Goal: Information Seeking & Learning: Learn about a topic

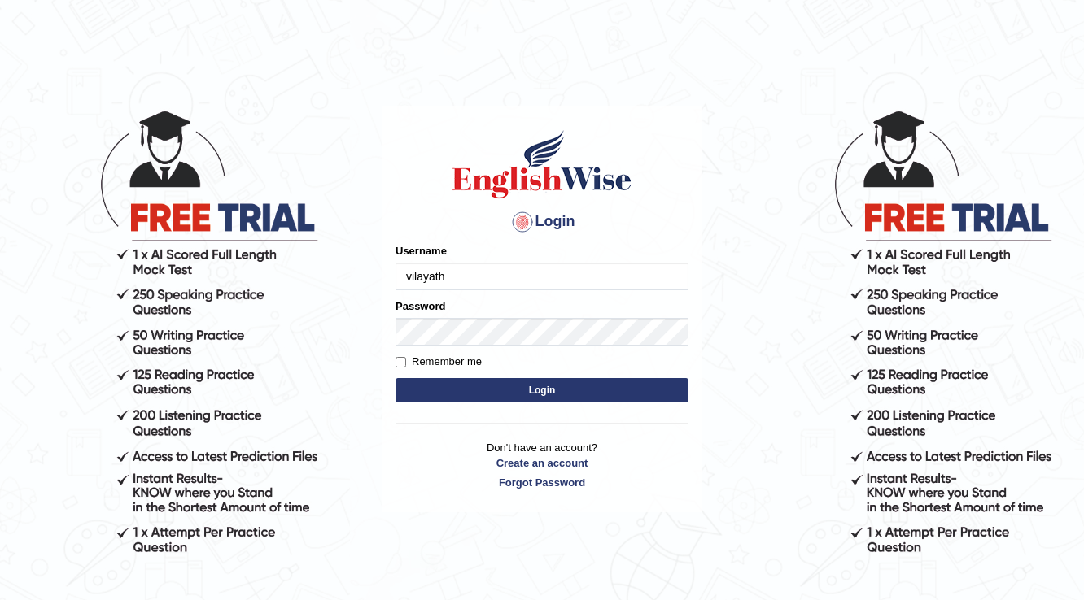
type input "vilayath"
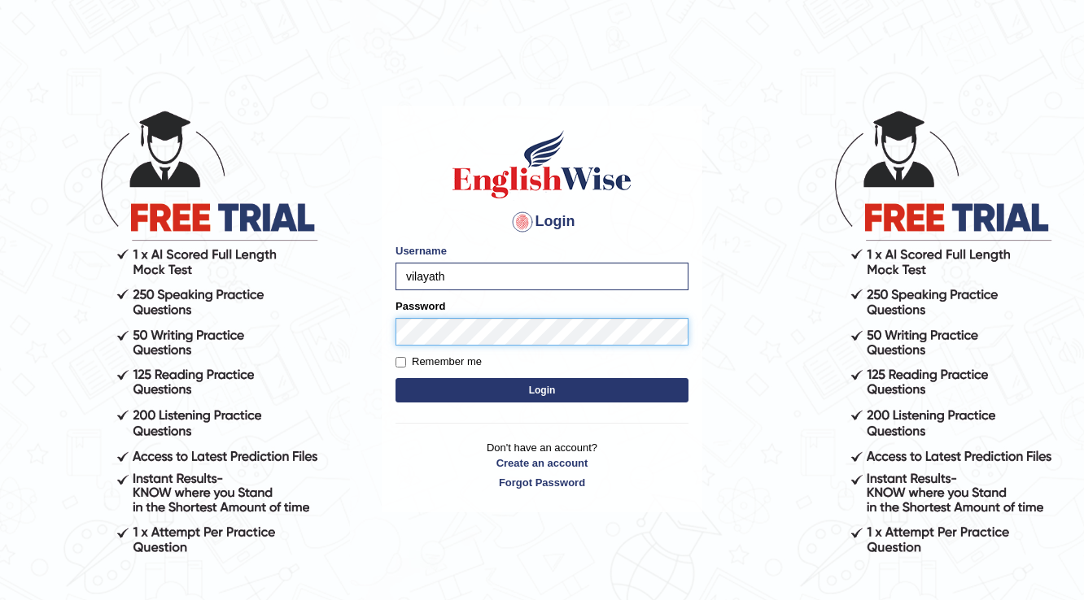
click at [395, 378] on button "Login" at bounding box center [541, 390] width 293 height 24
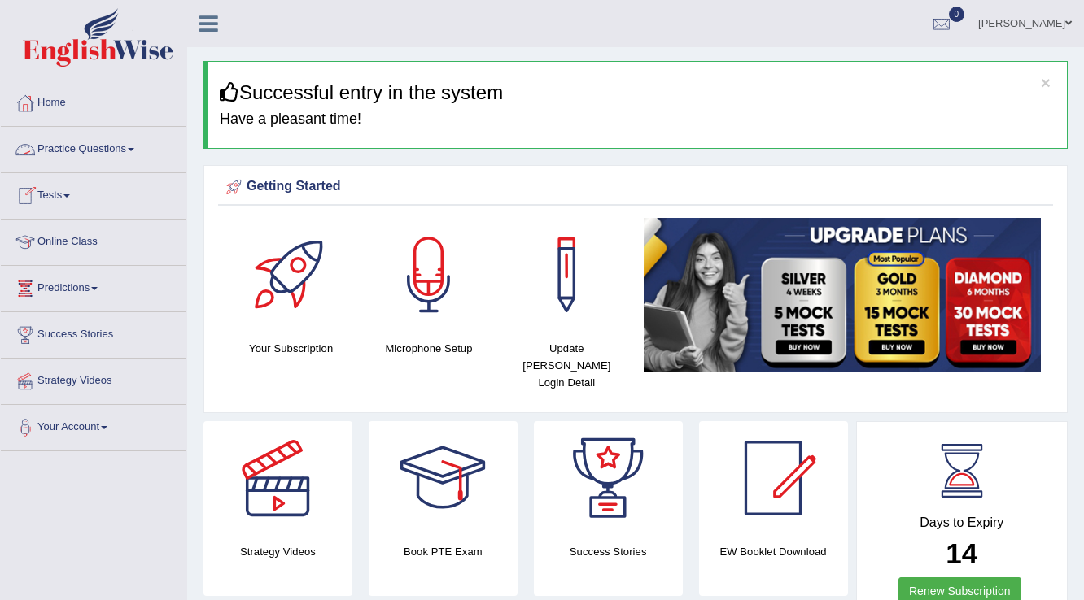
click at [90, 146] on link "Practice Questions" at bounding box center [93, 147] width 185 height 41
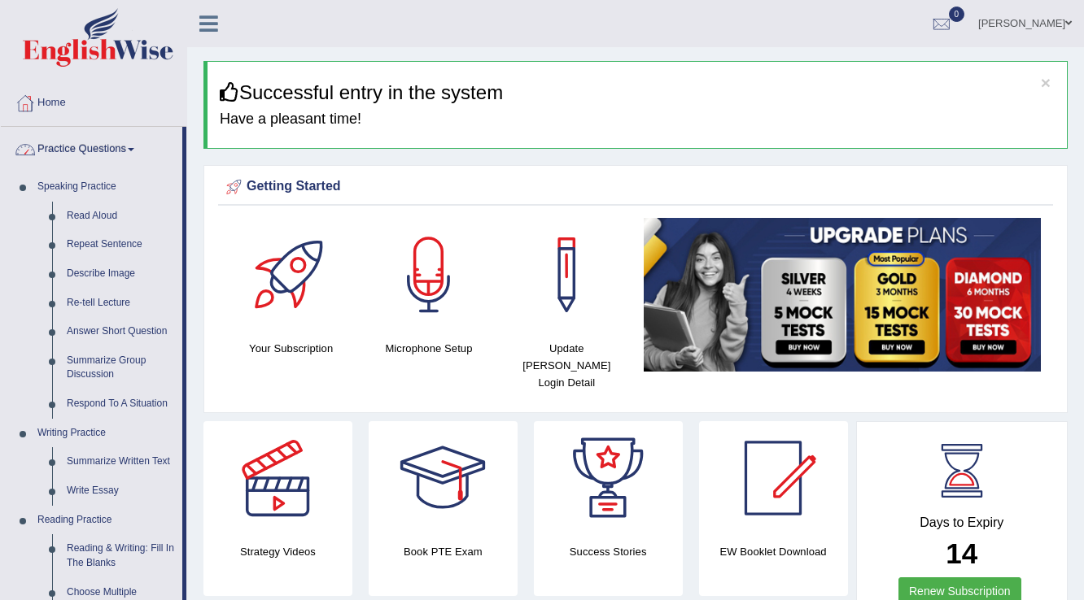
click at [66, 151] on link "Practice Questions" at bounding box center [91, 147] width 181 height 41
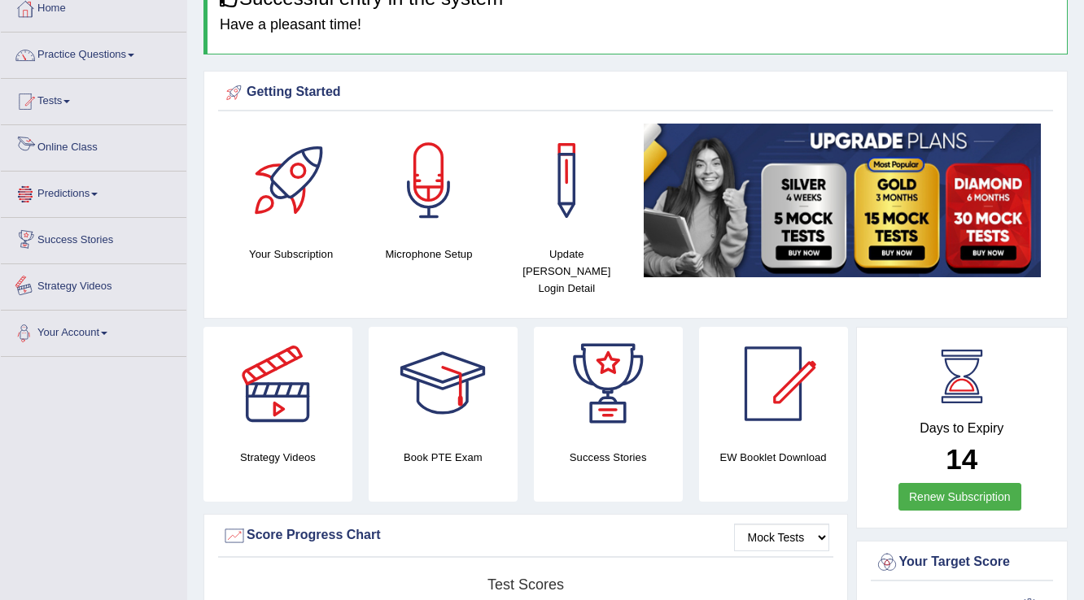
scroll to position [65, 0]
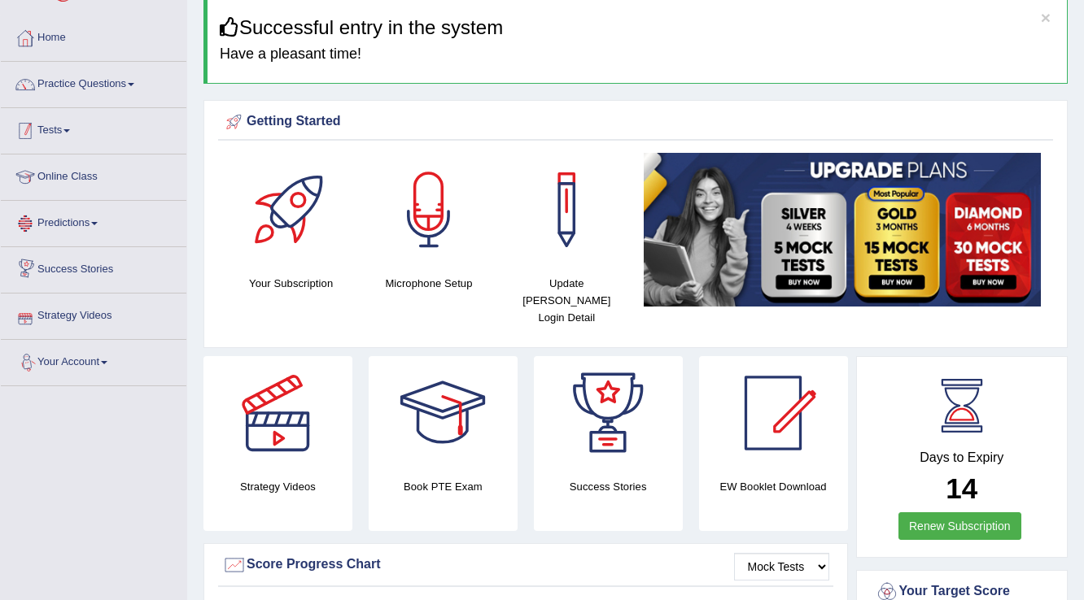
click at [75, 139] on link "Tests" at bounding box center [93, 128] width 185 height 41
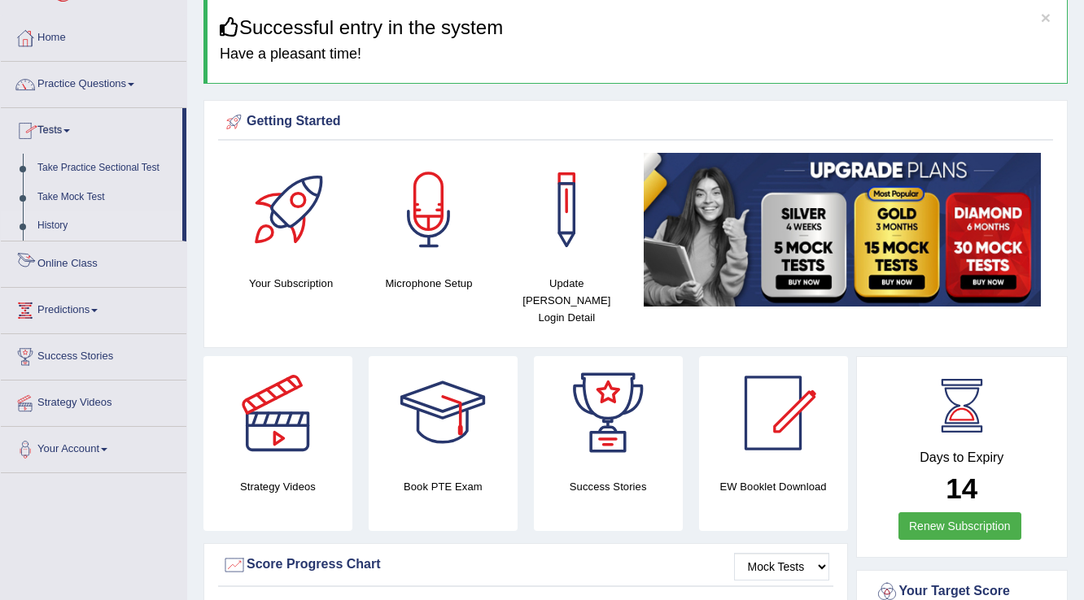
click at [65, 228] on link "History" at bounding box center [106, 225] width 152 height 29
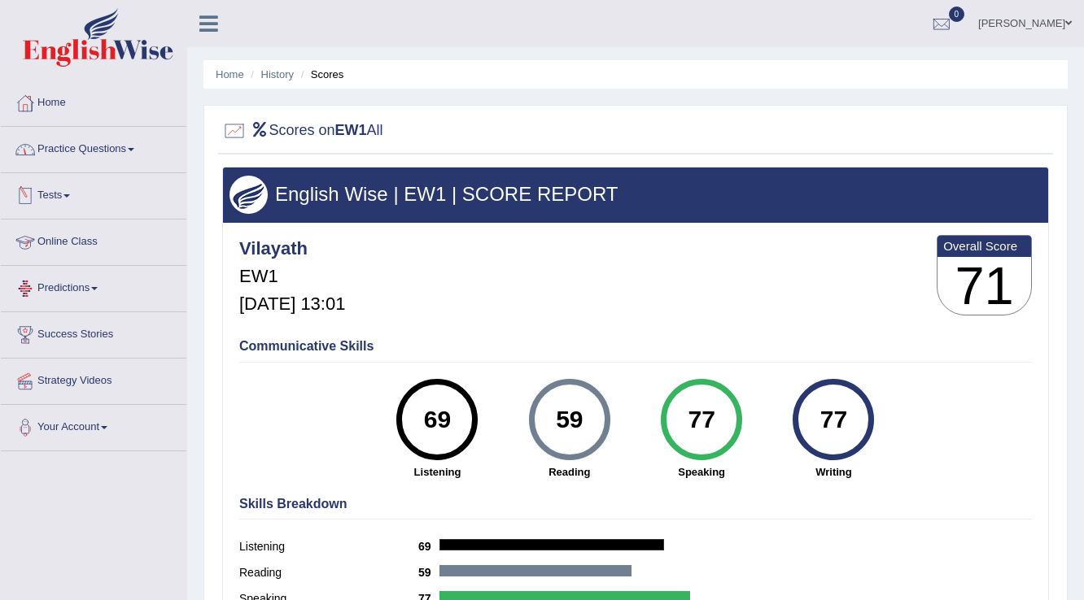
click at [89, 156] on link "Practice Questions" at bounding box center [93, 147] width 185 height 41
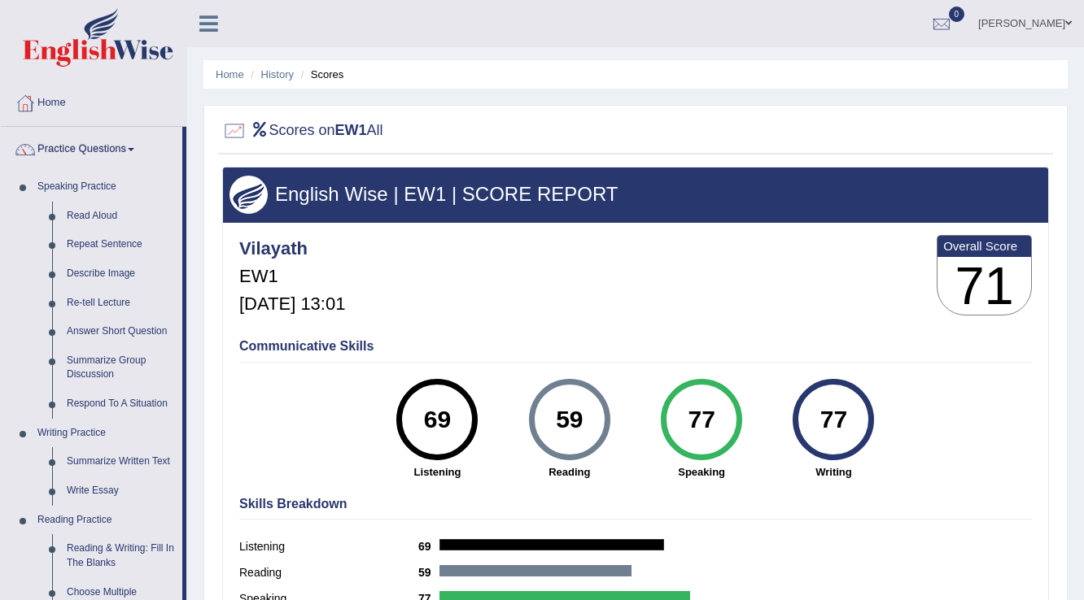
click at [1062, 24] on link "Mohammed" at bounding box center [1025, 21] width 118 height 42
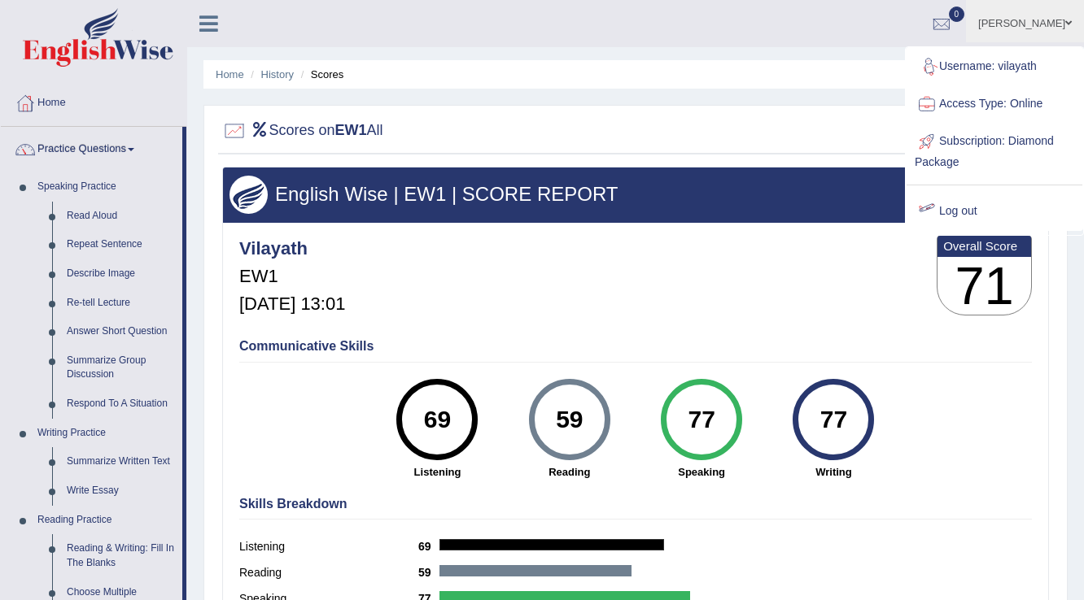
click at [972, 213] on link "Log out" at bounding box center [994, 211] width 176 height 37
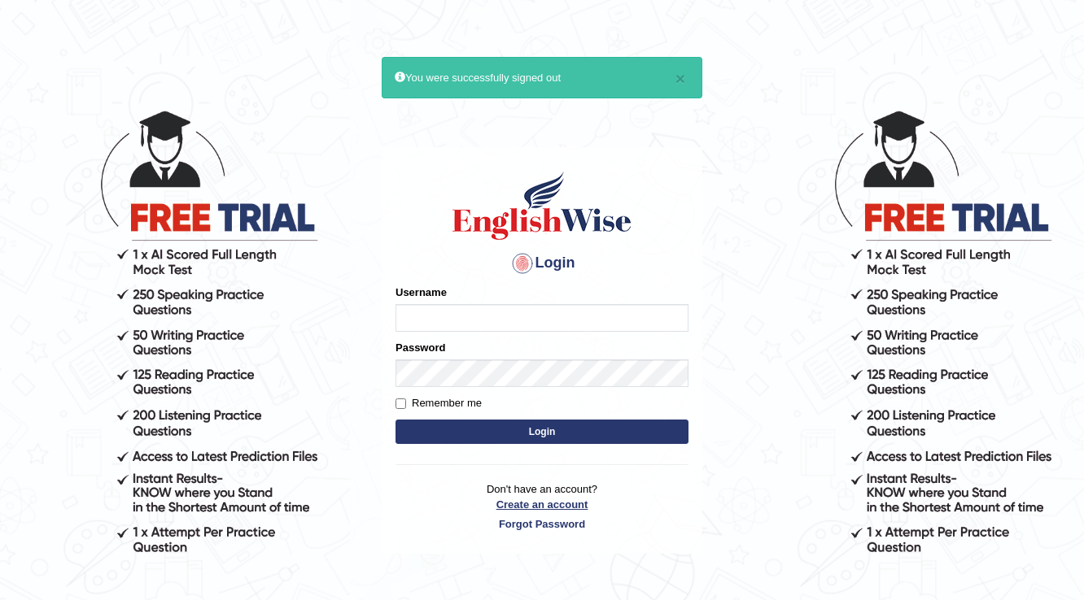
type input "Rosegeorgina"
click at [558, 506] on link "Create an account" at bounding box center [541, 504] width 293 height 15
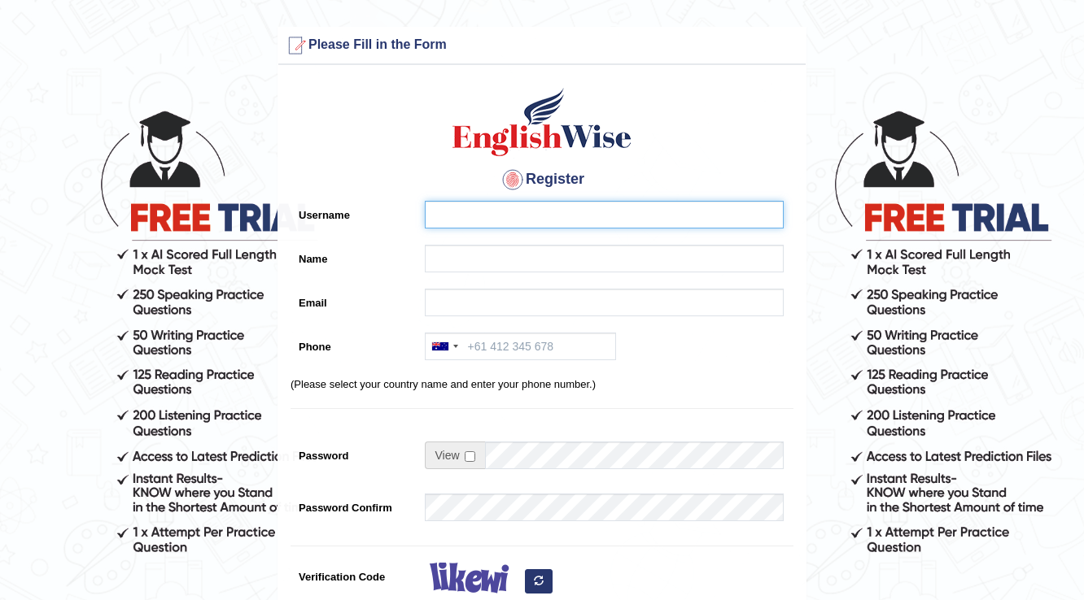
click at [509, 216] on input "Username" at bounding box center [604, 215] width 359 height 28
click at [509, 216] on input "Jireh" at bounding box center [604, 215] width 359 height 28
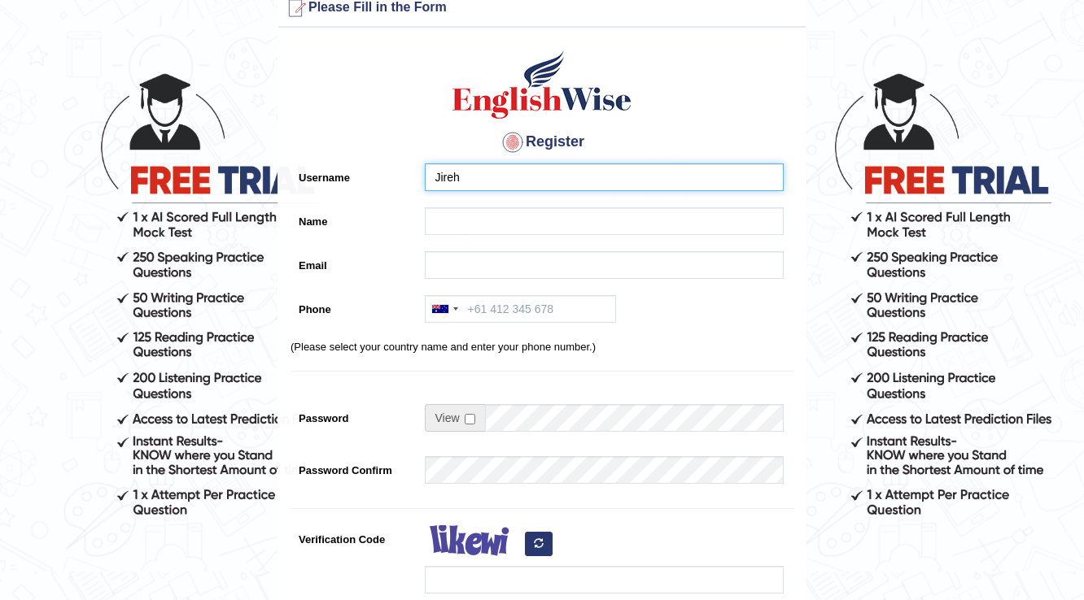
scroll to position [195, 0]
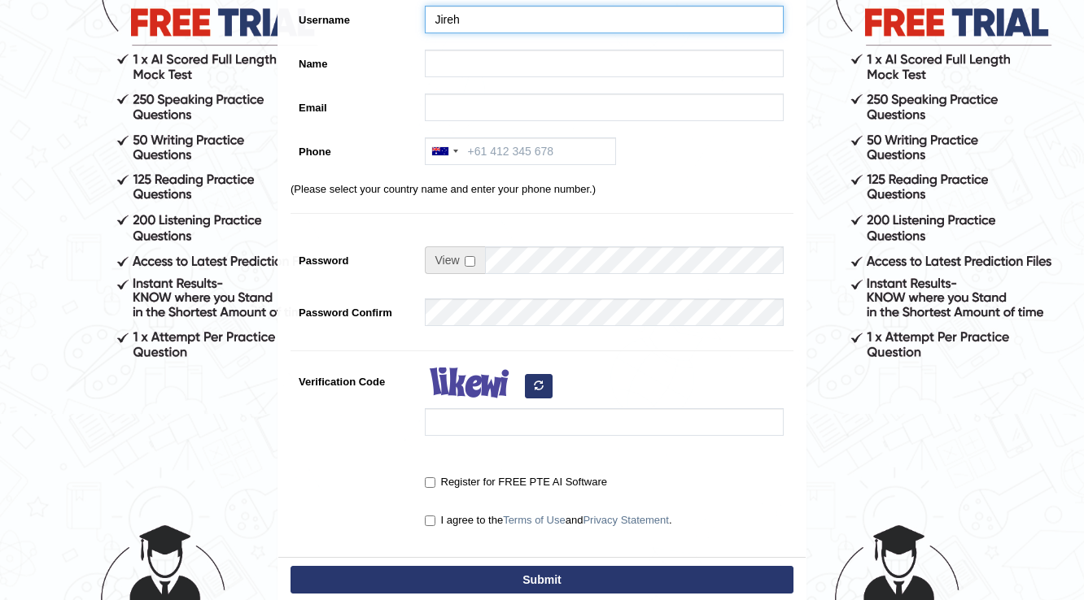
type input "Jireh"
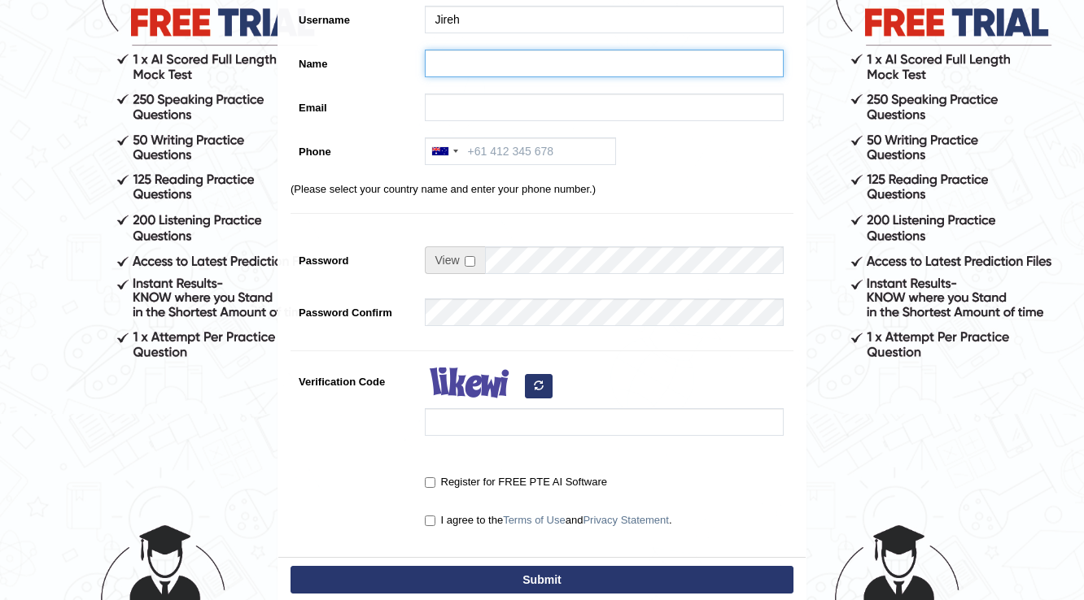
click at [462, 58] on input "Name" at bounding box center [604, 64] width 359 height 28
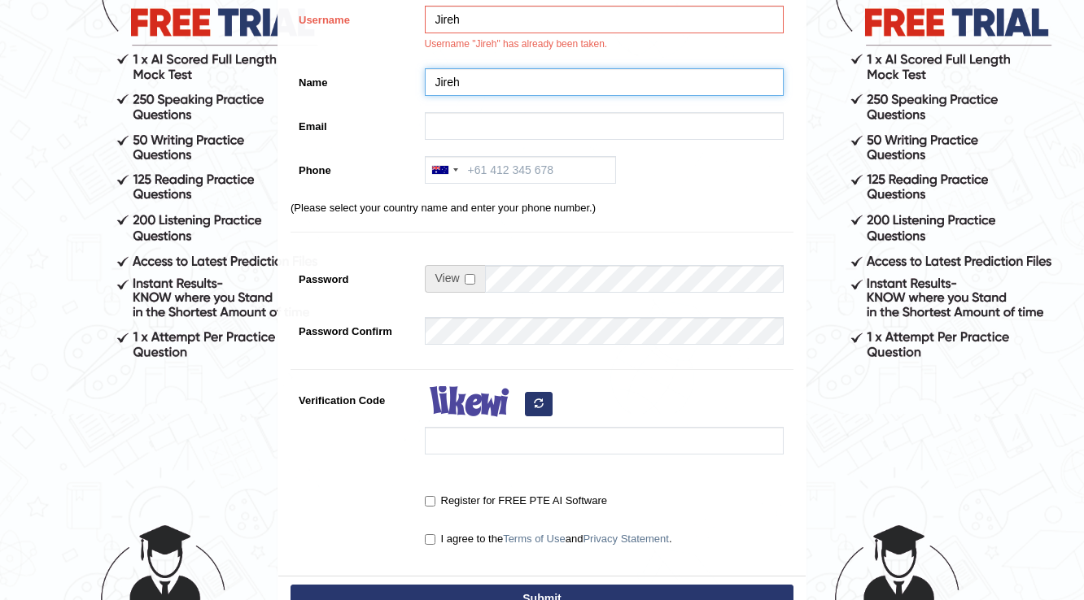
type input "Jireh"
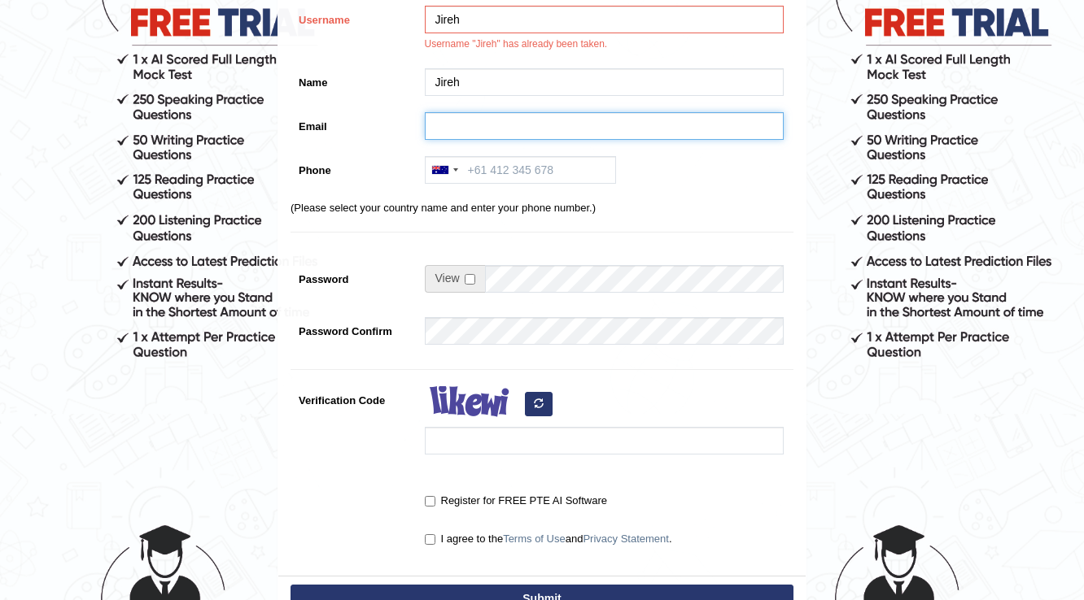
click at [470, 124] on input "Email" at bounding box center [604, 126] width 359 height 28
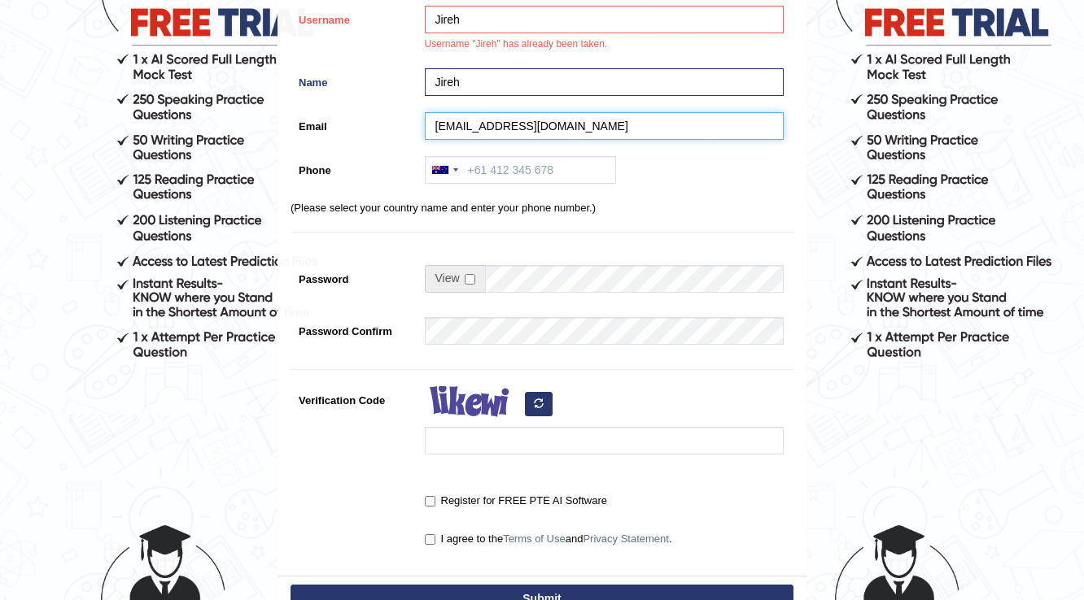
type input "jirehgideon2014@gmail.com"
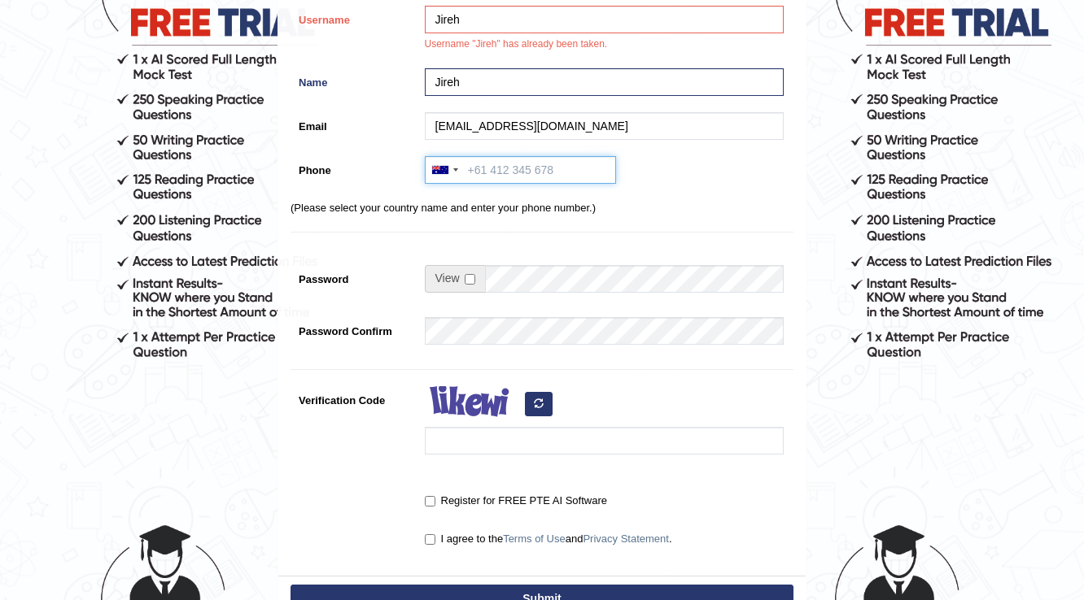
click at [512, 182] on input "Phone" at bounding box center [520, 170] width 191 height 28
type input "0412005228"
click at [466, 279] on input "checkbox" at bounding box center [469, 279] width 11 height 11
checkbox input "true"
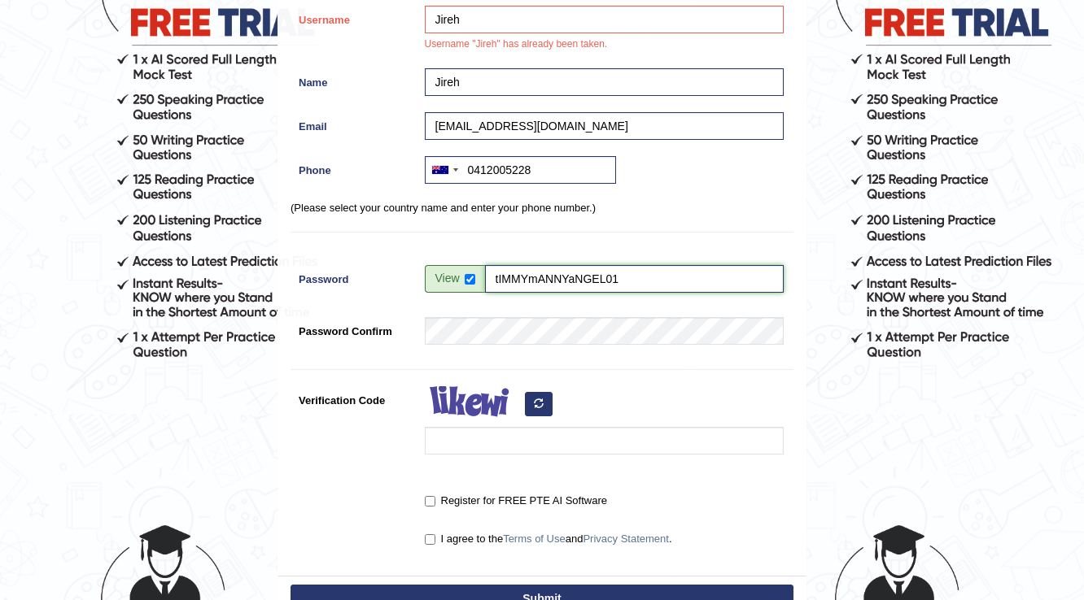
drag, startPoint x: 643, startPoint y: 277, endPoint x: 363, endPoint y: 277, distance: 279.8
click at [363, 277] on div "Password tIMMYmANNYaNGEL01 83% Very Strong" at bounding box center [541, 287] width 503 height 44
type input "t"
type input "TimmyMannyAngel01"
click at [469, 277] on input "checkbox" at bounding box center [469, 279] width 11 height 11
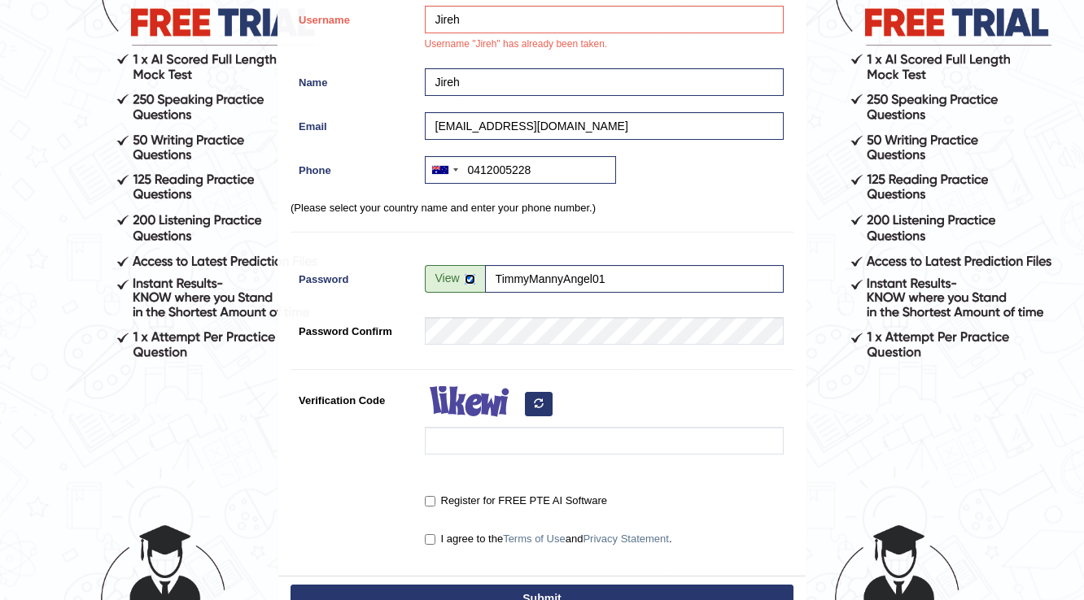
checkbox input "false"
click at [798, 395] on div "Register Username Jireh Username "Jireh" has already been taken. Name Jireh Ema…" at bounding box center [541, 227] width 527 height 698
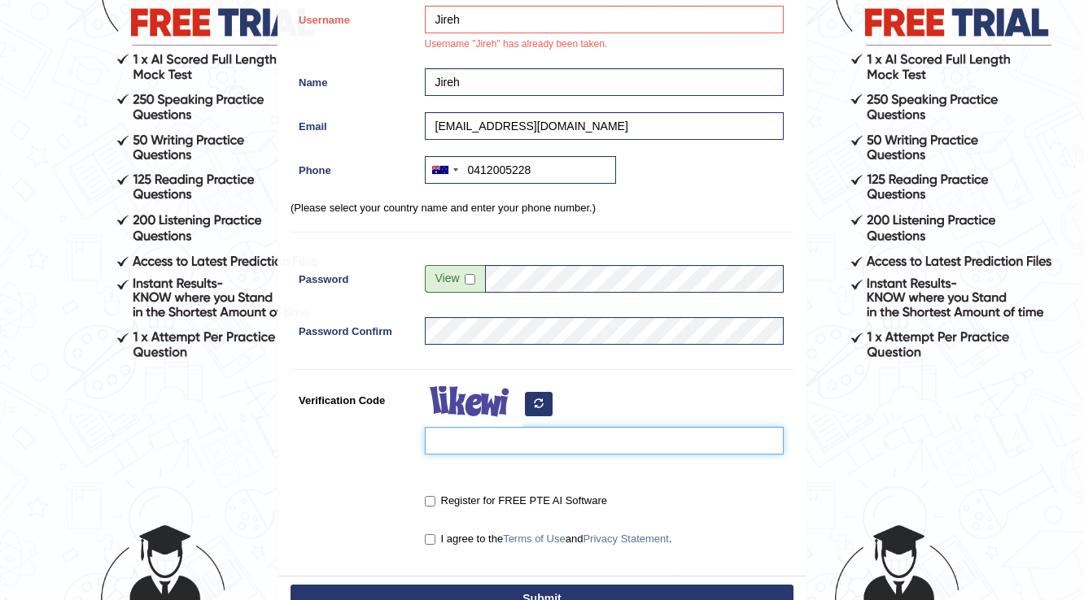
click at [494, 447] on input "Verification Code" at bounding box center [604, 441] width 359 height 28
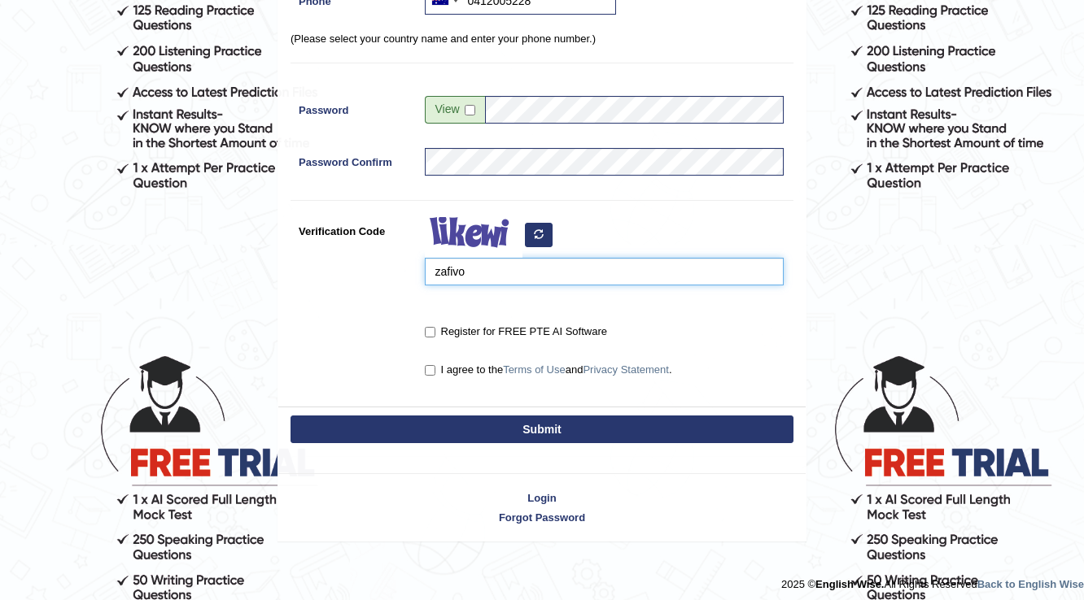
scroll to position [369, 0]
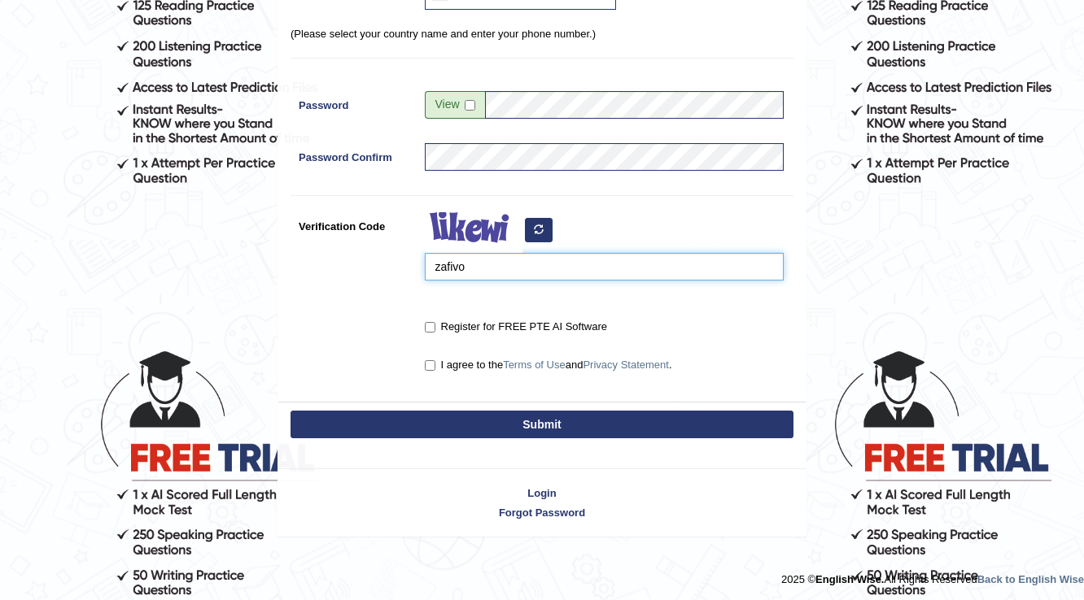
type input "zafivo"
click at [434, 322] on input "Register for FREE PTE AI Software" at bounding box center [430, 327] width 11 height 11
checkbox input "true"
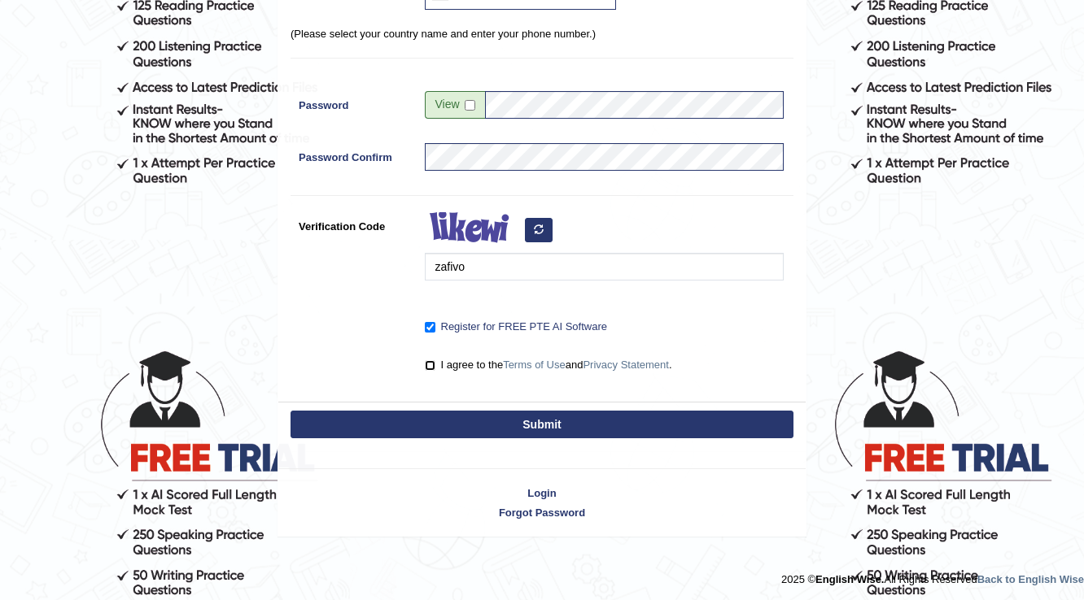
click at [433, 361] on input "I agree to the Terms of Use and Privacy Statement ." at bounding box center [430, 365] width 11 height 11
checkbox input "true"
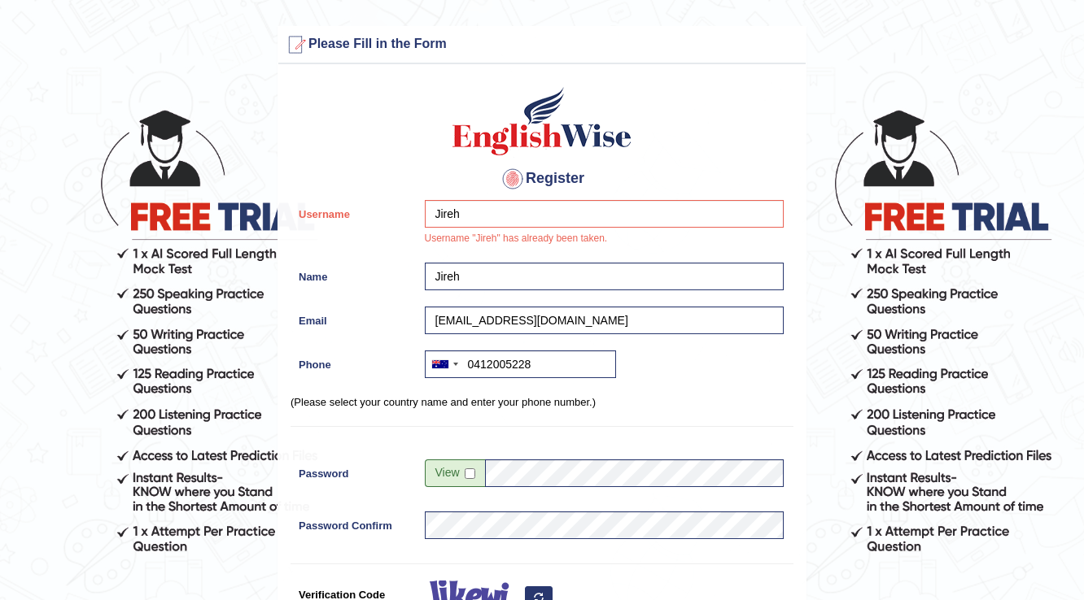
scroll to position [0, 0]
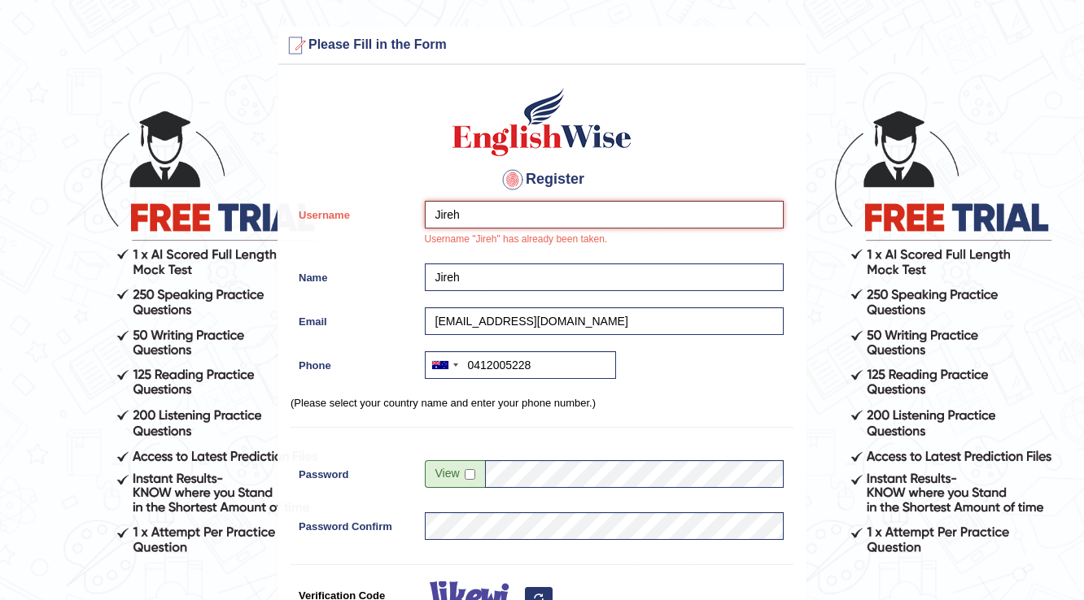
click at [494, 210] on input "Jireh" at bounding box center [604, 215] width 359 height 28
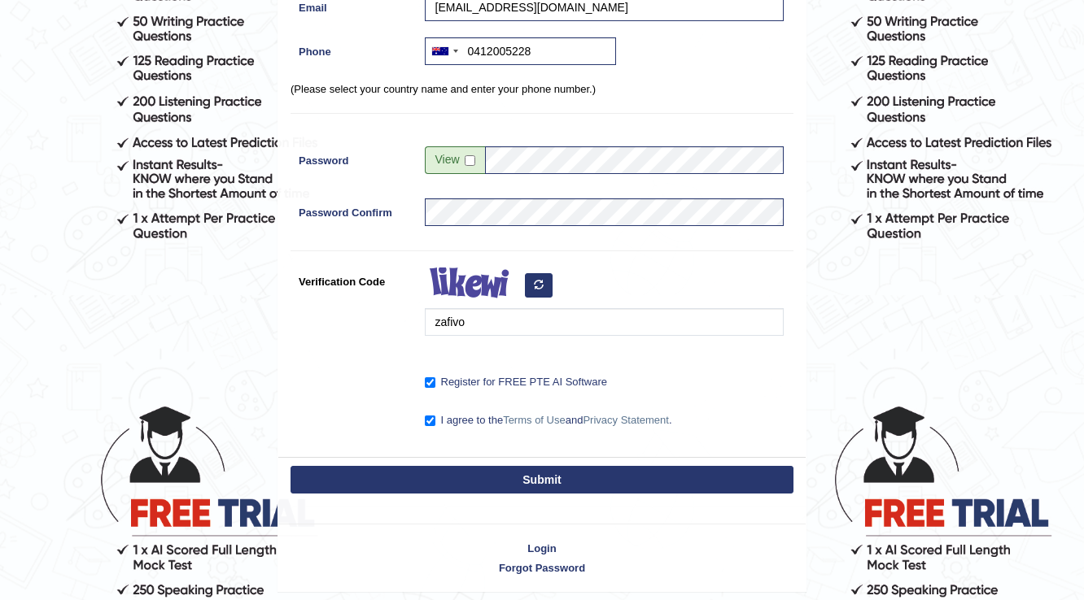
scroll to position [369, 0]
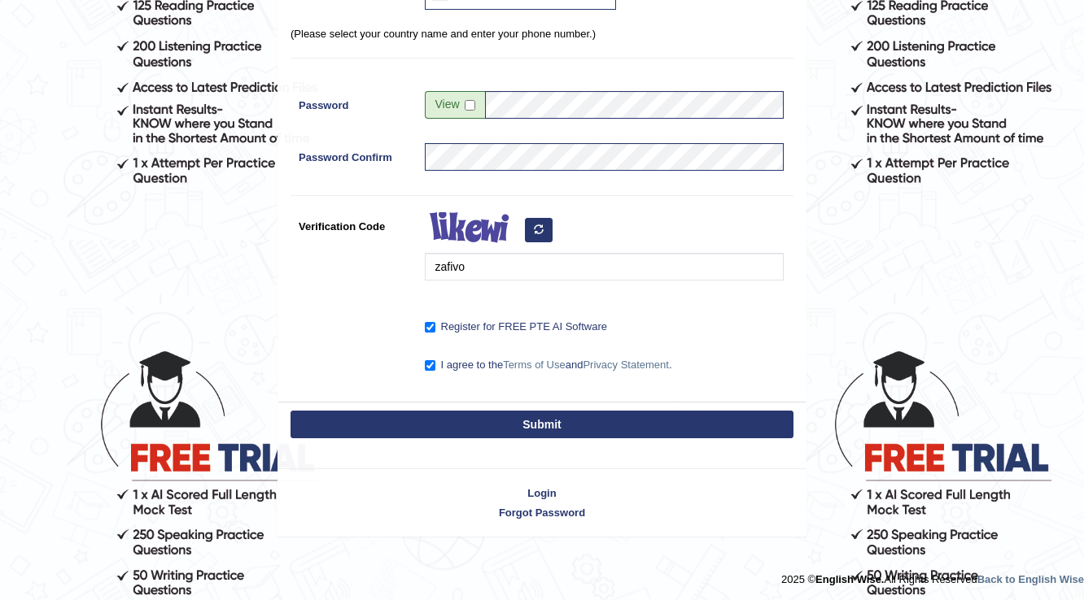
type input "Jireh12"
click at [526, 424] on button "Submit" at bounding box center [541, 425] width 503 height 28
type input "+61412005228"
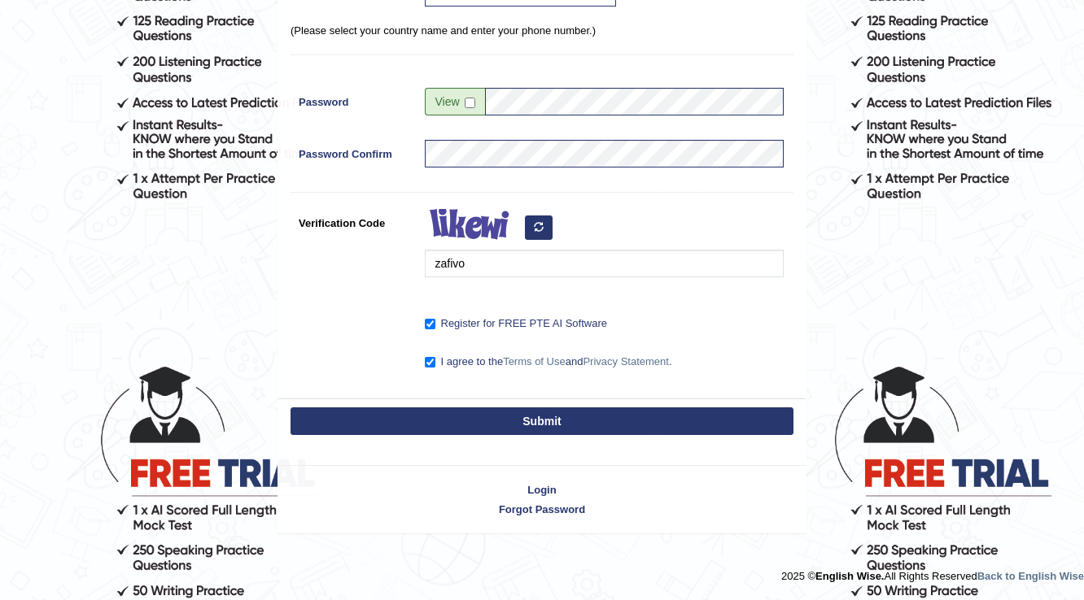
scroll to position [351, 0]
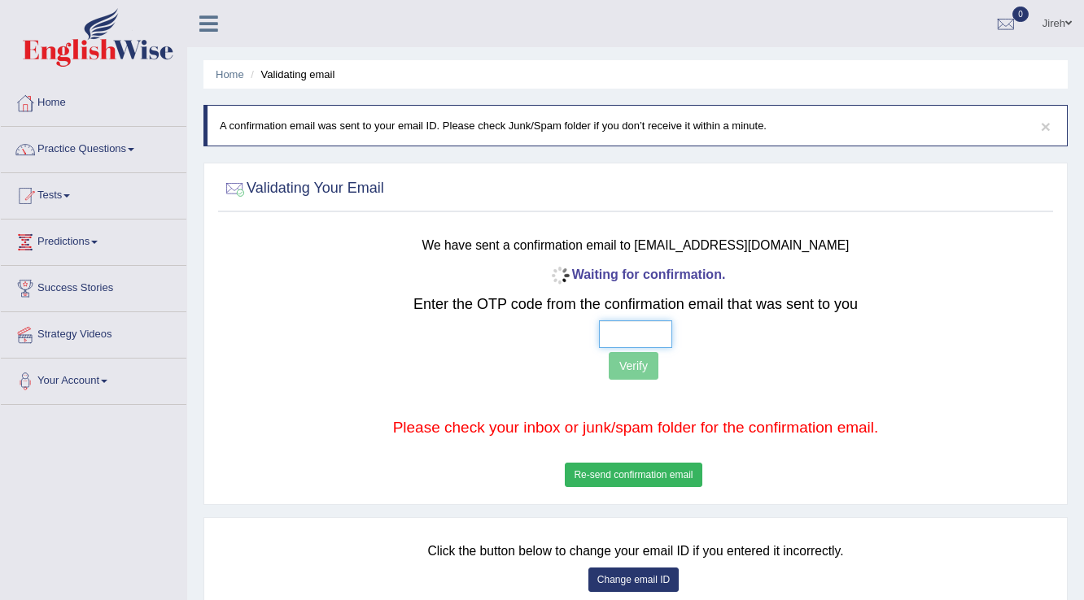
click at [621, 332] on input "text" at bounding box center [635, 334] width 73 height 28
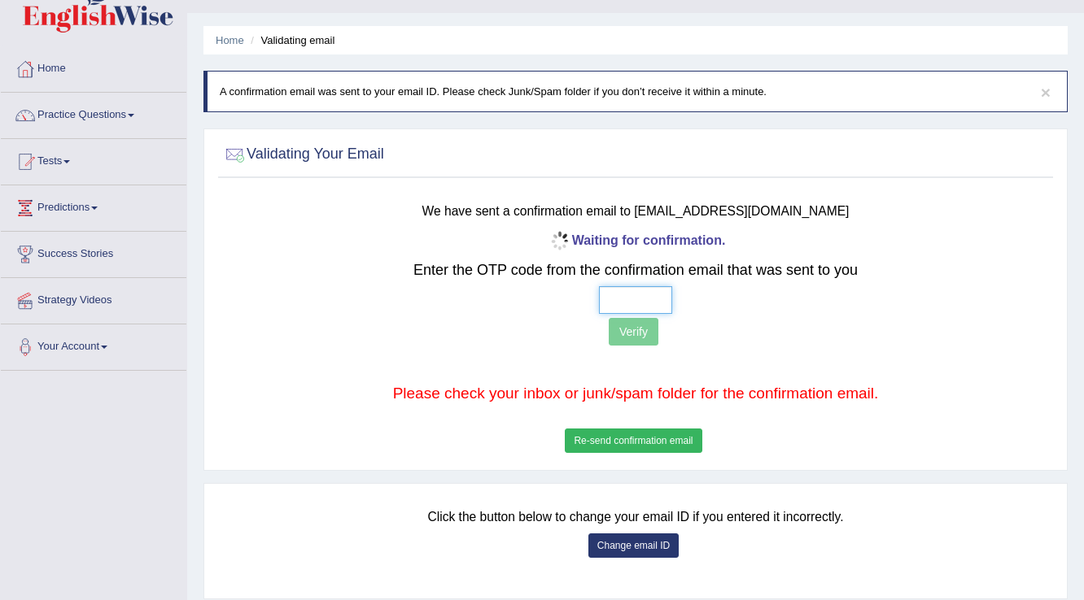
scroll to position [65, 0]
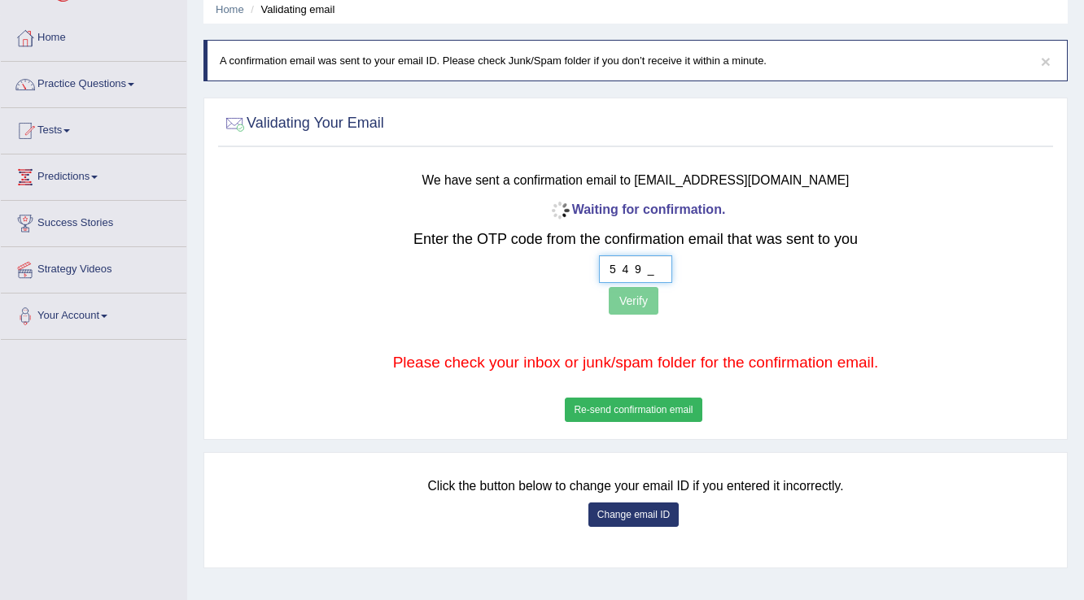
type input "5 4 9 3"
click at [603, 299] on p "Verify" at bounding box center [635, 303] width 686 height 32
click at [638, 307] on button "Verify" at bounding box center [633, 301] width 50 height 28
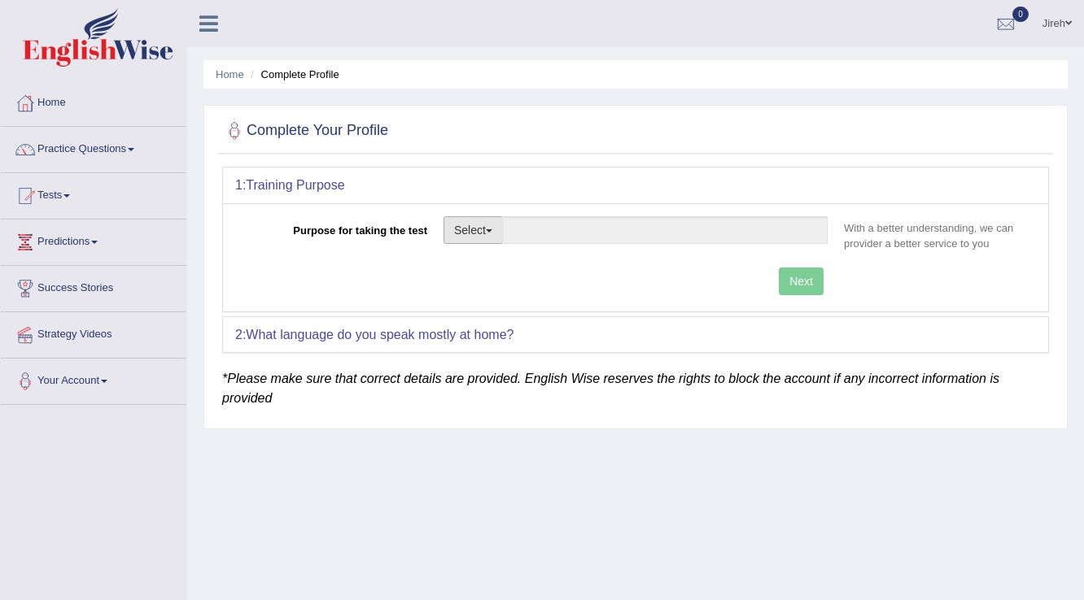
click at [469, 228] on button "Select" at bounding box center [472, 230] width 59 height 28
click at [485, 297] on link "Nursing" at bounding box center [516, 307] width 145 height 21
type input "Nursing"
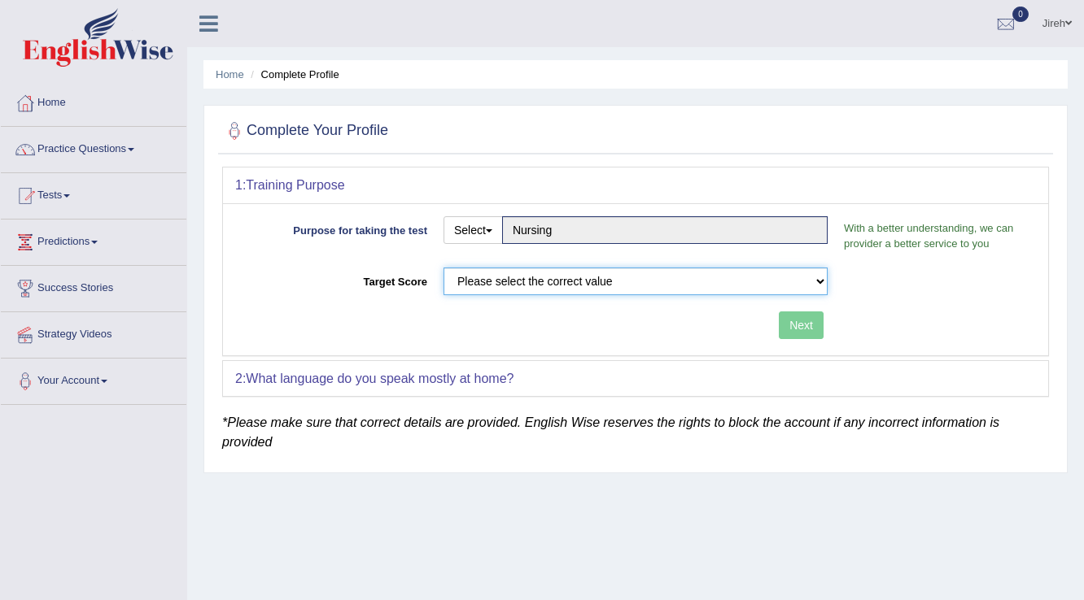
click at [478, 288] on select "Please select the correct value 50 (6 bands) 58 (6.5 bands) 65 (7 bands) 79 (8 …" at bounding box center [635, 282] width 384 height 28
select select "65"
click at [443, 268] on select "Please select the correct value 50 (6 bands) 58 (6.5 bands) 65 (7 bands) 79 (8 …" at bounding box center [635, 282] width 384 height 28
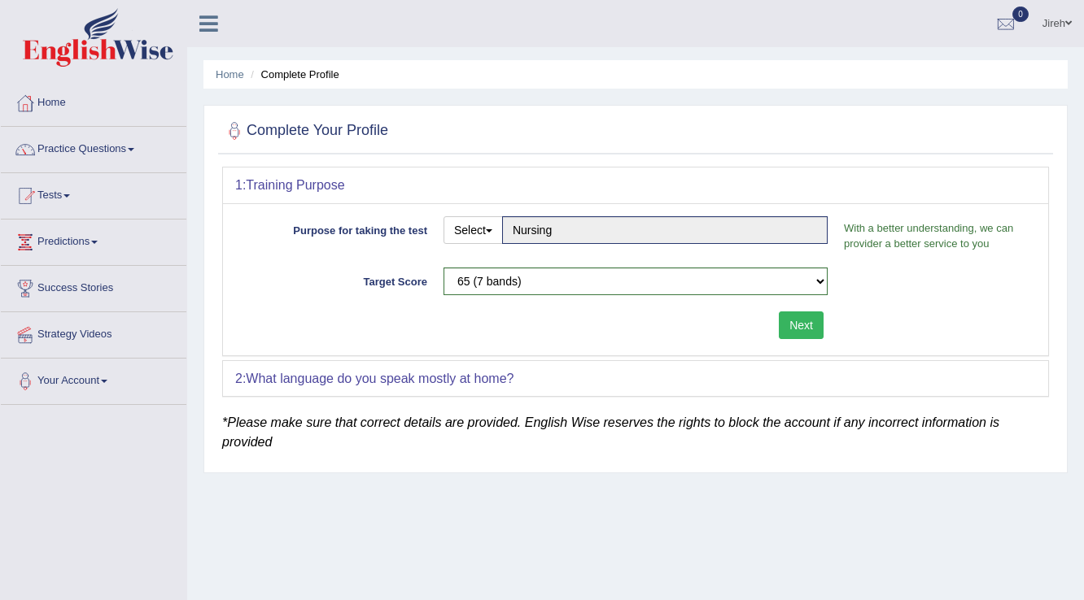
click at [802, 314] on button "Next" at bounding box center [800, 326] width 45 height 28
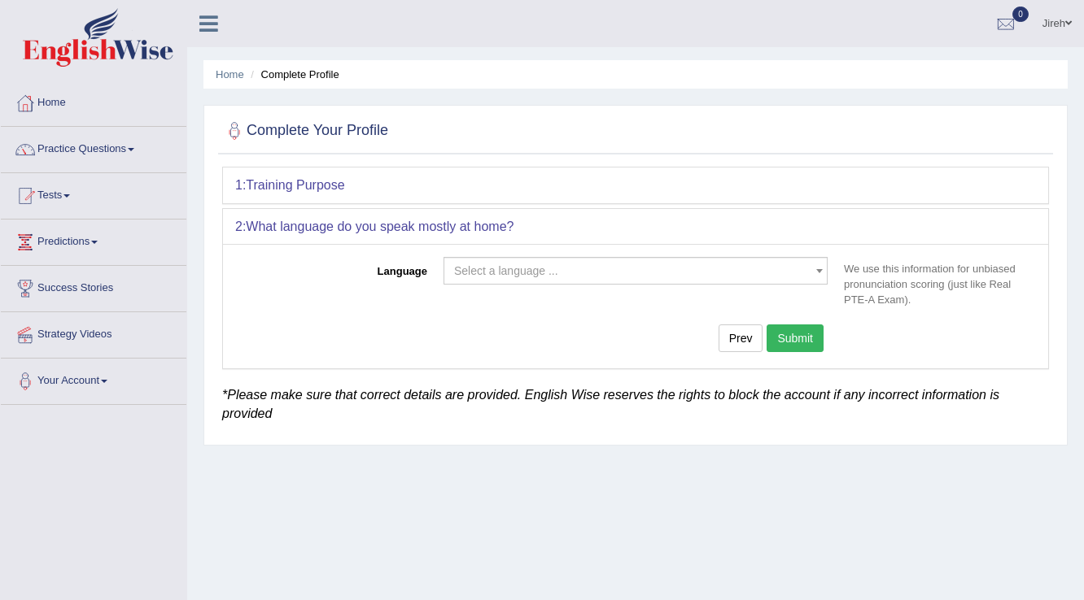
click at [605, 273] on span "Select a language ..." at bounding box center [630, 271] width 353 height 16
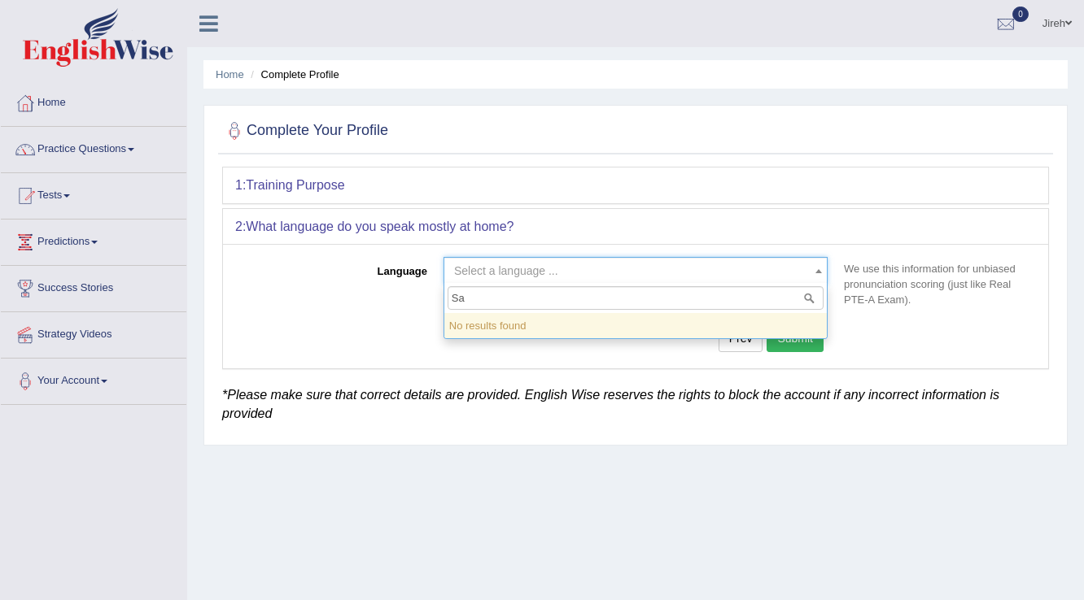
type input "S"
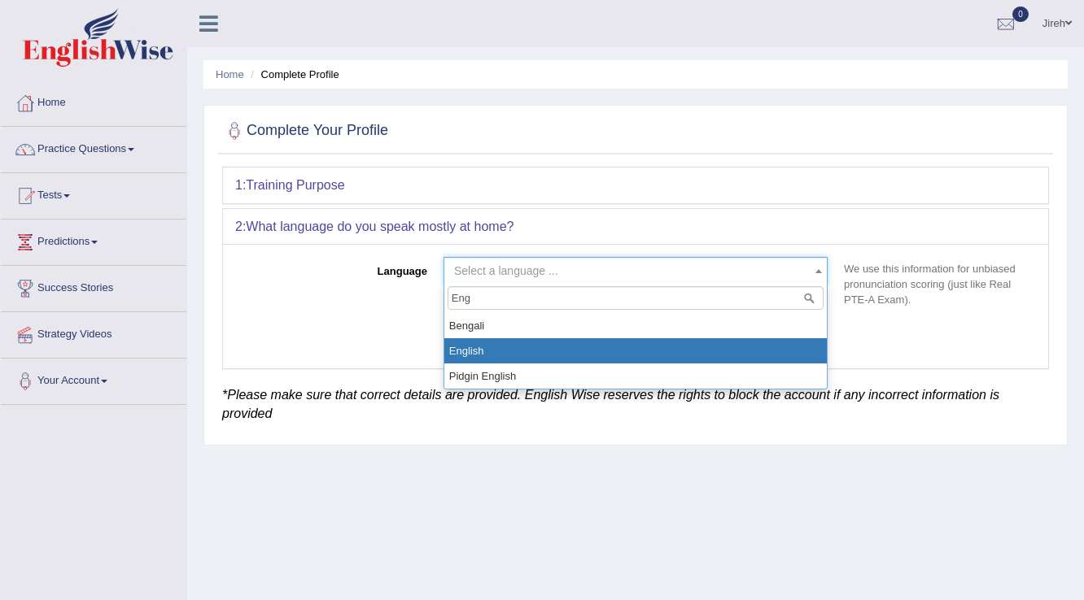
type input "Eng"
select select "English"
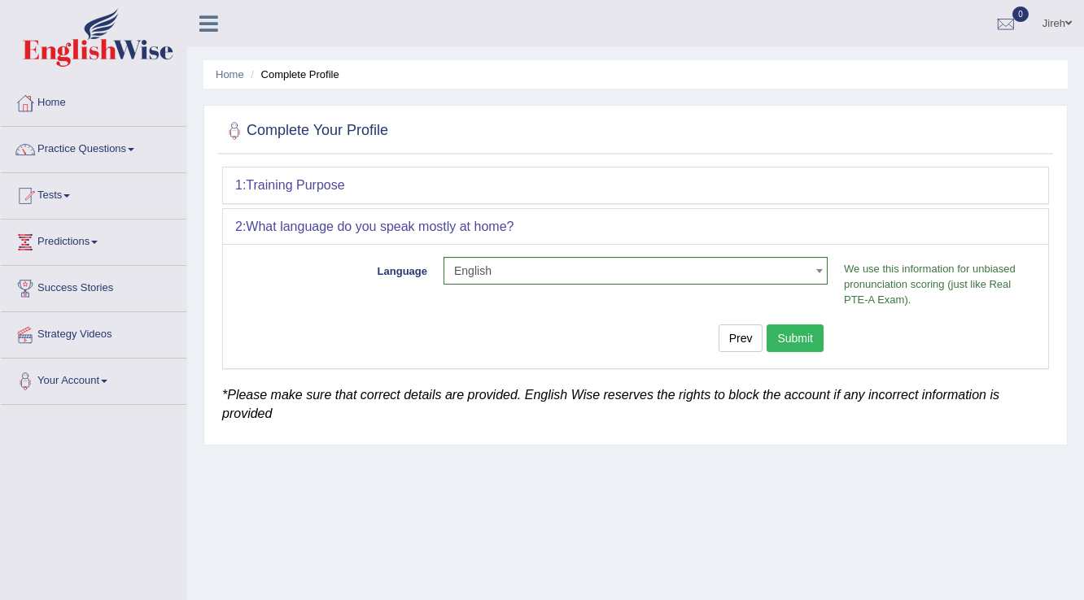
click at [794, 332] on button "Submit" at bounding box center [794, 339] width 57 height 28
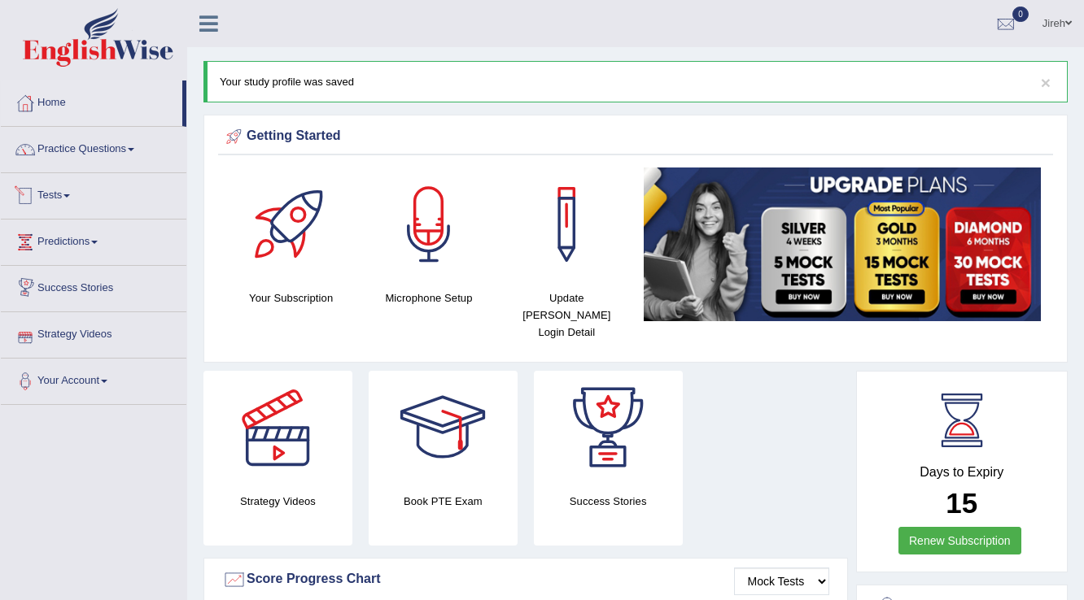
click at [88, 167] on li "Practice Questions Speaking Practice Read Aloud Repeat Sentence Describe Image …" at bounding box center [93, 150] width 185 height 46
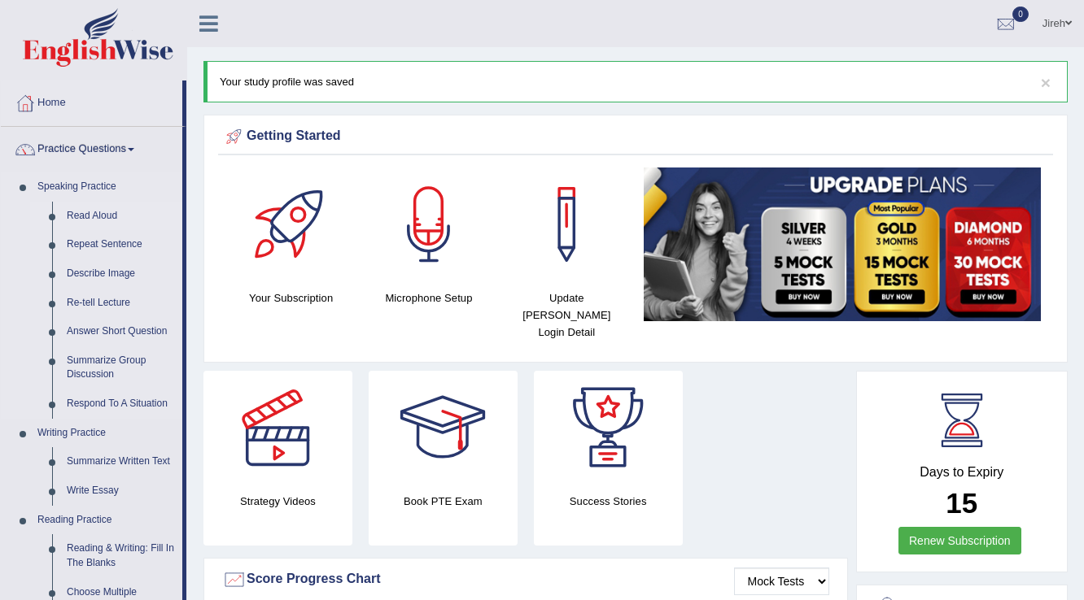
click at [103, 225] on link "Read Aloud" at bounding box center [120, 216] width 123 height 29
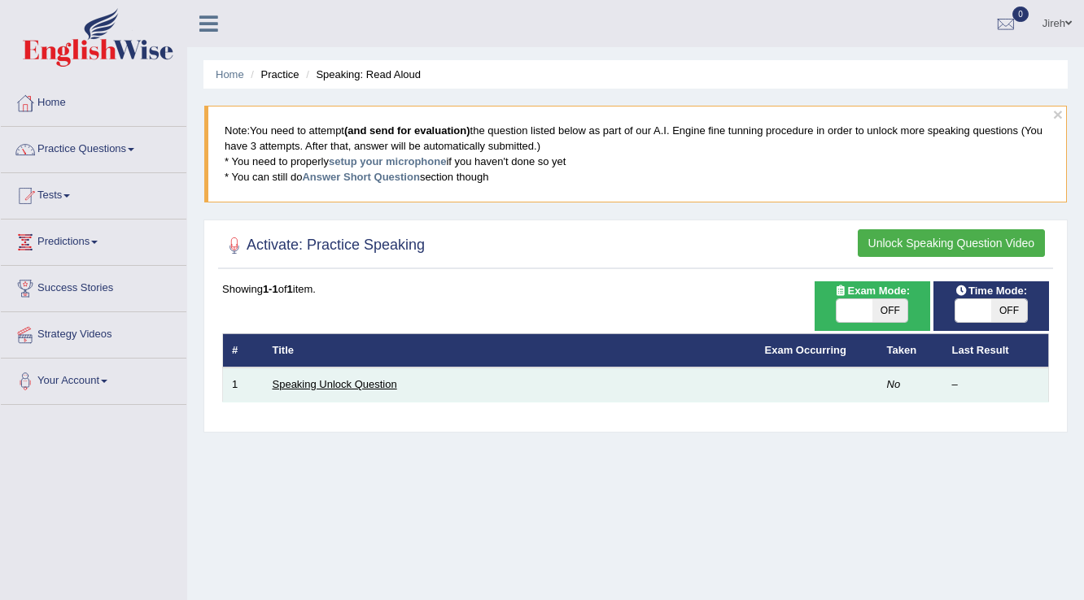
click at [355, 385] on link "Speaking Unlock Question" at bounding box center [335, 384] width 124 height 12
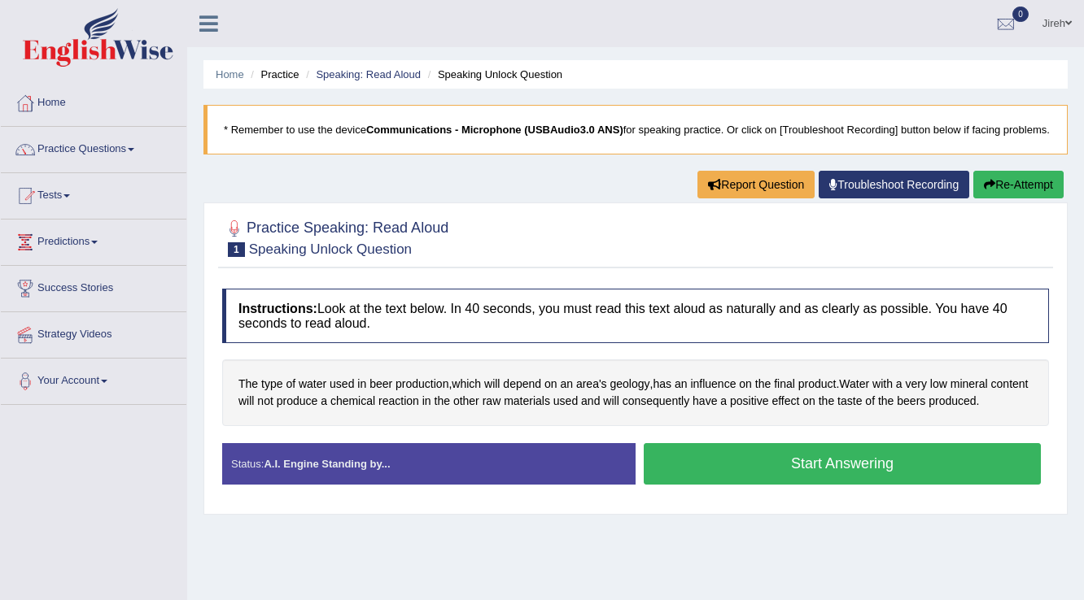
click at [683, 482] on button "Start Answering" at bounding box center [841, 463] width 397 height 41
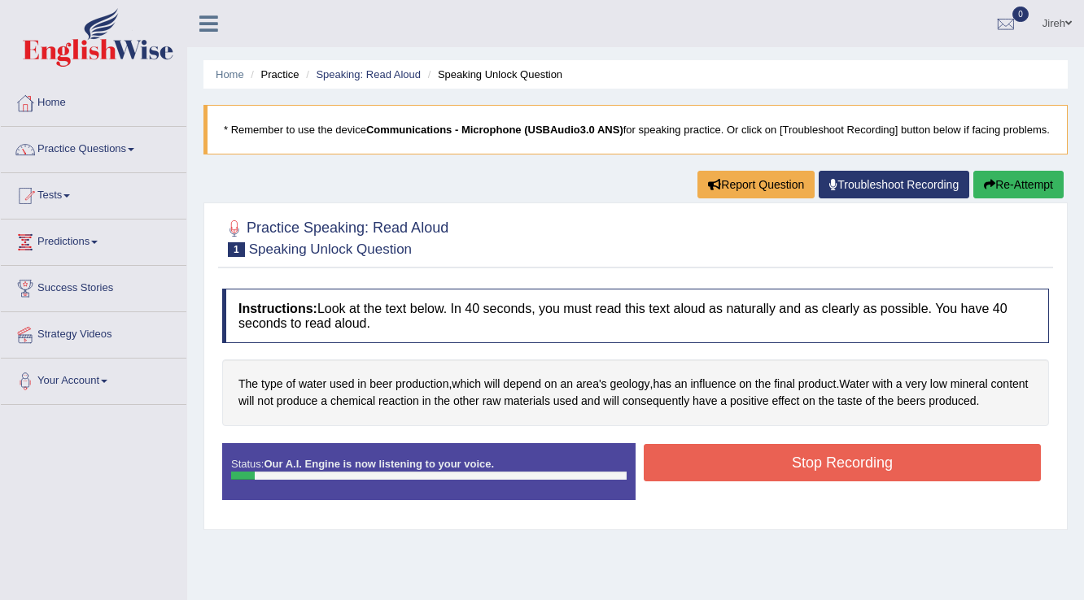
click at [683, 482] on button "Stop Recording" at bounding box center [841, 462] width 397 height 37
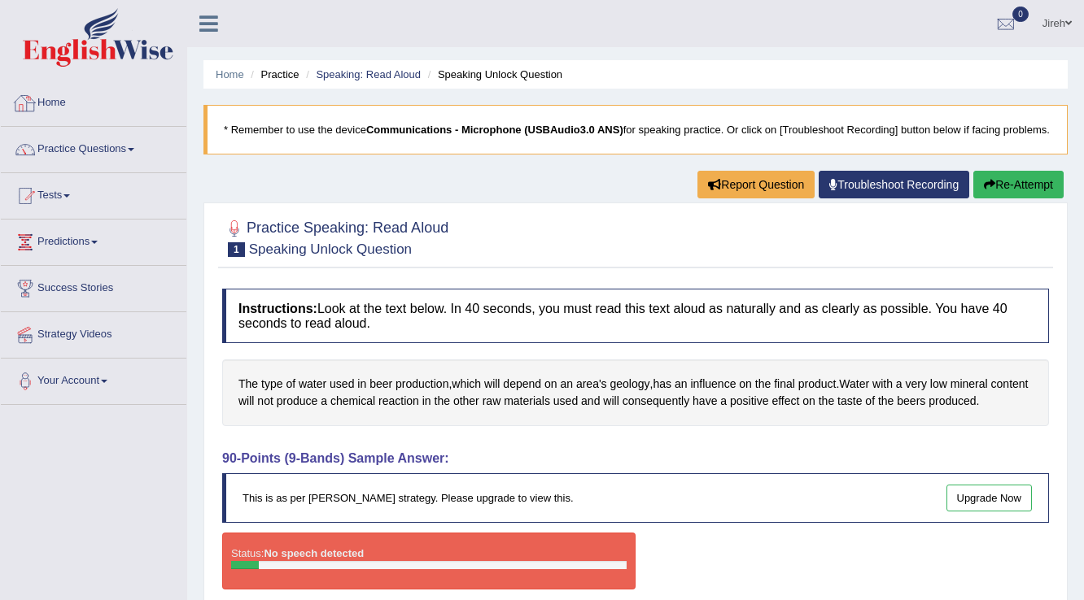
click at [109, 98] on link "Home" at bounding box center [93, 101] width 185 height 41
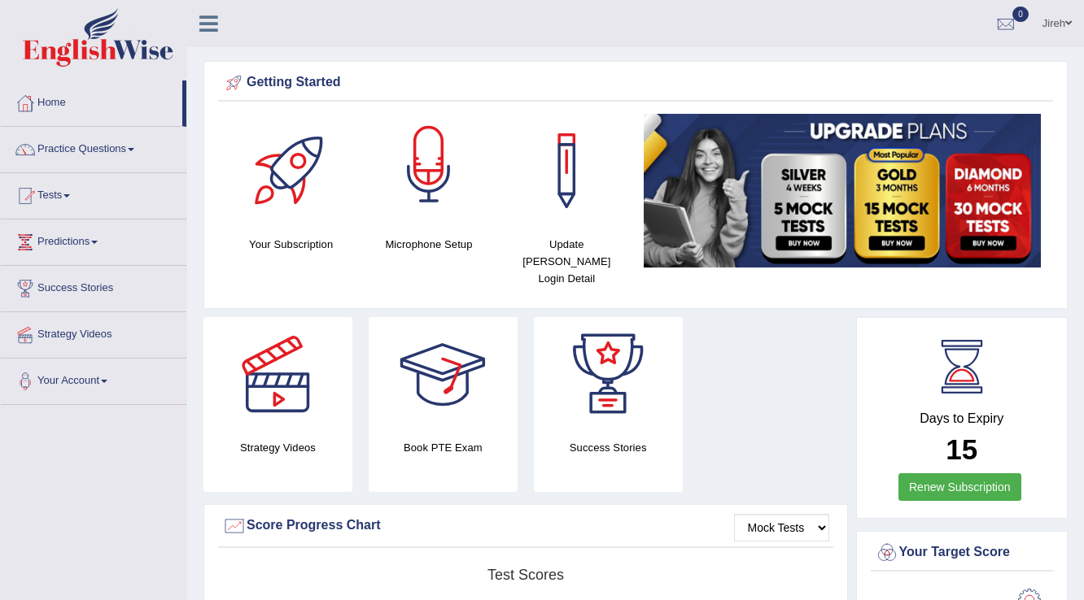
click at [417, 194] on div at bounding box center [429, 171] width 114 height 114
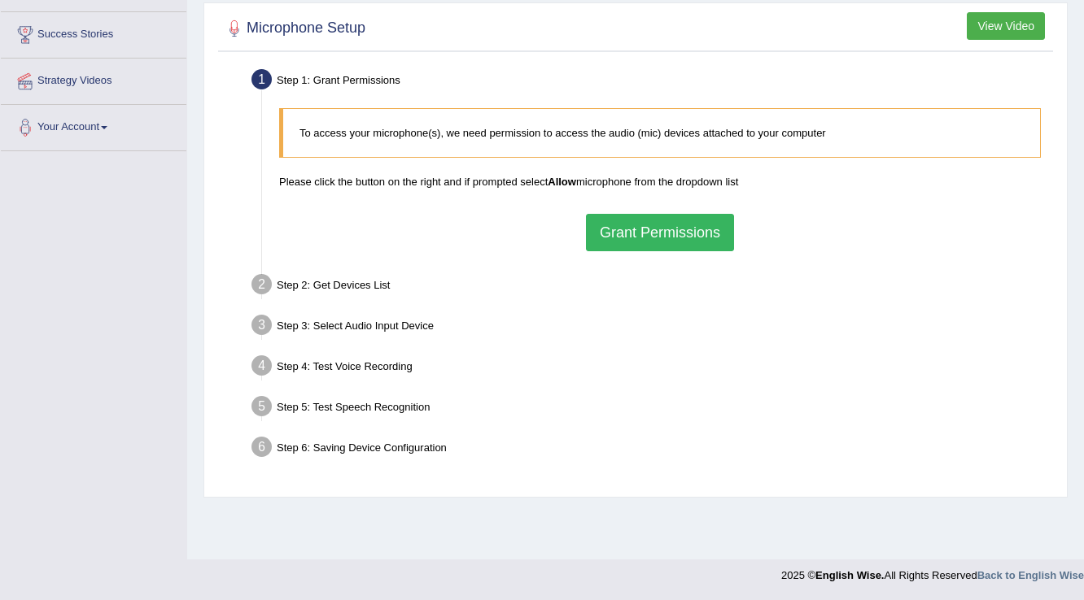
click at [621, 229] on button "Grant Permissions" at bounding box center [660, 232] width 148 height 37
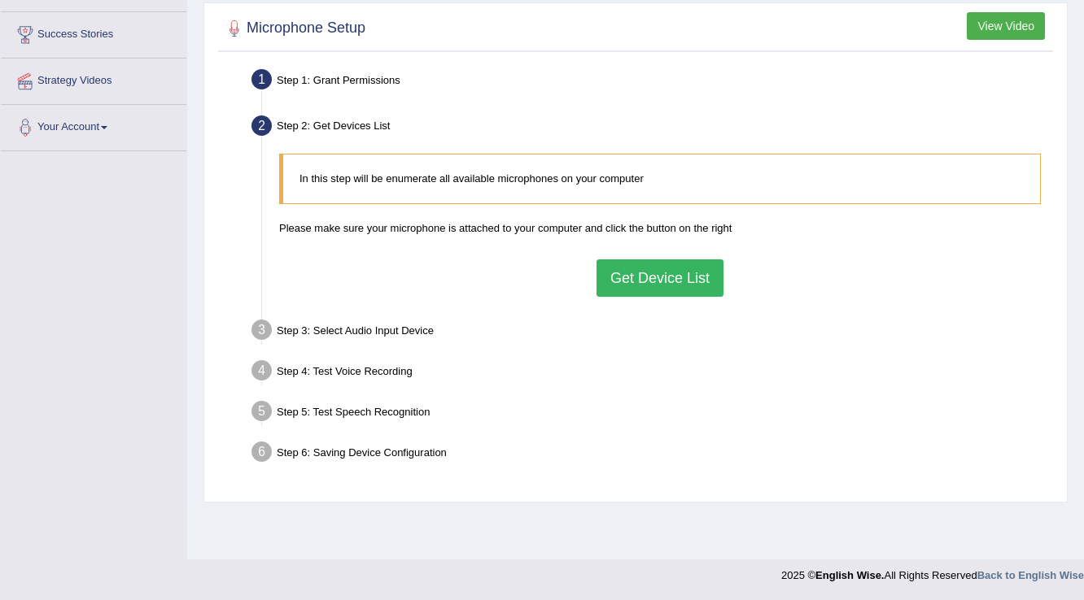
click at [636, 275] on button "Get Device List" at bounding box center [659, 277] width 127 height 37
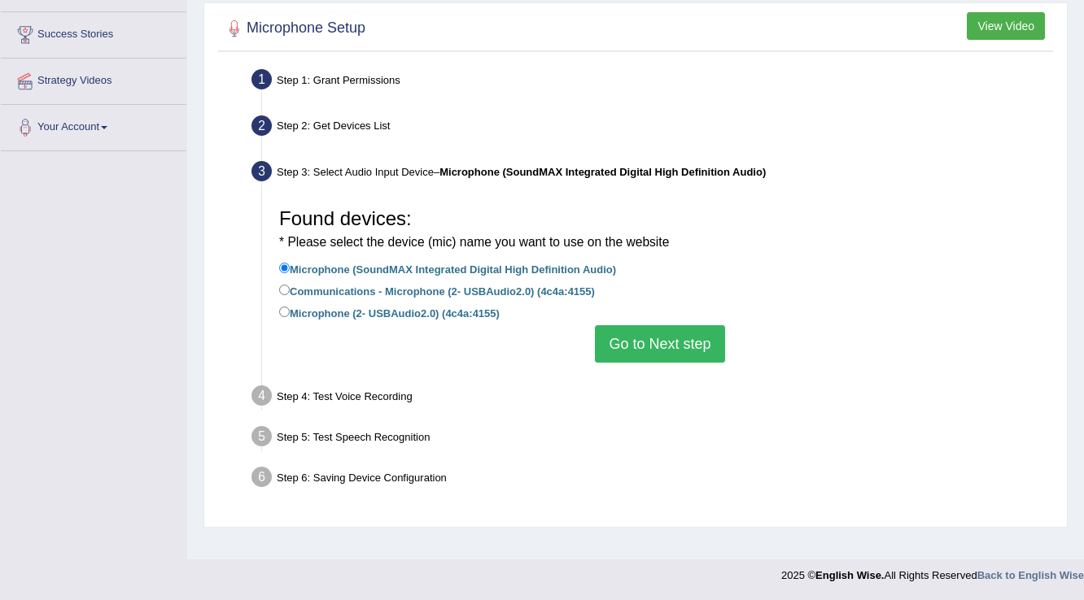
click at [543, 293] on label "Communications - Microphone (2- USBAudio2.0) (4c4a:4155)" at bounding box center [437, 290] width 316 height 18
click at [290, 293] on input "Communications - Microphone (2- USBAudio2.0) (4c4a:4155)" at bounding box center [284, 290] width 11 height 11
radio input "true"
click at [608, 328] on button "Go to Next step" at bounding box center [659, 343] width 129 height 37
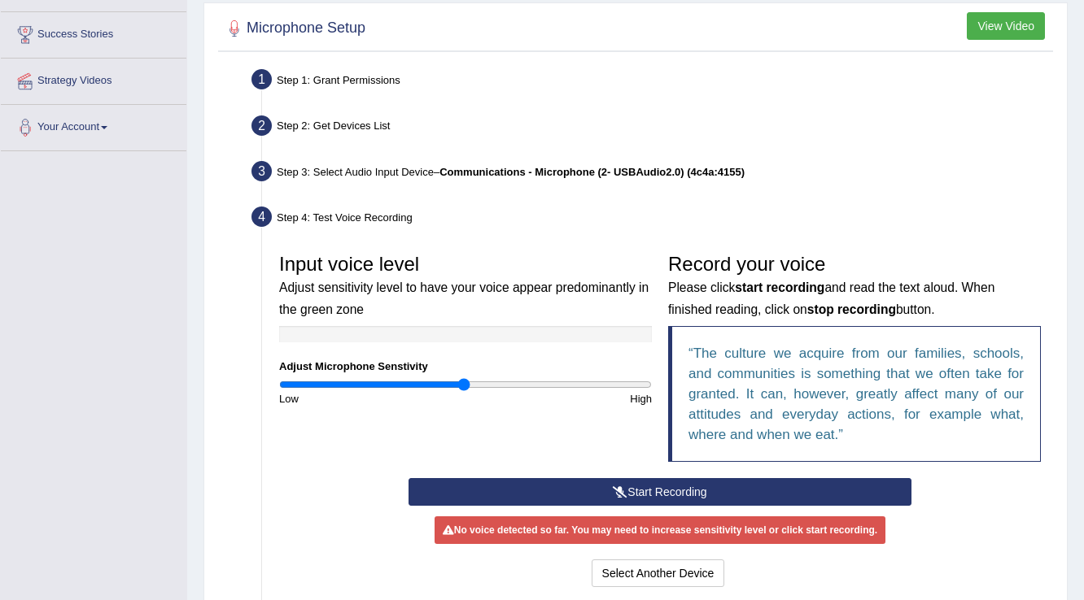
click at [542, 485] on button "Start Recording" at bounding box center [659, 492] width 502 height 28
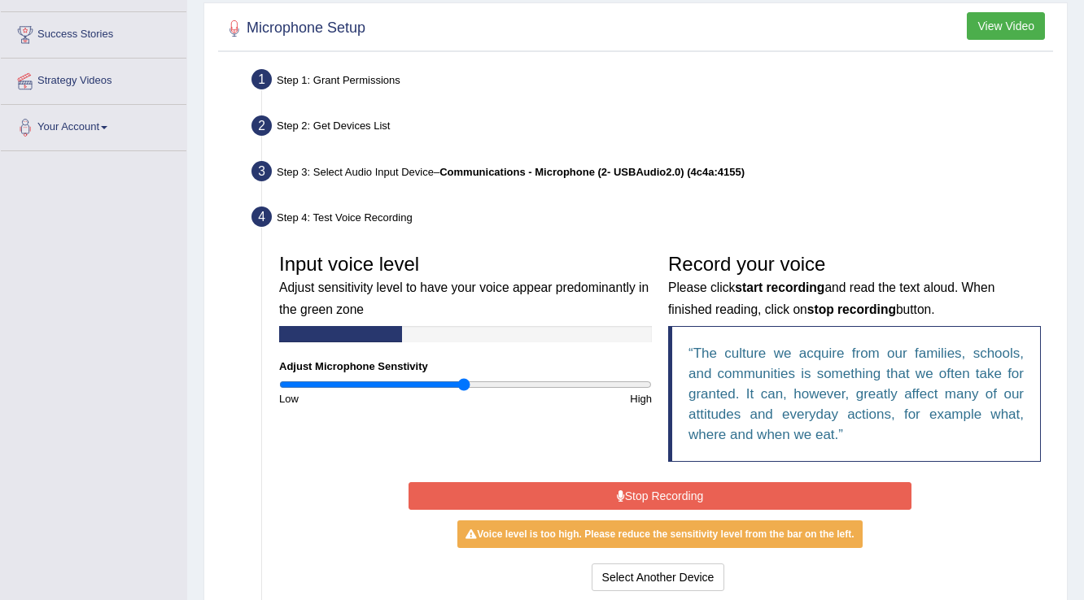
click at [515, 501] on button "Stop Recording" at bounding box center [659, 496] width 502 height 28
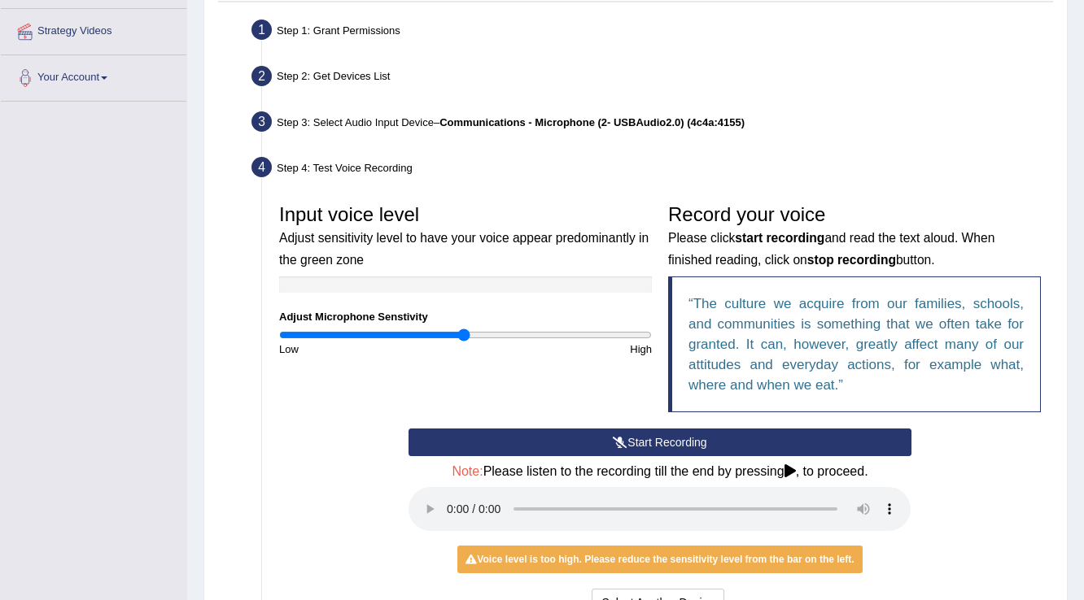
scroll to position [384, 0]
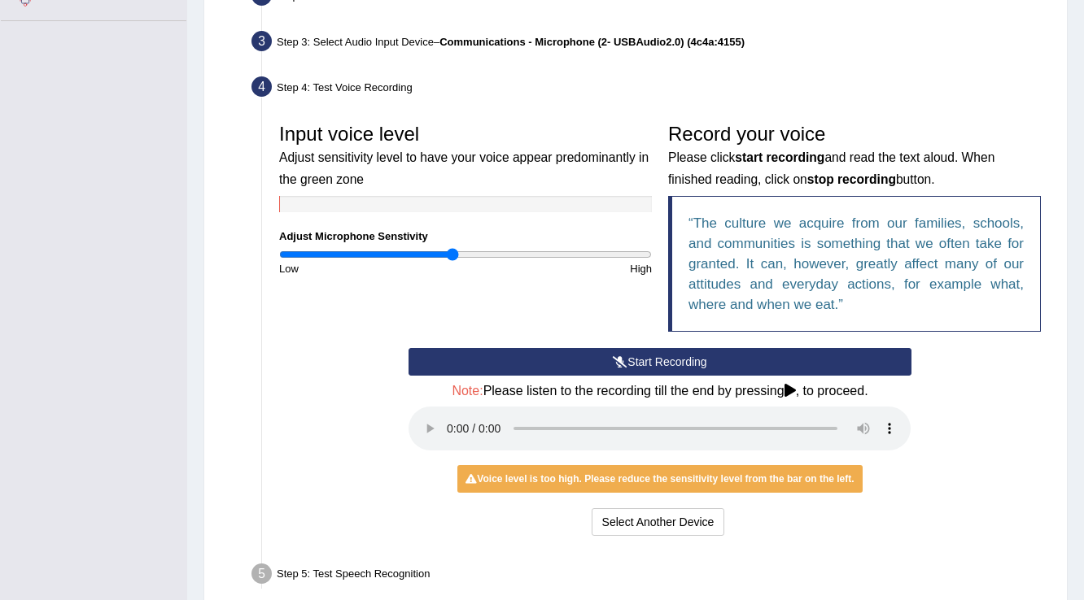
type input "0.94"
click at [451, 251] on input "range" at bounding box center [465, 254] width 373 height 13
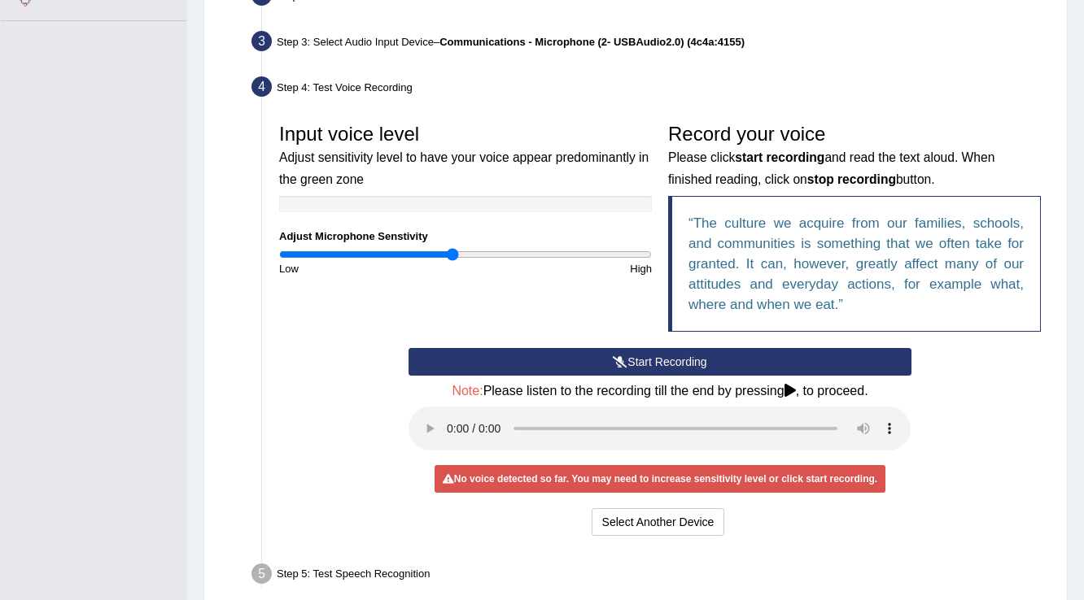
click at [485, 364] on button "Start Recording" at bounding box center [659, 362] width 502 height 28
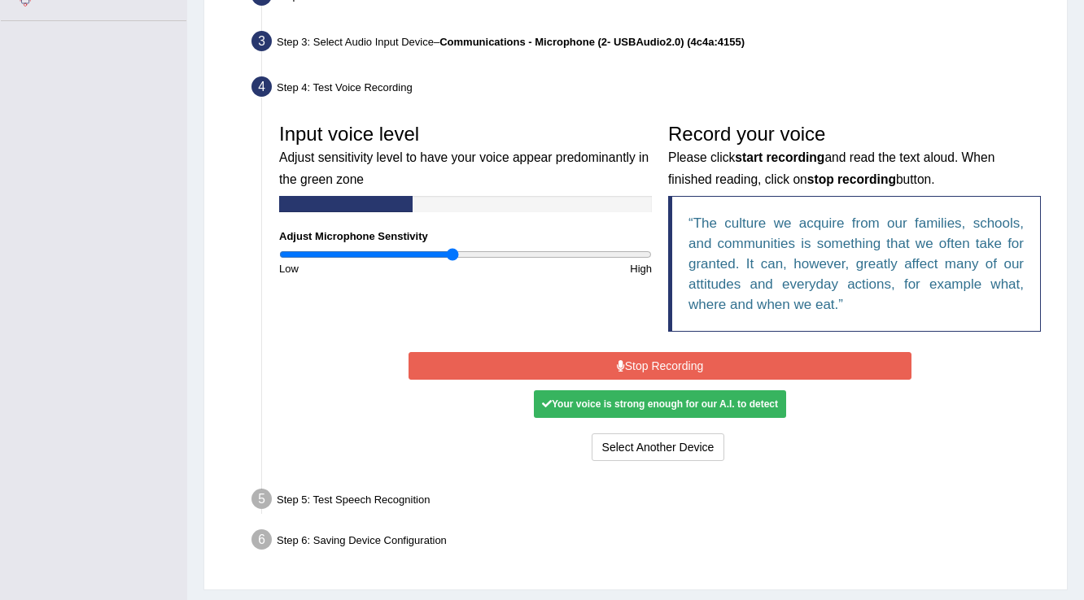
click at [485, 364] on button "Stop Recording" at bounding box center [659, 366] width 502 height 28
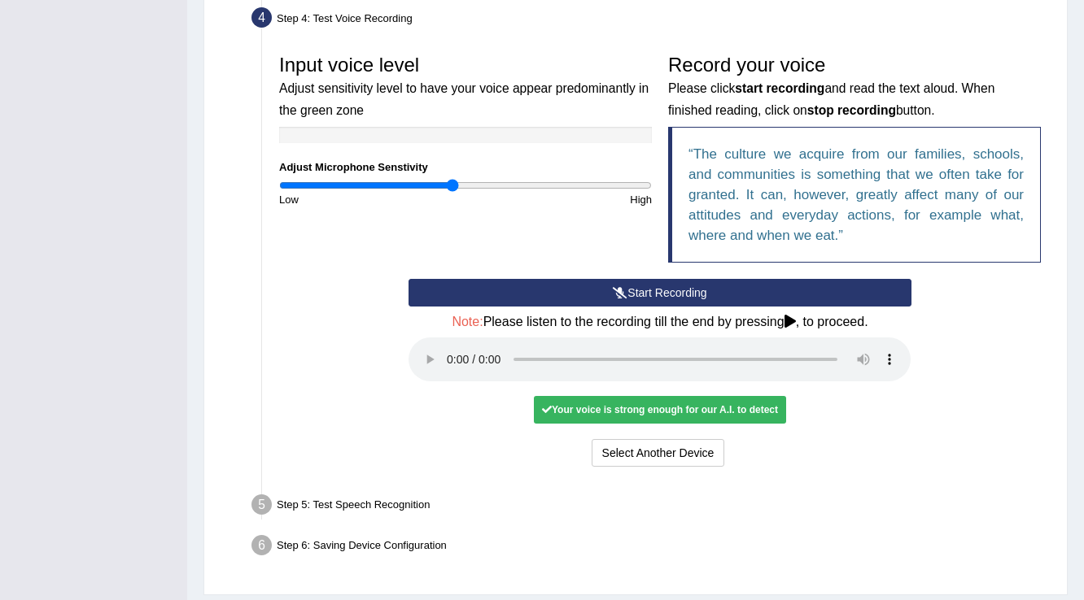
scroll to position [499, 0]
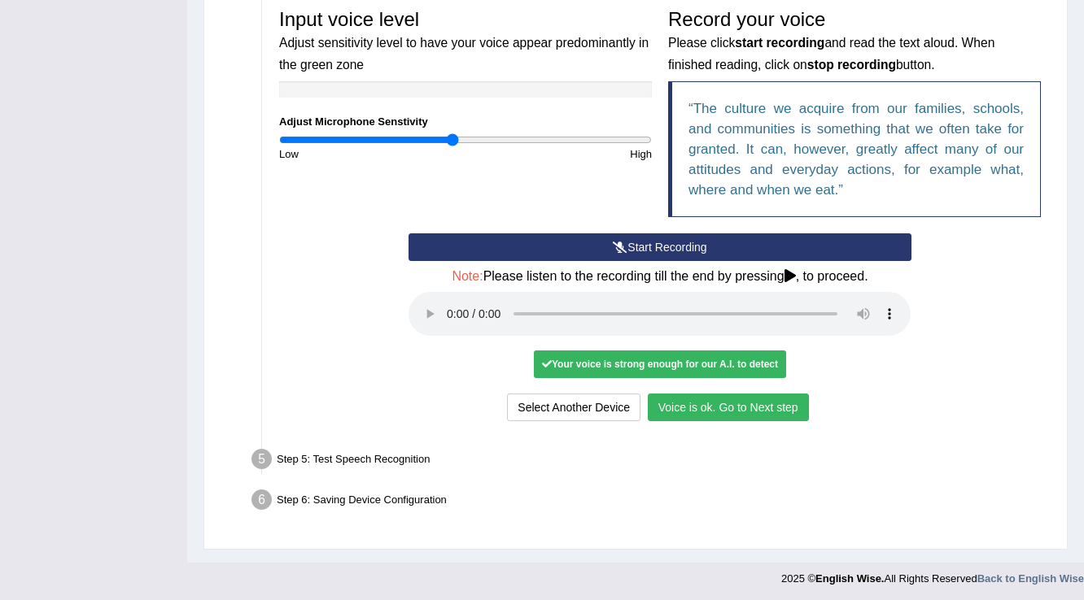
click at [770, 400] on button "Voice is ok. Go to Next step" at bounding box center [727, 408] width 161 height 28
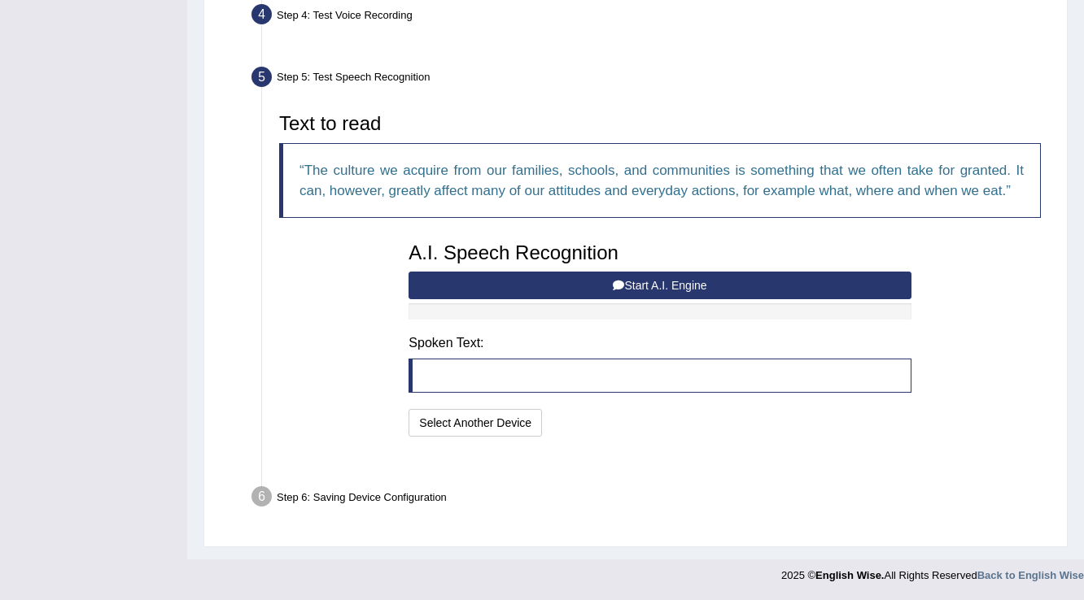
scroll to position [414, 0]
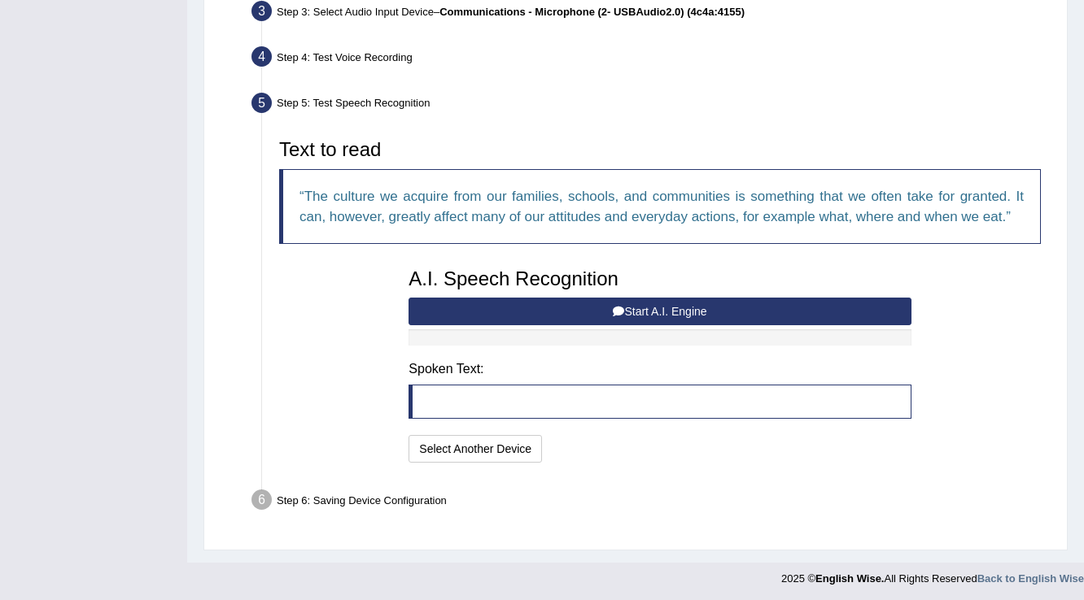
click at [674, 312] on button "Start A.I. Engine" at bounding box center [659, 312] width 502 height 28
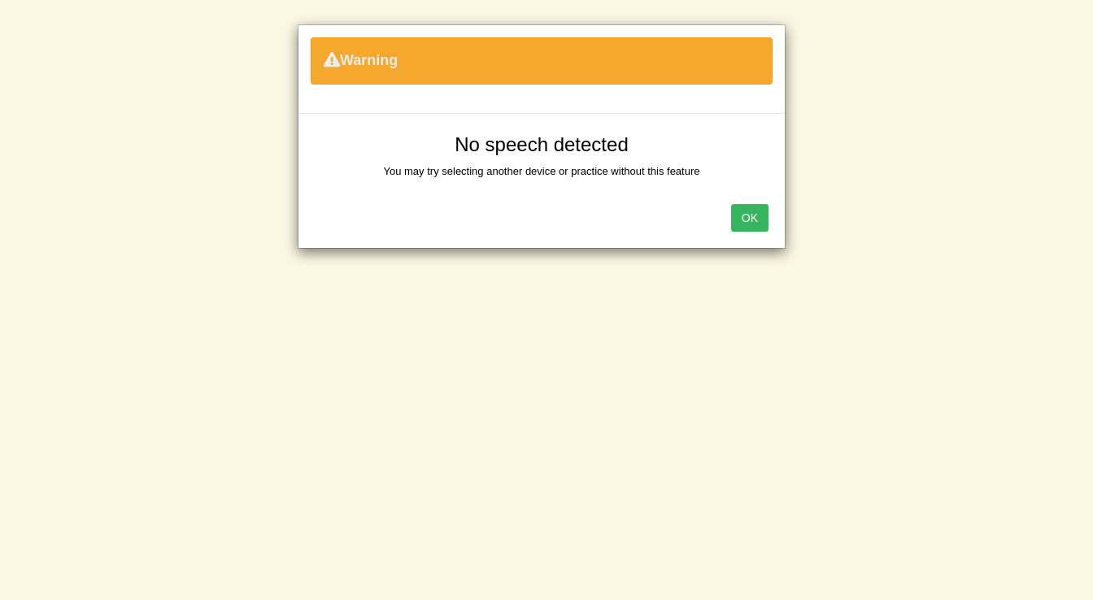
click at [745, 213] on button "OK" at bounding box center [749, 218] width 37 height 28
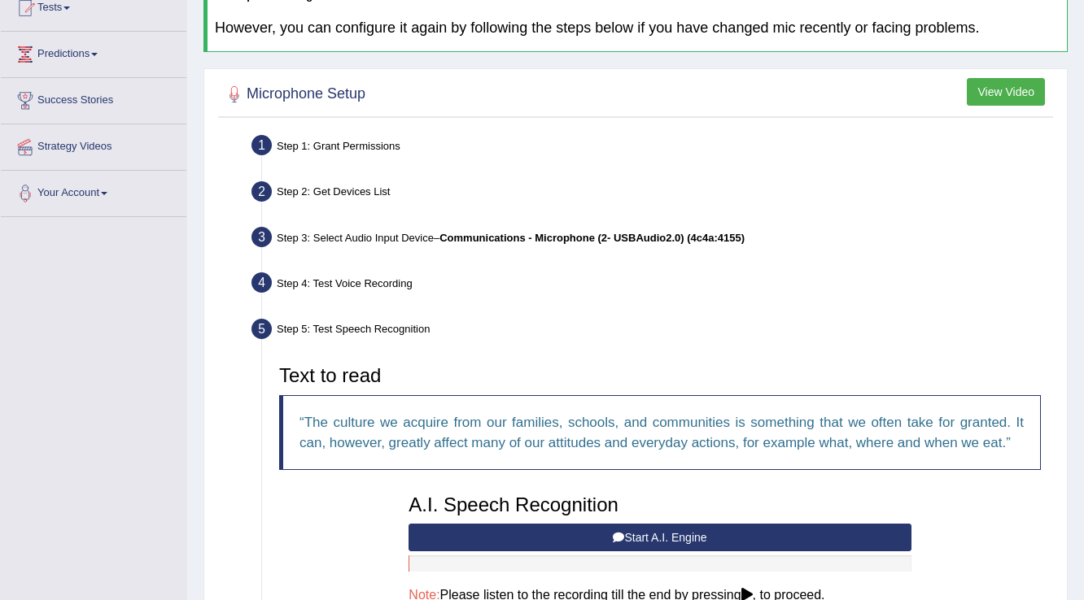
scroll to position [0, 0]
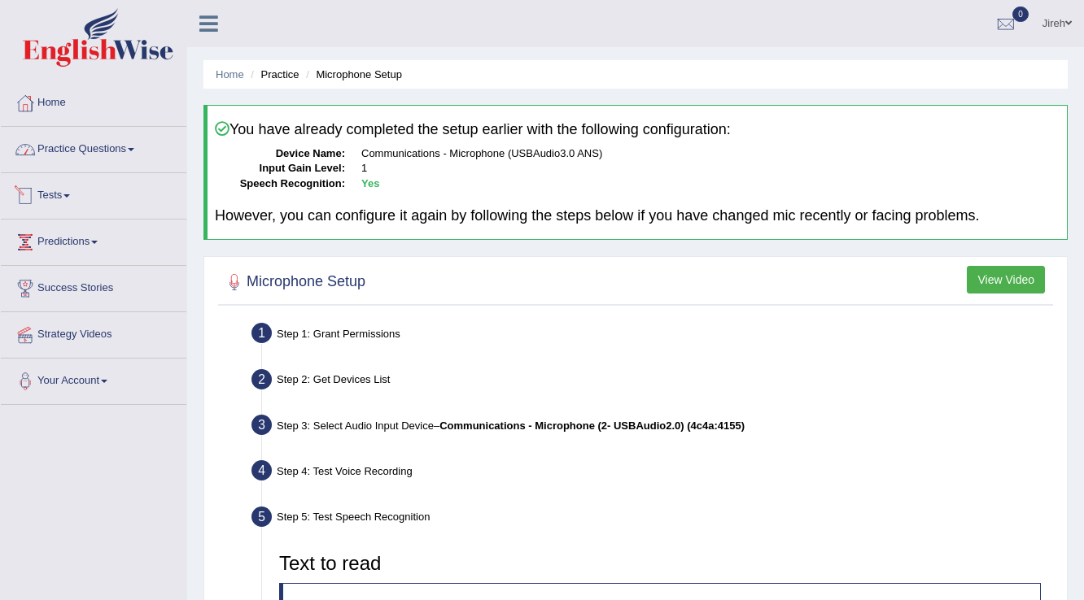
click at [116, 151] on link "Practice Questions" at bounding box center [93, 147] width 185 height 41
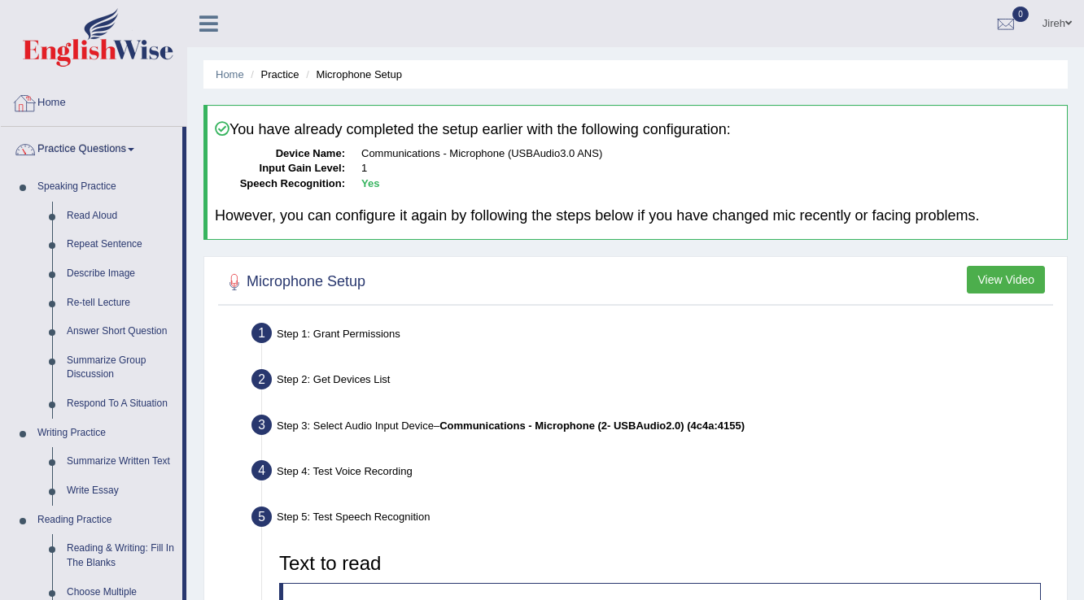
click at [105, 111] on link "Home" at bounding box center [93, 101] width 185 height 41
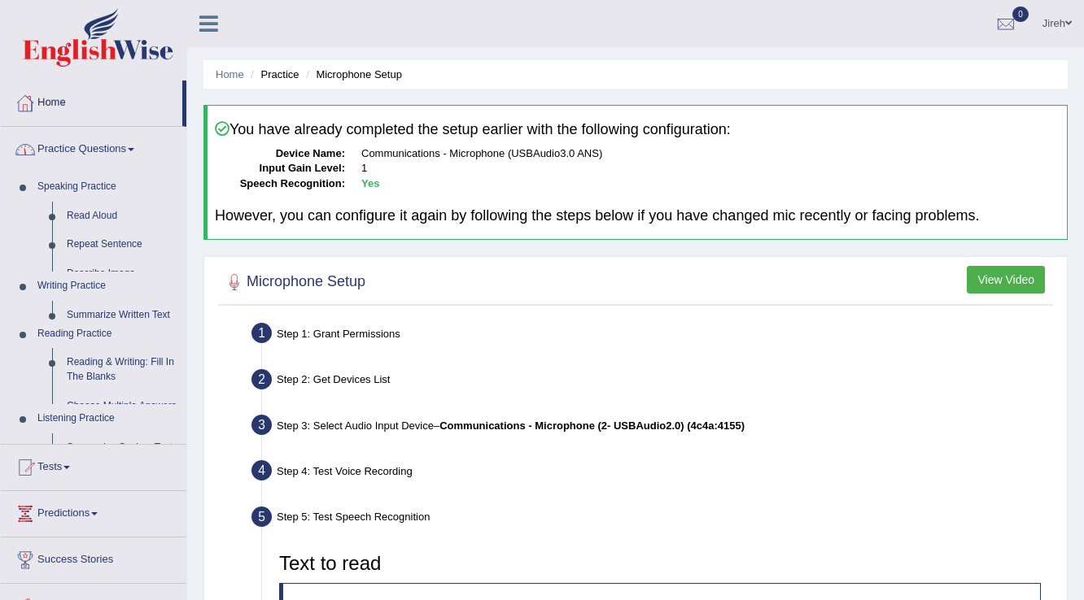
scroll to position [186, 0]
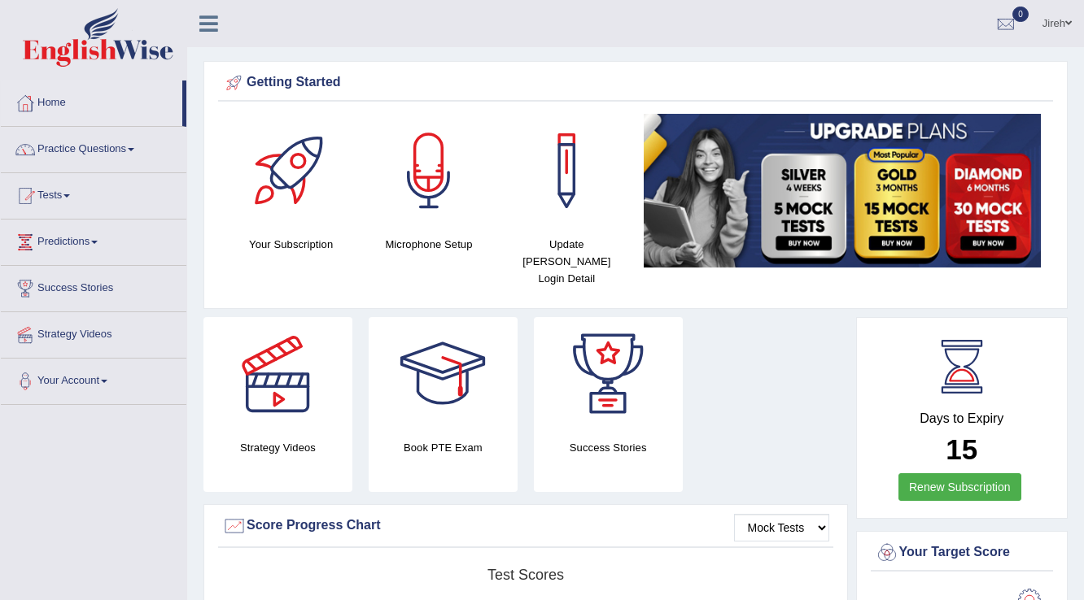
click at [432, 177] on div at bounding box center [429, 171] width 114 height 114
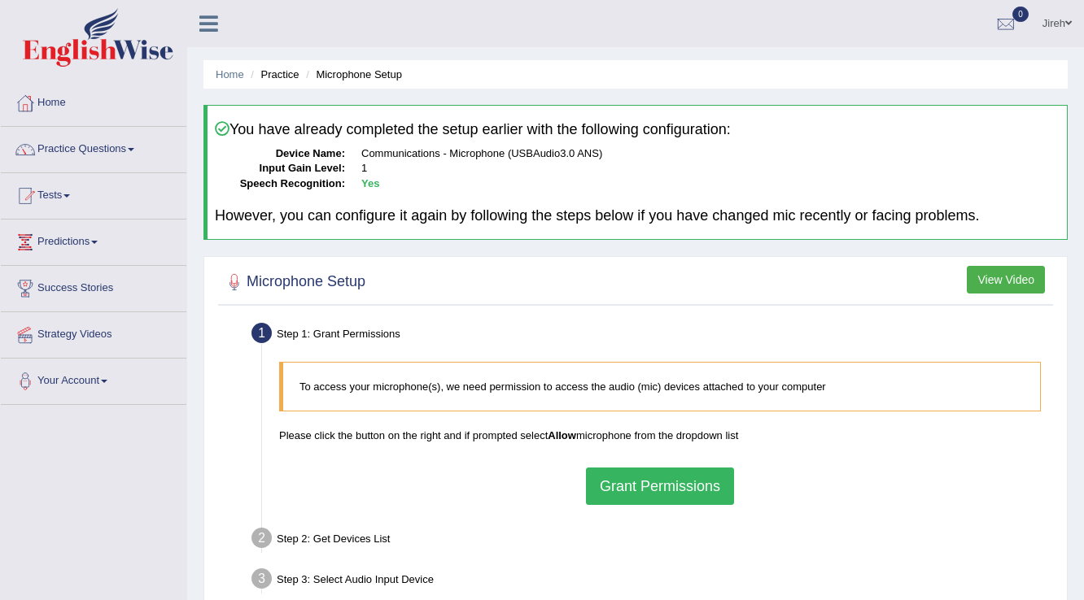
click at [664, 468] on button "Grant Permissions" at bounding box center [660, 486] width 148 height 37
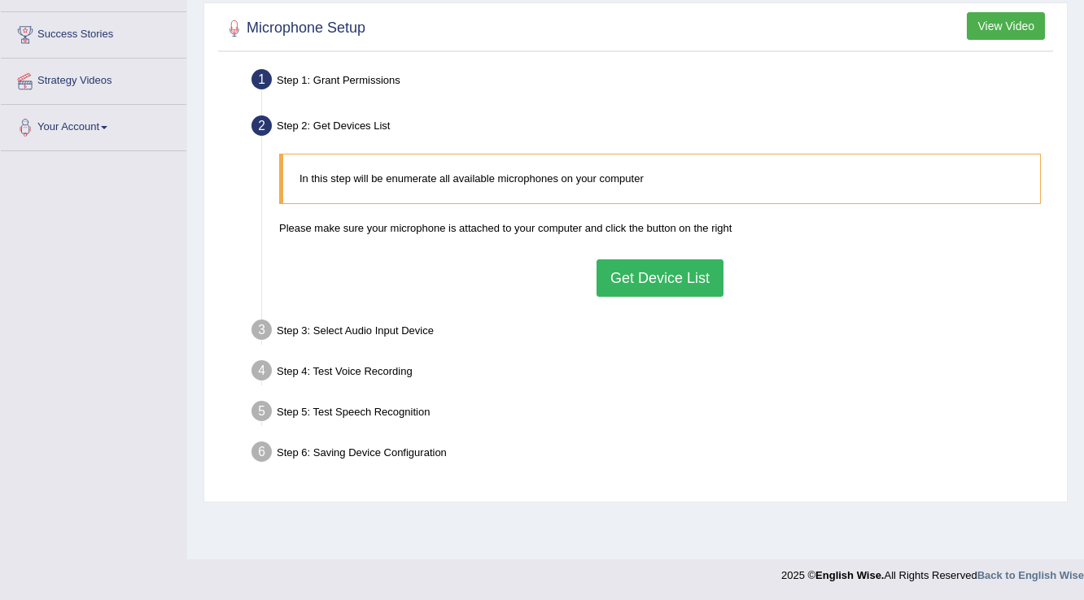
click at [670, 269] on button "Get Device List" at bounding box center [659, 277] width 127 height 37
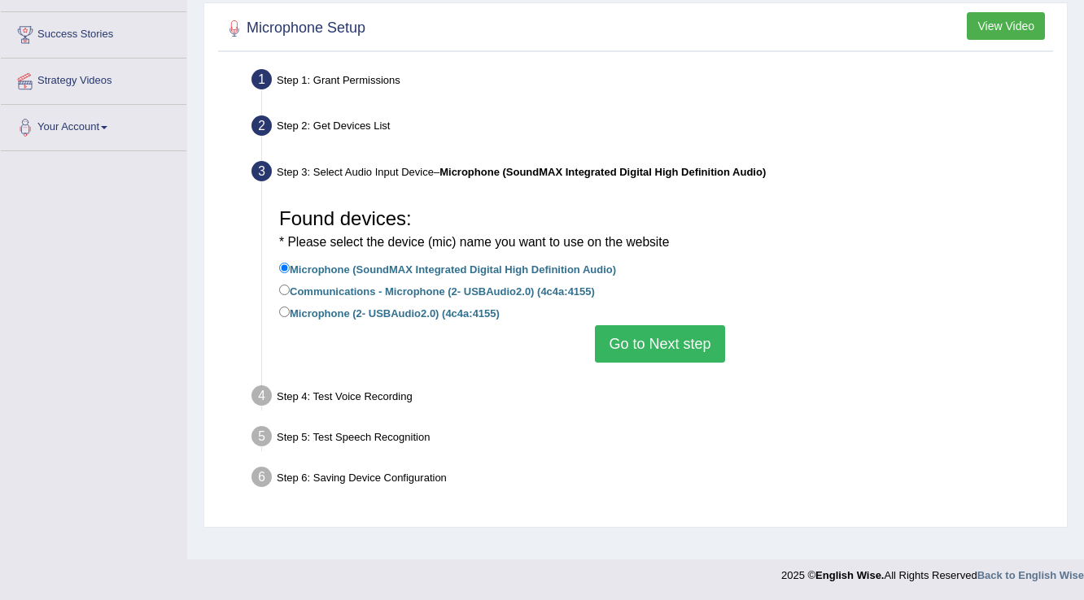
click at [499, 319] on label "Microphone (2- USBAudio2.0) (4c4a:4155)" at bounding box center [389, 312] width 220 height 18
click at [290, 317] on input "Microphone (2- USBAudio2.0) (4c4a:4155)" at bounding box center [284, 312] width 11 height 11
radio input "true"
click at [631, 335] on button "Go to Next step" at bounding box center [659, 343] width 129 height 37
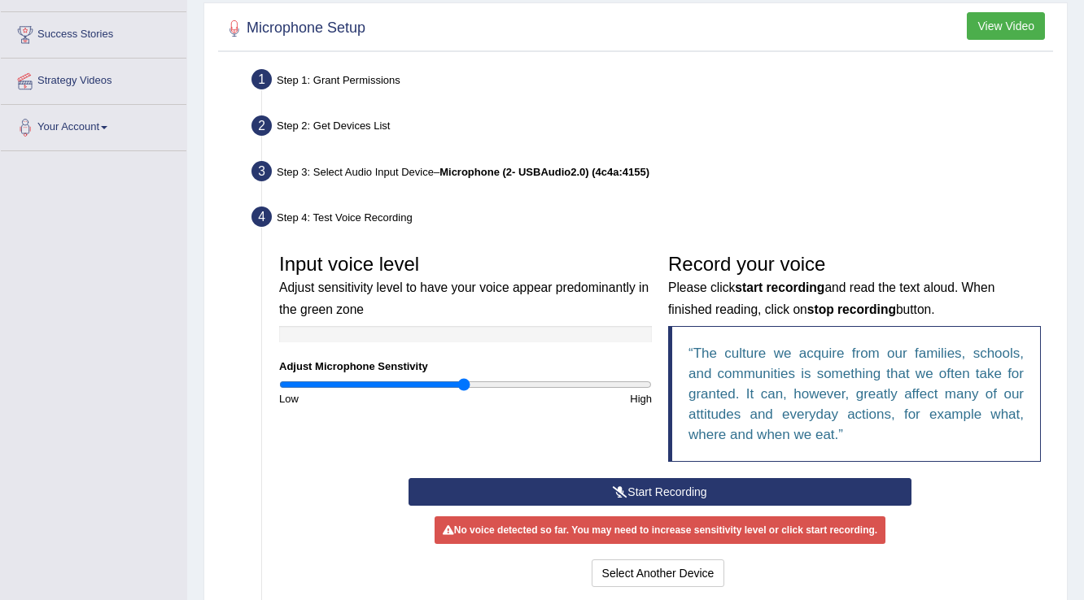
click at [573, 491] on button "Start Recording" at bounding box center [659, 492] width 502 height 28
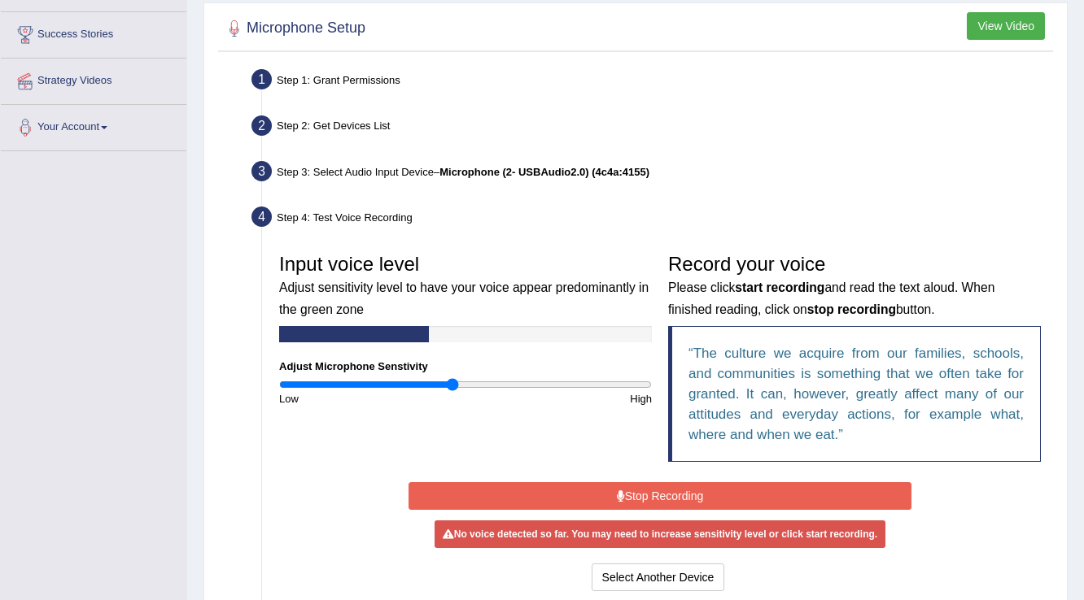
type input "0.94"
click at [452, 382] on input "range" at bounding box center [465, 384] width 373 height 13
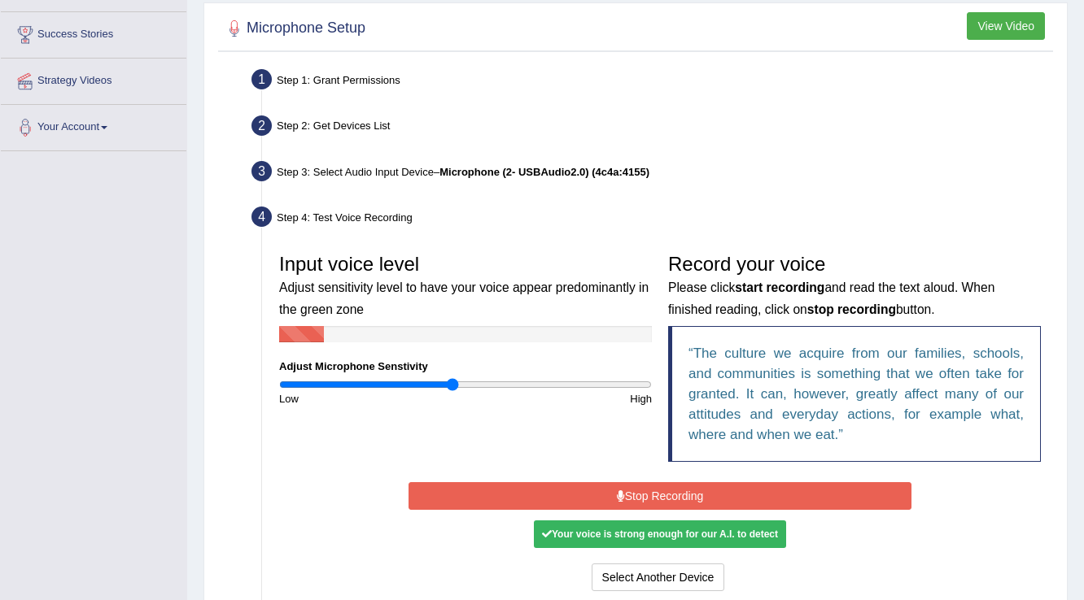
click at [518, 503] on button "Stop Recording" at bounding box center [659, 496] width 502 height 28
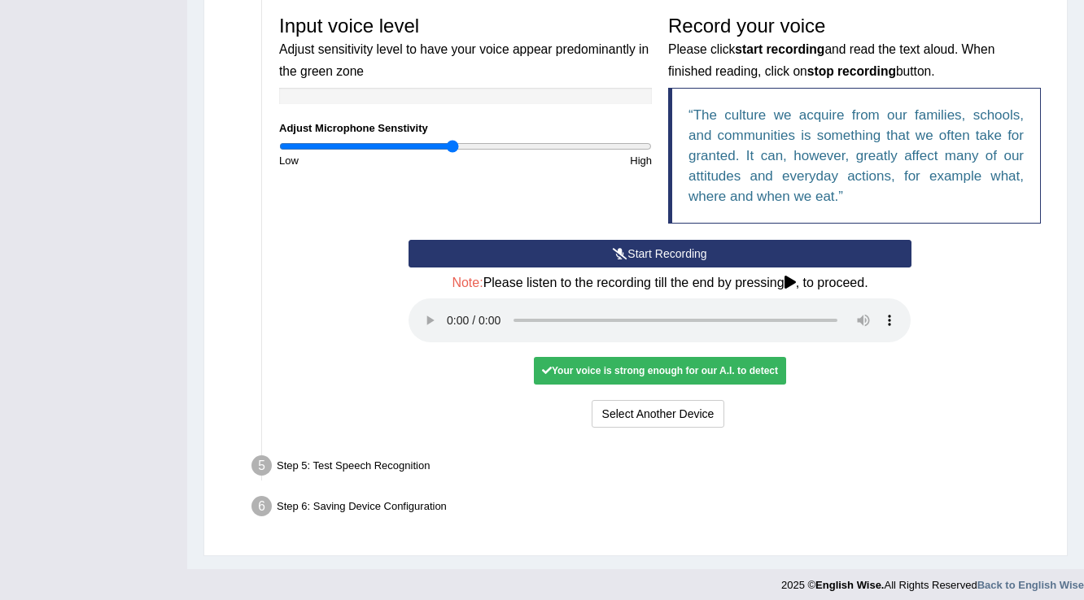
scroll to position [499, 0]
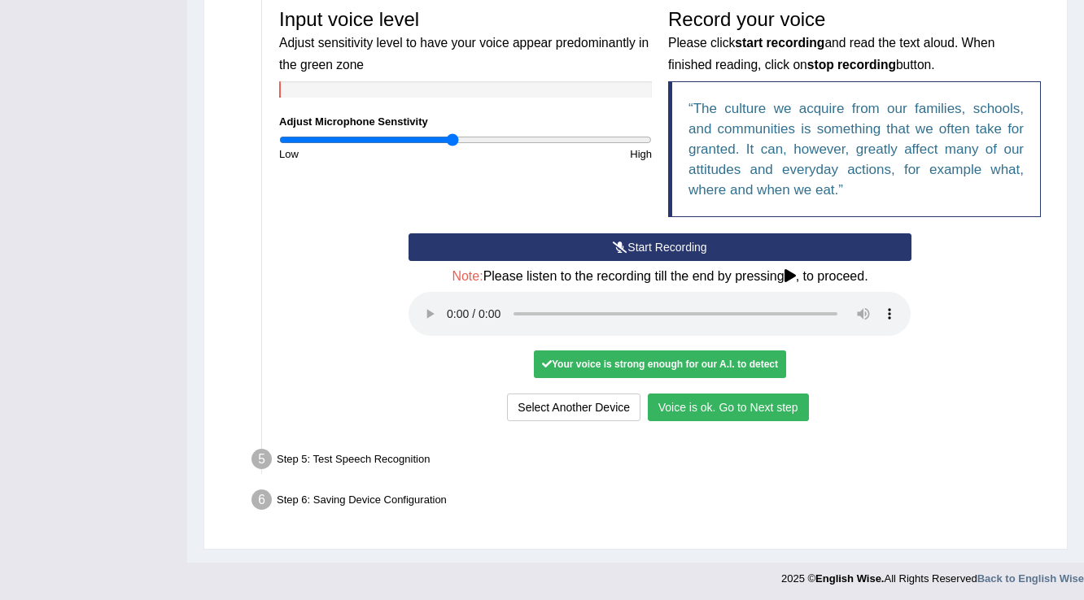
click at [719, 416] on button "Voice is ok. Go to Next step" at bounding box center [727, 408] width 161 height 28
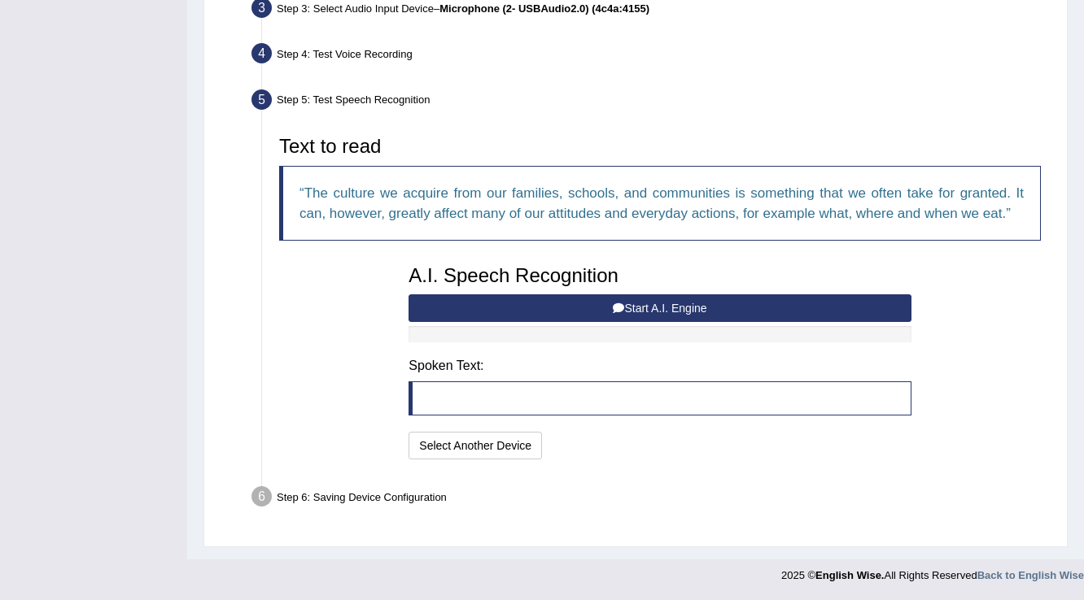
scroll to position [414, 0]
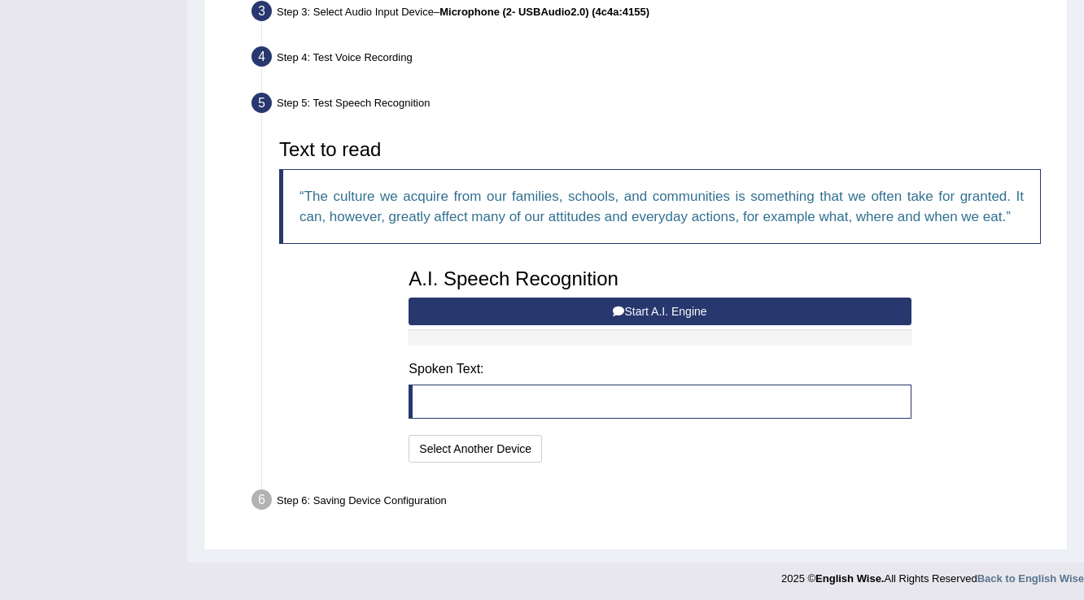
click at [583, 303] on button "Start A.I. Engine" at bounding box center [659, 312] width 502 height 28
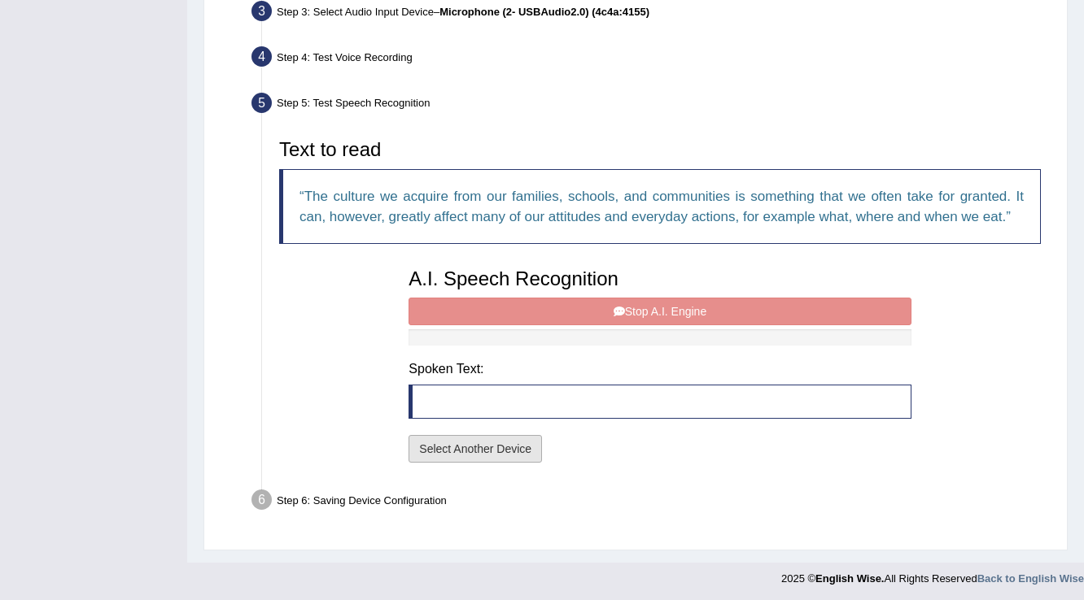
click at [520, 453] on button "Select Another Device" at bounding box center [474, 449] width 133 height 28
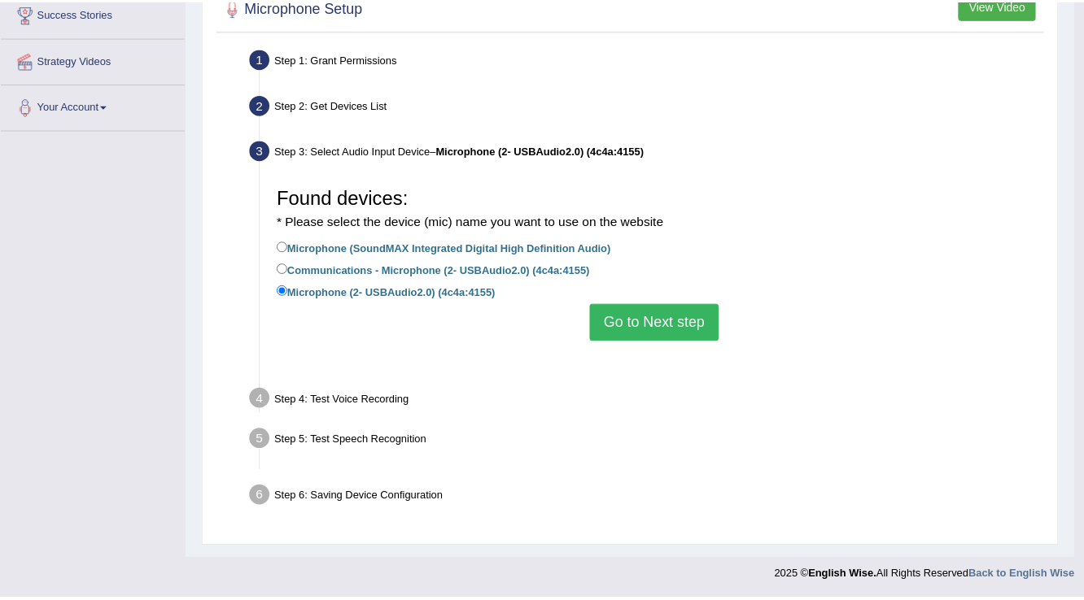
scroll to position [254, 0]
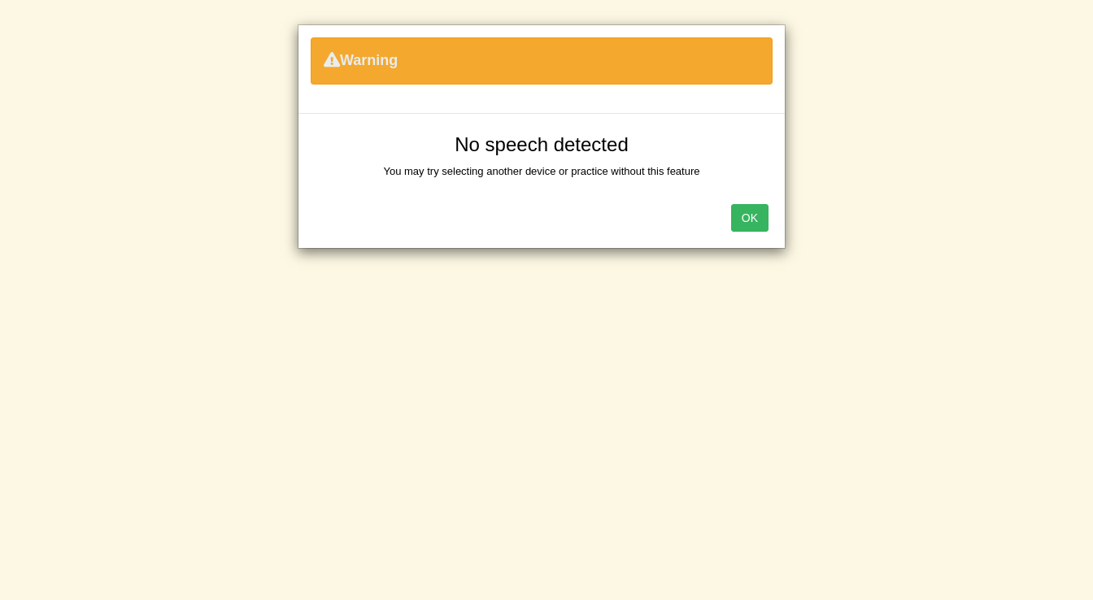
click at [744, 220] on button "OK" at bounding box center [749, 218] width 37 height 28
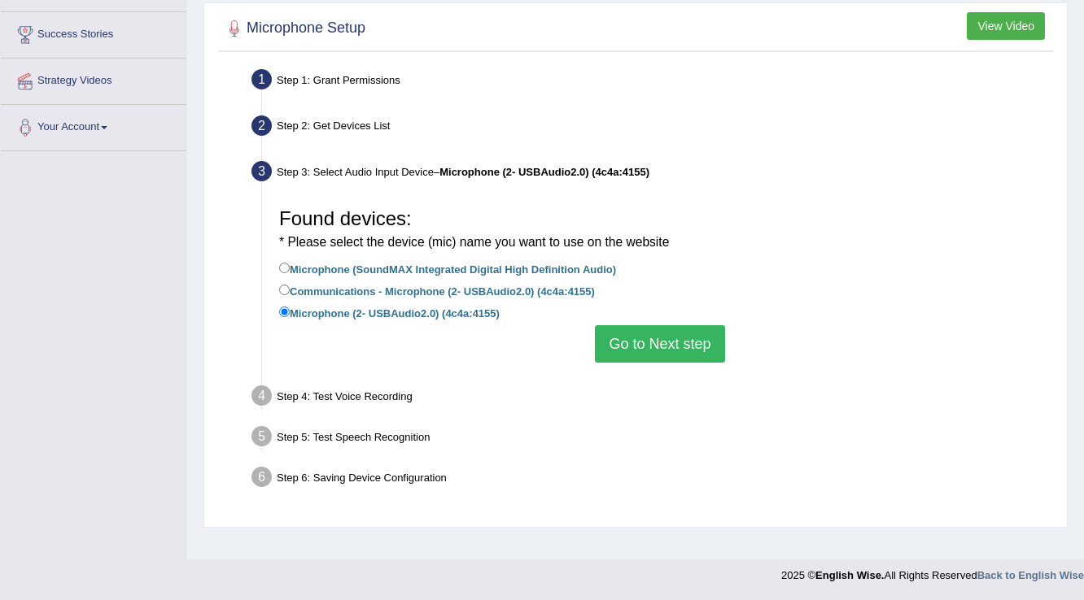
click at [518, 266] on label "Microphone (SoundMAX Integrated Digital High Definition Audio)" at bounding box center [447, 268] width 337 height 18
click at [290, 266] on input "Microphone (SoundMAX Integrated Digital High Definition Audio)" at bounding box center [284, 268] width 11 height 11
radio input "true"
drag, startPoint x: 653, startPoint y: 338, endPoint x: 659, endPoint y: 350, distance: 12.7
click at [657, 349] on button "Go to Next step" at bounding box center [659, 343] width 129 height 37
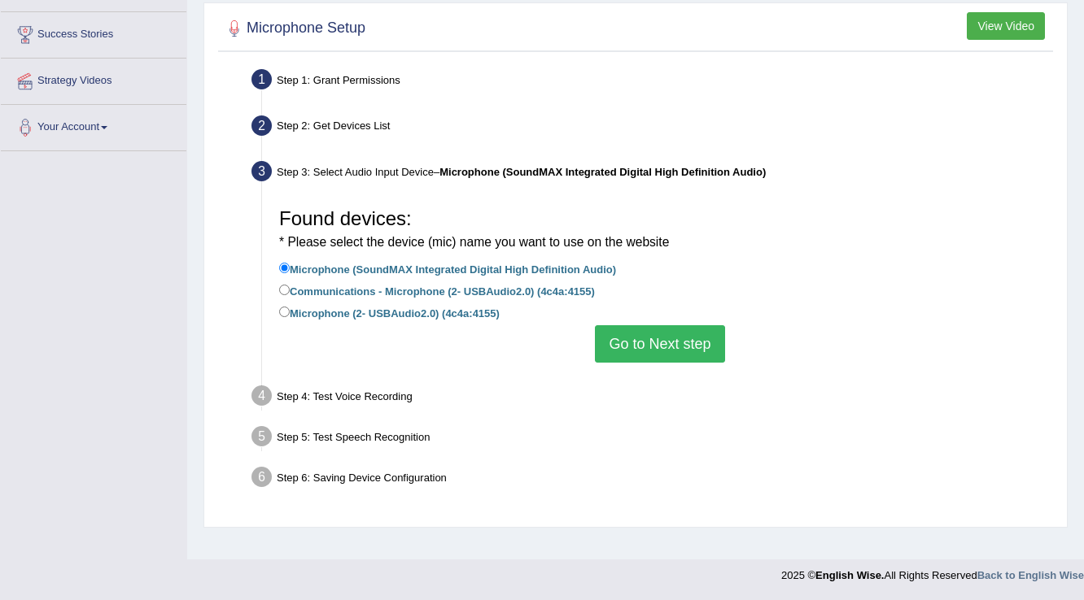
click at [659, 350] on ul "Step 1: Grant Permissions To access your microphone(s), we need permission to a…" at bounding box center [635, 281] width 826 height 434
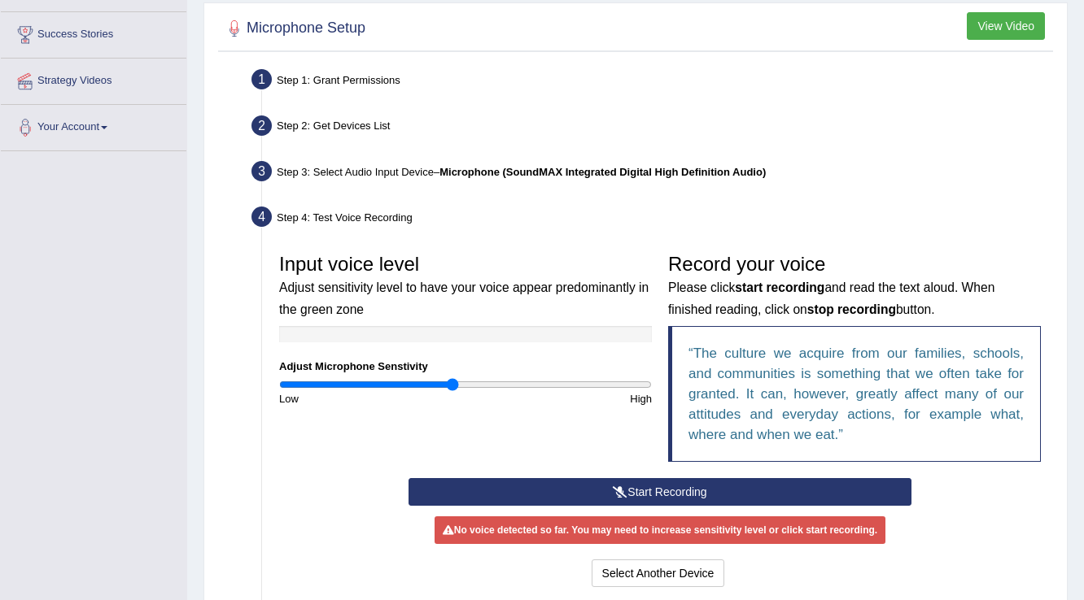
click at [668, 482] on button "Start Recording" at bounding box center [659, 492] width 502 height 28
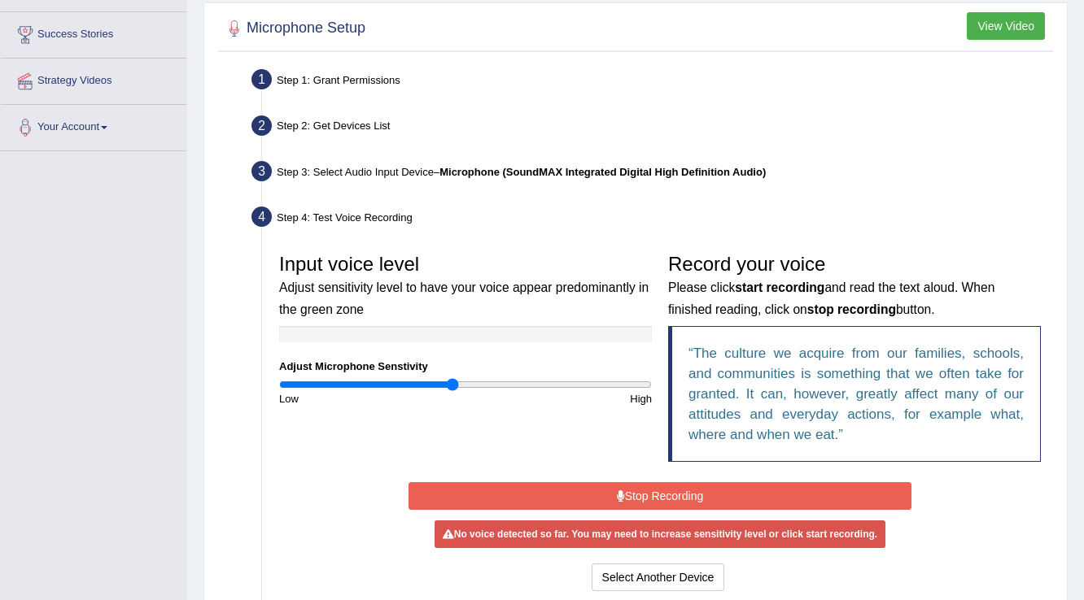
click at [451, 384] on input "range" at bounding box center [465, 384] width 373 height 13
click at [615, 568] on button "Select Another Device" at bounding box center [657, 578] width 133 height 28
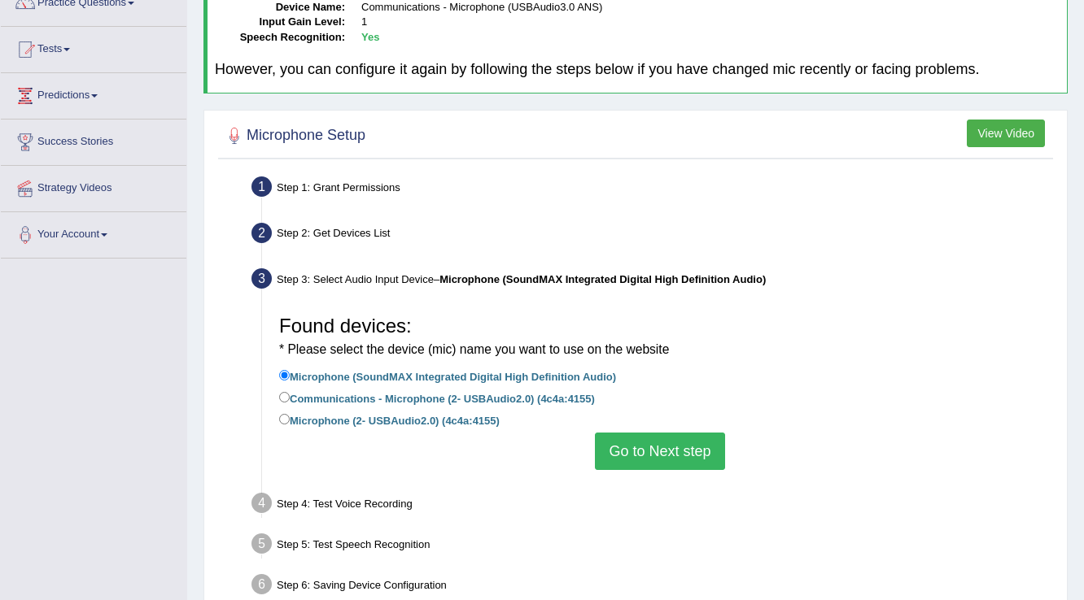
scroll to position [0, 0]
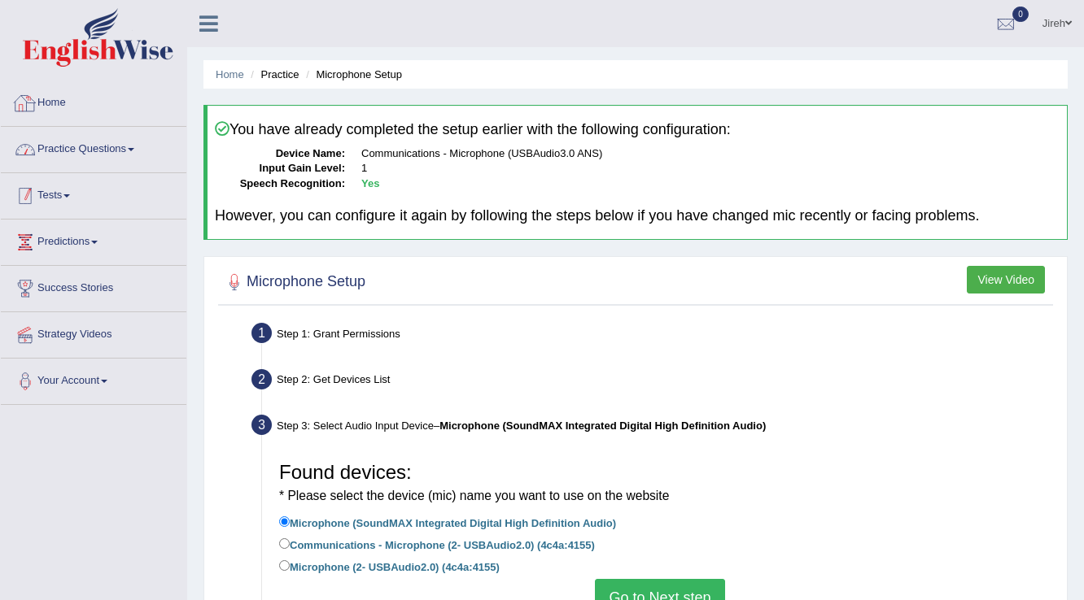
click at [89, 180] on link "Tests" at bounding box center [93, 193] width 185 height 41
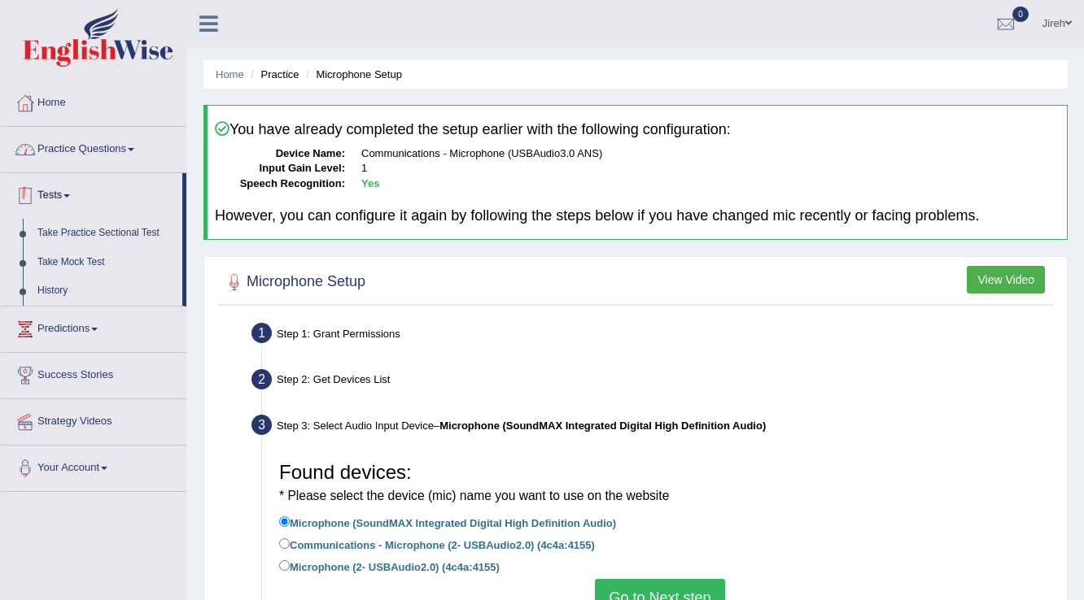
click at [73, 141] on link "Practice Questions" at bounding box center [93, 147] width 185 height 41
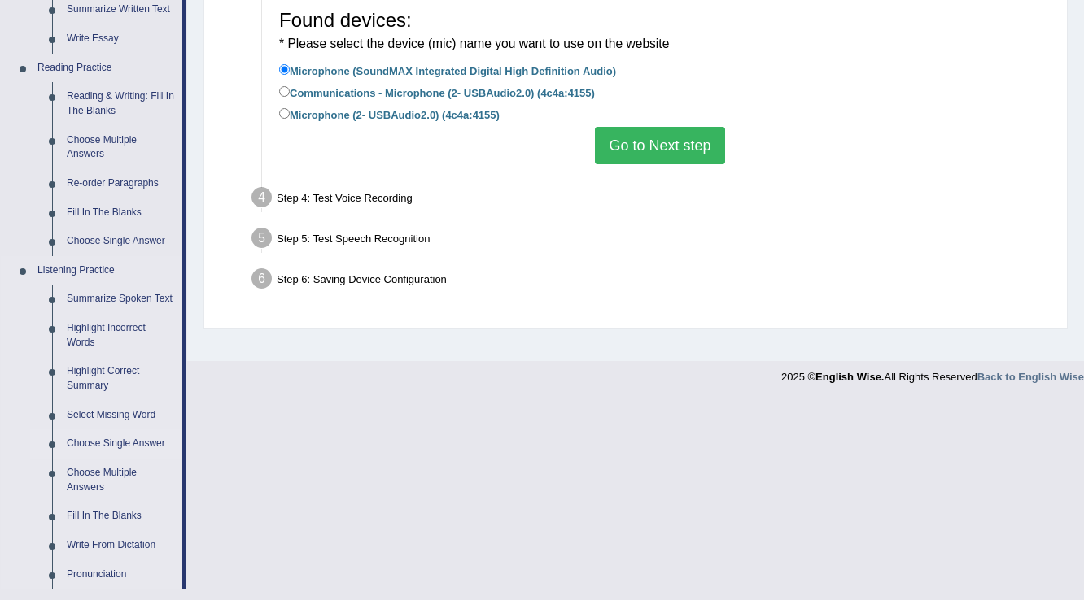
scroll to position [521, 0]
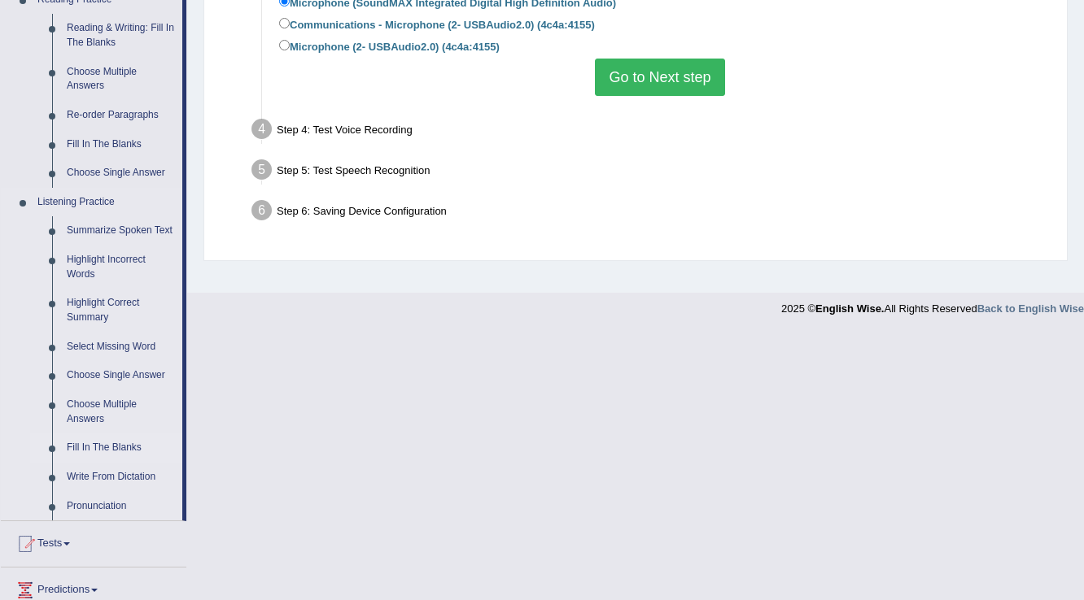
click at [97, 455] on link "Fill In The Blanks" at bounding box center [120, 448] width 123 height 29
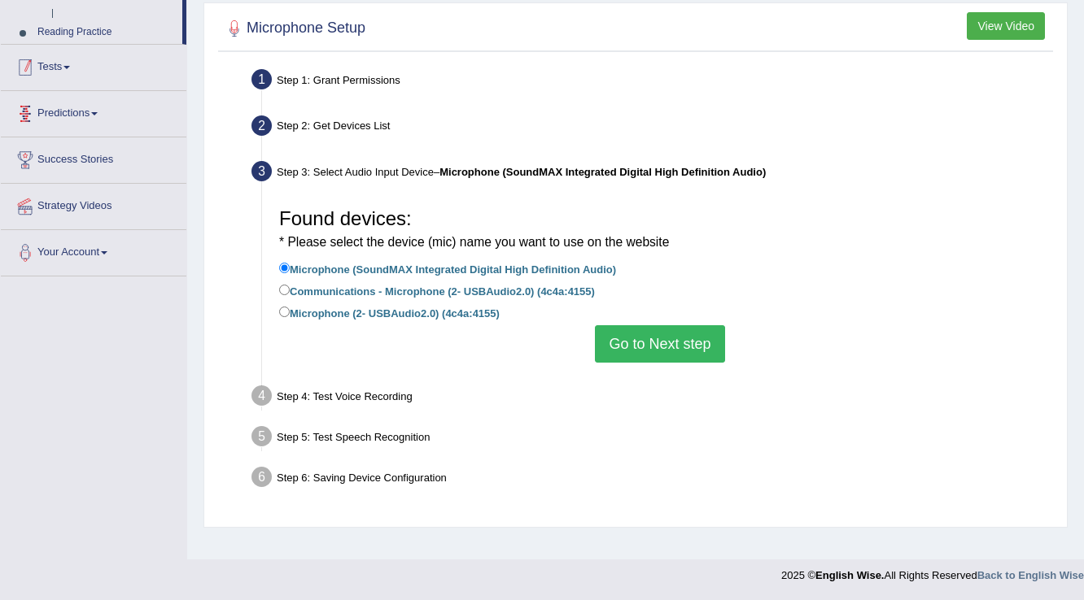
scroll to position [254, 0]
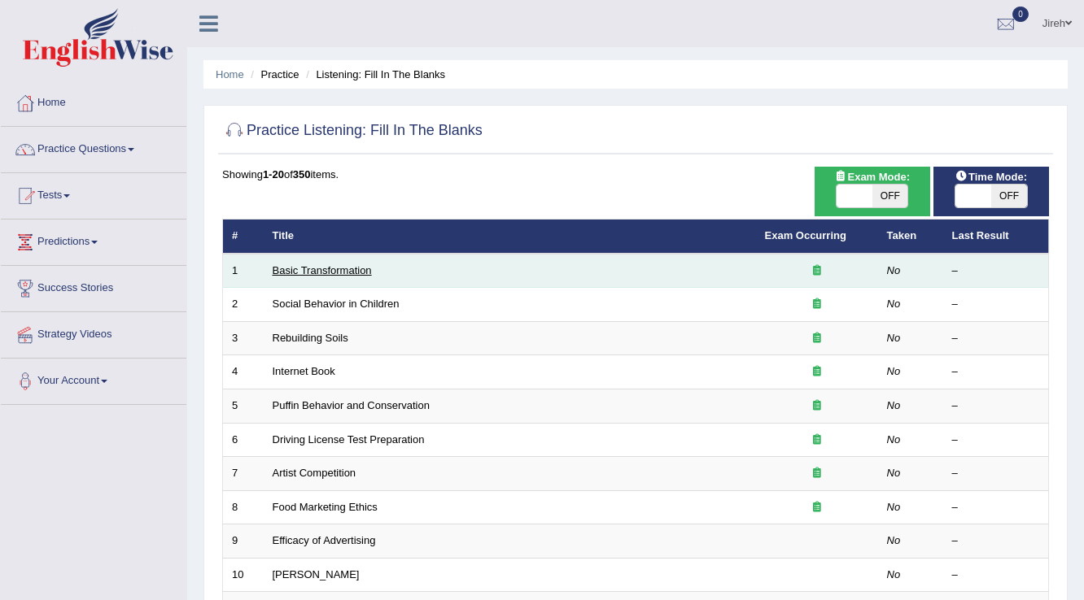
click at [290, 264] on link "Basic Transformation" at bounding box center [322, 270] width 99 height 12
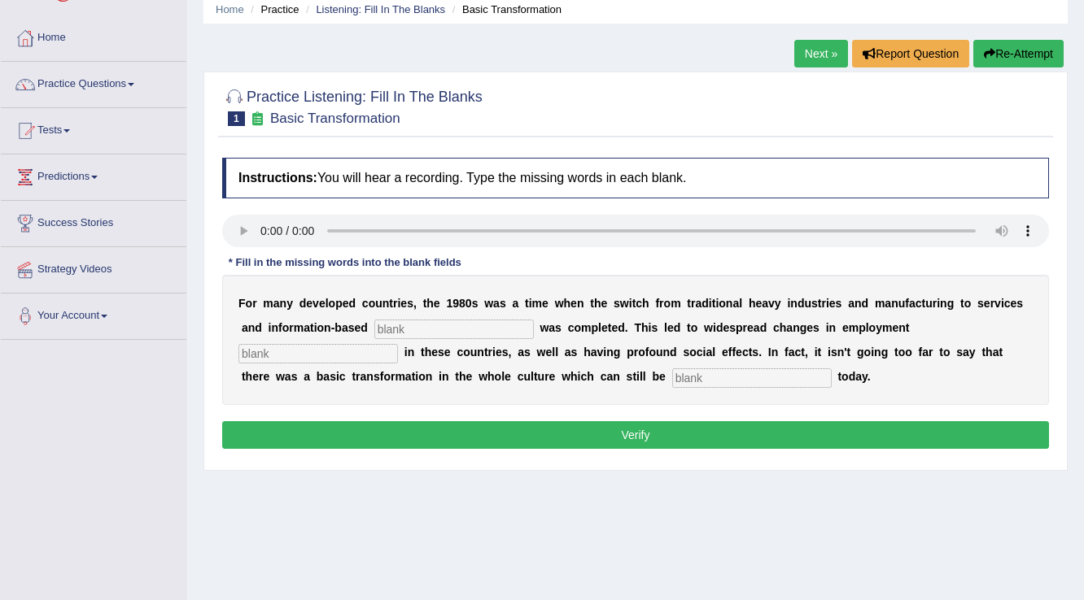
scroll to position [65, 0]
drag, startPoint x: 383, startPoint y: 330, endPoint x: 483, endPoint y: 326, distance: 100.1
click at [397, 330] on input "text" at bounding box center [453, 330] width 159 height 20
click at [483, 326] on input "text" at bounding box center [453, 330] width 159 height 20
click at [423, 328] on input "text" at bounding box center [453, 330] width 159 height 20
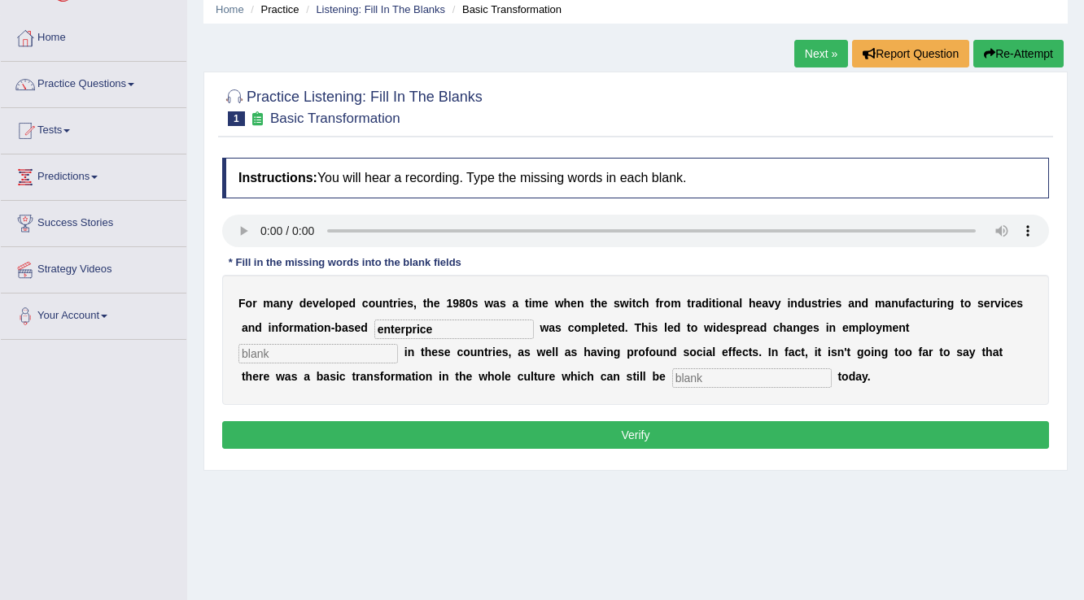
type input "enterprice"
click at [743, 371] on input "text" at bounding box center [751, 378] width 159 height 20
type input "observe"
click at [299, 341] on div "F o r m a n y d e v e l o p e d c o u n t r i e s , t h e 1 9 8 0 s w a s a t i…" at bounding box center [635, 340] width 826 height 130
click at [312, 357] on input "text" at bounding box center [317, 354] width 159 height 20
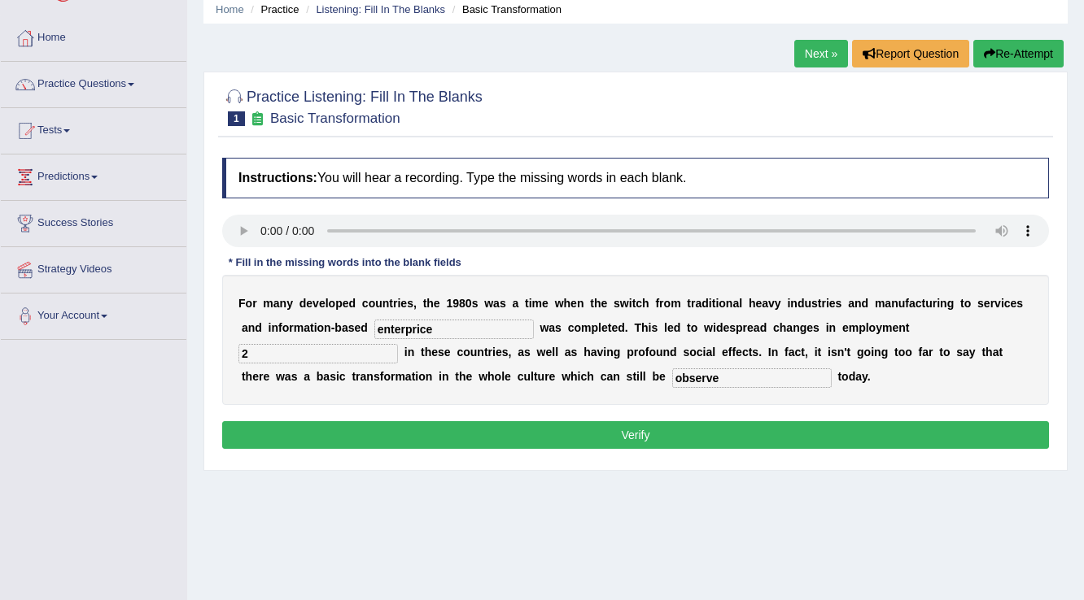
type input "2"
click at [474, 441] on button "Verify" at bounding box center [635, 435] width 826 height 28
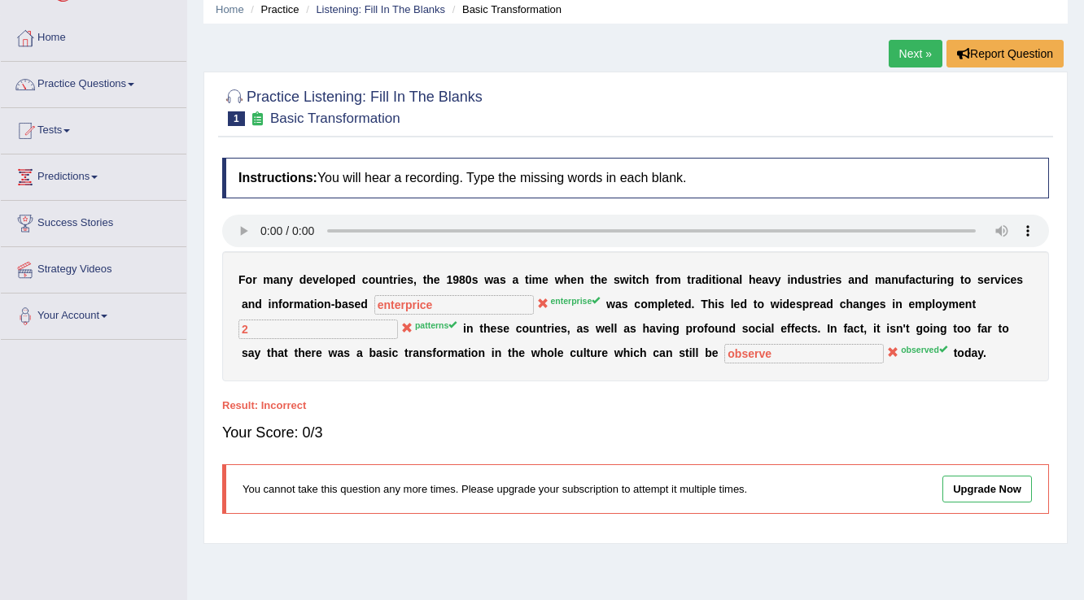
click at [888, 51] on link "Next »" at bounding box center [915, 54] width 54 height 28
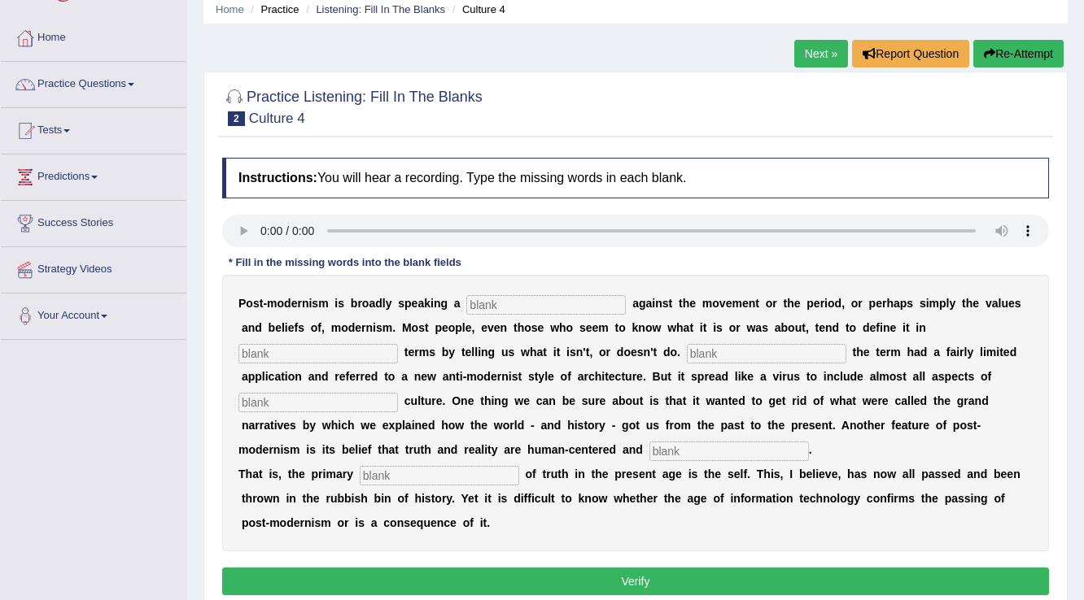
click at [812, 68] on div "Next » Report Question Re-Attempt" at bounding box center [930, 56] width 273 height 32
click at [818, 49] on link "Next »" at bounding box center [821, 54] width 54 height 28
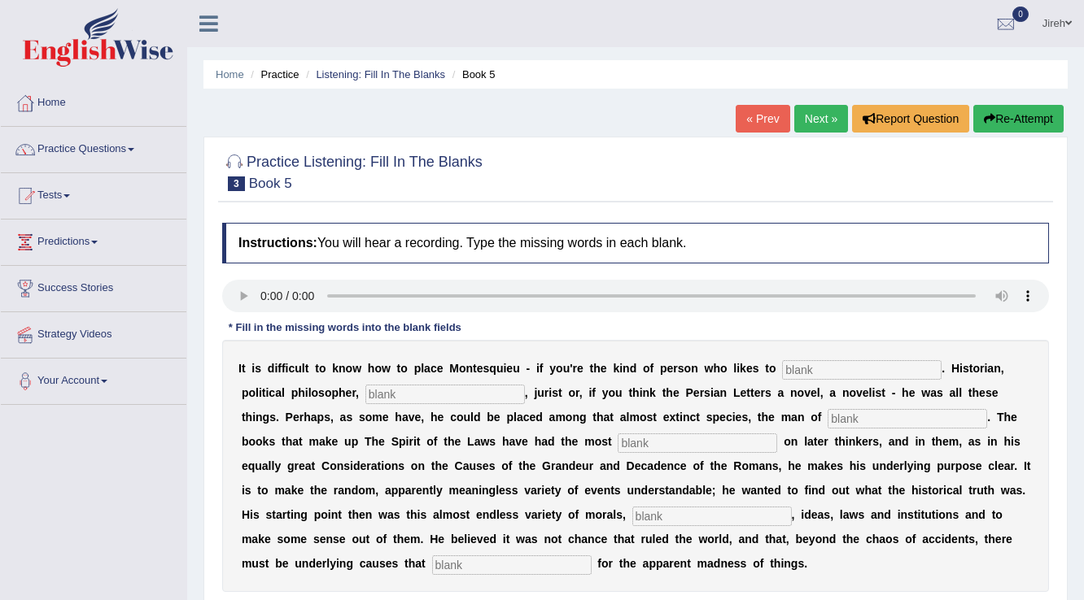
click at [818, 121] on link "Next »" at bounding box center [821, 119] width 54 height 28
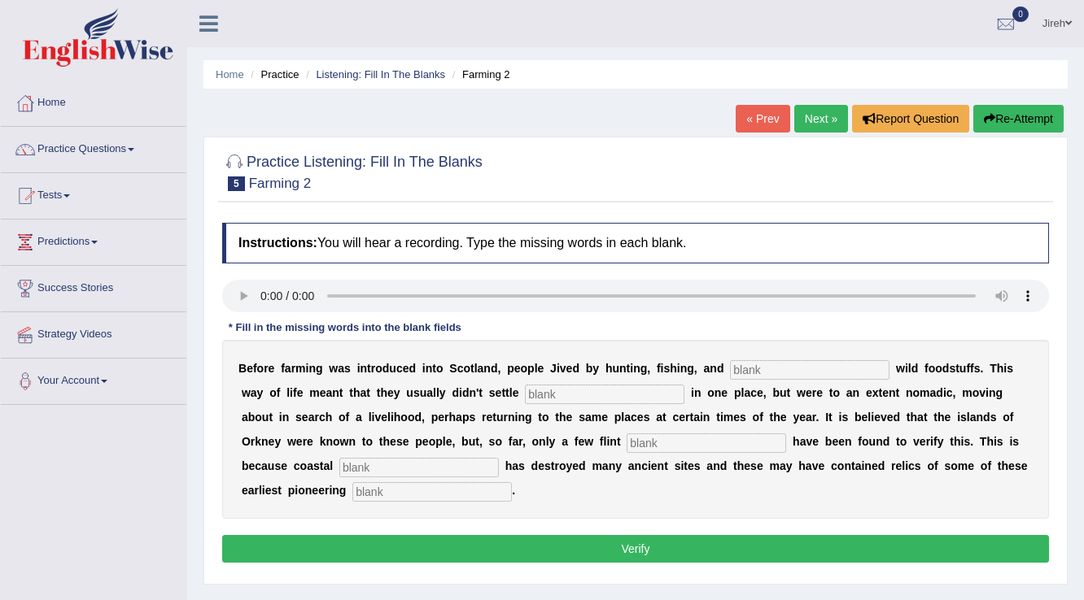
click at [826, 373] on input "text" at bounding box center [809, 370] width 159 height 20
type input "gatering"
click at [693, 445] on input "text" at bounding box center [705, 444] width 159 height 20
type input "tools"
click at [378, 471] on input "text" at bounding box center [418, 468] width 159 height 20
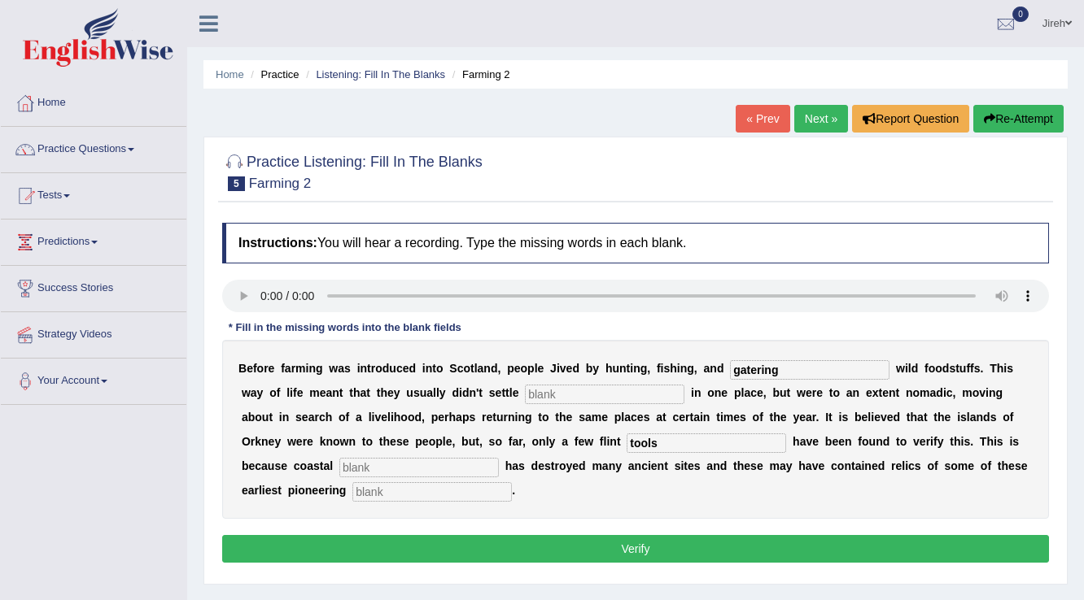
click at [388, 488] on input "text" at bounding box center [431, 492] width 159 height 20
type input "coloniest"
click at [589, 399] on input "text" at bounding box center [604, 395] width 159 height 20
type input "2"
click at [396, 469] on input "text" at bounding box center [418, 468] width 159 height 20
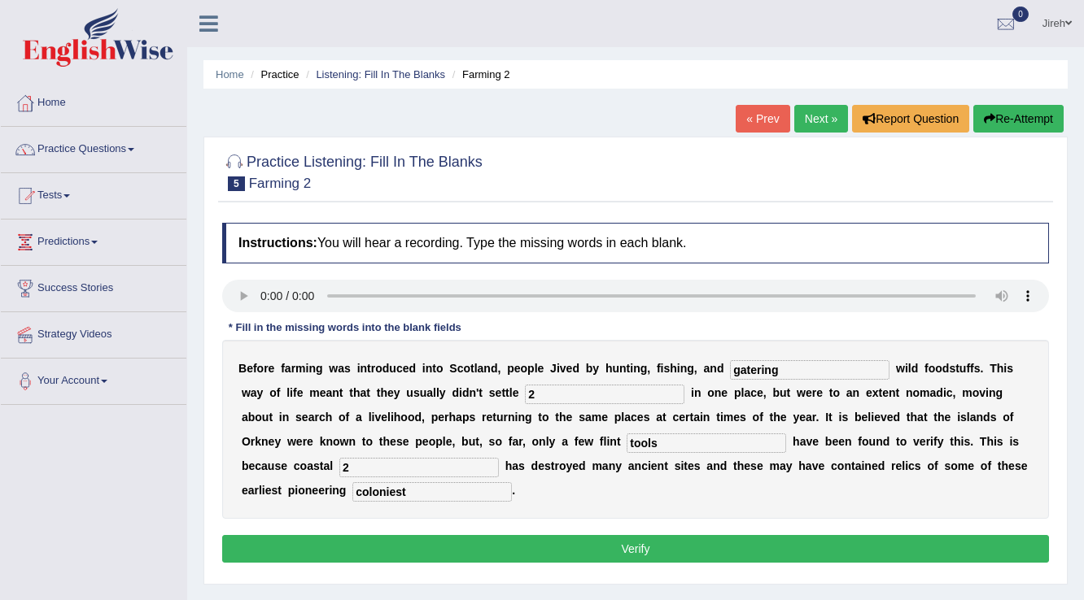
type input "2"
click at [522, 553] on button "Verify" at bounding box center [635, 549] width 826 height 28
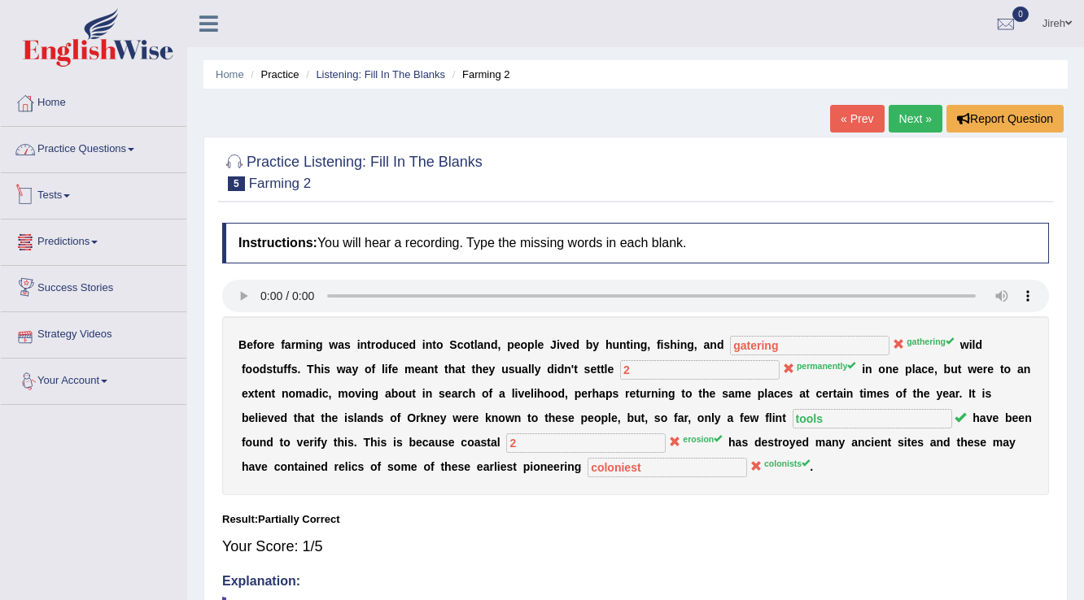
click at [25, 146] on div at bounding box center [25, 149] width 24 height 24
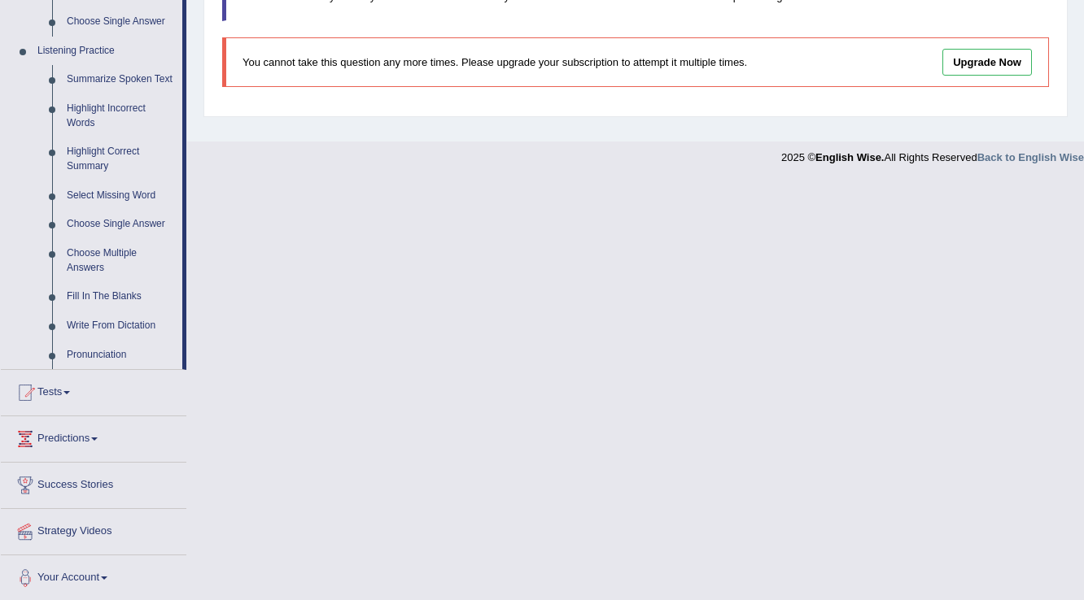
scroll to position [673, 0]
click at [107, 326] on link "Write From Dictation" at bounding box center [120, 325] width 123 height 29
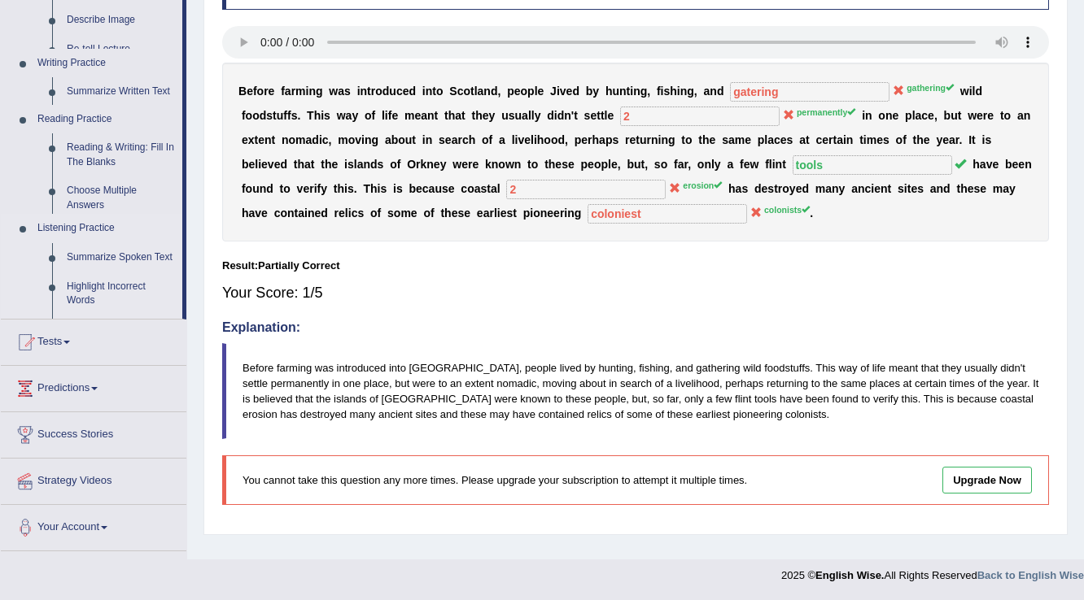
scroll to position [254, 0]
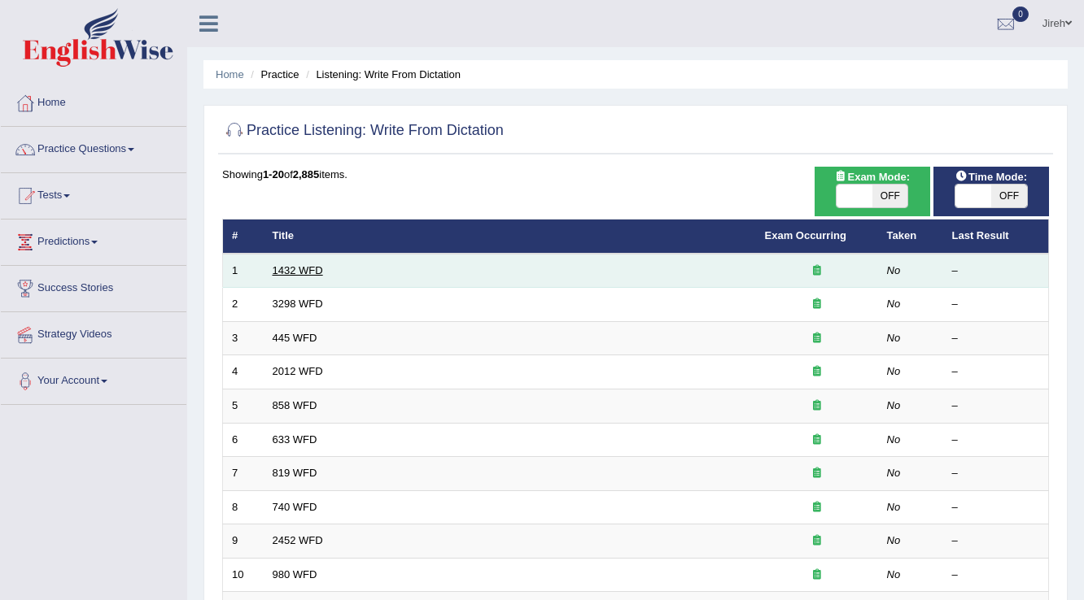
click at [299, 274] on link "1432 WFD" at bounding box center [298, 270] width 50 height 12
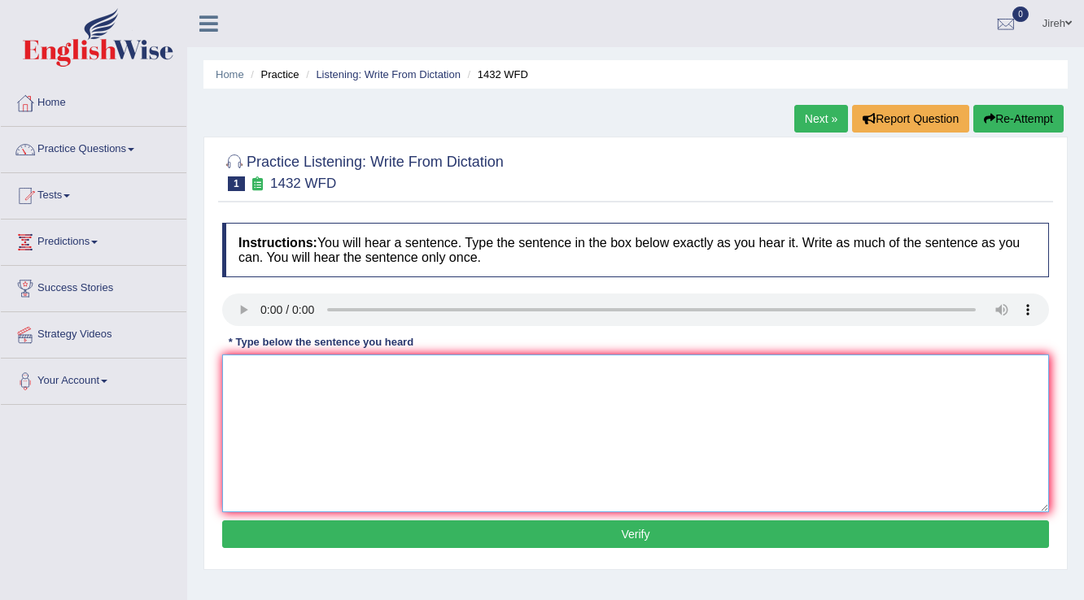
click at [255, 383] on textarea at bounding box center [635, 434] width 826 height 158
type textarea "More physical activity is beneficial to your health"
click at [651, 530] on button "Verify" at bounding box center [635, 535] width 826 height 28
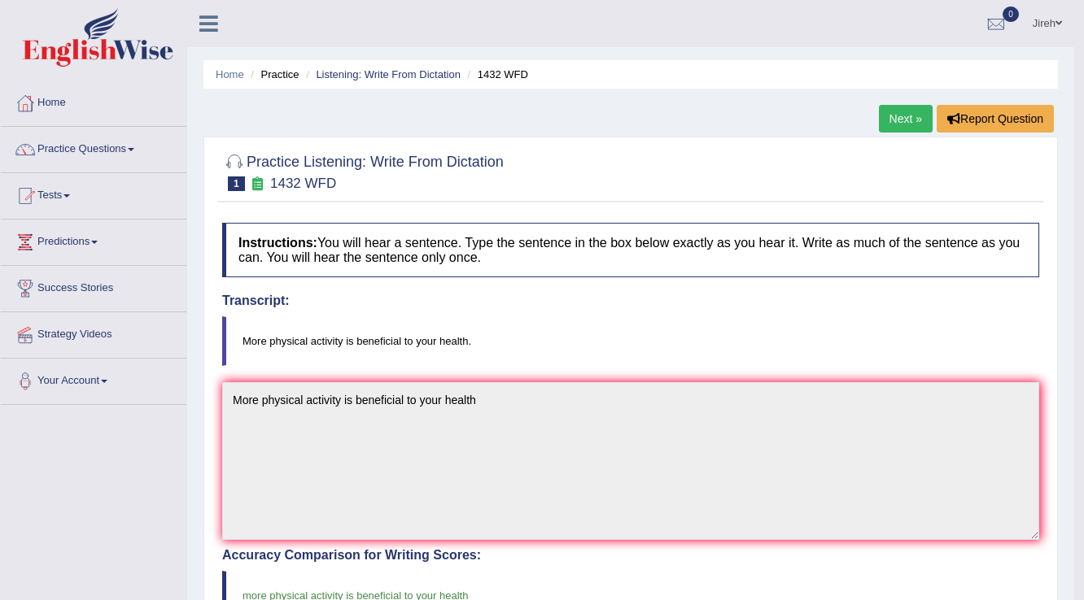
click at [895, 120] on link "Next »" at bounding box center [906, 119] width 54 height 28
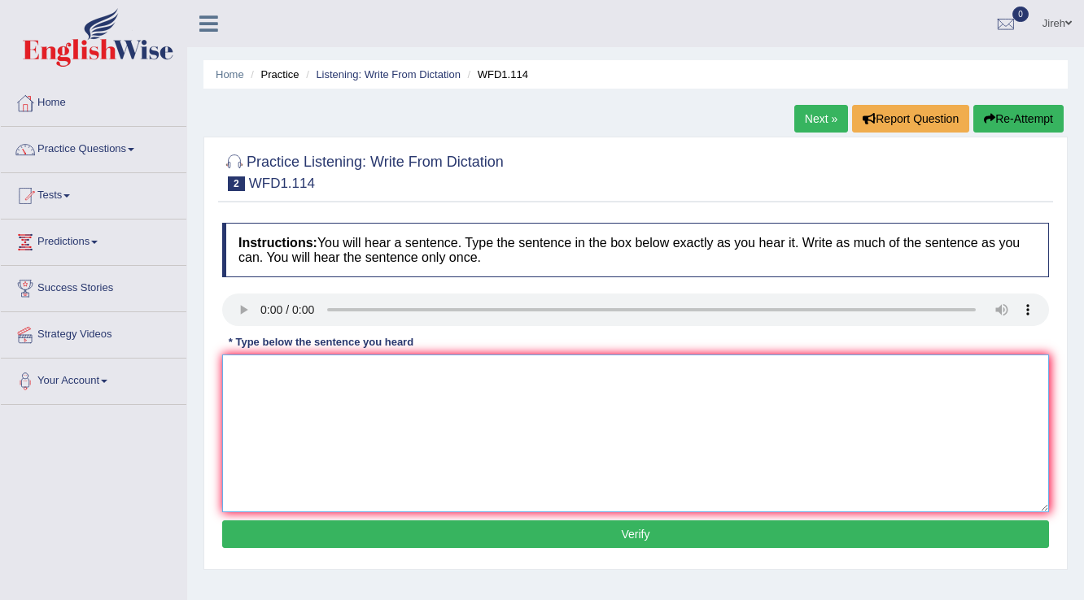
click at [335, 384] on textarea at bounding box center [635, 434] width 826 height 158
click at [1051, 113] on button "Re-Attempt" at bounding box center [1018, 119] width 90 height 28
click at [329, 398] on textarea at bounding box center [635, 434] width 826 height 158
type textarea "The authors early work."
click at [634, 530] on button "Verify" at bounding box center [635, 535] width 826 height 28
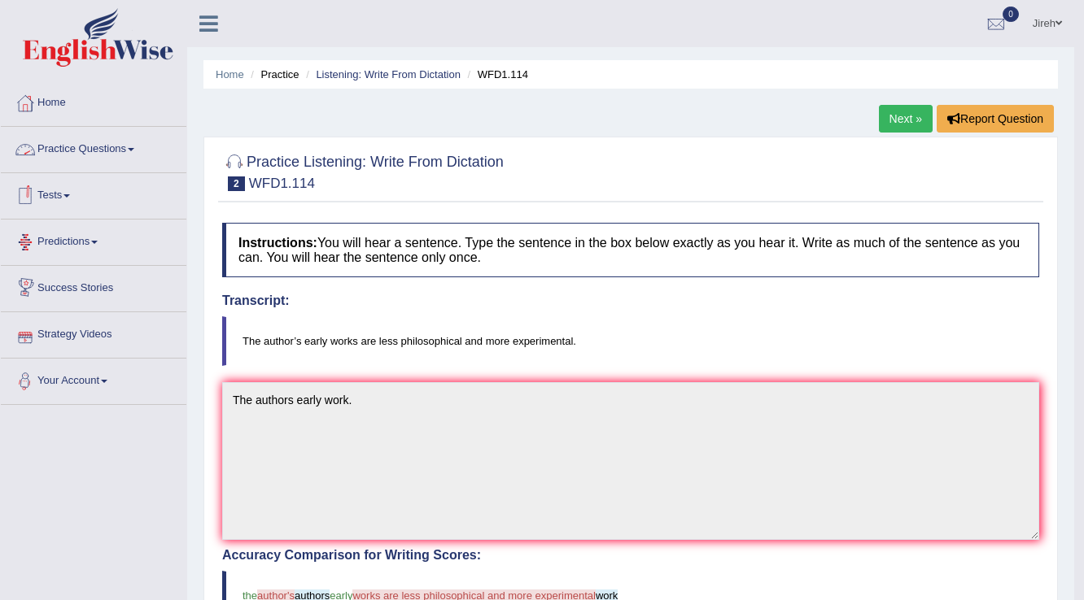
click at [92, 166] on link "Practice Questions" at bounding box center [93, 147] width 185 height 41
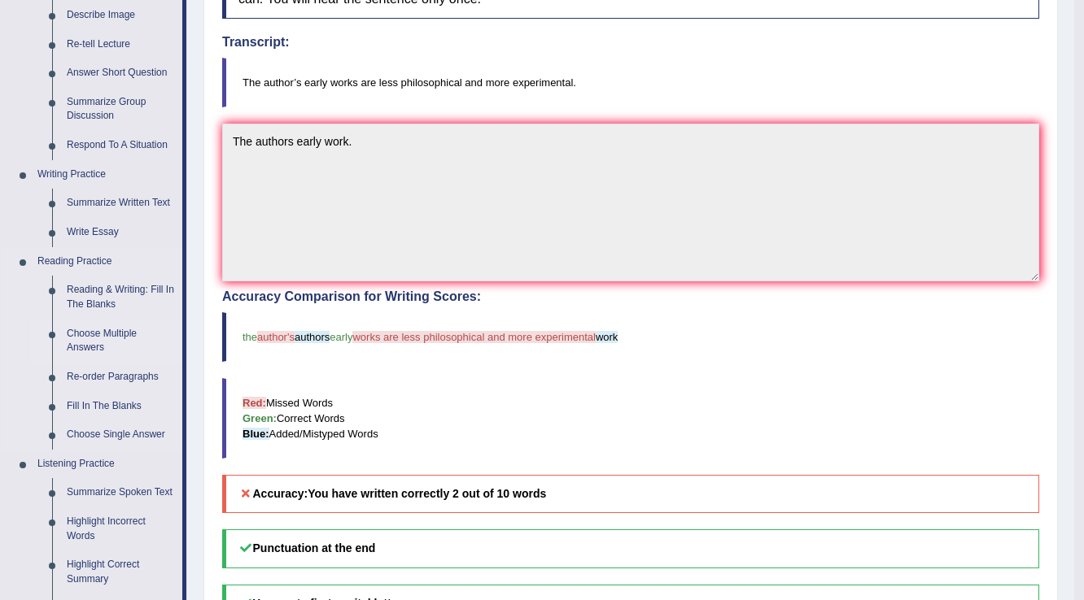
scroll to position [260, 0]
click at [75, 311] on link "Reading & Writing: Fill In The Blanks" at bounding box center [120, 295] width 123 height 43
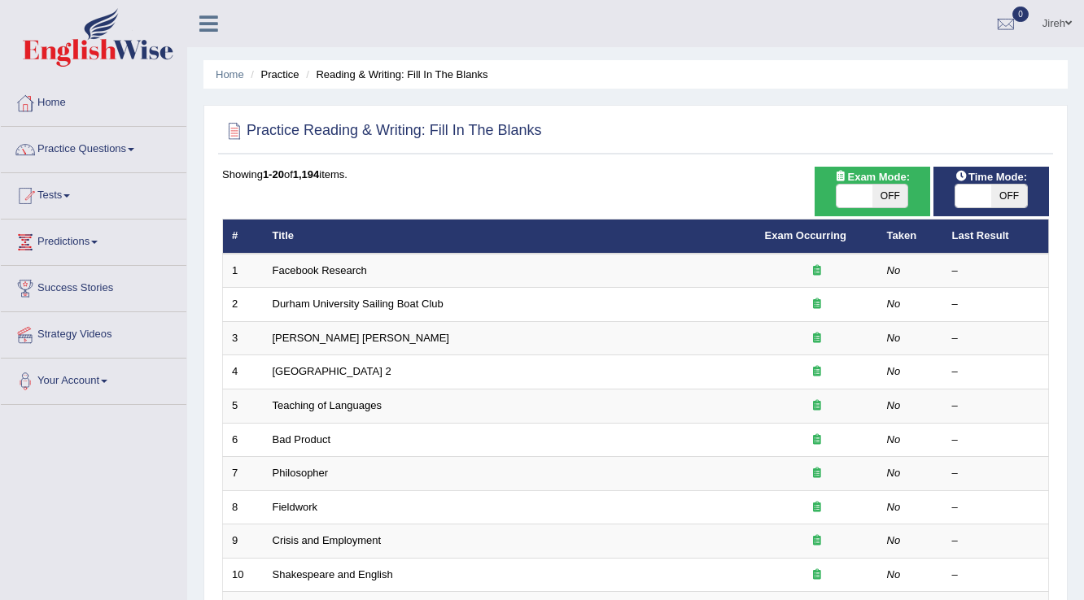
click at [846, 198] on span at bounding box center [854, 196] width 36 height 23
checkbox input "true"
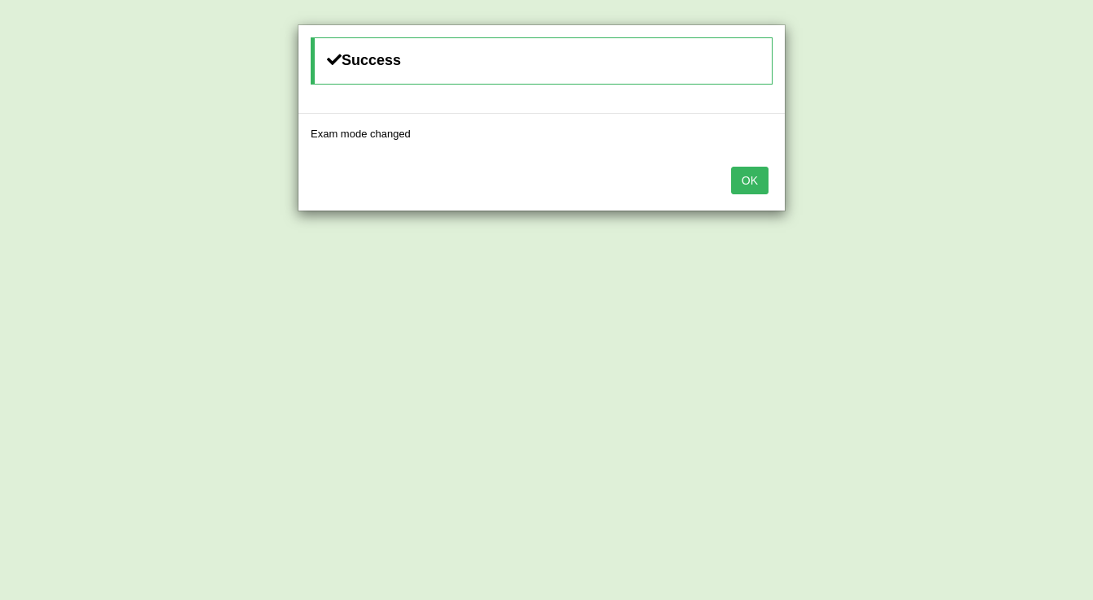
click at [736, 182] on button "OK" at bounding box center [749, 181] width 37 height 28
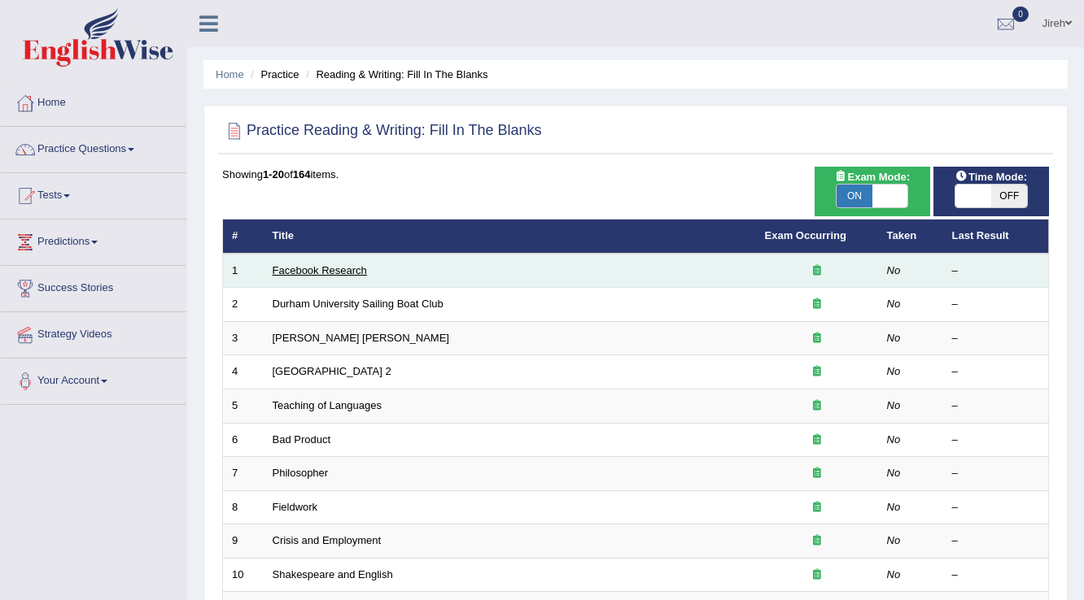
click at [334, 274] on link "Facebook Research" at bounding box center [320, 270] width 94 height 12
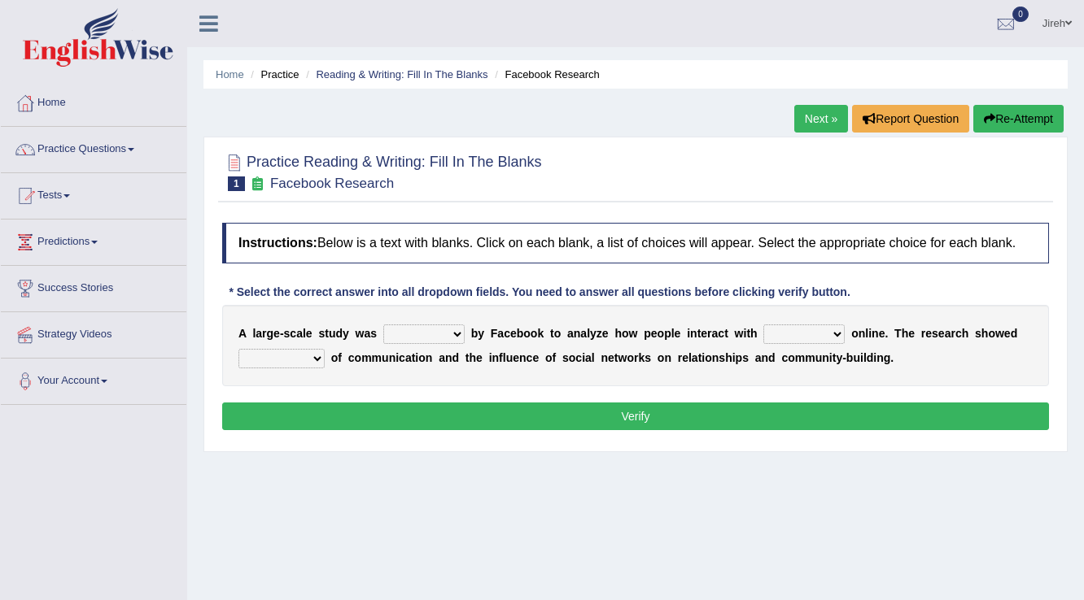
click at [403, 327] on select "surveyed had asked made" at bounding box center [423, 335] width 81 height 20
select select "made"
click at [383, 325] on select "surveyed had asked made" at bounding box center [423, 335] width 81 height 20
click at [795, 327] on select "together all each other another" at bounding box center [803, 335] width 81 height 20
select select "each other"
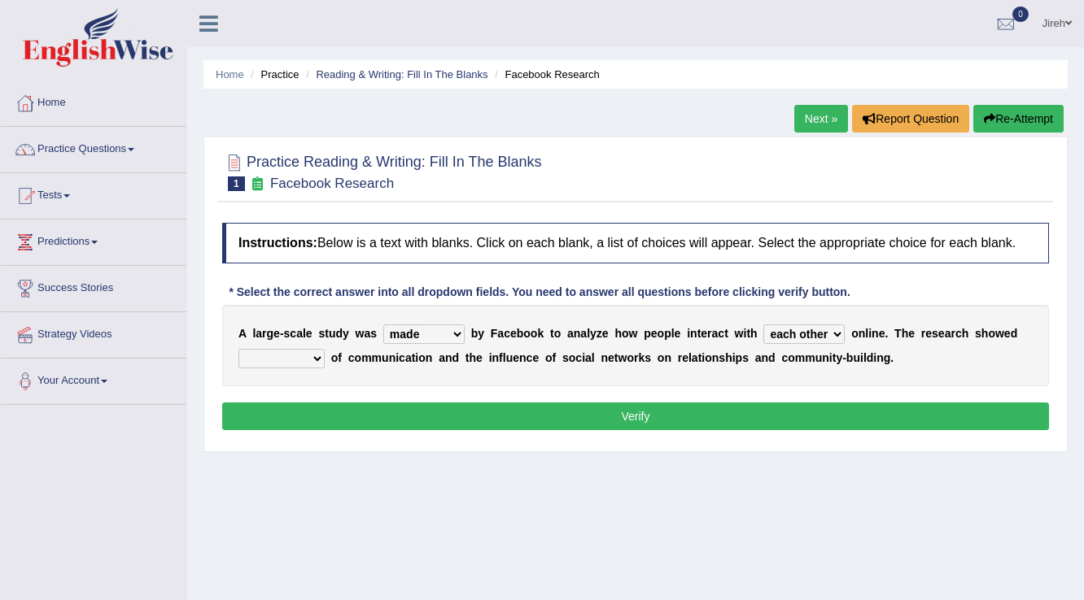
click at [763, 325] on select "together all each other another" at bounding box center [803, 335] width 81 height 20
click at [312, 358] on select "advantages standards fellowships patterns" at bounding box center [281, 359] width 86 height 20
select select "standards"
click at [238, 349] on select "advantages standards fellowships patterns" at bounding box center [281, 359] width 86 height 20
click at [665, 417] on button "Verify" at bounding box center [635, 417] width 826 height 28
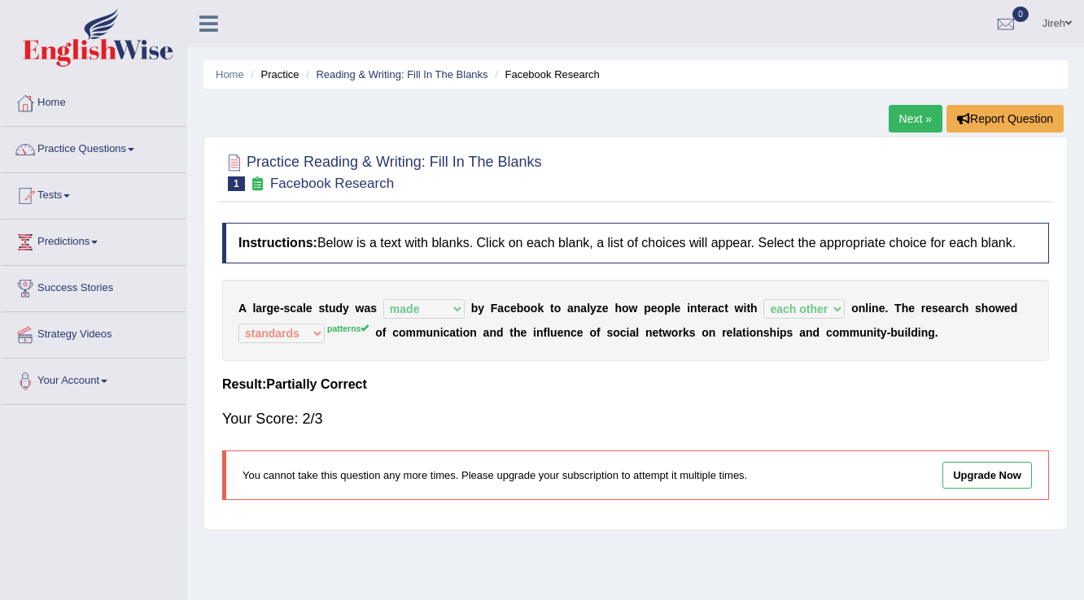
click at [908, 131] on link "Next »" at bounding box center [915, 119] width 54 height 28
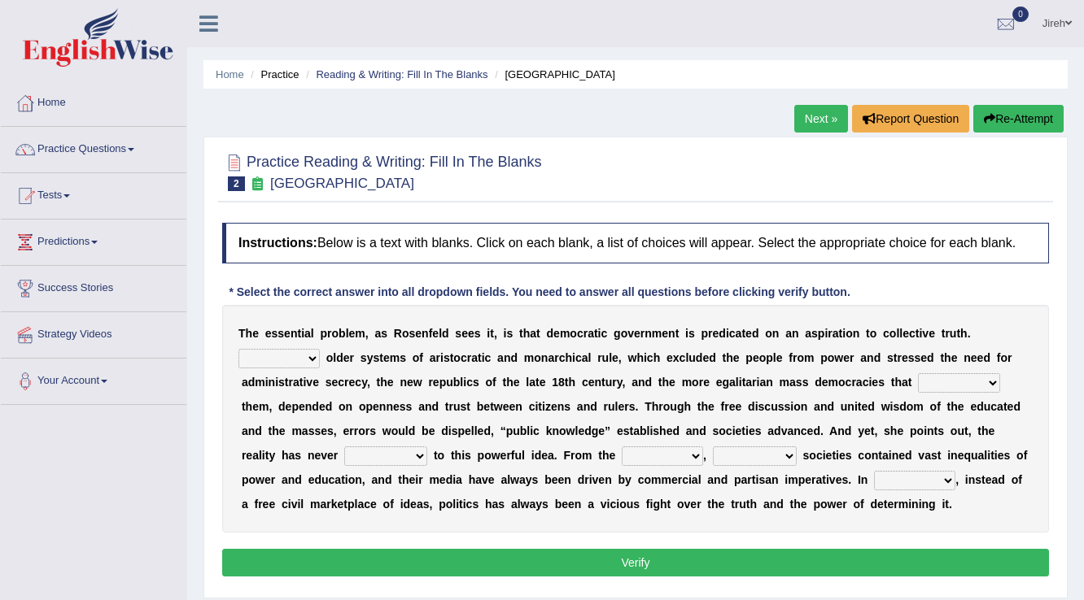
click at [312, 361] on select "Like Unlike Likely Safely" at bounding box center [278, 359] width 81 height 20
select select "Likely"
click at [238, 349] on select "Like Unlike Likely Safely" at bounding box center [278, 359] width 81 height 20
click at [934, 377] on select "readed grated succeeded printed" at bounding box center [959, 383] width 82 height 20
select select "grated"
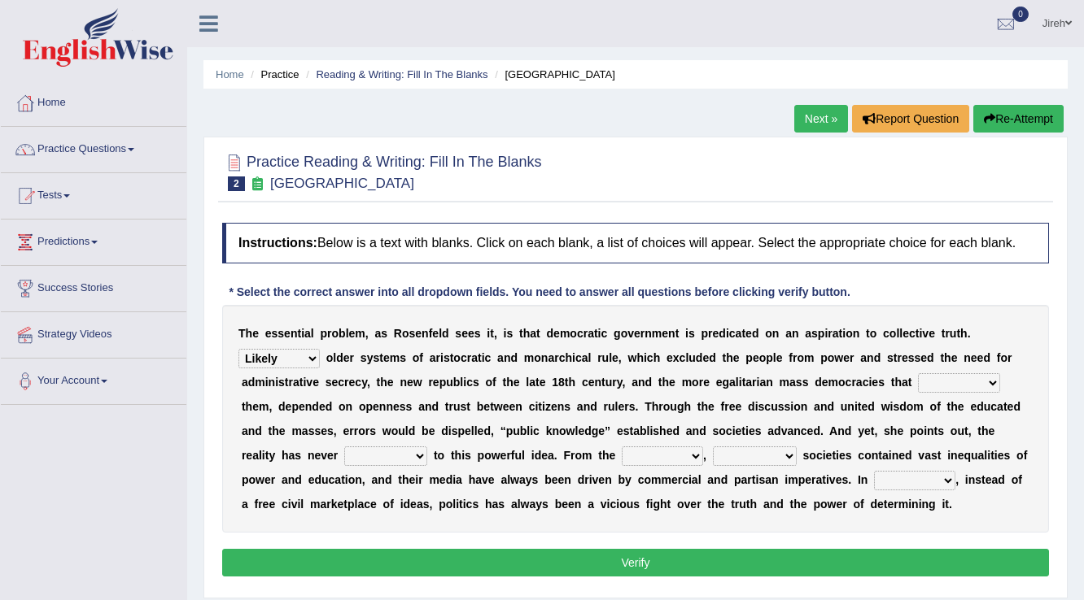
click at [918, 373] on select "readed grated succeeded printed" at bounding box center [959, 383] width 82 height 20
click at [380, 455] on select "saved up stood up brought up lived up" at bounding box center [385, 457] width 83 height 20
select select "stood up"
click at [344, 447] on select "saved up stood up brought up lived up" at bounding box center [385, 457] width 83 height 20
click at [669, 453] on select "outset ranged stood caught" at bounding box center [661, 457] width 81 height 20
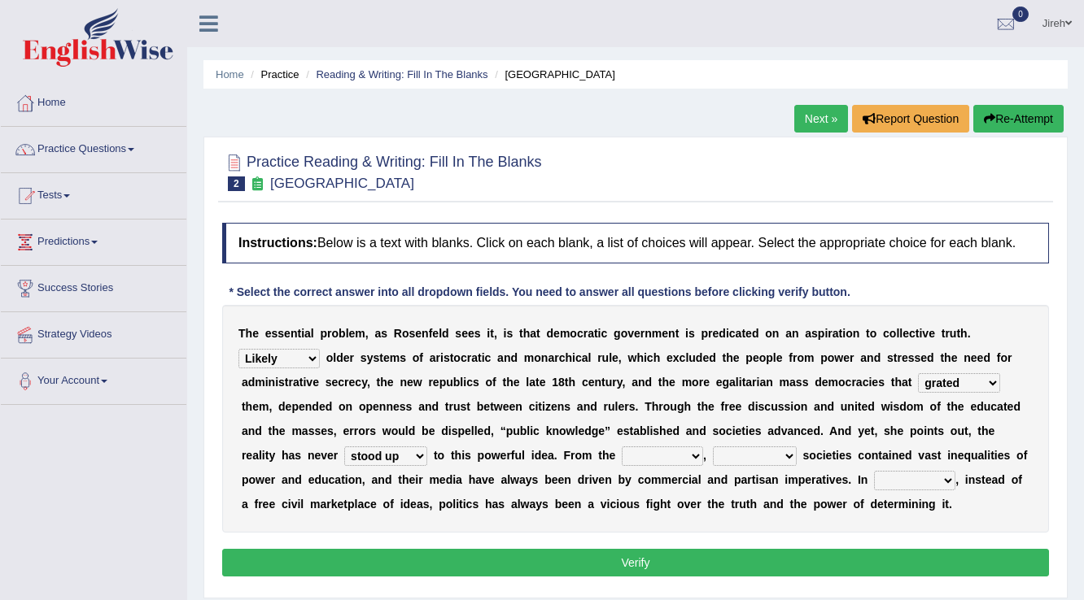
select select "ranged"
click at [621, 447] on select "outset ranged stood caught" at bounding box center [661, 457] width 81 height 20
click at [776, 447] on select "freedom democratic media stilled" at bounding box center [755, 457] width 84 height 20
select select "media"
click at [713, 447] on select "freedom democratic media stilled" at bounding box center [755, 457] width 84 height 20
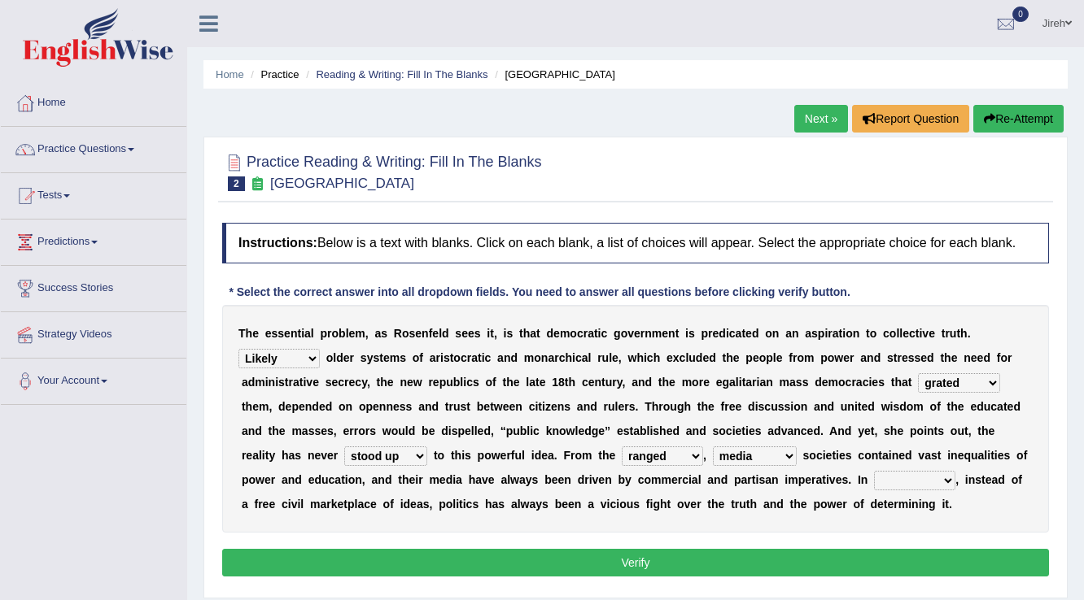
click at [874, 477] on select "power practice ideas fought" at bounding box center [914, 481] width 81 height 20
select select "practice"
click at [874, 471] on select "power practice ideas fought" at bounding box center [914, 481] width 81 height 20
click at [651, 558] on button "Verify" at bounding box center [635, 563] width 826 height 28
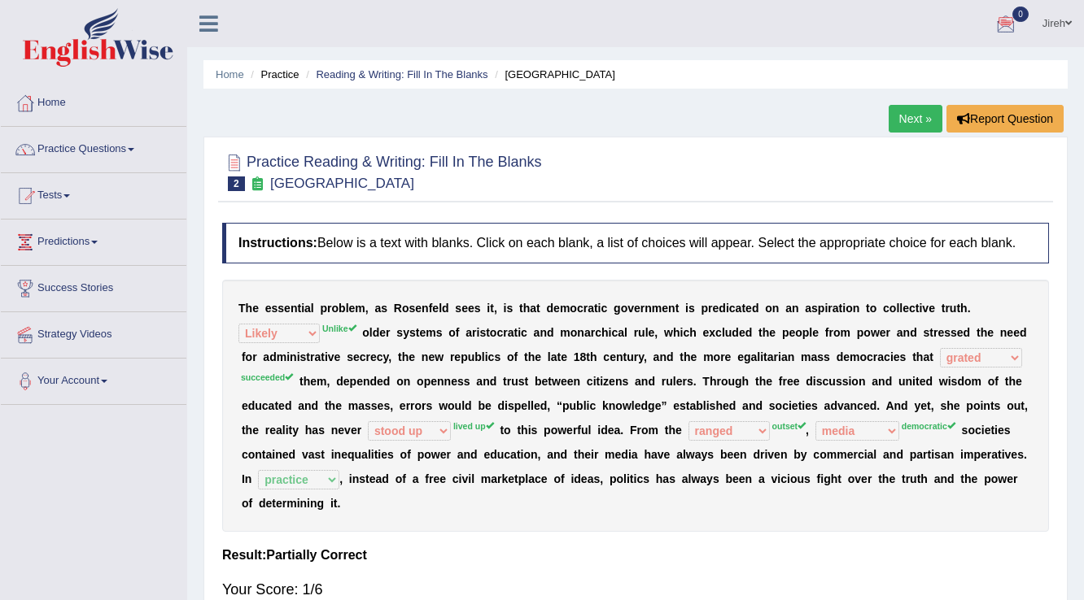
click at [1064, 23] on link "Jireh" at bounding box center [1057, 21] width 54 height 42
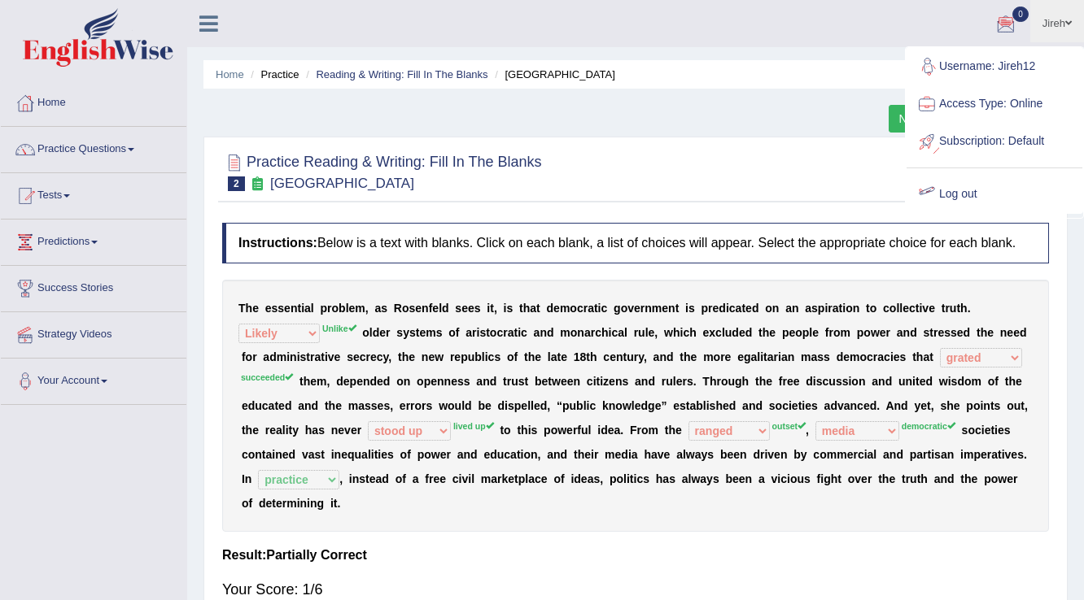
click at [962, 191] on link "Log out" at bounding box center [994, 194] width 176 height 37
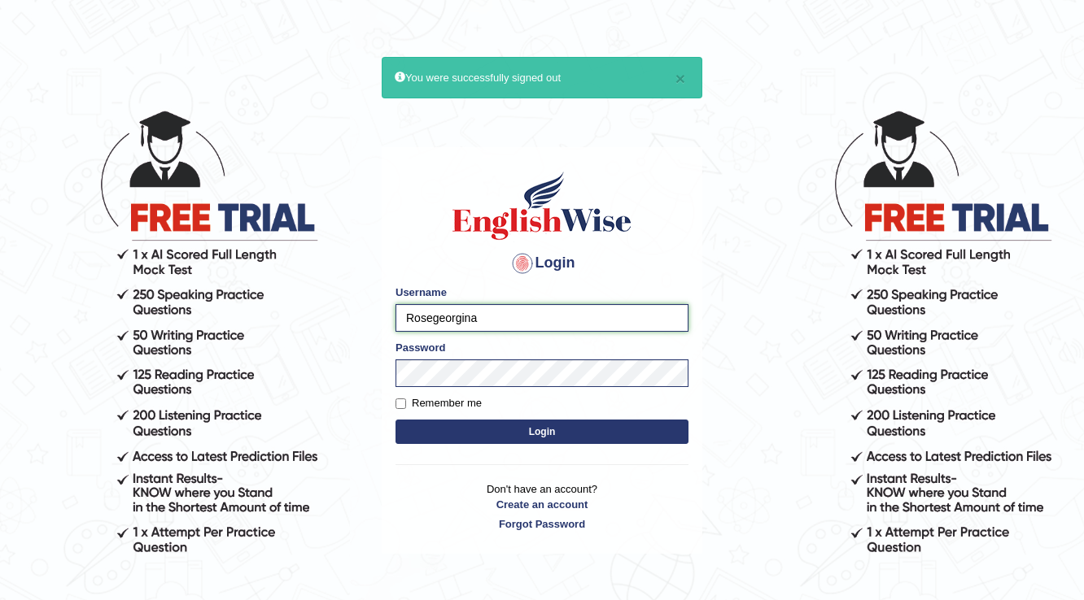
drag, startPoint x: 0, startPoint y: 0, endPoint x: 520, endPoint y: 316, distance: 608.1
click at [520, 316] on input "Rosegeorgina" at bounding box center [541, 318] width 293 height 28
type input "R"
type input "vilayath"
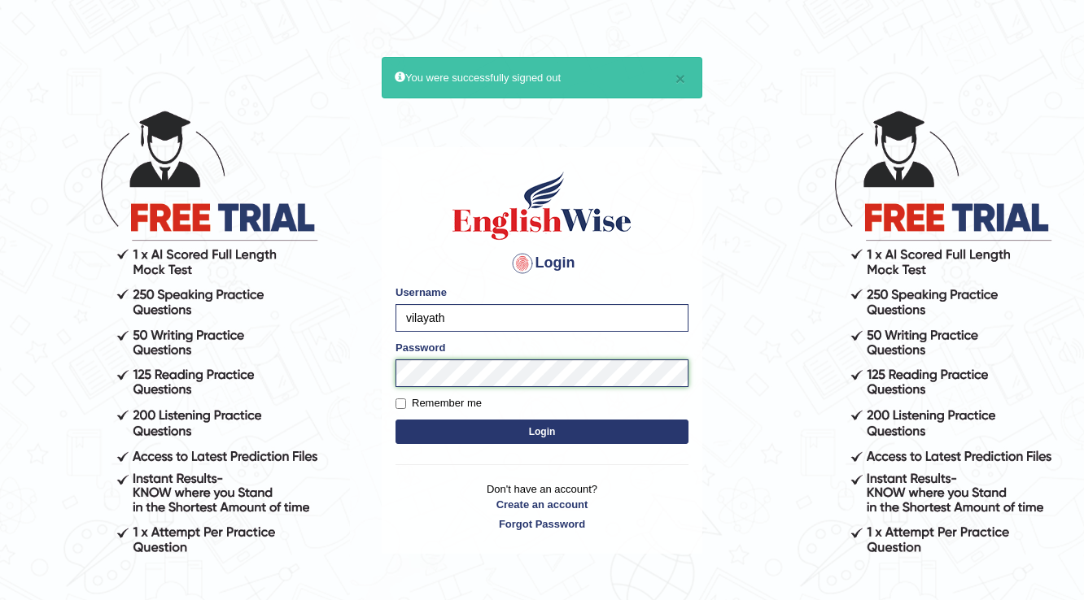
click at [395, 420] on button "Login" at bounding box center [541, 432] width 293 height 24
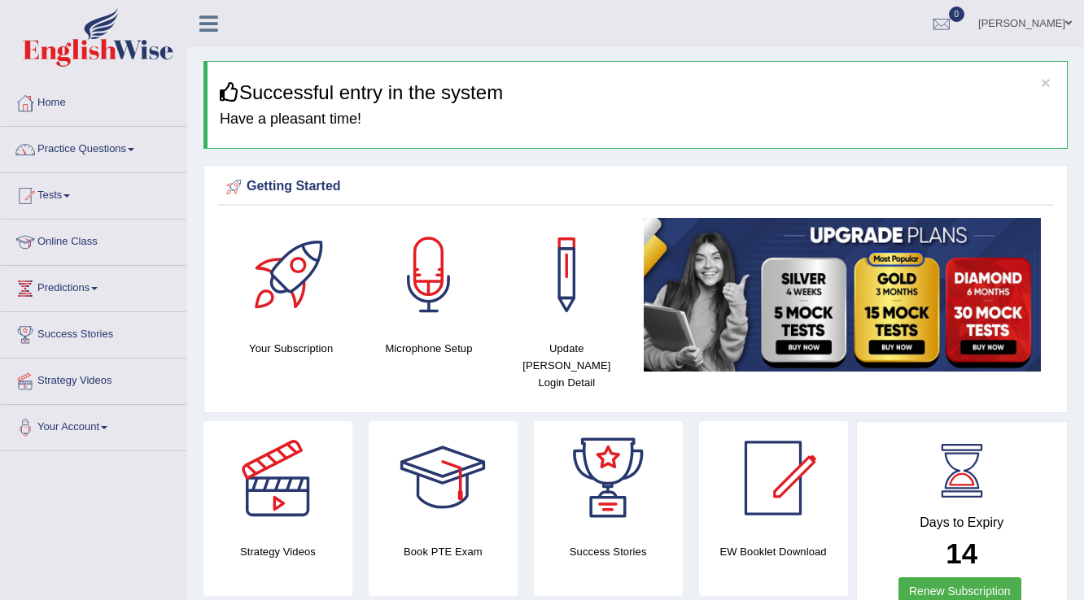
click at [118, 146] on link "Practice Questions" at bounding box center [93, 147] width 185 height 41
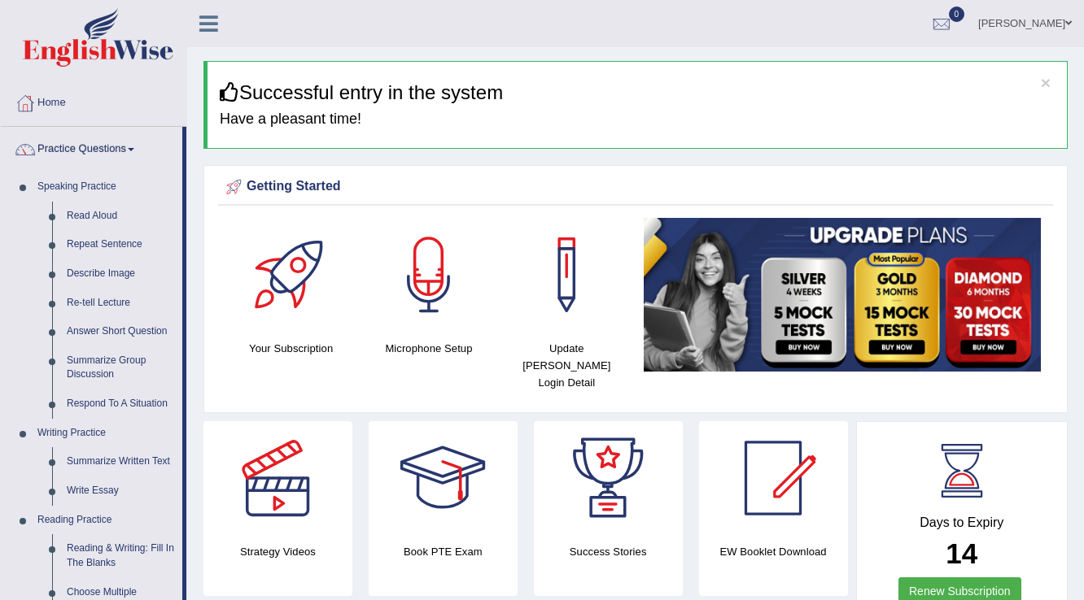
click at [118, 155] on link "Practice Questions" at bounding box center [91, 147] width 181 height 41
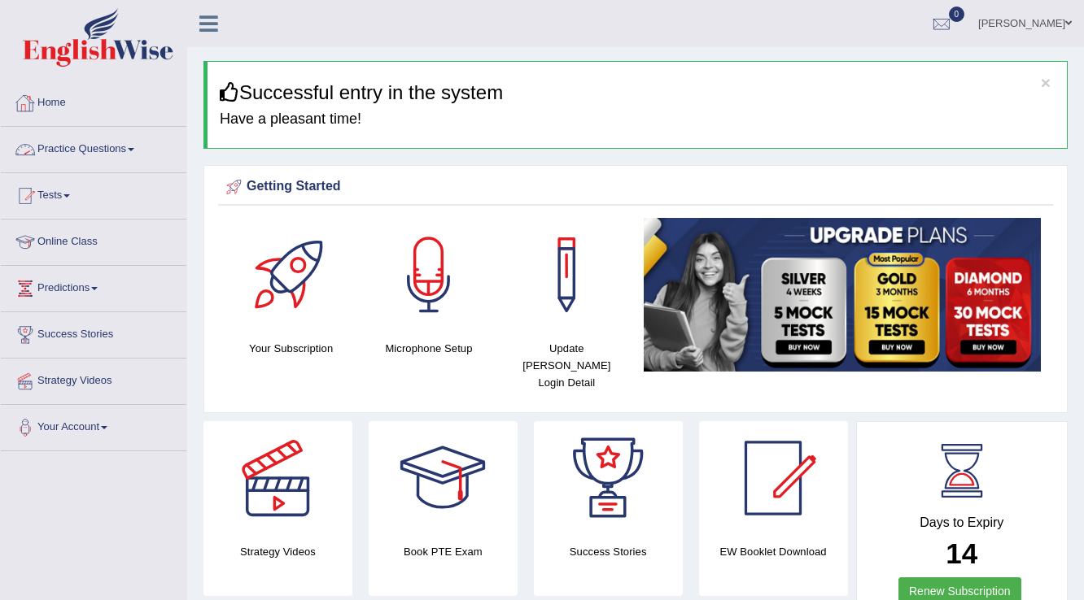
click at [123, 150] on link "Practice Questions" at bounding box center [93, 147] width 185 height 41
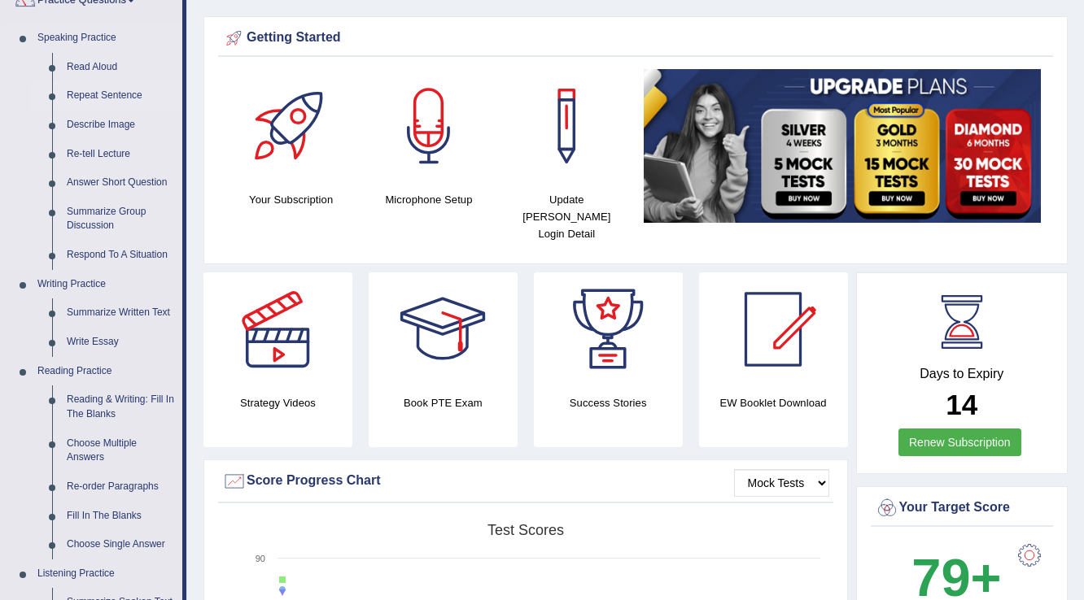
scroll to position [260, 0]
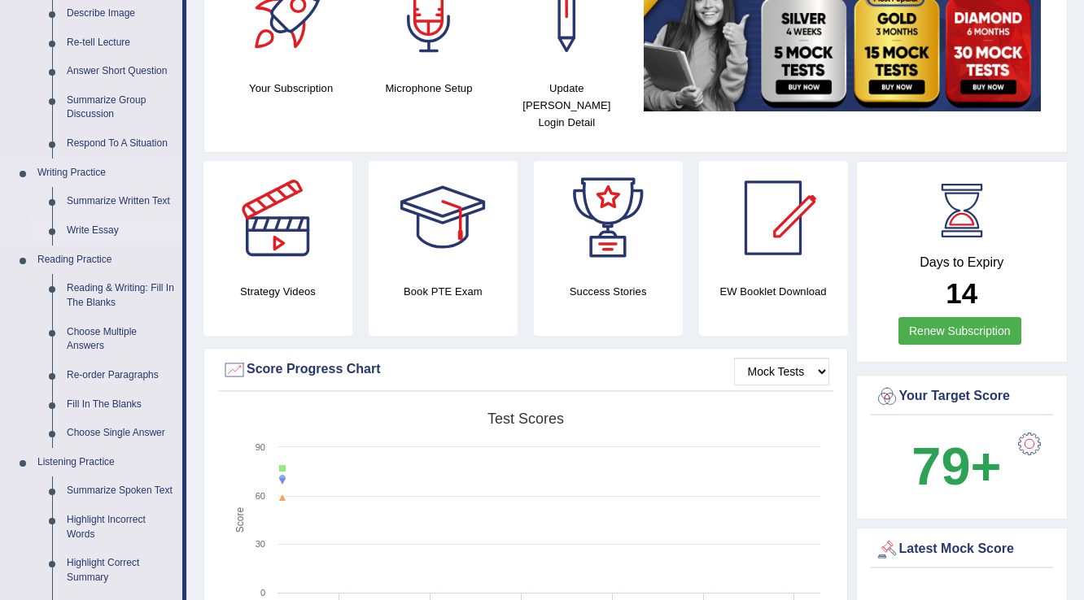
click at [104, 231] on link "Write Essay" at bounding box center [120, 230] width 123 height 29
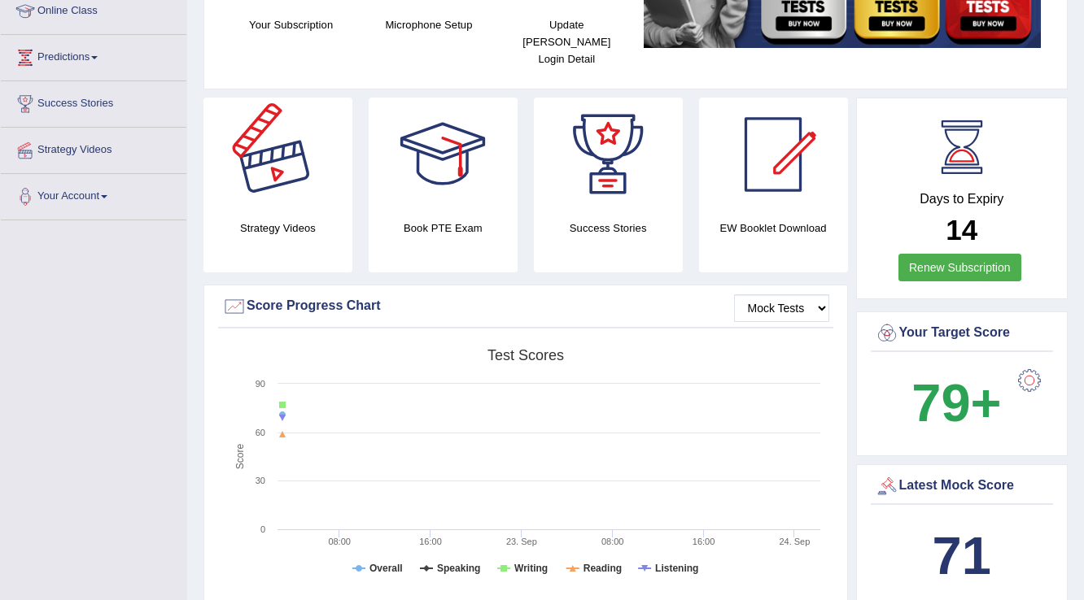
scroll to position [1115, 0]
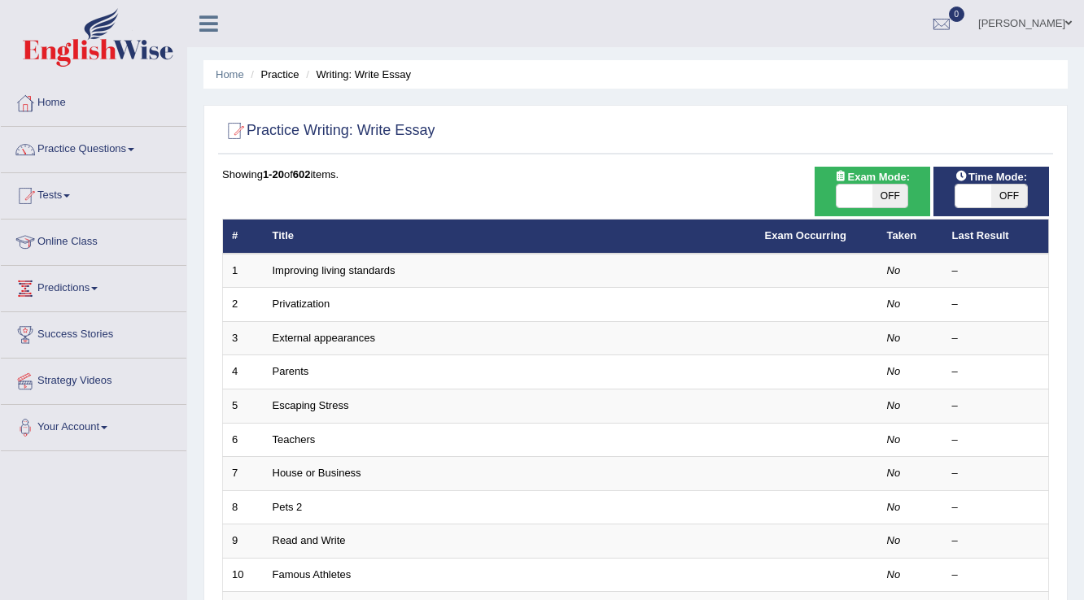
click at [884, 203] on span "OFF" at bounding box center [890, 196] width 36 height 23
checkbox input "true"
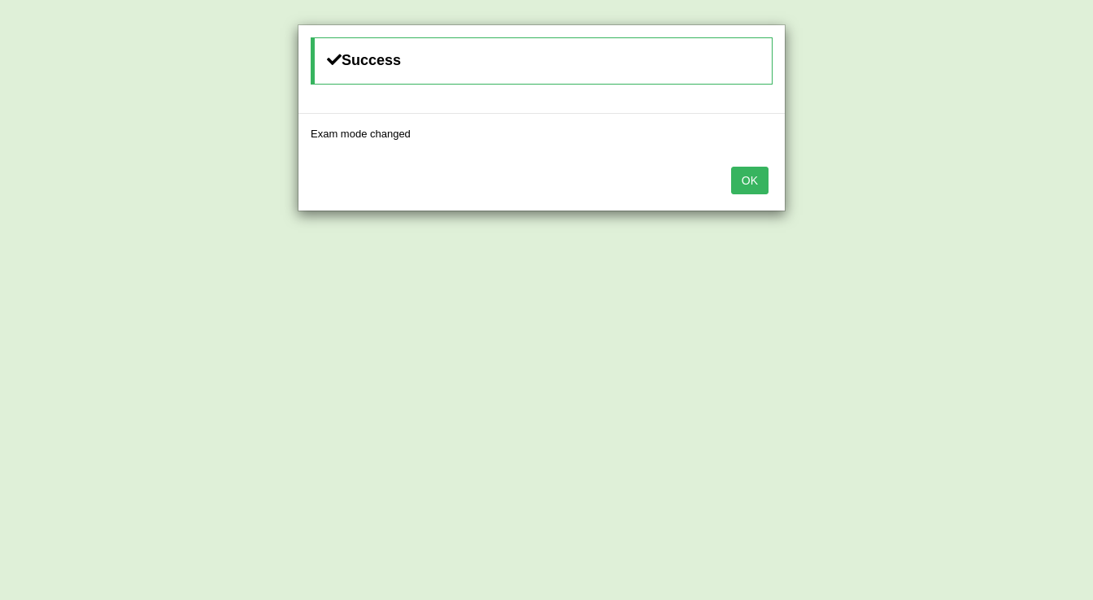
click at [733, 185] on button "OK" at bounding box center [749, 181] width 37 height 28
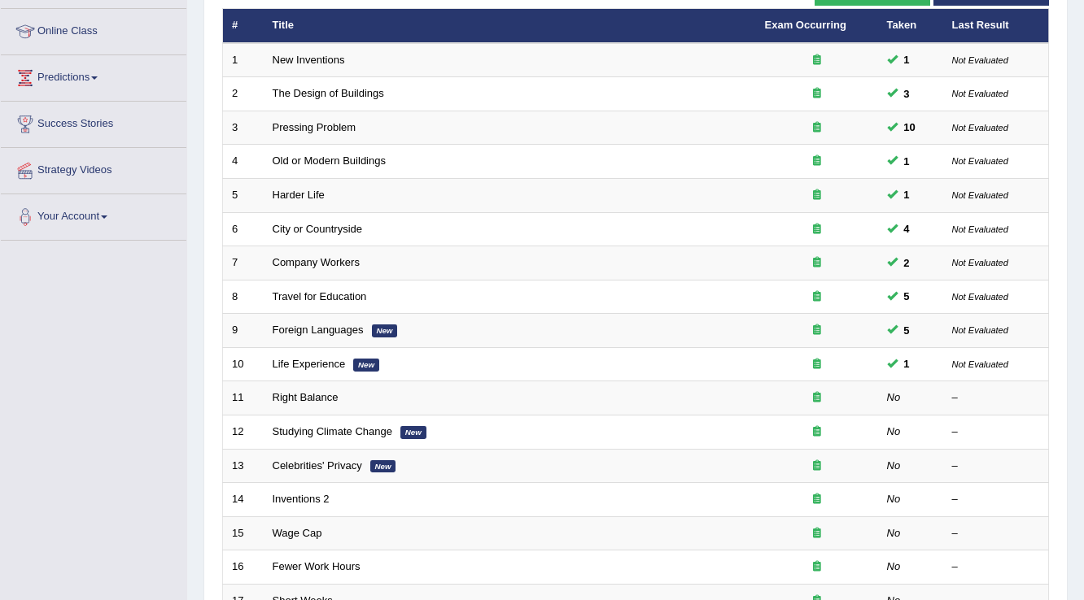
scroll to position [260, 0]
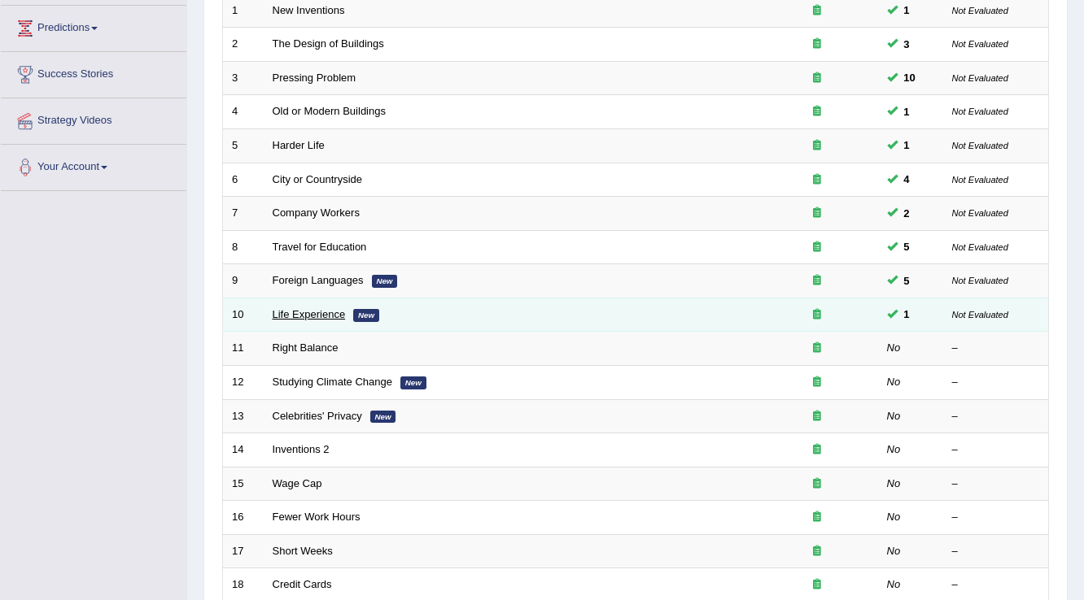
click at [310, 312] on link "Life Experience" at bounding box center [309, 314] width 73 height 12
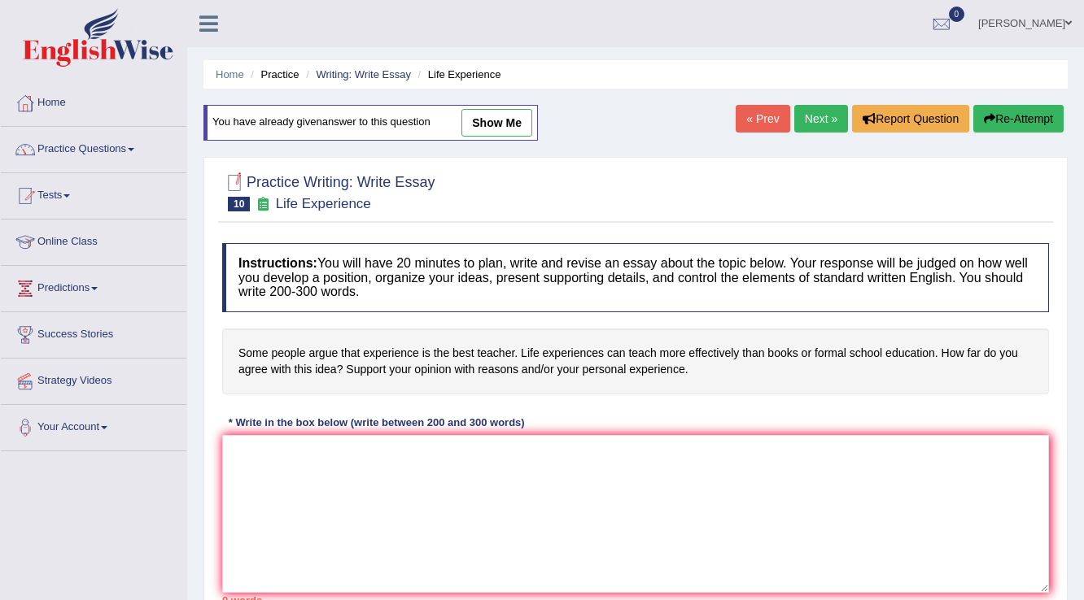
click at [508, 128] on link "show me" at bounding box center [496, 123] width 71 height 28
type textarea "The increasing influence of life experiences can teach more effectively than bo…"
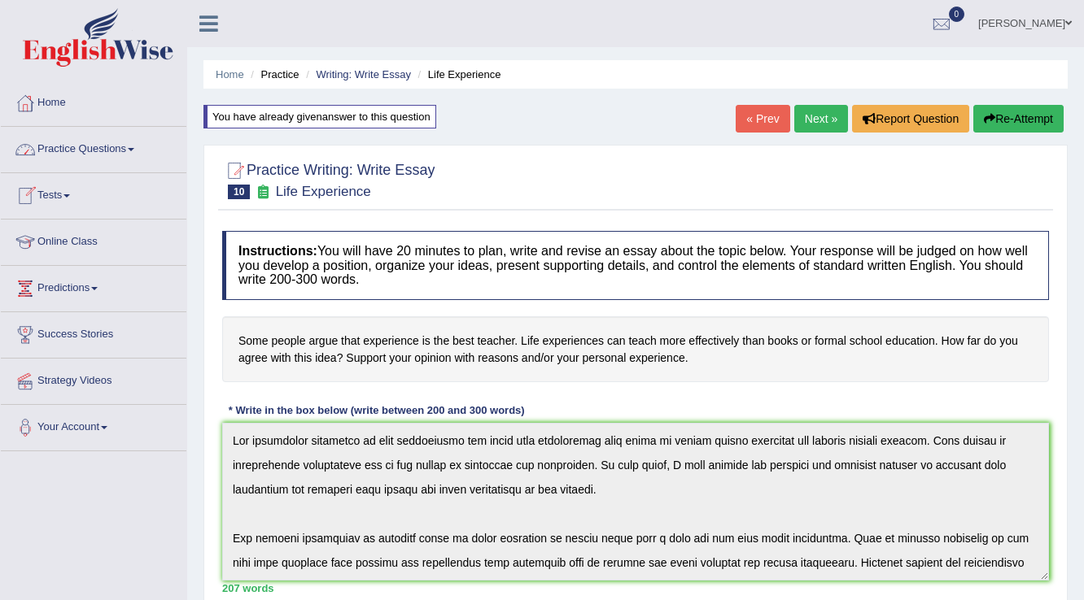
click at [126, 137] on link "Practice Questions" at bounding box center [93, 147] width 185 height 41
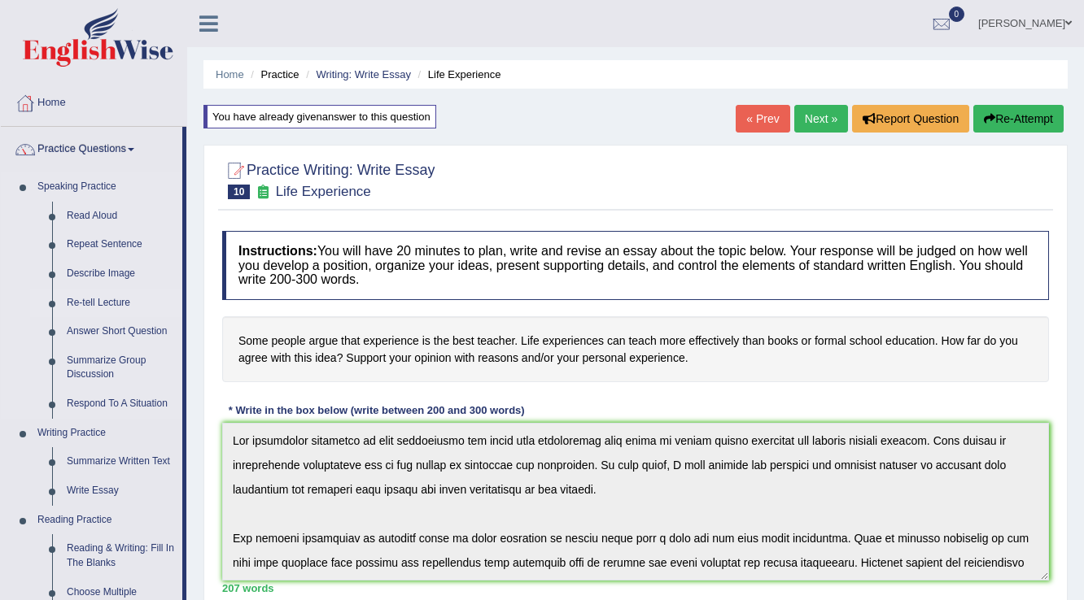
click at [104, 299] on link "Re-tell Lecture" at bounding box center [120, 303] width 123 height 29
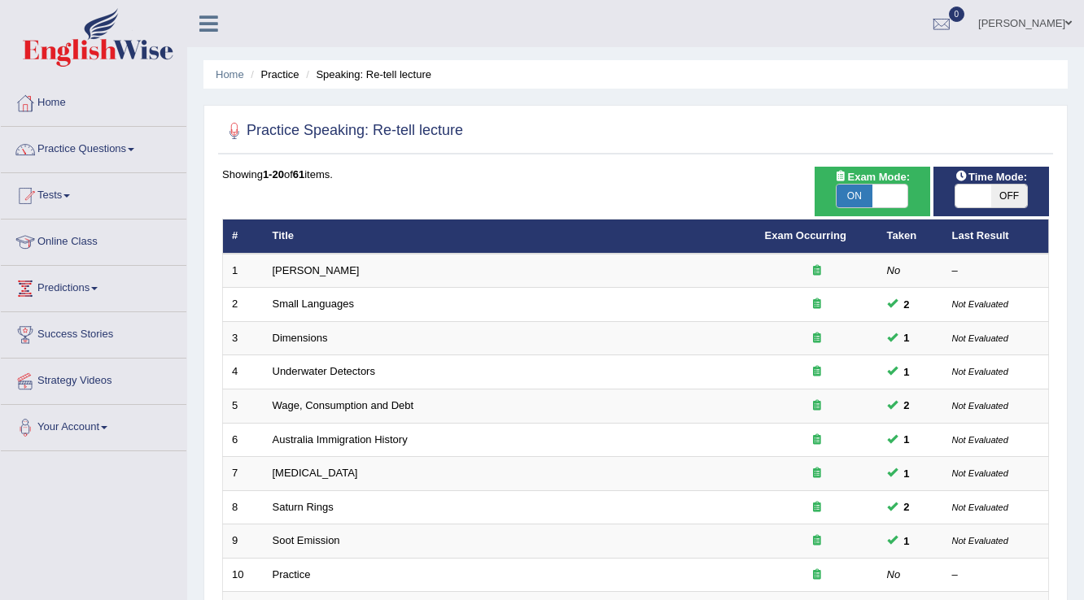
click at [983, 195] on span at bounding box center [973, 196] width 36 height 23
checkbox input "true"
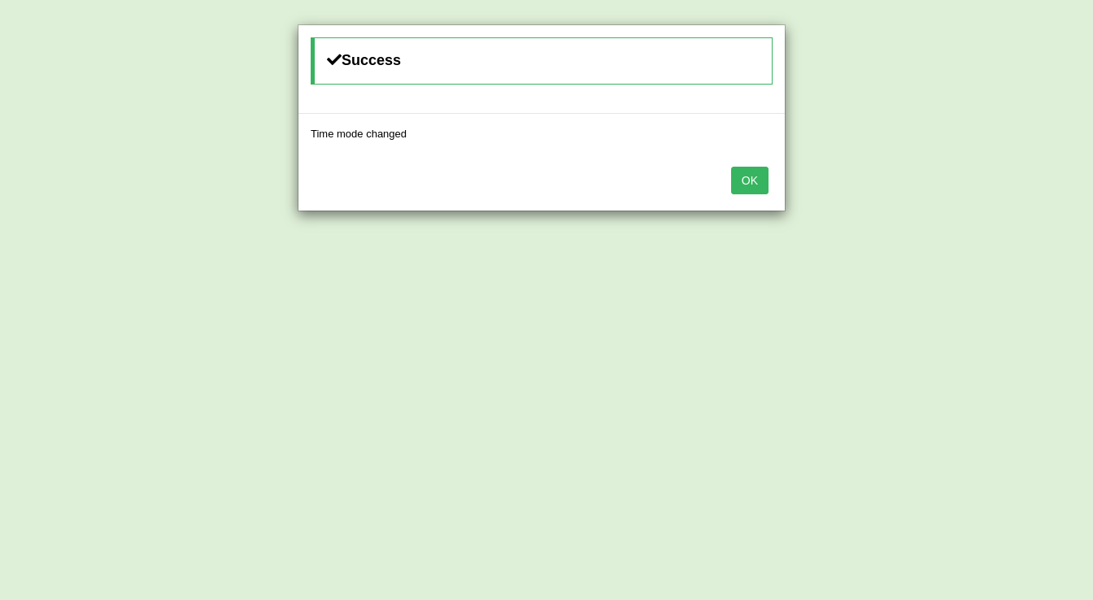
click at [743, 186] on button "OK" at bounding box center [749, 181] width 37 height 28
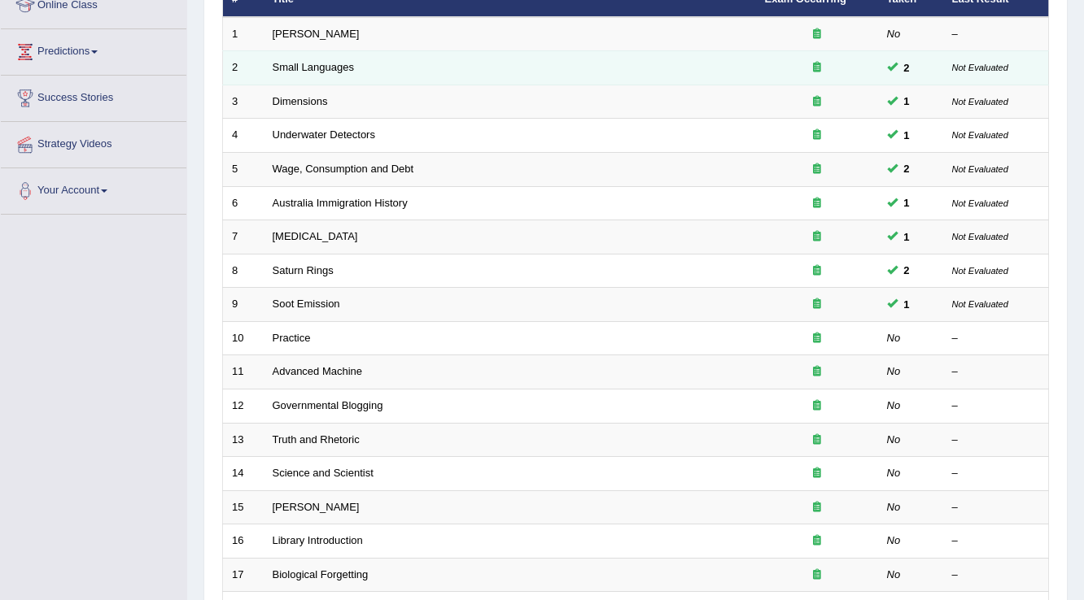
scroll to position [260, 0]
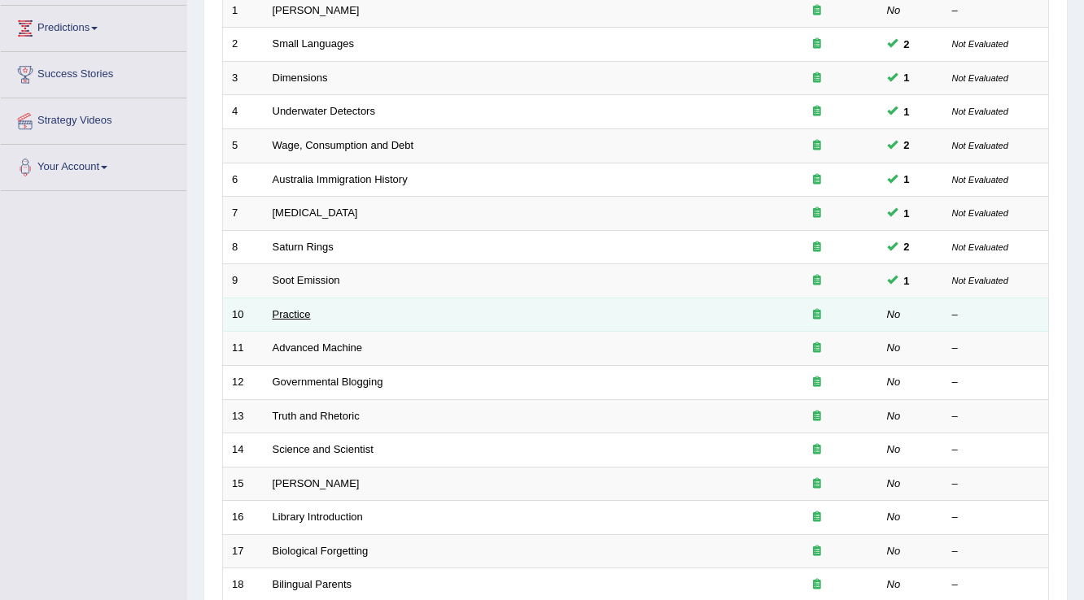
click at [306, 312] on link "Practice" at bounding box center [292, 314] width 38 height 12
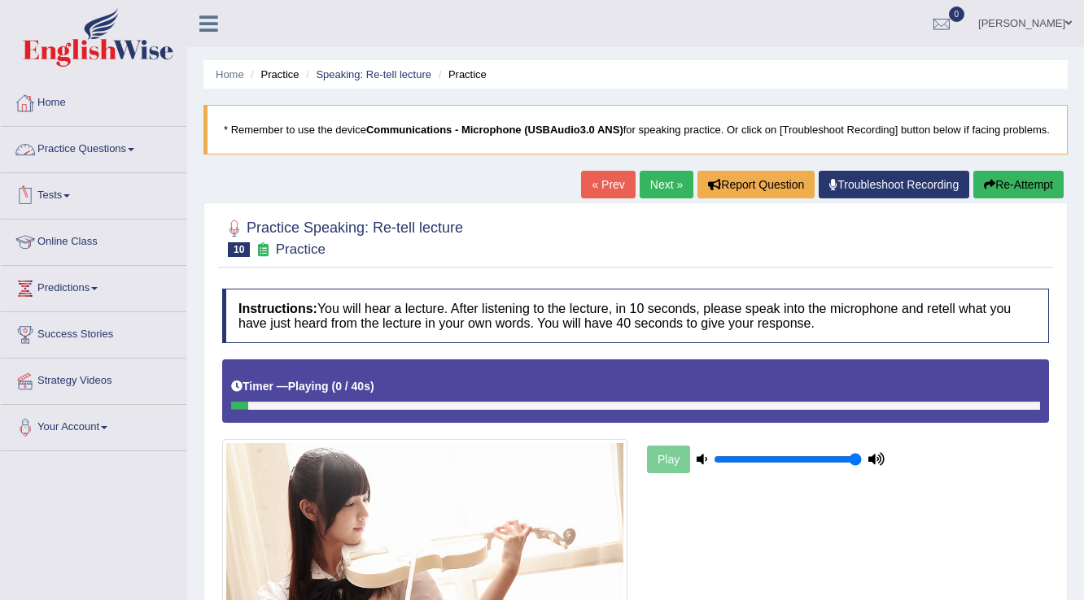
click at [64, 153] on link "Practice Questions" at bounding box center [93, 147] width 185 height 41
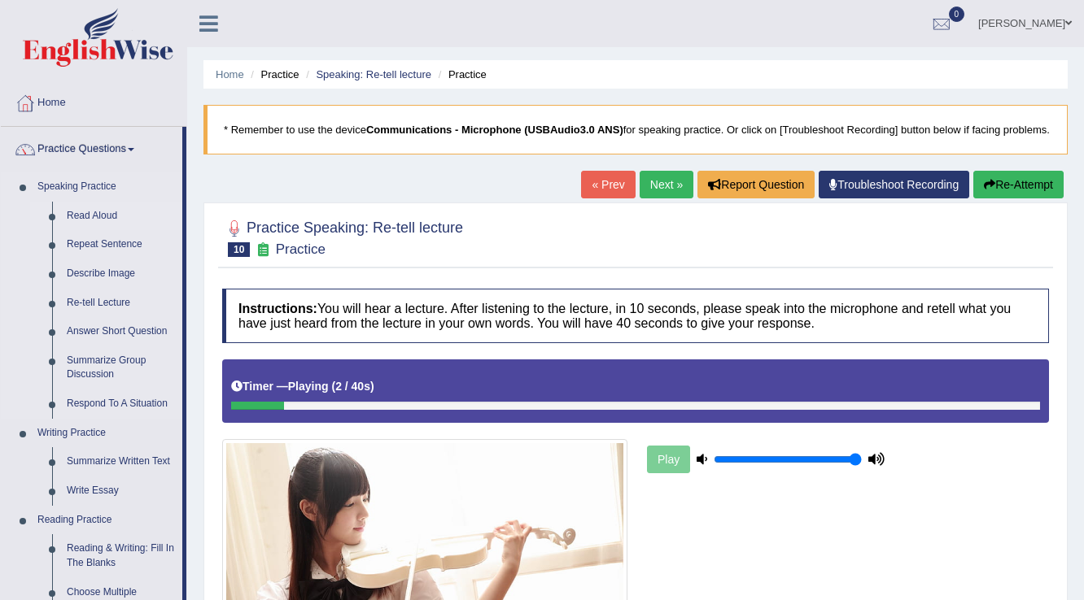
click at [76, 216] on link "Read Aloud" at bounding box center [120, 216] width 123 height 29
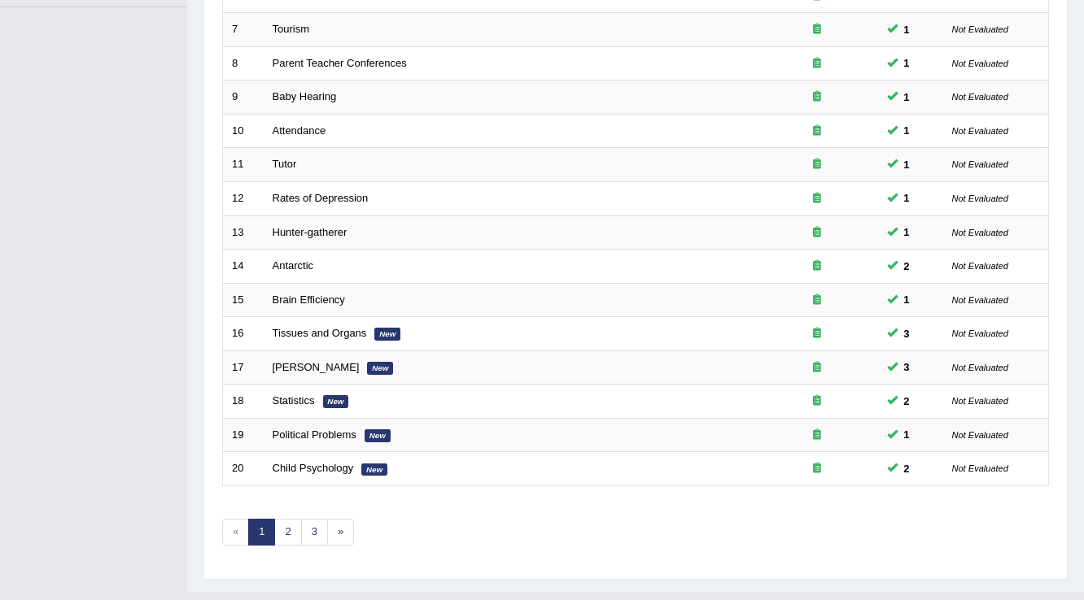
scroll to position [472, 0]
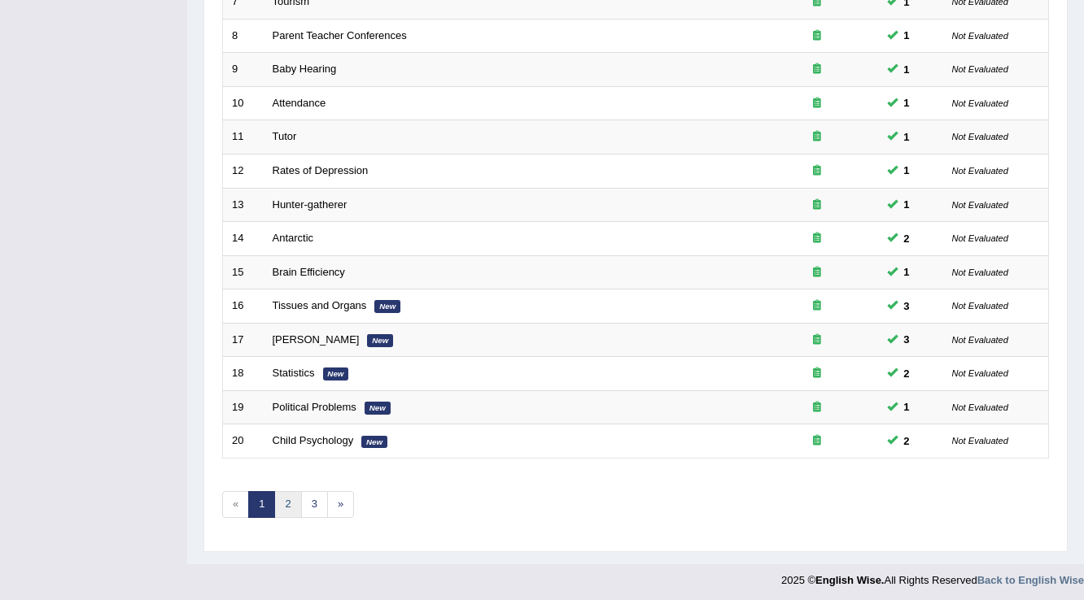
click at [286, 491] on link "2" at bounding box center [287, 504] width 27 height 27
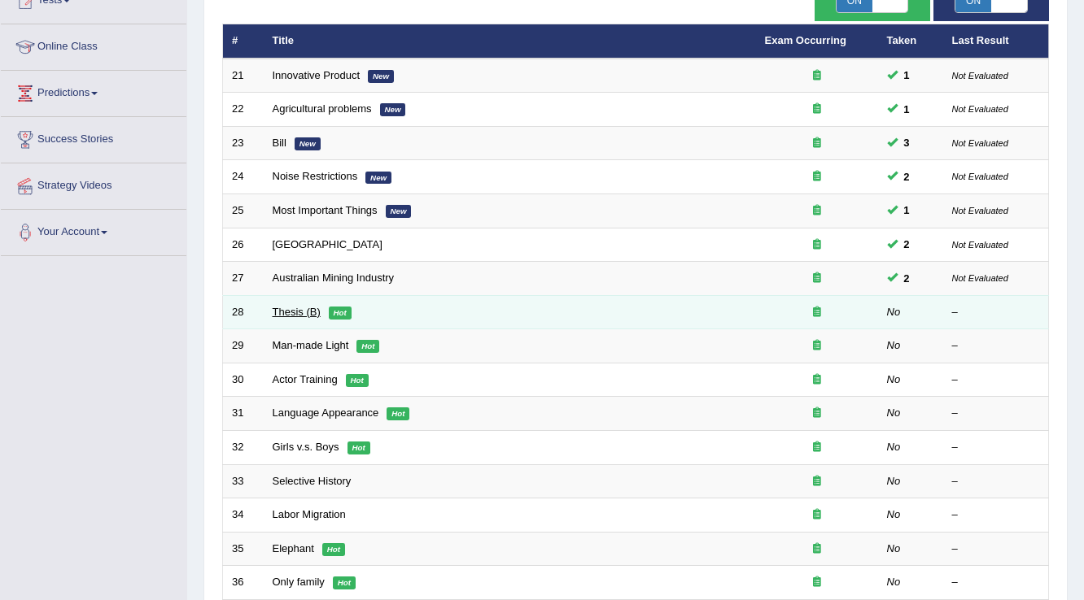
click at [290, 306] on link "Thesis (B)" at bounding box center [297, 312] width 48 height 12
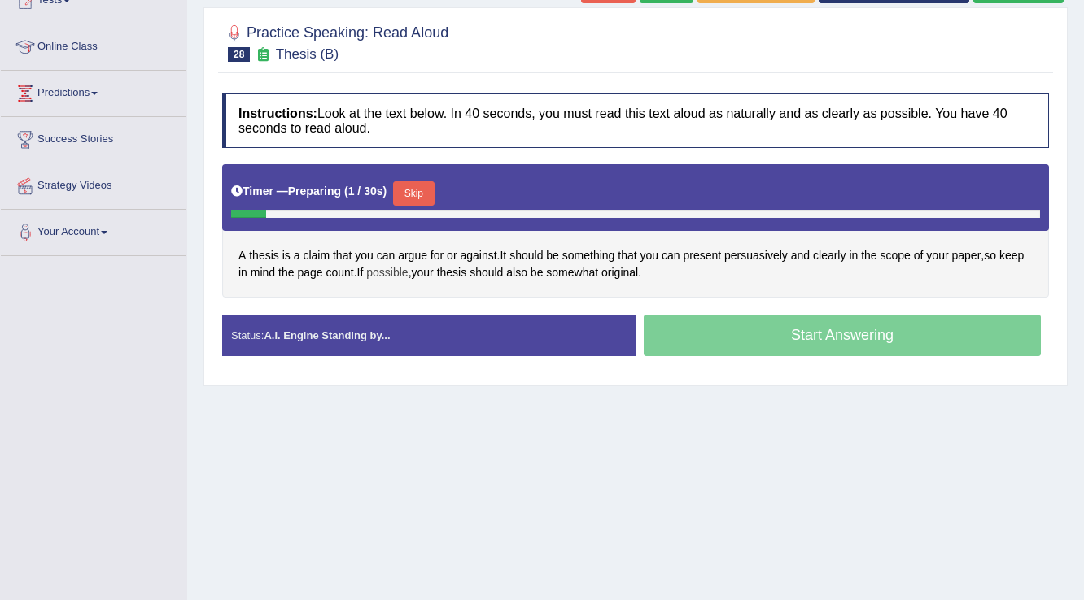
scroll to position [195, 0]
click at [424, 206] on button "Skip" at bounding box center [413, 193] width 41 height 24
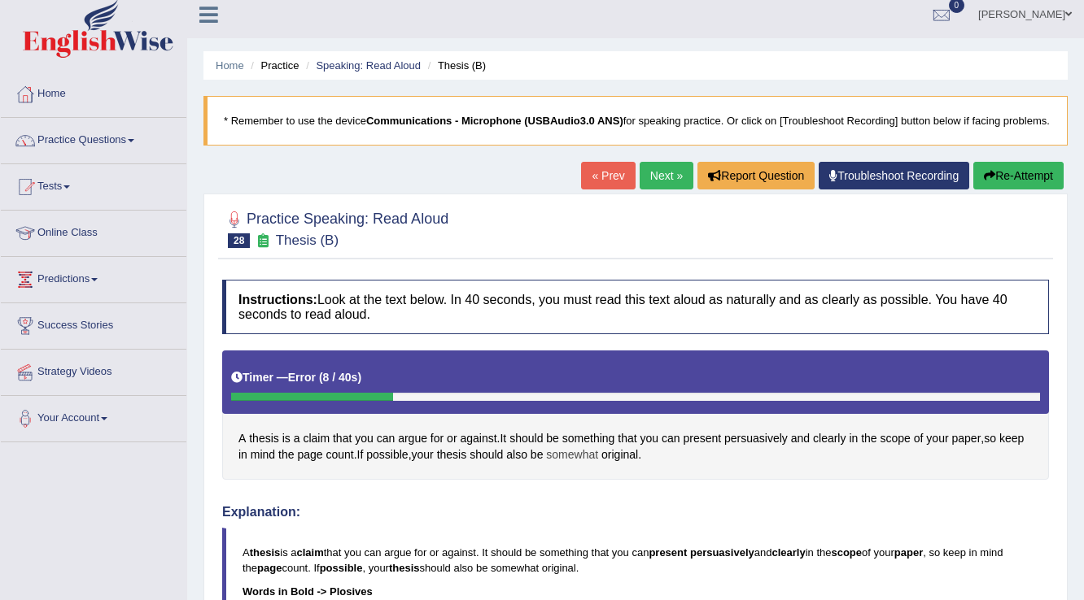
scroll to position [0, 0]
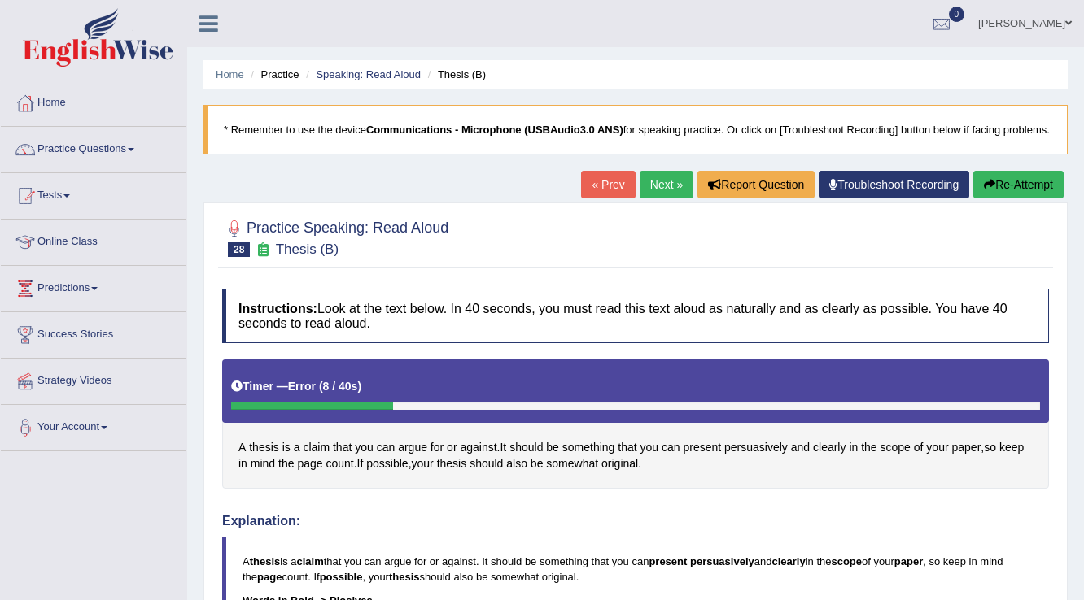
click at [912, 192] on link "Troubleshoot Recording" at bounding box center [893, 185] width 150 height 28
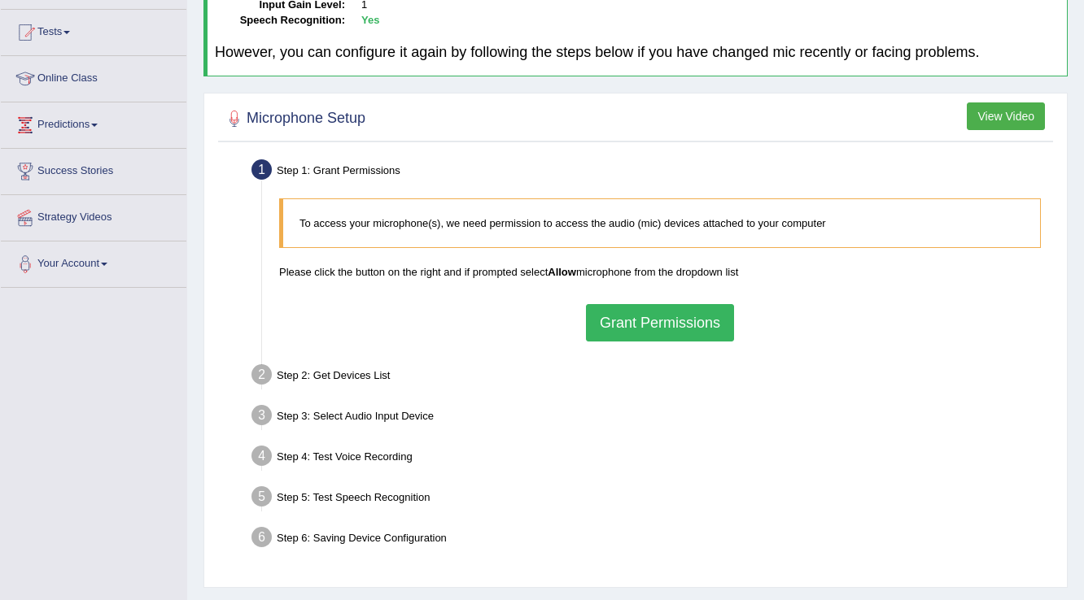
scroll to position [195, 0]
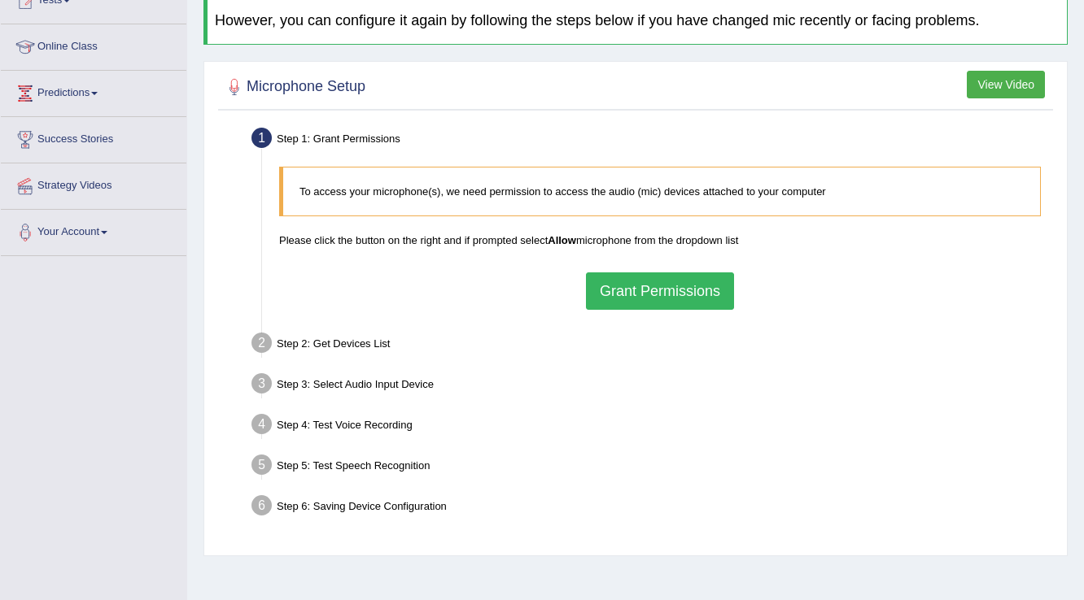
click at [677, 283] on button "Grant Permissions" at bounding box center [660, 291] width 148 height 37
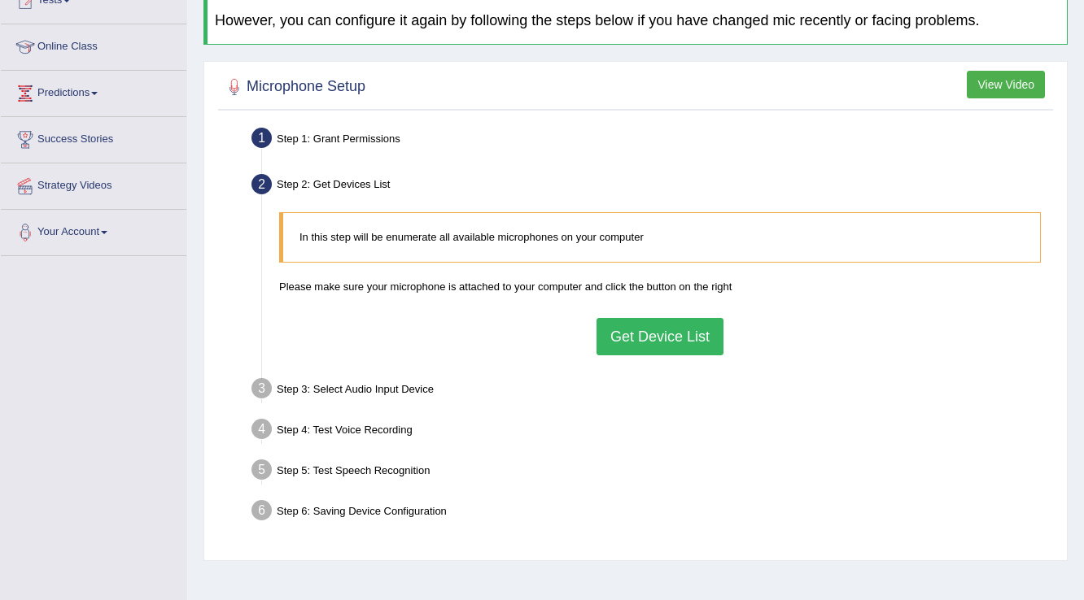
click at [679, 335] on button "Get Device List" at bounding box center [659, 336] width 127 height 37
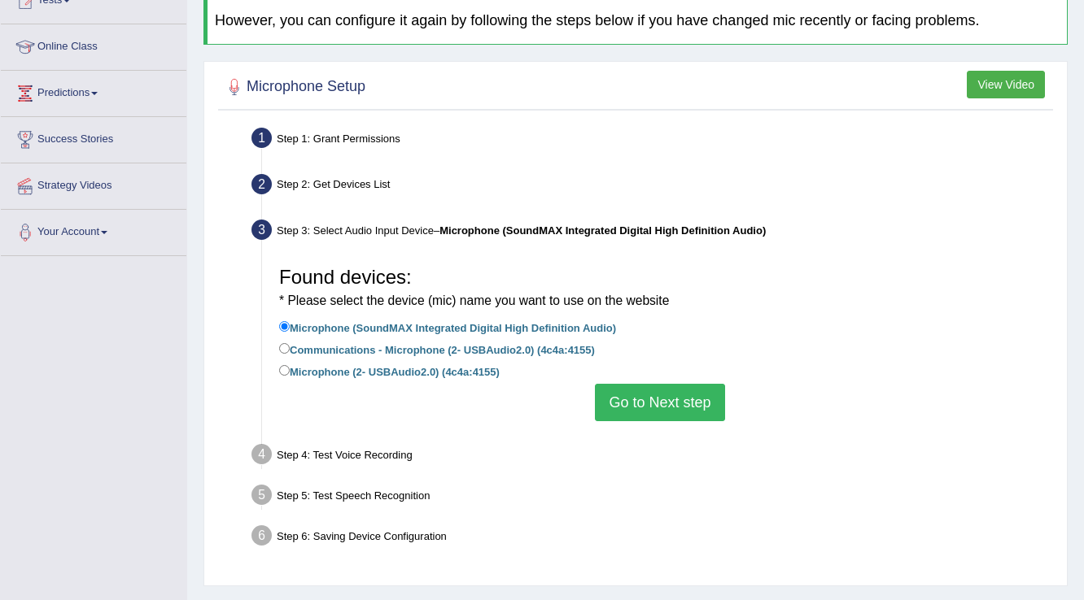
click at [679, 397] on button "Go to Next step" at bounding box center [659, 402] width 129 height 37
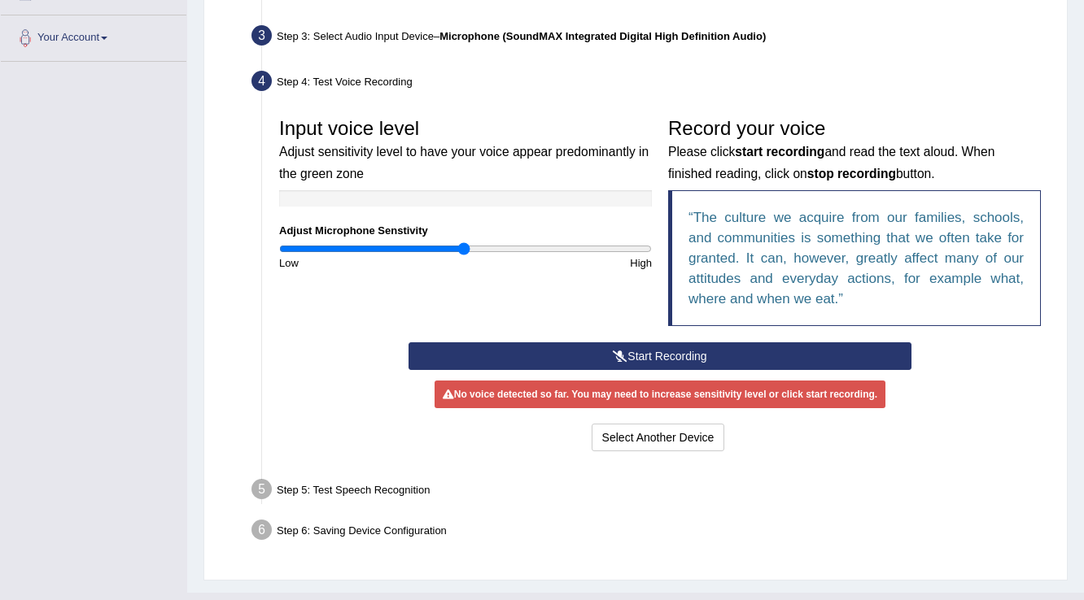
scroll to position [390, 0]
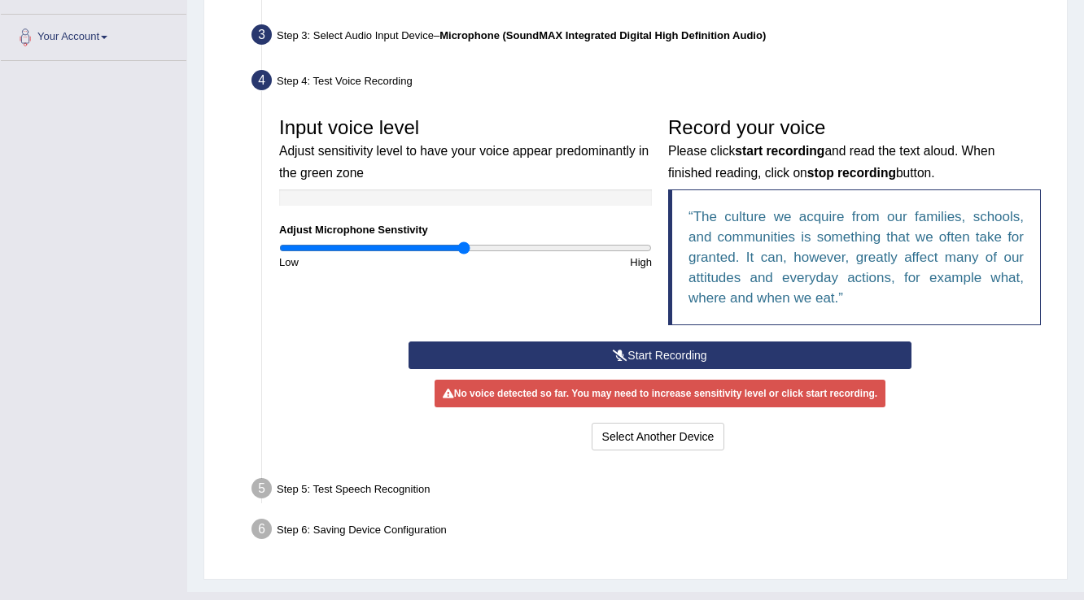
click at [681, 355] on button "Start Recording" at bounding box center [659, 356] width 502 height 28
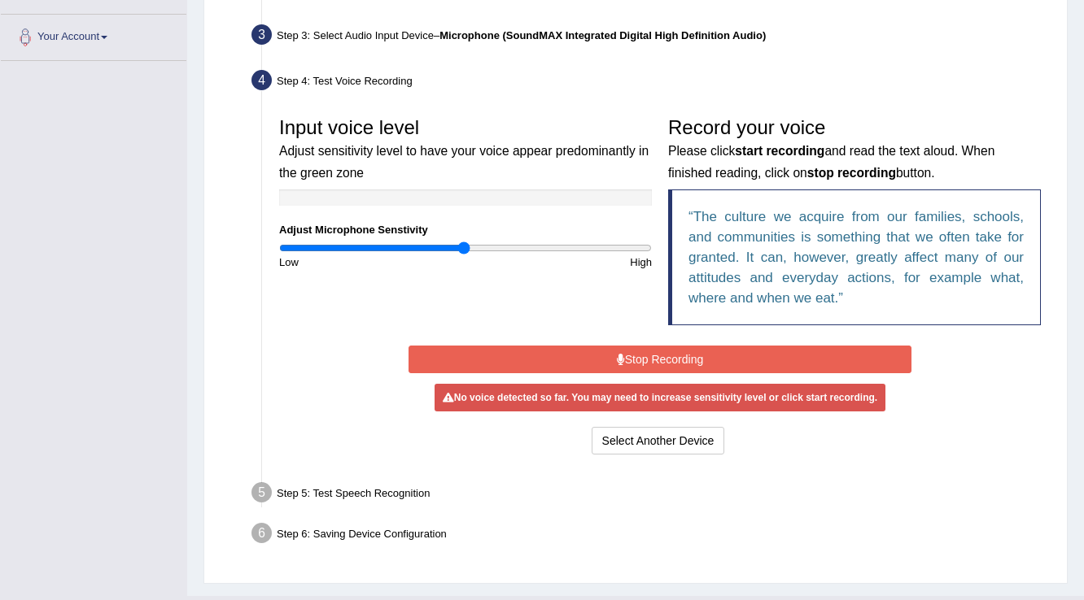
click at [672, 401] on div "No voice detected so far. You may need to increase sensitivity level or click s…" at bounding box center [659, 398] width 451 height 28
click at [677, 355] on button "Stop Recording" at bounding box center [659, 360] width 502 height 28
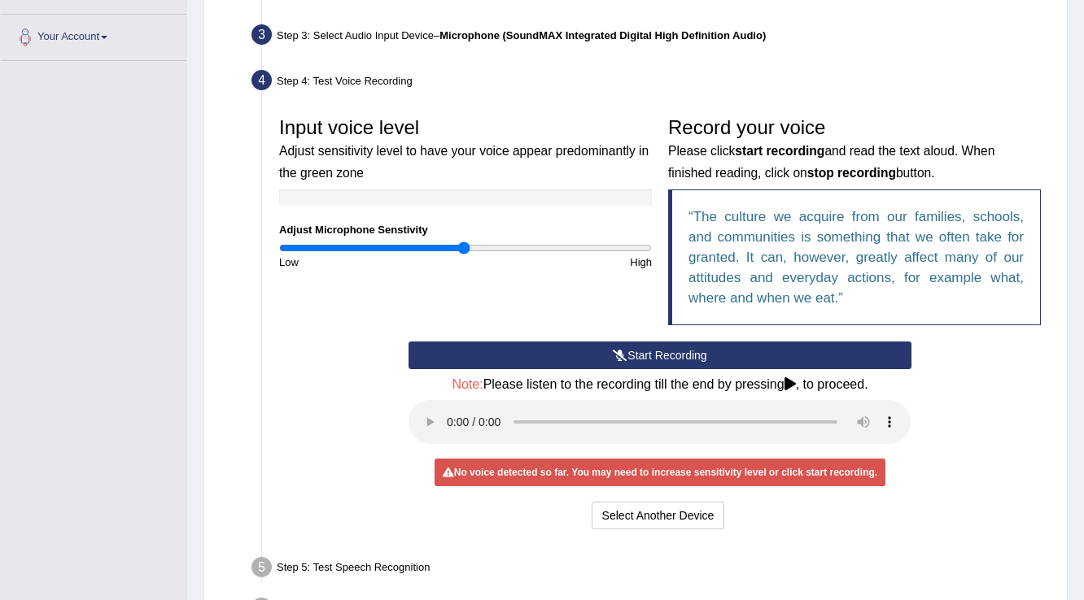
click at [640, 345] on button "Start Recording" at bounding box center [659, 356] width 502 height 28
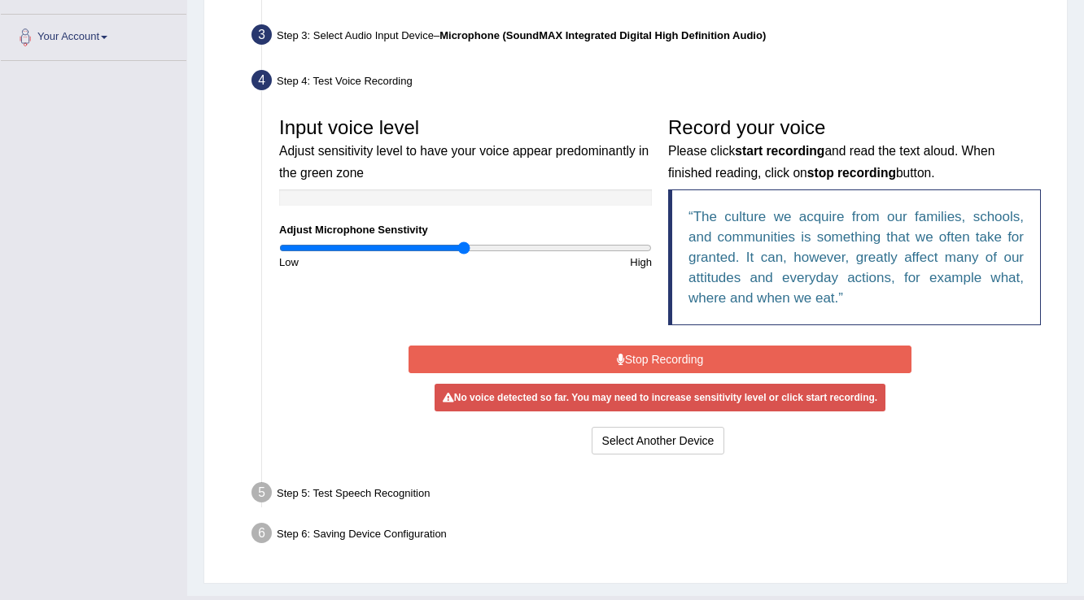
click at [661, 348] on button "Stop Recording" at bounding box center [659, 360] width 502 height 28
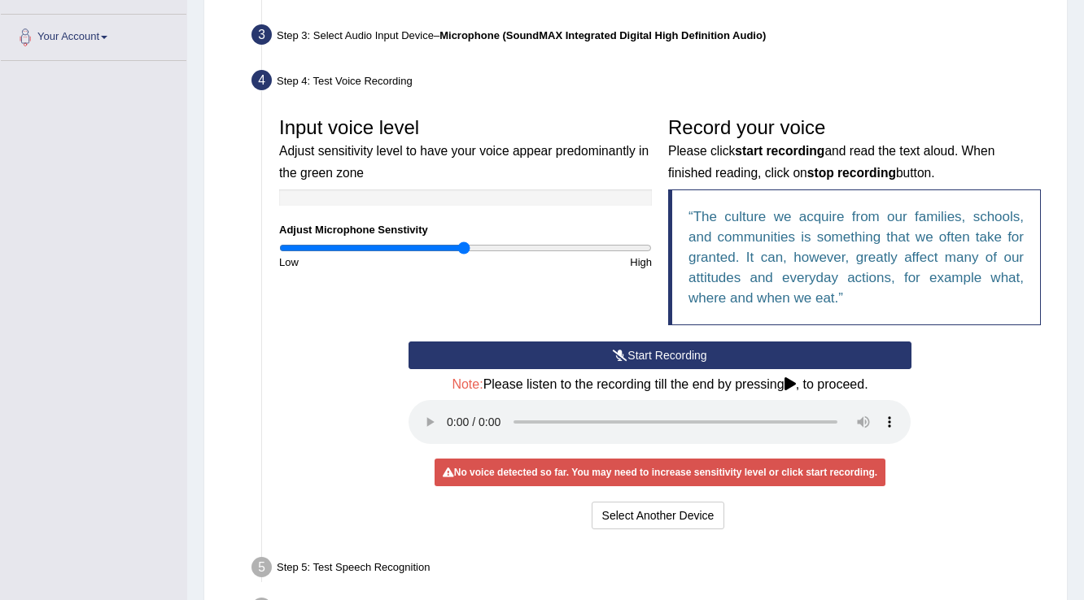
click at [652, 342] on button "Start Recording" at bounding box center [659, 356] width 502 height 28
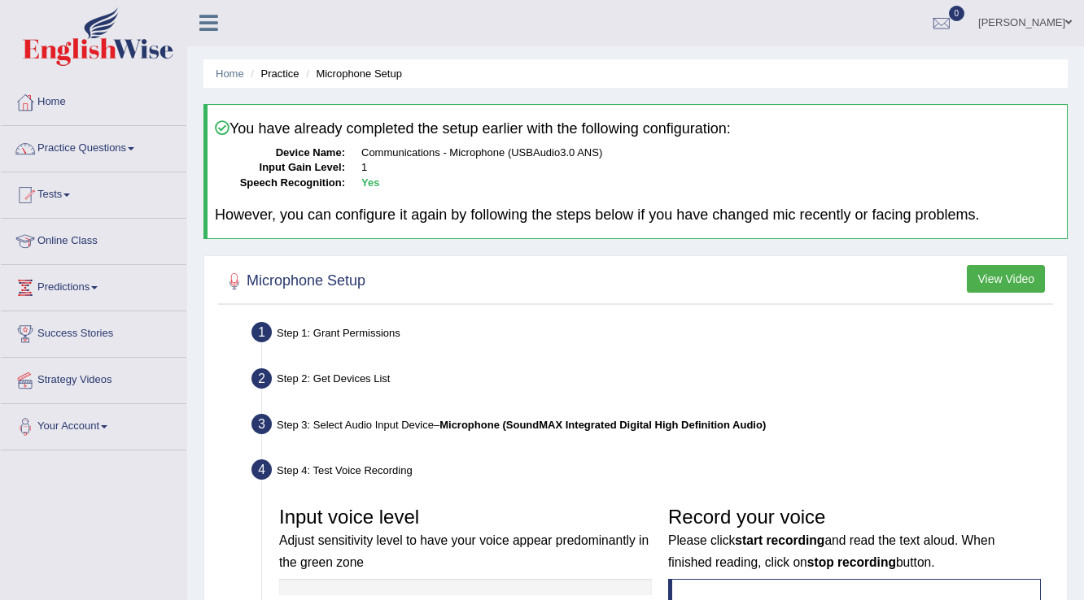
scroll to position [0, 0]
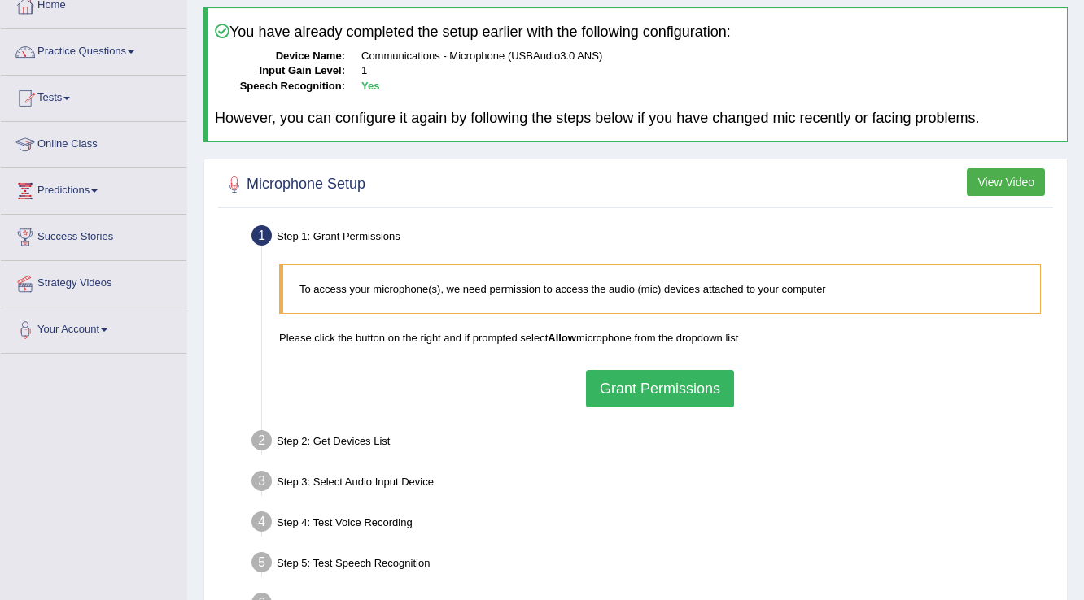
scroll to position [130, 0]
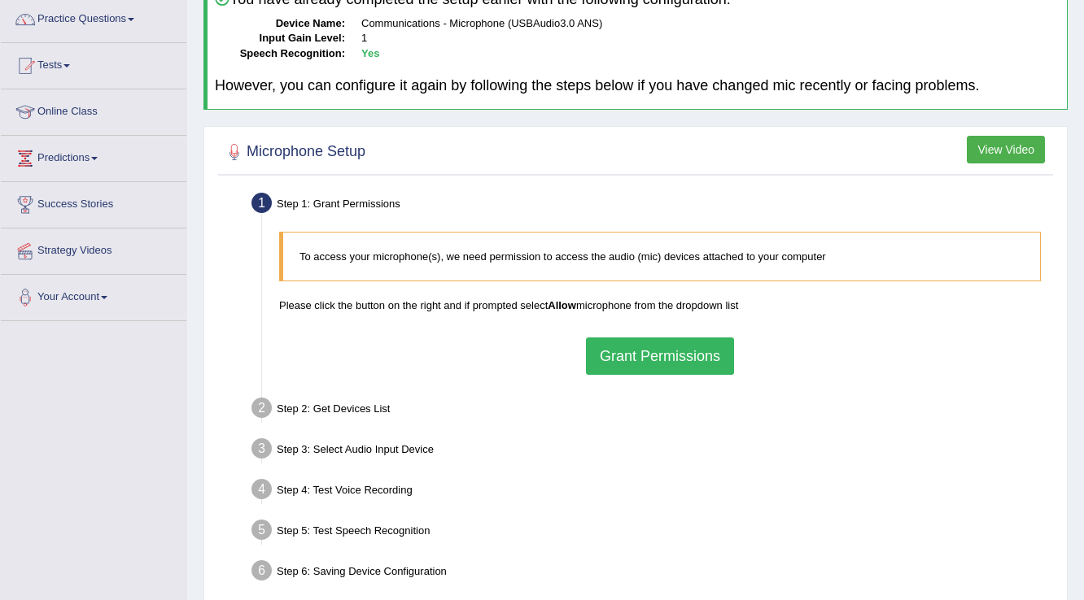
click at [621, 360] on button "Grant Permissions" at bounding box center [660, 356] width 148 height 37
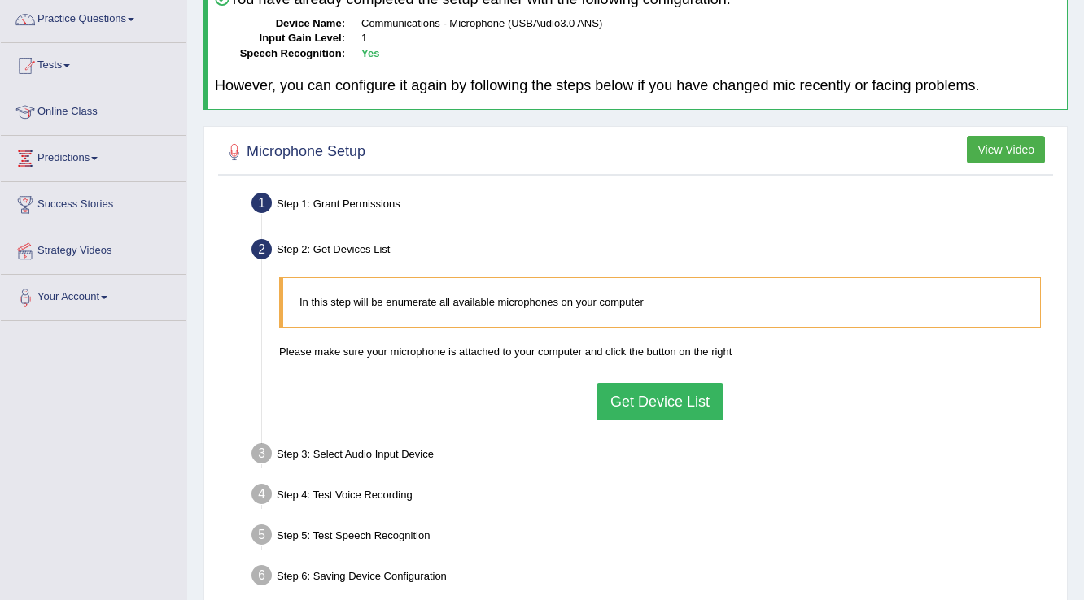
click at [636, 396] on button "Get Device List" at bounding box center [659, 401] width 127 height 37
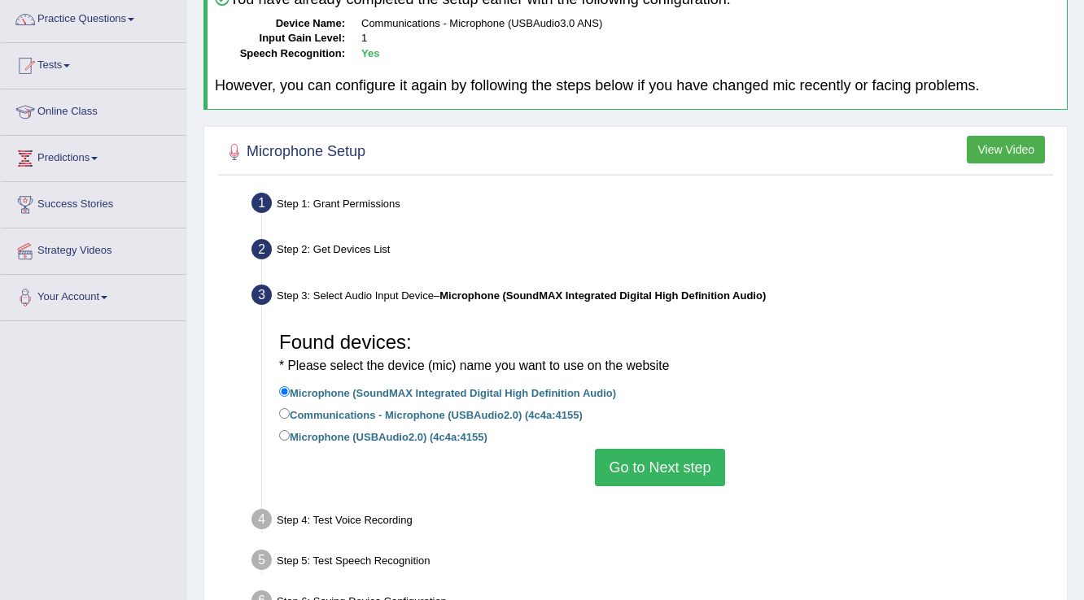
scroll to position [254, 0]
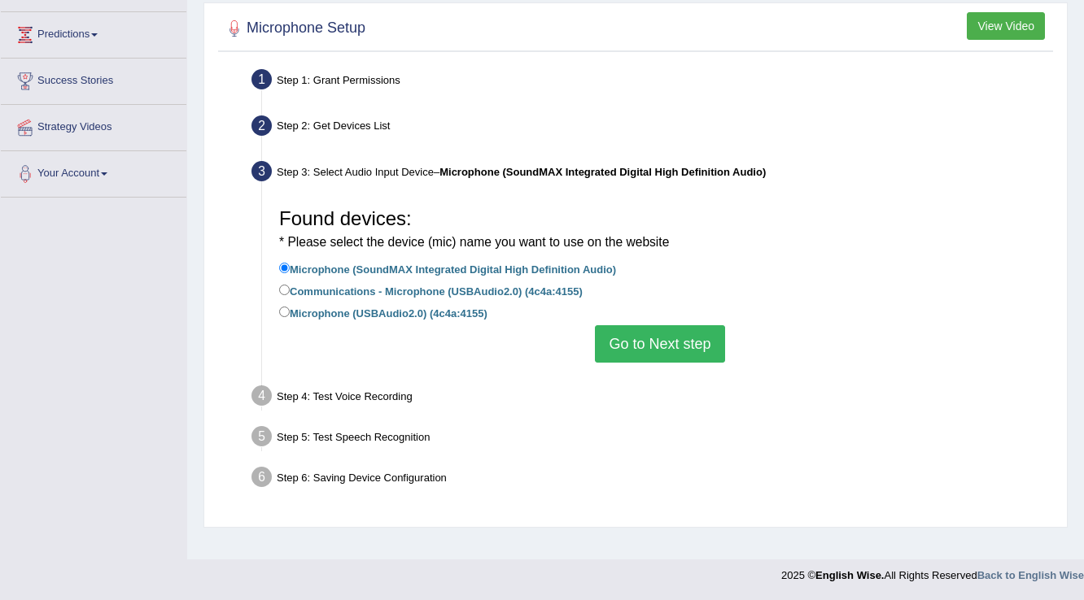
click at [651, 330] on button "Go to Next step" at bounding box center [659, 343] width 129 height 37
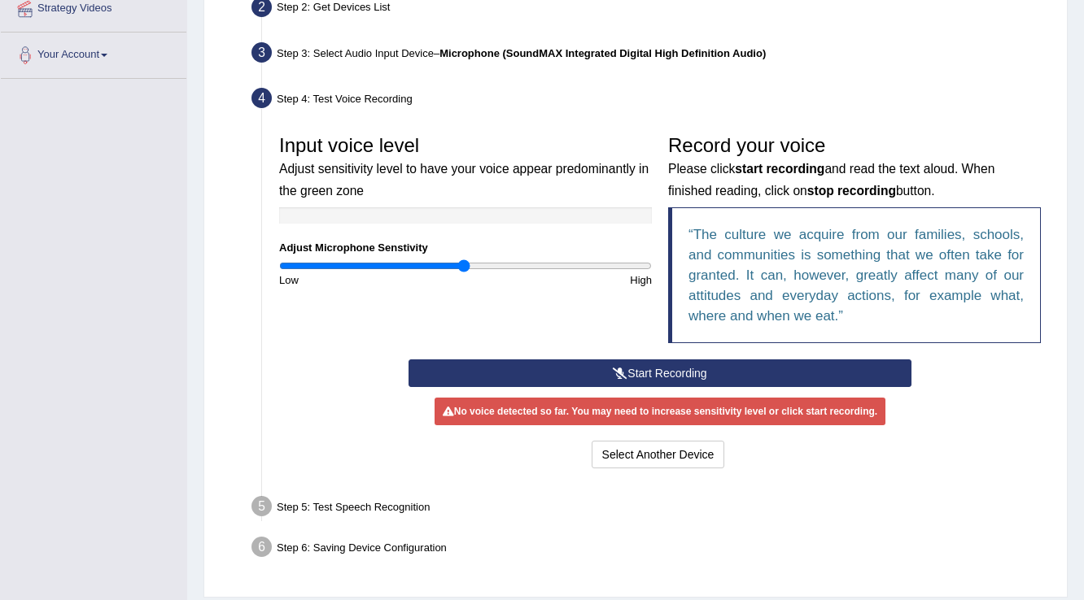
scroll to position [384, 0]
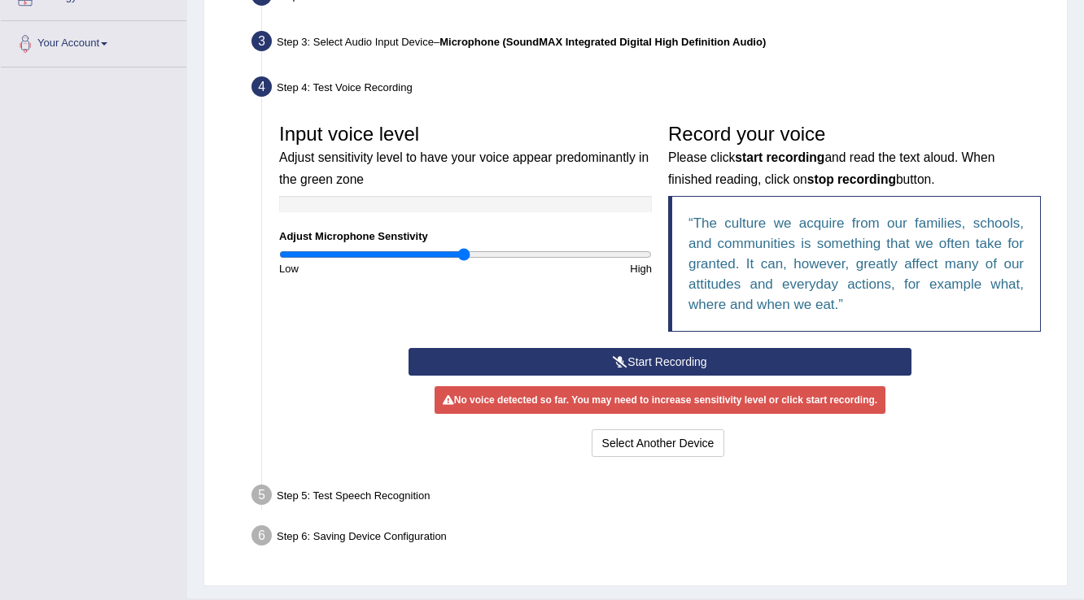
click at [651, 351] on button "Start Recording" at bounding box center [659, 362] width 502 height 28
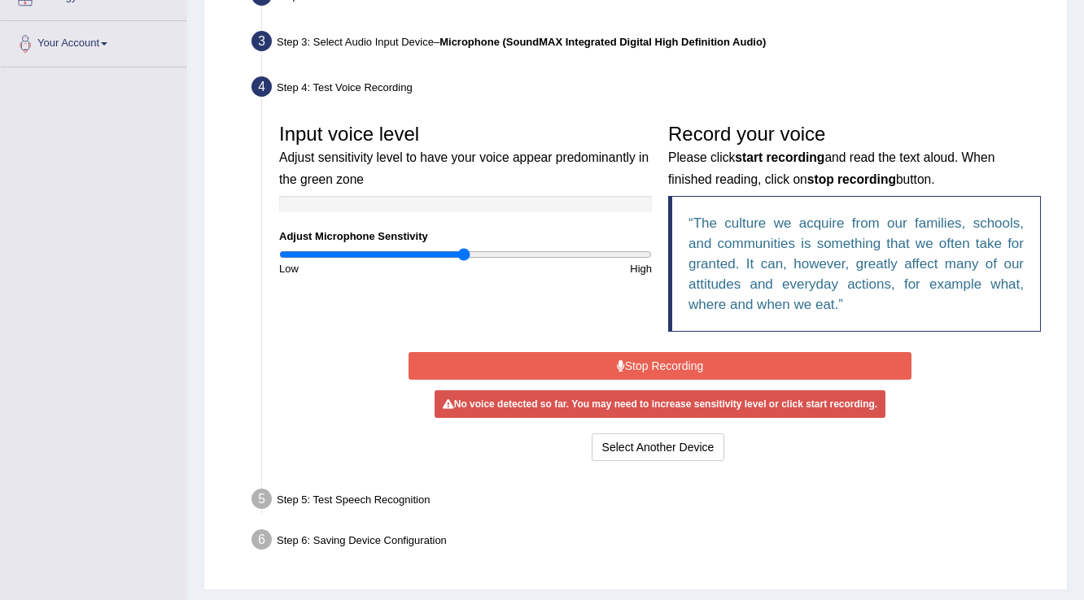
click at [669, 360] on button "Stop Recording" at bounding box center [659, 366] width 502 height 28
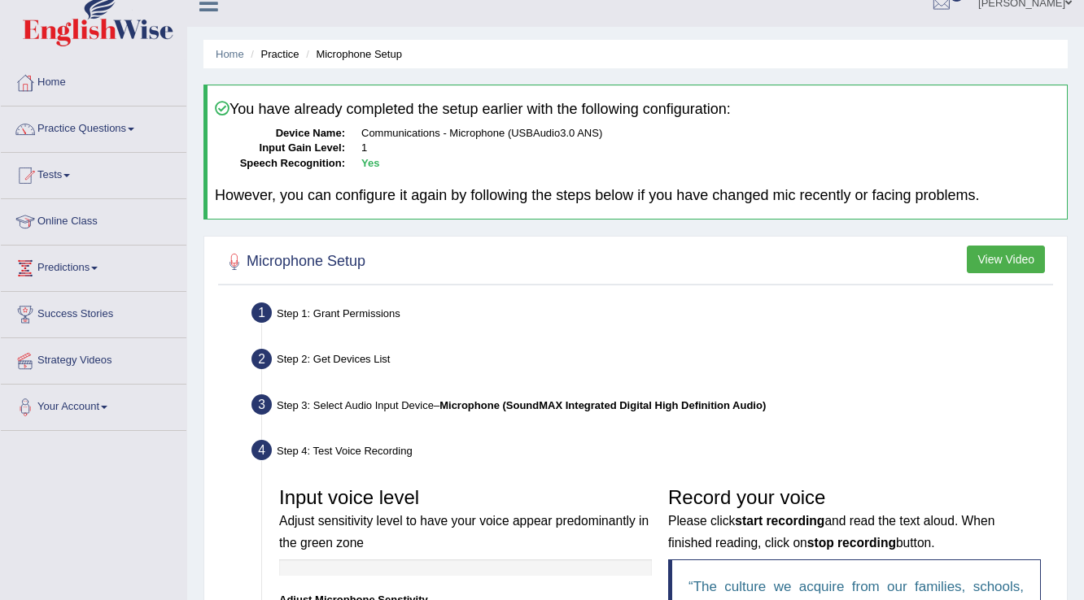
scroll to position [0, 0]
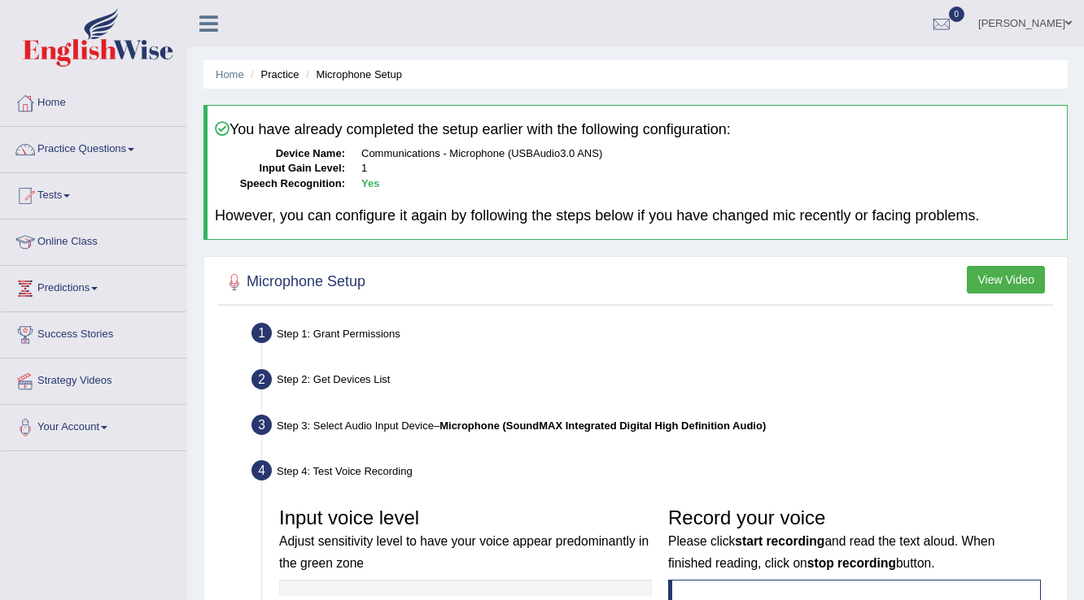
click at [944, 410] on div "Step 3: Select Audio Input Device – Microphone (SoundMAX Integrated Digital Hig…" at bounding box center [651, 428] width 815 height 36
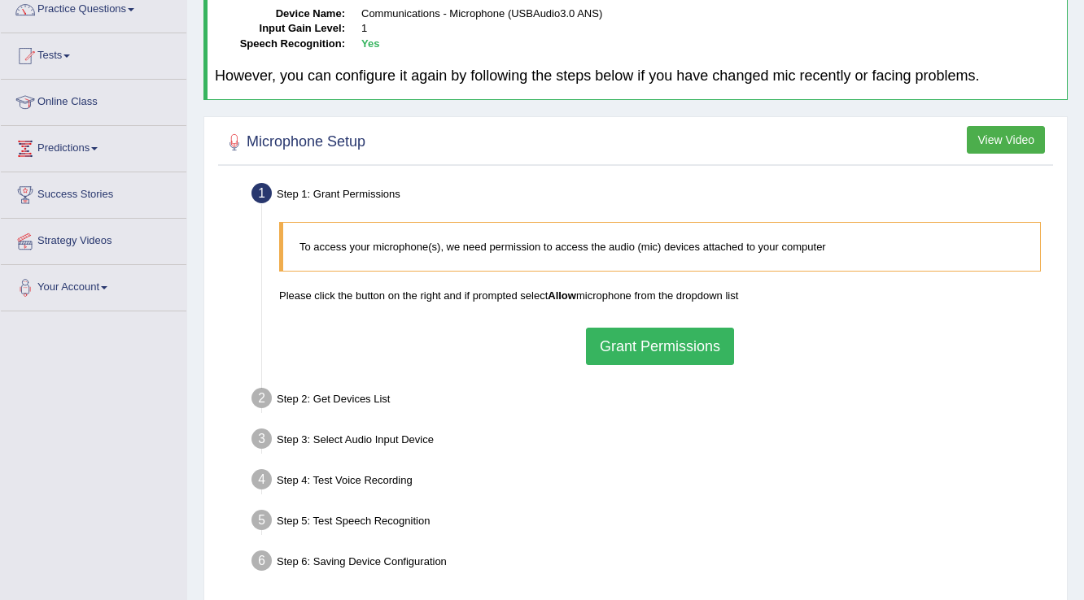
scroll to position [195, 0]
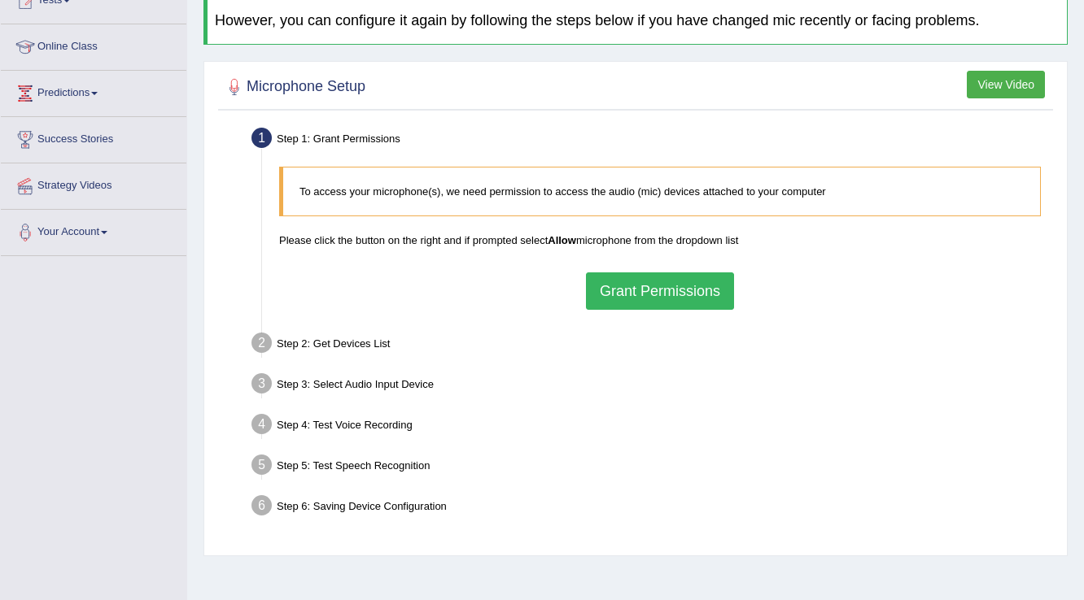
click at [647, 292] on button "Grant Permissions" at bounding box center [660, 291] width 148 height 37
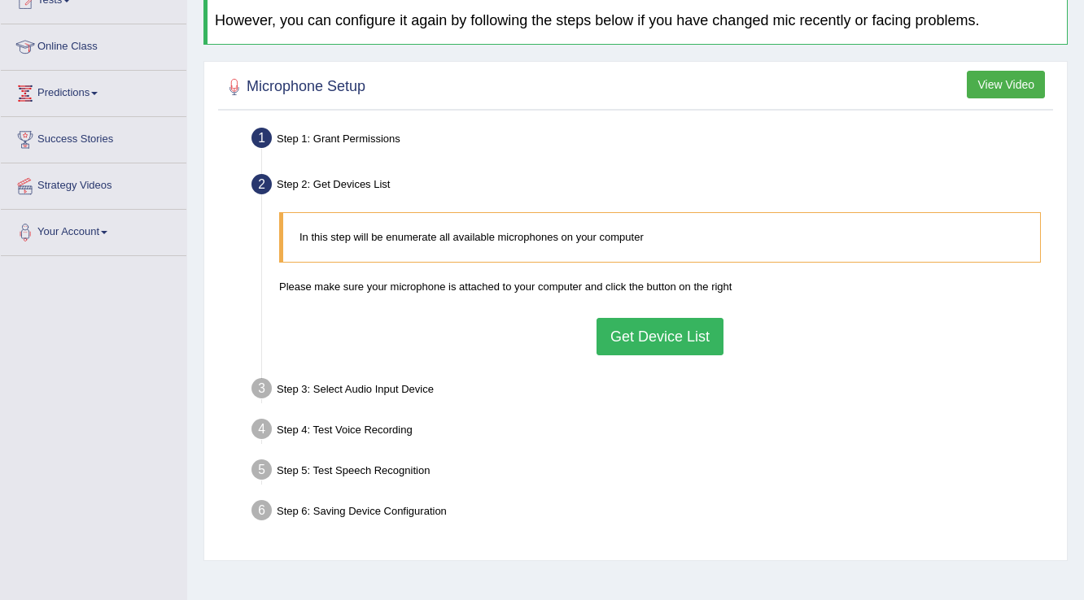
click at [655, 345] on button "Get Device List" at bounding box center [659, 336] width 127 height 37
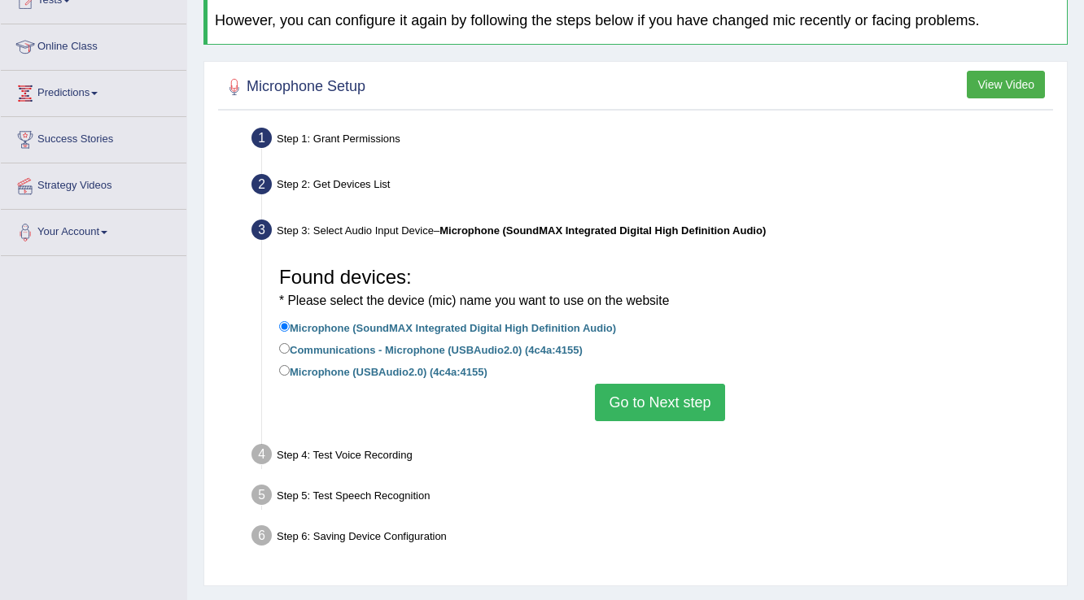
click at [652, 399] on button "Go to Next step" at bounding box center [659, 402] width 129 height 37
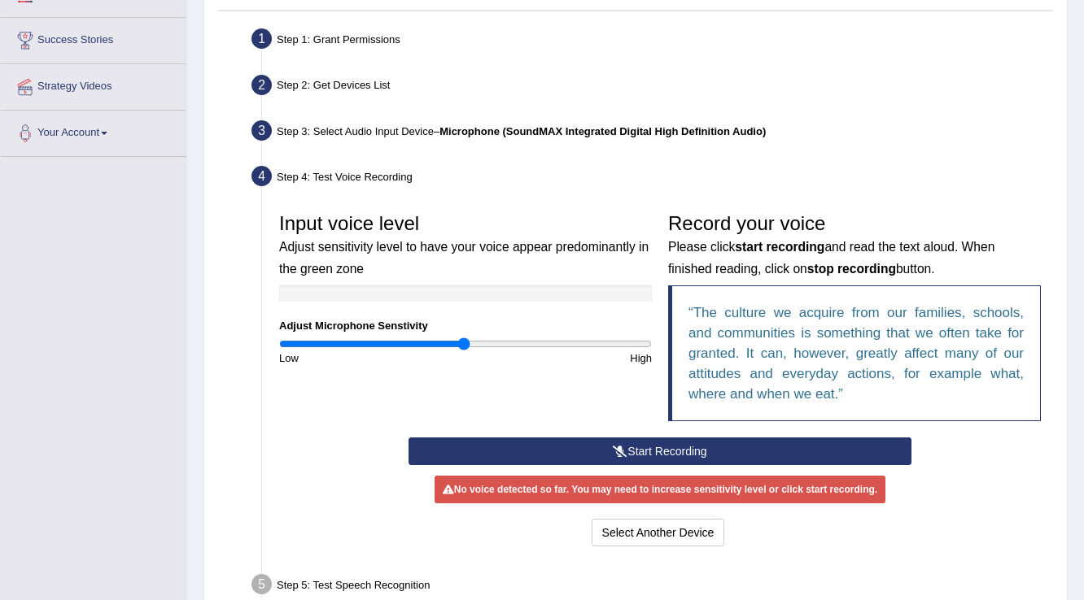
scroll to position [390, 0]
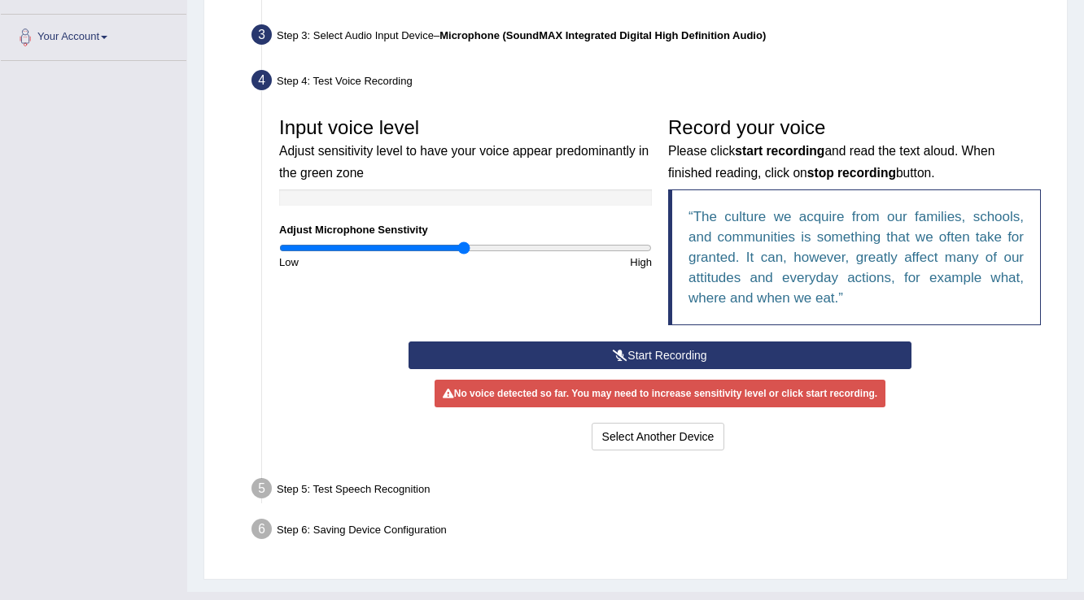
click at [652, 351] on button "Start Recording" at bounding box center [659, 356] width 502 height 28
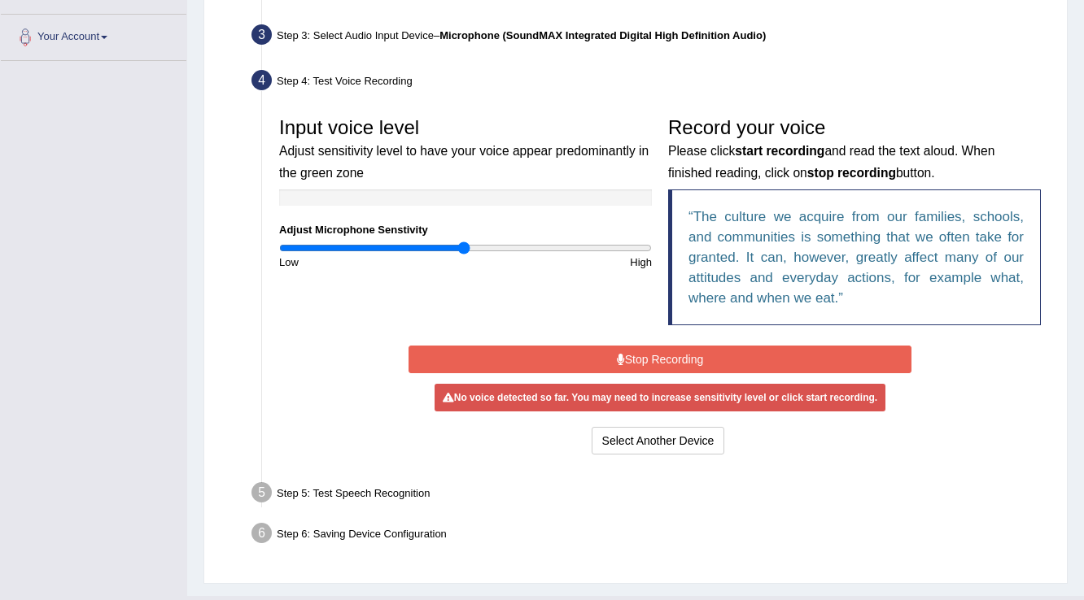
click at [653, 353] on button "Stop Recording" at bounding box center [659, 360] width 502 height 28
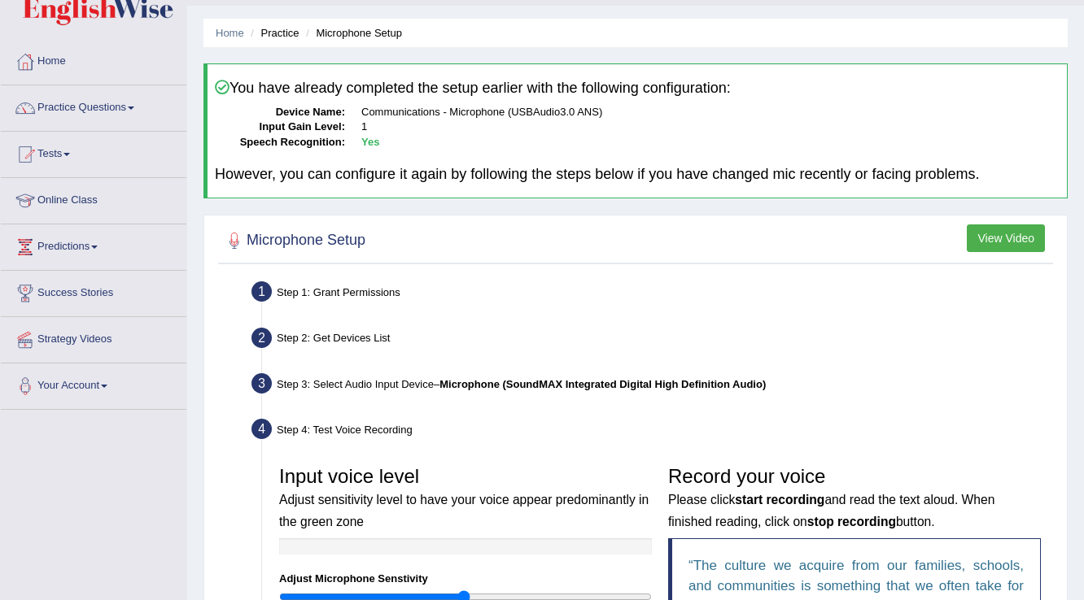
scroll to position [65, 0]
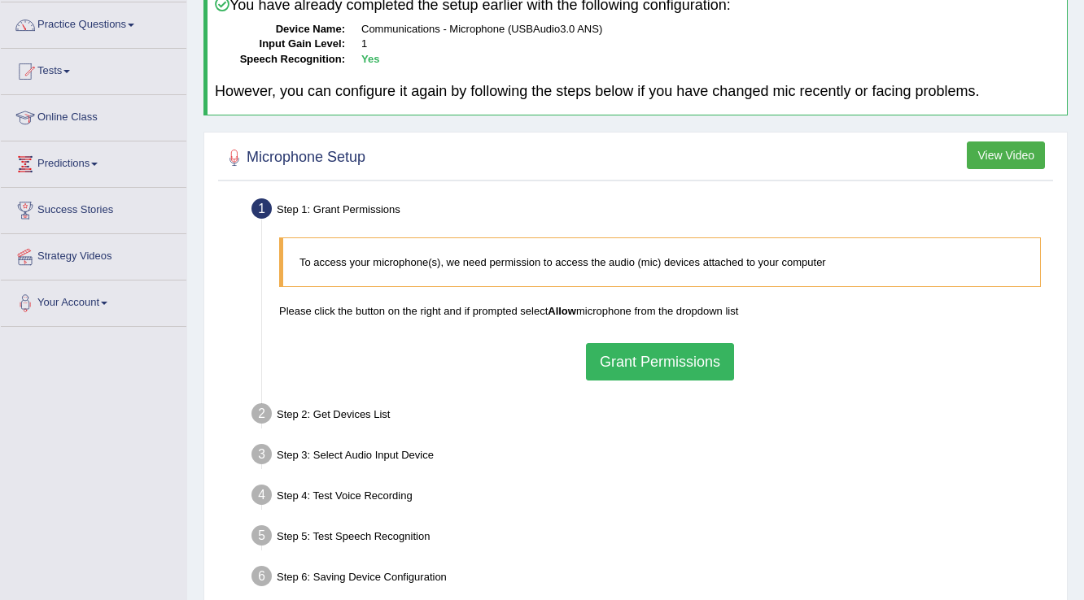
scroll to position [195, 0]
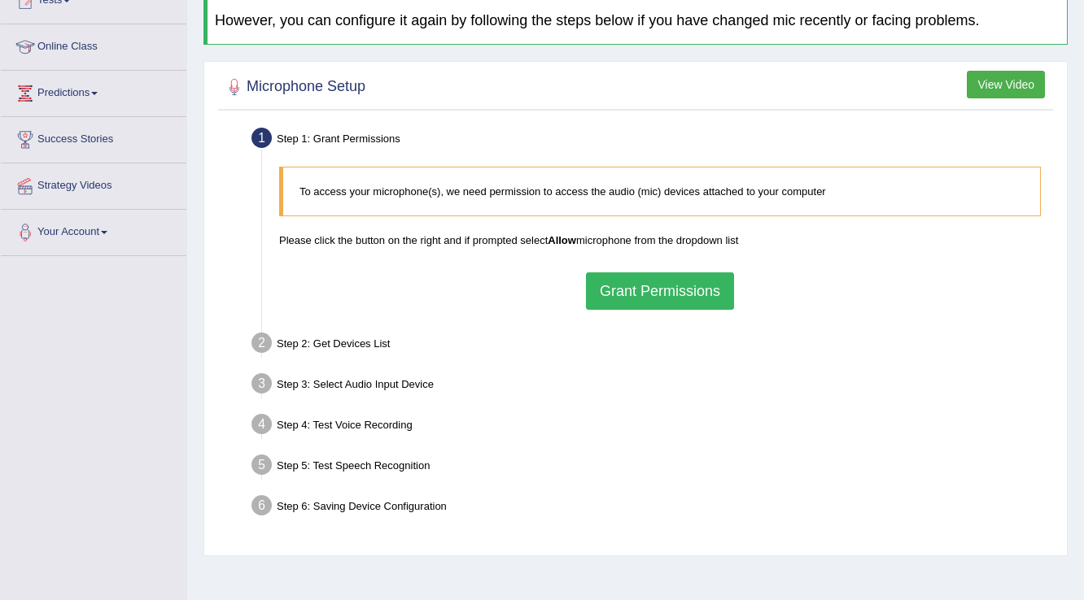
click at [621, 274] on button "Grant Permissions" at bounding box center [660, 291] width 148 height 37
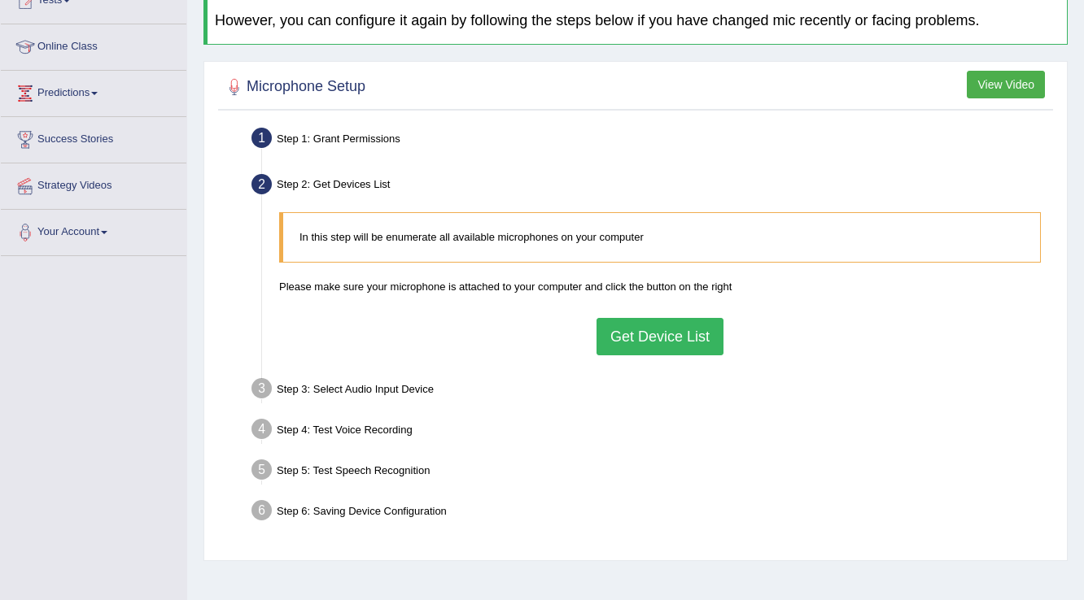
click at [634, 342] on button "Get Device List" at bounding box center [659, 336] width 127 height 37
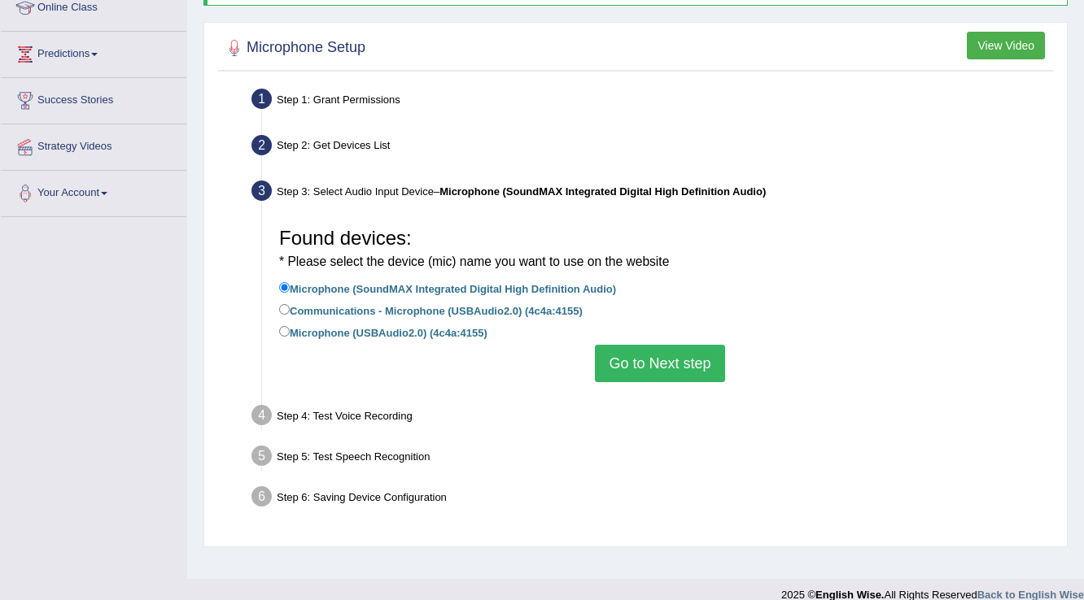
scroll to position [254, 0]
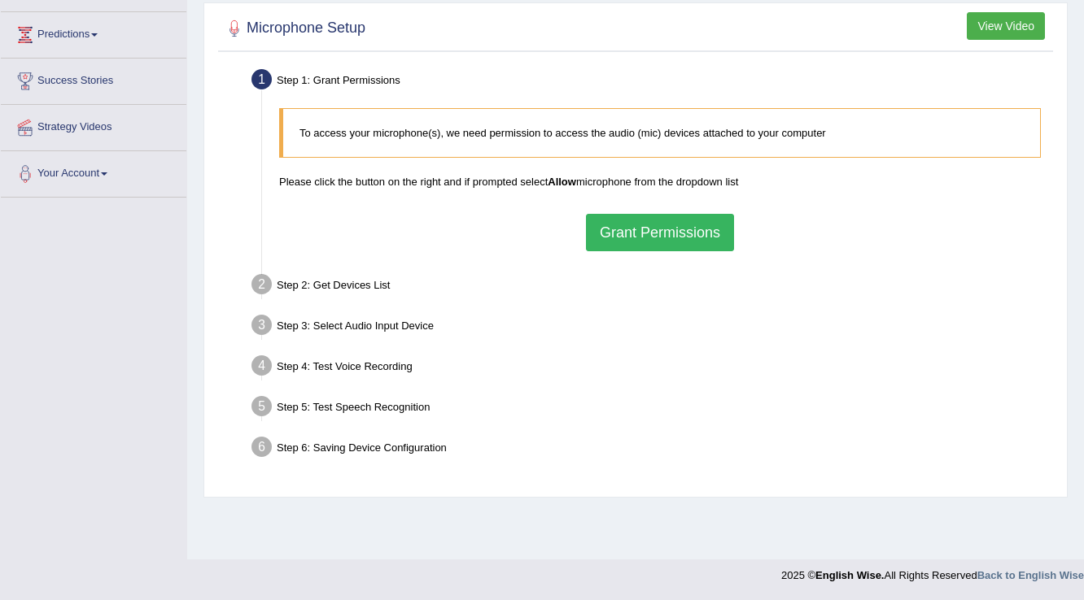
click at [646, 242] on button "Grant Permissions" at bounding box center [660, 232] width 148 height 37
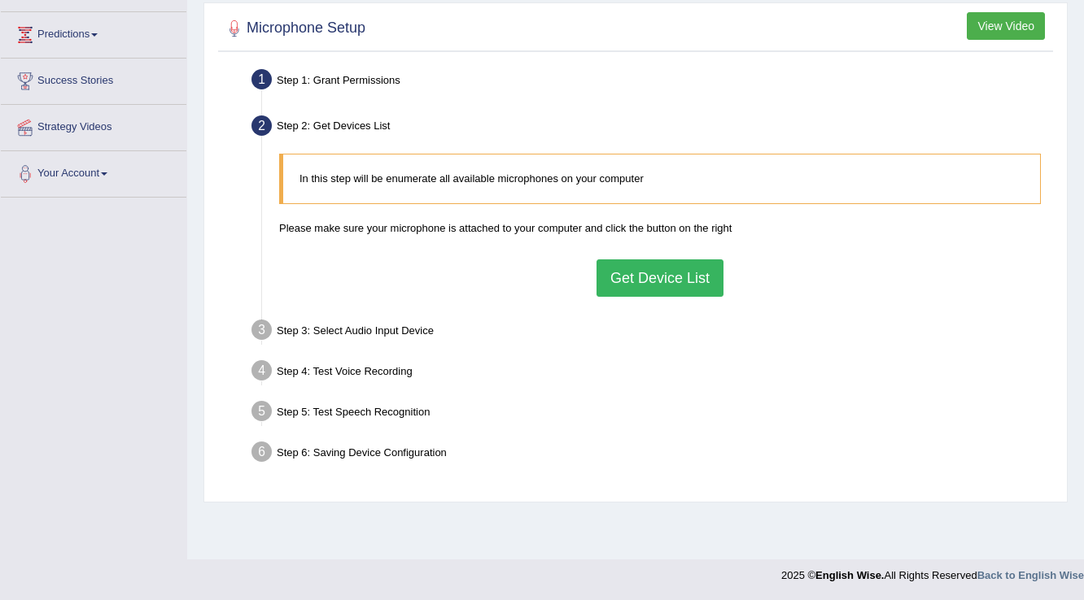
click at [652, 272] on button "Get Device List" at bounding box center [659, 277] width 127 height 37
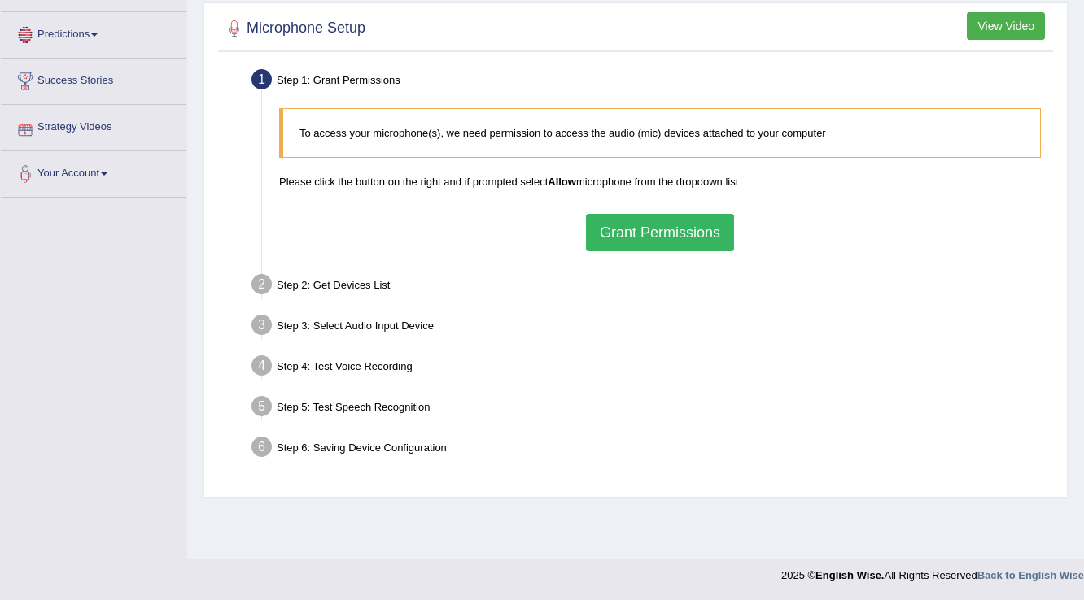
click at [687, 222] on button "Grant Permissions" at bounding box center [660, 232] width 148 height 37
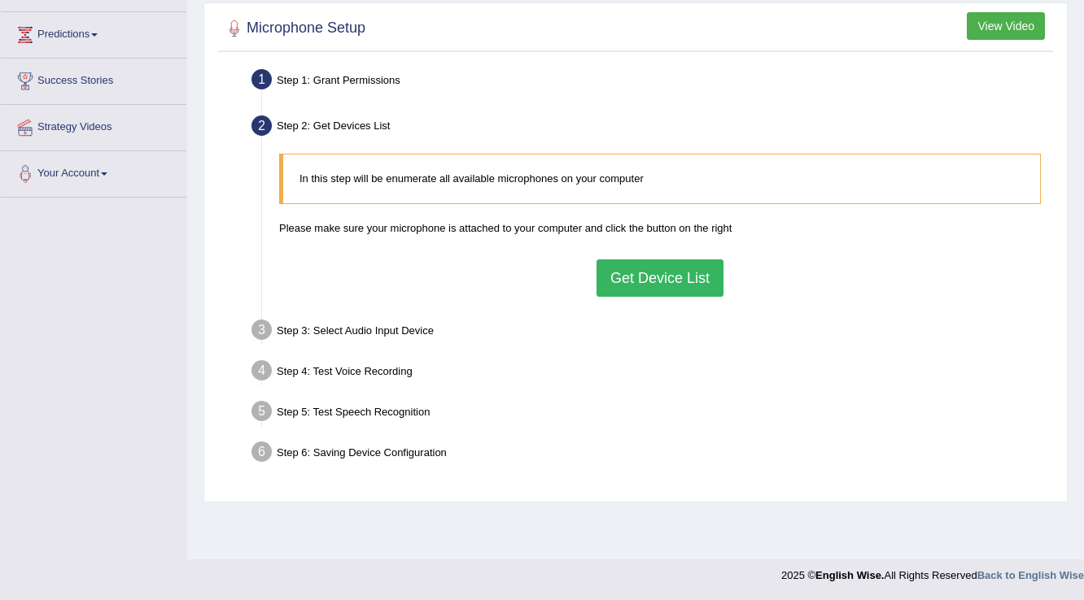
click at [696, 283] on button "Get Device List" at bounding box center [659, 277] width 127 height 37
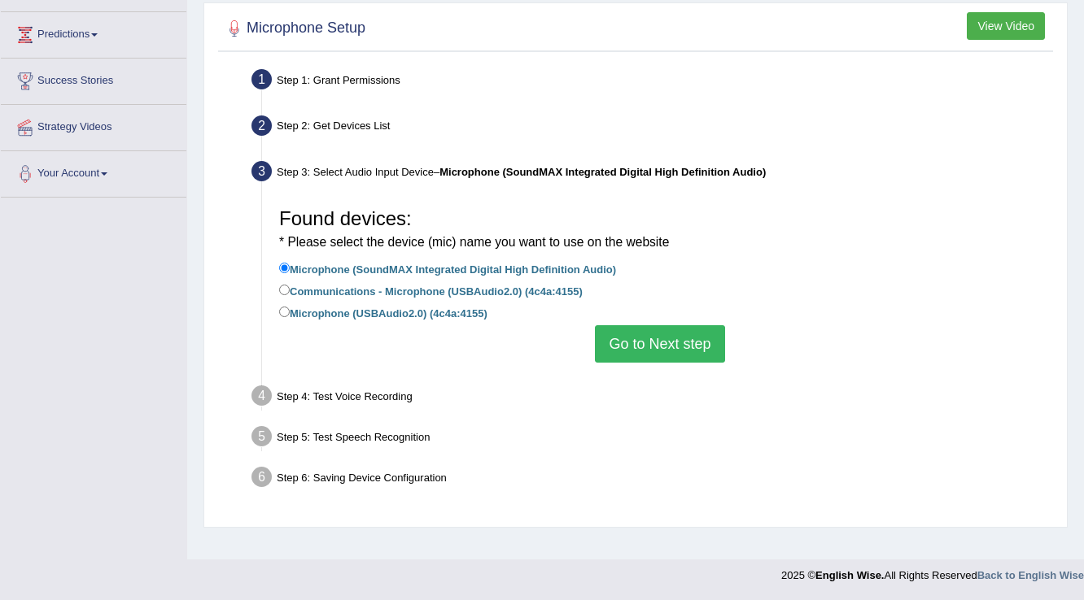
click at [285, 303] on label "Microphone (USBAudio2.0) (4c4a:4155)" at bounding box center [383, 312] width 208 height 18
click at [285, 307] on input "Microphone (USBAudio2.0) (4c4a:4155)" at bounding box center [284, 312] width 11 height 11
radio input "true"
click at [638, 330] on button "Go to Next step" at bounding box center [659, 343] width 129 height 37
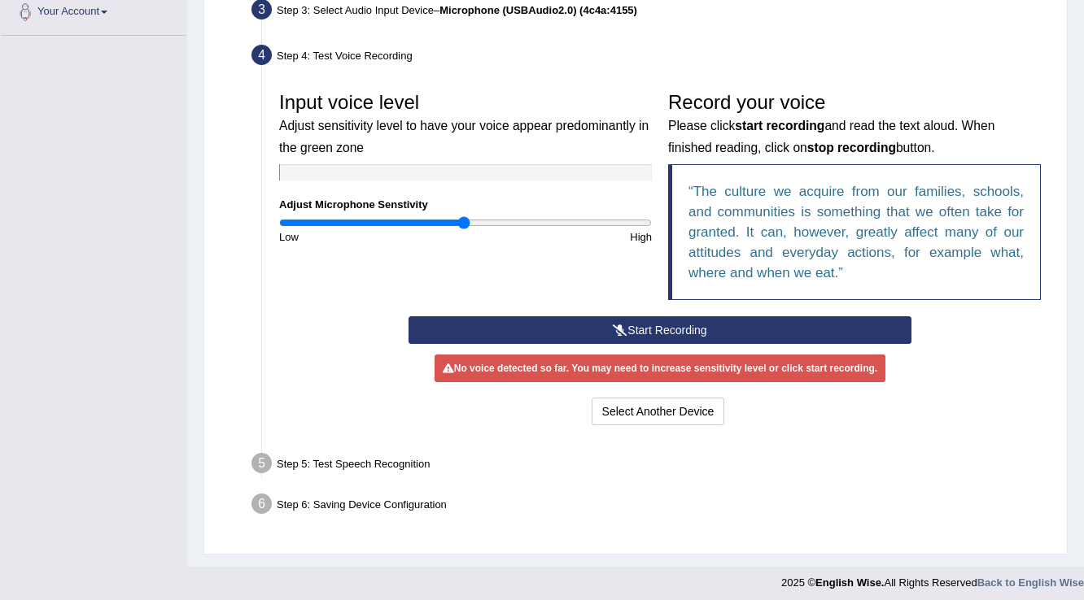
scroll to position [420, 0]
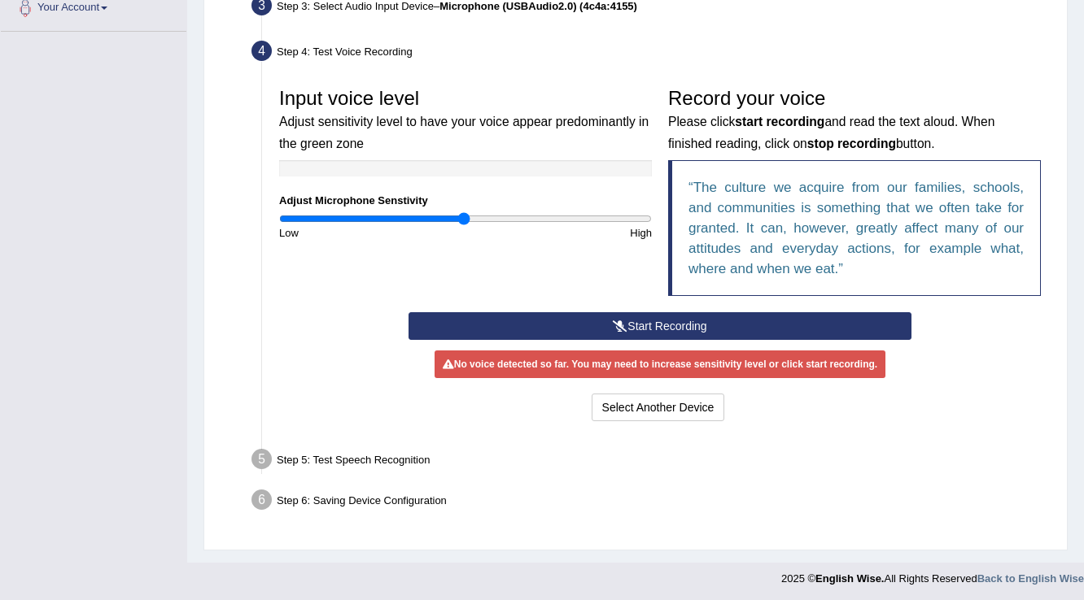
click at [638, 320] on button "Start Recording" at bounding box center [659, 326] width 502 height 28
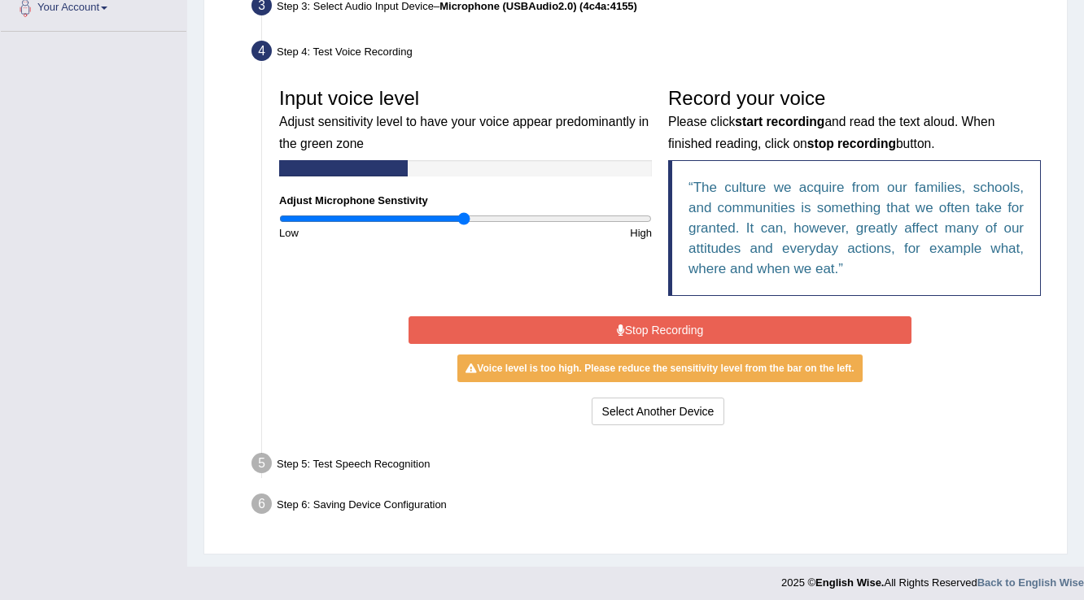
click at [632, 320] on button "Stop Recording" at bounding box center [659, 330] width 502 height 28
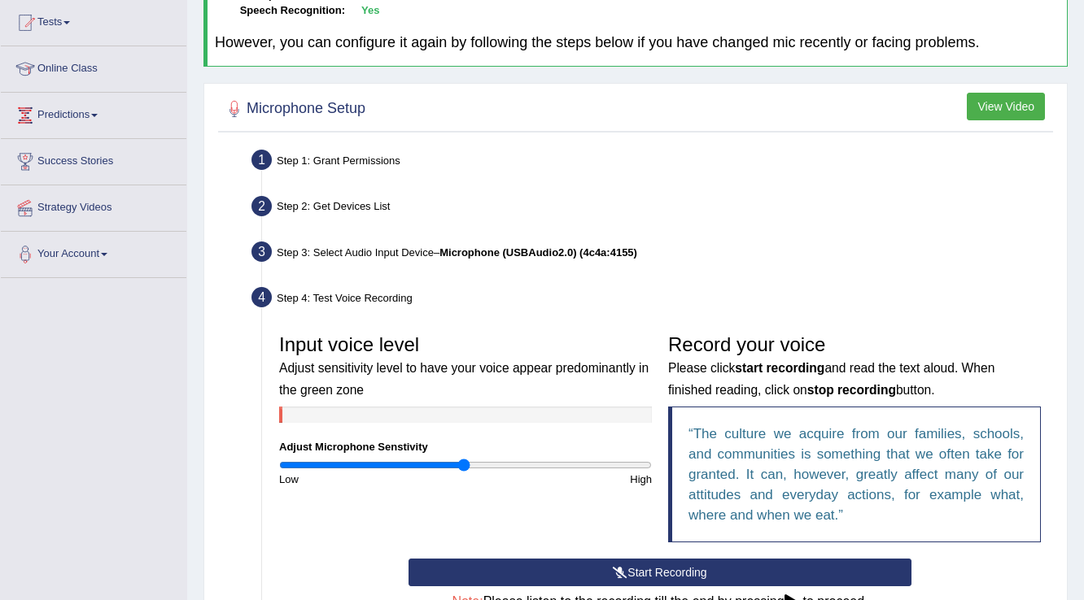
scroll to position [0, 0]
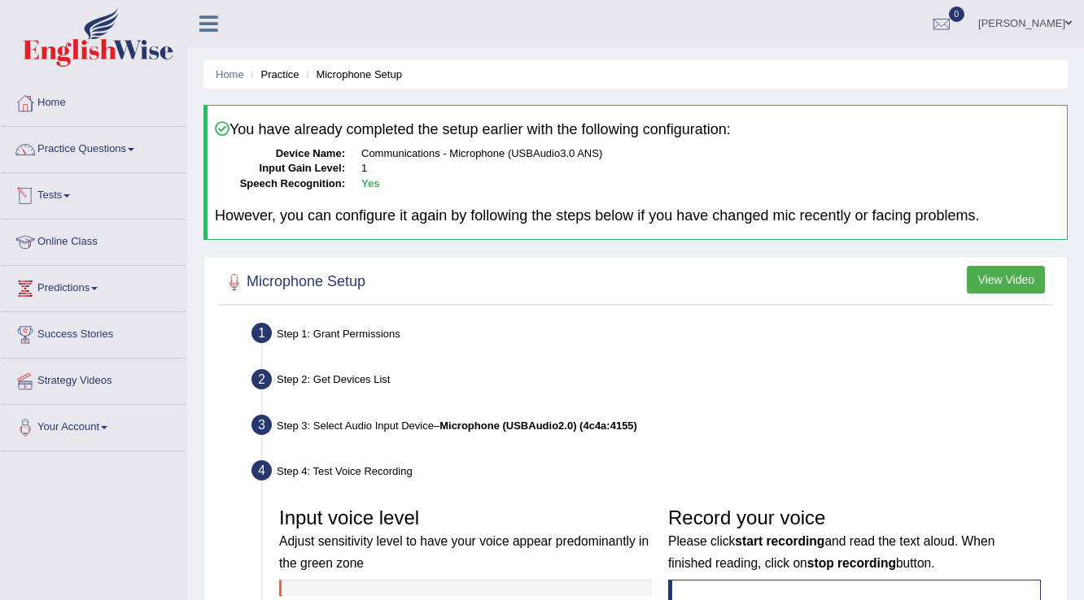
click at [68, 198] on link "Tests" at bounding box center [93, 193] width 185 height 41
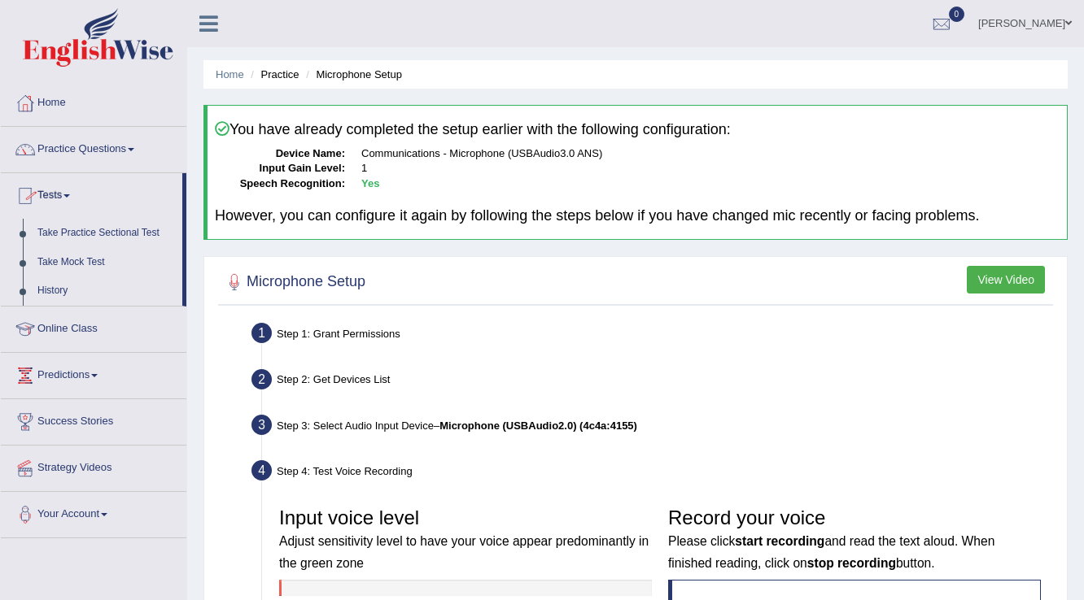
click at [68, 198] on link "Tests" at bounding box center [91, 193] width 181 height 41
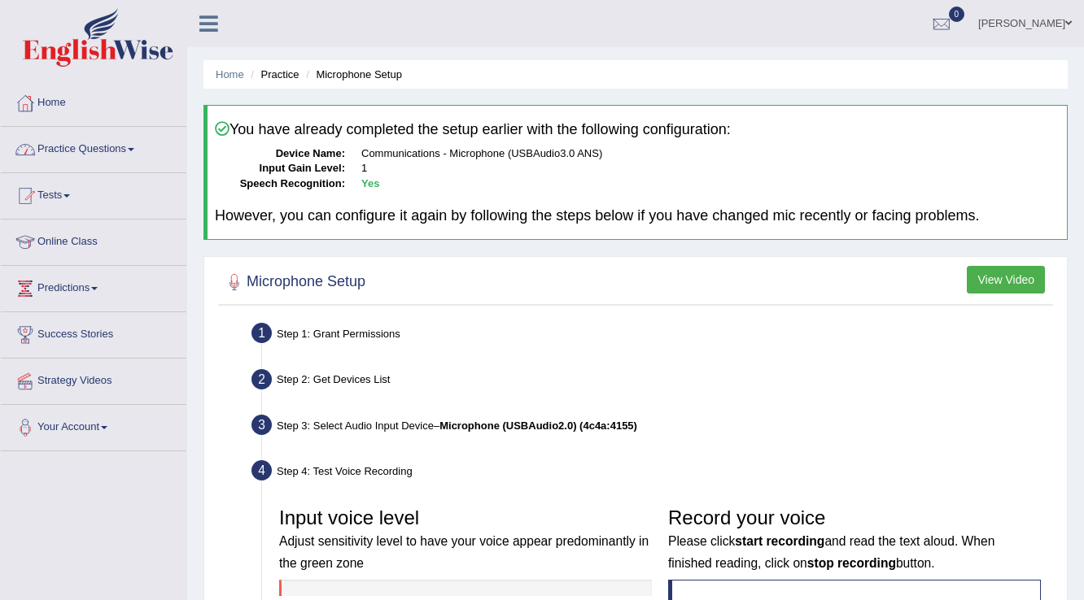
click at [107, 145] on link "Practice Questions" at bounding box center [93, 147] width 185 height 41
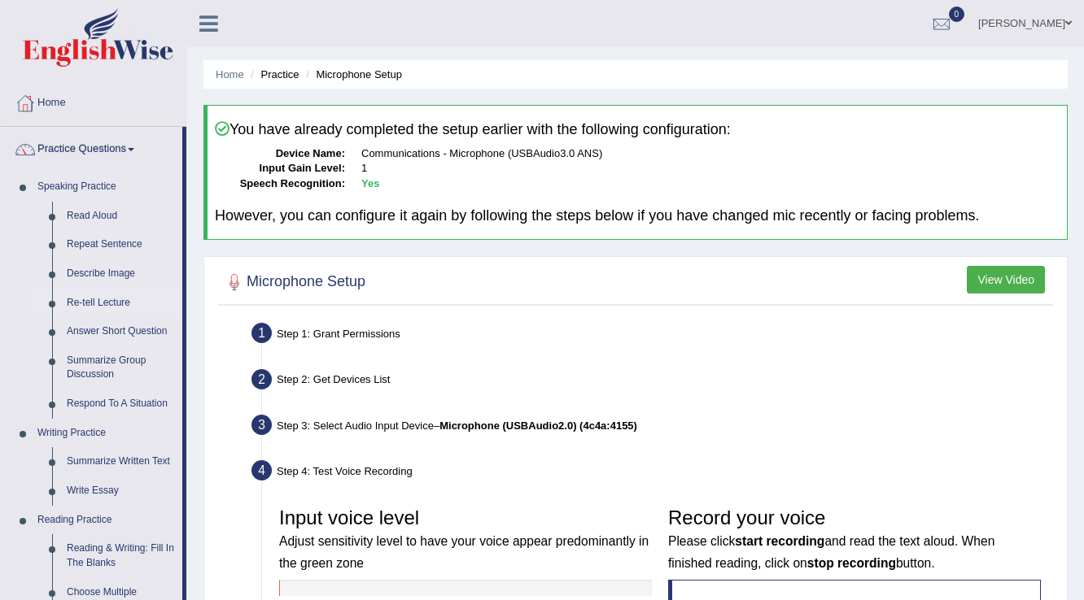
click at [100, 306] on link "Re-tell Lecture" at bounding box center [120, 303] width 123 height 29
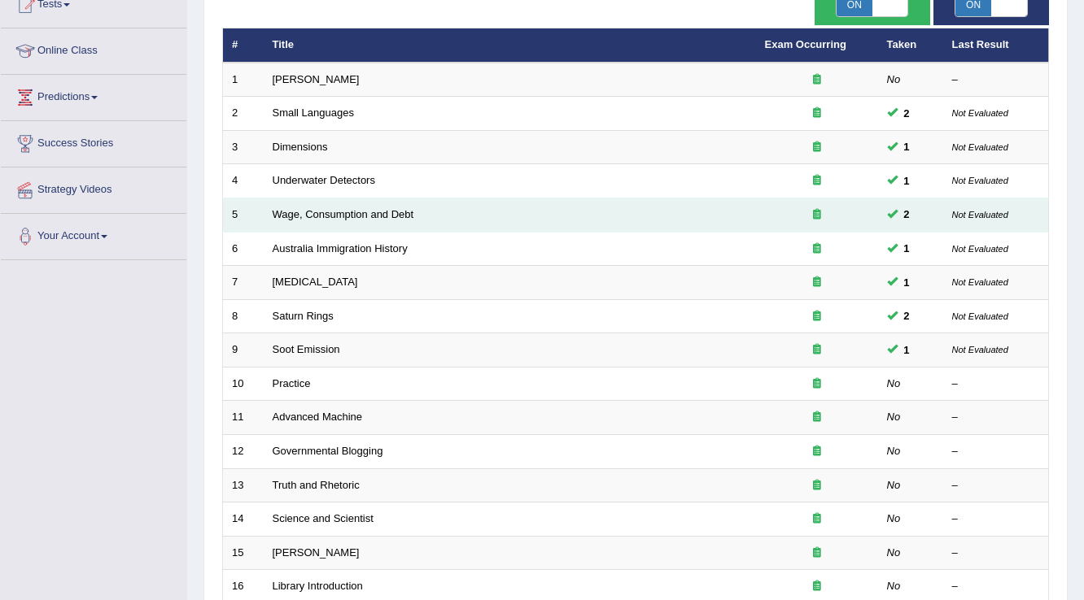
scroll to position [195, 0]
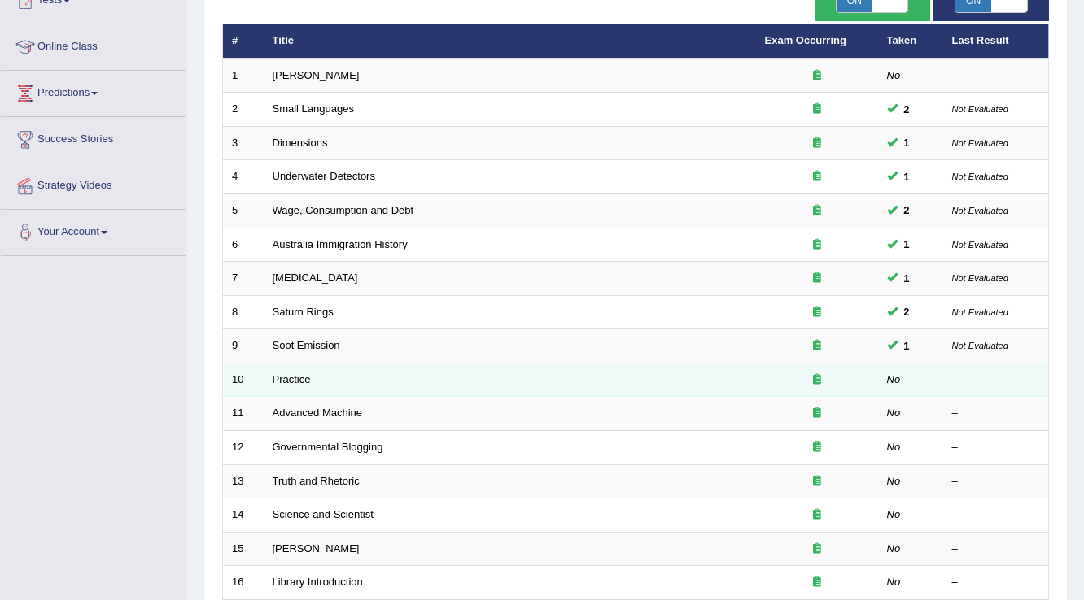
click at [286, 369] on td "Practice" at bounding box center [510, 380] width 492 height 34
click at [289, 373] on link "Practice" at bounding box center [292, 379] width 38 height 12
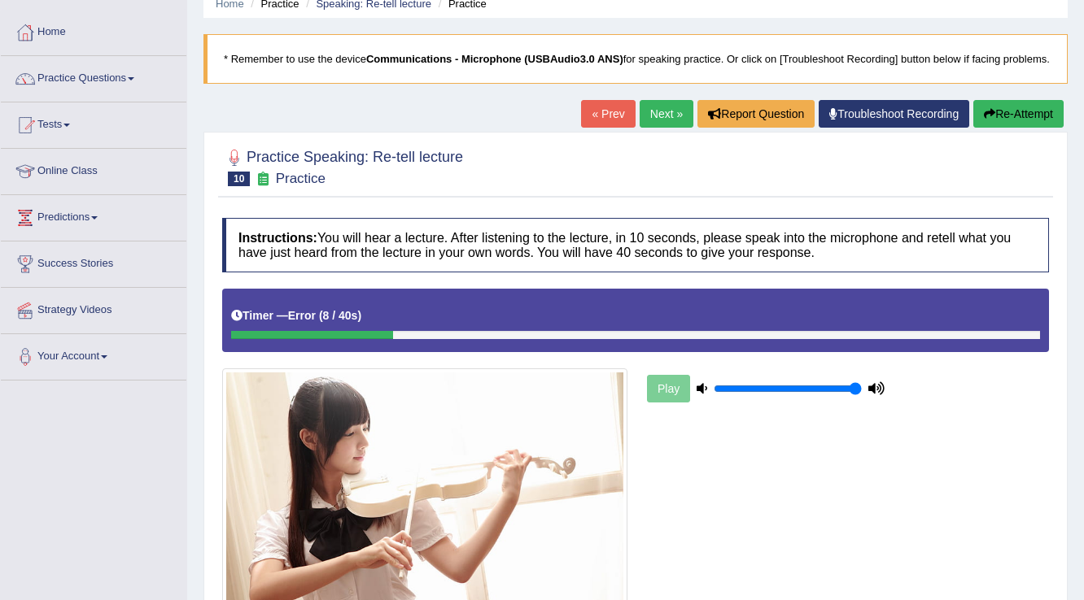
scroll to position [65, 0]
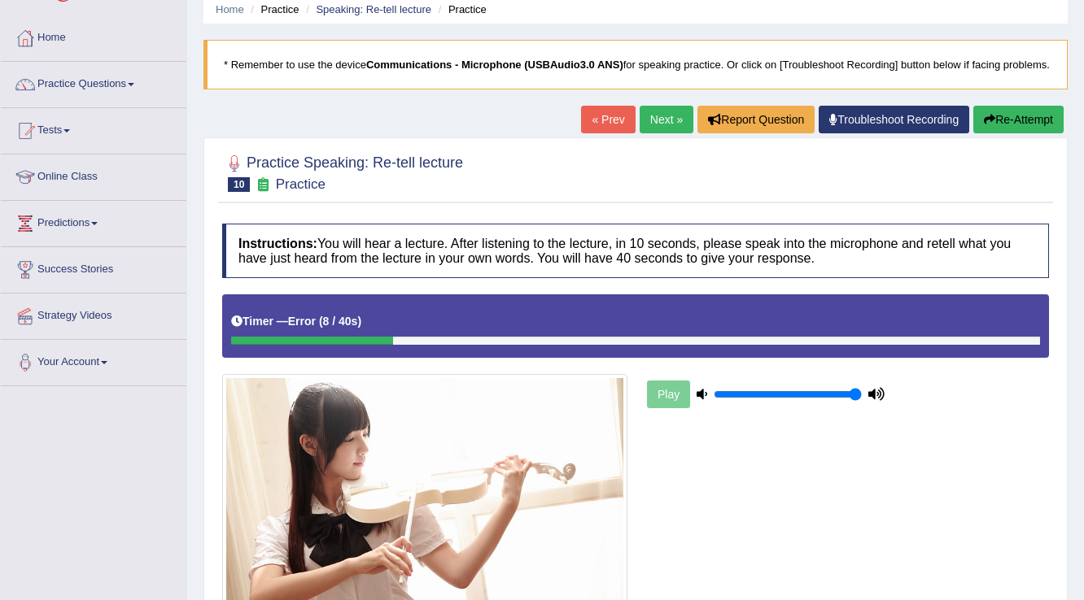
click at [909, 133] on link "Troubleshoot Recording" at bounding box center [893, 120] width 150 height 28
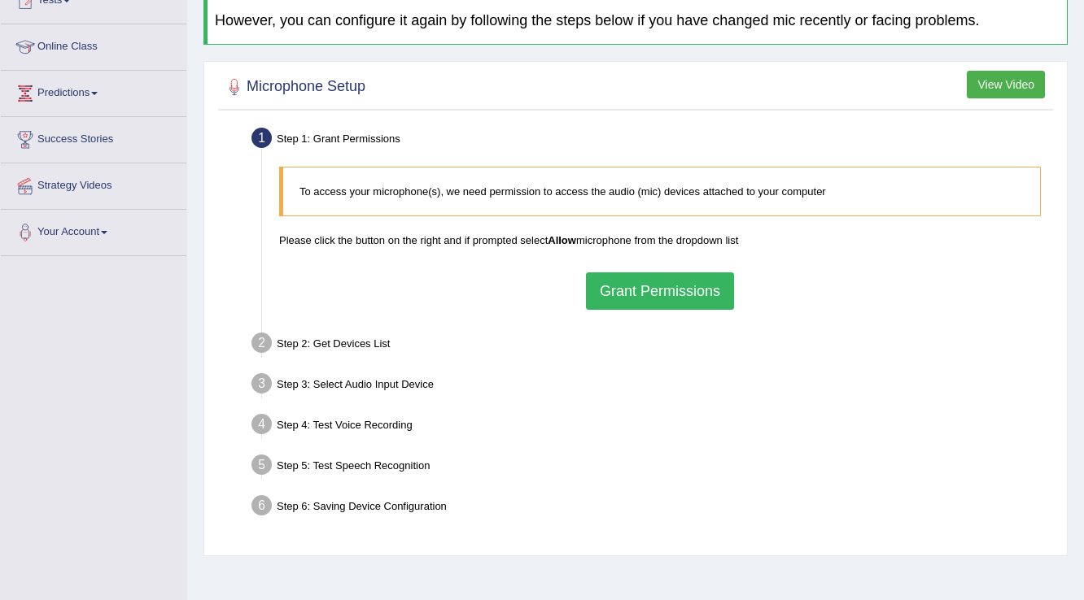
click at [643, 277] on button "Grant Permissions" at bounding box center [660, 291] width 148 height 37
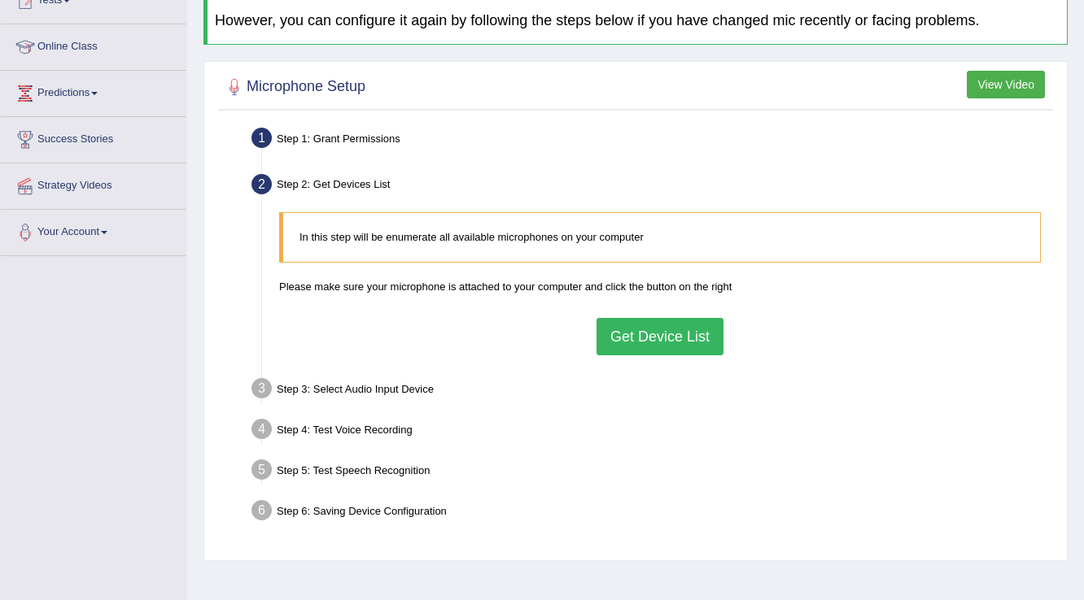
click at [648, 329] on button "Get Device List" at bounding box center [659, 336] width 127 height 37
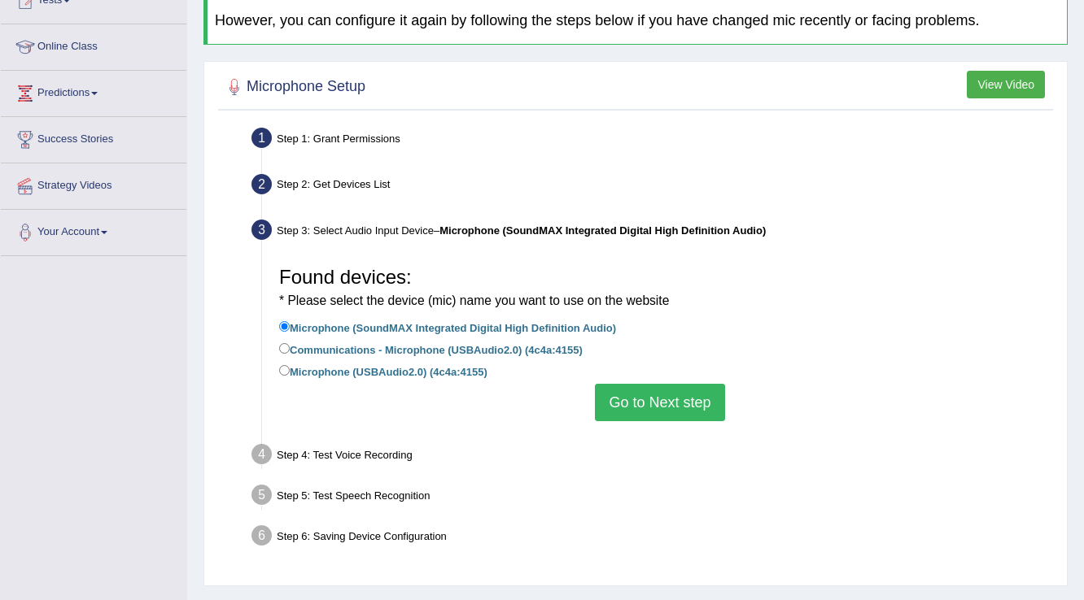
click at [312, 366] on label "Microphone (USBAudio2.0) (4c4a:4155)" at bounding box center [383, 371] width 208 height 18
click at [290, 366] on input "Microphone (USBAudio2.0) (4c4a:4155)" at bounding box center [284, 370] width 11 height 11
radio input "true"
click at [647, 395] on button "Go to Next step" at bounding box center [659, 402] width 129 height 37
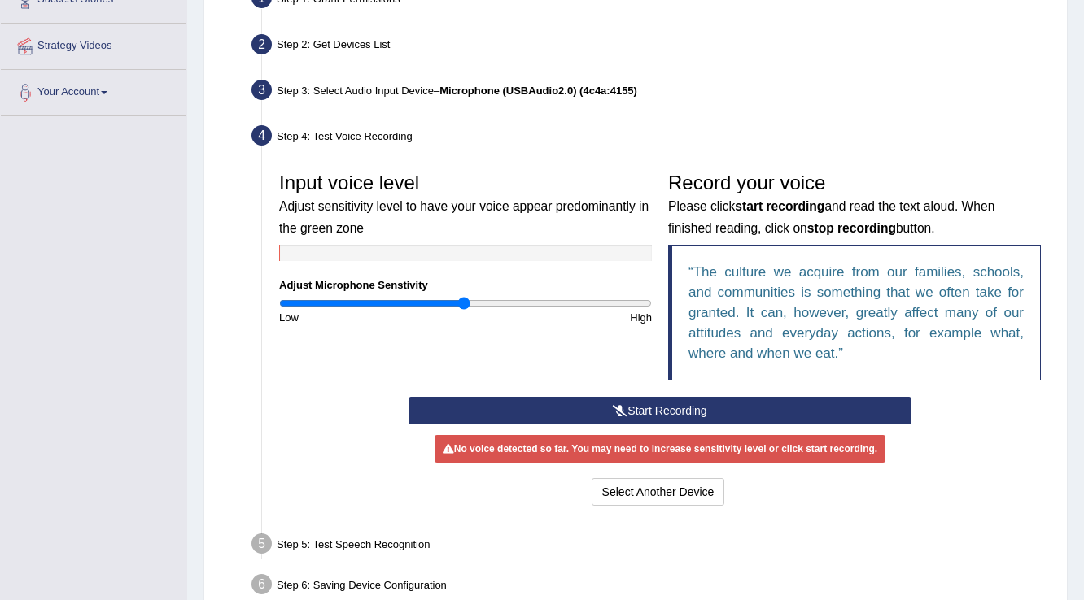
scroll to position [390, 0]
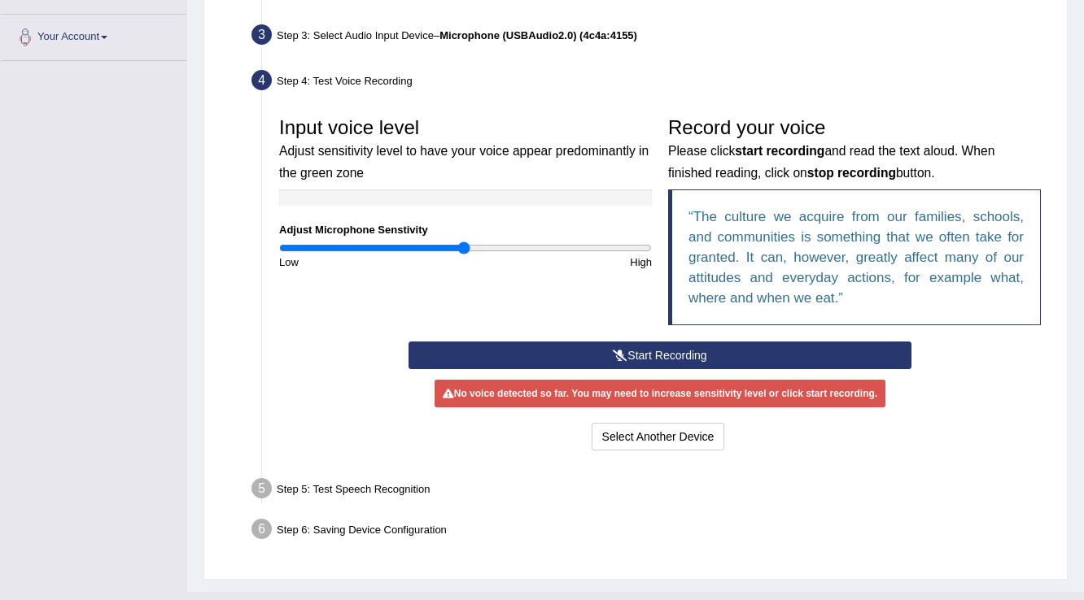
click at [651, 347] on button "Start Recording" at bounding box center [659, 356] width 502 height 28
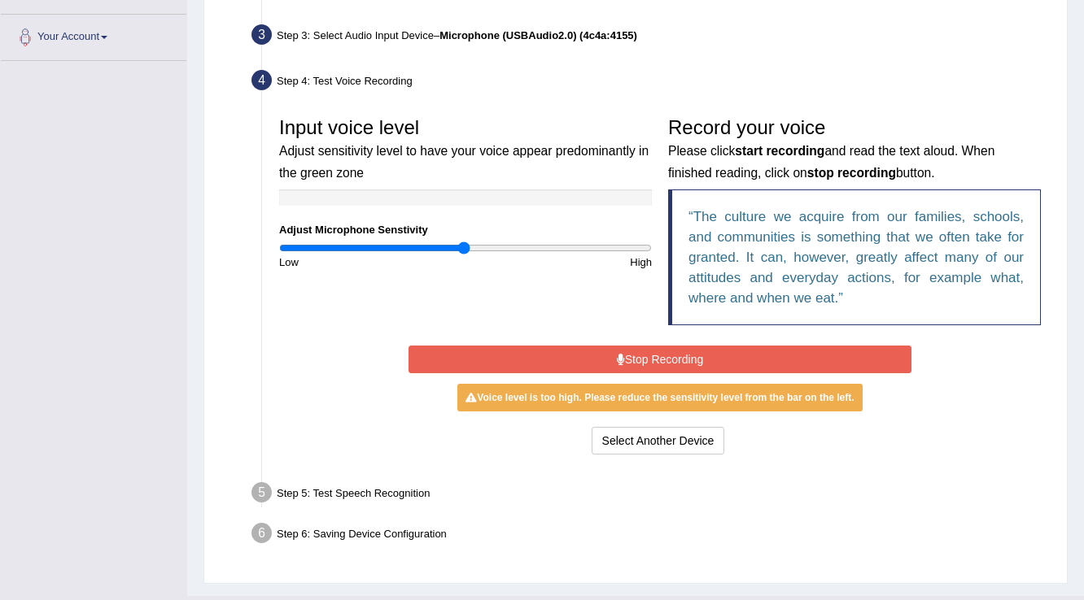
click at [651, 356] on button "Stop Recording" at bounding box center [659, 360] width 502 height 28
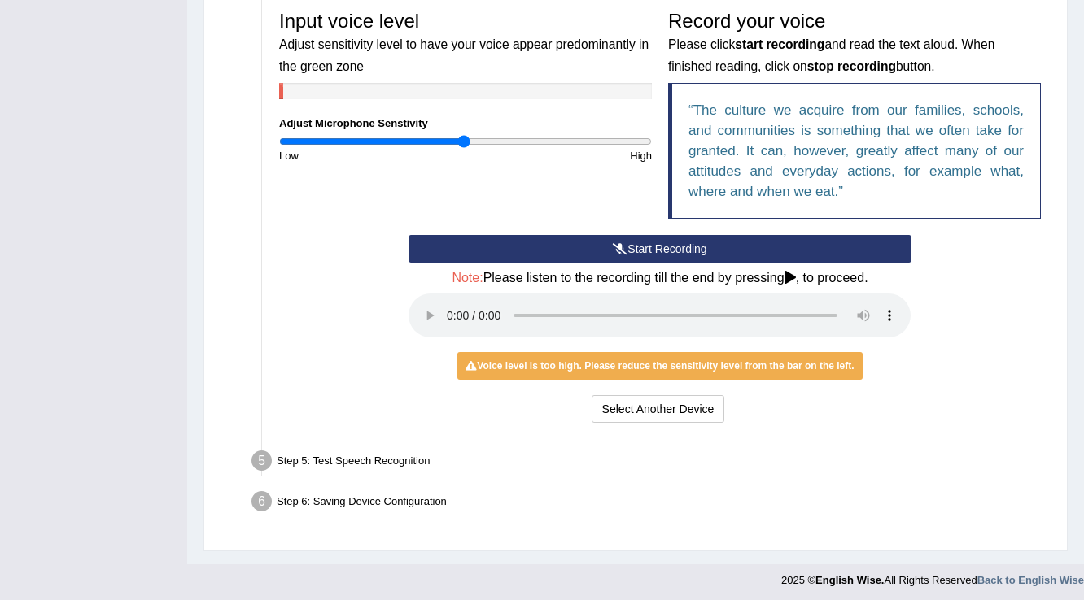
scroll to position [499, 0]
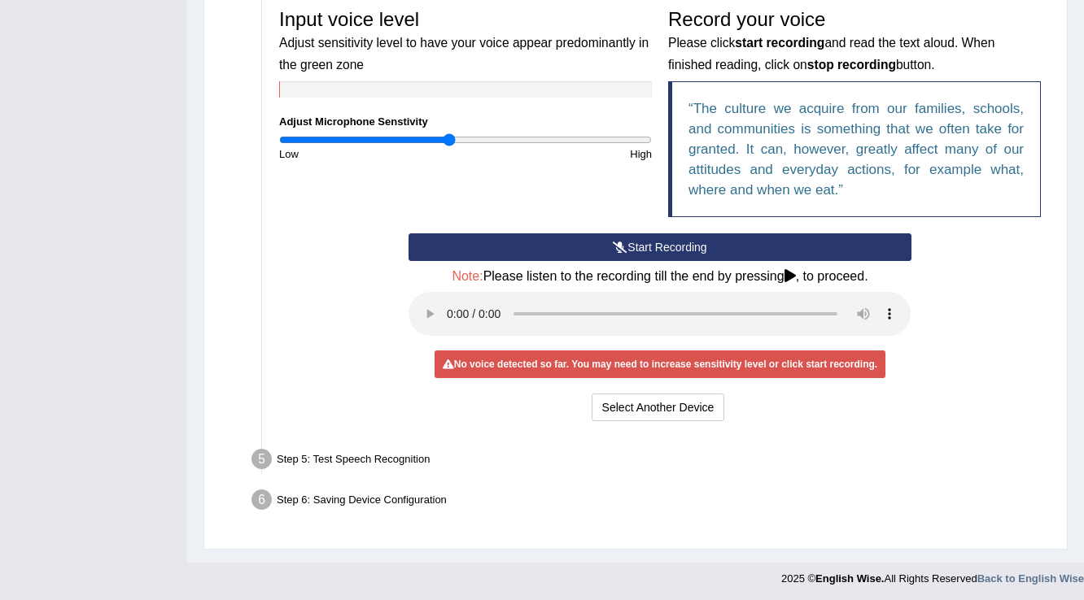
click at [449, 135] on input "range" at bounding box center [465, 139] width 373 height 13
click at [625, 244] on icon at bounding box center [620, 247] width 15 height 11
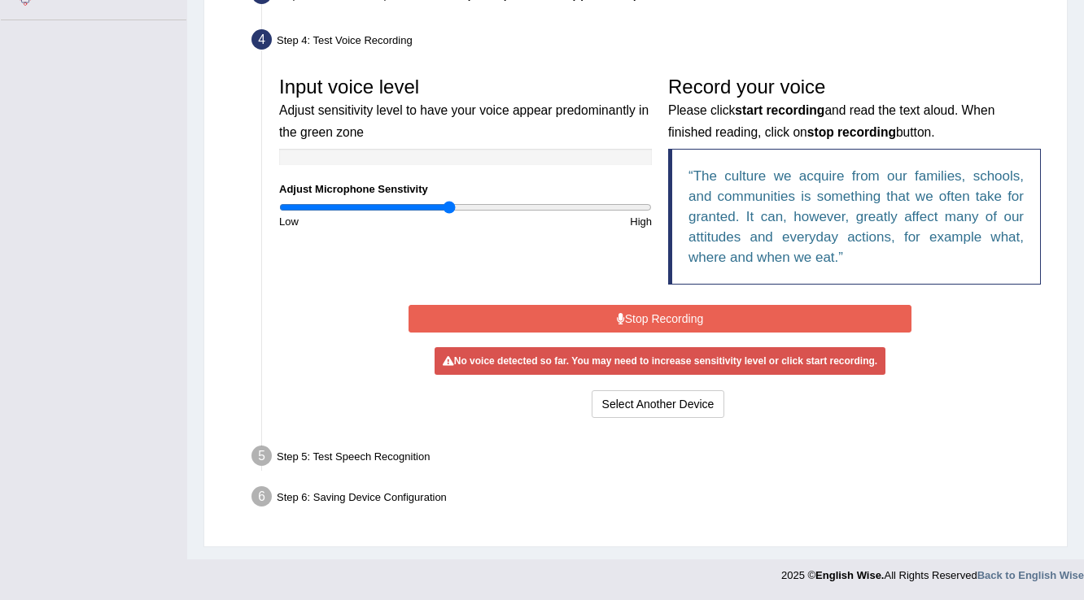
scroll to position [424, 0]
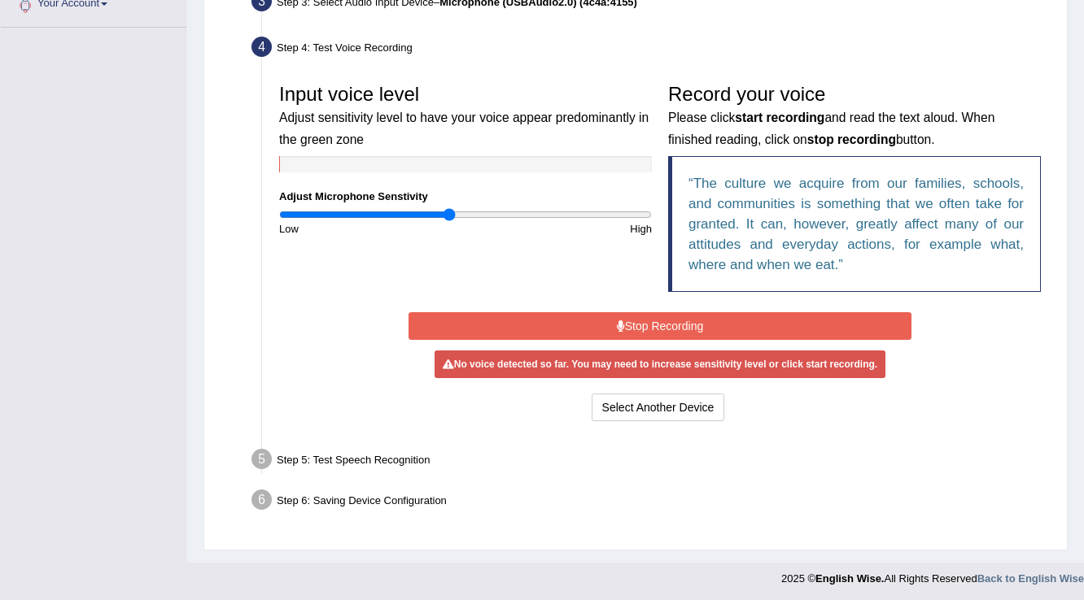
click at [664, 316] on button "Stop Recording" at bounding box center [659, 326] width 502 height 28
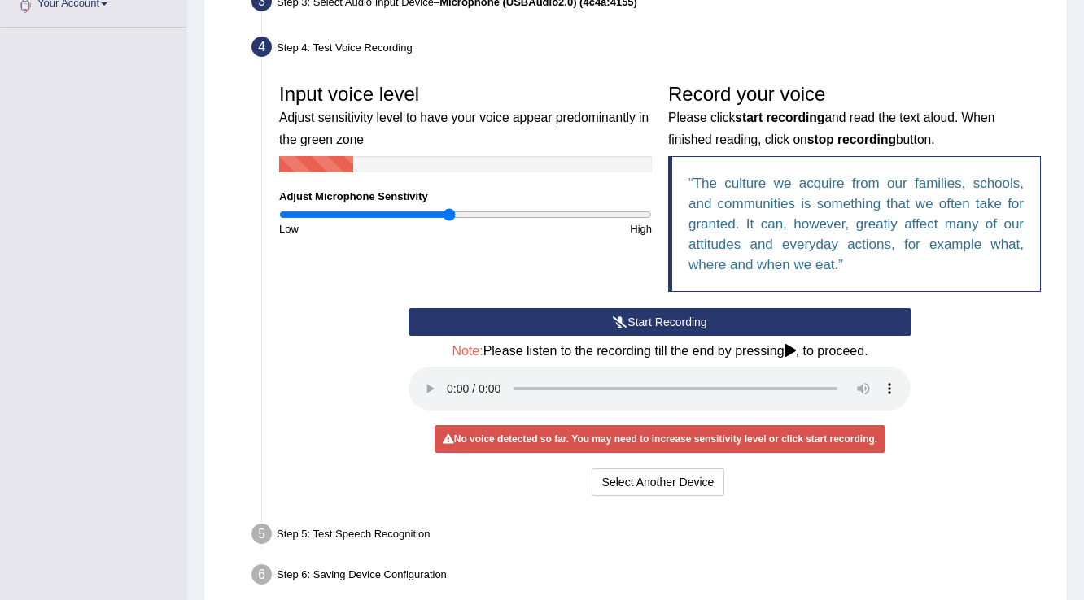
click at [664, 316] on button "Start Recording" at bounding box center [659, 322] width 502 height 28
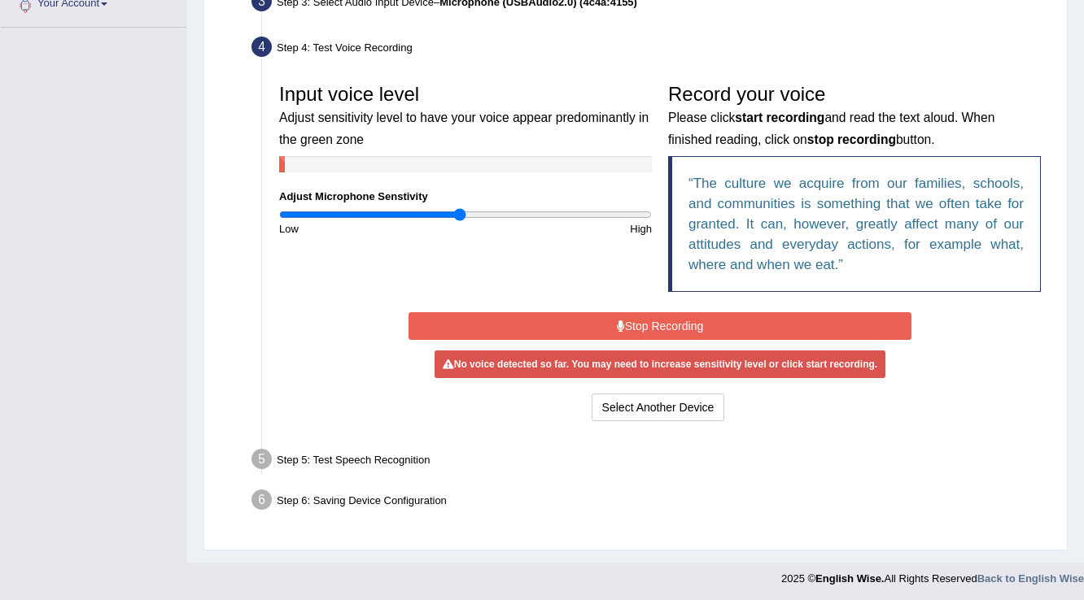
drag, startPoint x: 447, startPoint y: 215, endPoint x: 460, endPoint y: 213, distance: 12.3
click at [460, 213] on input "range" at bounding box center [465, 214] width 373 height 13
click at [634, 333] on button "Stop Recording" at bounding box center [659, 326] width 502 height 28
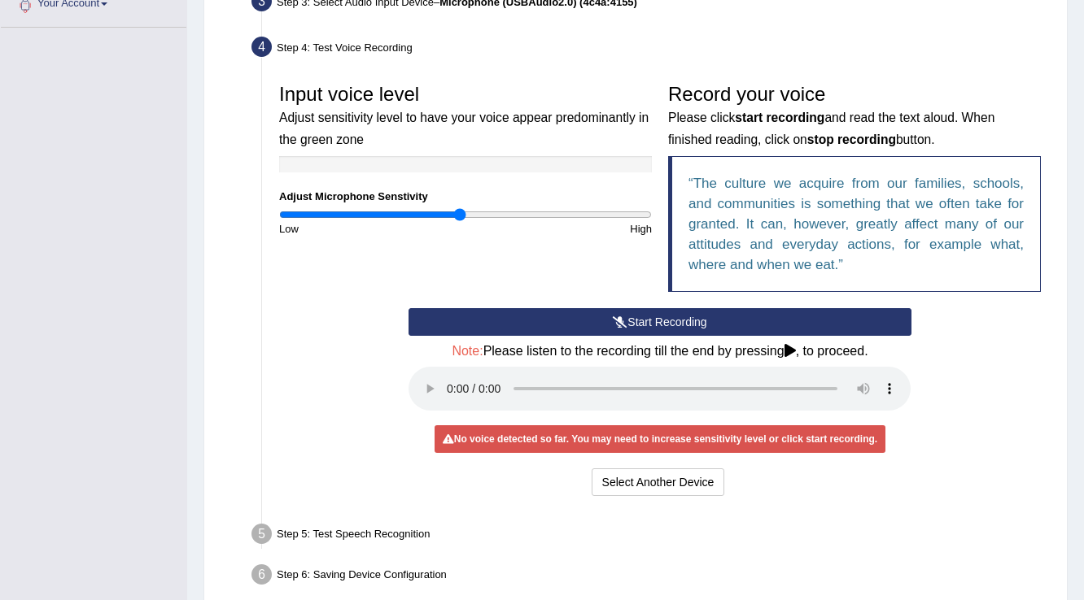
click at [633, 325] on button "Start Recording" at bounding box center [659, 322] width 502 height 28
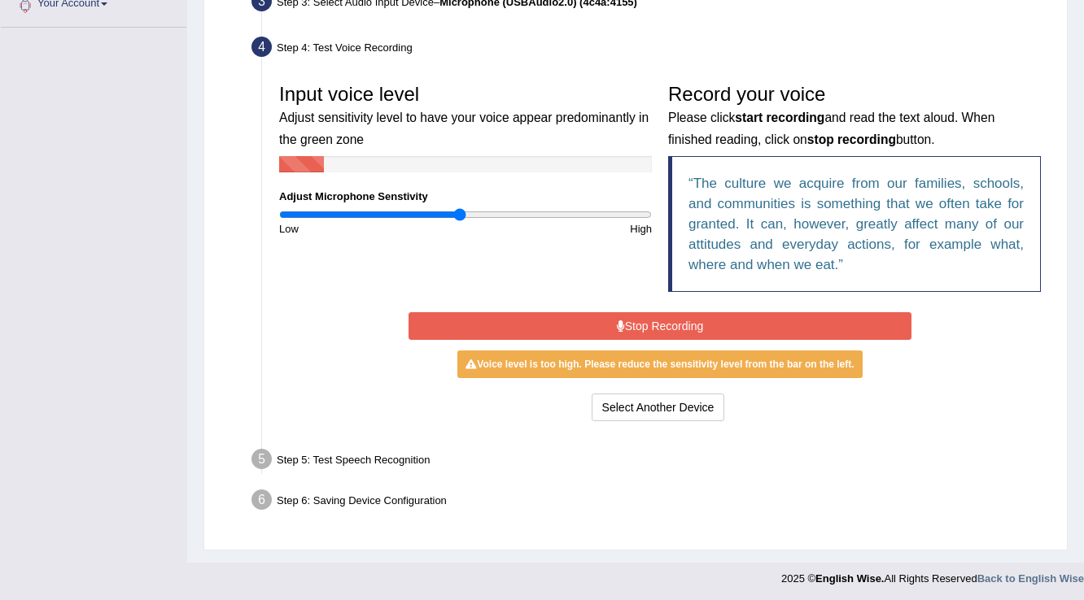
click at [695, 325] on button "Stop Recording" at bounding box center [659, 326] width 502 height 28
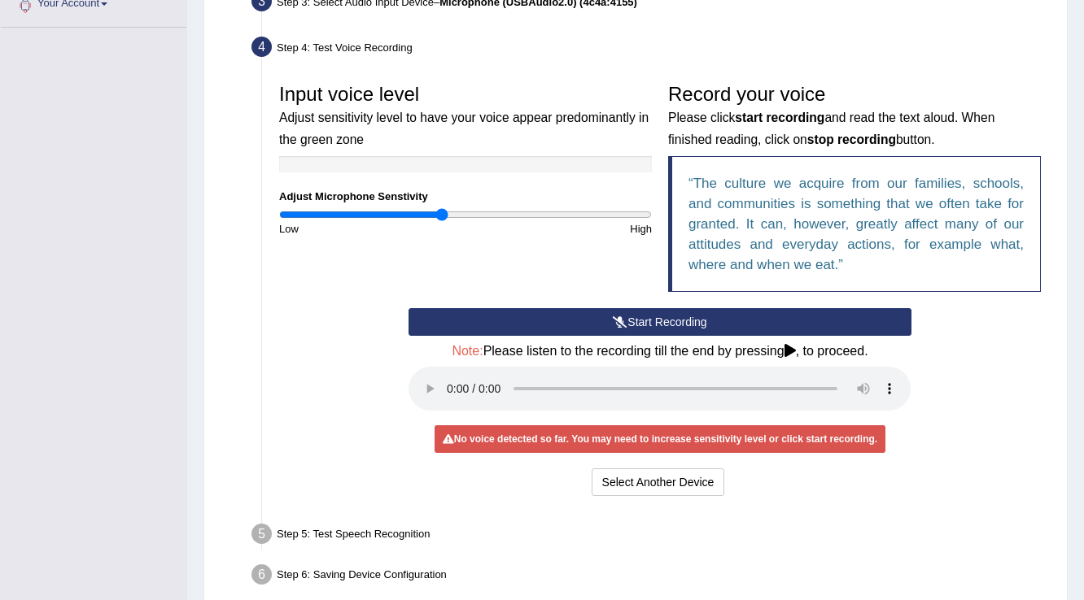
drag, startPoint x: 457, startPoint y: 214, endPoint x: 442, endPoint y: 211, distance: 15.6
type input "0.88"
click at [442, 211] on input "range" at bounding box center [465, 214] width 373 height 13
click at [626, 321] on button "Start Recording" at bounding box center [659, 322] width 502 height 28
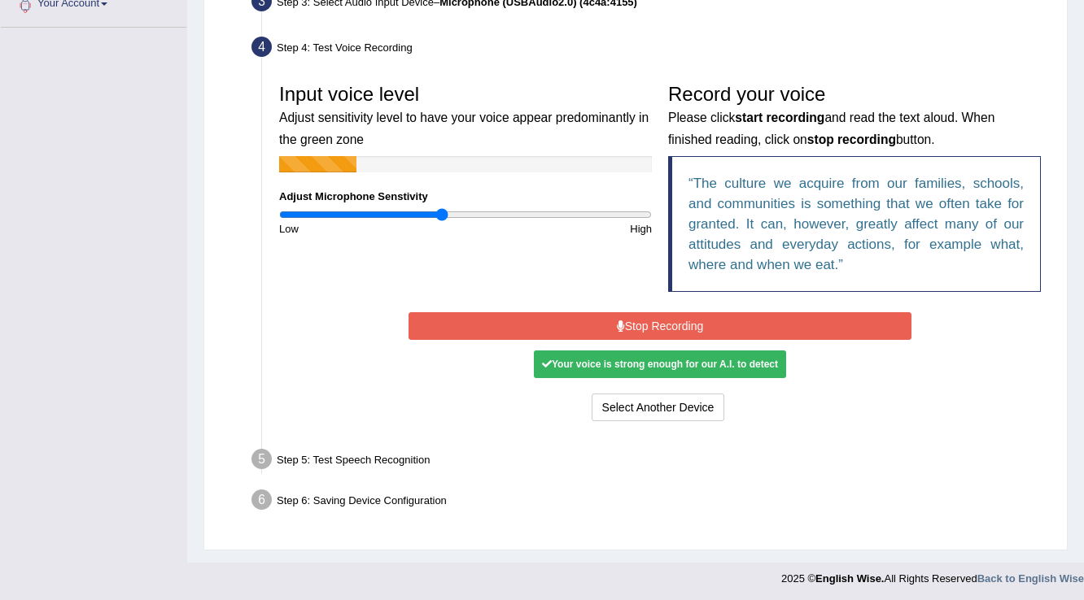
click at [626, 321] on button "Stop Recording" at bounding box center [659, 326] width 502 height 28
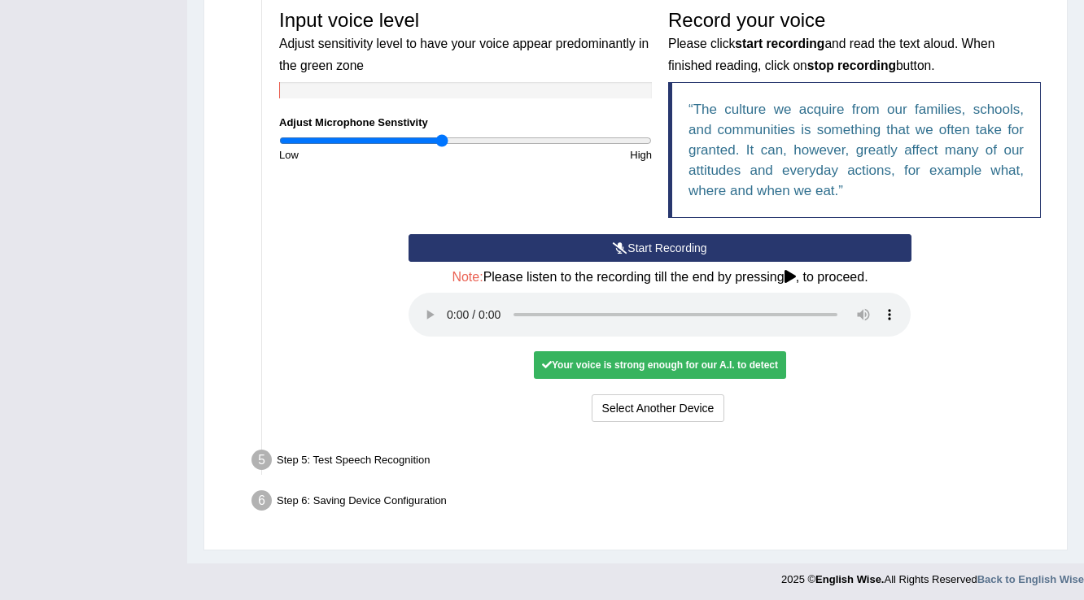
scroll to position [499, 0]
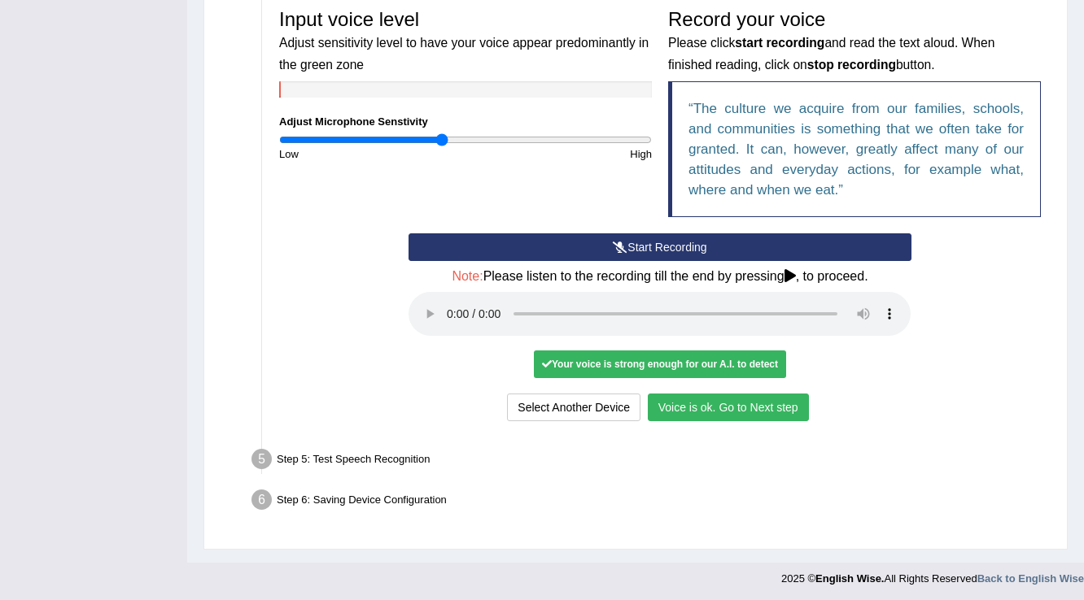
click at [728, 399] on button "Voice is ok. Go to Next step" at bounding box center [727, 408] width 161 height 28
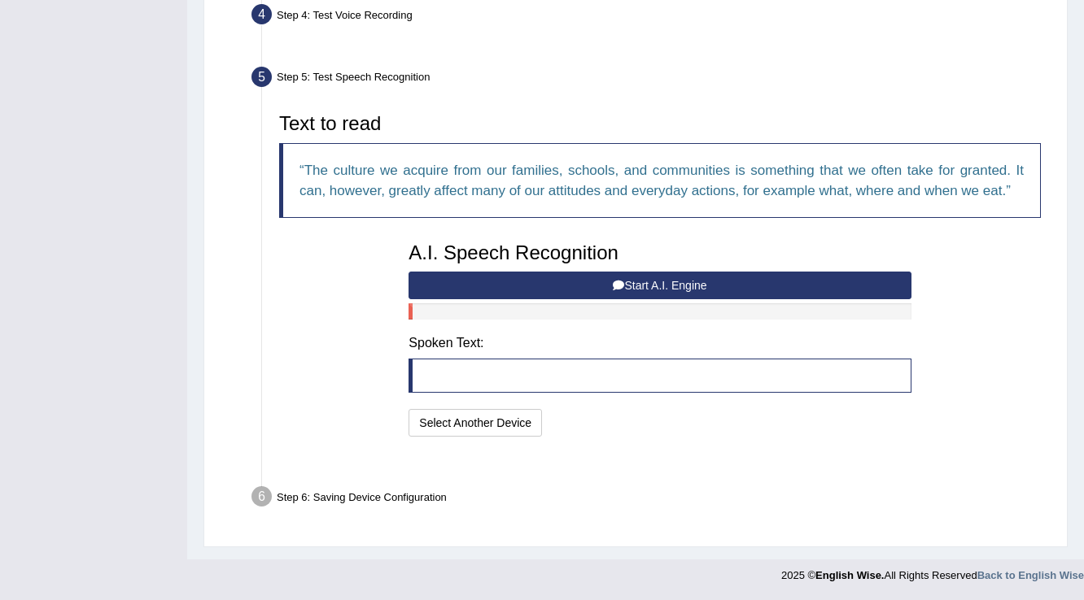
scroll to position [414, 0]
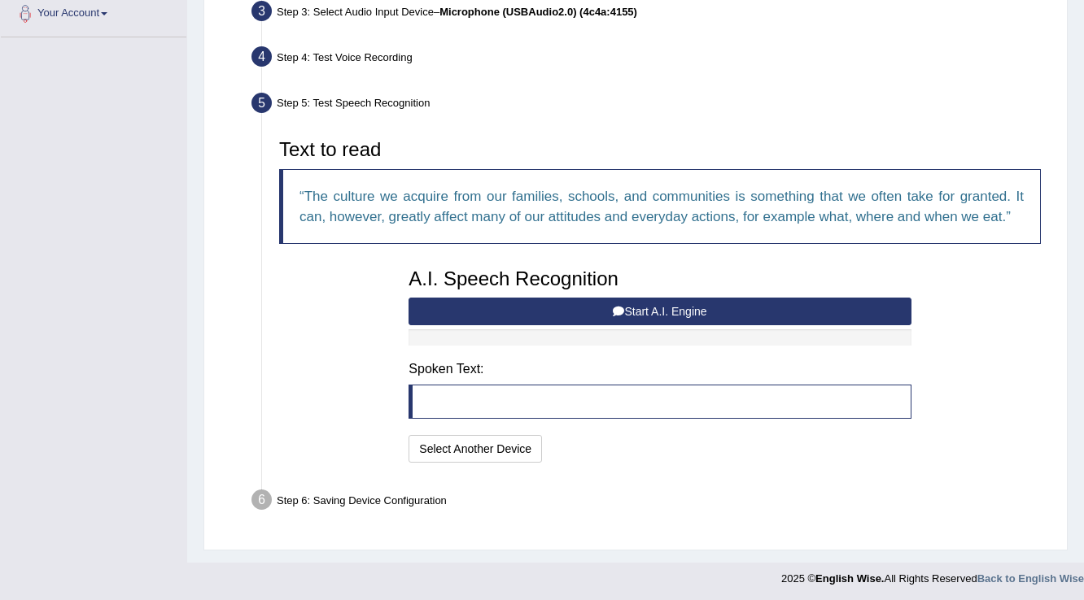
click at [710, 298] on button "Start A.I. Engine" at bounding box center [659, 312] width 502 height 28
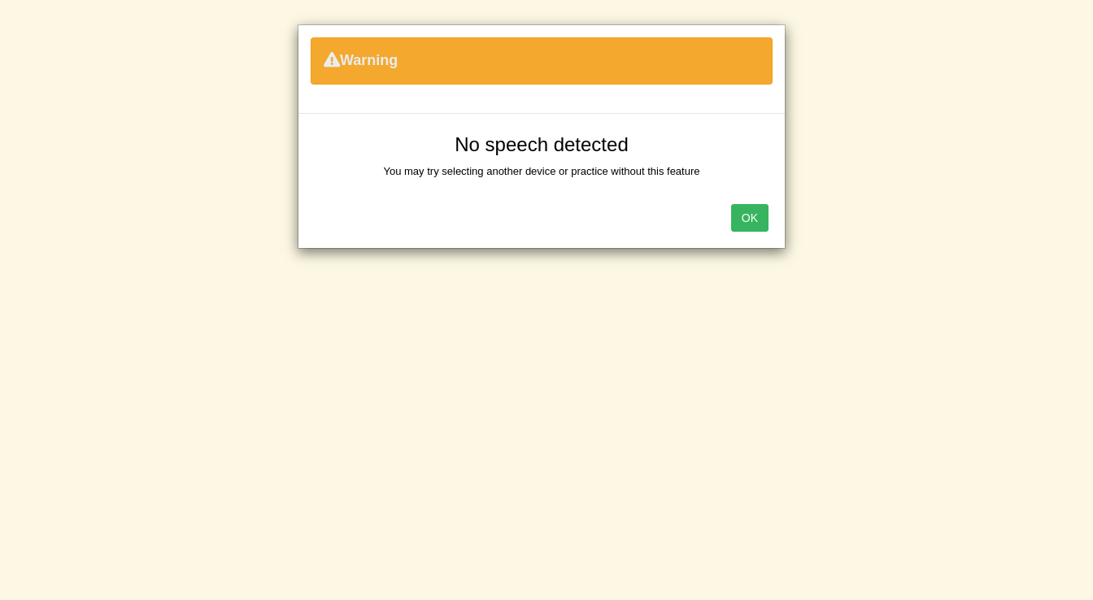
click at [754, 210] on button "OK" at bounding box center [749, 218] width 37 height 28
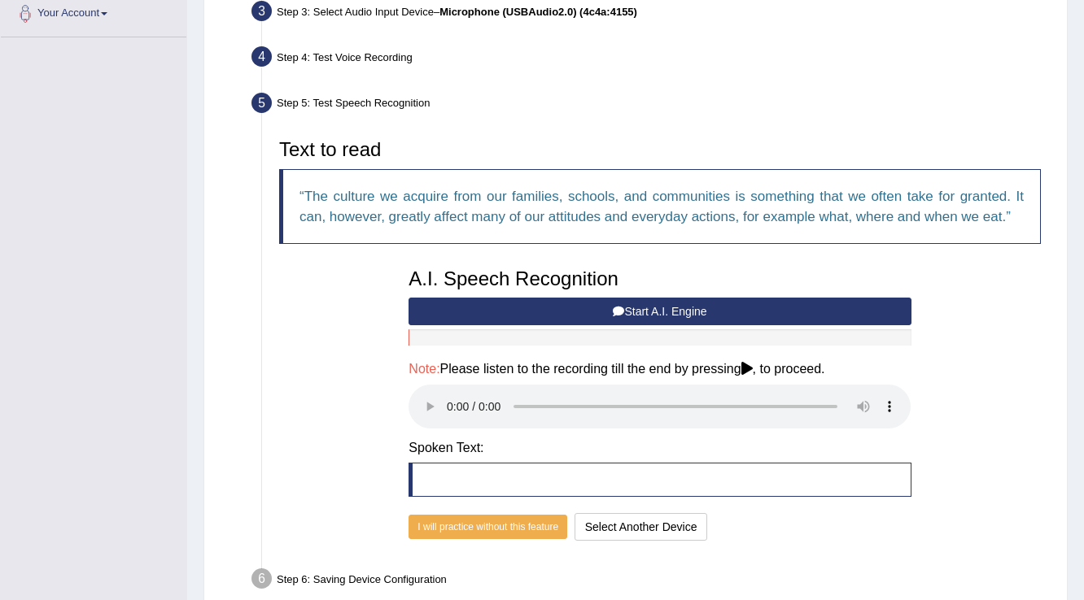
click at [665, 309] on button "Start A.I. Engine" at bounding box center [659, 312] width 502 height 28
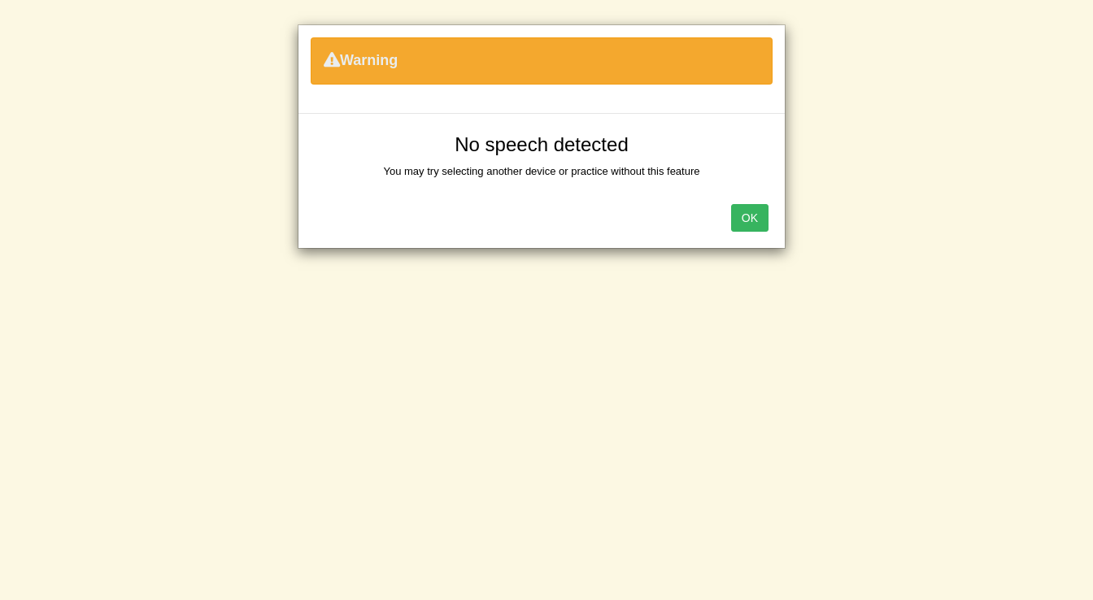
click at [742, 220] on button "OK" at bounding box center [749, 218] width 37 height 28
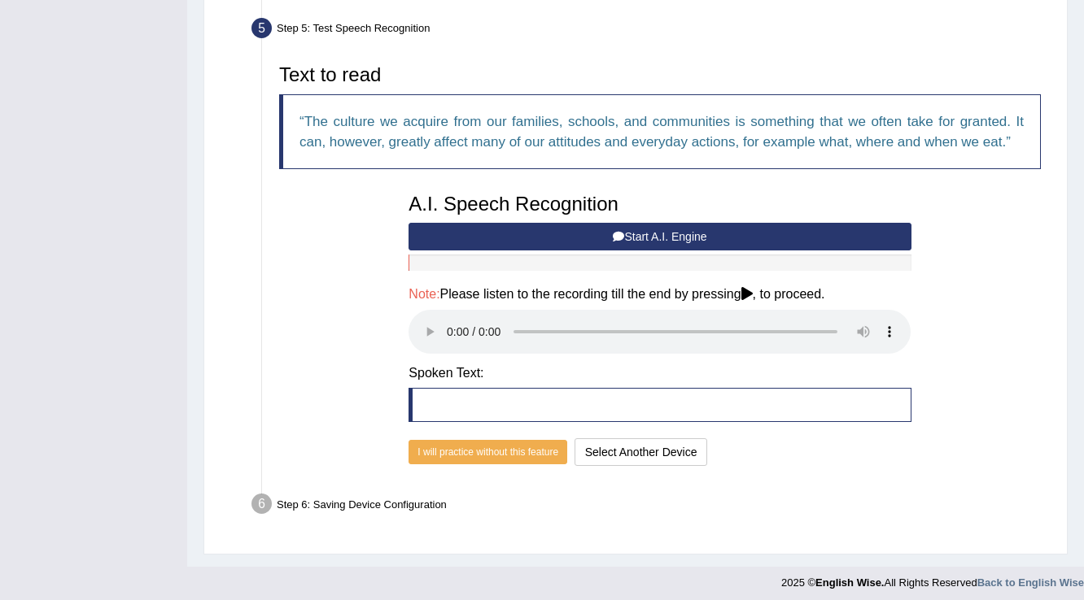
scroll to position [493, 0]
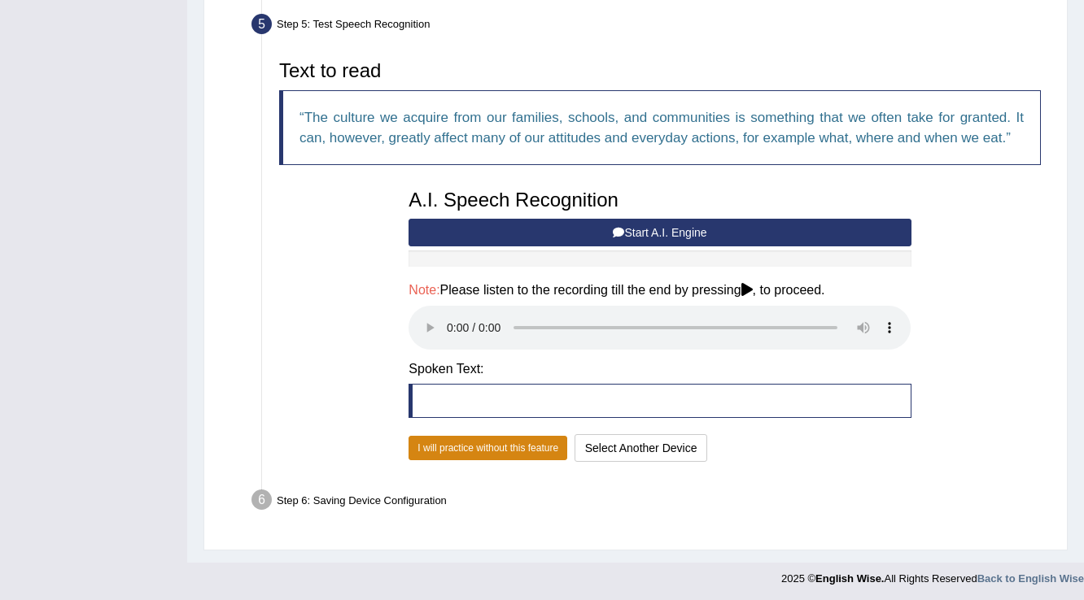
click at [535, 448] on button "I will practice without this feature" at bounding box center [487, 448] width 159 height 24
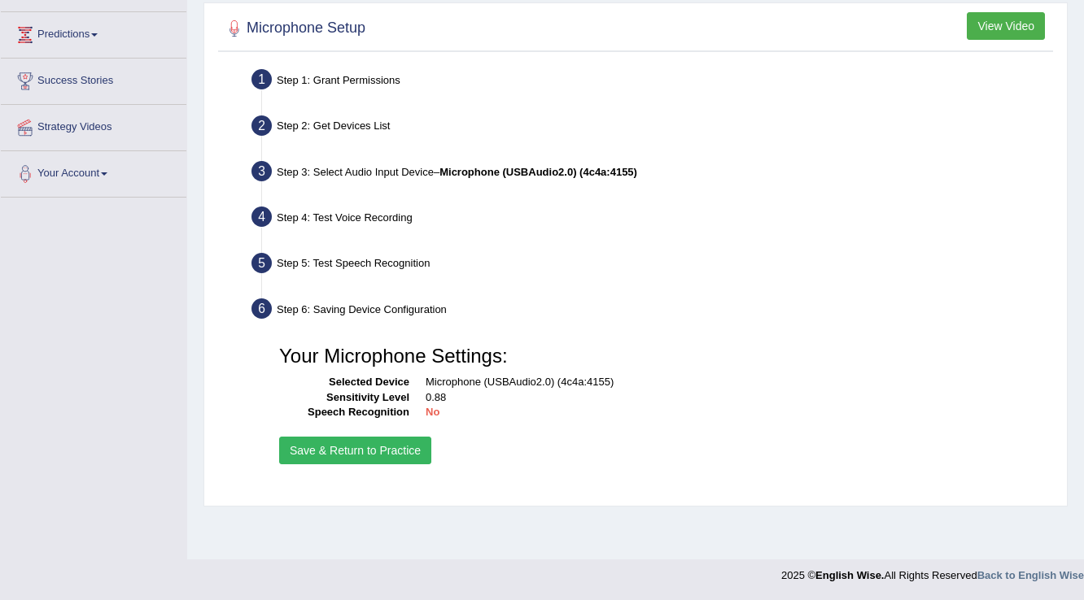
scroll to position [254, 0]
click at [396, 447] on button "Save & Return to Practice" at bounding box center [355, 451] width 152 height 28
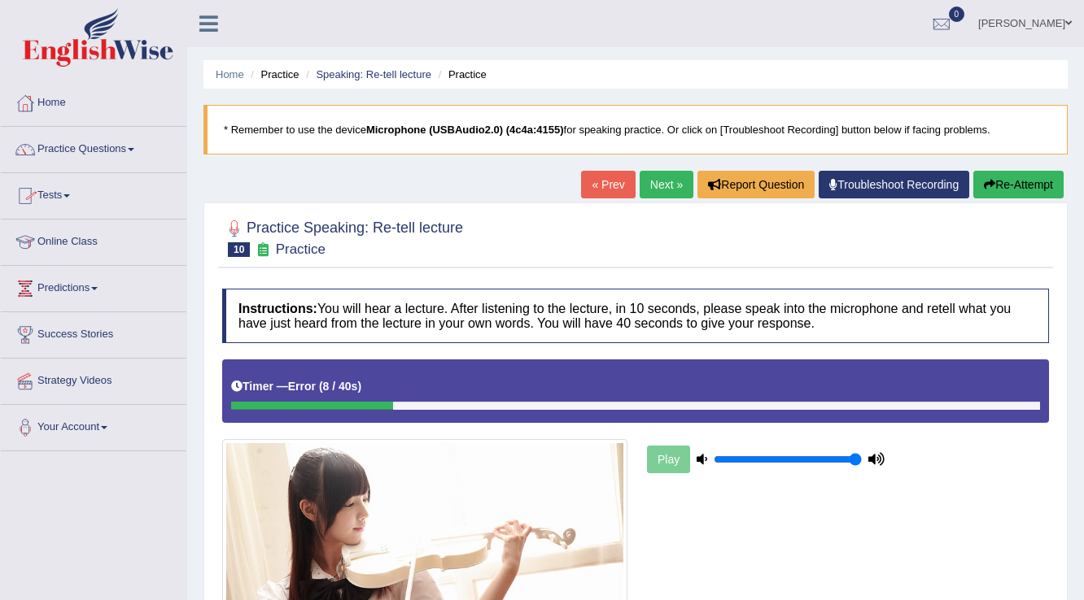
click at [81, 195] on link "Tests" at bounding box center [93, 193] width 185 height 41
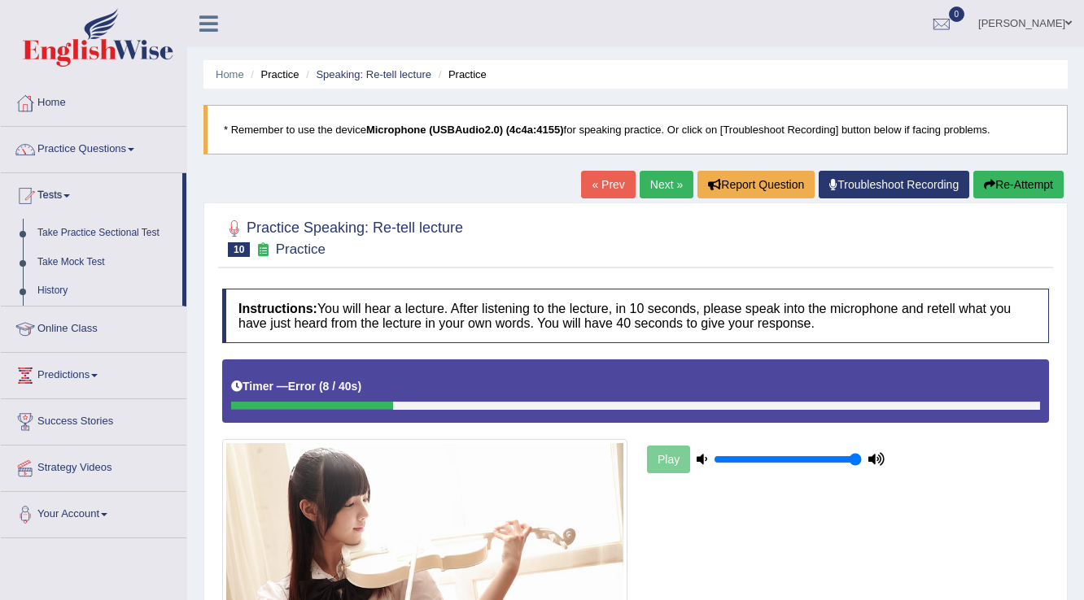
click at [81, 195] on link "Tests" at bounding box center [91, 193] width 181 height 41
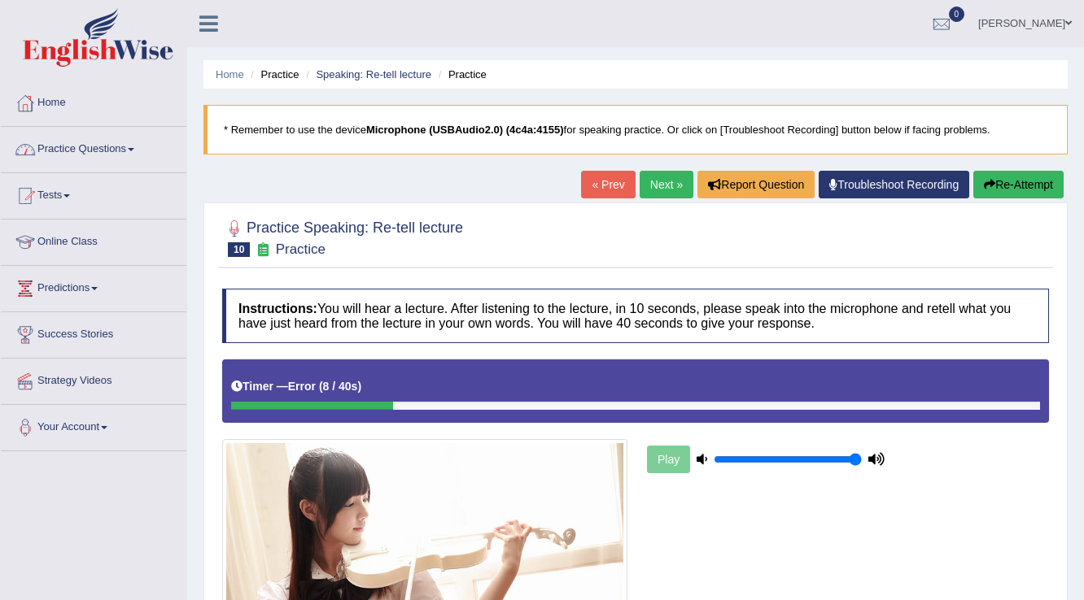
click at [101, 157] on link "Practice Questions" at bounding box center [93, 147] width 185 height 41
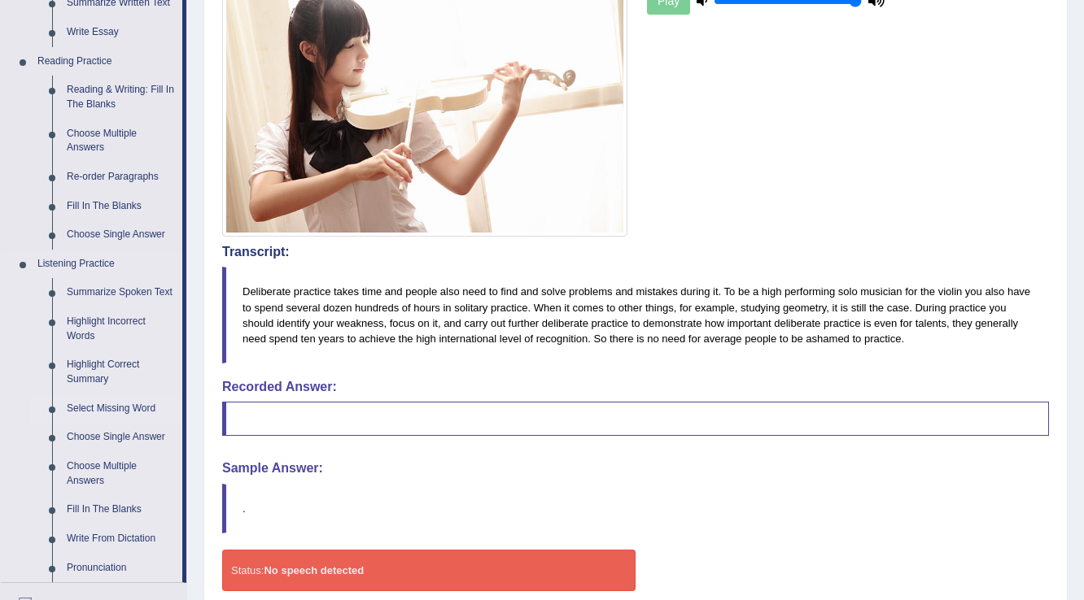
scroll to position [394, 0]
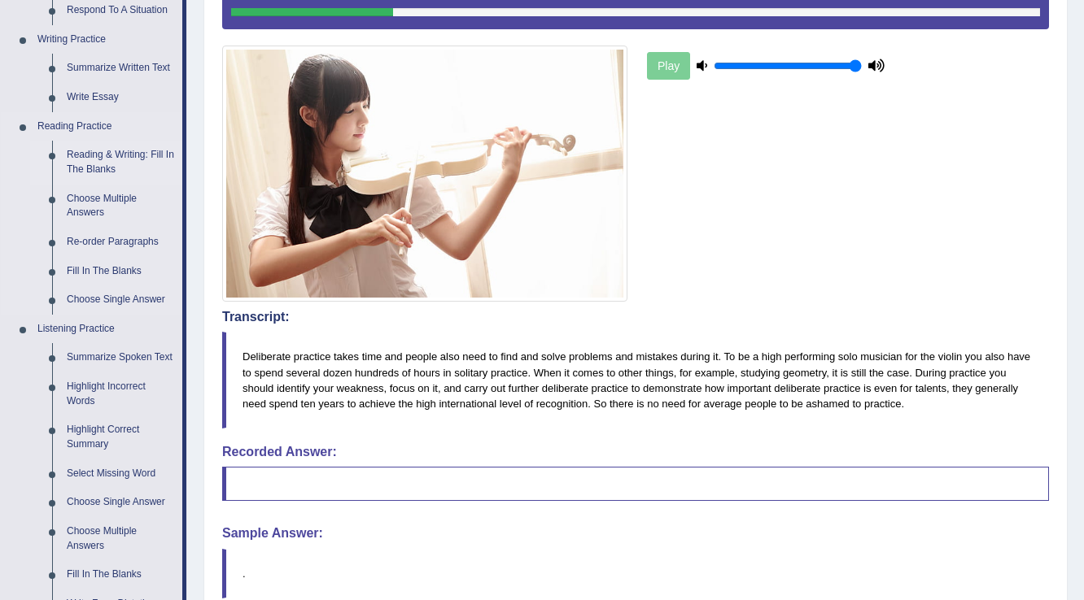
click at [95, 158] on link "Reading & Writing: Fill In The Blanks" at bounding box center [120, 162] width 123 height 43
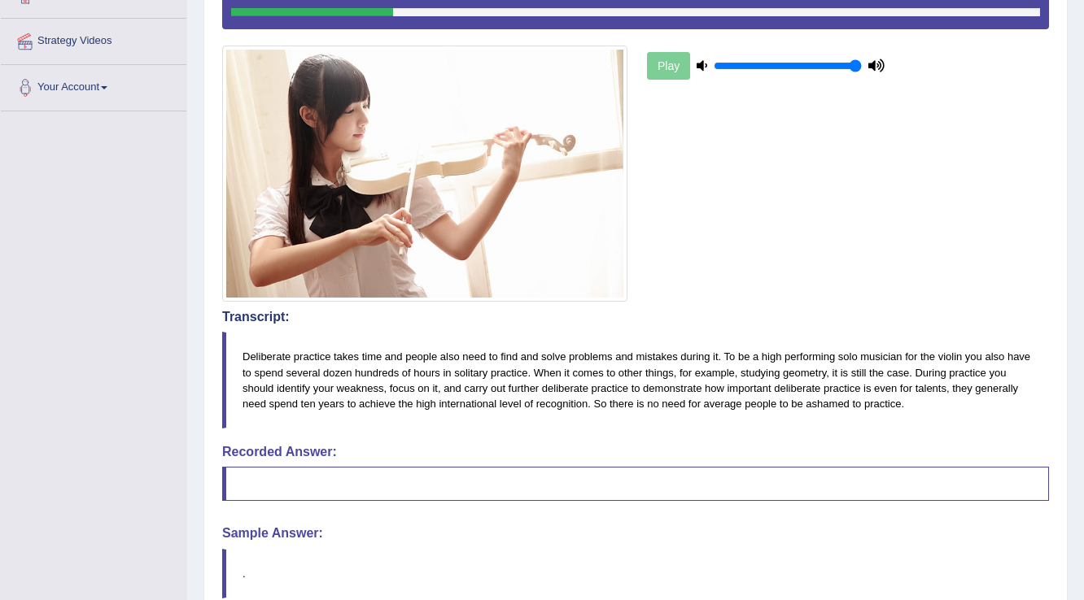
scroll to position [391, 0]
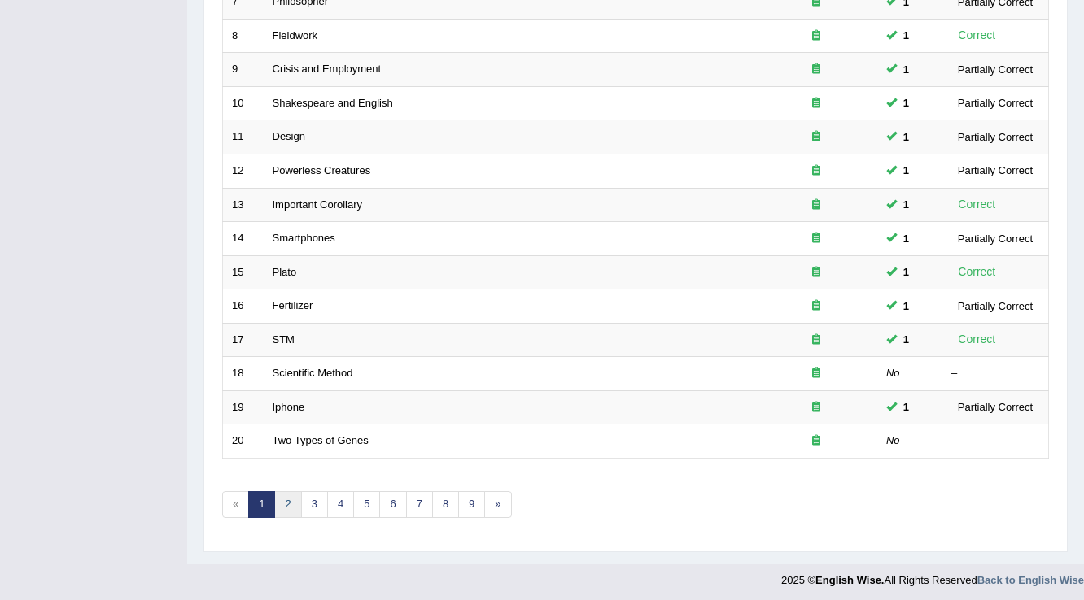
click at [281, 501] on link "2" at bounding box center [287, 504] width 27 height 27
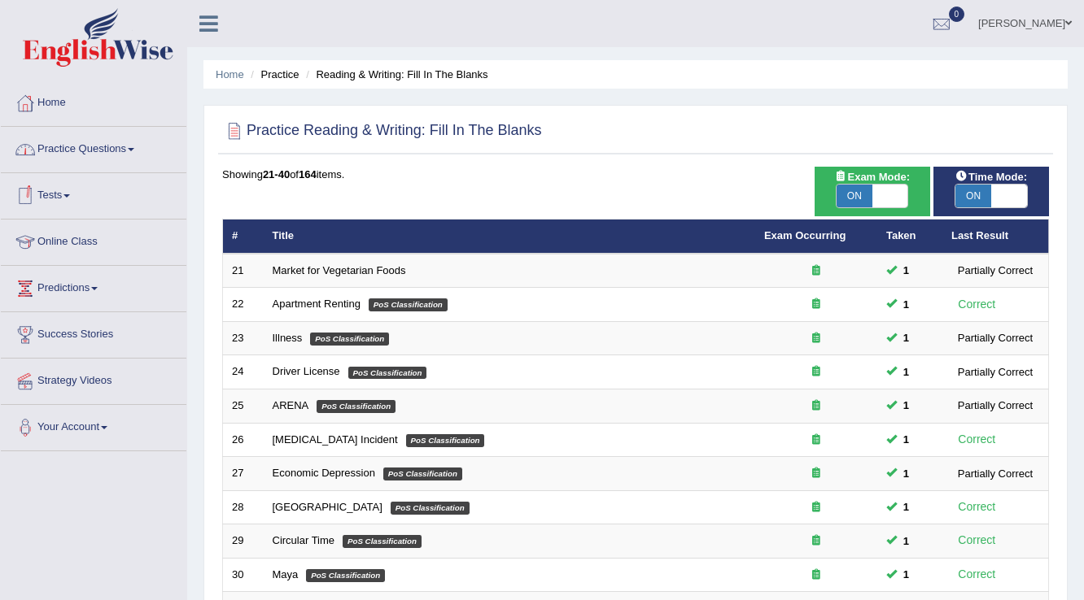
click at [98, 155] on link "Practice Questions" at bounding box center [93, 147] width 185 height 41
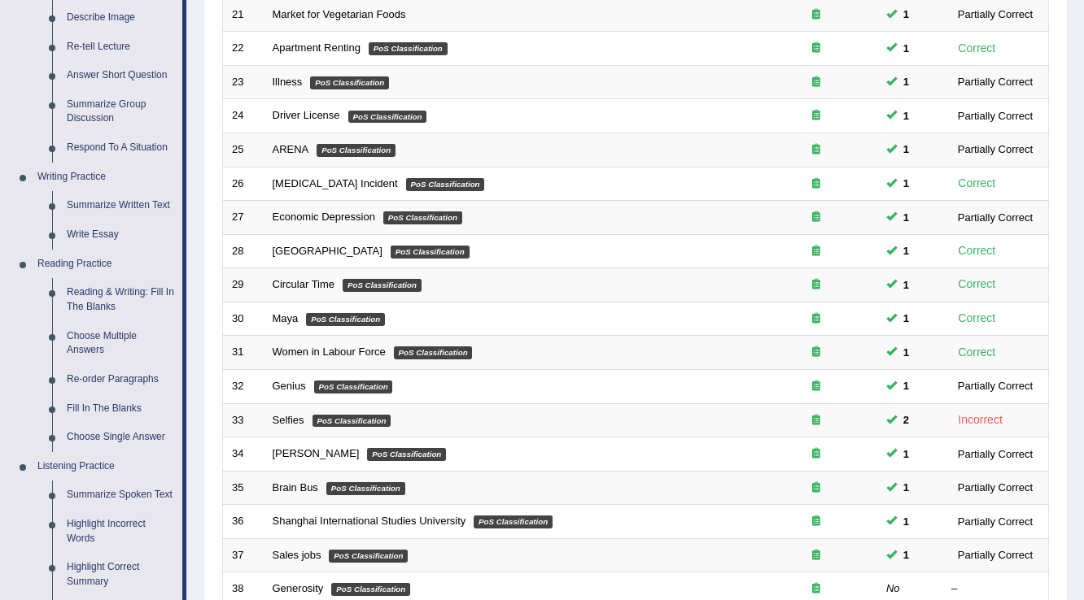
scroll to position [260, 0]
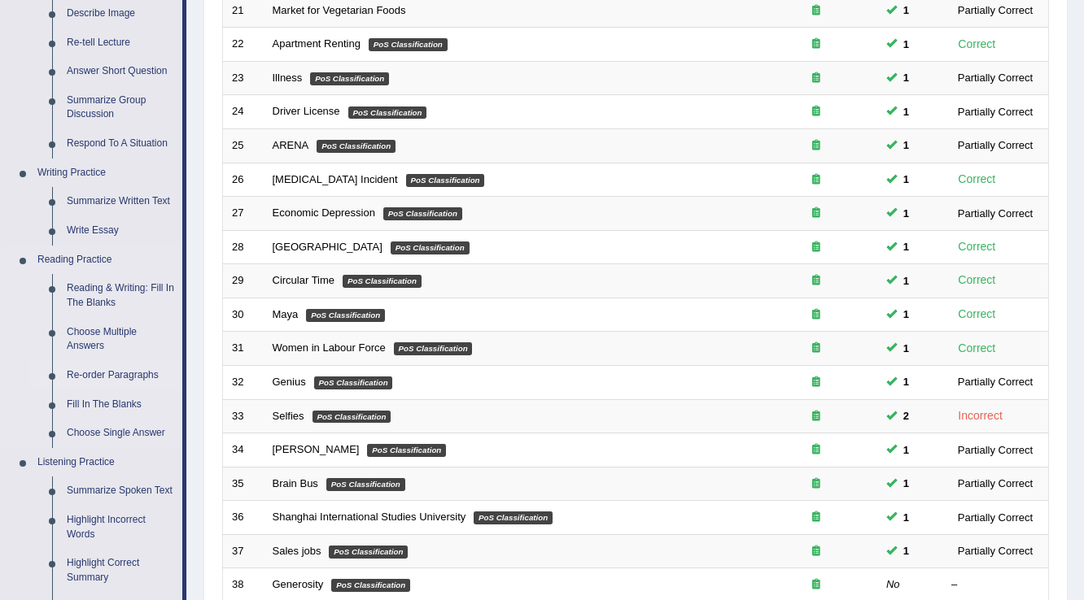
click at [94, 375] on link "Re-order Paragraphs" at bounding box center [120, 375] width 123 height 29
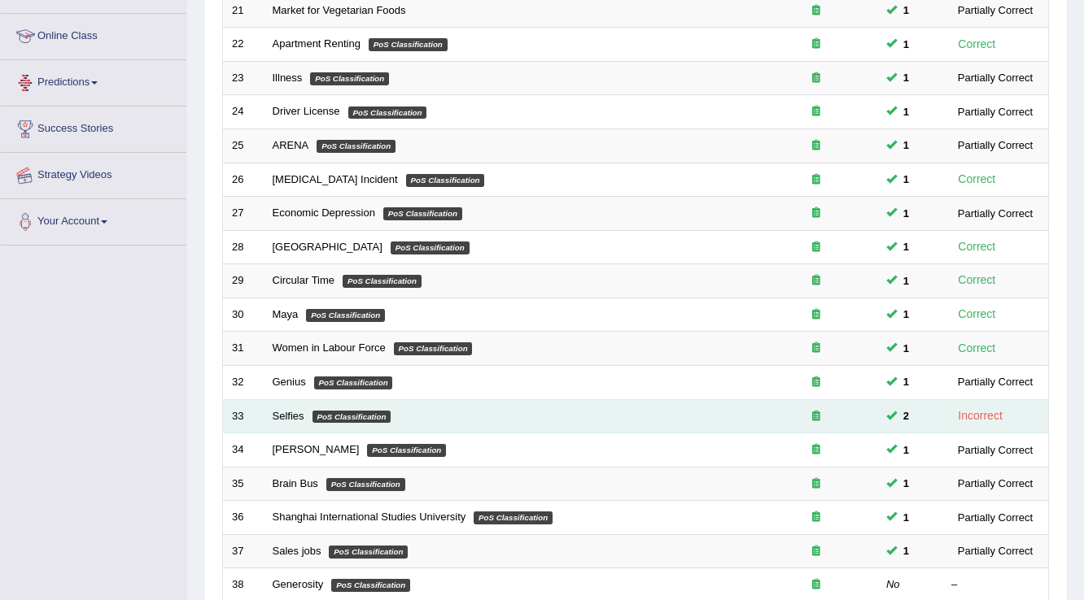
scroll to position [469, 0]
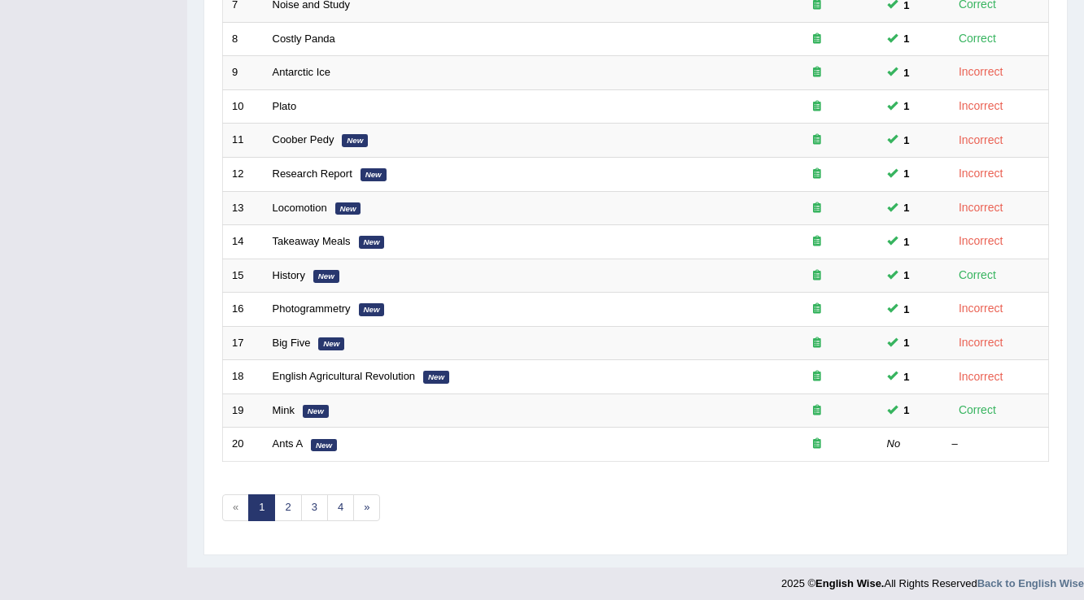
scroll to position [472, 0]
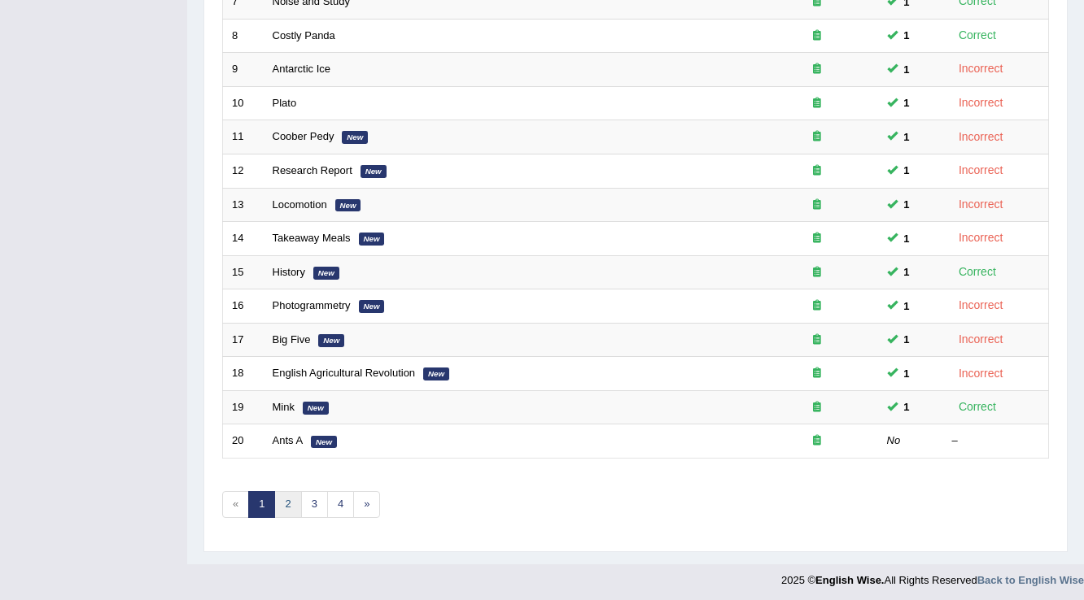
click at [290, 492] on link "2" at bounding box center [287, 504] width 27 height 27
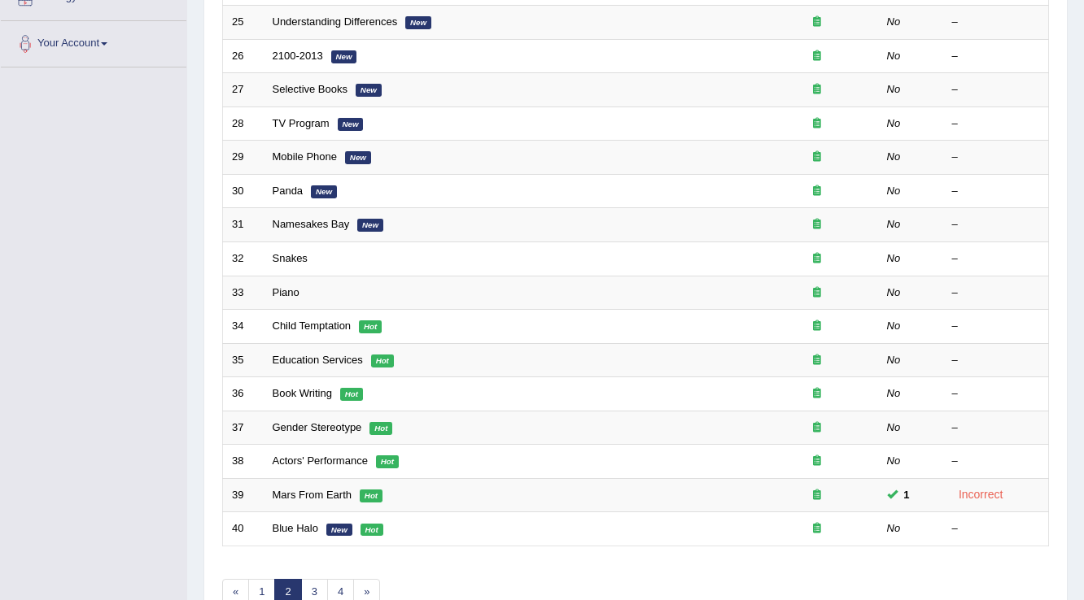
scroll to position [390, 0]
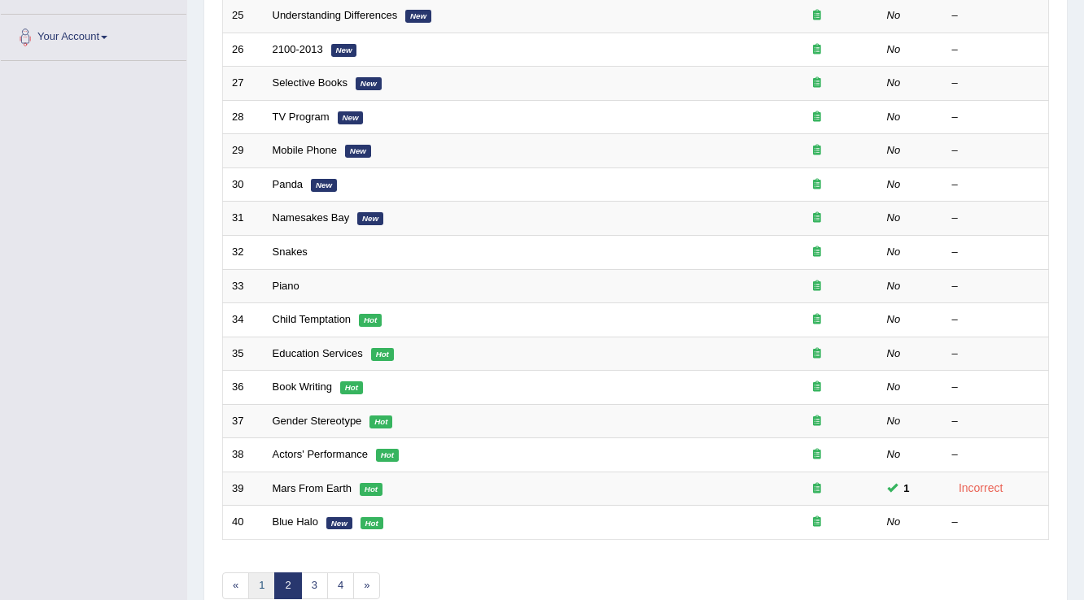
click at [259, 581] on link "1" at bounding box center [261, 586] width 27 height 27
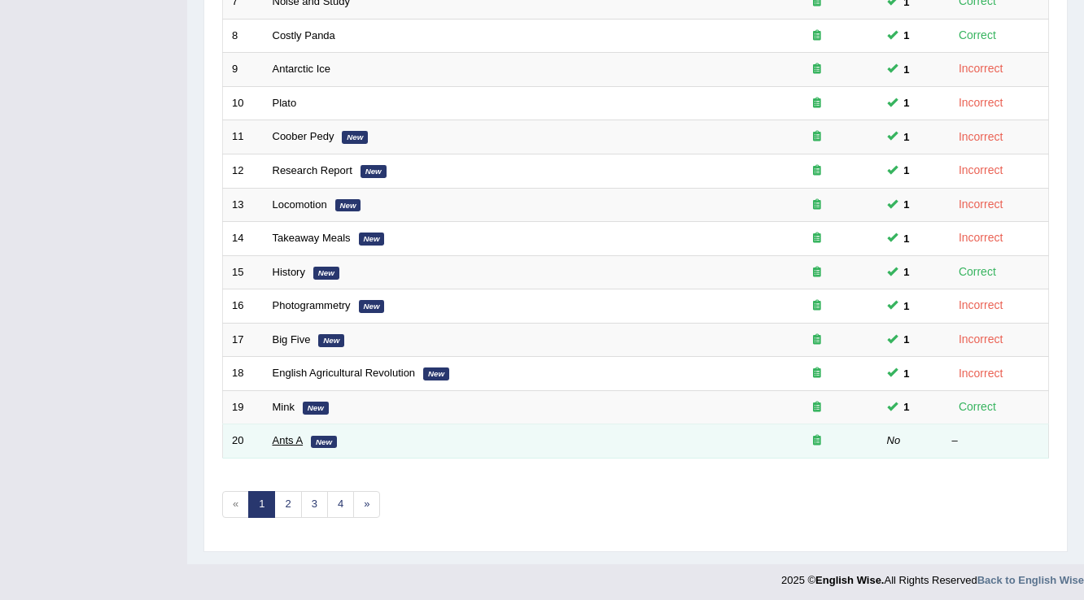
click at [294, 434] on link "Ants A" at bounding box center [288, 440] width 31 height 12
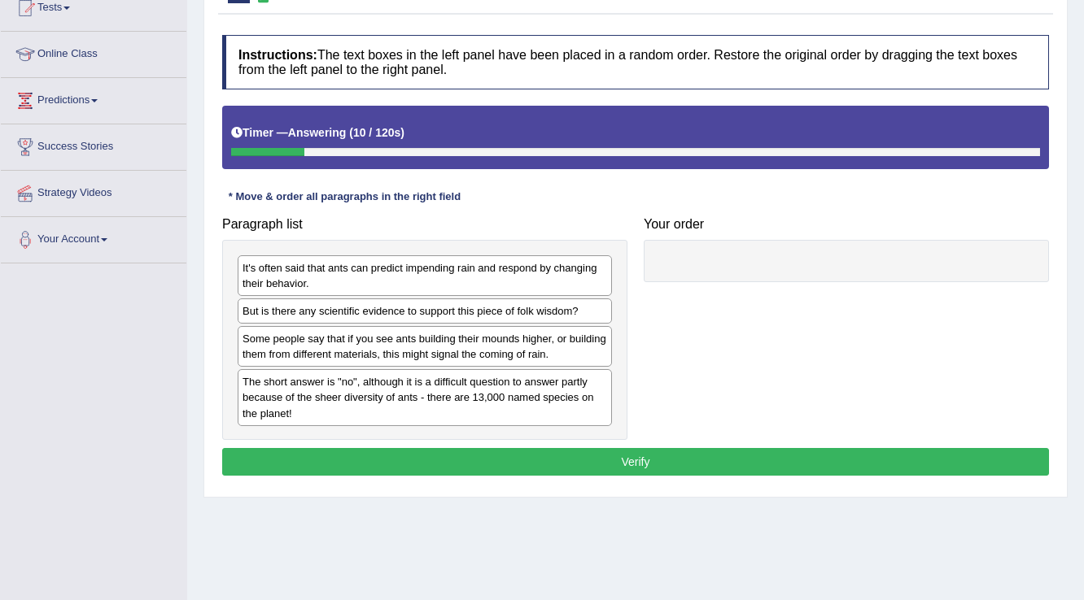
scroll to position [254, 0]
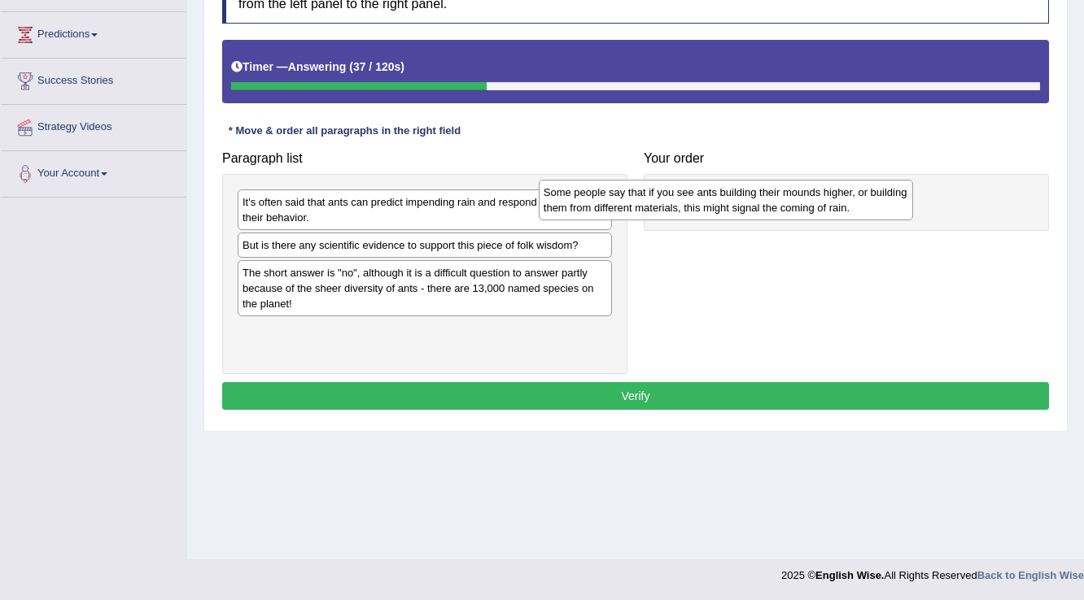
drag, startPoint x: 540, startPoint y: 281, endPoint x: 841, endPoint y: 202, distance: 311.4
click at [841, 202] on div "Some people say that if you see ants building their mounds higher, or building …" at bounding box center [725, 200] width 375 height 41
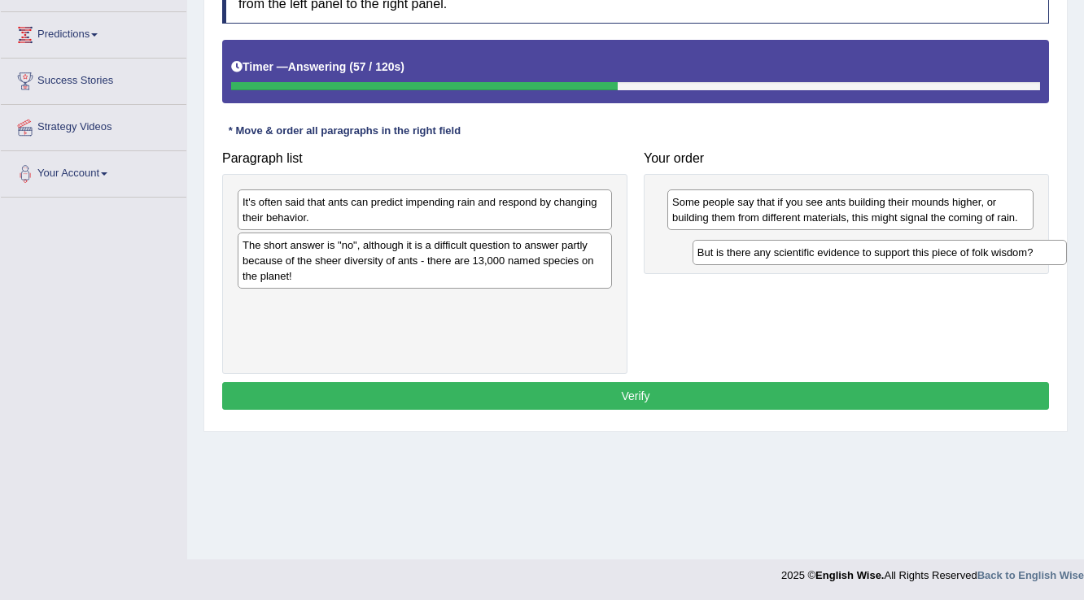
drag, startPoint x: 491, startPoint y: 247, endPoint x: 946, endPoint y: 255, distance: 454.8
click at [946, 255] on div "But is there any scientific evidence to support this piece of folk wisdom?" at bounding box center [879, 252] width 375 height 25
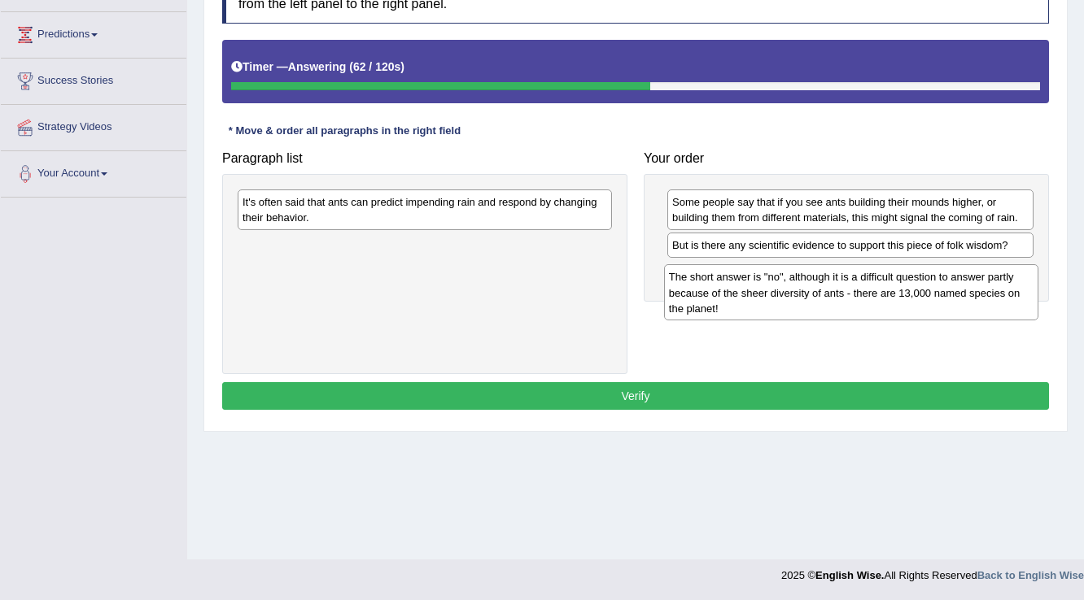
drag, startPoint x: 477, startPoint y: 264, endPoint x: 903, endPoint y: 296, distance: 427.5
click at [903, 296] on div "The short answer is "no", although it is a difficult question to answer partly …" at bounding box center [851, 292] width 375 height 56
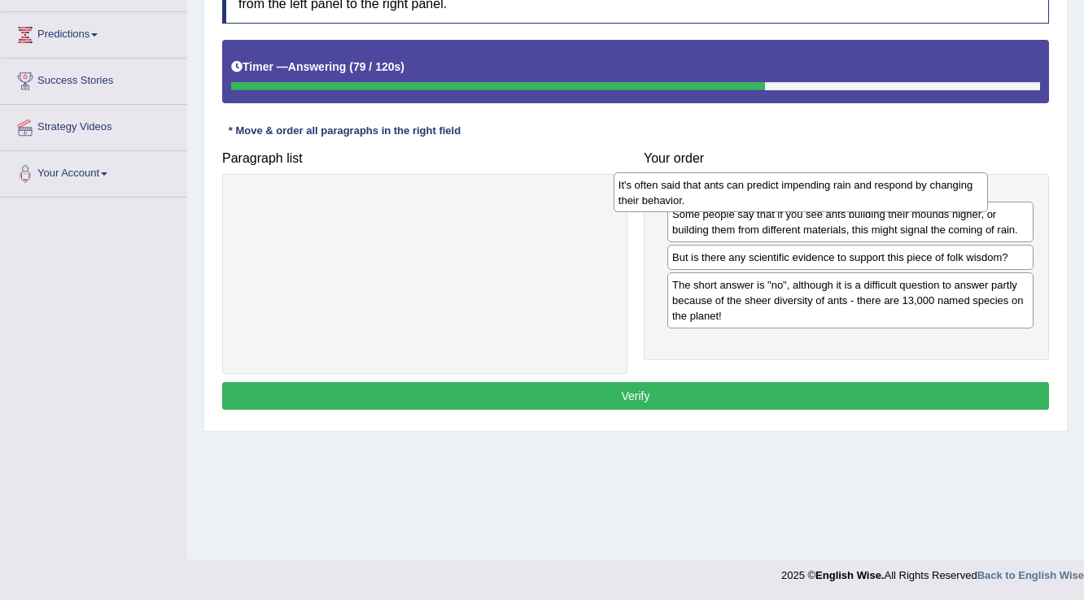
drag, startPoint x: 512, startPoint y: 216, endPoint x: 888, endPoint y: 199, distance: 376.2
click at [888, 199] on div "It's often said that ants can predict impending rain and respond by changing th…" at bounding box center [800, 192] width 375 height 41
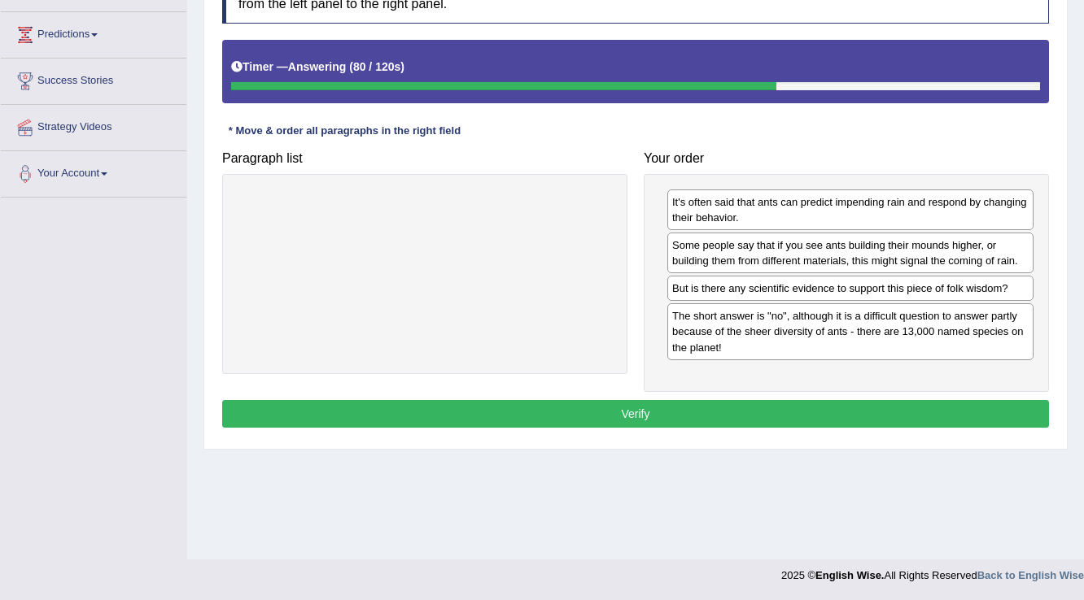
click at [641, 403] on button "Verify" at bounding box center [635, 414] width 826 height 28
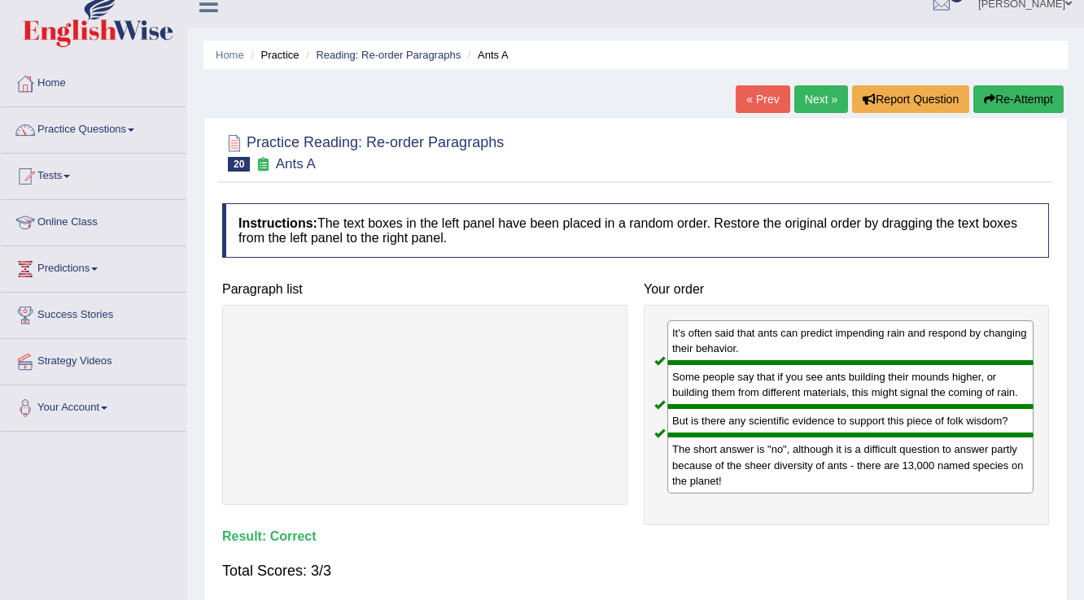
scroll to position [0, 0]
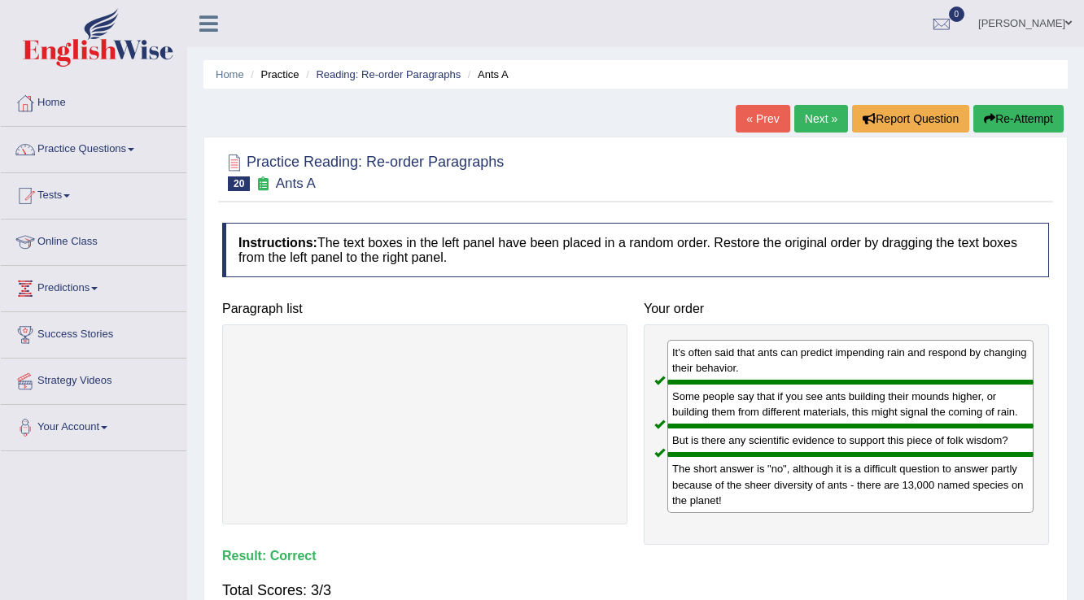
click at [821, 108] on link "Next »" at bounding box center [821, 119] width 54 height 28
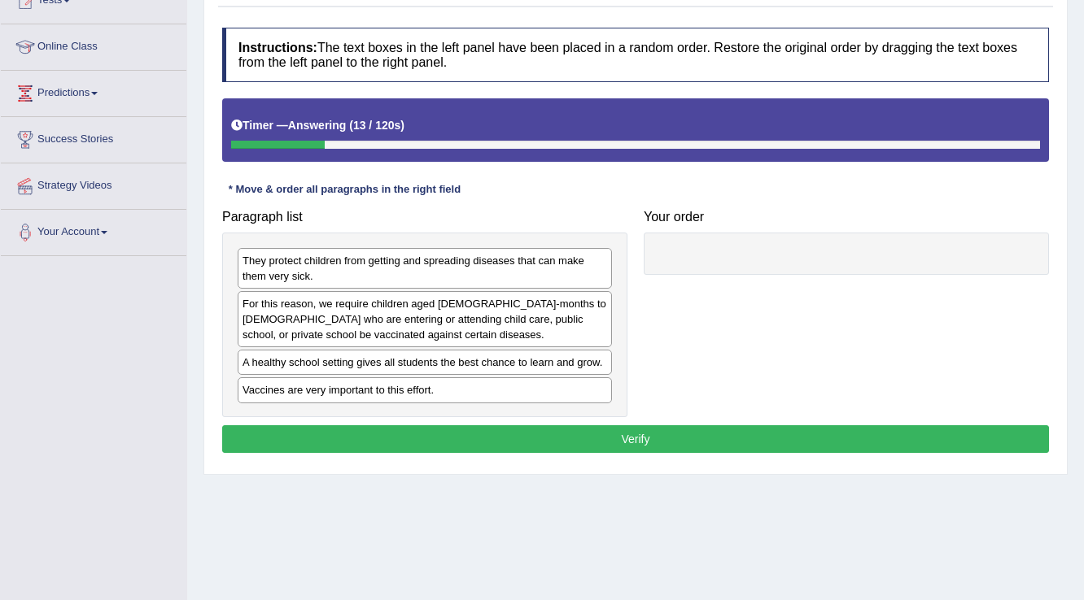
scroll to position [254, 0]
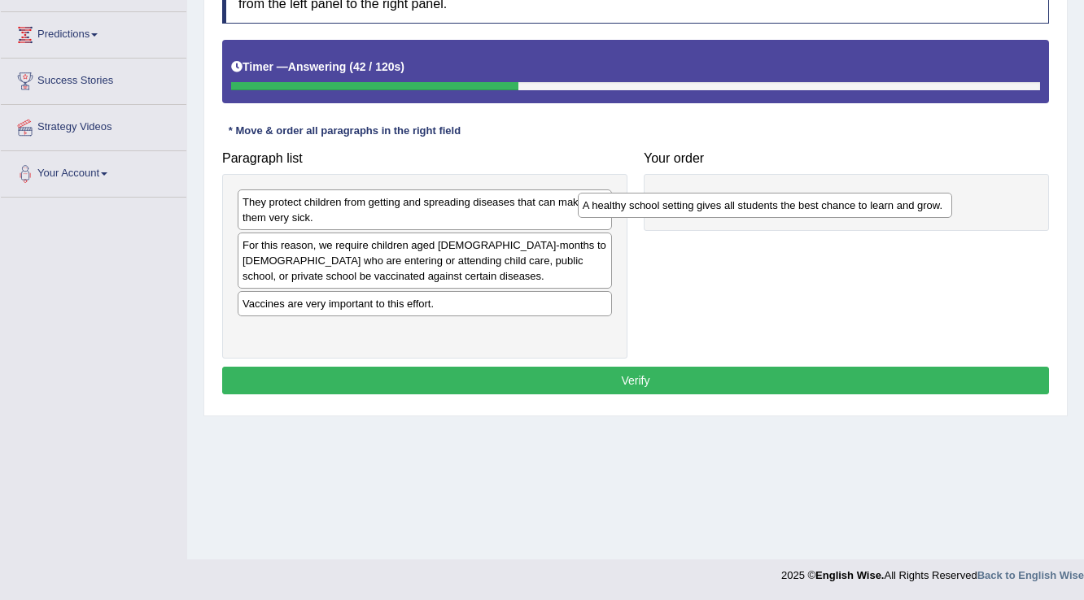
drag, startPoint x: 490, startPoint y: 304, endPoint x: 830, endPoint y: 207, distance: 353.8
click at [830, 207] on div "A healthy school setting gives all students the best chance to learn and grow." at bounding box center [765, 205] width 375 height 25
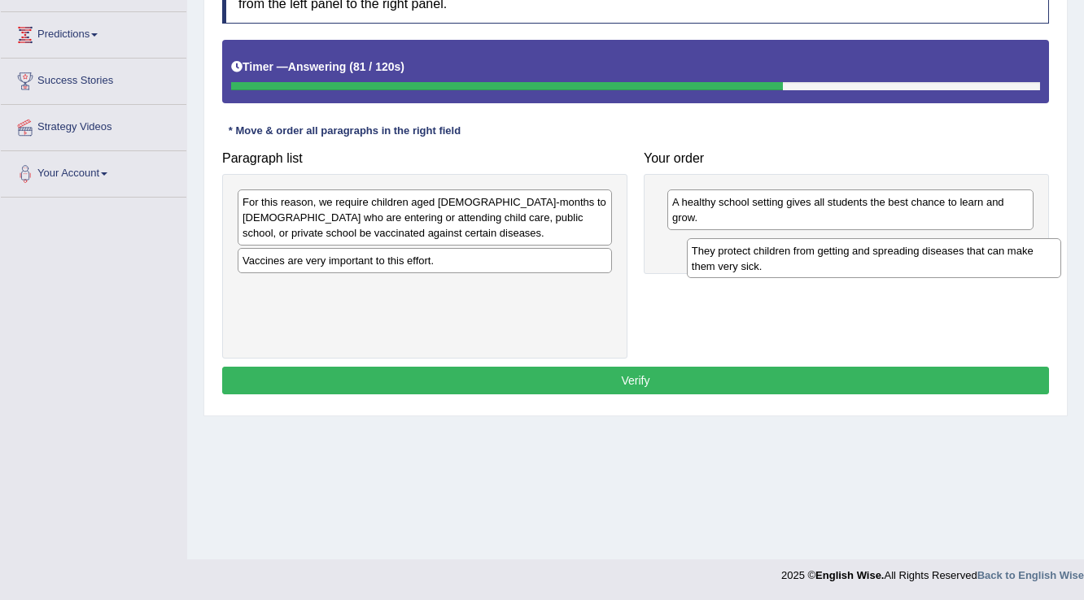
drag, startPoint x: 485, startPoint y: 218, endPoint x: 918, endPoint y: 267, distance: 435.5
click at [918, 267] on div "They protect children from getting and spreading diseases that can make them ve…" at bounding box center [874, 258] width 375 height 41
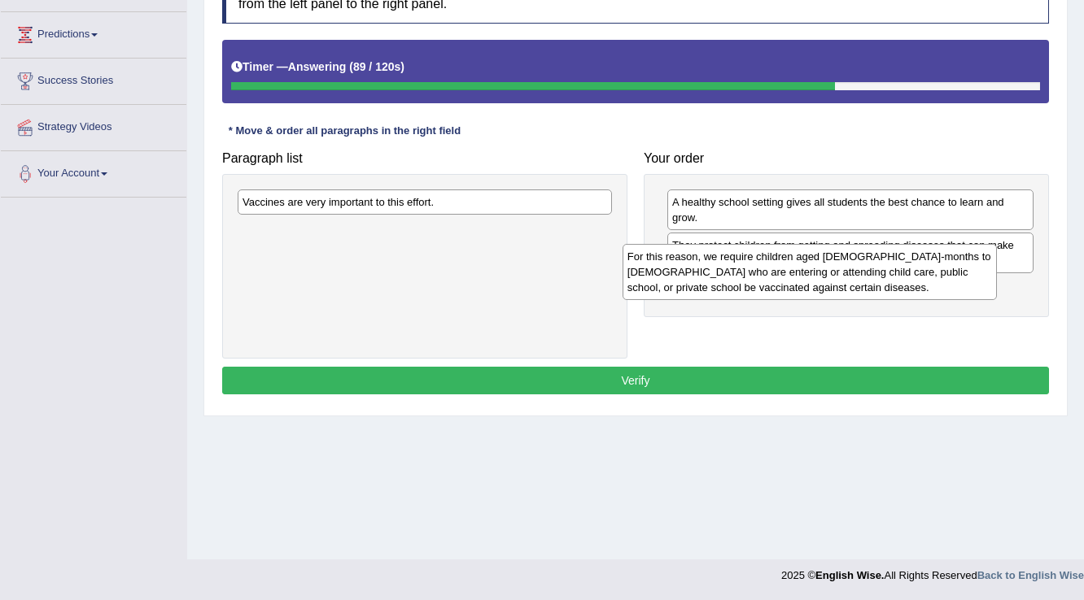
drag, startPoint x: 532, startPoint y: 210, endPoint x: 917, endPoint y: 264, distance: 388.6
click at [917, 264] on div "For this reason, we require children aged 2-months to 18-years old who are ente…" at bounding box center [809, 272] width 375 height 56
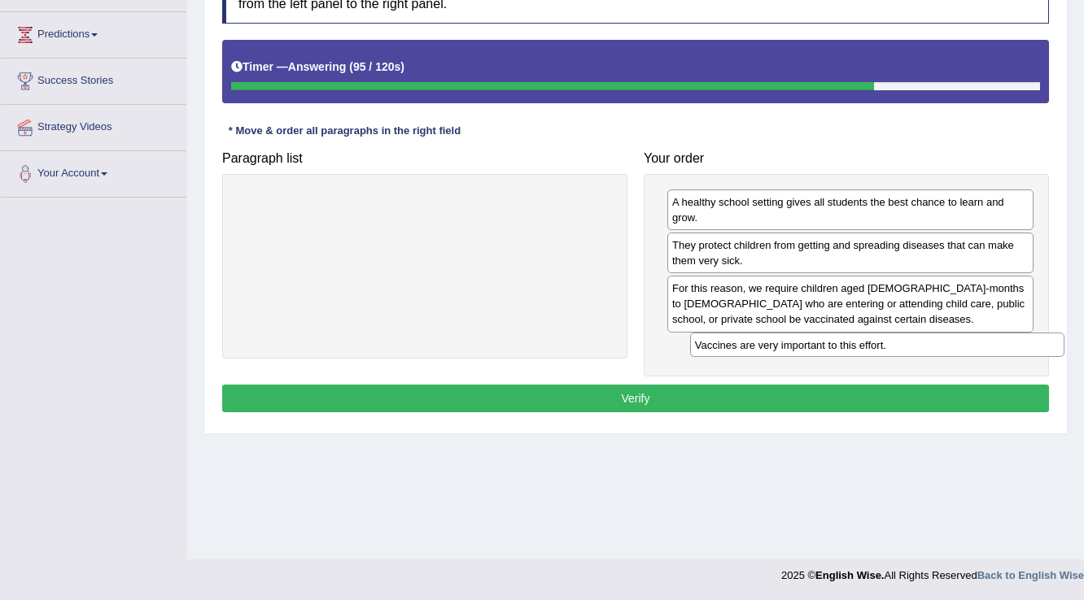
drag, startPoint x: 412, startPoint y: 205, endPoint x: 864, endPoint y: 348, distance: 474.4
click at [864, 348] on div "Vaccines are very important to this effort." at bounding box center [877, 345] width 375 height 25
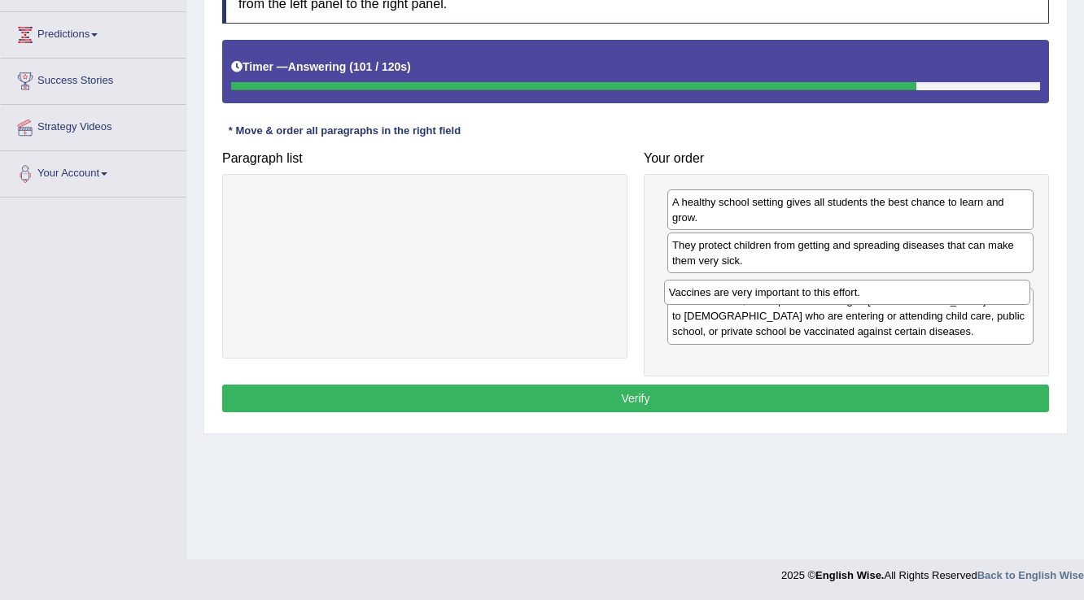
drag, startPoint x: 864, startPoint y: 348, endPoint x: 861, endPoint y: 294, distance: 53.8
click at [861, 294] on div "Vaccines are very important to this effort." at bounding box center [847, 292] width 367 height 25
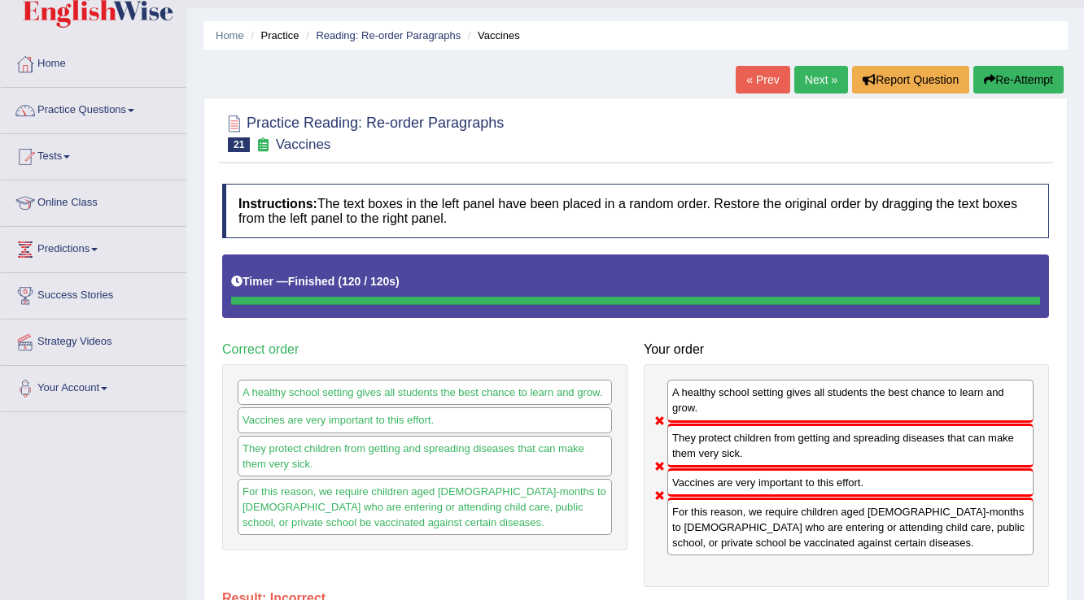
scroll to position [0, 0]
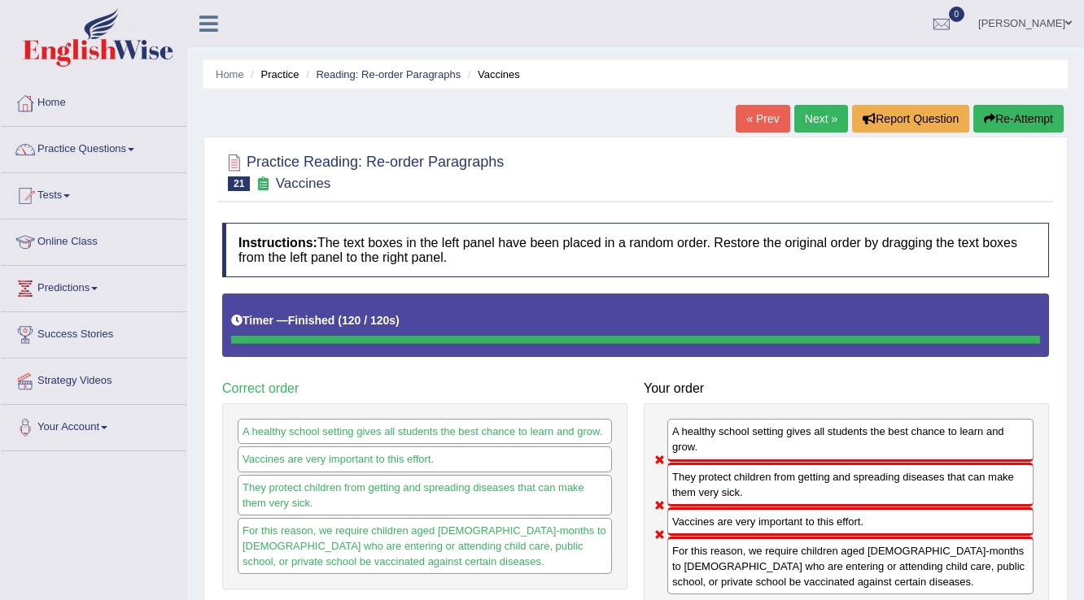
click at [1056, 111] on button "Re-Attempt" at bounding box center [1018, 119] width 90 height 28
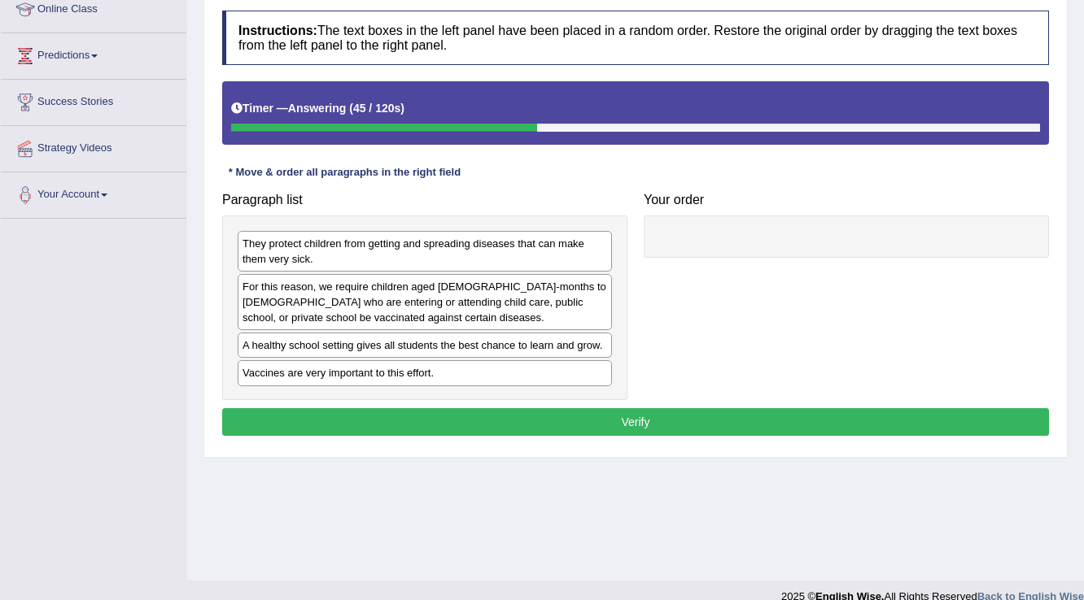
scroll to position [254, 0]
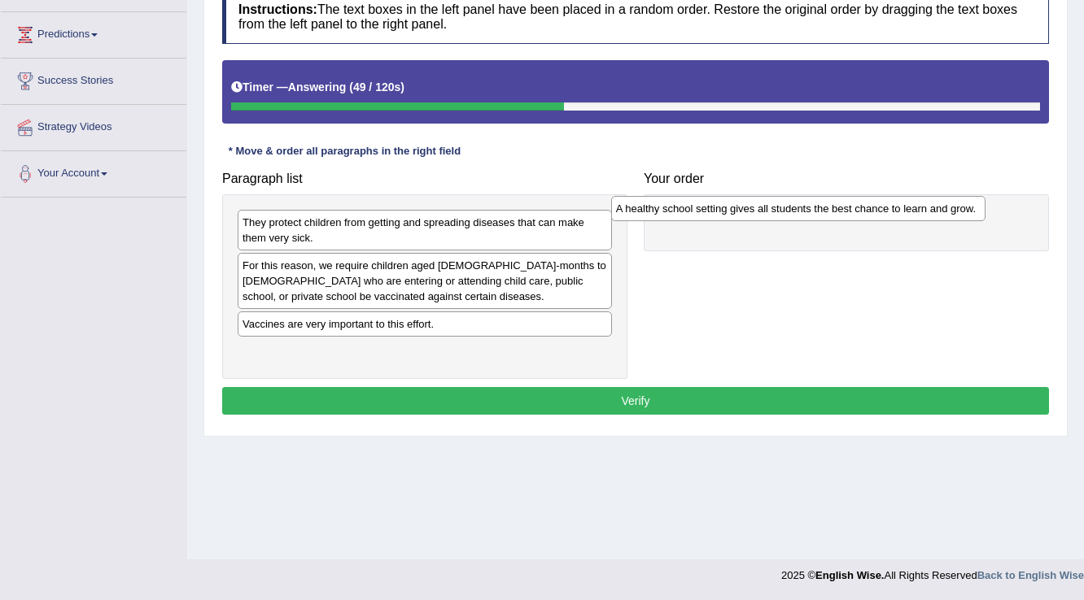
drag, startPoint x: 433, startPoint y: 319, endPoint x: 809, endPoint y: 204, distance: 393.7
click at [809, 204] on div "A healthy school setting gives all students the best chance to learn and grow." at bounding box center [798, 208] width 375 height 25
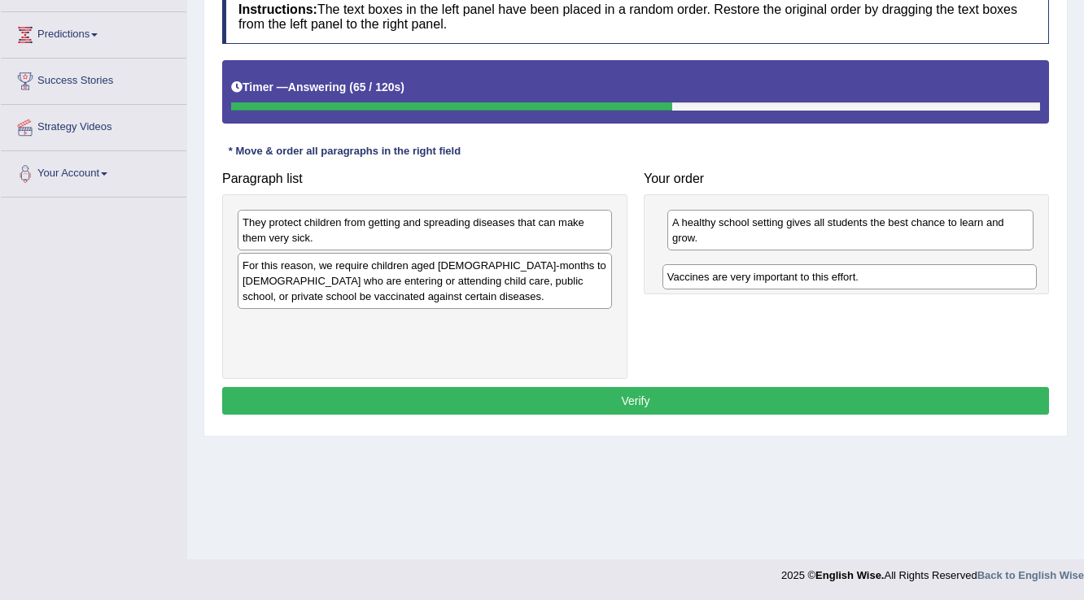
drag, startPoint x: 362, startPoint y: 323, endPoint x: 787, endPoint y: 277, distance: 427.1
click at [787, 277] on div "Vaccines are very important to this effort." at bounding box center [849, 276] width 375 height 25
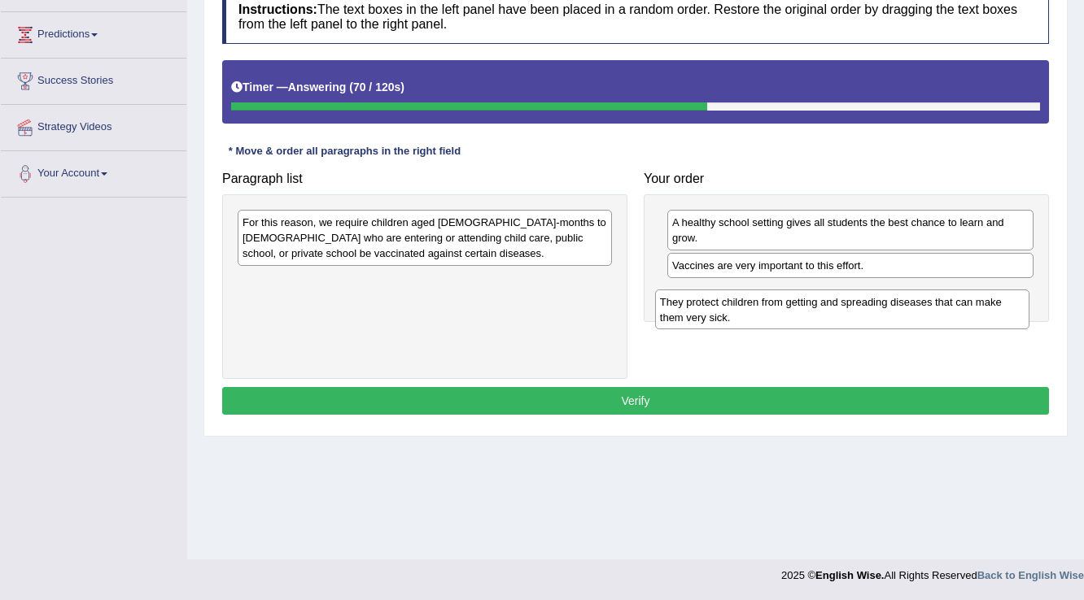
drag, startPoint x: 390, startPoint y: 233, endPoint x: 808, endPoint y: 313, distance: 424.8
click at [808, 313] on div "They protect children from getting and spreading diseases that can make them ve…" at bounding box center [842, 310] width 375 height 41
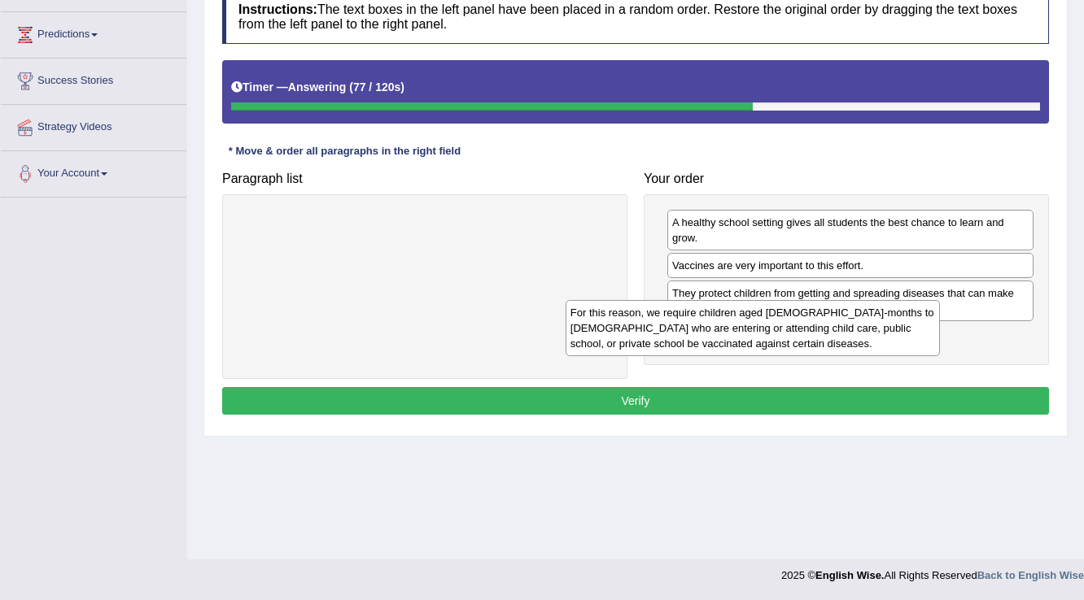
drag, startPoint x: 521, startPoint y: 238, endPoint x: 848, endPoint y: 328, distance: 340.0
click at [848, 328] on div "For this reason, we require children aged [DEMOGRAPHIC_DATA]-months to [DEMOGRA…" at bounding box center [752, 328] width 375 height 56
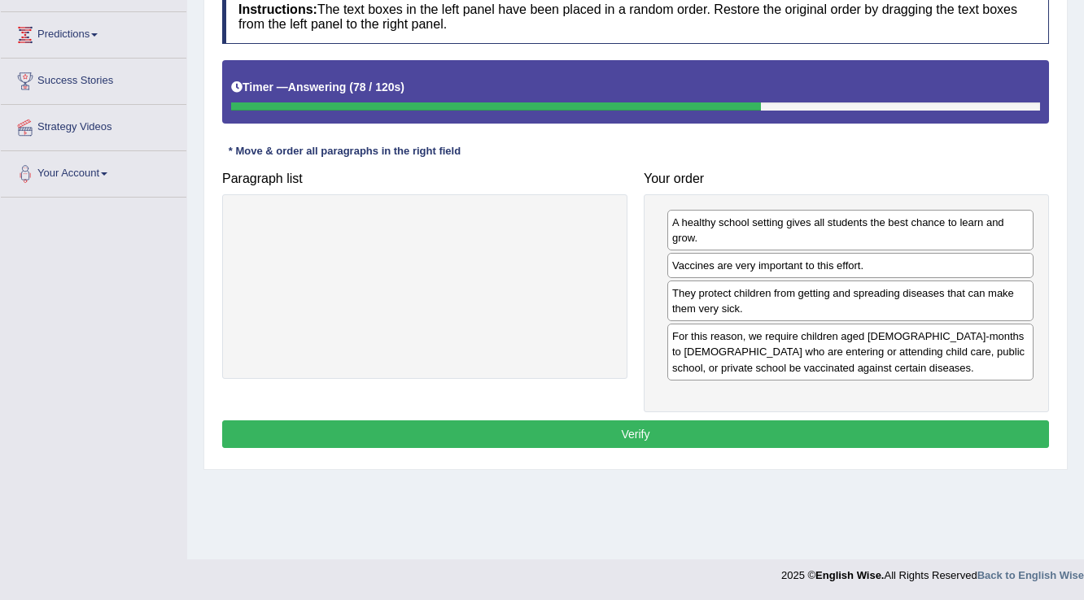
click at [619, 425] on button "Verify" at bounding box center [635, 435] width 826 height 28
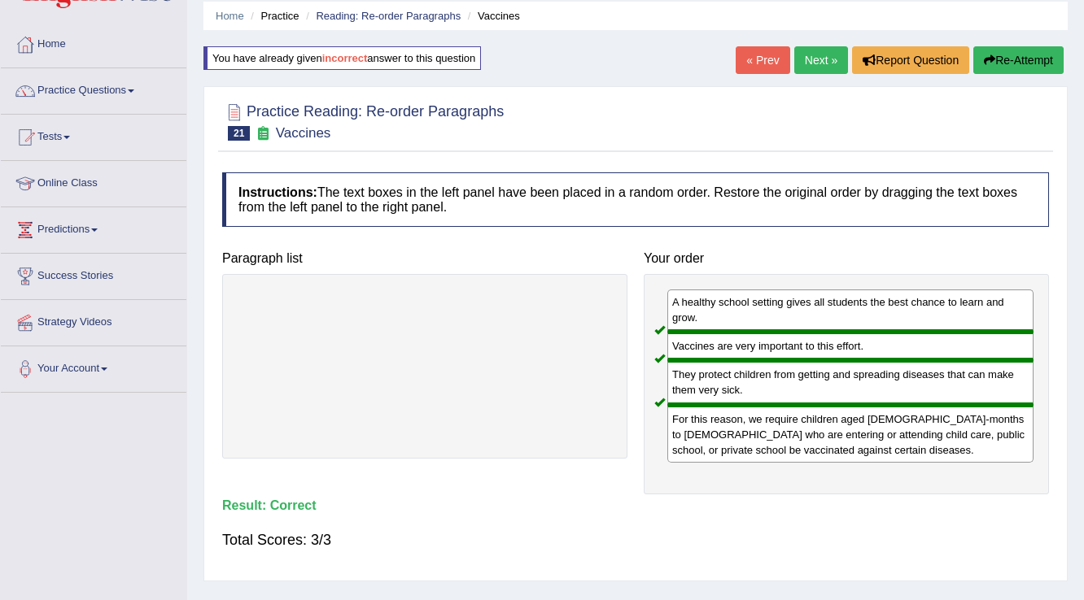
scroll to position [0, 0]
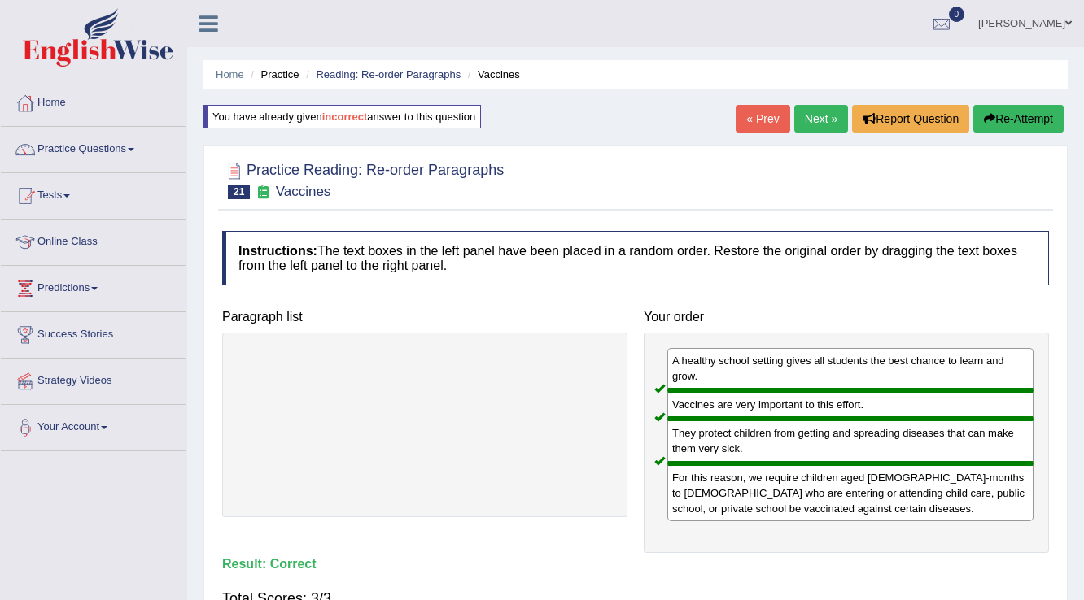
click at [810, 120] on link "Next »" at bounding box center [821, 119] width 54 height 28
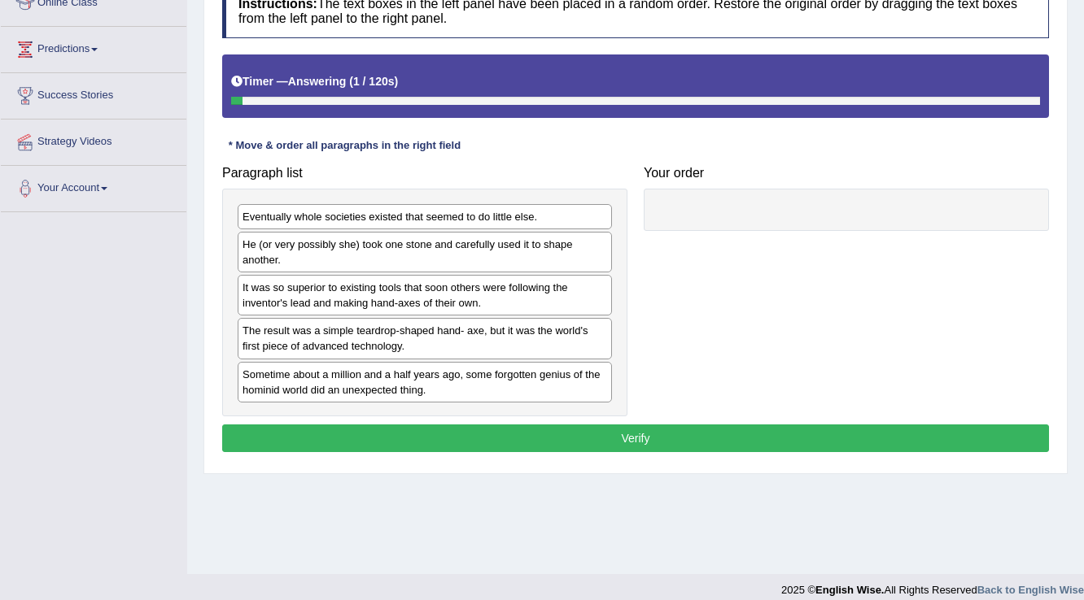
scroll to position [254, 0]
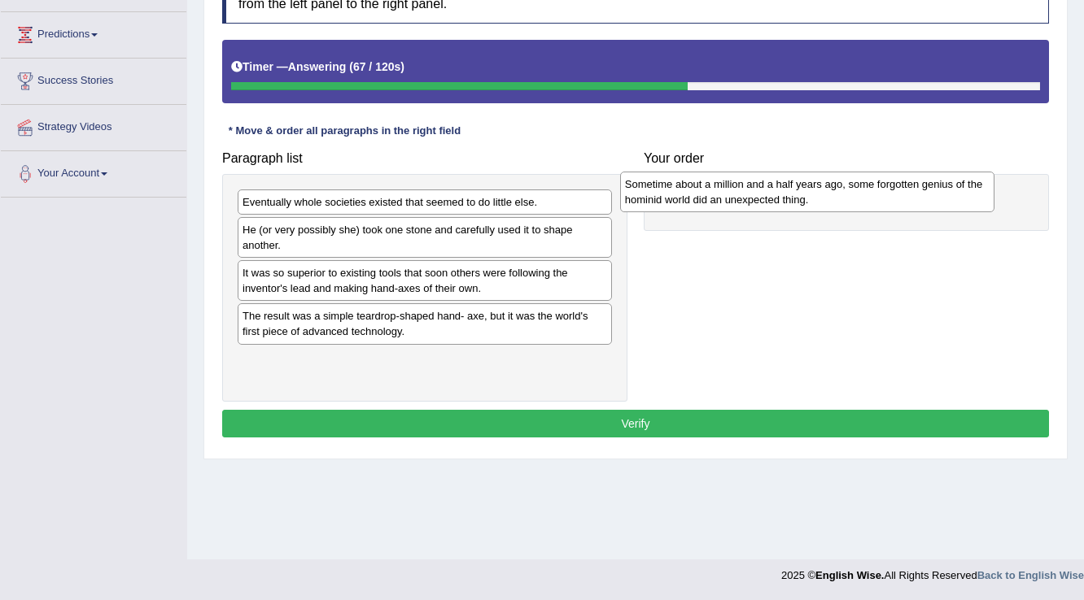
drag, startPoint x: 471, startPoint y: 377, endPoint x: 853, endPoint y: 203, distance: 420.1
click at [853, 203] on div "Sometime about a million and a half years ago, some forgotten genius of the hom…" at bounding box center [807, 192] width 375 height 41
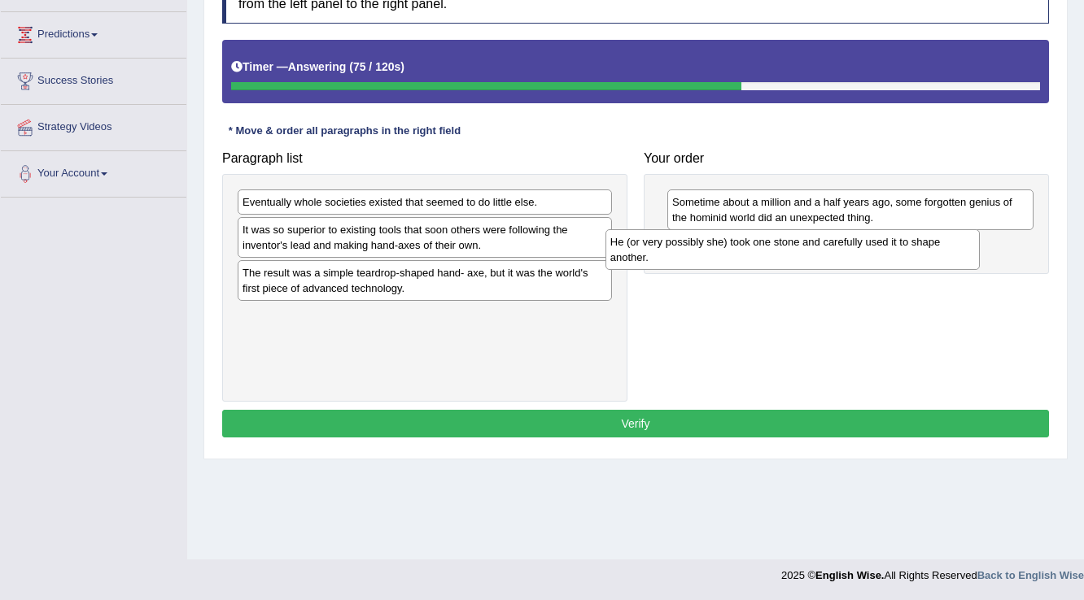
drag, startPoint x: 521, startPoint y: 238, endPoint x: 888, endPoint y: 251, distance: 367.9
click at [888, 251] on div "He (or very possibly she) took one stone and carefully used it to shape another." at bounding box center [792, 249] width 375 height 41
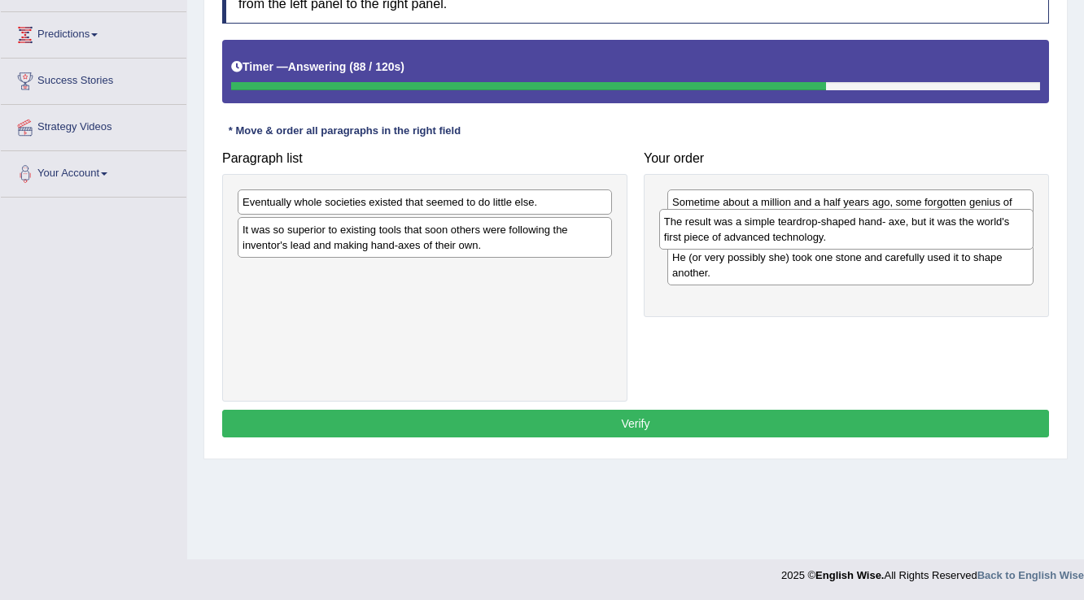
drag, startPoint x: 425, startPoint y: 281, endPoint x: 846, endPoint y: 231, distance: 424.4
click at [846, 231] on div "The result was a simple teardrop-shaped hand- axe, but it was the world's first…" at bounding box center [846, 229] width 375 height 41
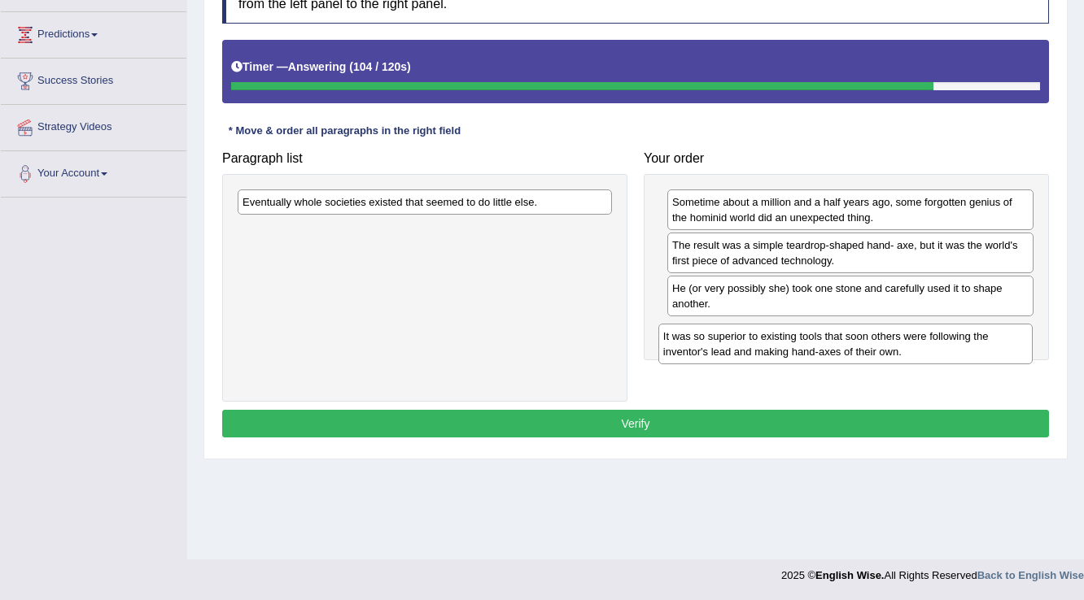
drag, startPoint x: 514, startPoint y: 244, endPoint x: 935, endPoint y: 351, distance: 434.0
click at [935, 351] on div "It was so superior to existing tools that soon others were following the invent…" at bounding box center [845, 344] width 375 height 41
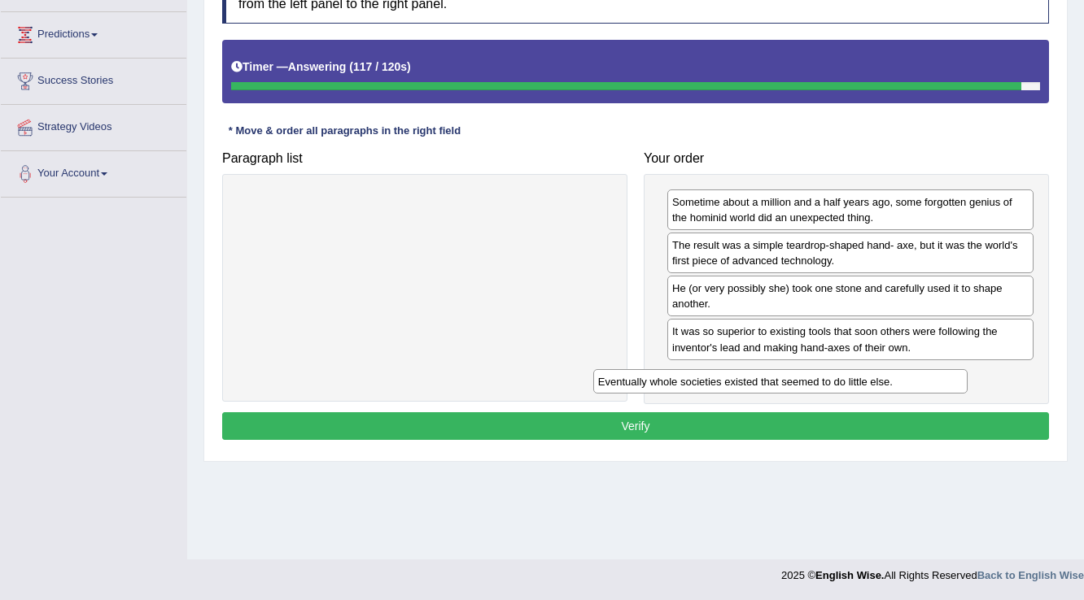
drag, startPoint x: 508, startPoint y: 194, endPoint x: 863, endPoint y: 374, distance: 398.3
click at [863, 374] on div "Eventually whole societies existed that seemed to do little else." at bounding box center [780, 381] width 375 height 25
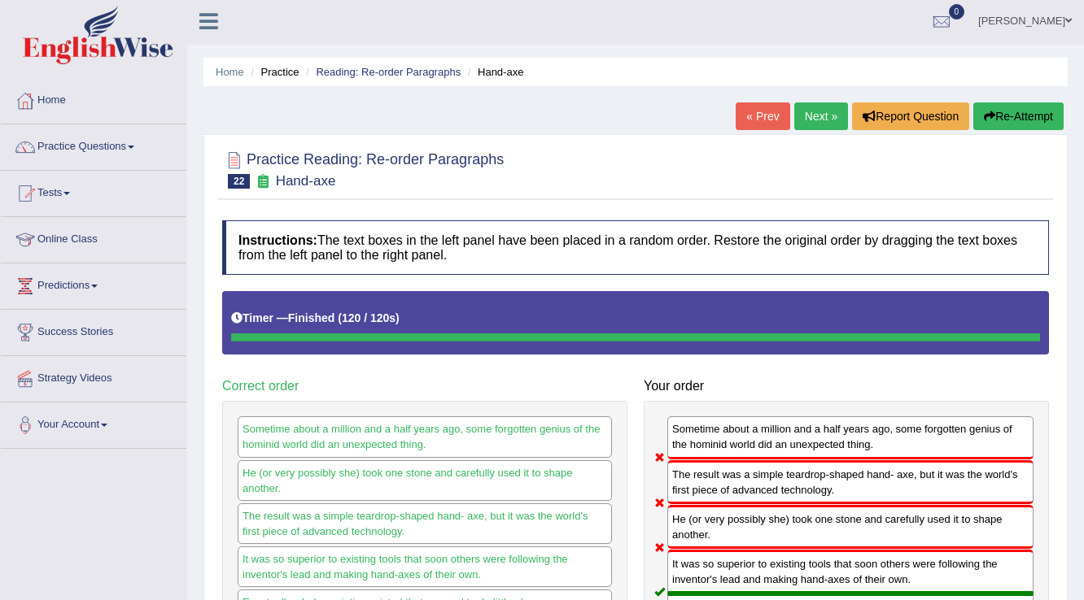
scroll to position [0, 0]
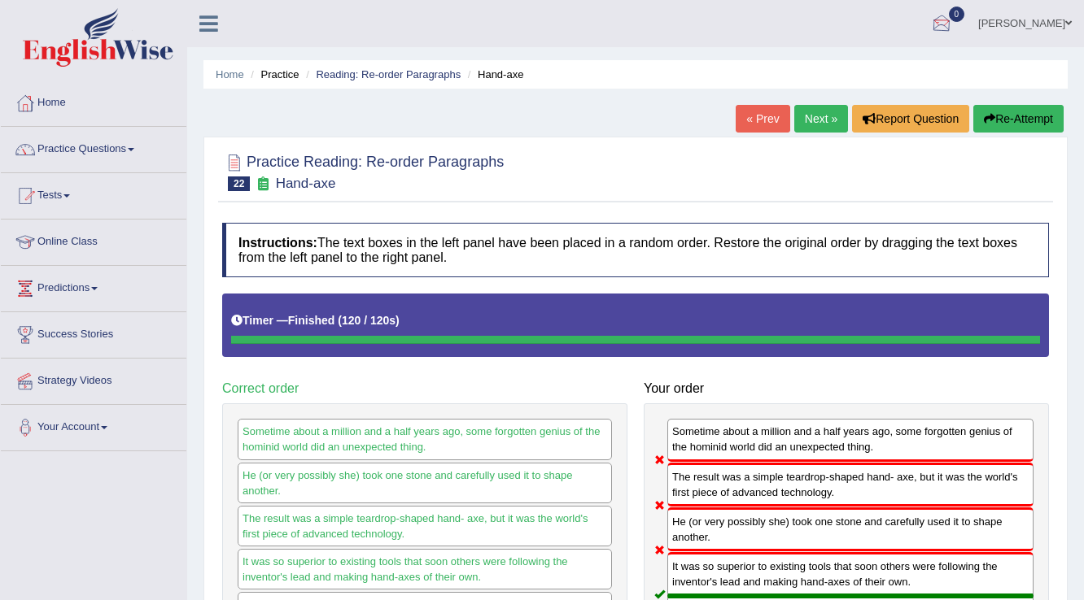
click at [1052, 115] on button "Re-Attempt" at bounding box center [1018, 119] width 90 height 28
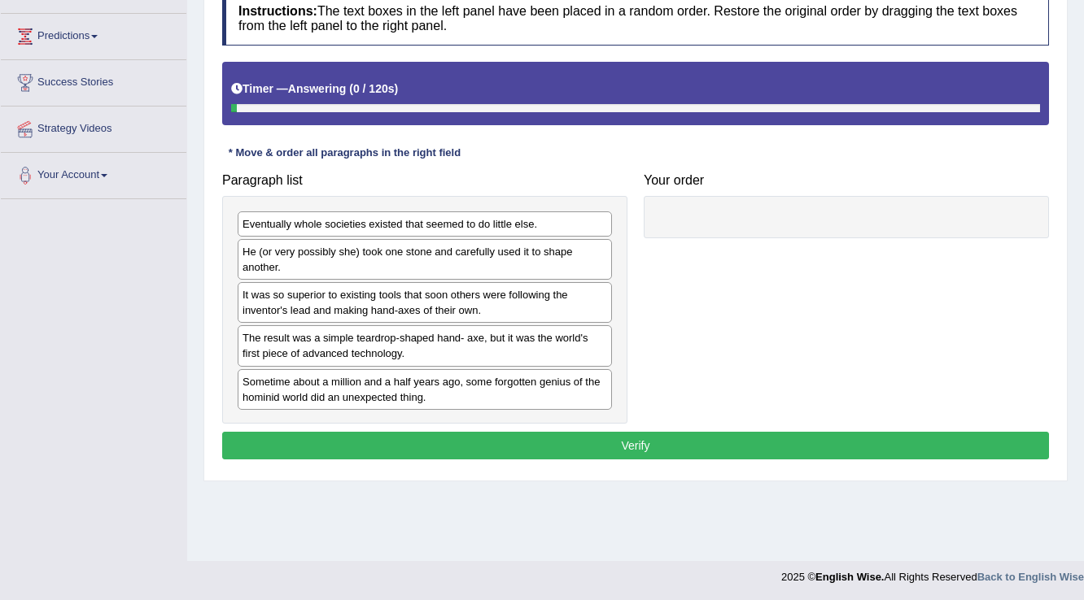
scroll to position [254, 0]
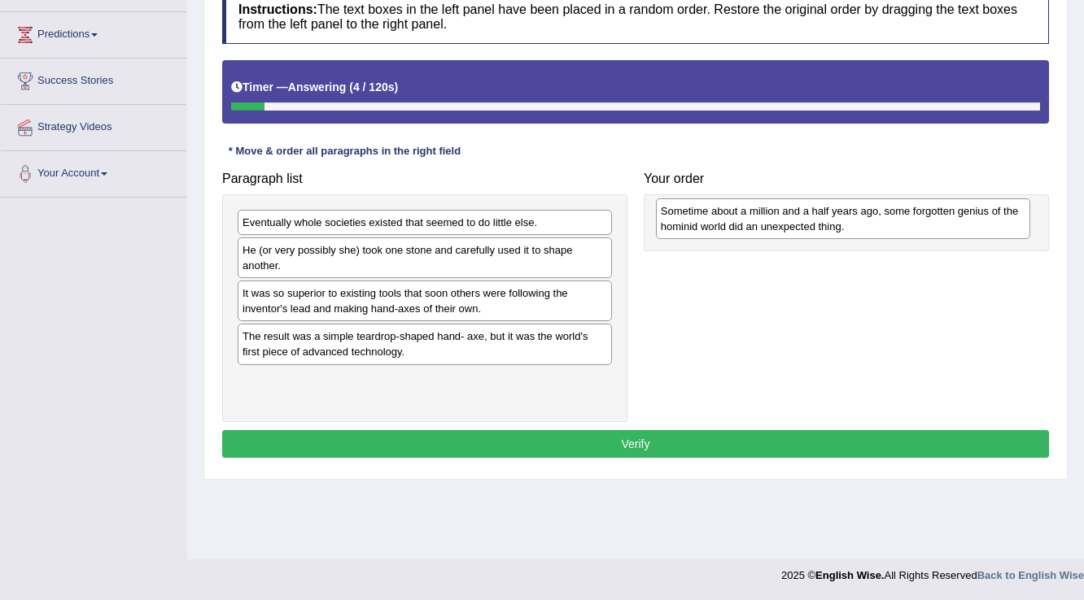
drag, startPoint x: 433, startPoint y: 393, endPoint x: 851, endPoint y: 225, distance: 450.4
click at [851, 225] on div "Sometime about a million and a half years ago, some forgotten genius of the hom…" at bounding box center [843, 218] width 375 height 41
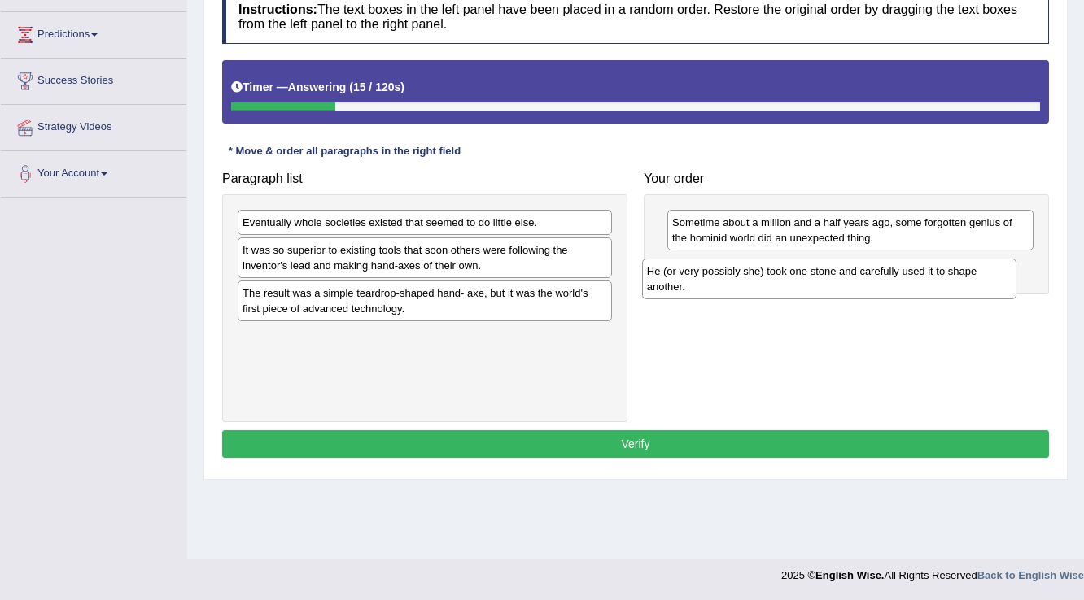
drag, startPoint x: 389, startPoint y: 262, endPoint x: 793, endPoint y: 284, distance: 404.9
click at [793, 284] on div "He (or very possibly she) took one stone and carefully used it to shape another." at bounding box center [829, 279] width 375 height 41
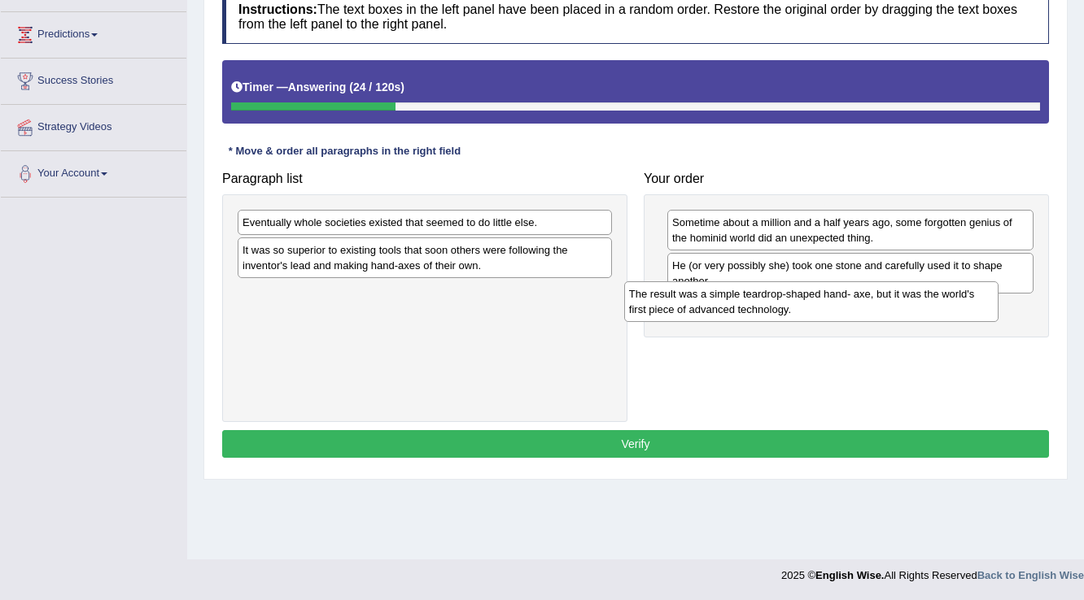
drag, startPoint x: 368, startPoint y: 298, endPoint x: 755, endPoint y: 299, distance: 386.4
click at [755, 299] on div "The result was a simple teardrop-shaped hand- axe, but it was the world's first…" at bounding box center [811, 301] width 375 height 41
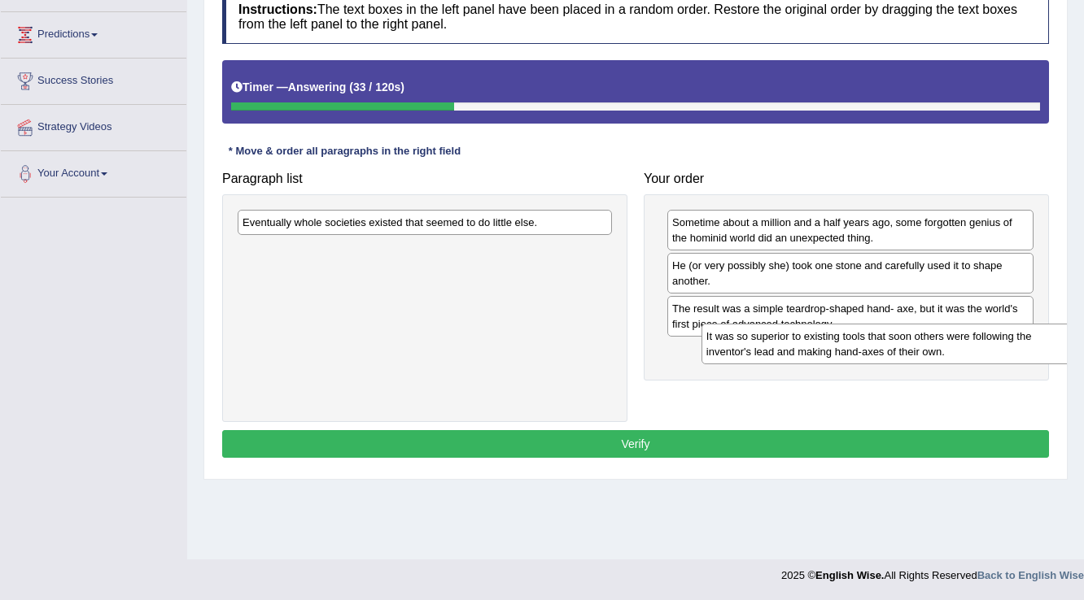
drag, startPoint x: 380, startPoint y: 255, endPoint x: 844, endPoint y: 342, distance: 471.8
click at [844, 342] on div "It was so superior to existing tools that soon others were following the invent…" at bounding box center [888, 344] width 375 height 41
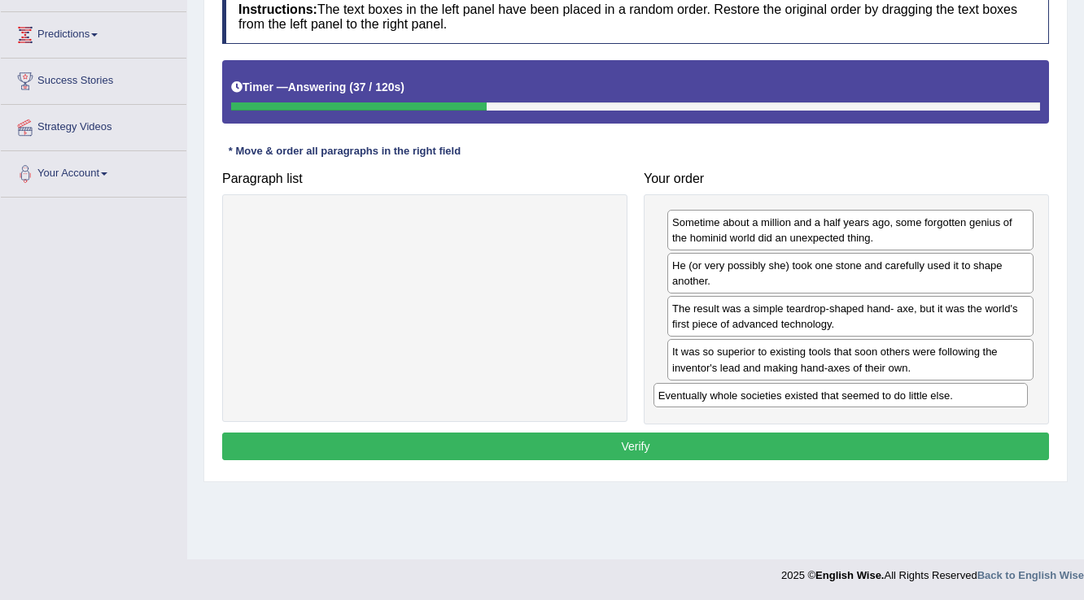
drag, startPoint x: 533, startPoint y: 220, endPoint x: 948, endPoint y: 395, distance: 450.2
click at [948, 395] on div "Eventually whole societies existed that seemed to do little else." at bounding box center [840, 395] width 375 height 25
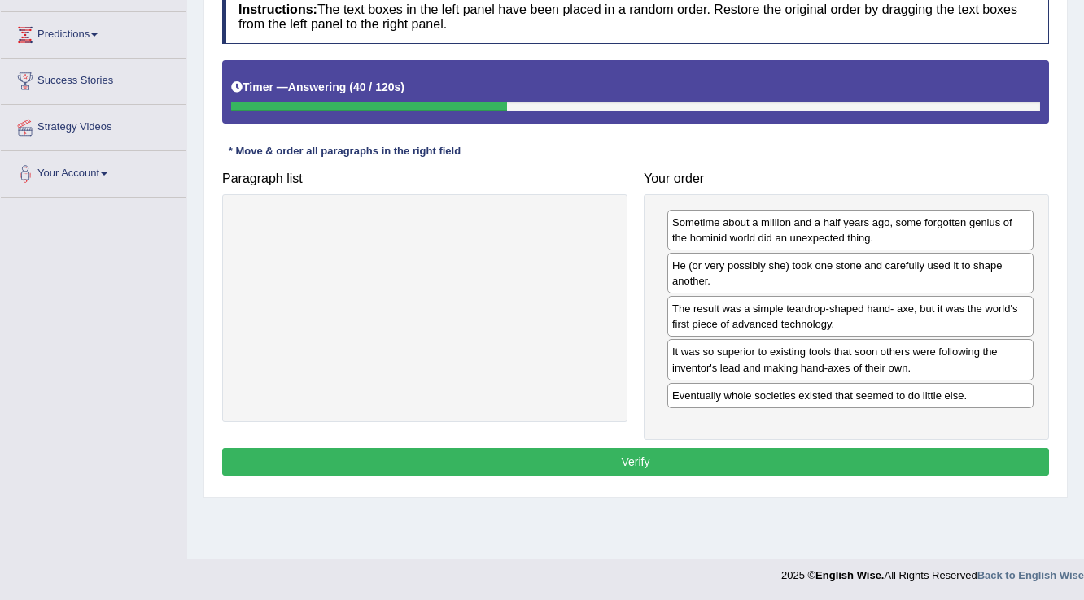
click at [793, 448] on button "Verify" at bounding box center [635, 462] width 826 height 28
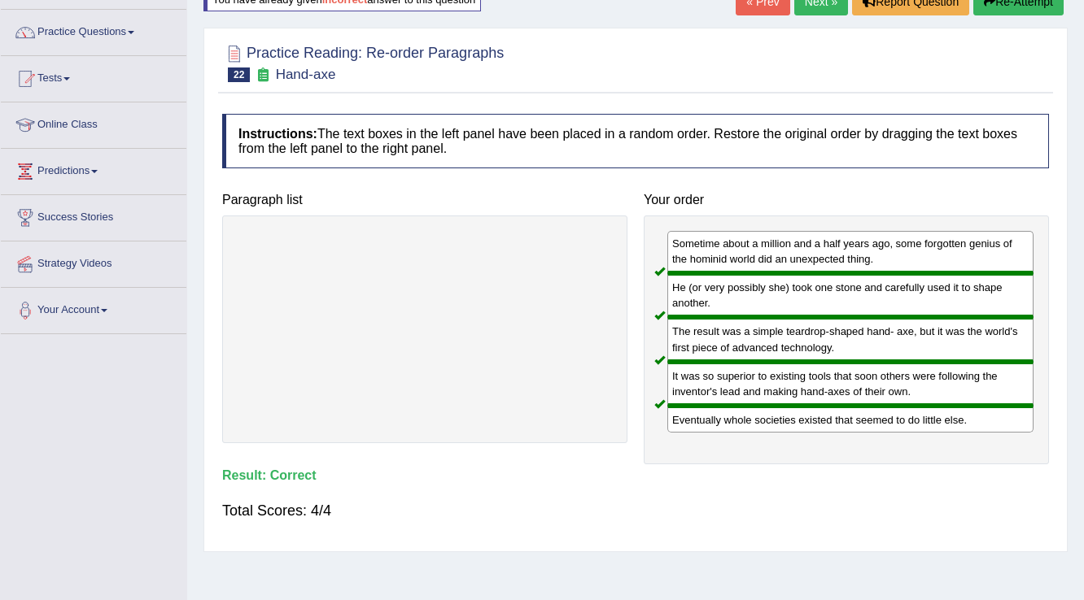
scroll to position [0, 0]
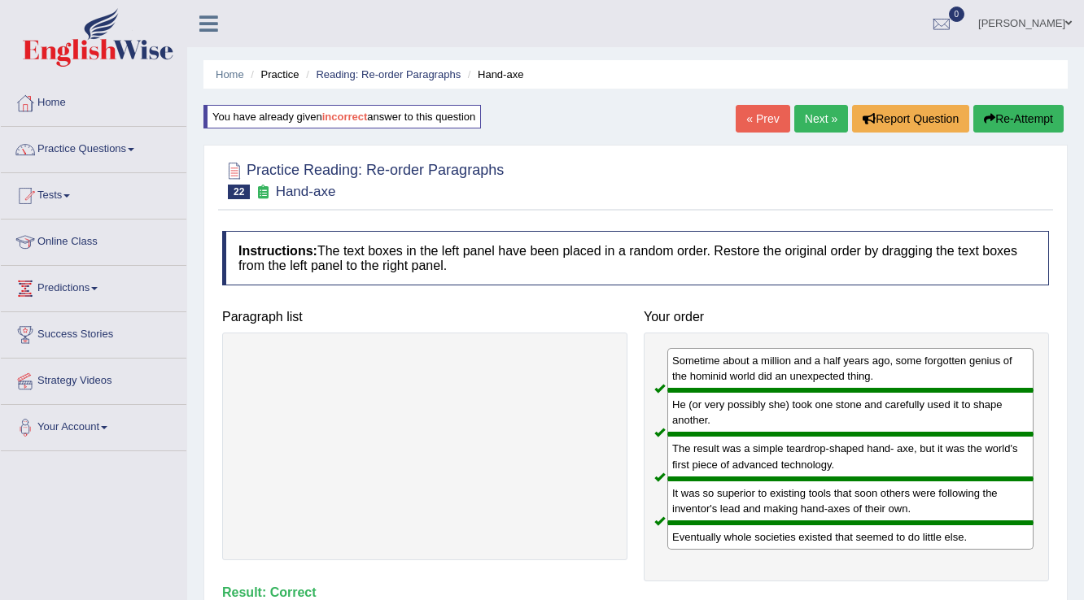
click at [827, 109] on link "Next »" at bounding box center [821, 119] width 54 height 28
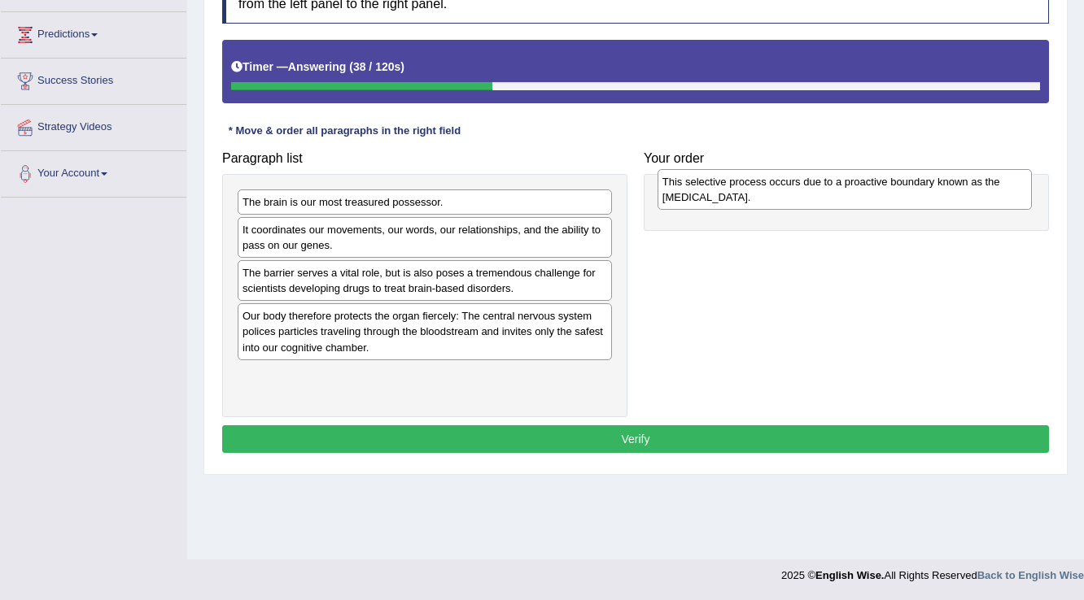
drag, startPoint x: 472, startPoint y: 325, endPoint x: 892, endPoint y: 192, distance: 440.4
click at [892, 192] on div "This selective process occurs due to a proactive boundary known as the [MEDICAL…" at bounding box center [844, 189] width 375 height 41
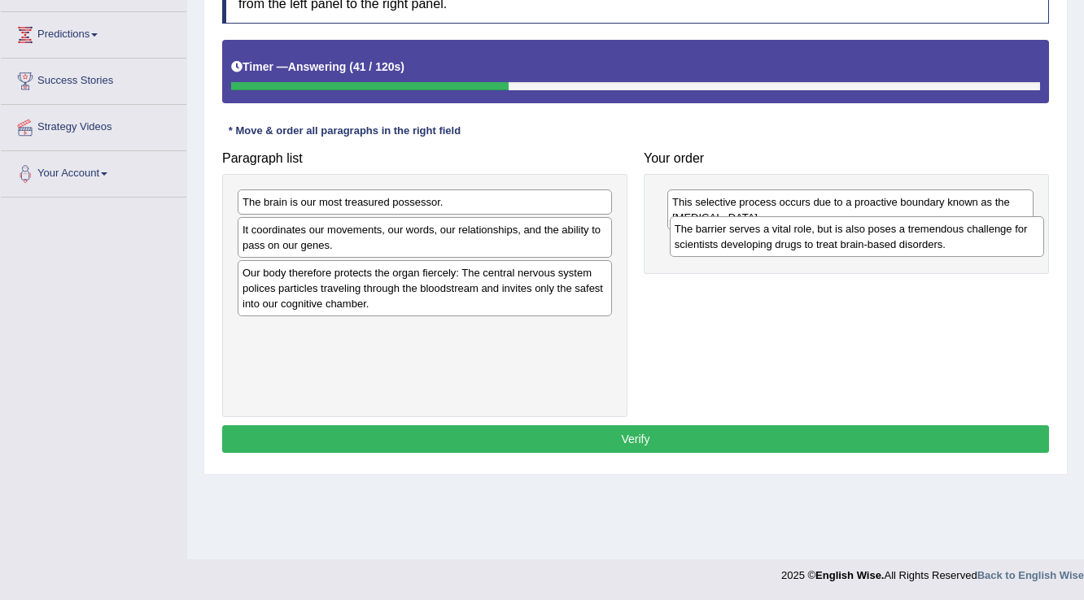
drag, startPoint x: 332, startPoint y: 286, endPoint x: 764, endPoint y: 243, distance: 434.1
click at [764, 243] on div "The barrier serves a vital role, but is also poses a tremendous challenge for s…" at bounding box center [856, 236] width 375 height 41
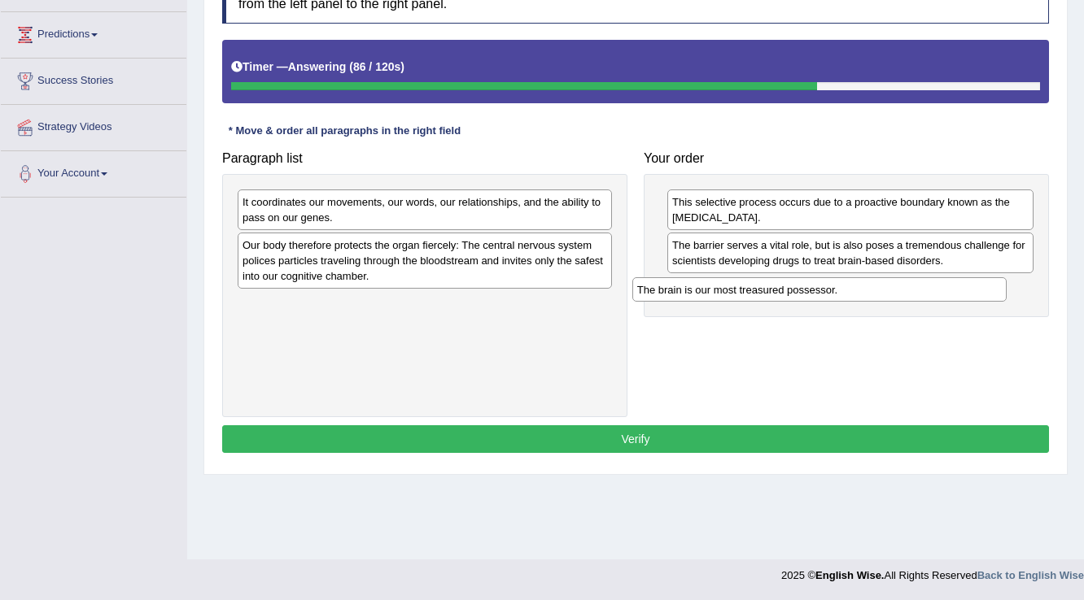
drag, startPoint x: 426, startPoint y: 198, endPoint x: 821, endPoint y: 286, distance: 404.2
click at [821, 286] on div "The brain is our most treasured possessor." at bounding box center [819, 289] width 375 height 25
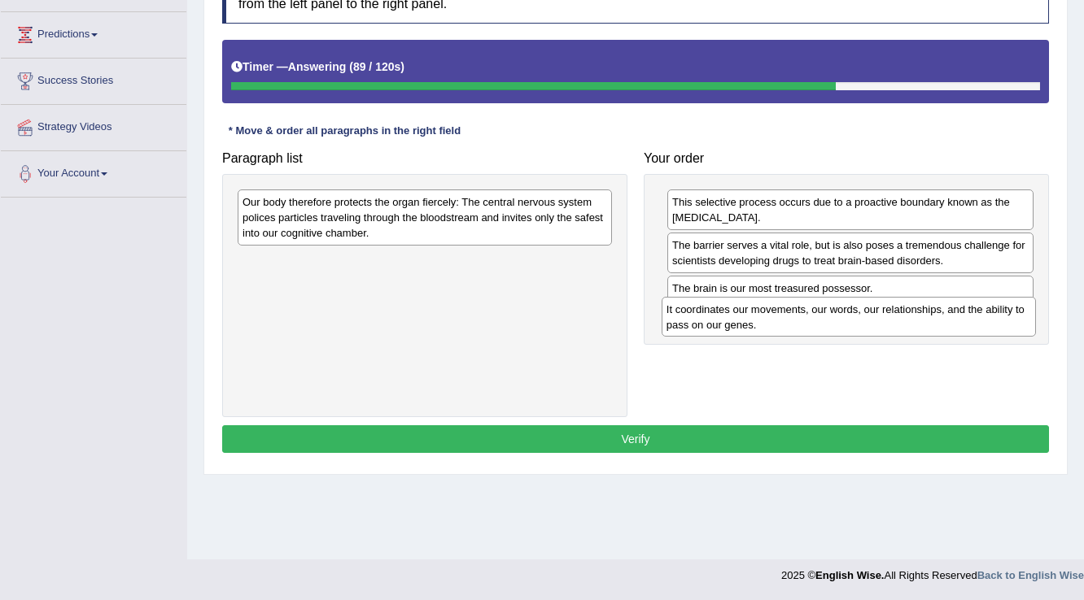
drag, startPoint x: 478, startPoint y: 205, endPoint x: 902, endPoint y: 312, distance: 437.2
click at [902, 312] on div "It coordinates our movements, our words, our relationships, and the ability to …" at bounding box center [848, 317] width 375 height 41
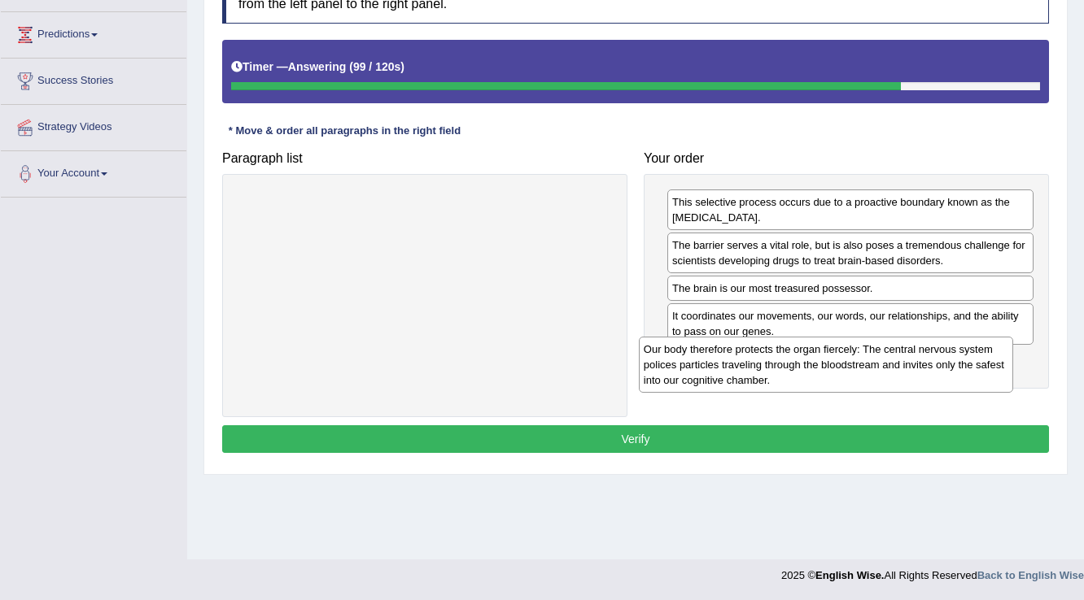
drag, startPoint x: 505, startPoint y: 213, endPoint x: 906, endPoint y: 360, distance: 427.2
click at [906, 360] on div "Our body therefore protects the organ fiercely: The central nervous system poli…" at bounding box center [826, 365] width 375 height 56
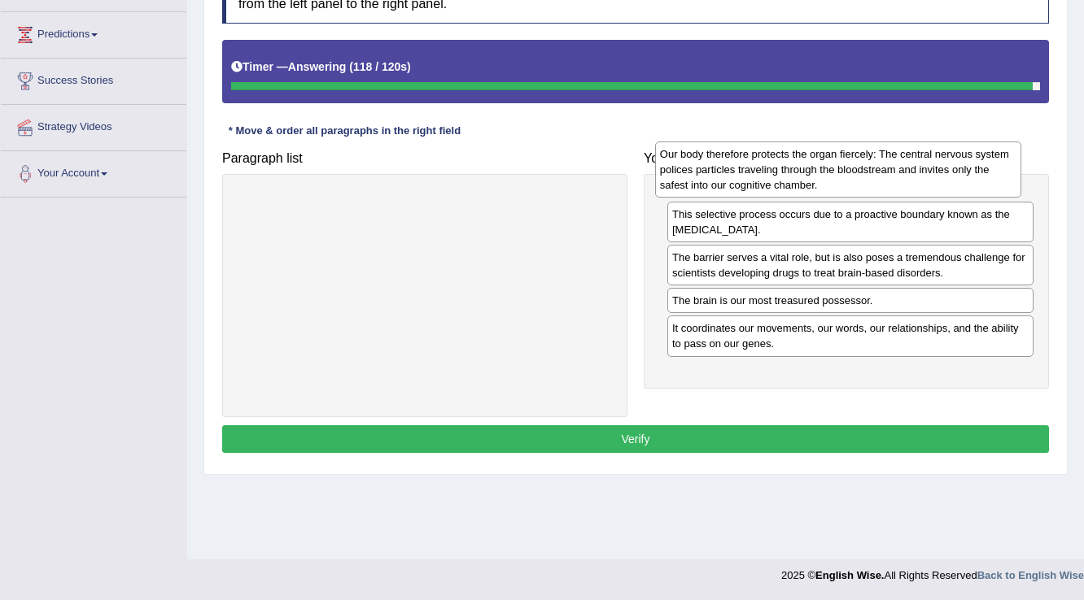
drag, startPoint x: 787, startPoint y: 371, endPoint x: 774, endPoint y: 167, distance: 204.5
click at [774, 167] on div "Our body therefore protects the organ fiercely: The central nervous system poli…" at bounding box center [838, 170] width 367 height 56
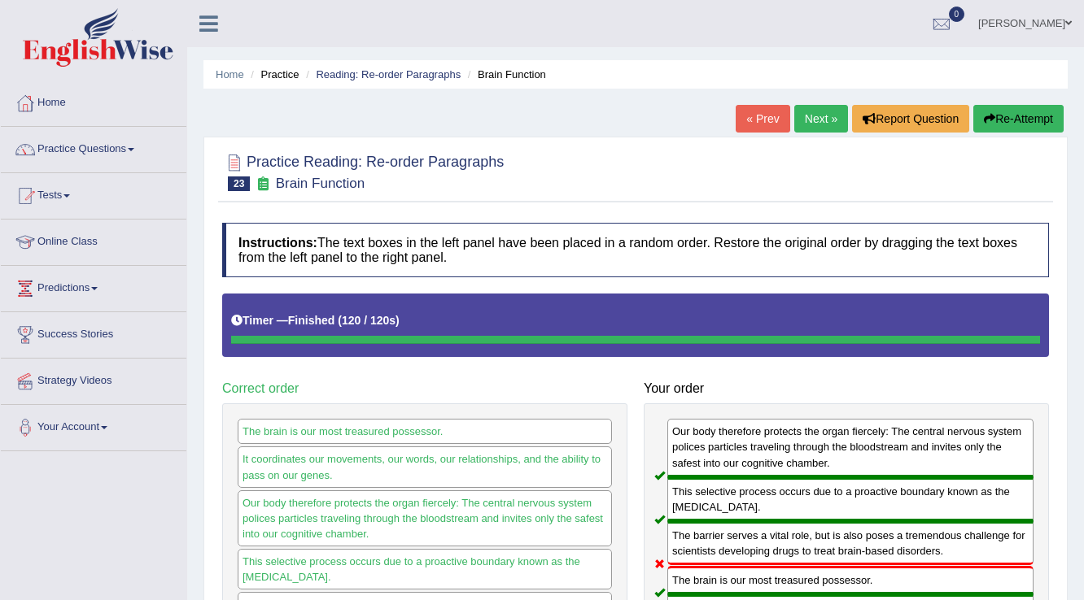
click at [813, 120] on link "Next »" at bounding box center [821, 119] width 54 height 28
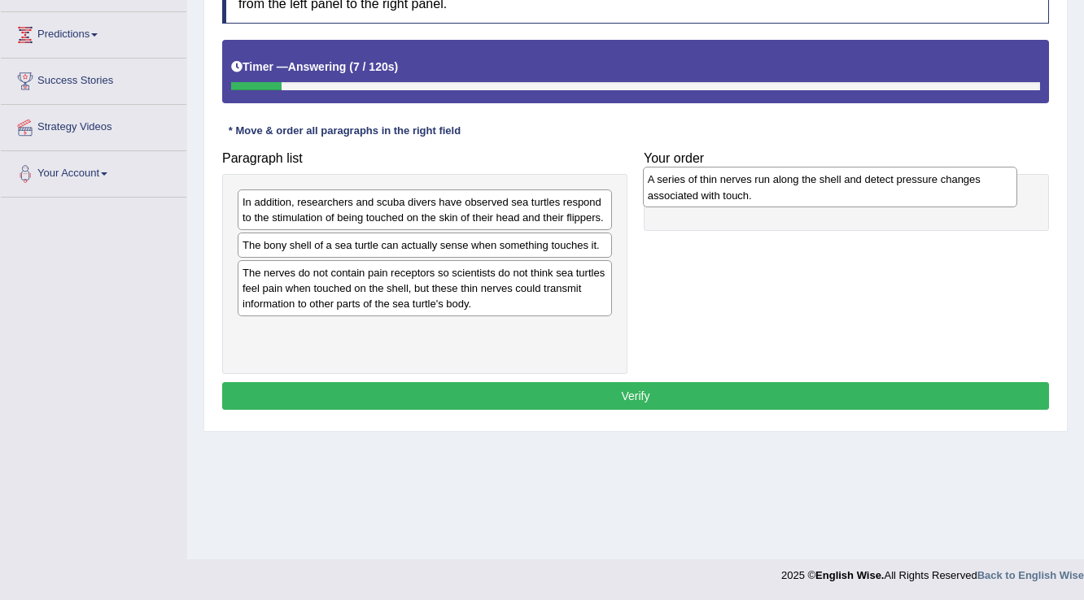
drag, startPoint x: 297, startPoint y: 257, endPoint x: 702, endPoint y: 192, distance: 410.3
click at [702, 192] on div "A series of thin nerves run along the shell and detect pressure changes associa…" at bounding box center [830, 187] width 375 height 41
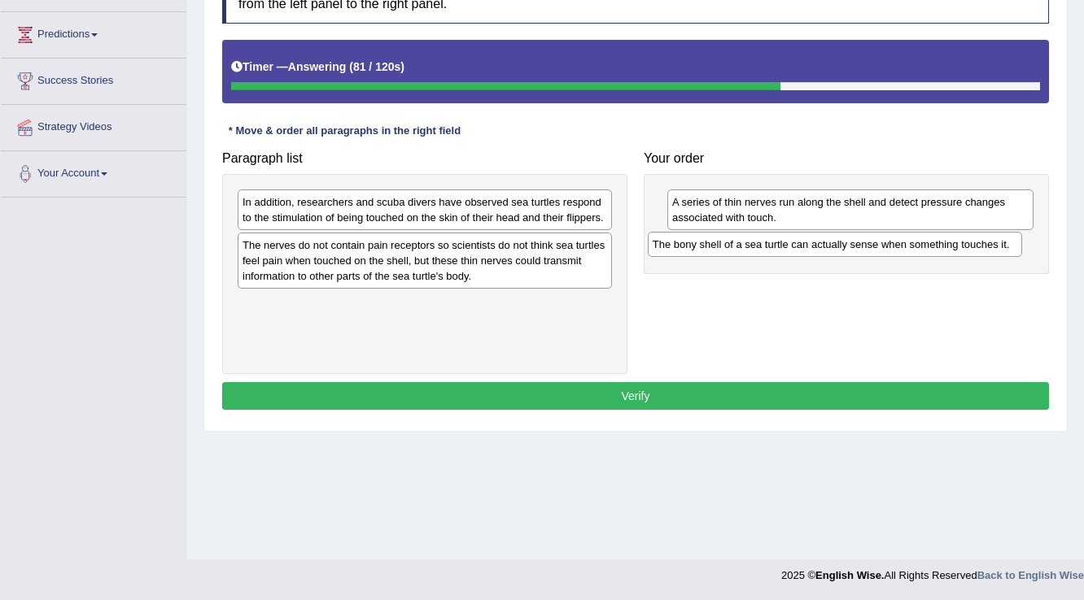
drag, startPoint x: 413, startPoint y: 244, endPoint x: 823, endPoint y: 244, distance: 410.0
click at [823, 244] on div "The bony shell of a sea turtle can actually sense when something touches it." at bounding box center [834, 244] width 375 height 25
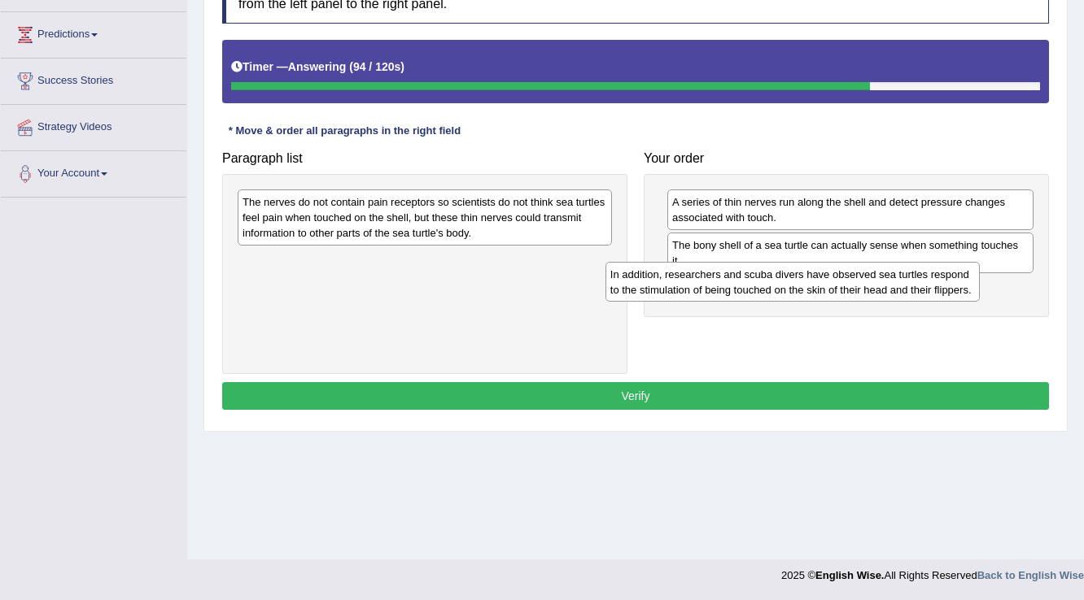
drag, startPoint x: 501, startPoint y: 211, endPoint x: 869, endPoint y: 283, distance: 374.7
click at [869, 283] on div "In addition, researchers and scuba divers have observed sea turtles respond to …" at bounding box center [792, 282] width 375 height 41
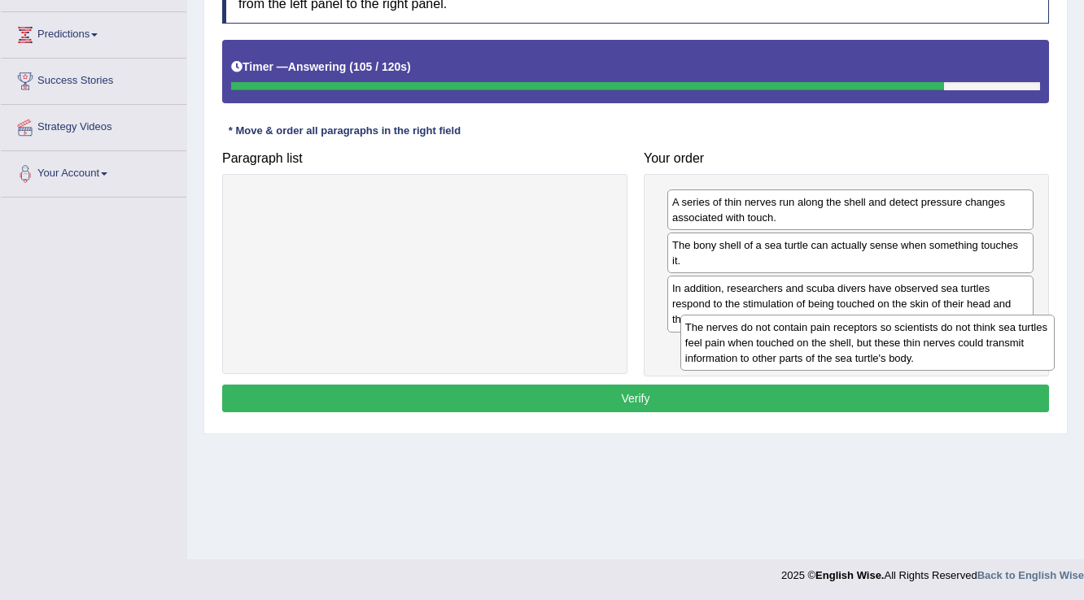
drag, startPoint x: 495, startPoint y: 224, endPoint x: 937, endPoint y: 349, distance: 459.9
click at [937, 349] on div "The nerves do not contain pain receptors so scientists do not think sea turtles…" at bounding box center [867, 343] width 375 height 56
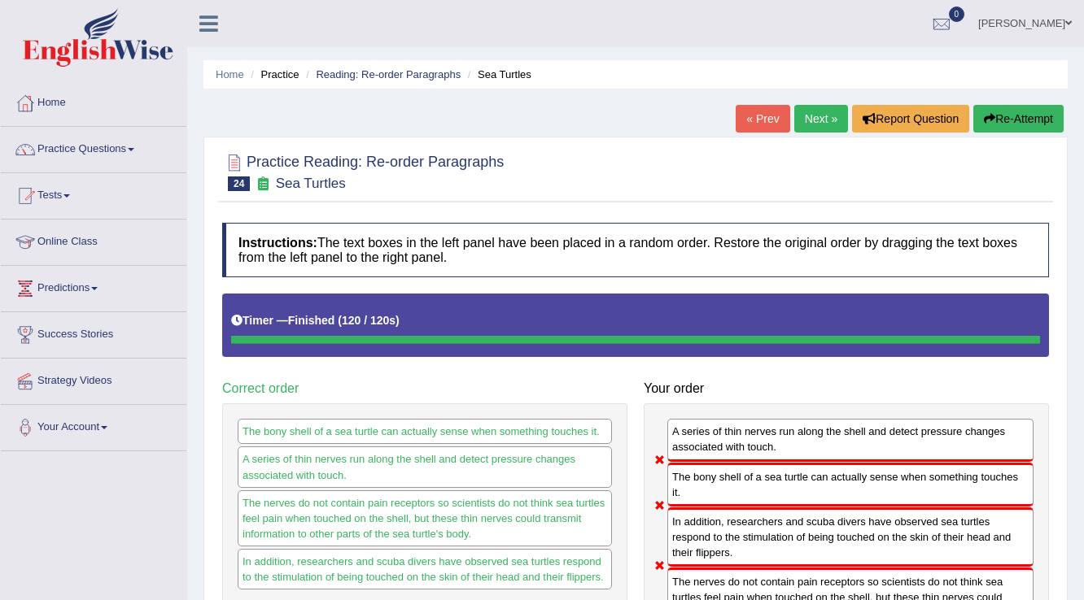
click at [1005, 107] on button "Re-Attempt" at bounding box center [1018, 119] width 90 height 28
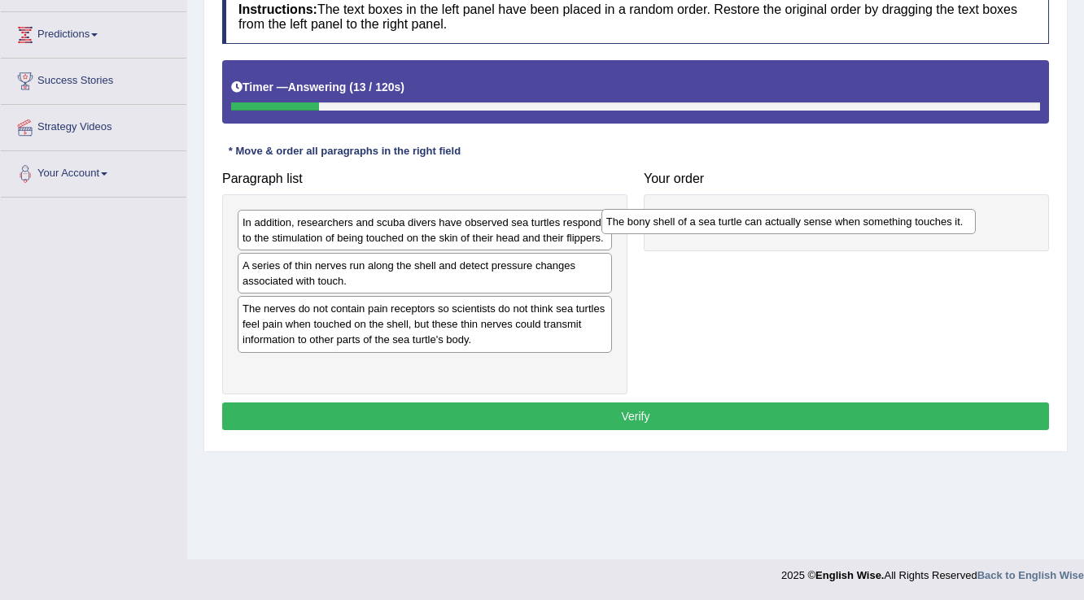
drag, startPoint x: 591, startPoint y: 307, endPoint x: 955, endPoint y: 221, distance: 373.7
click at [955, 221] on div "The bony shell of a sea turtle can actually sense when something touches it." at bounding box center [788, 221] width 375 height 25
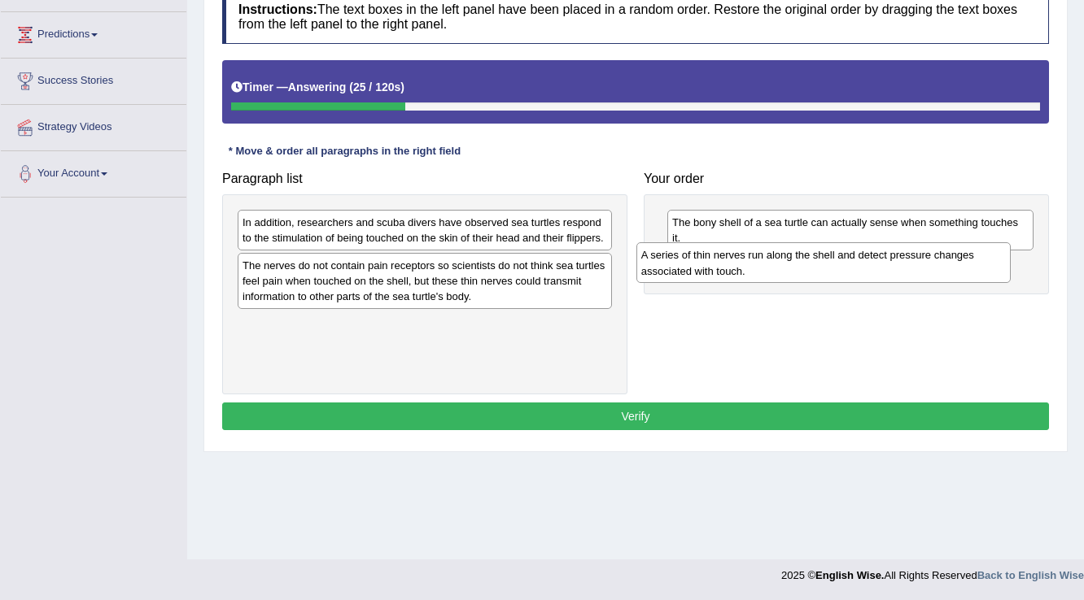
drag, startPoint x: 464, startPoint y: 272, endPoint x: 872, endPoint y: 259, distance: 408.5
click at [872, 259] on div "A series of thin nerves run along the shell and detect pressure changes associa…" at bounding box center [823, 262] width 375 height 41
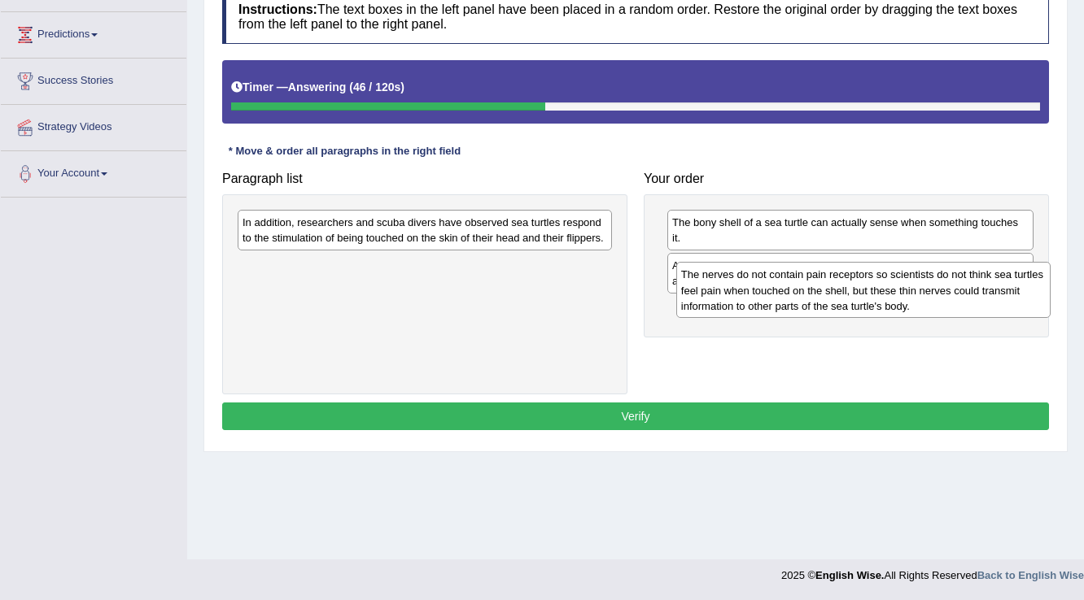
drag, startPoint x: 482, startPoint y: 284, endPoint x: 924, endPoint y: 299, distance: 442.0
click at [924, 299] on div "The nerves do not contain pain receptors so scientists do not think sea turtles…" at bounding box center [863, 290] width 375 height 56
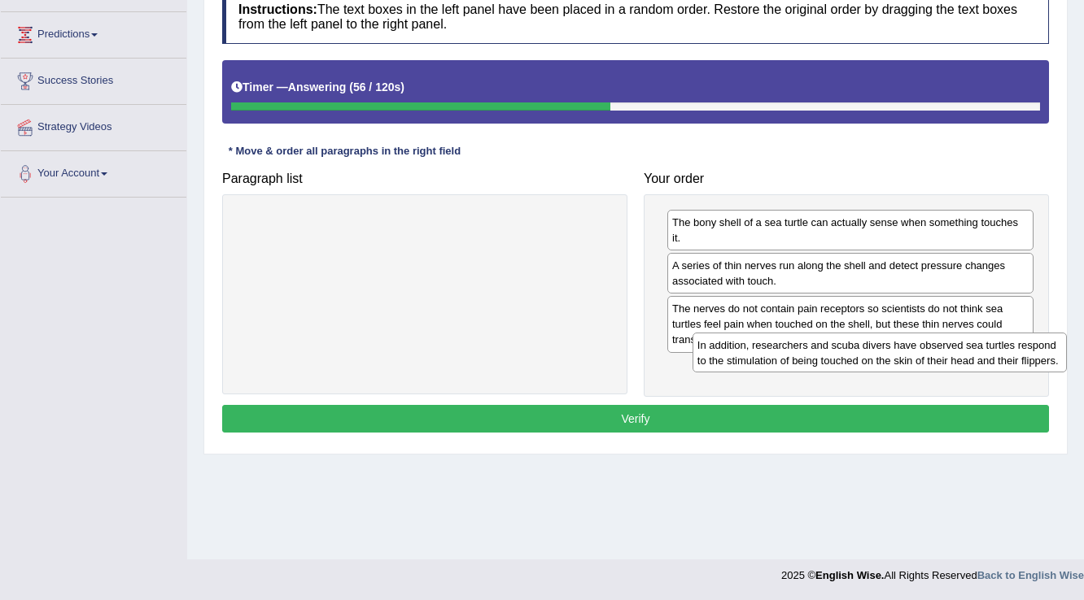
drag, startPoint x: 374, startPoint y: 232, endPoint x: 829, endPoint y: 355, distance: 471.0
click at [829, 355] on div "In addition, researchers and scuba divers have observed sea turtles respond to …" at bounding box center [879, 353] width 375 height 41
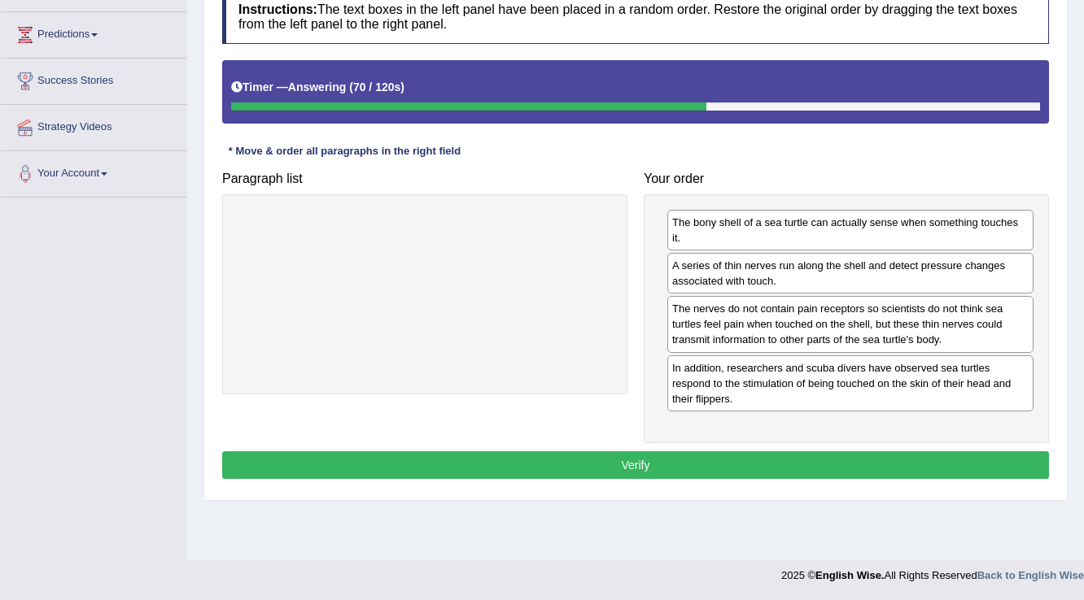
click at [826, 451] on button "Verify" at bounding box center [635, 465] width 826 height 28
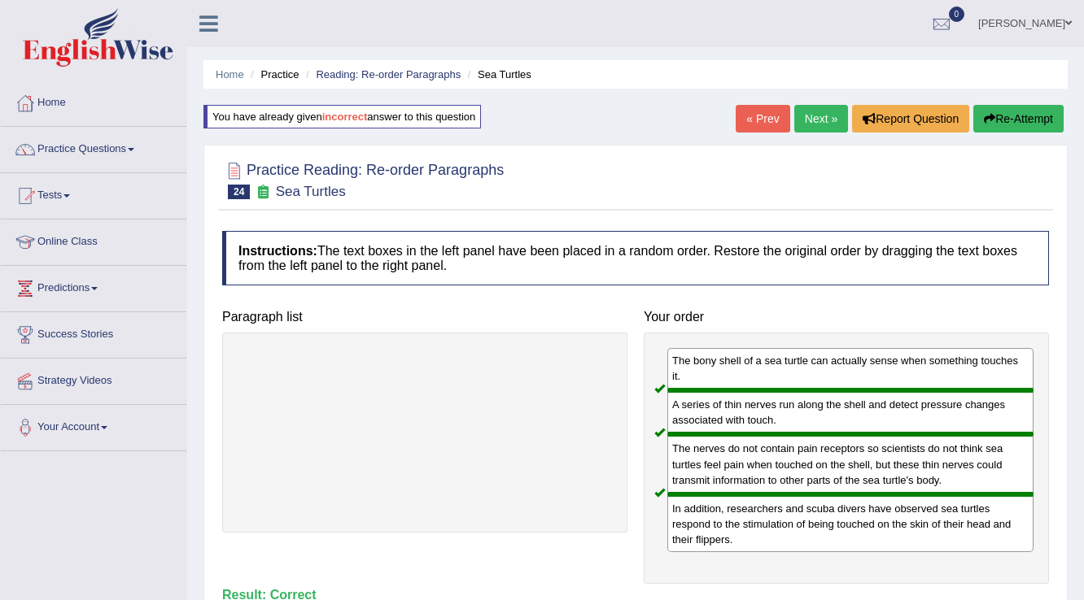
click at [824, 111] on link "Next »" at bounding box center [821, 119] width 54 height 28
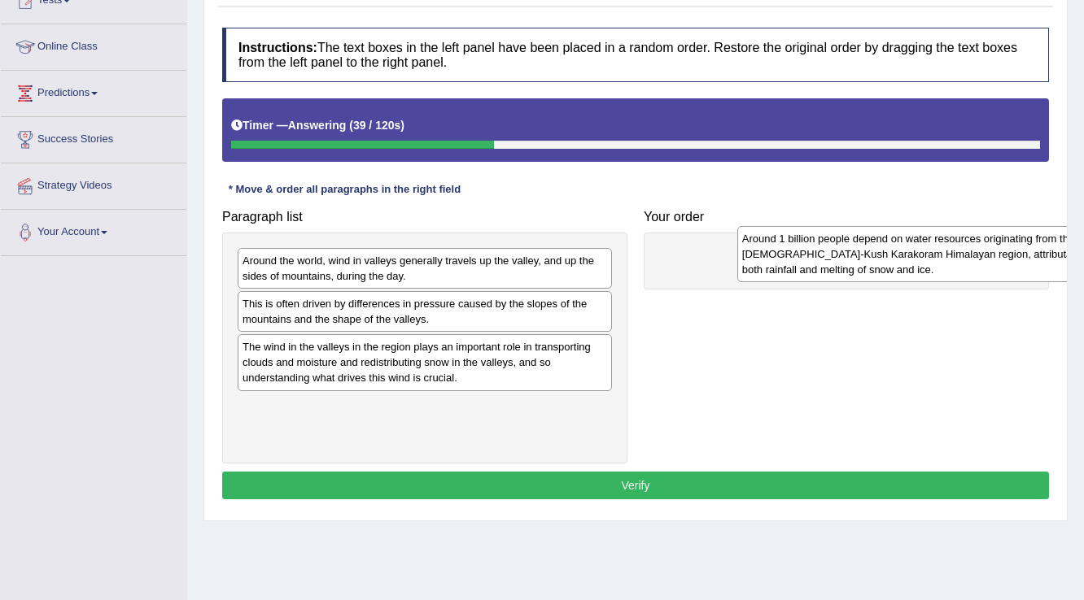
drag, startPoint x: 367, startPoint y: 364, endPoint x: 866, endPoint y: 257, distance: 510.9
click at [866, 257] on div "Around 1 billion people depend on water resources originating from the Hindu-Ku…" at bounding box center [924, 254] width 375 height 56
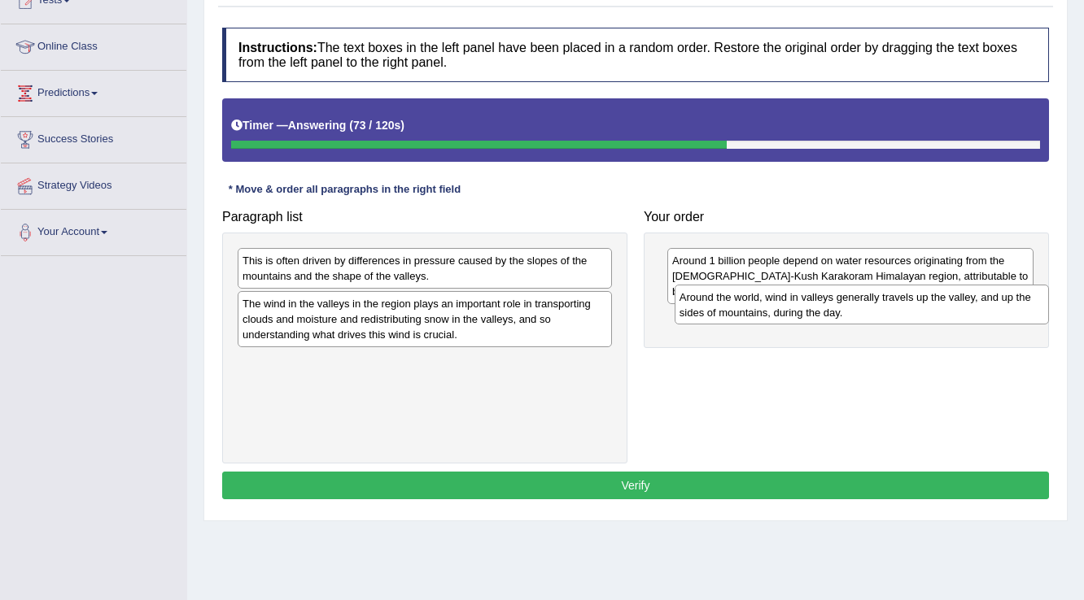
drag, startPoint x: 469, startPoint y: 274, endPoint x: 906, endPoint y: 311, distance: 438.3
click at [906, 311] on div "Around the world, wind in valleys generally travels up the valley, and up the s…" at bounding box center [861, 305] width 375 height 41
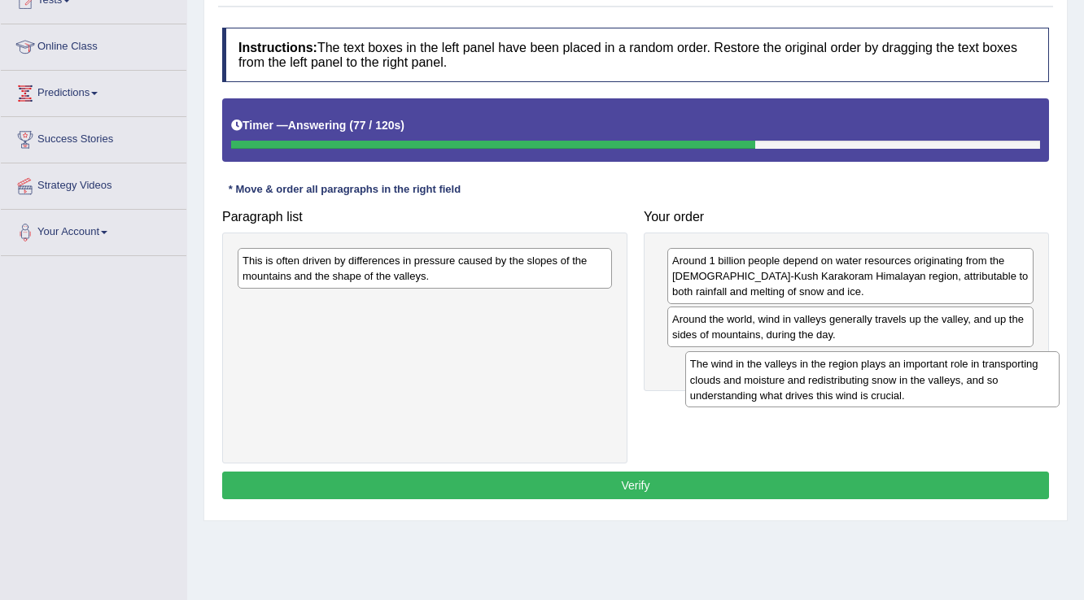
drag, startPoint x: 425, startPoint y: 320, endPoint x: 870, endPoint y: 381, distance: 449.9
click at [870, 381] on div "The wind in the valleys in the region plays an important role in transporting c…" at bounding box center [872, 379] width 375 height 56
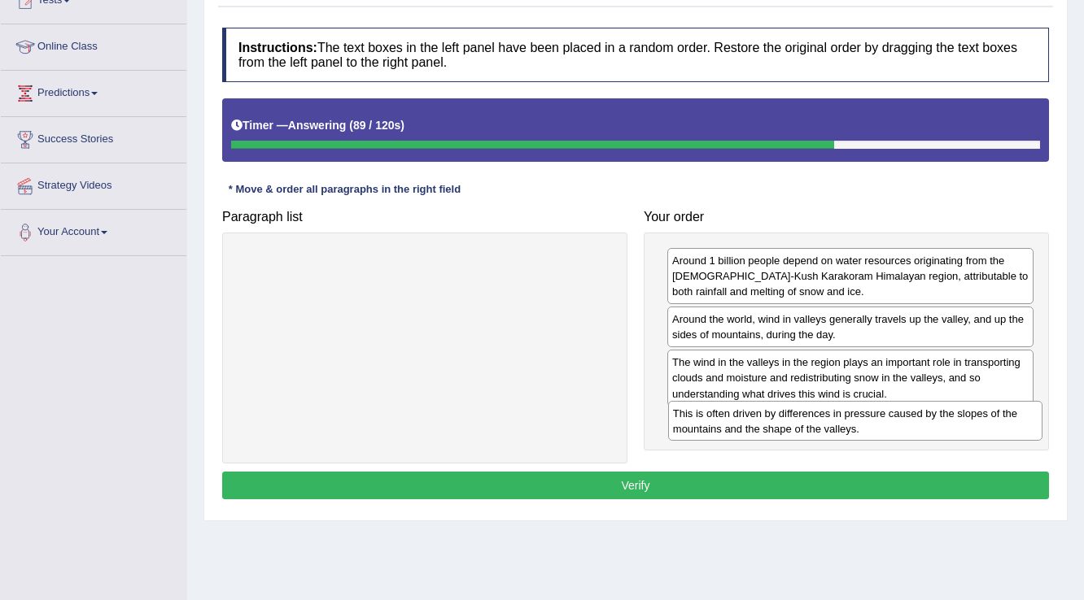
drag, startPoint x: 400, startPoint y: 269, endPoint x: 831, endPoint y: 422, distance: 456.7
click at [831, 422] on div "This is often driven by differences in pressure caused by the slopes of the mou…" at bounding box center [855, 421] width 375 height 41
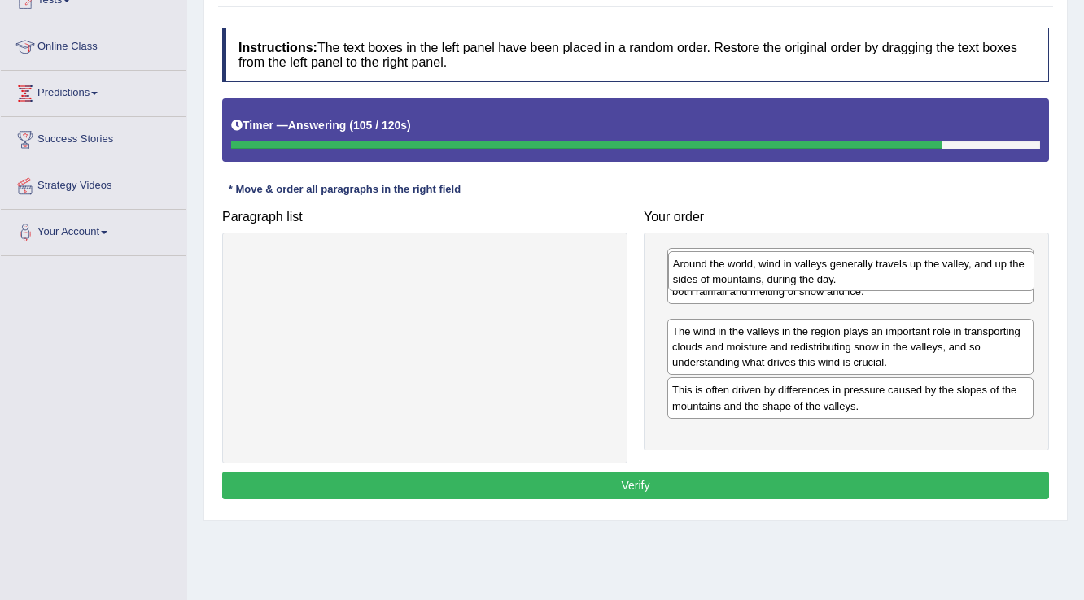
drag, startPoint x: 832, startPoint y: 335, endPoint x: 833, endPoint y: 280, distance: 55.3
click at [833, 280] on div "Around the world, wind in valleys generally travels up the valley, and up the s…" at bounding box center [851, 271] width 367 height 41
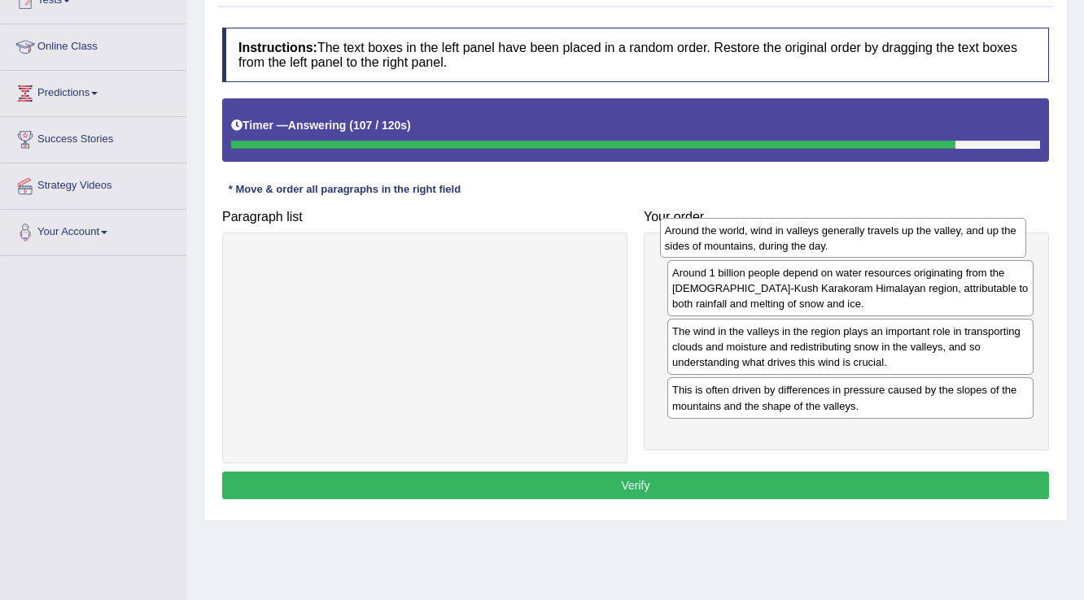
drag, startPoint x: 824, startPoint y: 329, endPoint x: 817, endPoint y: 240, distance: 89.0
click at [817, 240] on div "Around the world, wind in valleys generally travels up the valley, and up the s…" at bounding box center [843, 238] width 367 height 41
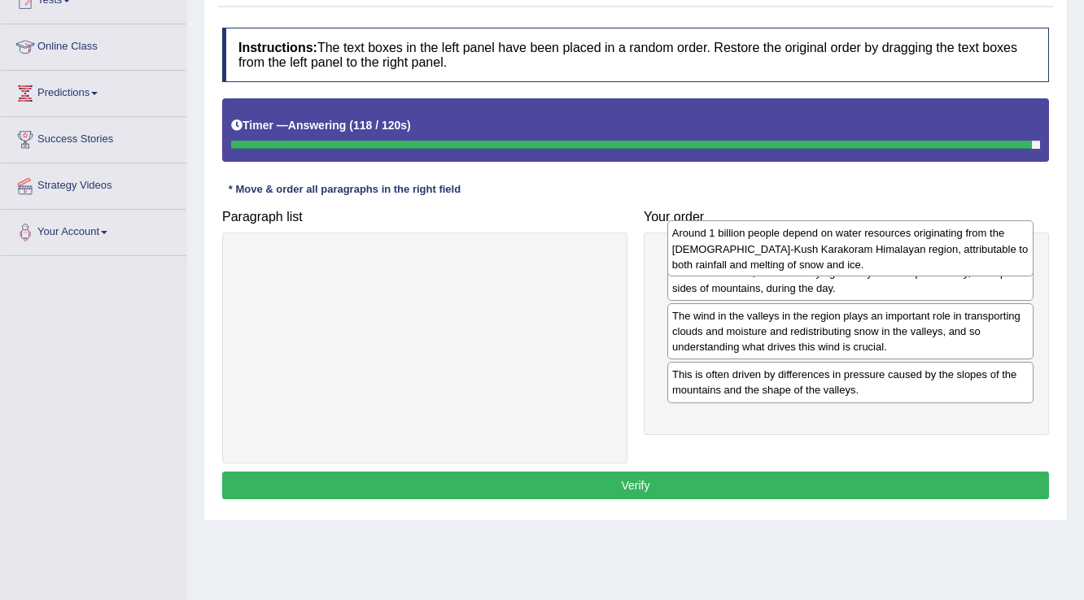
drag, startPoint x: 813, startPoint y: 327, endPoint x: 813, endPoint y: 257, distance: 70.0
click at [813, 257] on div "Around 1 billion people depend on water resources originating from the Hindu-Ku…" at bounding box center [850, 248] width 367 height 56
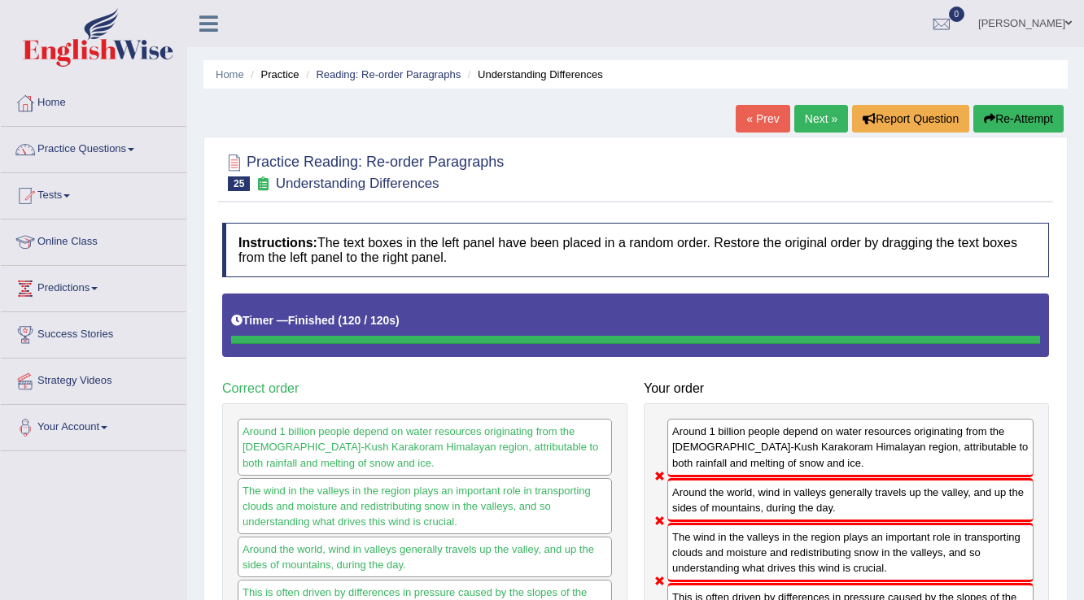
click at [1009, 111] on button "Re-Attempt" at bounding box center [1018, 119] width 90 height 28
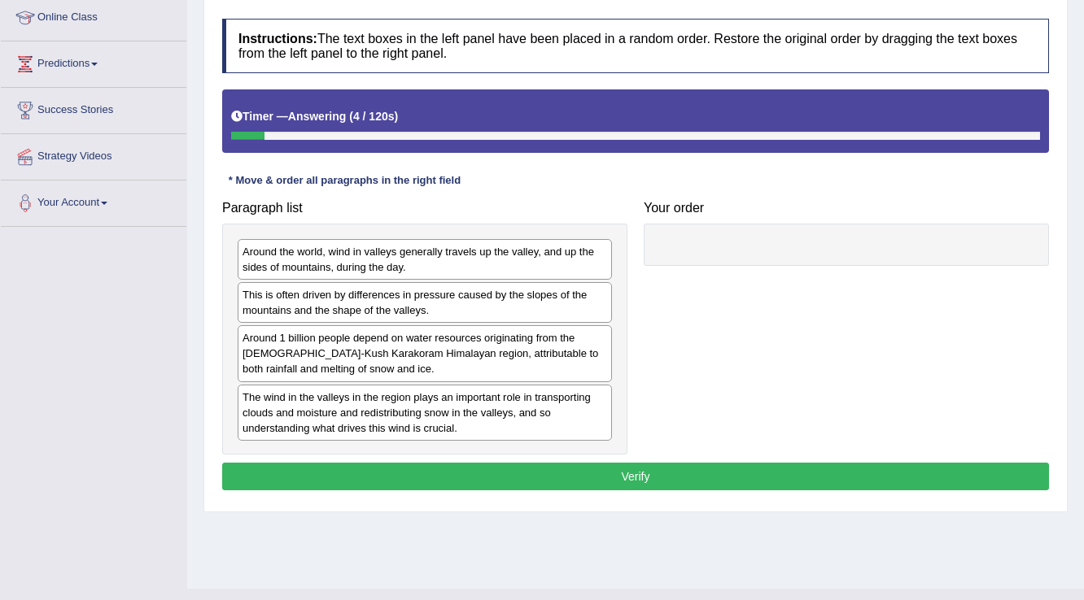
scroll to position [254, 0]
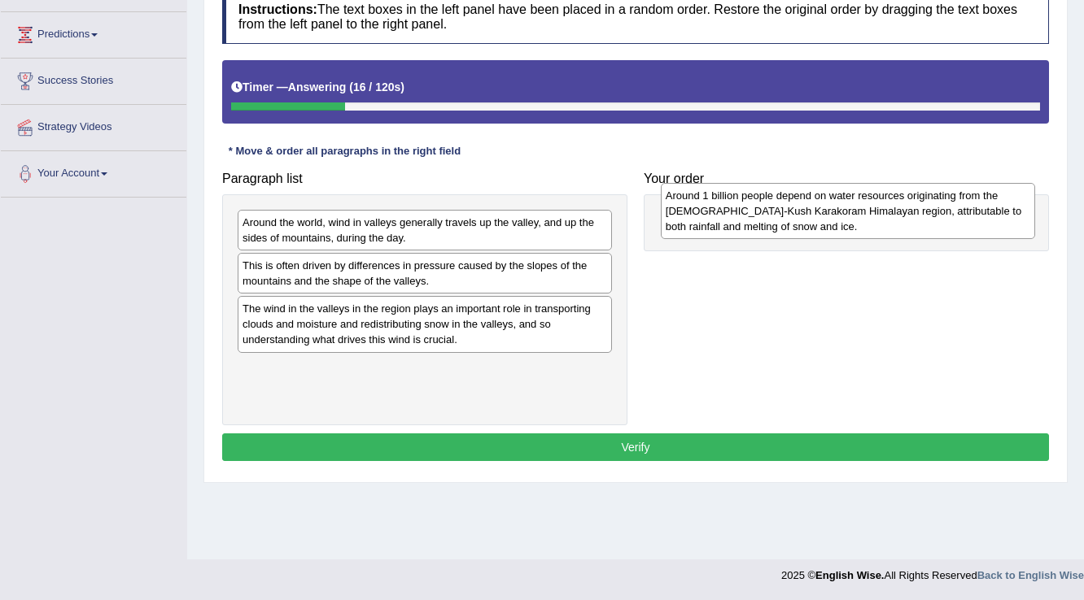
drag, startPoint x: 443, startPoint y: 334, endPoint x: 866, endPoint y: 222, distance: 437.6
click at [866, 222] on div "Around 1 billion people depend on water resources originating from the [DEMOGRA…" at bounding box center [848, 211] width 375 height 56
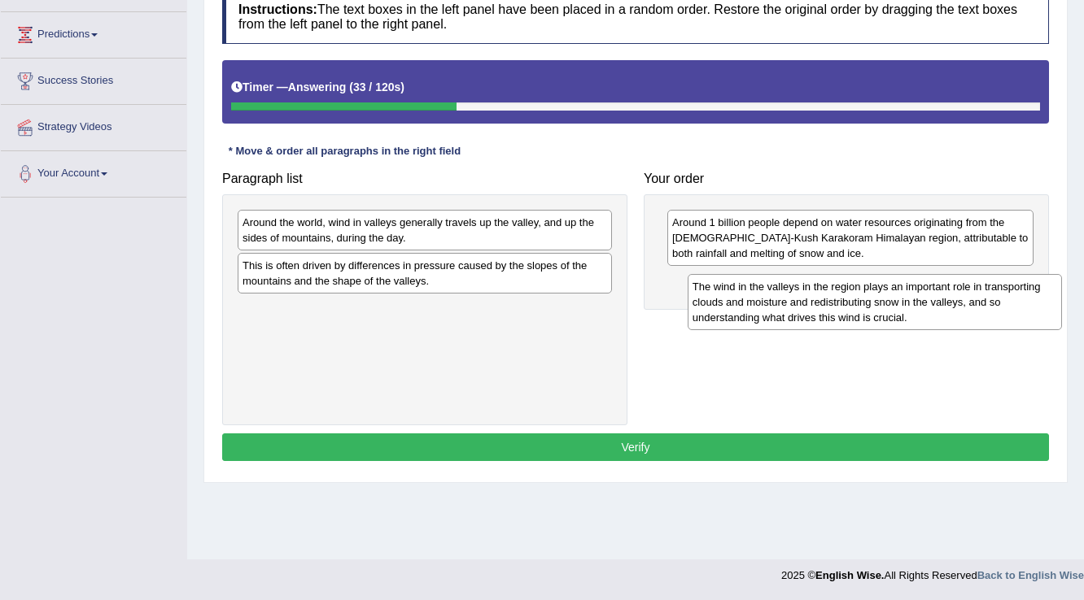
drag, startPoint x: 285, startPoint y: 320, endPoint x: 735, endPoint y: 299, distance: 450.3
click at [735, 299] on div "The wind in the valleys in the region plays an important role in transporting c…" at bounding box center [874, 302] width 375 height 56
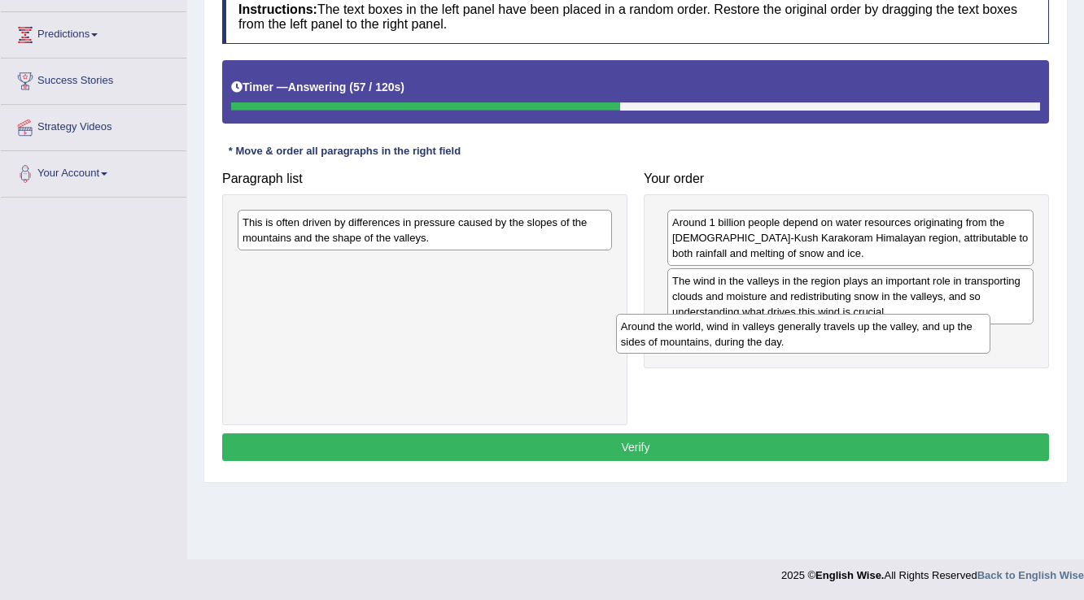
drag, startPoint x: 526, startPoint y: 225, endPoint x: 905, endPoint y: 329, distance: 392.3
click at [905, 329] on div "Around the world, wind in valleys generally travels up the valley, and up the s…" at bounding box center [803, 334] width 375 height 41
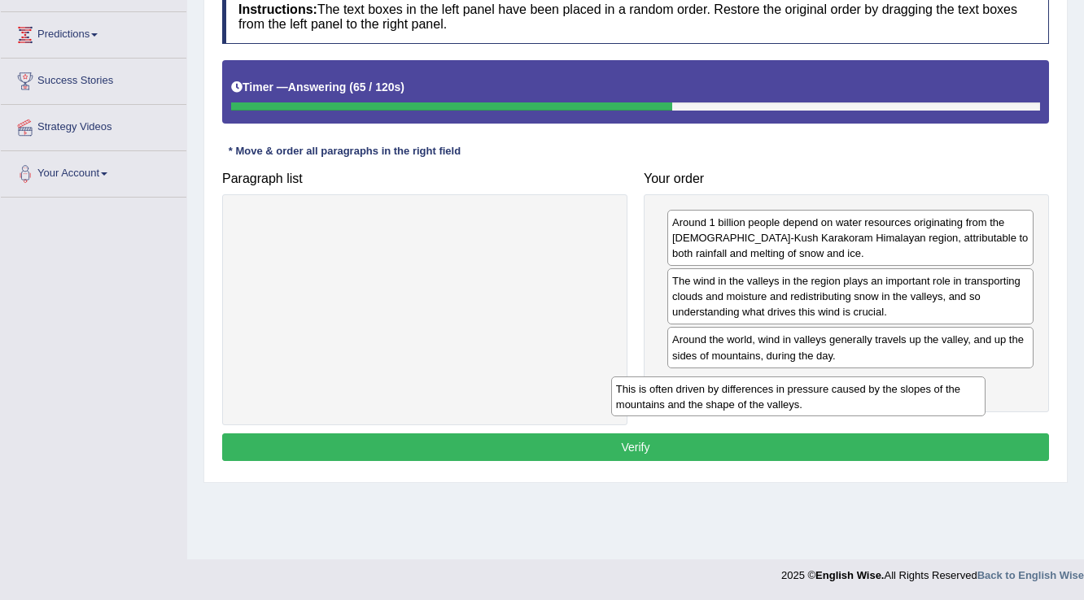
drag, startPoint x: 425, startPoint y: 225, endPoint x: 798, endPoint y: 391, distance: 408.9
click at [798, 391] on div "This is often driven by differences in pressure caused by the slopes of the mou…" at bounding box center [798, 397] width 375 height 41
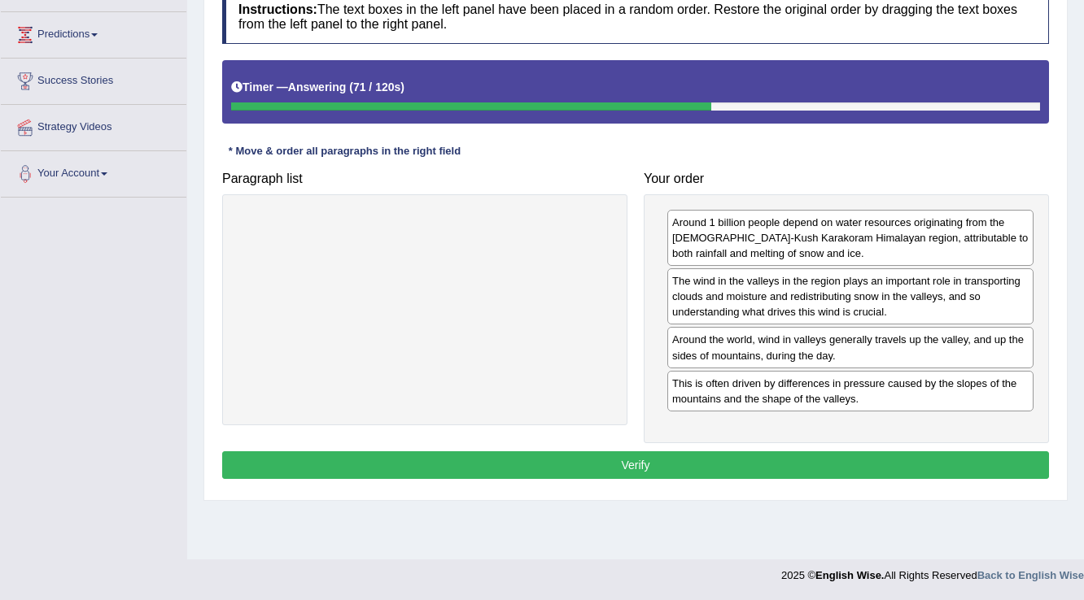
click at [752, 456] on button "Verify" at bounding box center [635, 465] width 826 height 28
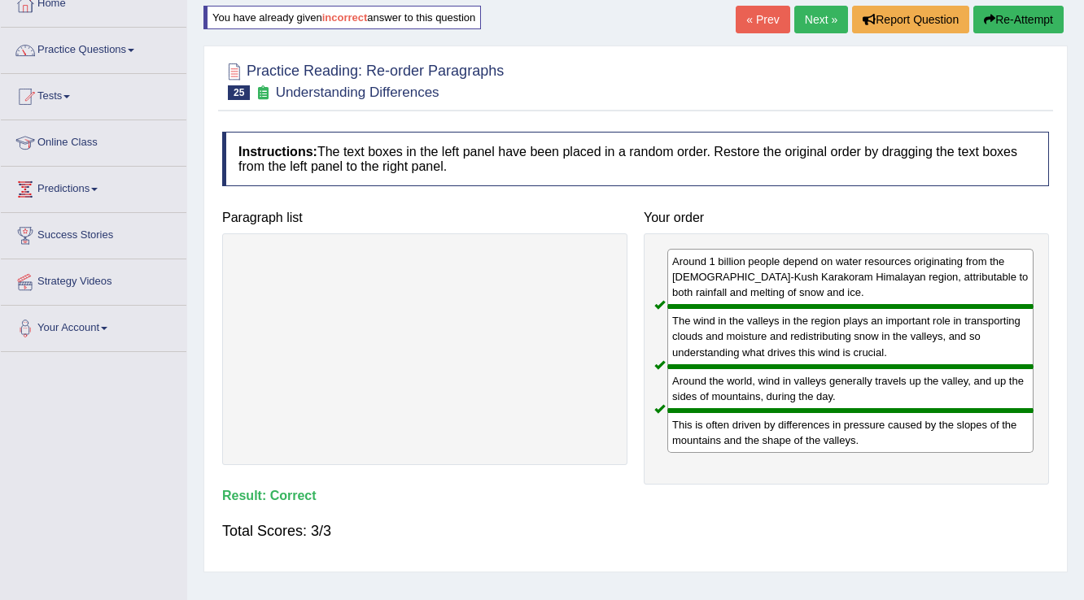
scroll to position [0, 0]
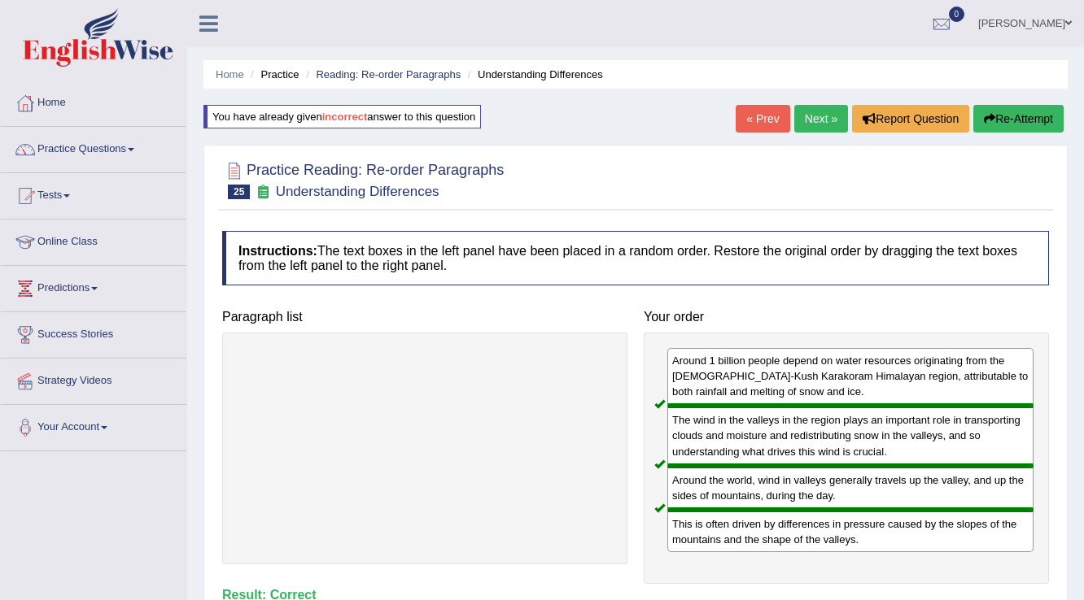
click at [816, 119] on link "Next »" at bounding box center [821, 119] width 54 height 28
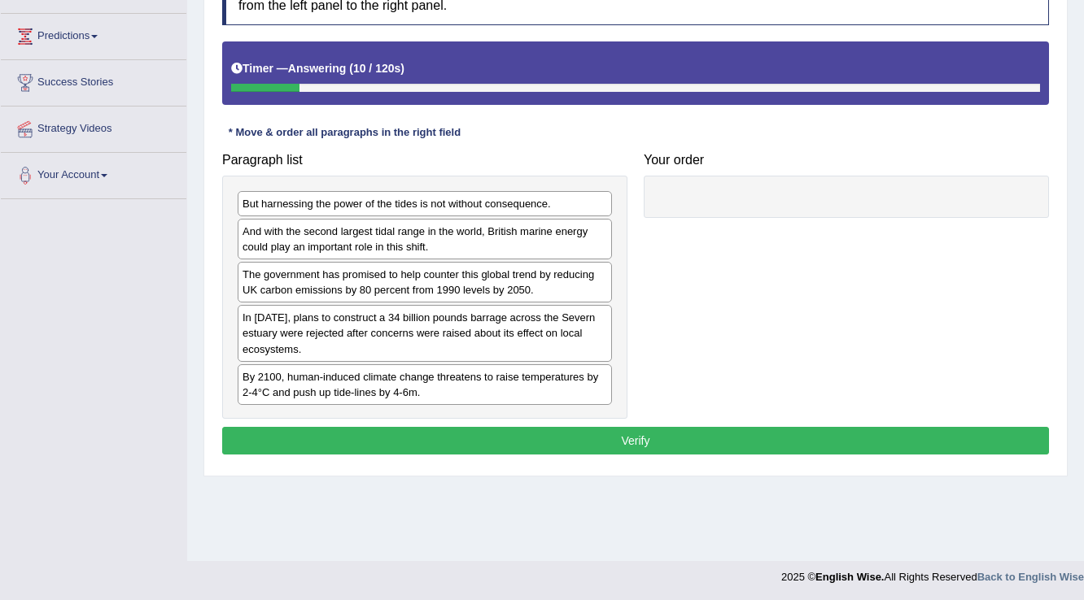
scroll to position [254, 0]
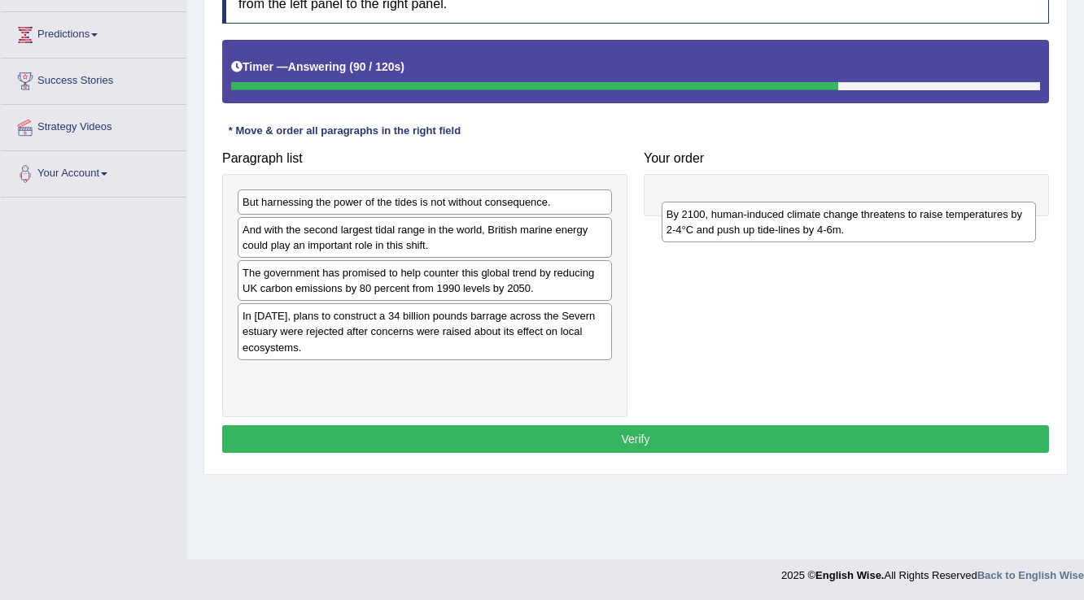
drag, startPoint x: 451, startPoint y: 382, endPoint x: 875, endPoint y: 222, distance: 452.8
click at [875, 222] on div "By 2100, human-induced climate change threatens to raise temperatures by 2-4°C …" at bounding box center [848, 222] width 375 height 41
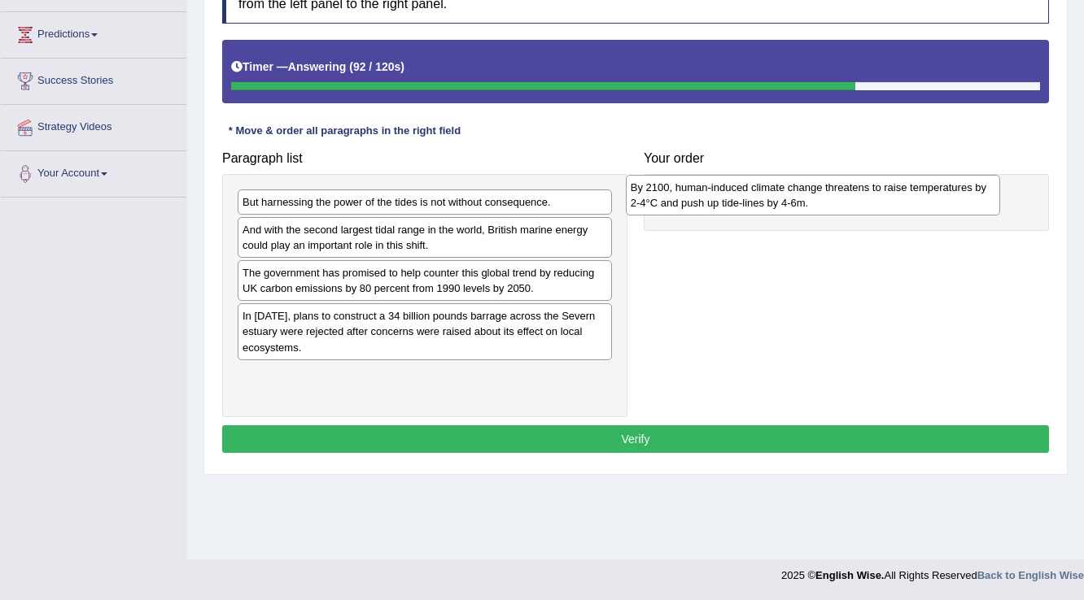
drag, startPoint x: 482, startPoint y: 382, endPoint x: 870, endPoint y: 195, distance: 430.4
click at [870, 195] on div "By 2100, human-induced climate change threatens to raise temperatures by 2-4°C …" at bounding box center [813, 195] width 375 height 41
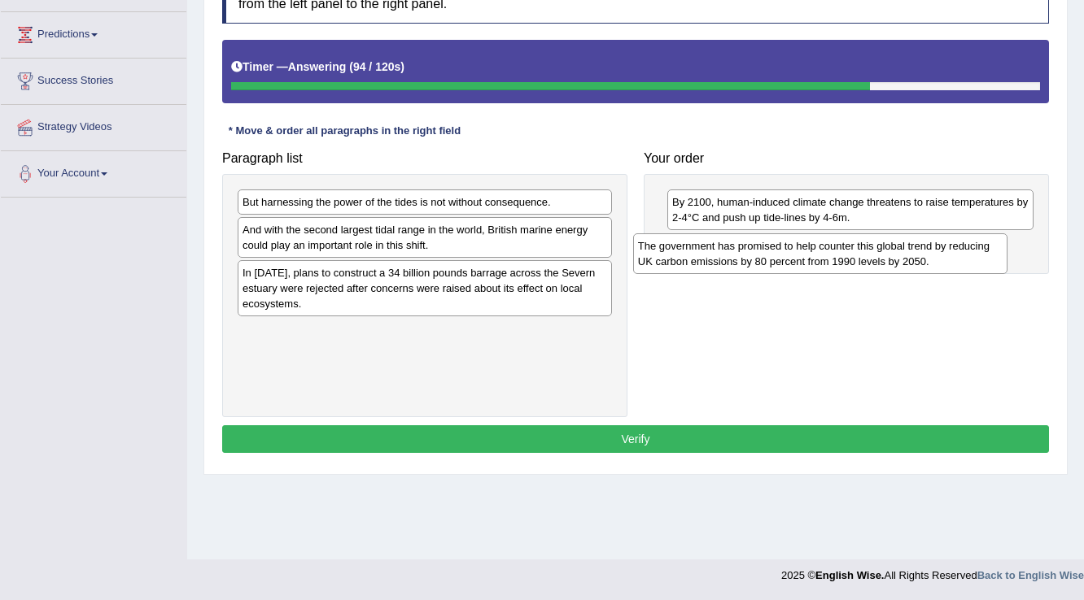
drag, startPoint x: 464, startPoint y: 276, endPoint x: 859, endPoint y: 250, distance: 396.2
click at [859, 250] on div "The government has promised to help counter this global trend by reducing UK ca…" at bounding box center [820, 253] width 375 height 41
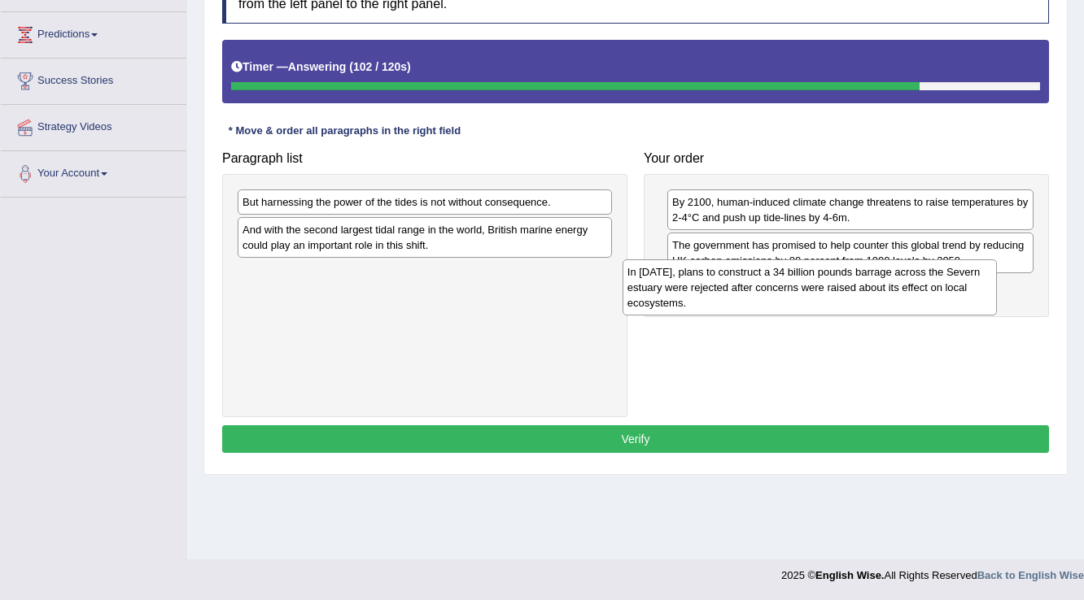
drag, startPoint x: 487, startPoint y: 290, endPoint x: 872, endPoint y: 290, distance: 384.8
click at [872, 290] on div "In [DATE], plans to construct a 34 billion pounds barrage across the Severn est…" at bounding box center [809, 287] width 375 height 56
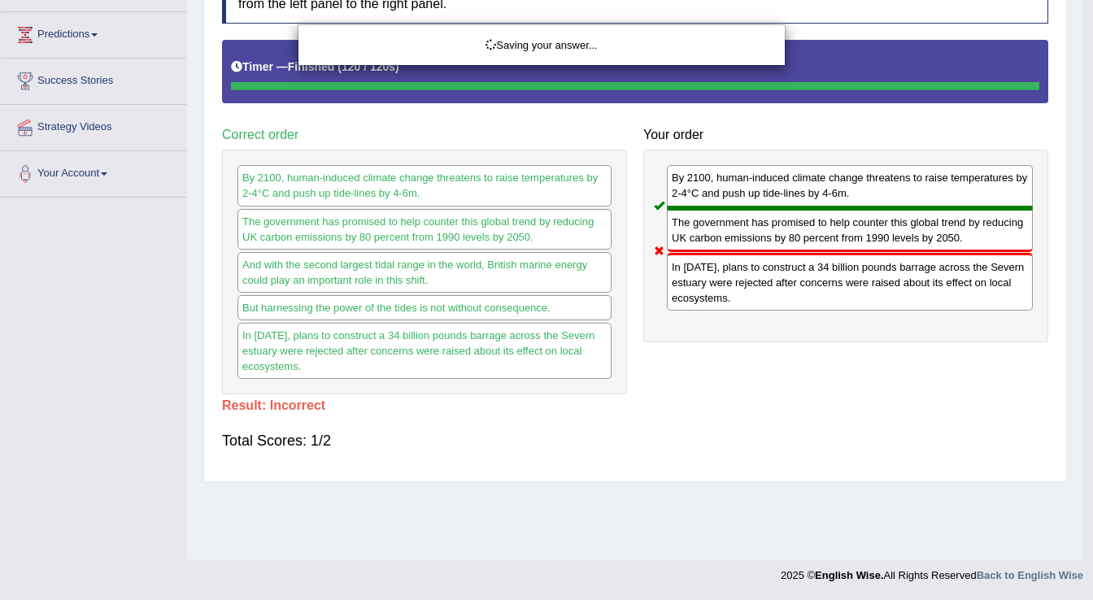
drag, startPoint x: 560, startPoint y: 205, endPoint x: 788, endPoint y: 322, distance: 256.1
click at [788, 322] on body "Toggle navigation Home Practice Questions Speaking Practice Read Aloud Repeat S…" at bounding box center [546, 46] width 1093 height 600
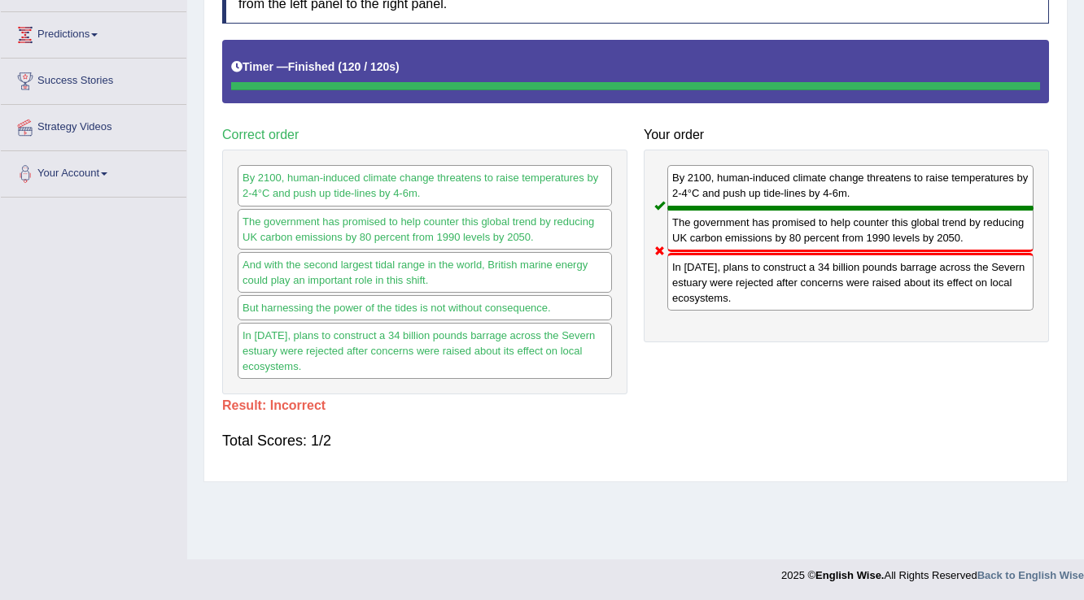
scroll to position [0, 0]
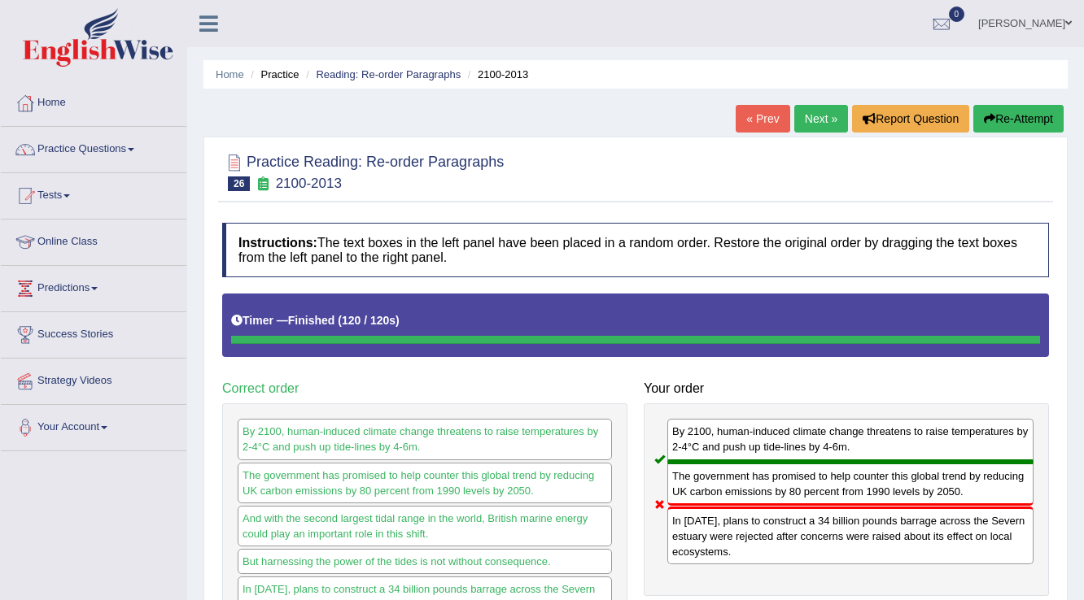
click at [995, 113] on button "Re-Attempt" at bounding box center [1018, 119] width 90 height 28
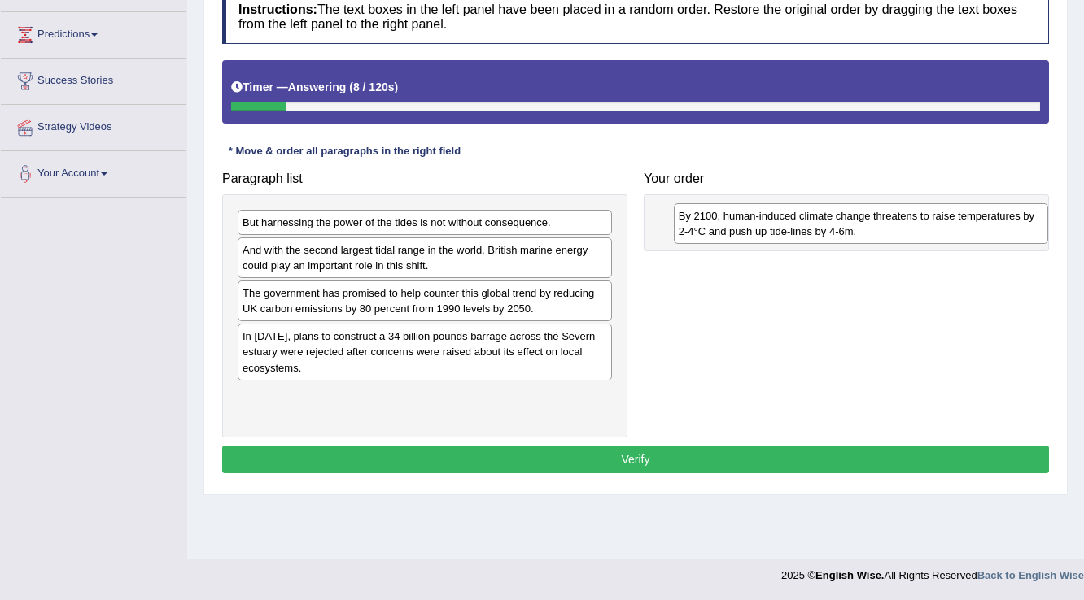
drag, startPoint x: 454, startPoint y: 406, endPoint x: 890, endPoint y: 228, distance: 471.0
click at [890, 228] on div "By 2100, human-induced climate change threatens to raise temperatures by 2-4°C …" at bounding box center [861, 223] width 375 height 41
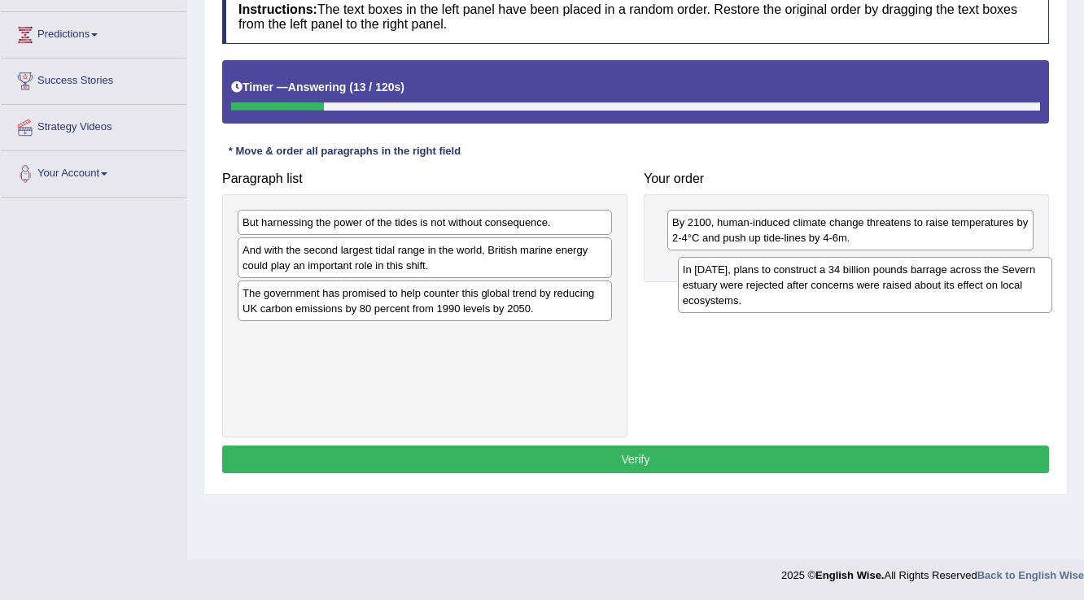
drag, startPoint x: 348, startPoint y: 345, endPoint x: 788, endPoint y: 279, distance: 445.0
click at [788, 279] on div "In 2013, plans to construct a 34 billion pounds barrage across the Severn estua…" at bounding box center [865, 285] width 375 height 56
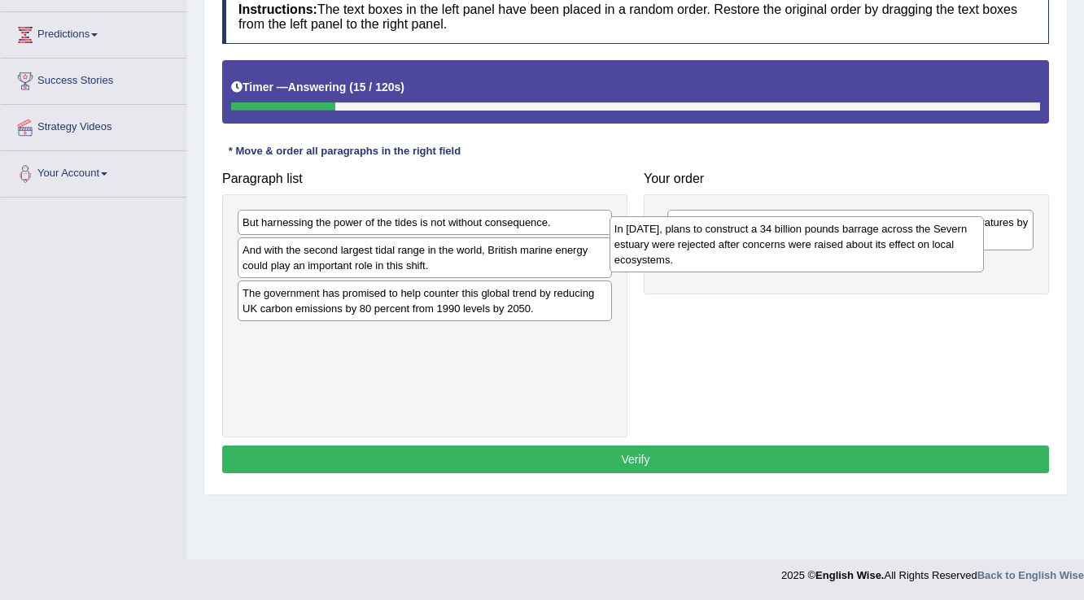
drag, startPoint x: 470, startPoint y: 352, endPoint x: 856, endPoint y: 254, distance: 397.9
click at [856, 254] on div "In 2013, plans to construct a 34 billion pounds barrage across the Severn estua…" at bounding box center [796, 244] width 375 height 56
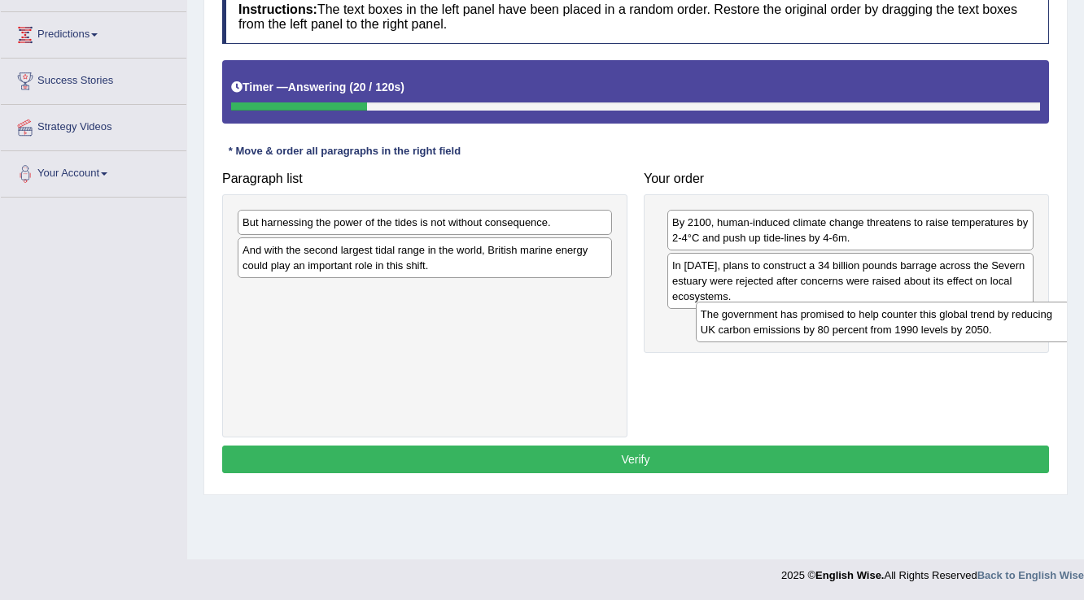
drag, startPoint x: 389, startPoint y: 300, endPoint x: 847, endPoint y: 322, distance: 458.5
click at [847, 322] on div "The government has promised to help counter this global trend by reducing UK ca…" at bounding box center [882, 322] width 375 height 41
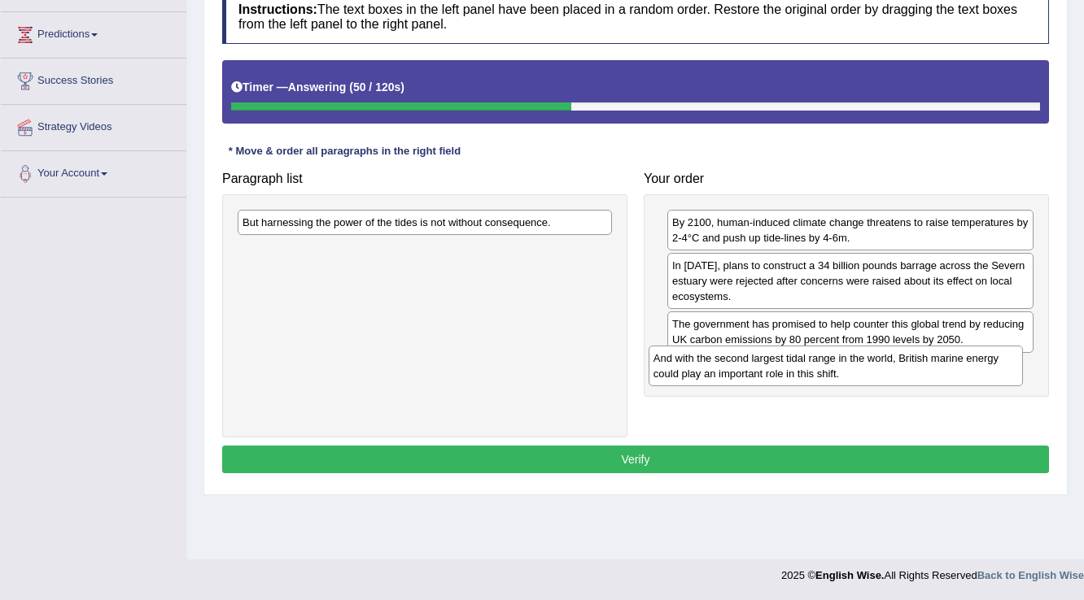
drag, startPoint x: 438, startPoint y: 255, endPoint x: 848, endPoint y: 364, distance: 425.0
click at [848, 364] on div "And with the second largest tidal range in the world, British marine energy cou…" at bounding box center [835, 366] width 375 height 41
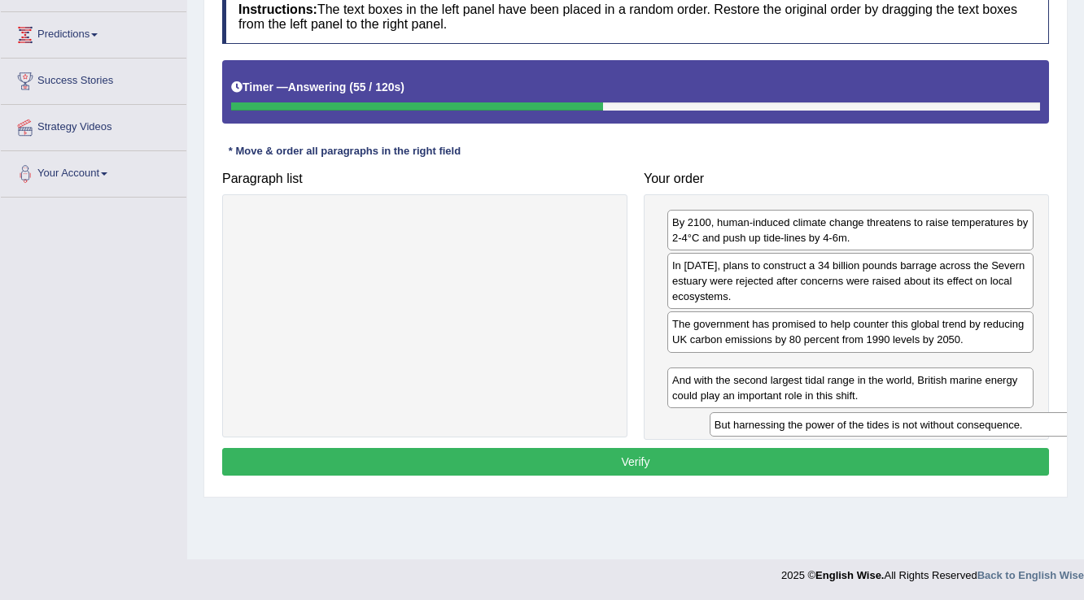
drag, startPoint x: 508, startPoint y: 219, endPoint x: 979, endPoint y: 421, distance: 513.4
click at [979, 421] on div "But harnessing the power of the tides is not without consequence." at bounding box center [896, 424] width 375 height 25
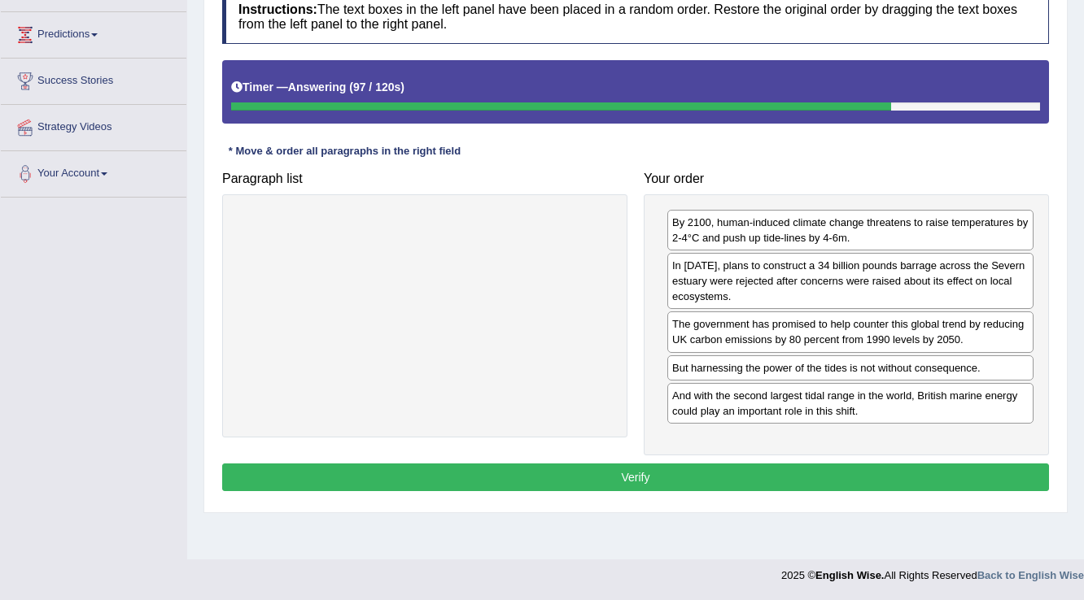
click at [650, 475] on button "Verify" at bounding box center [635, 478] width 826 height 28
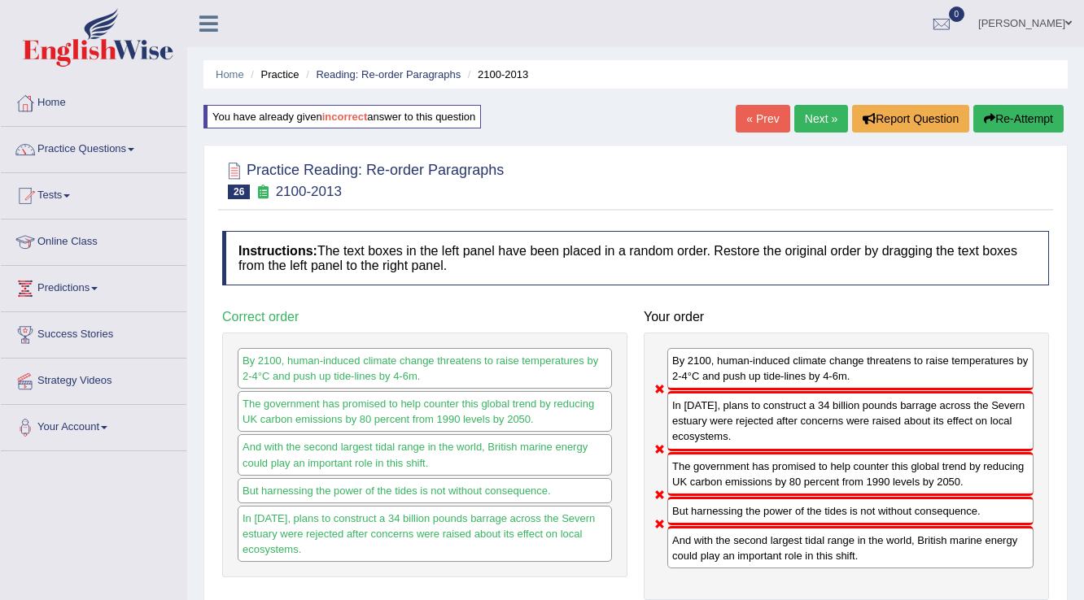
click at [1024, 113] on button "Re-Attempt" at bounding box center [1018, 119] width 90 height 28
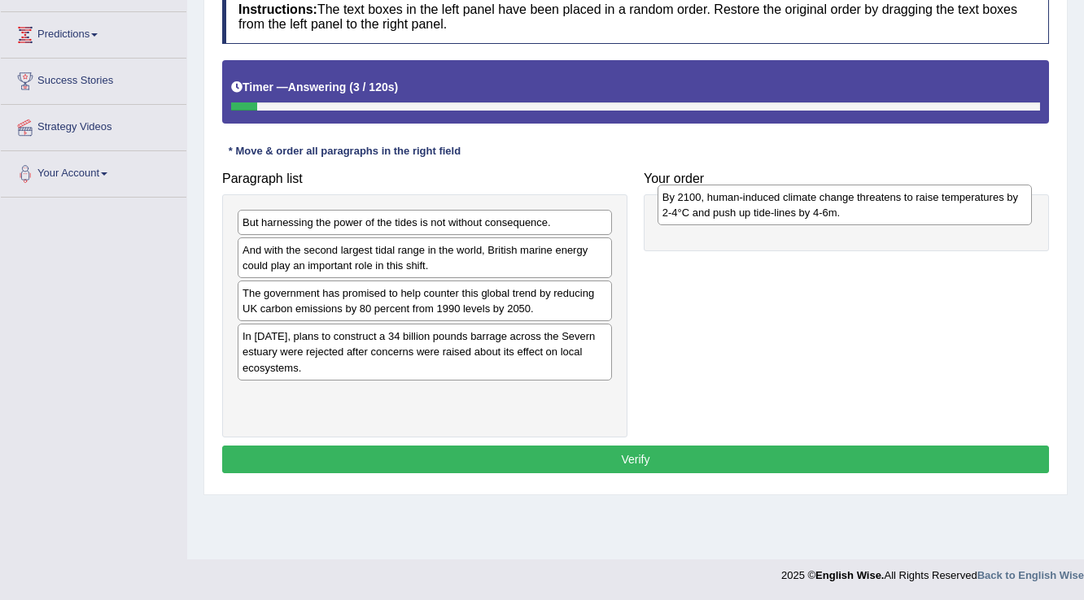
drag, startPoint x: 522, startPoint y: 397, endPoint x: 942, endPoint y: 200, distance: 463.6
click at [942, 200] on div "By 2100, human-induced climate change threatens to raise temperatures by 2-4°C …" at bounding box center [844, 205] width 375 height 41
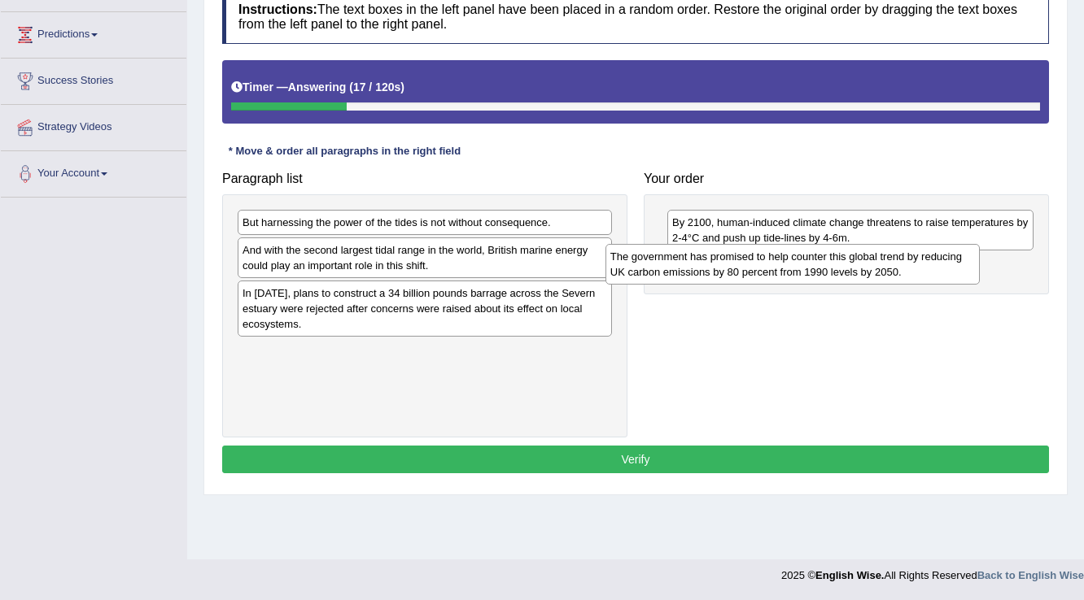
drag, startPoint x: 452, startPoint y: 296, endPoint x: 820, endPoint y: 260, distance: 369.4
click at [820, 260] on div "The government has promised to help counter this global trend by reducing UK ca…" at bounding box center [792, 264] width 375 height 41
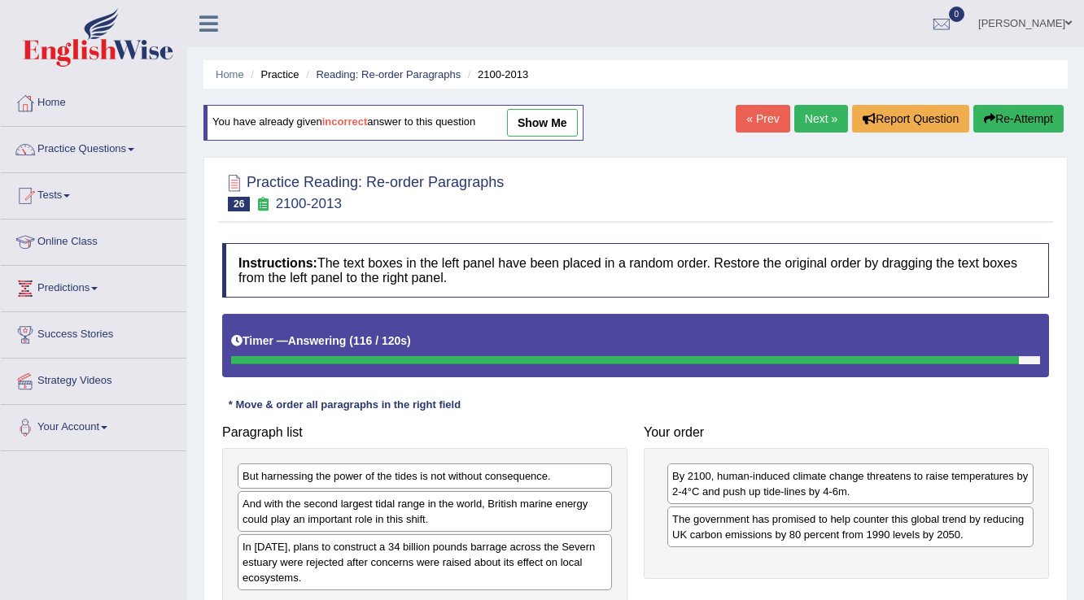
click at [1009, 112] on button "Re-Attempt" at bounding box center [1018, 119] width 90 height 28
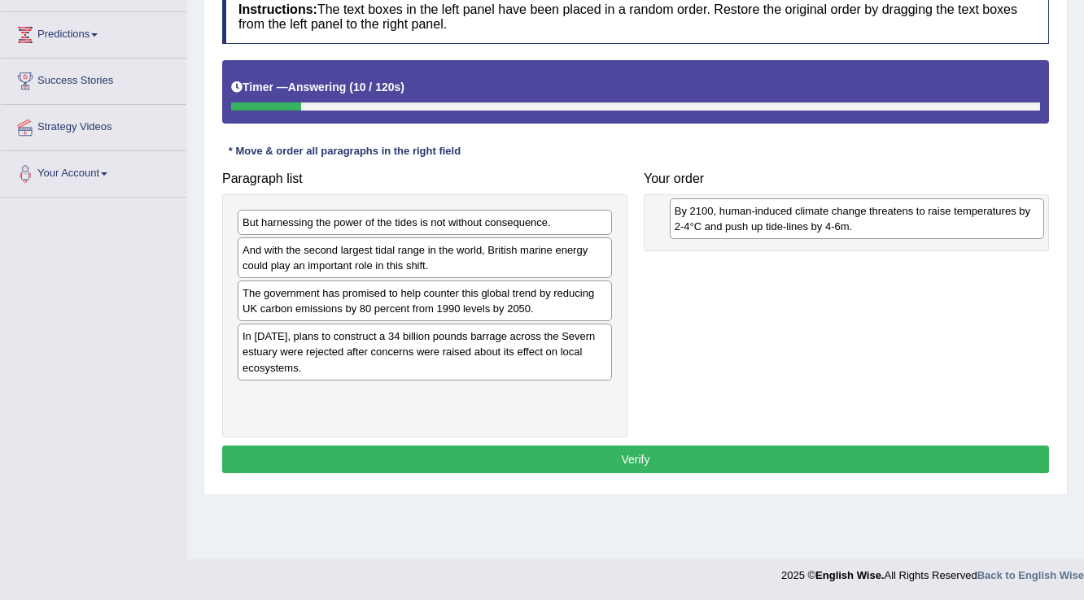
drag, startPoint x: 465, startPoint y: 403, endPoint x: 897, endPoint y: 220, distance: 469.1
click at [897, 220] on div "By 2100, human-induced climate change threatens to raise temperatures by 2-4°C …" at bounding box center [856, 218] width 375 height 41
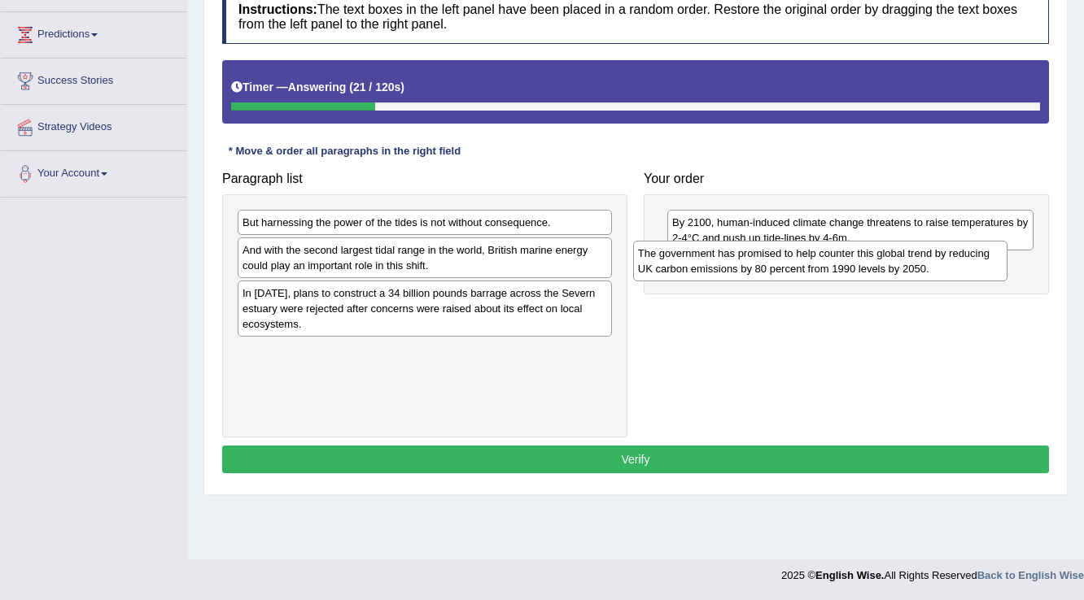
drag, startPoint x: 422, startPoint y: 299, endPoint x: 818, endPoint y: 260, distance: 397.3
click at [818, 260] on div "The government has promised to help counter this global trend by reducing UK ca…" at bounding box center [820, 261] width 375 height 41
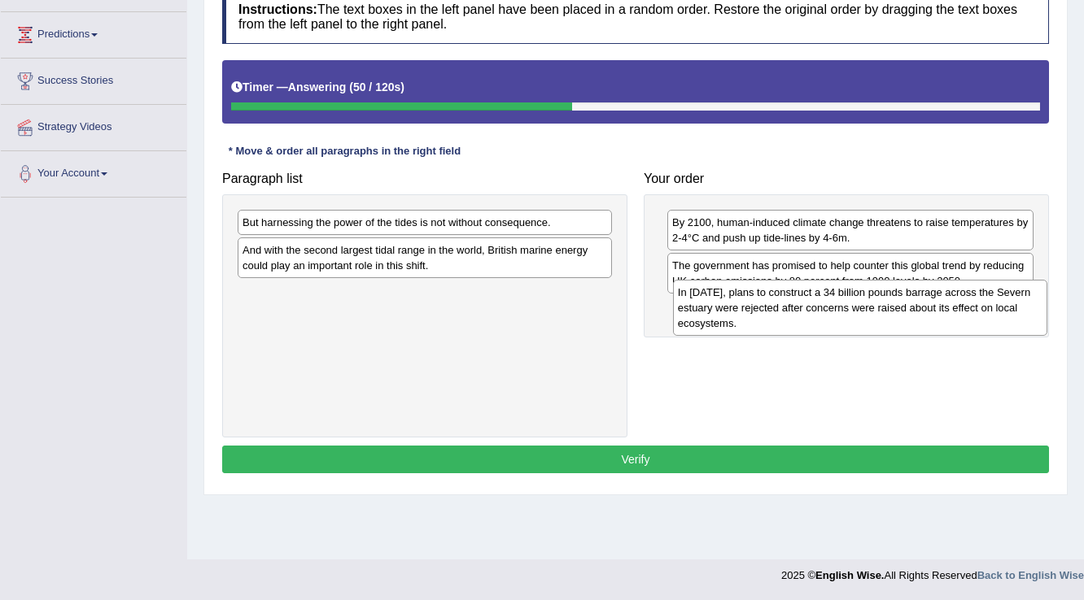
drag, startPoint x: 363, startPoint y: 315, endPoint x: 796, endPoint y: 316, distance: 432.8
click at [796, 316] on div "In [DATE], plans to construct a 34 billion pounds barrage across the Severn est…" at bounding box center [860, 308] width 375 height 56
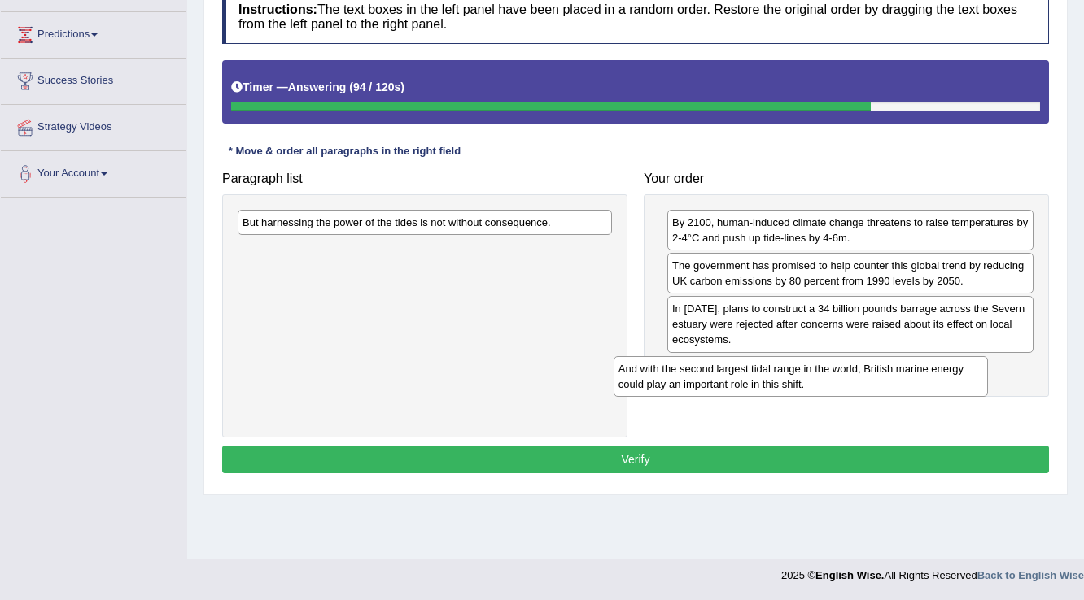
drag, startPoint x: 496, startPoint y: 265, endPoint x: 872, endPoint y: 385, distance: 394.4
click at [872, 385] on div "And with the second largest tidal range in the world, British marine energy cou…" at bounding box center [800, 376] width 375 height 41
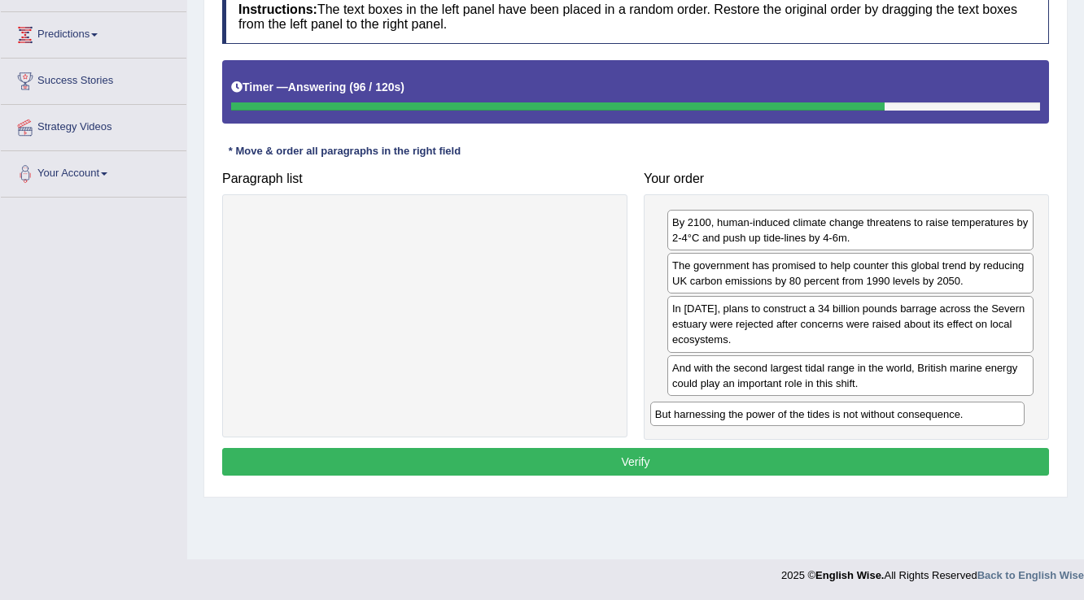
drag, startPoint x: 482, startPoint y: 225, endPoint x: 894, endPoint y: 416, distance: 454.9
click at [894, 416] on div "But harnessing the power of the tides is not without consequence." at bounding box center [837, 414] width 375 height 25
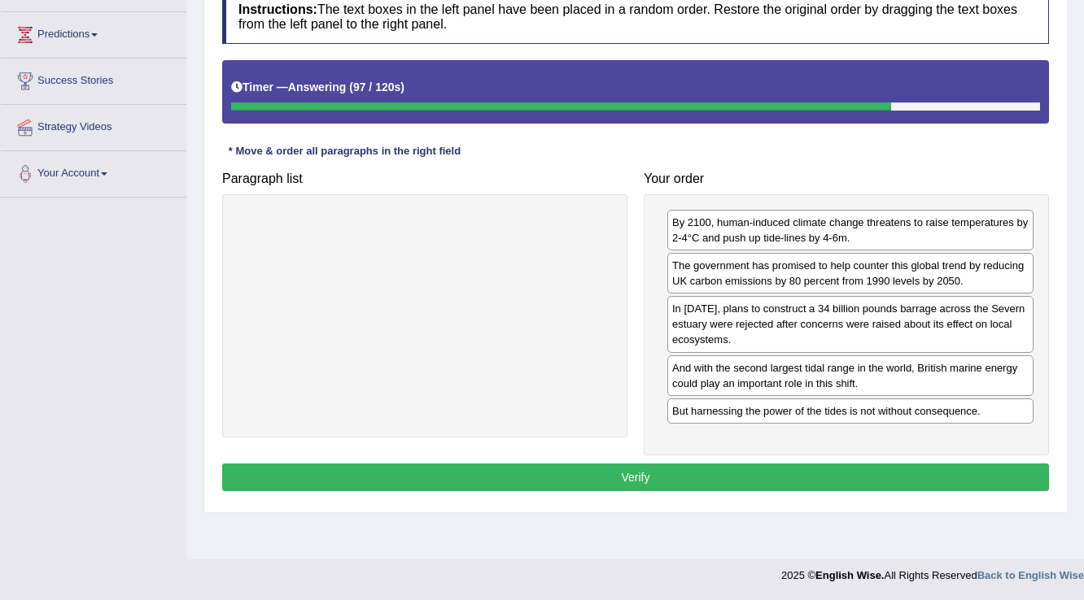
click at [704, 470] on button "Verify" at bounding box center [635, 478] width 826 height 28
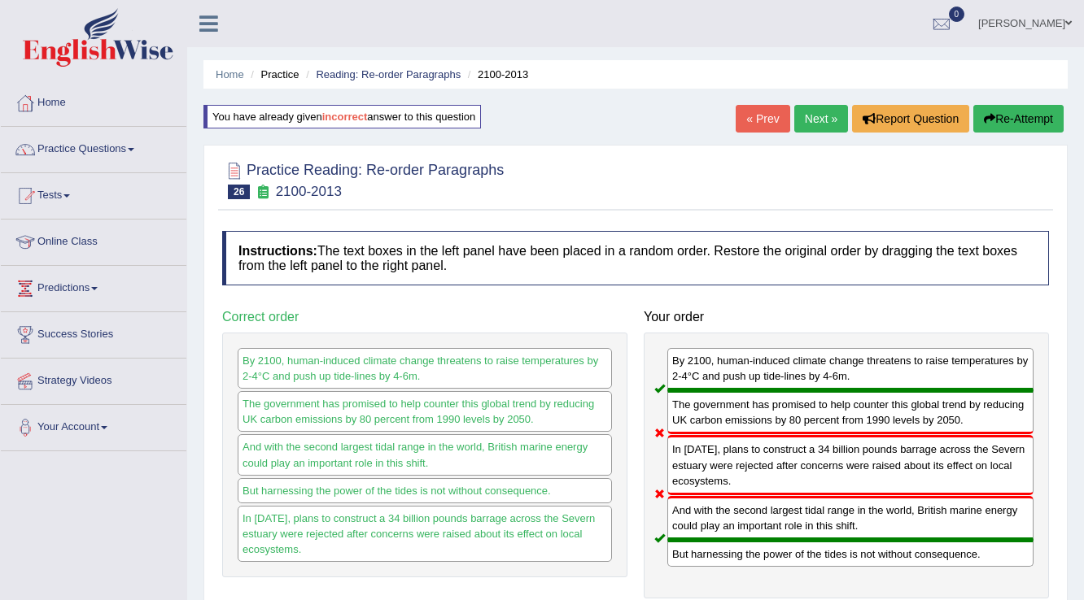
click at [1028, 111] on button "Re-Attempt" at bounding box center [1018, 119] width 90 height 28
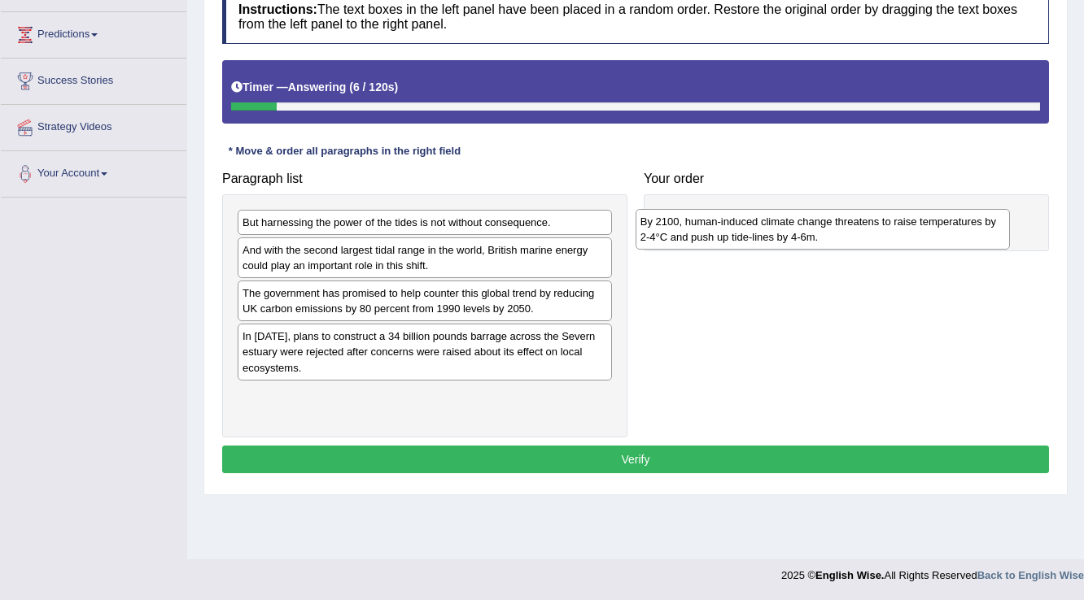
drag, startPoint x: 355, startPoint y: 394, endPoint x: 752, endPoint y: 221, distance: 433.5
click at [752, 221] on div "By 2100, human-induced climate change threatens to raise temperatures by 2-4°C …" at bounding box center [822, 229] width 375 height 41
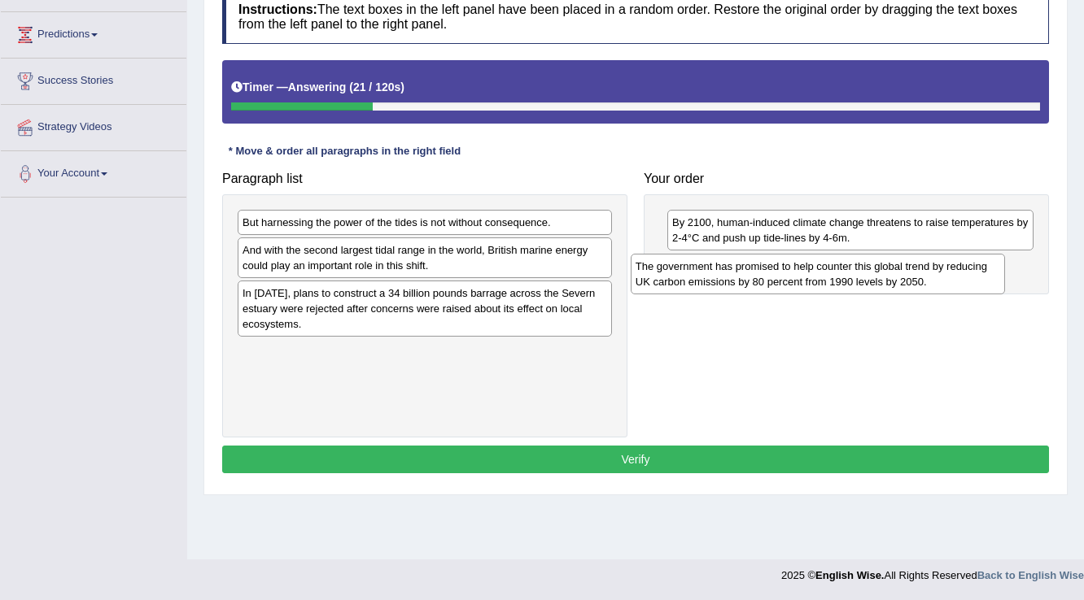
drag, startPoint x: 440, startPoint y: 296, endPoint x: 833, endPoint y: 270, distance: 393.8
click at [833, 270] on div "The government has promised to help counter this global trend by reducing UK ca…" at bounding box center [817, 274] width 375 height 41
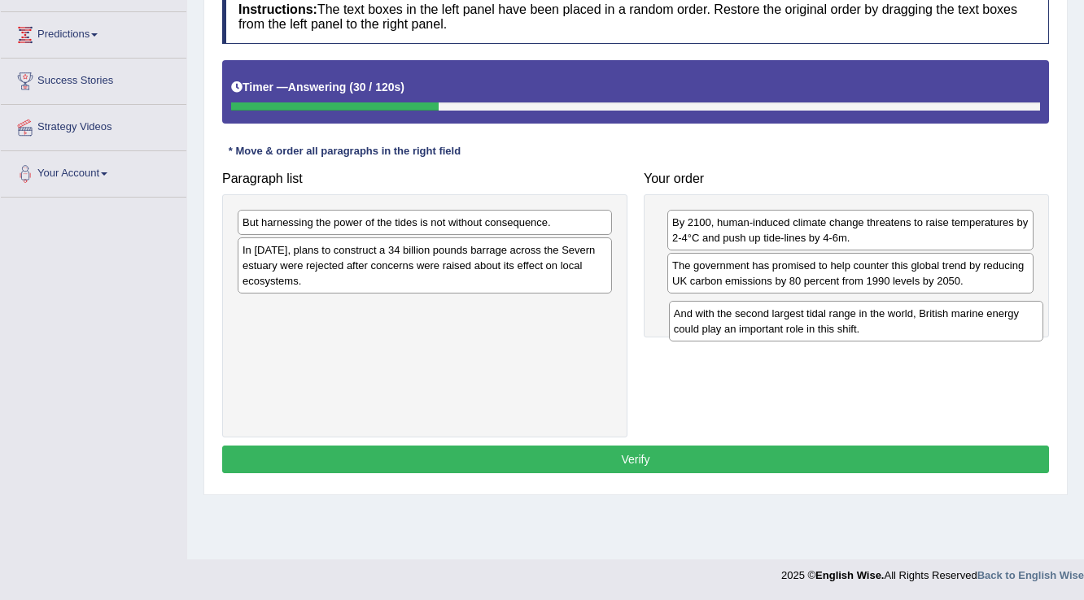
drag, startPoint x: 425, startPoint y: 256, endPoint x: 856, endPoint y: 320, distance: 435.9
click at [856, 320] on div "And with the second largest tidal range in the world, British marine energy cou…" at bounding box center [856, 321] width 375 height 41
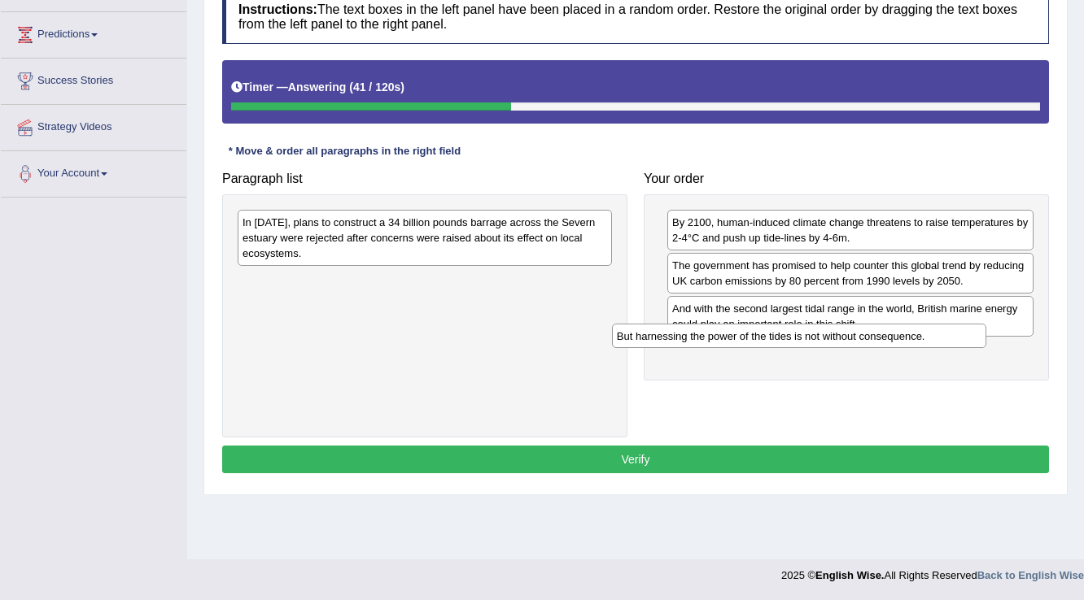
drag, startPoint x: 566, startPoint y: 223, endPoint x: 940, endPoint y: 337, distance: 391.1
click at [940, 337] on div "But harnessing the power of the tides is not without consequence." at bounding box center [799, 336] width 375 height 25
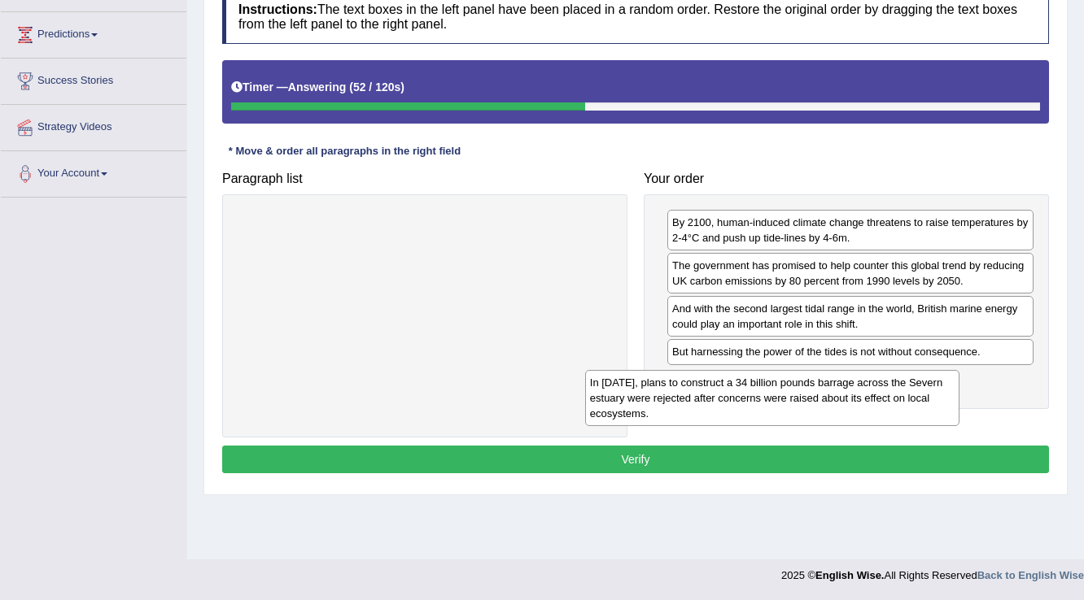
drag, startPoint x: 499, startPoint y: 248, endPoint x: 847, endPoint y: 408, distance: 382.5
click at [847, 408] on div "In [DATE], plans to construct a 34 billion pounds barrage across the Severn est…" at bounding box center [772, 398] width 375 height 56
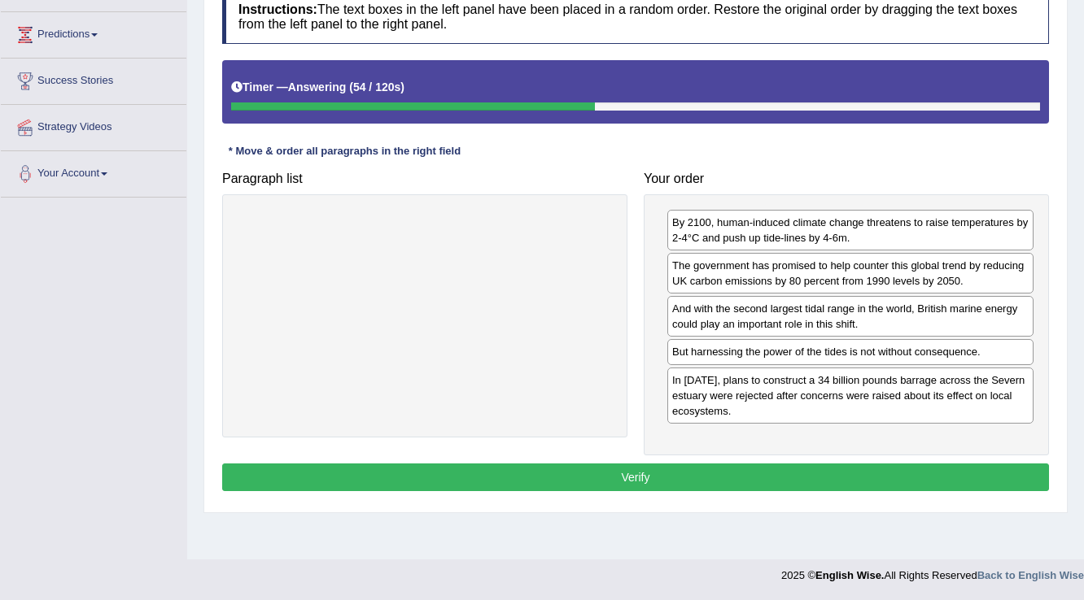
click at [755, 472] on button "Verify" at bounding box center [635, 478] width 826 height 28
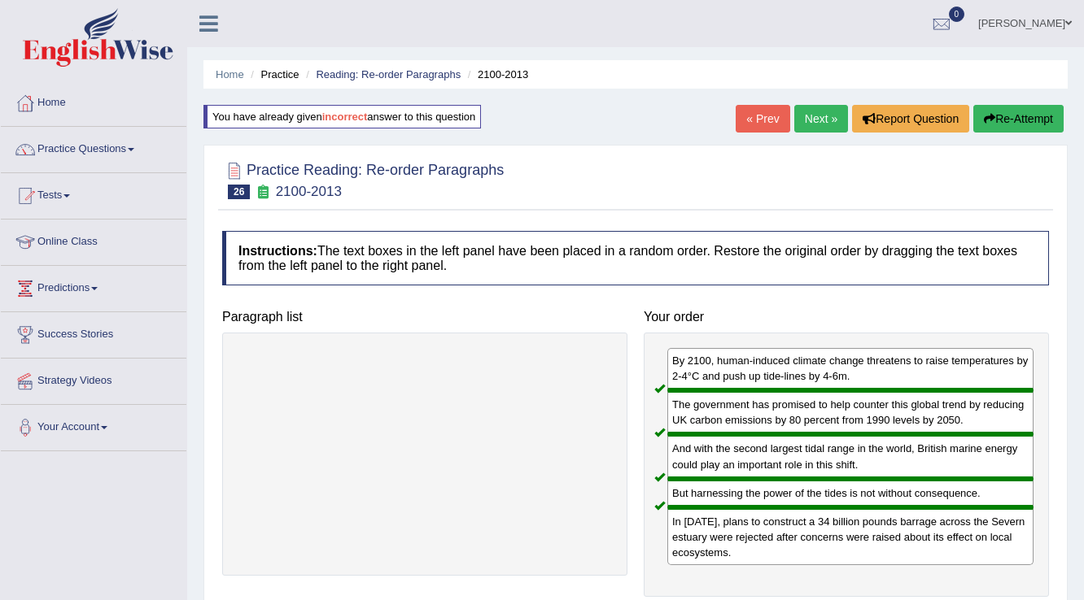
click at [820, 111] on link "Next »" at bounding box center [821, 119] width 54 height 28
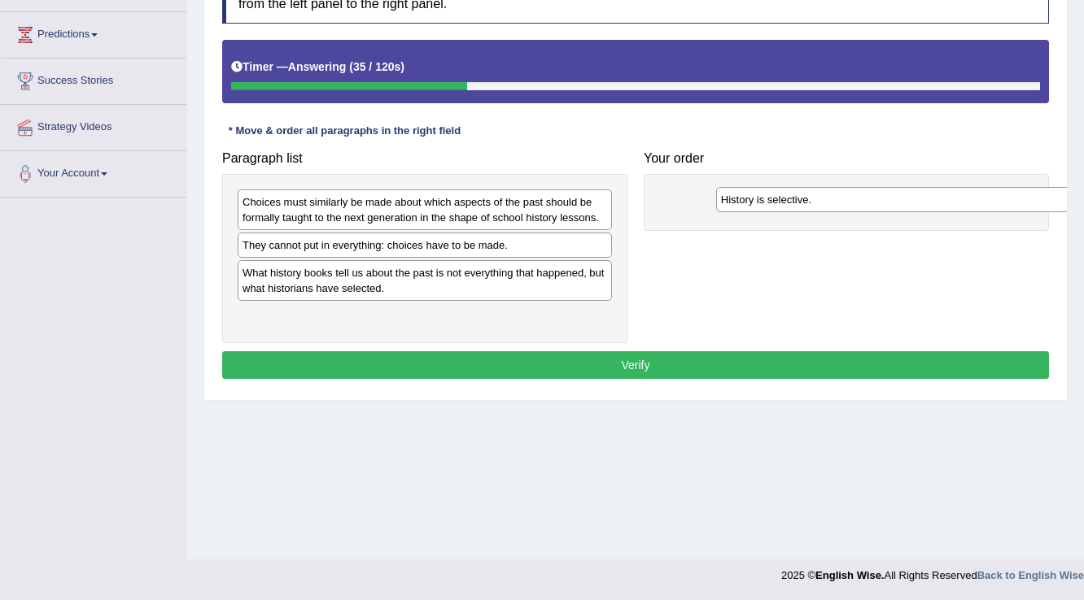
drag, startPoint x: 472, startPoint y: 316, endPoint x: 950, endPoint y: 200, distance: 492.1
click at [950, 200] on div "History is selective." at bounding box center [903, 199] width 375 height 25
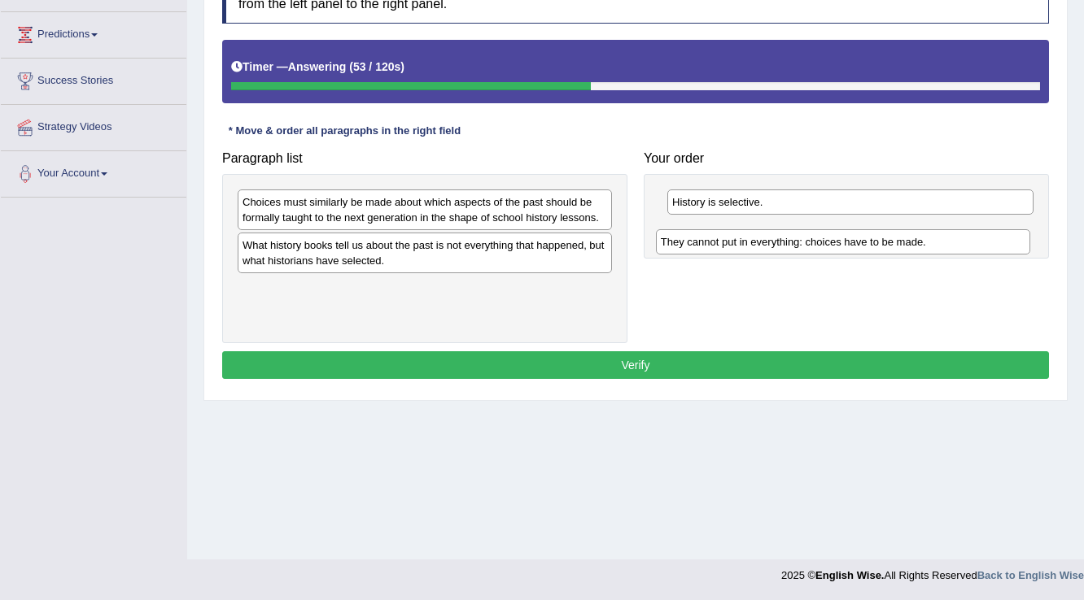
drag, startPoint x: 527, startPoint y: 241, endPoint x: 945, endPoint y: 238, distance: 418.1
click at [945, 238] on div "They cannot put in everything: choices have to be made." at bounding box center [843, 241] width 375 height 25
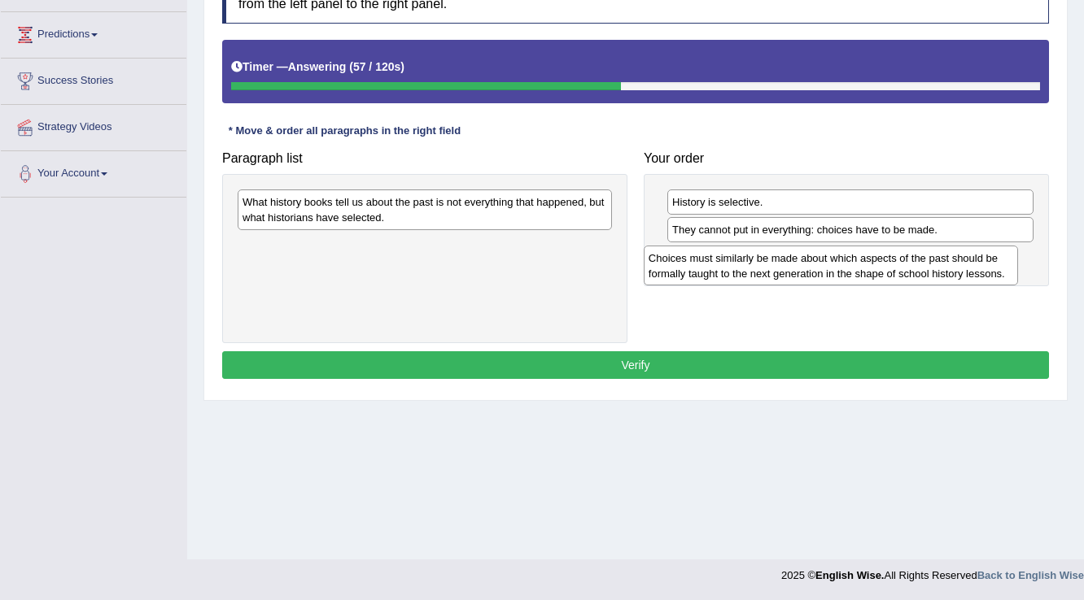
drag, startPoint x: 537, startPoint y: 213, endPoint x: 943, endPoint y: 269, distance: 409.8
click at [943, 269] on div "Choices must similarly be made about which aspects of the past should be formal…" at bounding box center [830, 266] width 375 height 41
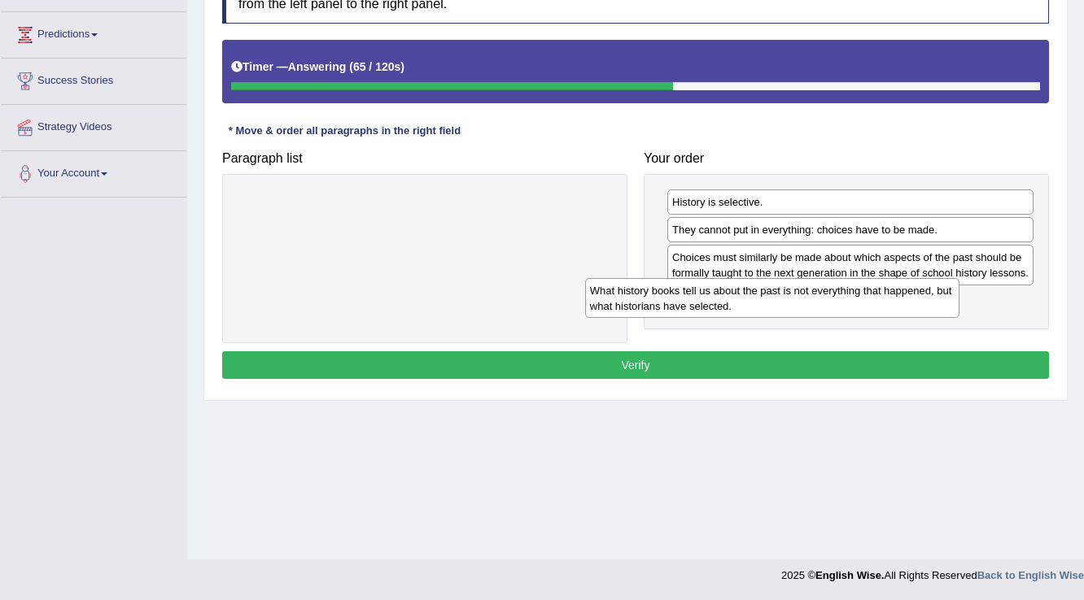
drag, startPoint x: 515, startPoint y: 201, endPoint x: 862, endPoint y: 290, distance: 358.5
click at [862, 290] on div "What history books tell us about the past is not everything that happened, but …" at bounding box center [772, 298] width 375 height 41
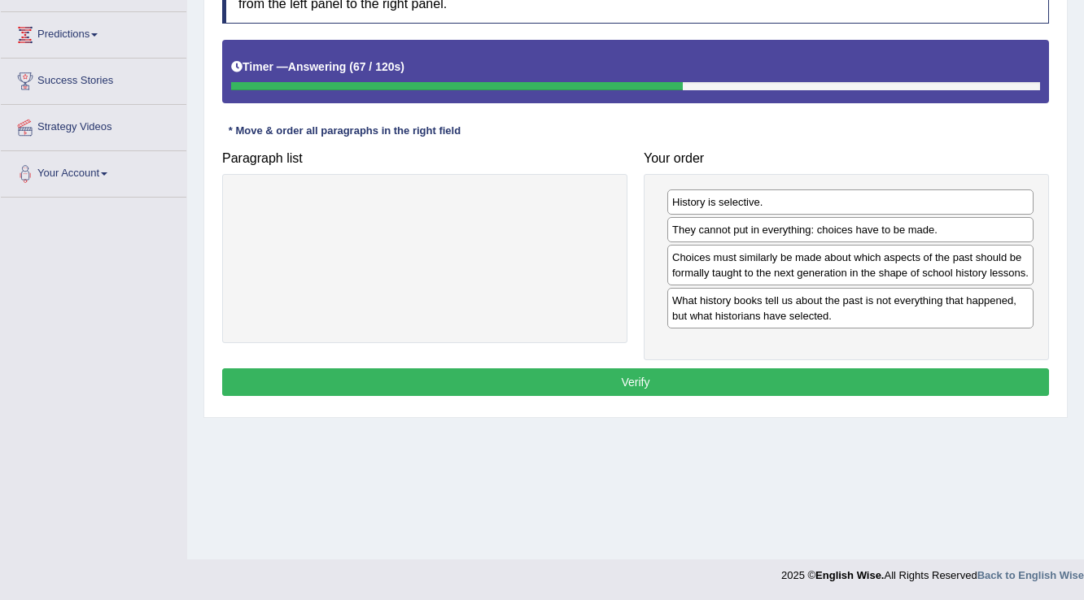
click at [808, 381] on button "Verify" at bounding box center [635, 382] width 826 height 28
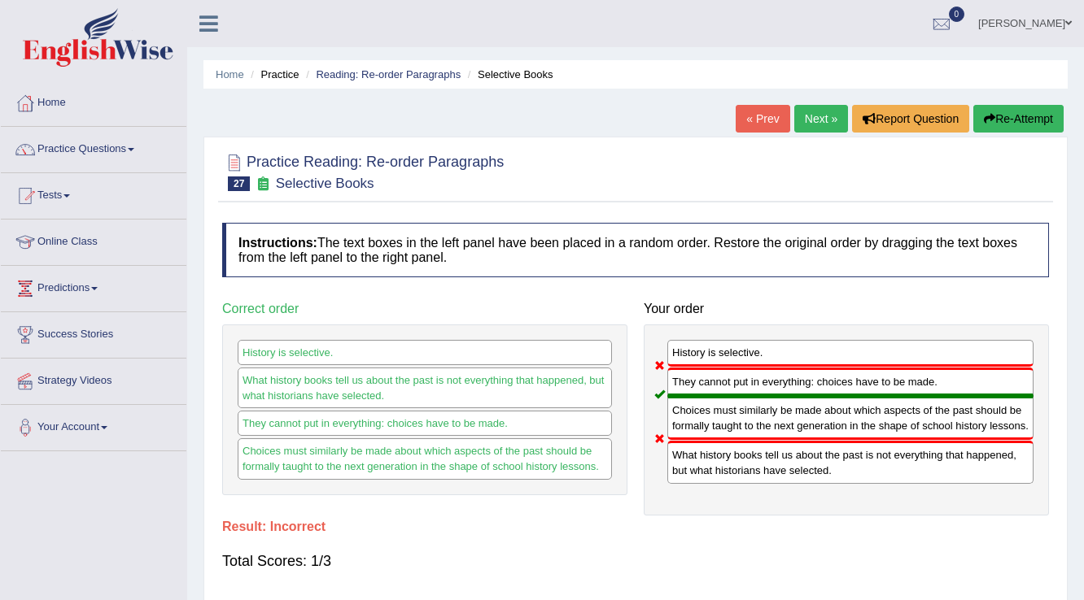
click at [1035, 124] on button "Re-Attempt" at bounding box center [1018, 119] width 90 height 28
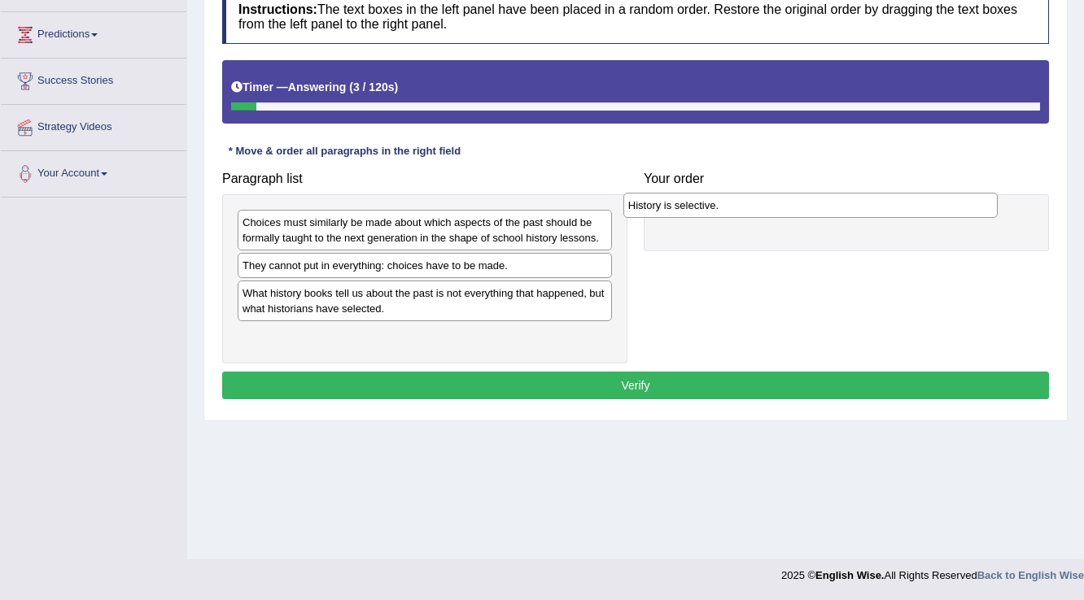
drag, startPoint x: 405, startPoint y: 338, endPoint x: 791, endPoint y: 207, distance: 406.9
click at [791, 207] on div "History is selective." at bounding box center [810, 205] width 375 height 25
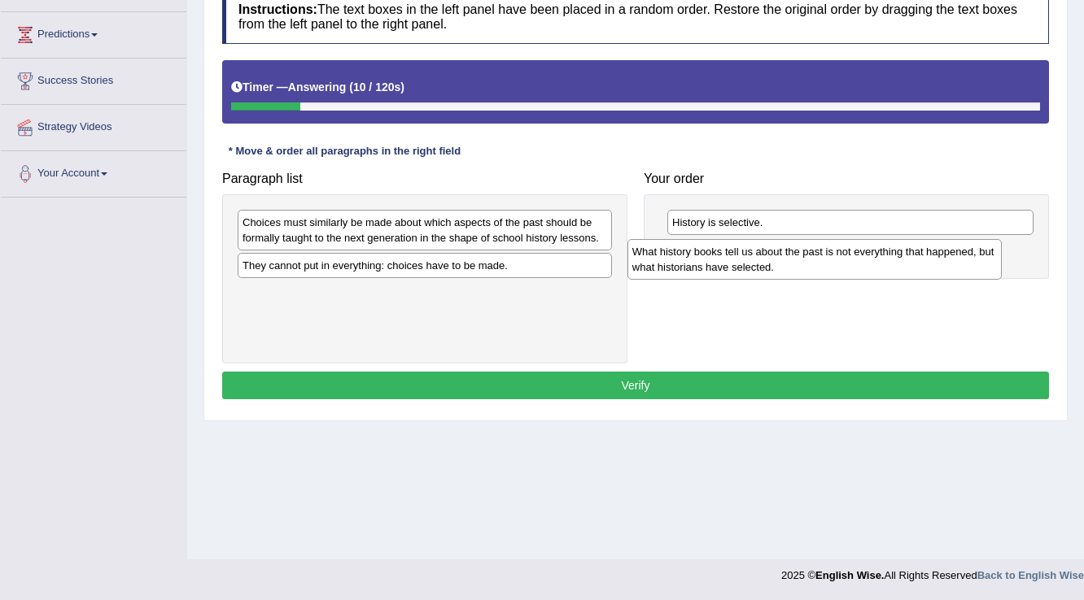
drag, startPoint x: 403, startPoint y: 311, endPoint x: 792, endPoint y: 270, distance: 391.8
click at [792, 270] on div "What history books tell us about the past is not everything that happened, but …" at bounding box center [814, 259] width 375 height 41
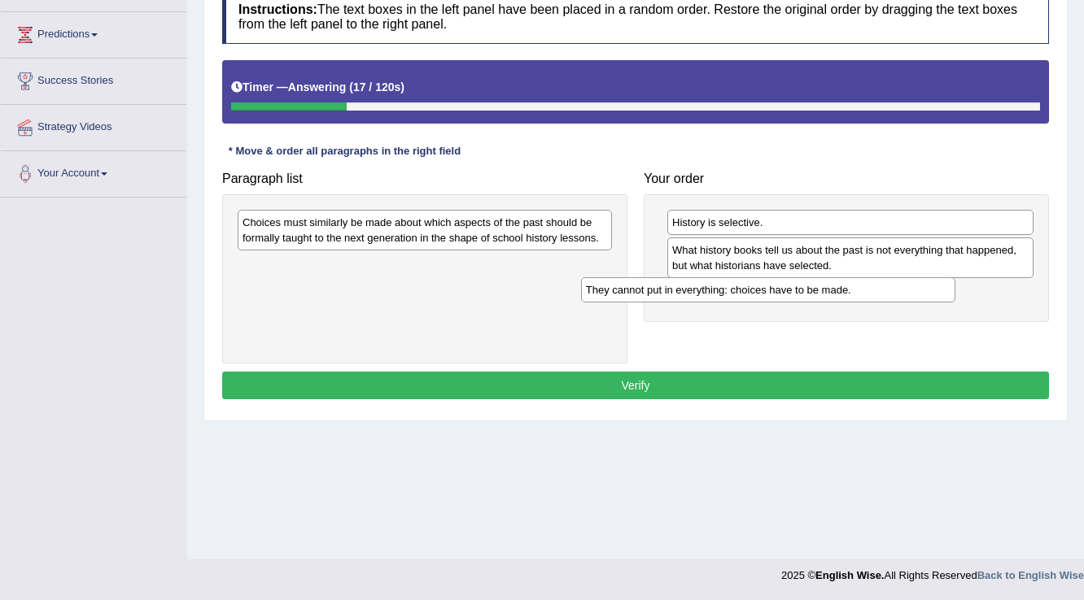
drag, startPoint x: 456, startPoint y: 268, endPoint x: 800, endPoint y: 293, distance: 344.2
click at [800, 293] on div "They cannot put in everything: choices have to be made." at bounding box center [768, 289] width 375 height 25
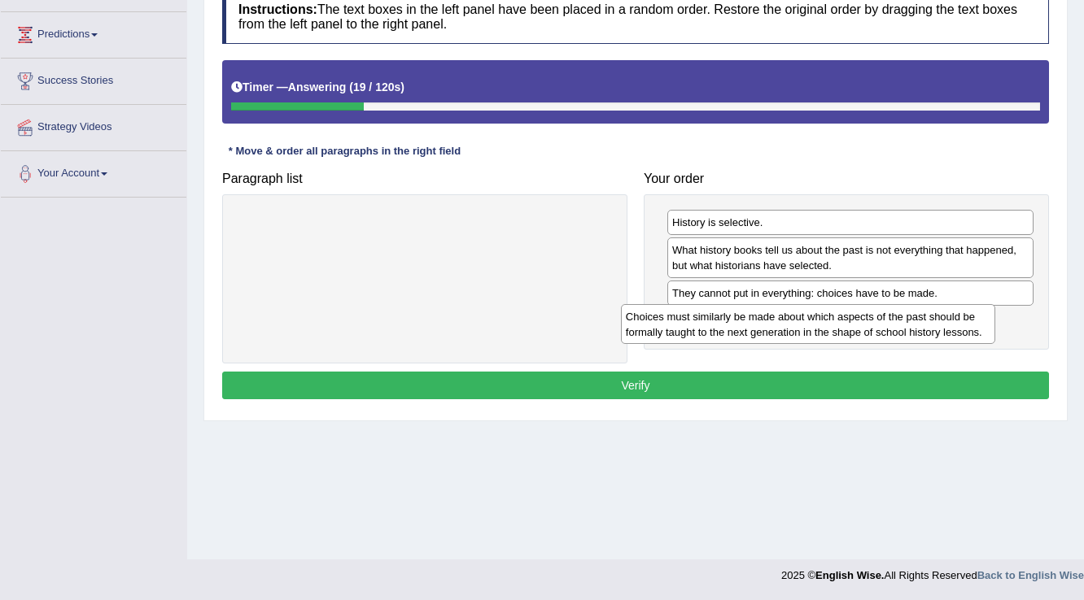
drag, startPoint x: 517, startPoint y: 238, endPoint x: 900, endPoint y: 332, distance: 394.6
click at [900, 332] on div "Choices must similarly be made about which aspects of the past should be formal…" at bounding box center [808, 324] width 375 height 41
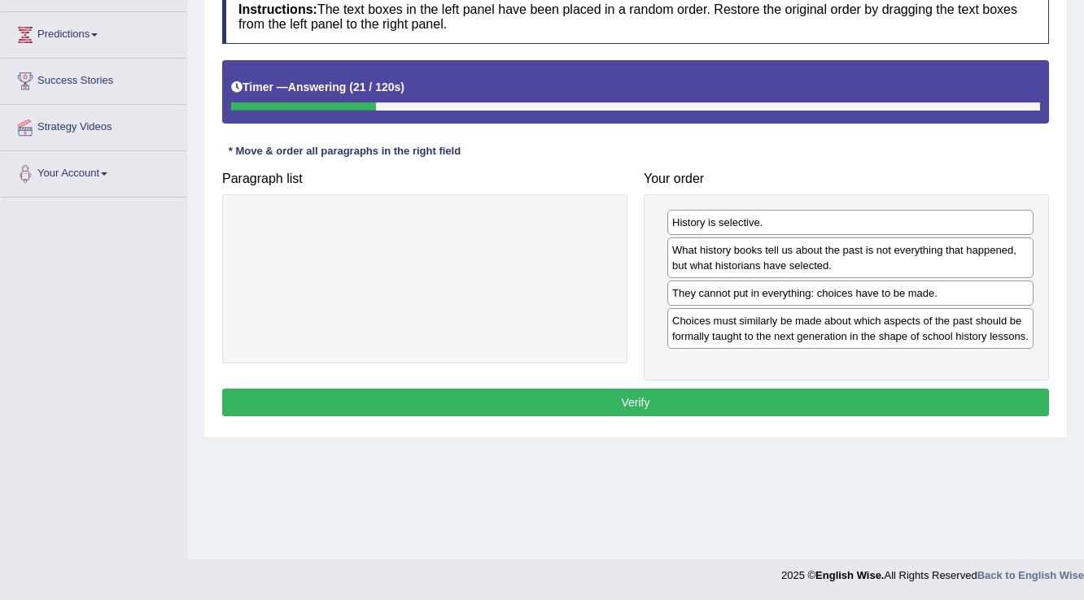
click at [688, 394] on button "Verify" at bounding box center [635, 403] width 826 height 28
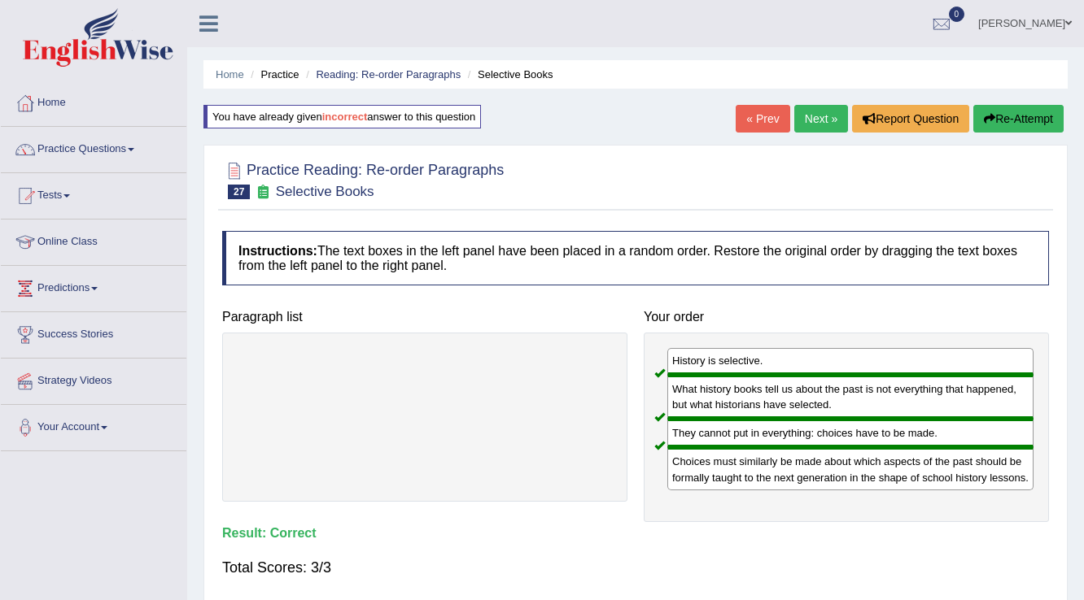
click at [811, 118] on link "Next »" at bounding box center [821, 119] width 54 height 28
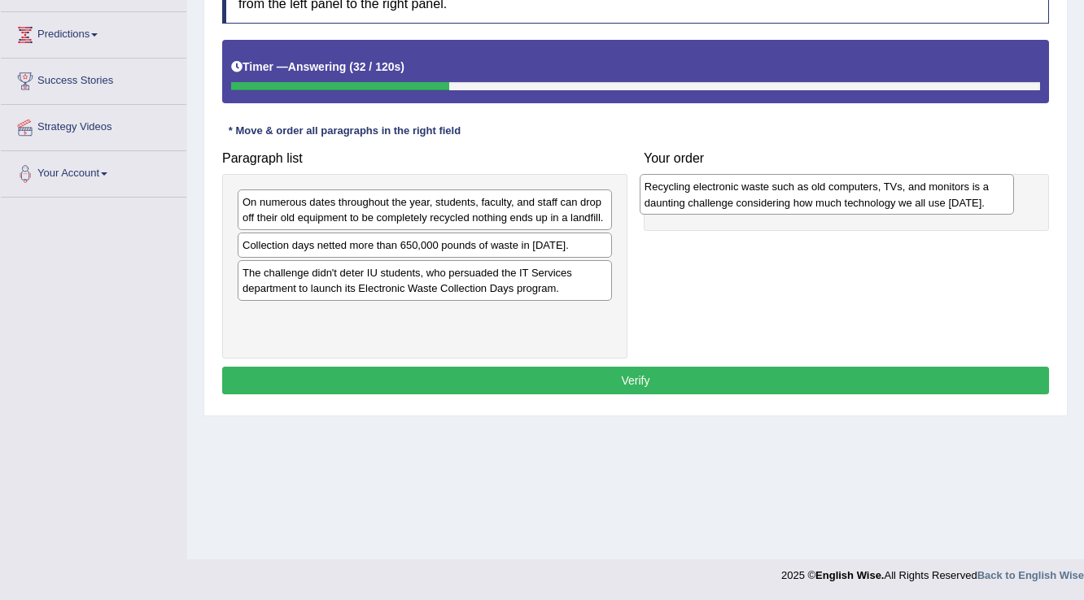
drag, startPoint x: 552, startPoint y: 253, endPoint x: 953, endPoint y: 195, distance: 406.0
click at [953, 195] on div "Recycling electronic waste such as old computers, TVs, and monitors is a daunti…" at bounding box center [826, 194] width 375 height 41
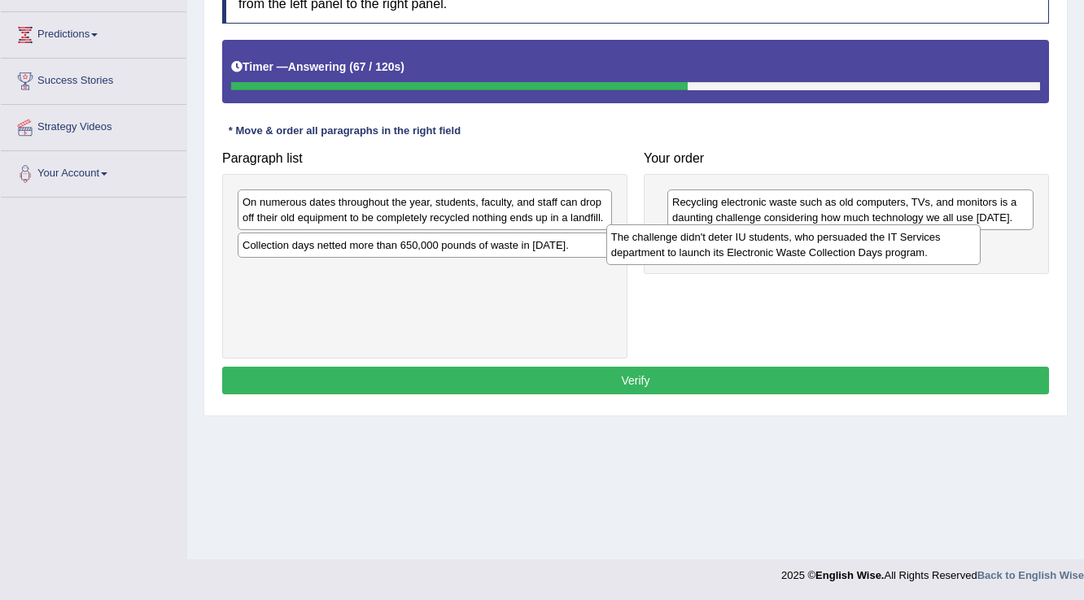
drag, startPoint x: 534, startPoint y: 277, endPoint x: 910, endPoint y: 241, distance: 377.5
click at [910, 241] on div "The challenge didn't deter IU students, who persuaded the IT Services departmen…" at bounding box center [793, 245] width 375 height 41
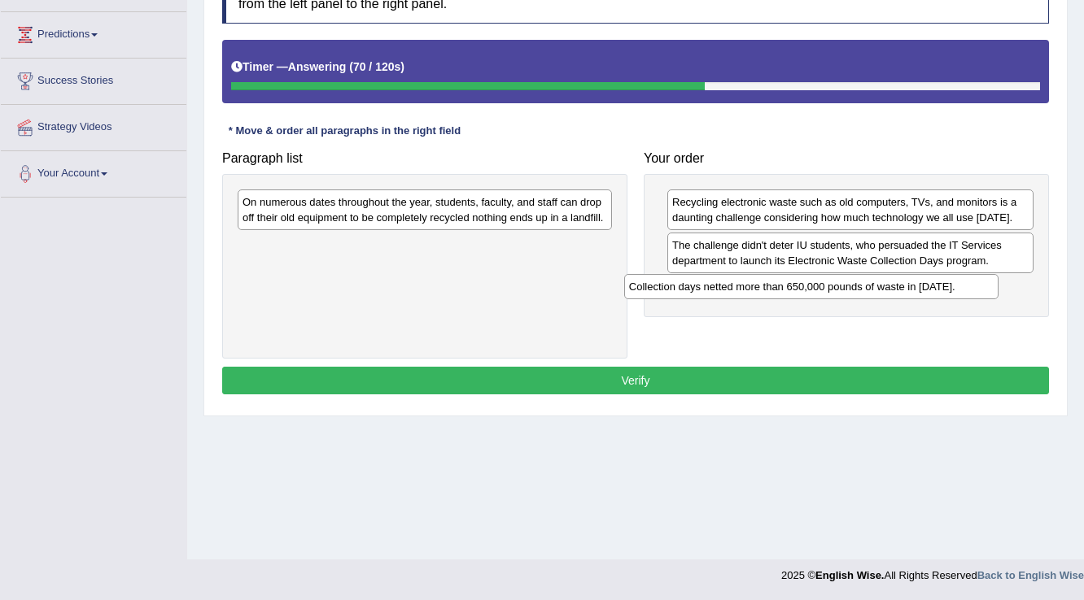
drag, startPoint x: 563, startPoint y: 239, endPoint x: 953, endPoint y: 280, distance: 392.6
click at [953, 280] on div "Collection days netted more than 650,000 pounds of waste in [DATE]." at bounding box center [811, 286] width 375 height 25
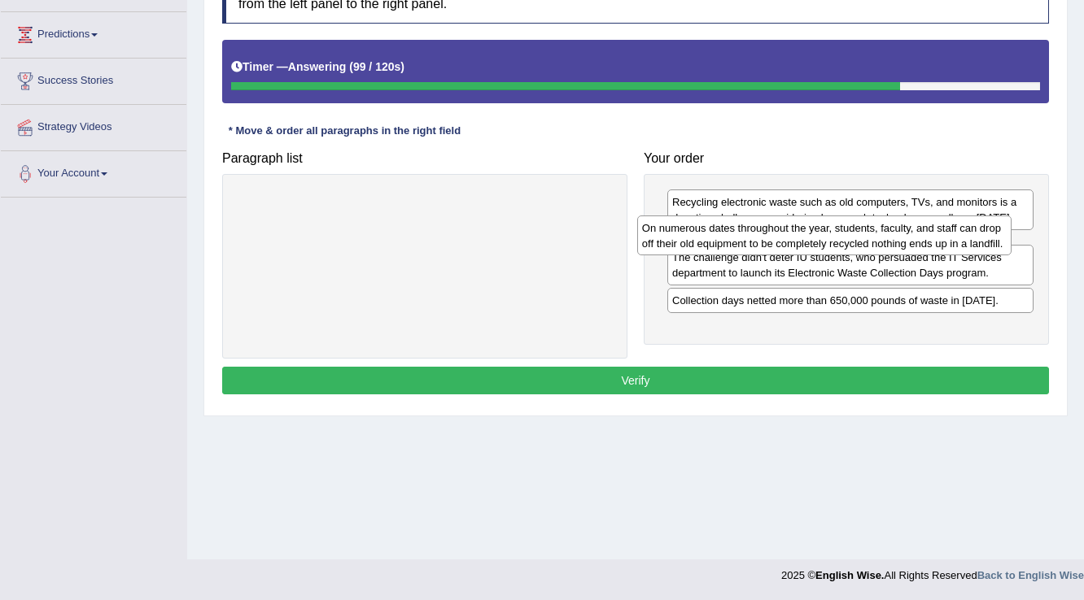
drag, startPoint x: 457, startPoint y: 203, endPoint x: 857, endPoint y: 229, distance: 401.1
click at [857, 229] on div "On numerous dates throughout the year, students, faculty, and staff can drop of…" at bounding box center [824, 236] width 375 height 41
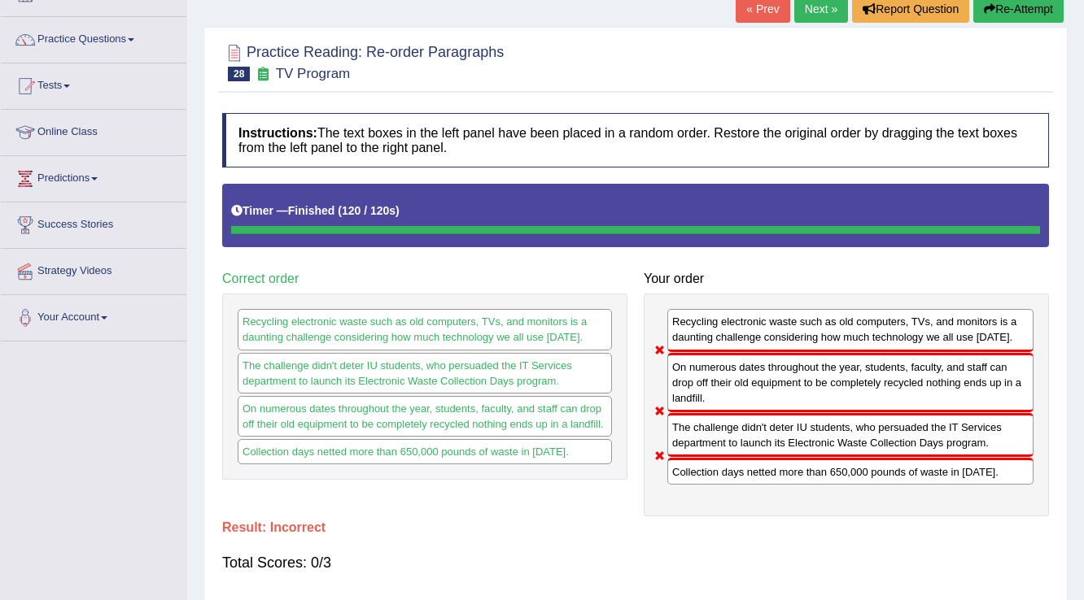
scroll to position [59, 0]
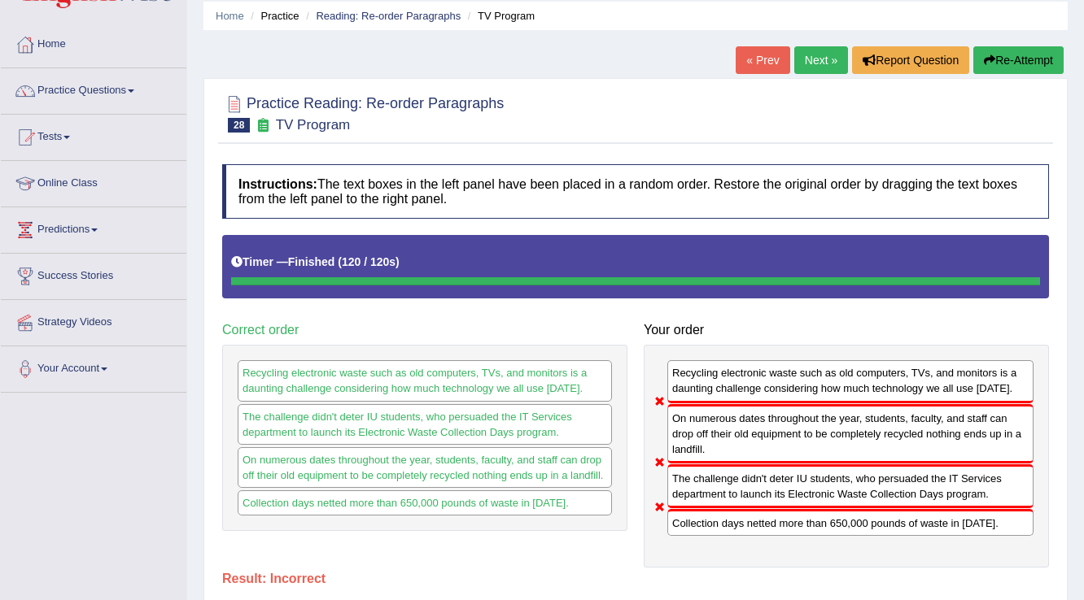
click at [990, 65] on button "Re-Attempt" at bounding box center [1018, 60] width 90 height 28
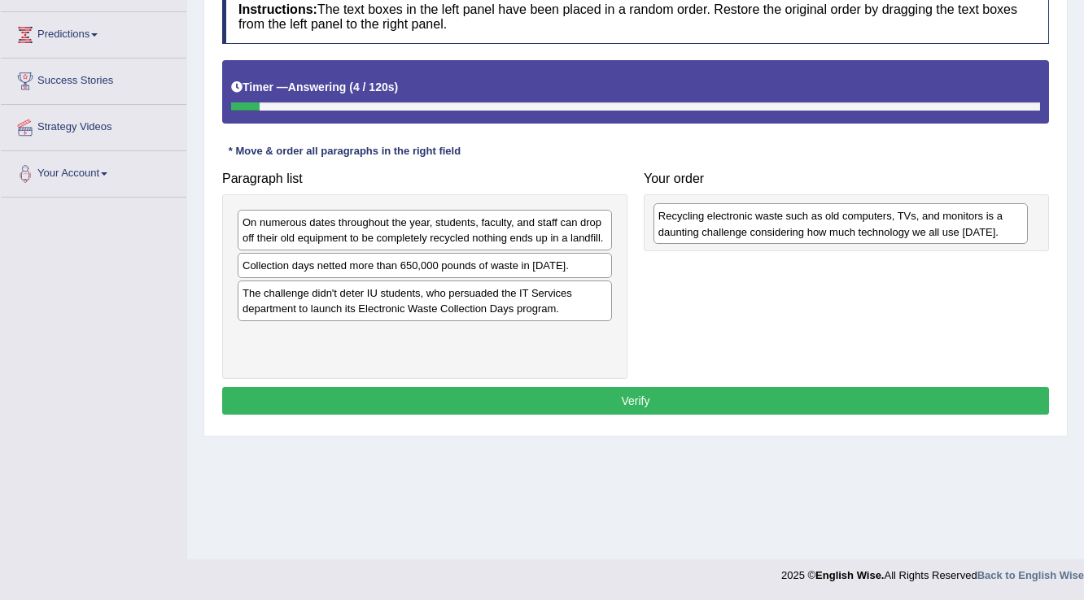
drag, startPoint x: 332, startPoint y: 273, endPoint x: 748, endPoint y: 225, distance: 418.5
click at [748, 225] on div "Recycling electronic waste such as old computers, TVs, and monitors is a daunti…" at bounding box center [840, 223] width 375 height 41
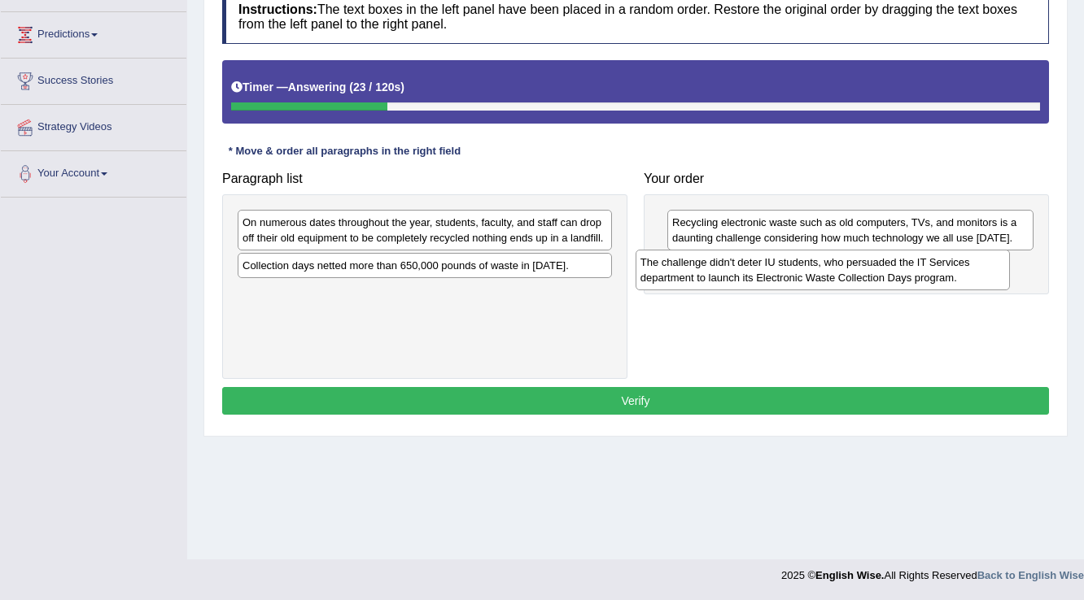
drag, startPoint x: 496, startPoint y: 308, endPoint x: 894, endPoint y: 278, distance: 398.9
click at [894, 278] on div "The challenge didn't deter IU students, who persuaded the IT Services departmen…" at bounding box center [822, 270] width 375 height 41
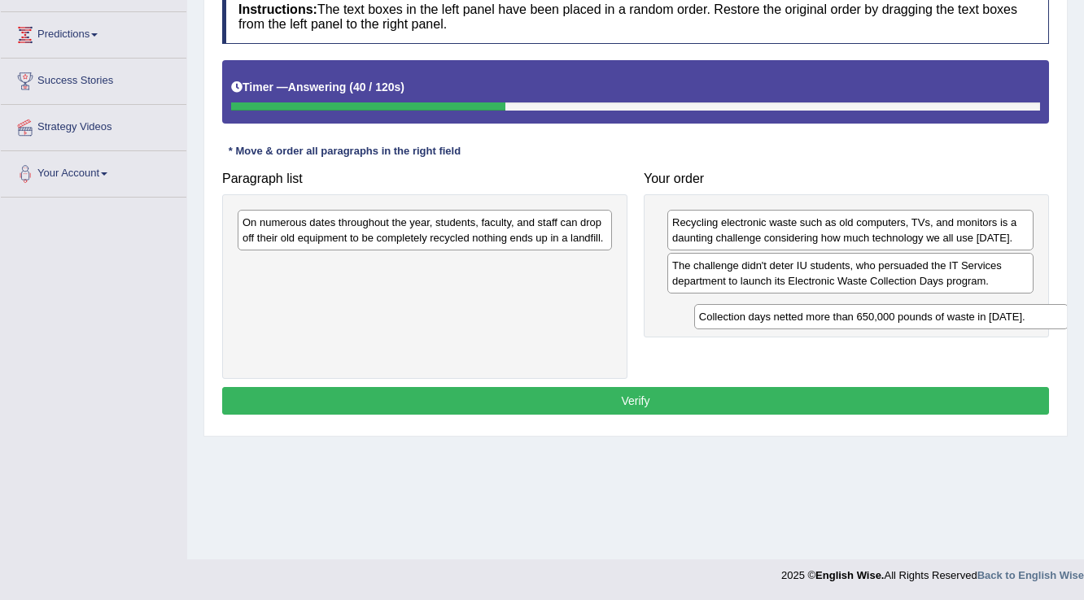
drag, startPoint x: 453, startPoint y: 268, endPoint x: 909, endPoint y: 320, distance: 459.3
click at [909, 320] on div "Collection days netted more than 650,000 pounds of waste in [DATE]." at bounding box center [881, 316] width 375 height 25
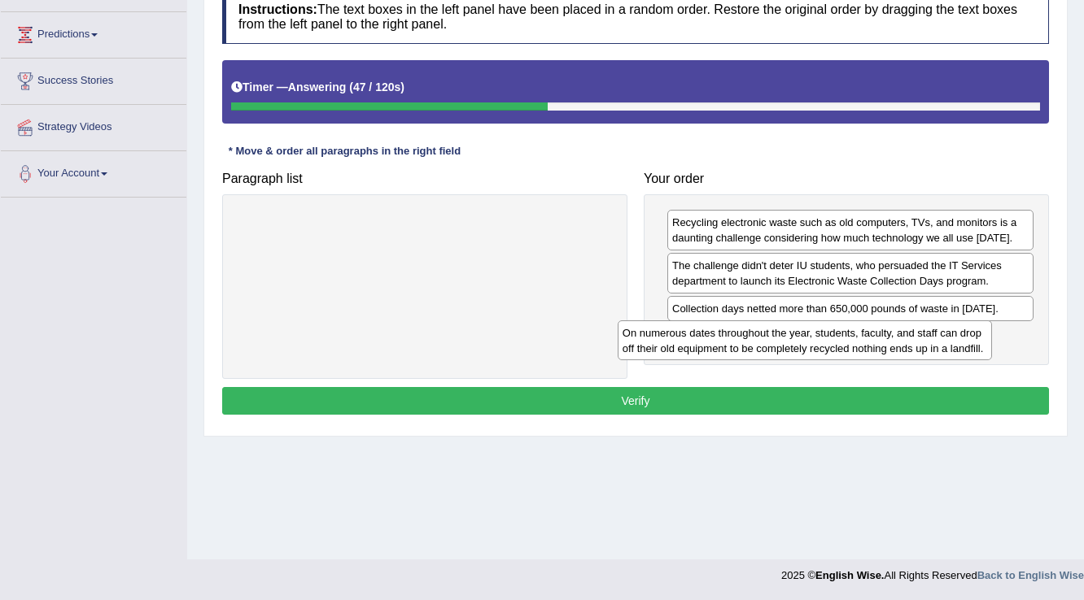
drag, startPoint x: 496, startPoint y: 233, endPoint x: 876, endPoint y: 343, distance: 395.7
click at [876, 343] on div "On numerous dates throughout the year, students, faculty, and staff can drop of…" at bounding box center [804, 340] width 375 height 41
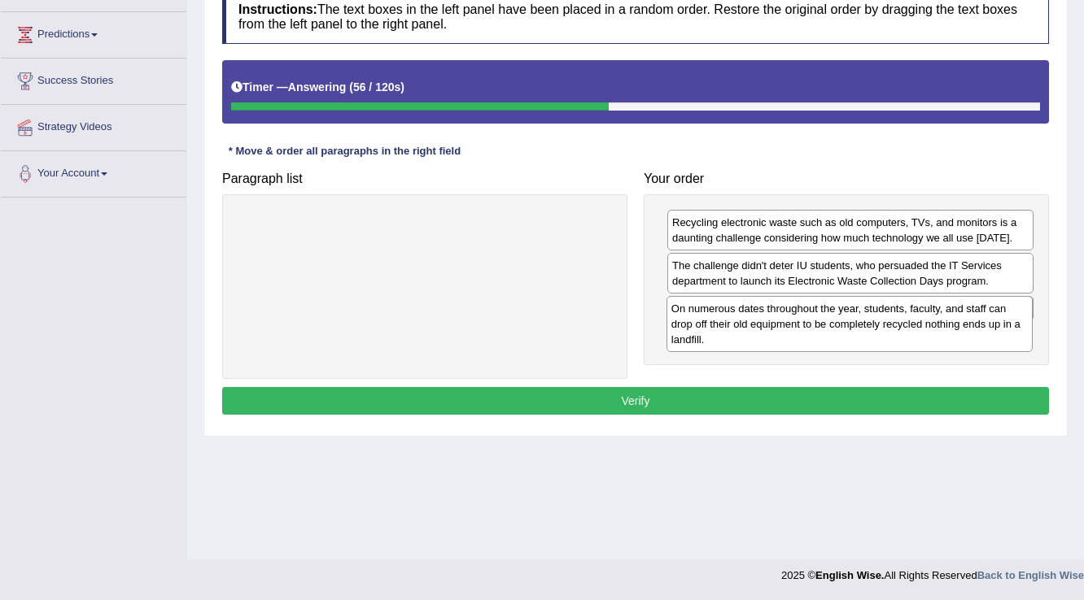
drag, startPoint x: 866, startPoint y: 359, endPoint x: 866, endPoint y: 309, distance: 49.6
click at [866, 309] on div "On numerous dates throughout the year, students, faculty, and staff can drop of…" at bounding box center [849, 324] width 367 height 56
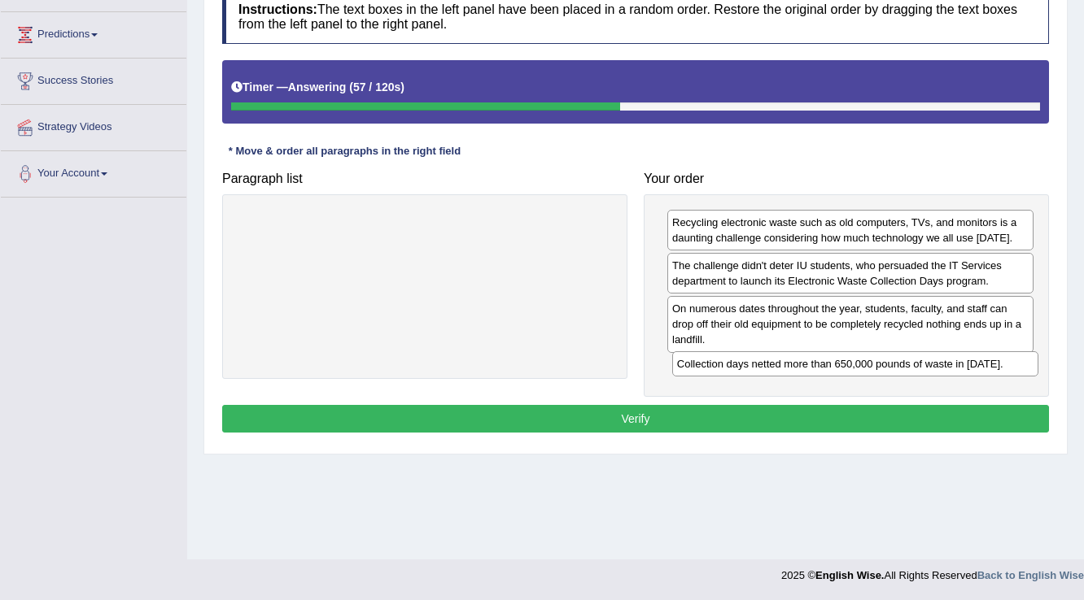
drag, startPoint x: 866, startPoint y: 309, endPoint x: 870, endPoint y: 365, distance: 56.3
click at [870, 365] on div "Collection days netted more than 650,000 pounds of waste in [DATE]." at bounding box center [855, 363] width 367 height 25
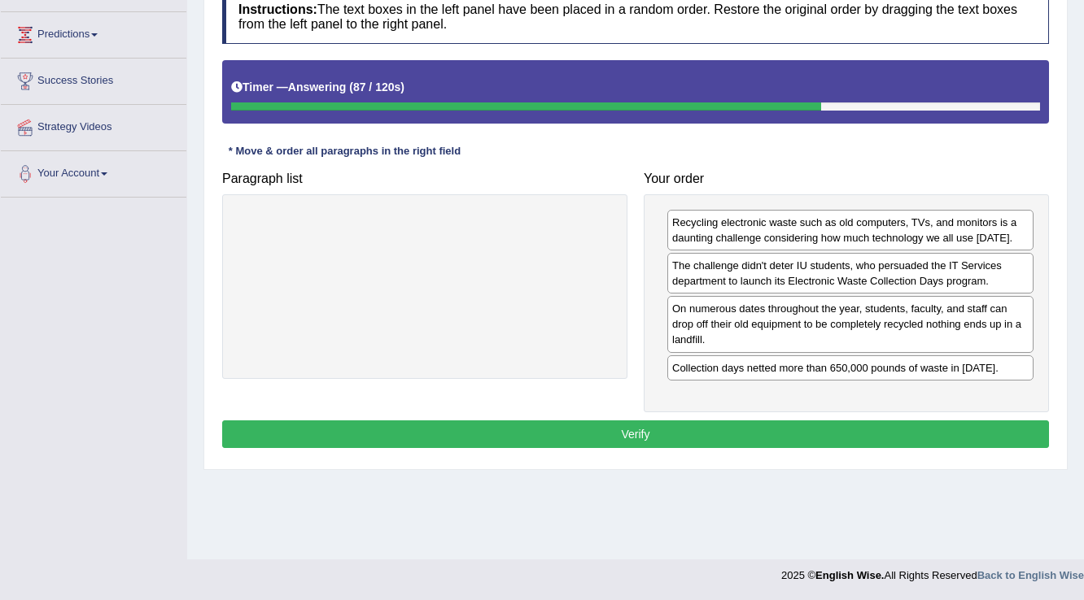
click at [661, 421] on button "Verify" at bounding box center [635, 435] width 826 height 28
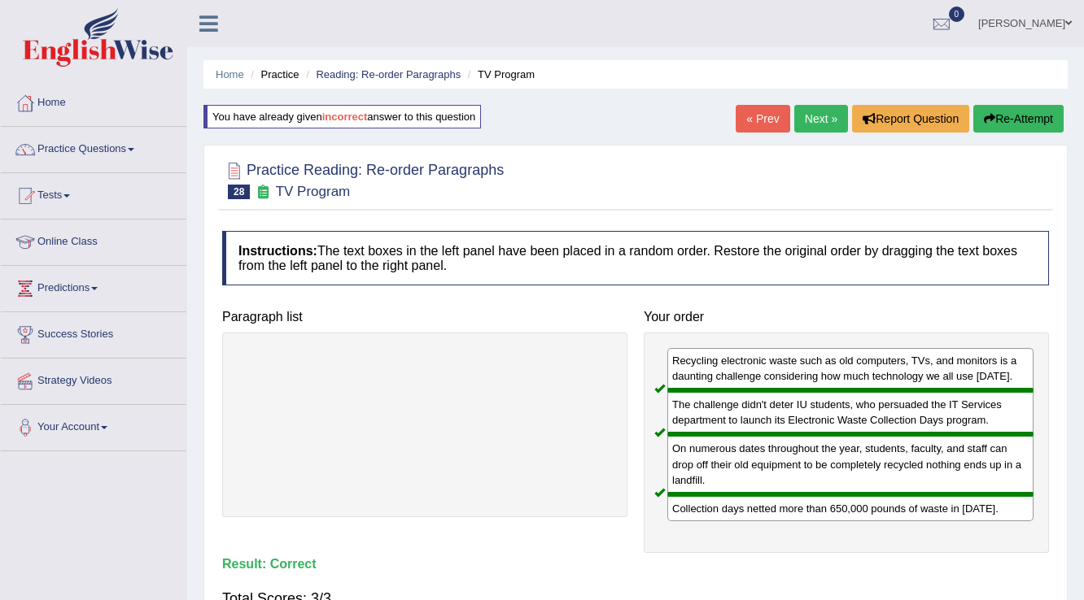
click at [826, 117] on link "Next »" at bounding box center [821, 119] width 54 height 28
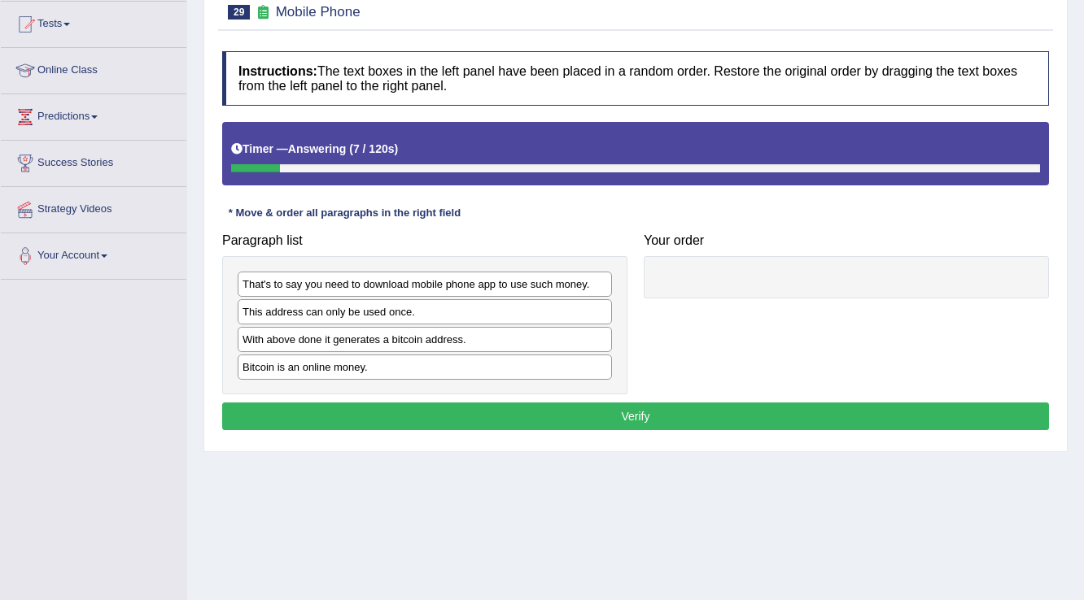
scroll to position [195, 0]
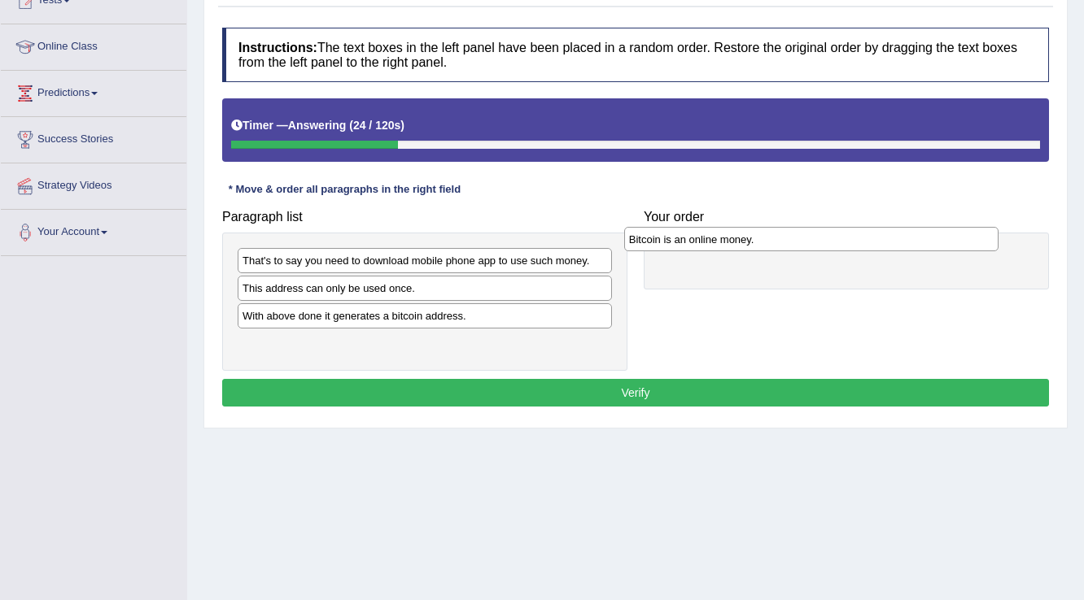
drag, startPoint x: 400, startPoint y: 347, endPoint x: 787, endPoint y: 243, distance: 400.0
click at [787, 243] on div "Bitcoin is an online money." at bounding box center [811, 239] width 375 height 25
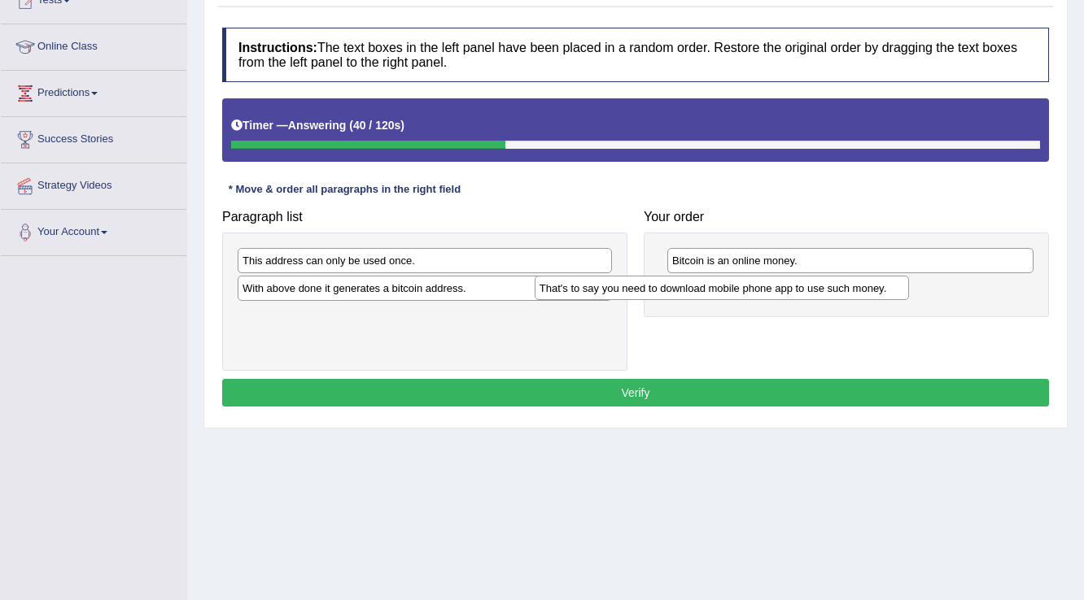
drag, startPoint x: 555, startPoint y: 255, endPoint x: 863, endPoint y: 283, distance: 309.5
click at [863, 283] on div "That's to say you need to download mobile phone app to use such money." at bounding box center [721, 288] width 375 height 25
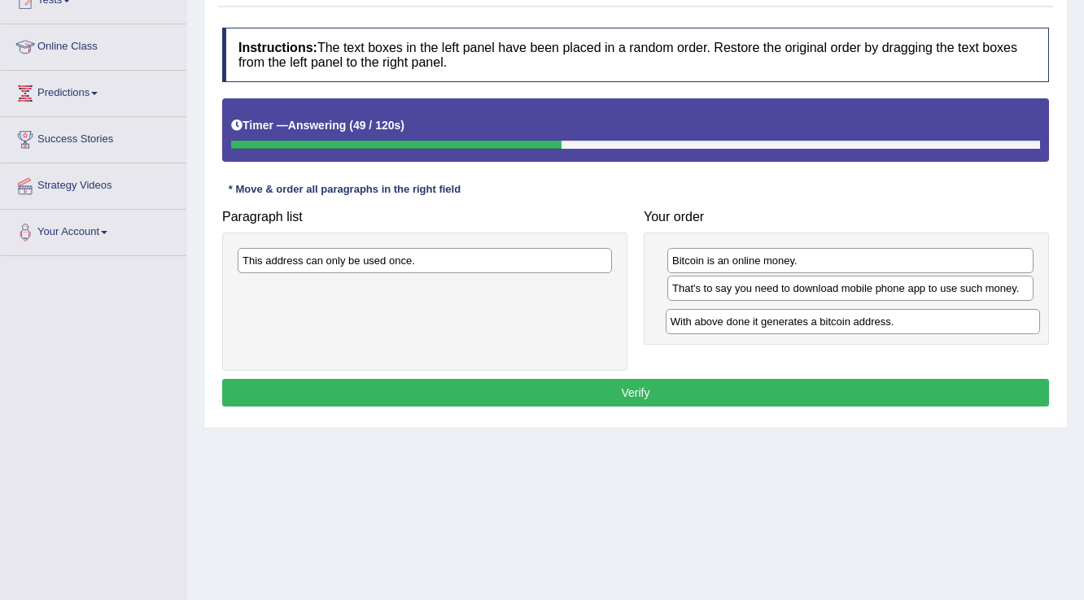
drag, startPoint x: 509, startPoint y: 291, endPoint x: 937, endPoint y: 325, distance: 429.2
click at [937, 325] on div "With above done it generates a bitcoin address." at bounding box center [852, 321] width 375 height 25
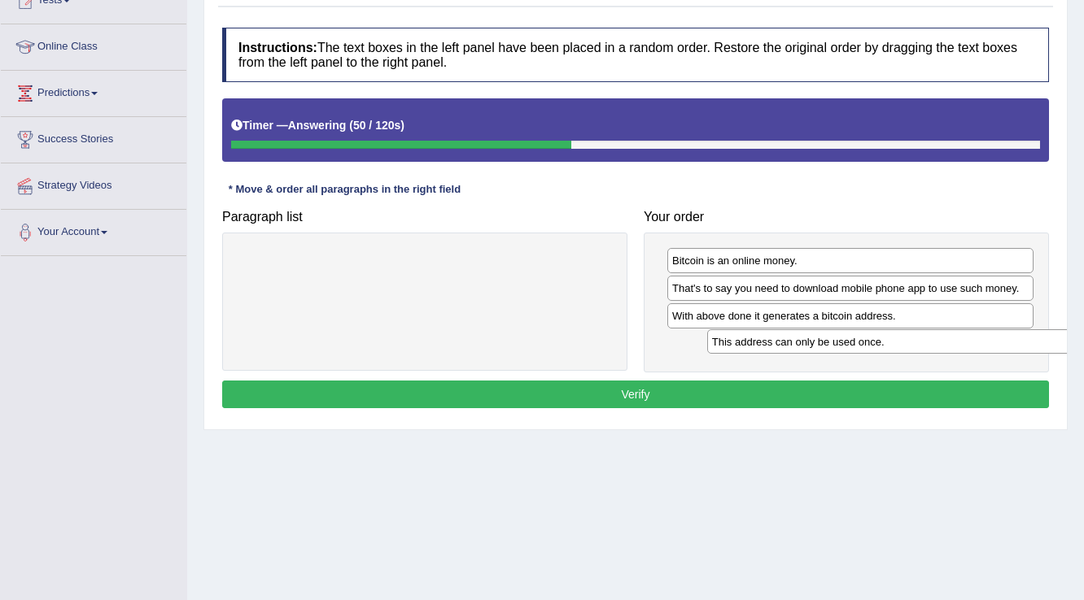
drag, startPoint x: 434, startPoint y: 264, endPoint x: 903, endPoint y: 345, distance: 476.4
click at [903, 345] on div "This address can only be used once." at bounding box center [894, 341] width 375 height 25
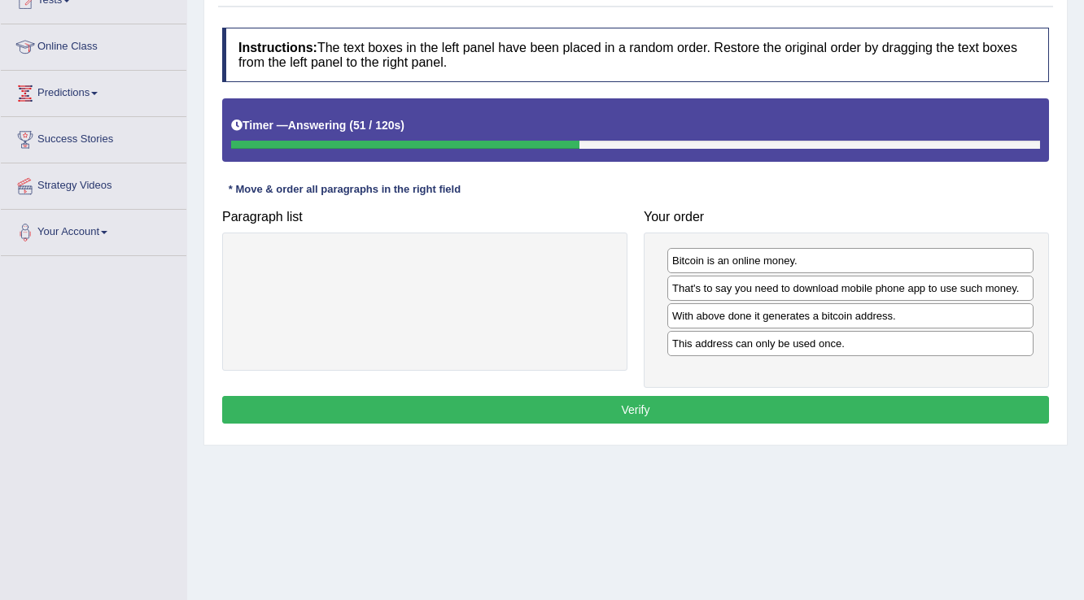
click at [829, 397] on button "Verify" at bounding box center [635, 410] width 826 height 28
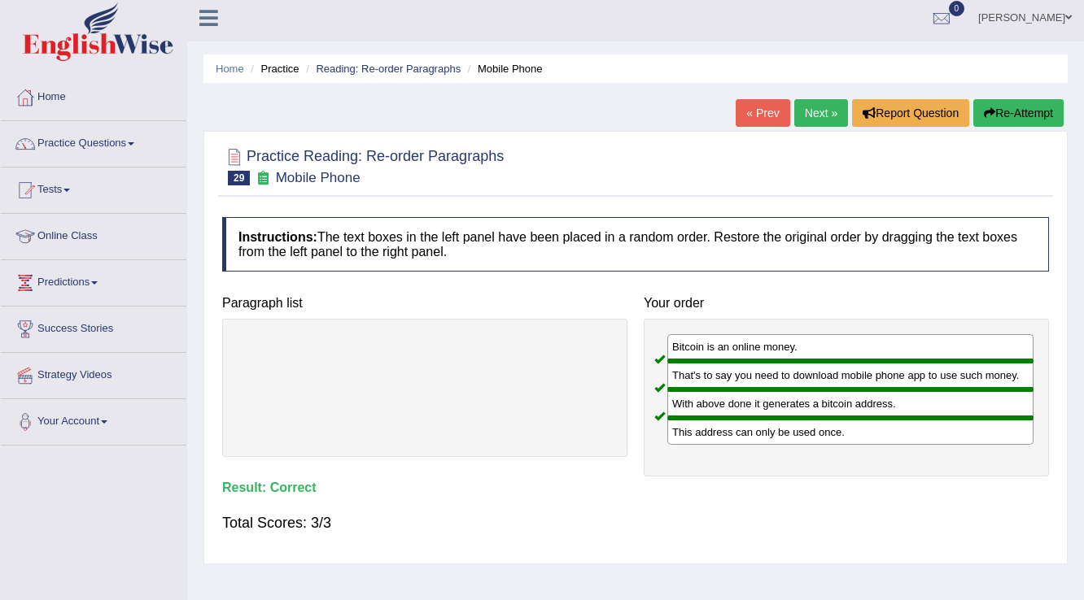
scroll to position [0, 0]
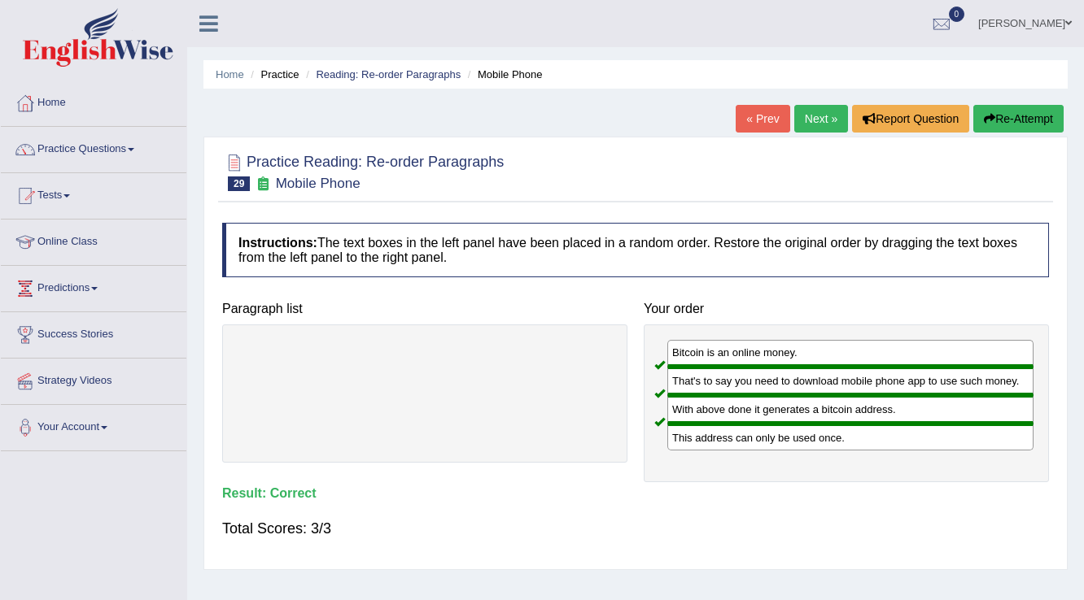
click at [817, 117] on link "Next »" at bounding box center [821, 119] width 54 height 28
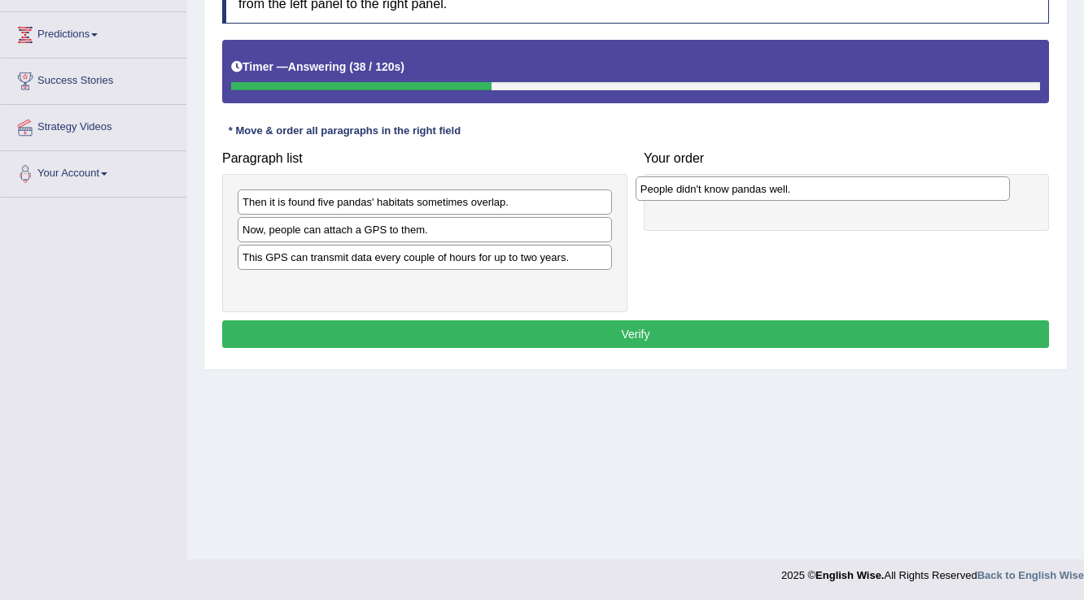
drag, startPoint x: 410, startPoint y: 281, endPoint x: 808, endPoint y: 185, distance: 409.0
click at [808, 185] on div "People didn't know pandas well." at bounding box center [822, 189] width 375 height 25
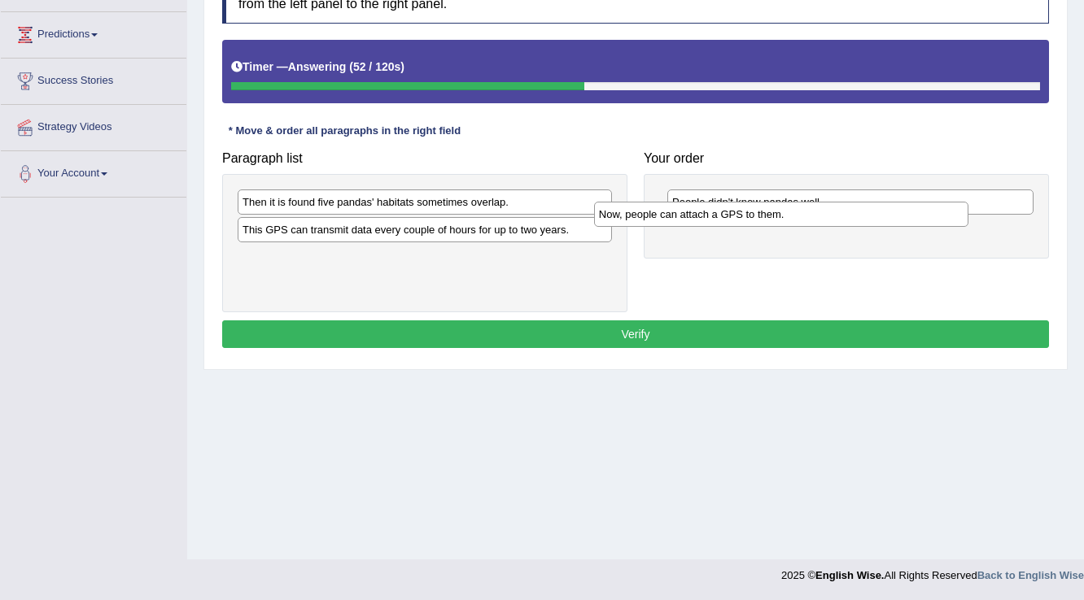
drag, startPoint x: 482, startPoint y: 229, endPoint x: 839, endPoint y: 215, distance: 356.6
click at [839, 215] on div "Now, people can attach a GPS to them." at bounding box center [781, 214] width 375 height 25
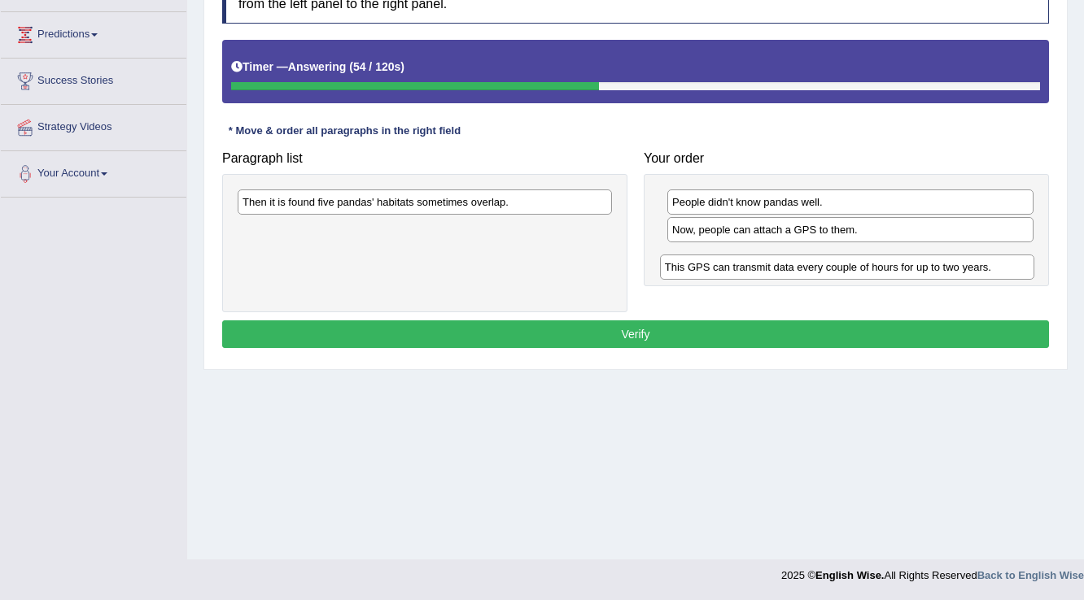
drag, startPoint x: 555, startPoint y: 230, endPoint x: 977, endPoint y: 268, distance: 423.9
click at [977, 268] on div "This GPS can transmit data every couple of hours for up to two years." at bounding box center [847, 267] width 375 height 25
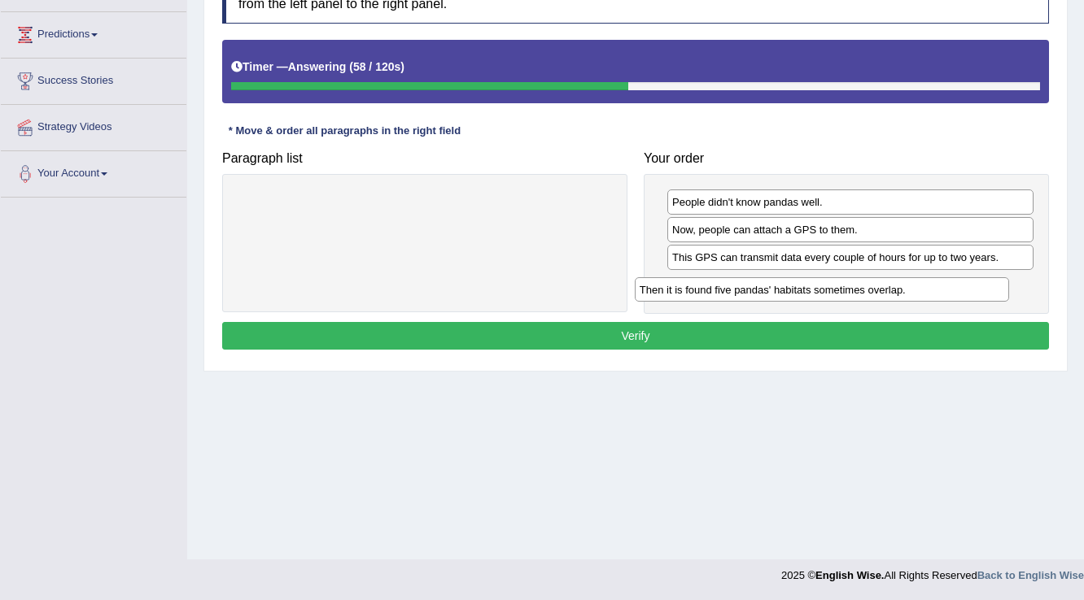
drag, startPoint x: 540, startPoint y: 205, endPoint x: 938, endPoint y: 293, distance: 407.4
click at [938, 293] on div "Then it is found five pandas' habitats sometimes overlap." at bounding box center [821, 289] width 375 height 25
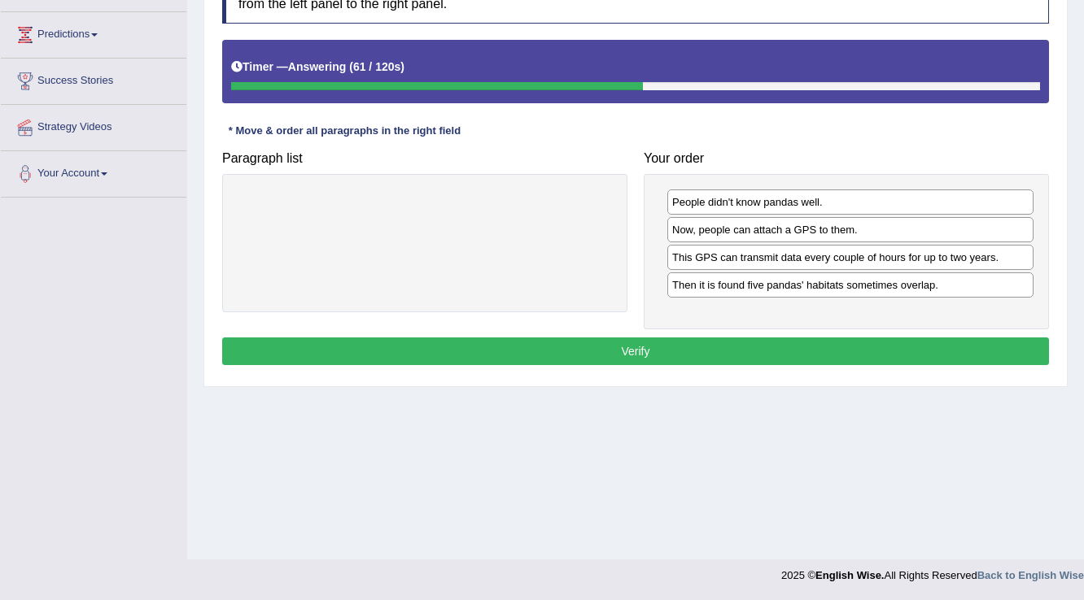
click at [796, 340] on button "Verify" at bounding box center [635, 352] width 826 height 28
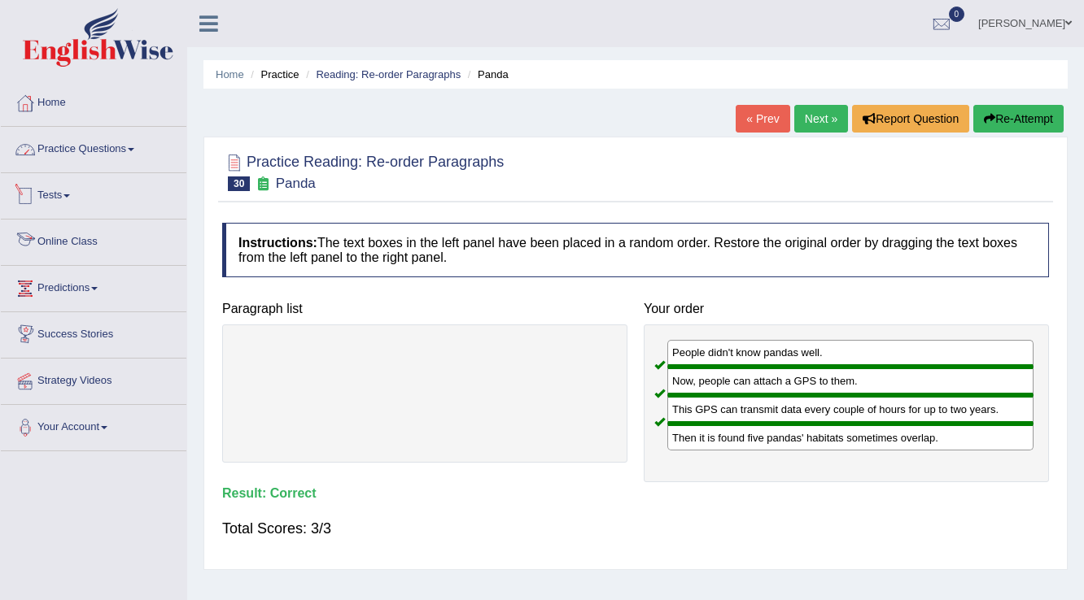
click at [93, 145] on link "Practice Questions" at bounding box center [93, 147] width 185 height 41
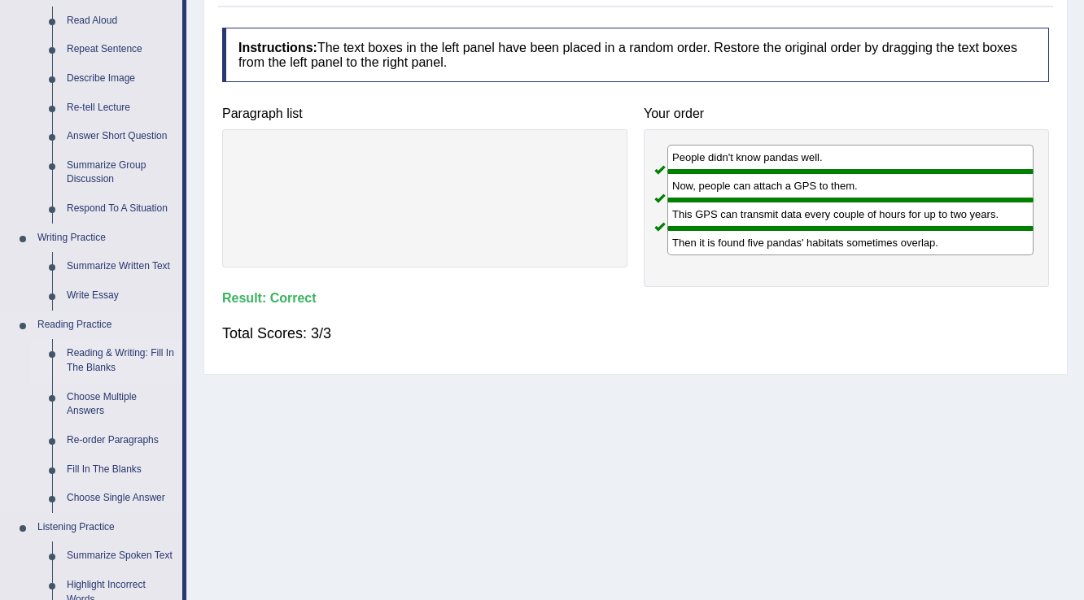
scroll to position [260, 0]
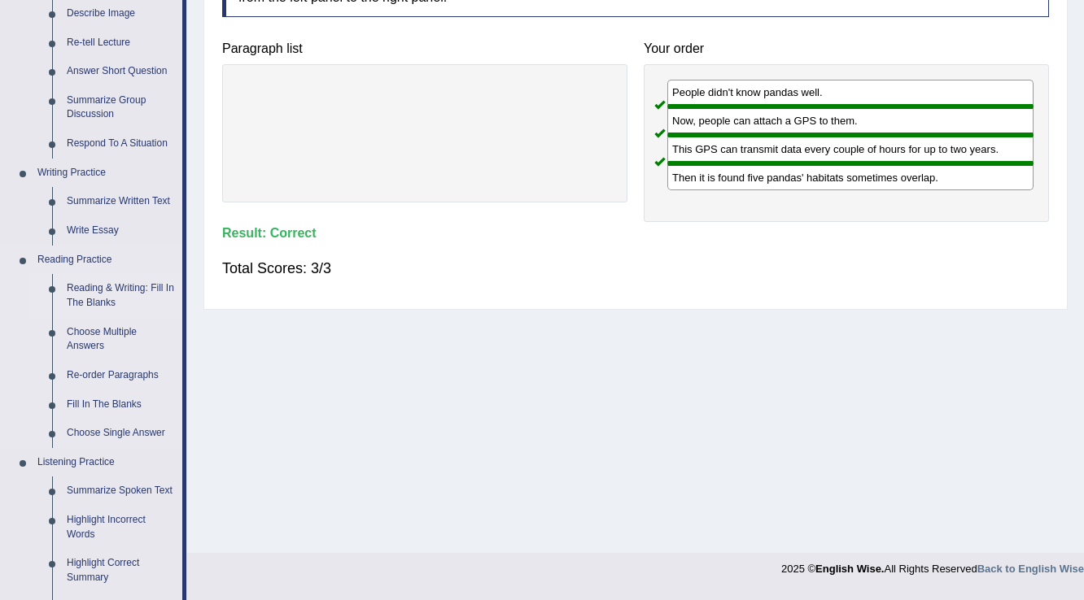
click at [98, 299] on link "Reading & Writing: Fill In The Blanks" at bounding box center [120, 295] width 123 height 43
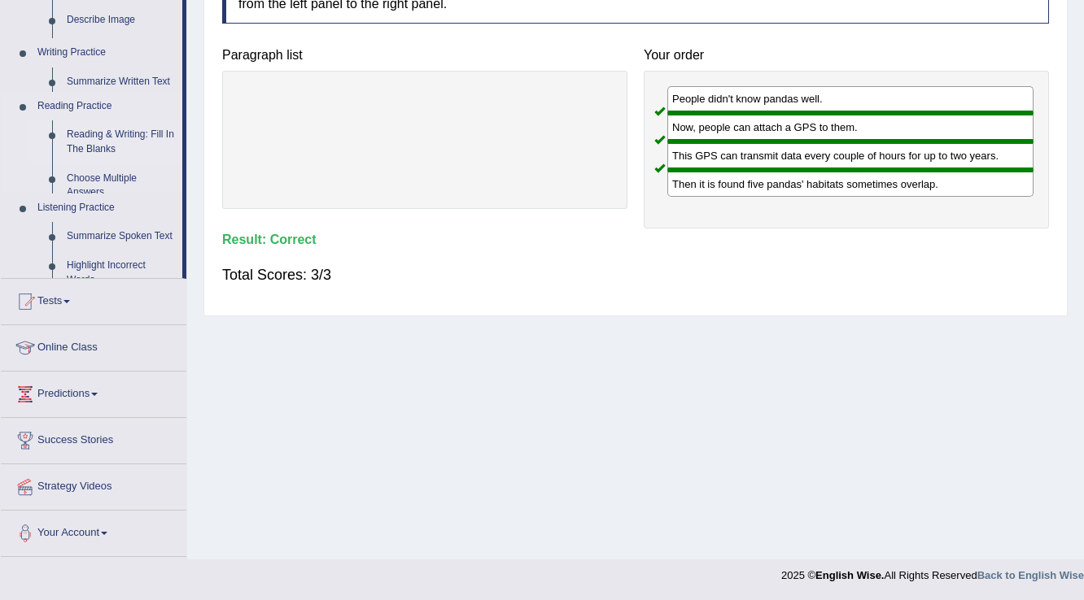
scroll to position [254, 0]
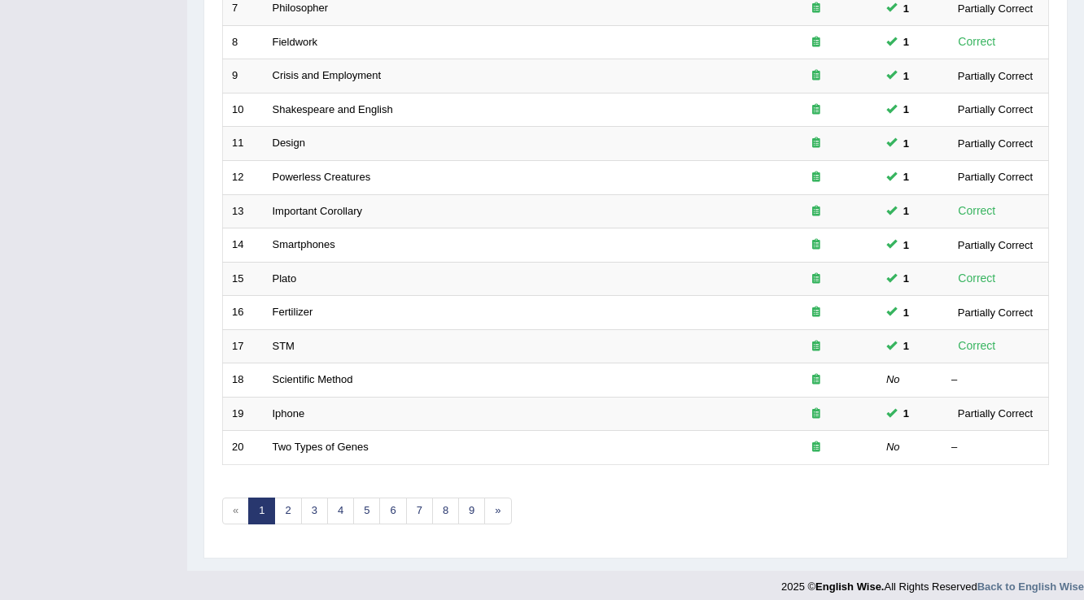
scroll to position [472, 0]
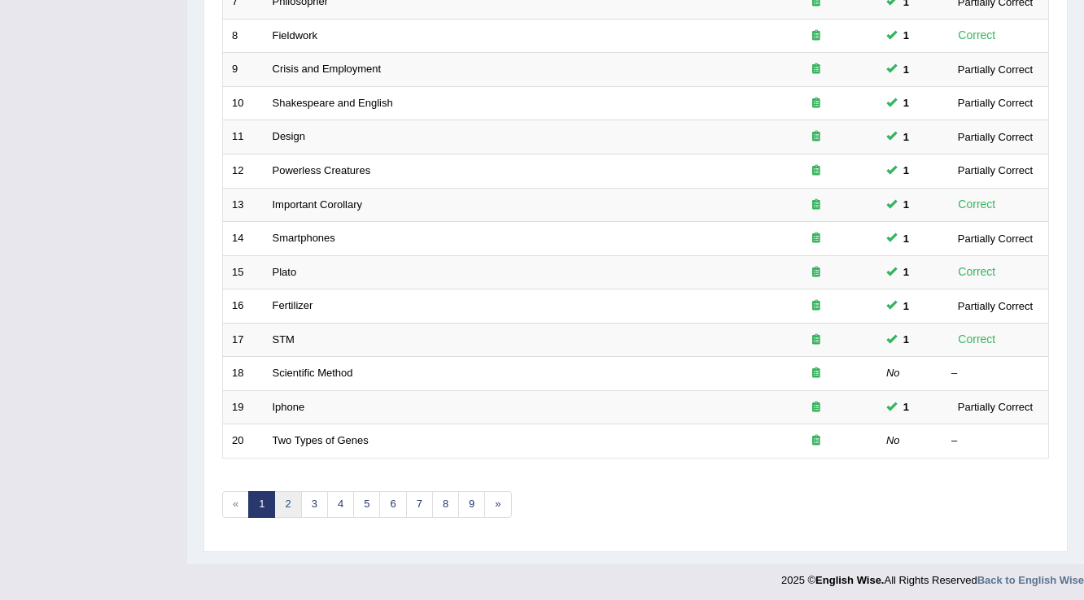
click at [289, 500] on link "2" at bounding box center [287, 504] width 27 height 27
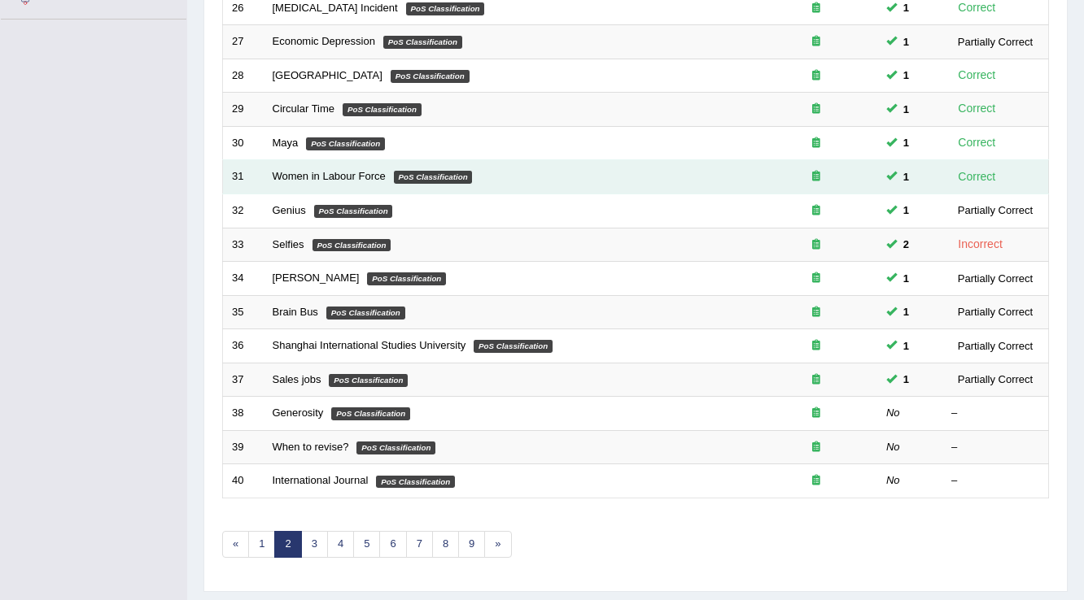
scroll to position [472, 0]
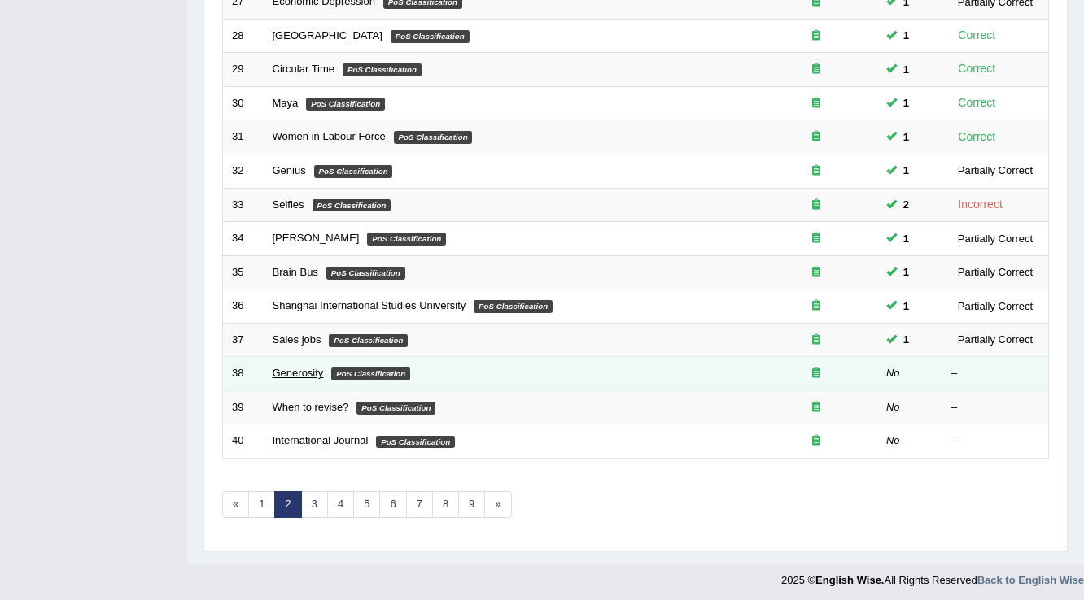
click at [273, 371] on link "Generosity" at bounding box center [298, 373] width 51 height 12
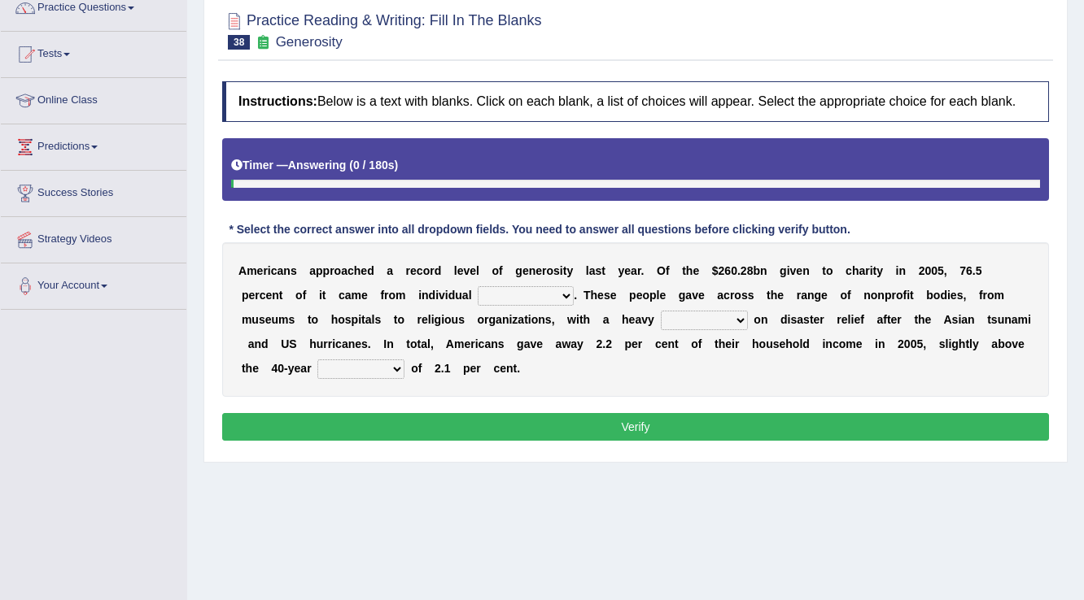
scroll to position [254, 0]
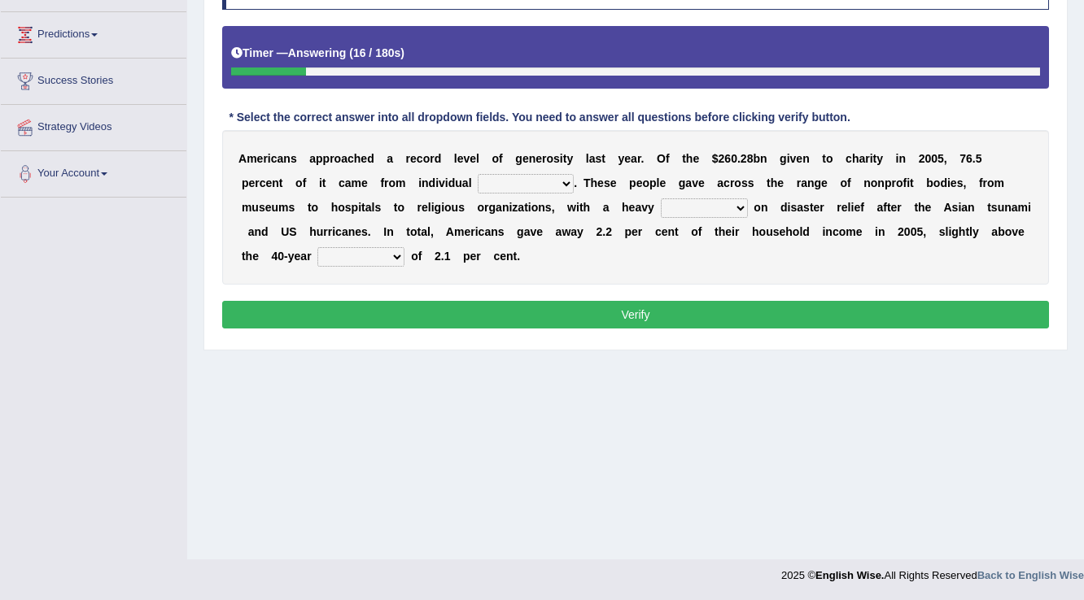
click at [547, 183] on select "donors accounts businessmen honors" at bounding box center [525, 184] width 96 height 20
select select "donors"
click at [477, 174] on select "donors accounts businessmen honors" at bounding box center [525, 184] width 96 height 20
click at [741, 205] on select "analysis imagination emphasis hypothesis" at bounding box center [704, 208] width 87 height 20
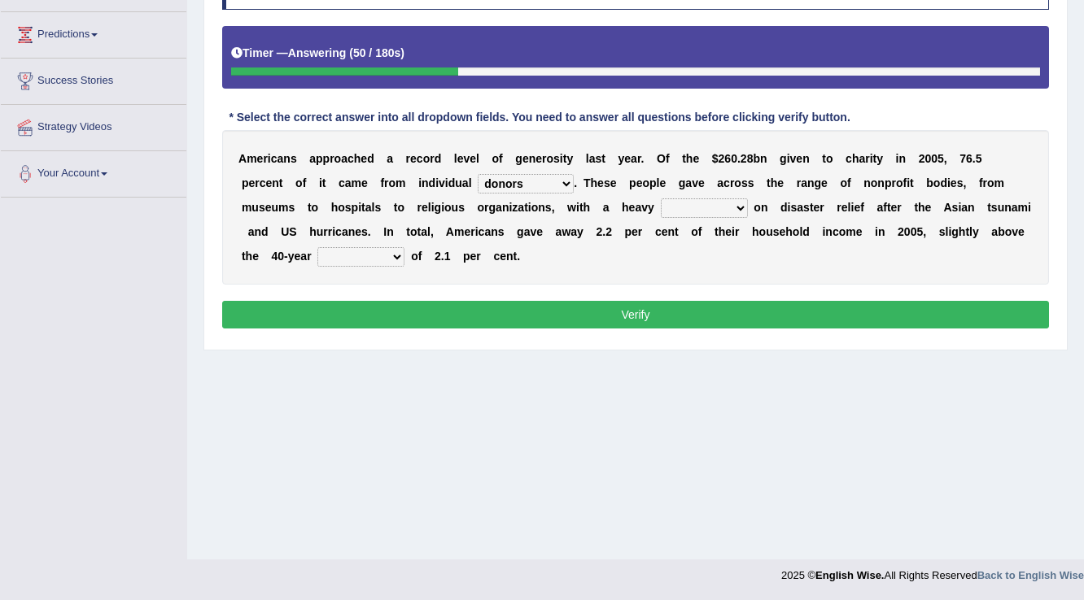
click at [709, 199] on select "analysis imagination emphasis hypothesis" at bounding box center [704, 208] width 87 height 20
select select "analysis"
click at [661, 198] on select "analysis imagination emphasis hypothesis" at bounding box center [704, 208] width 87 height 20
click at [368, 256] on select "coverage average indebtness sovereignty" at bounding box center [360, 257] width 87 height 20
select select "average"
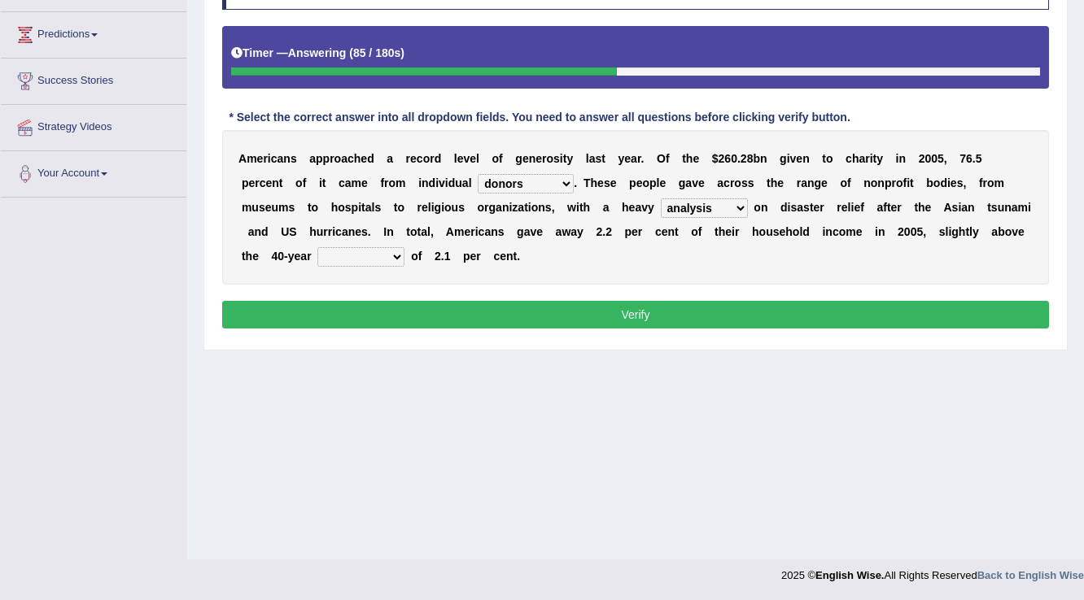
click at [317, 247] on select "coverage average indebtness sovereignty" at bounding box center [360, 257] width 87 height 20
click at [556, 180] on select "donors accounts businessmen honors" at bounding box center [525, 184] width 96 height 20
click at [716, 211] on select "analysis imagination emphasis hypothesis" at bounding box center [704, 208] width 87 height 20
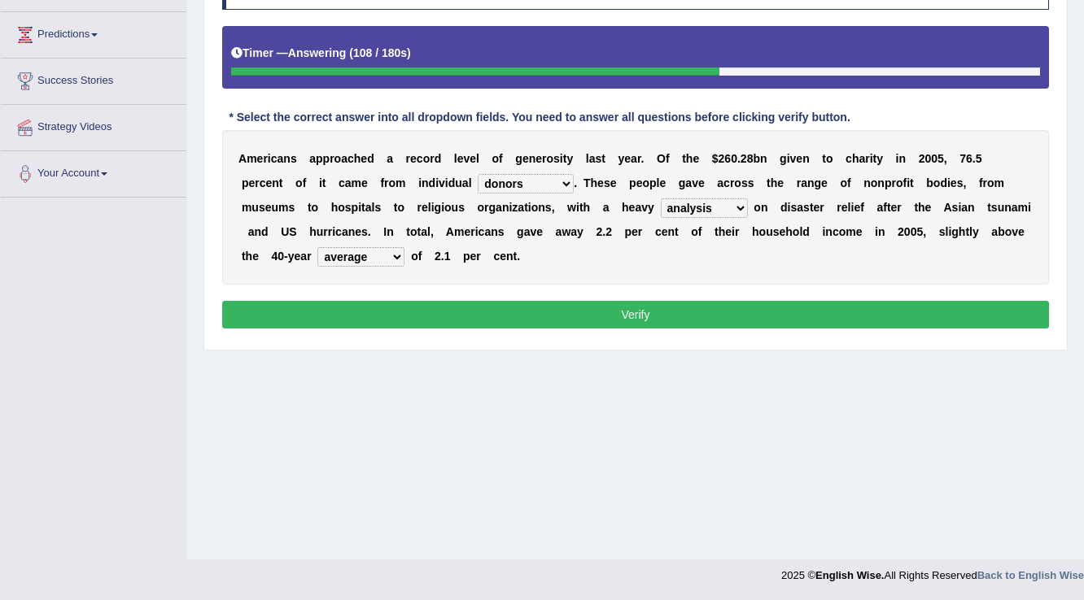
click at [633, 315] on button "Verify" at bounding box center [635, 315] width 826 height 28
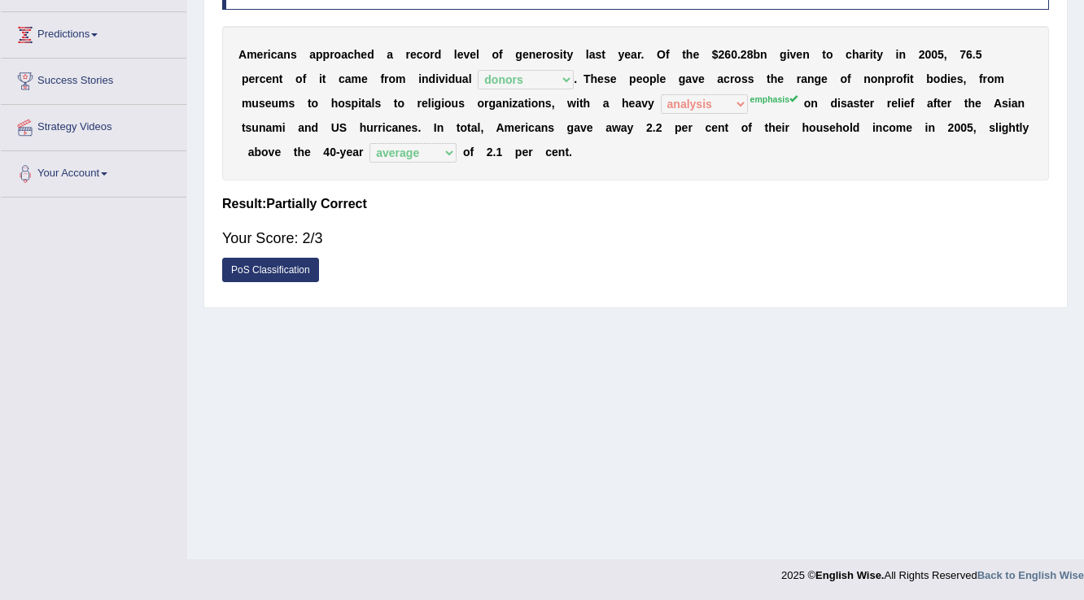
drag, startPoint x: 589, startPoint y: 154, endPoint x: 0, endPoint y: 16, distance: 604.8
click at [0, 16] on div "Toggle navigation Home Practice Questions Speaking Practice Read Aloud Repeat S…" at bounding box center [542, 169] width 1084 height 846
click at [310, 55] on b "a" at bounding box center [312, 54] width 7 height 13
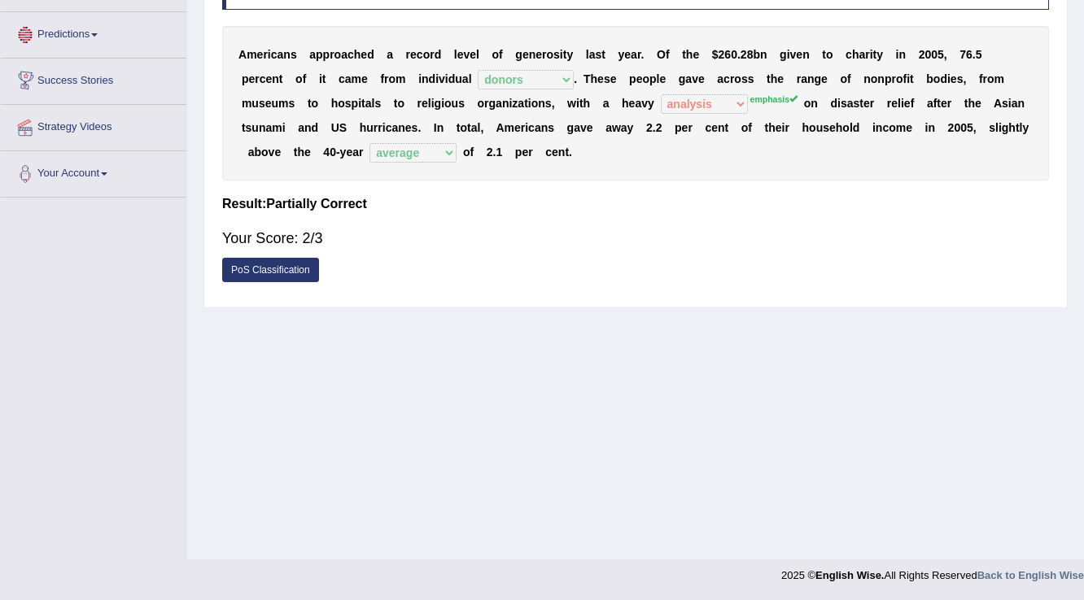
click at [310, 55] on b "a" at bounding box center [312, 54] width 7 height 13
drag, startPoint x: 310, startPoint y: 55, endPoint x: 316, endPoint y: 69, distance: 15.7
click at [312, 63] on div "A m e r i c a n s a p p r o a c h e d a r e c o r d l e v e l o f g e n e r o s…" at bounding box center [635, 103] width 826 height 155
click at [316, 72] on b at bounding box center [315, 78] width 7 height 13
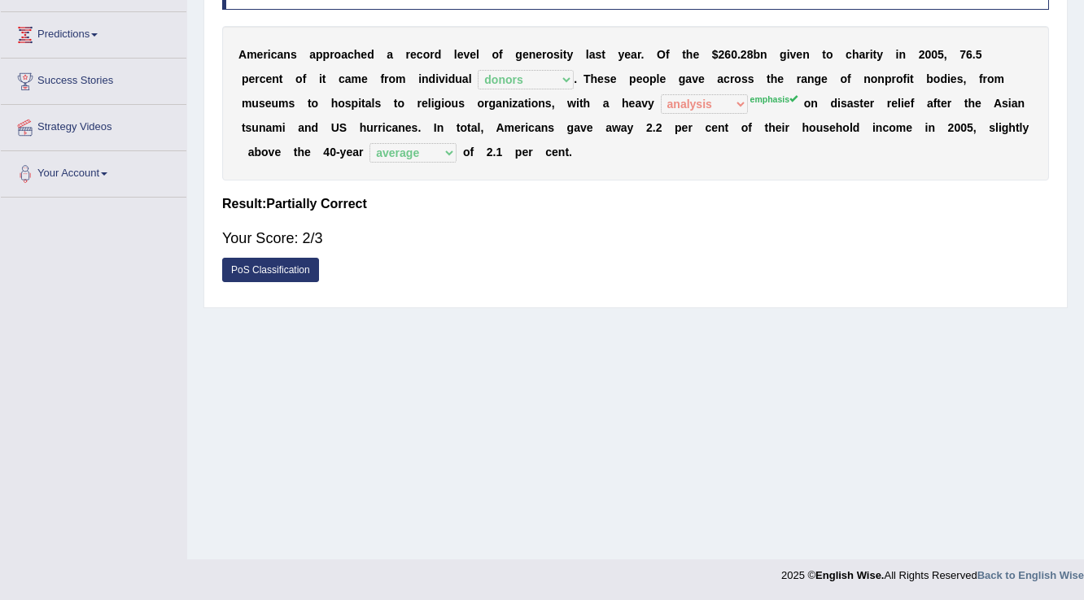
click at [316, 72] on b at bounding box center [315, 78] width 7 height 13
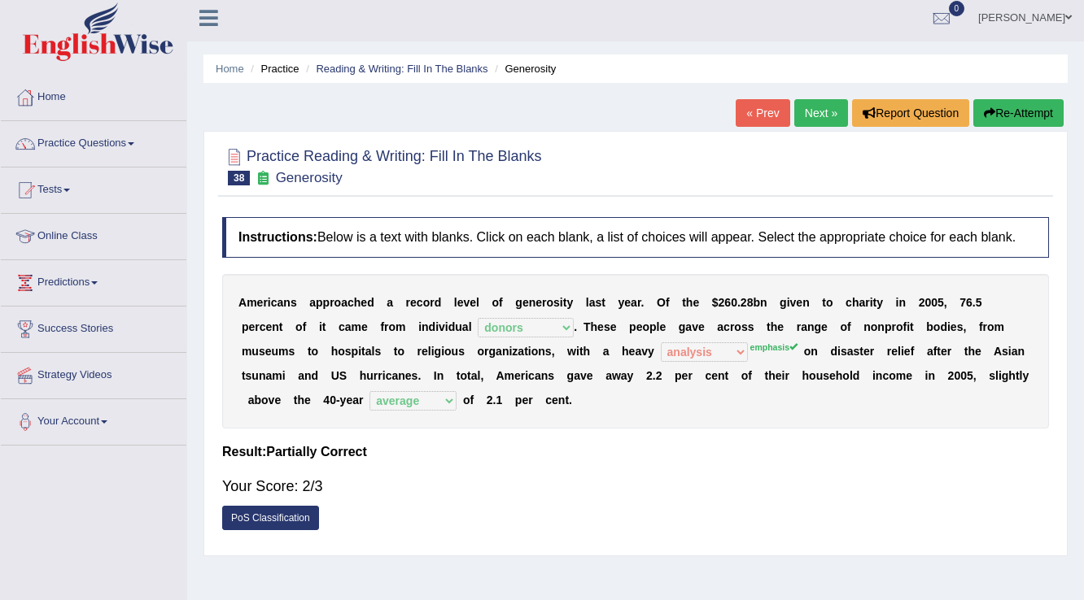
scroll to position [0, 0]
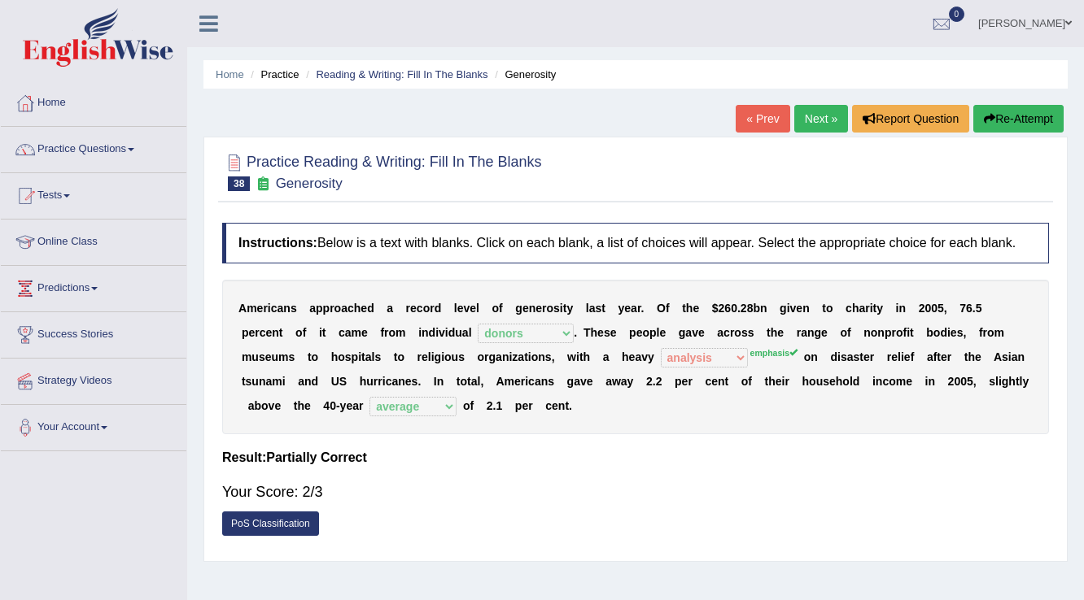
click at [335, 298] on div "A m e r i c a n s a p p r o a c h e d a r e c o r d l e v e l o f g e n e r o s…" at bounding box center [635, 357] width 826 height 155
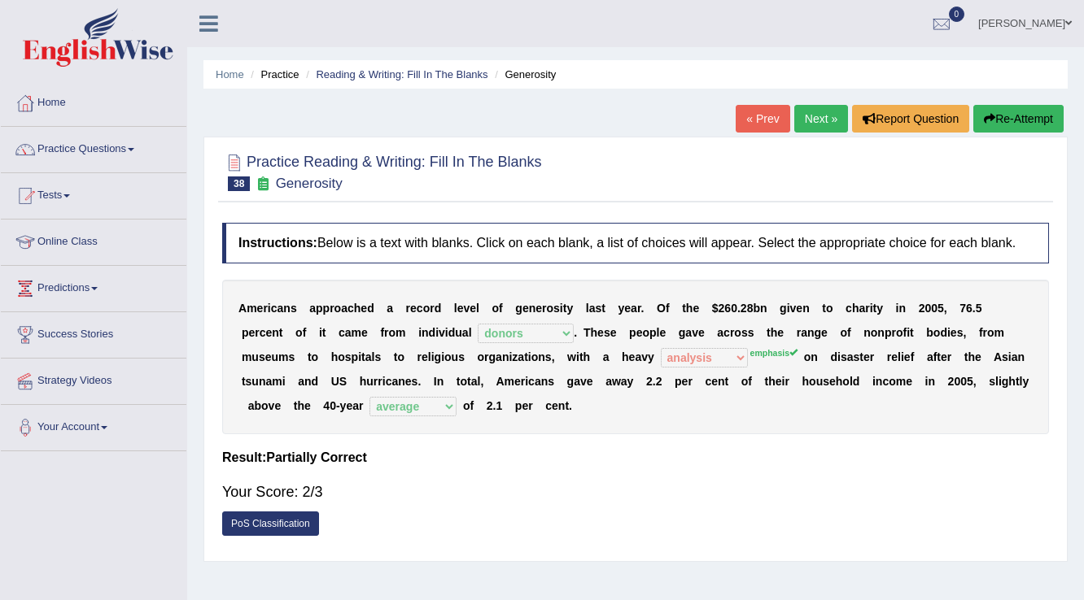
drag, startPoint x: 580, startPoint y: 407, endPoint x: 172, endPoint y: 268, distance: 430.4
click at [172, 268] on div "Toggle navigation Home Practice Questions Speaking Practice Read Aloud Repeat S…" at bounding box center [542, 423] width 1084 height 846
click at [823, 112] on link "Next »" at bounding box center [821, 119] width 54 height 28
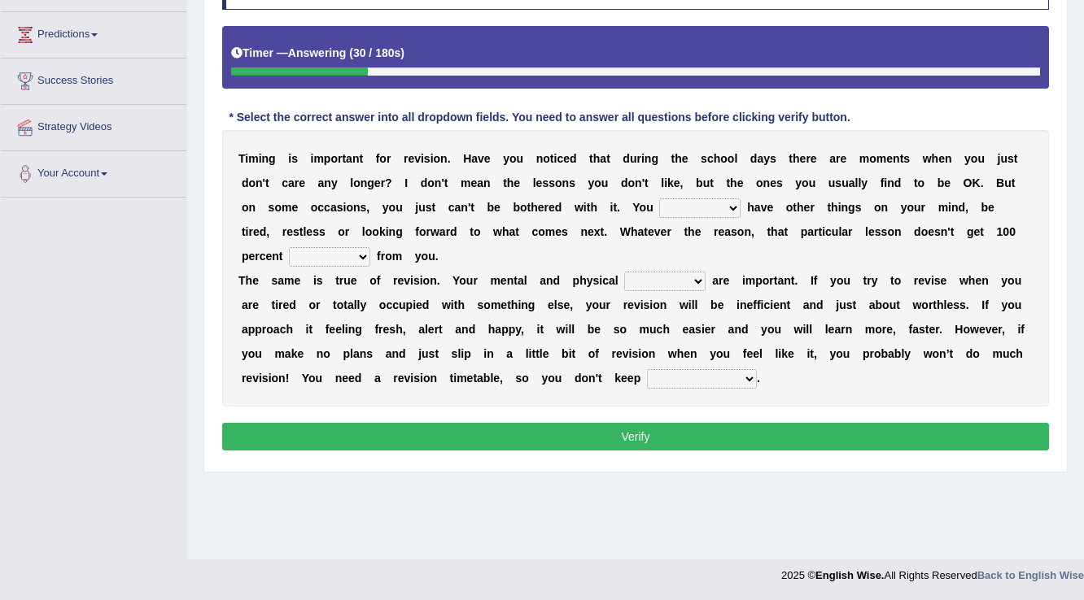
click at [713, 208] on select "may can will must" at bounding box center [699, 208] width 81 height 20
select select "may"
click at [659, 198] on select "may can will must" at bounding box center [699, 208] width 81 height 20
click at [340, 257] on select "effect afford effort affect" at bounding box center [329, 257] width 81 height 20
select select "effort"
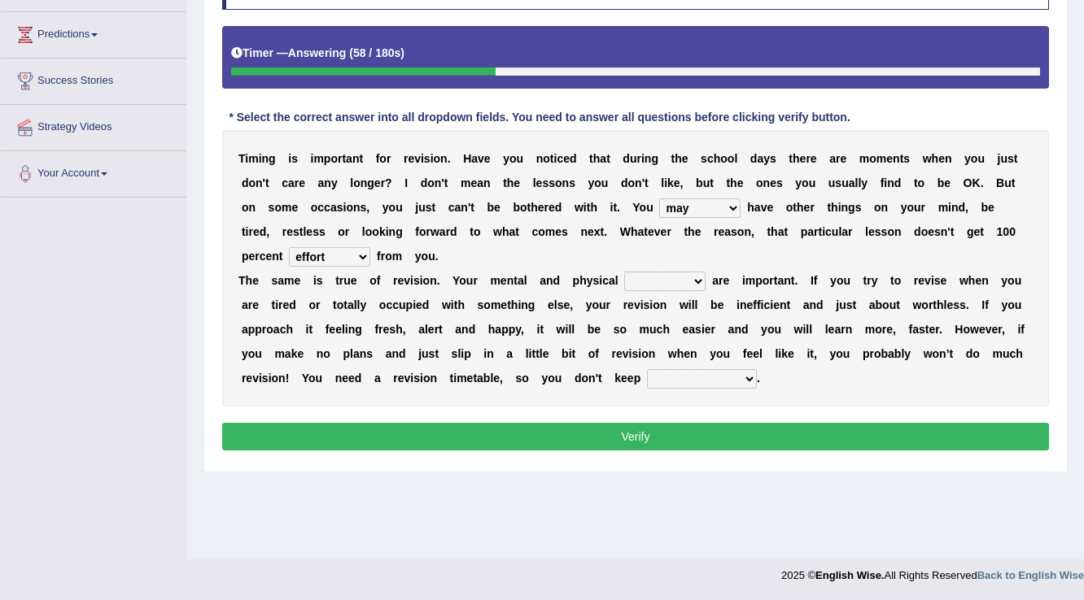
click at [289, 247] on select "effect afford effort affect" at bounding box center [329, 257] width 81 height 20
click at [687, 278] on select "altitude strength attitudes talent" at bounding box center [664, 282] width 81 height 20
select select "strength"
click at [624, 272] on select "altitude strength attitudes talent" at bounding box center [664, 282] width 81 height 20
click at [698, 373] on select "stopping it from putting it off giving it out getting it wrong" at bounding box center [702, 379] width 110 height 20
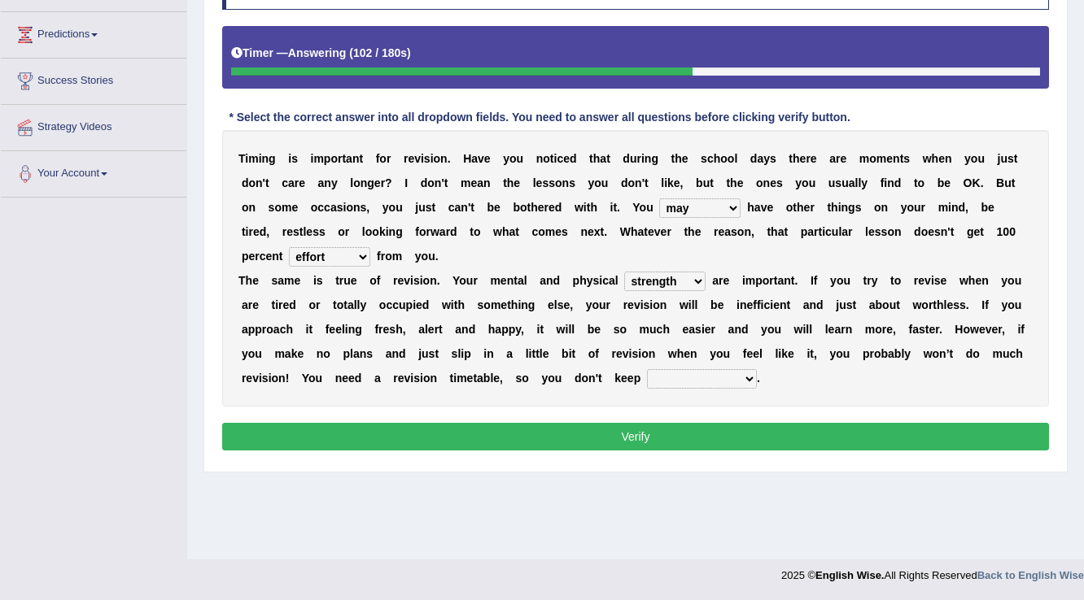
select select "getting it wrong"
click at [647, 369] on select "stopping it from putting it off giving it out getting it wrong" at bounding box center [702, 379] width 110 height 20
click at [699, 425] on button "Verify" at bounding box center [635, 437] width 826 height 28
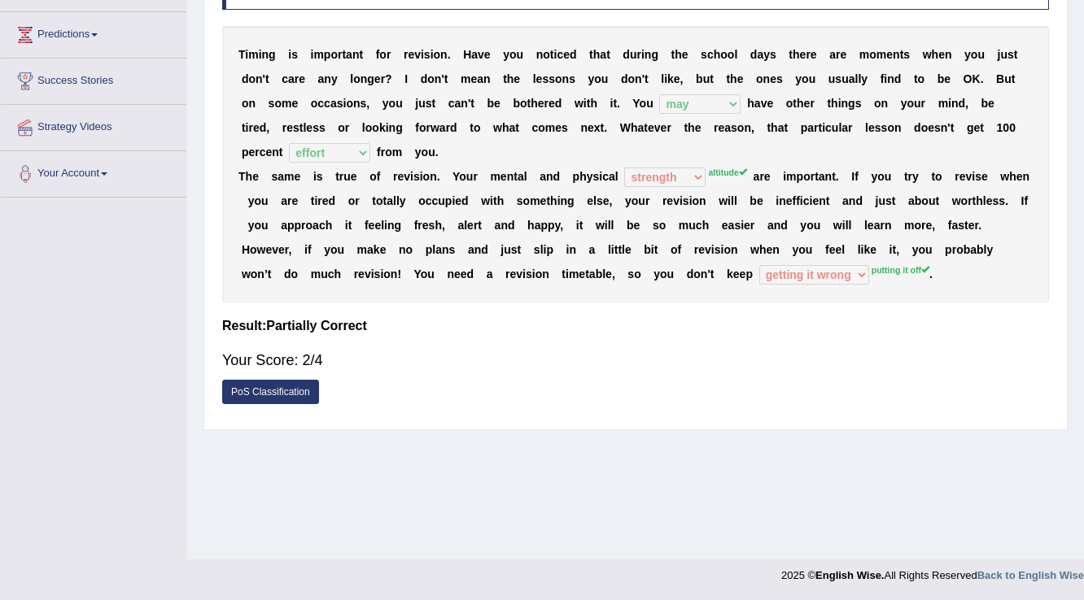
click at [639, 509] on div "Home Practice Reading & Writing: Fill In The Blanks When to revise? « Prev Next…" at bounding box center [635, 152] width 896 height 813
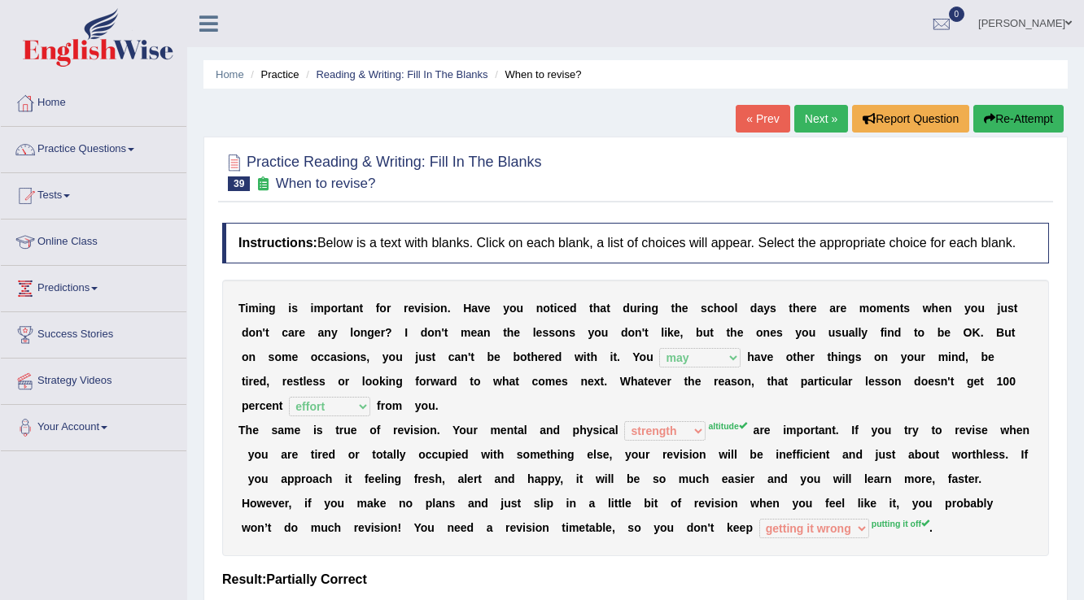
click at [1035, 112] on button "Re-Attempt" at bounding box center [1018, 119] width 90 height 28
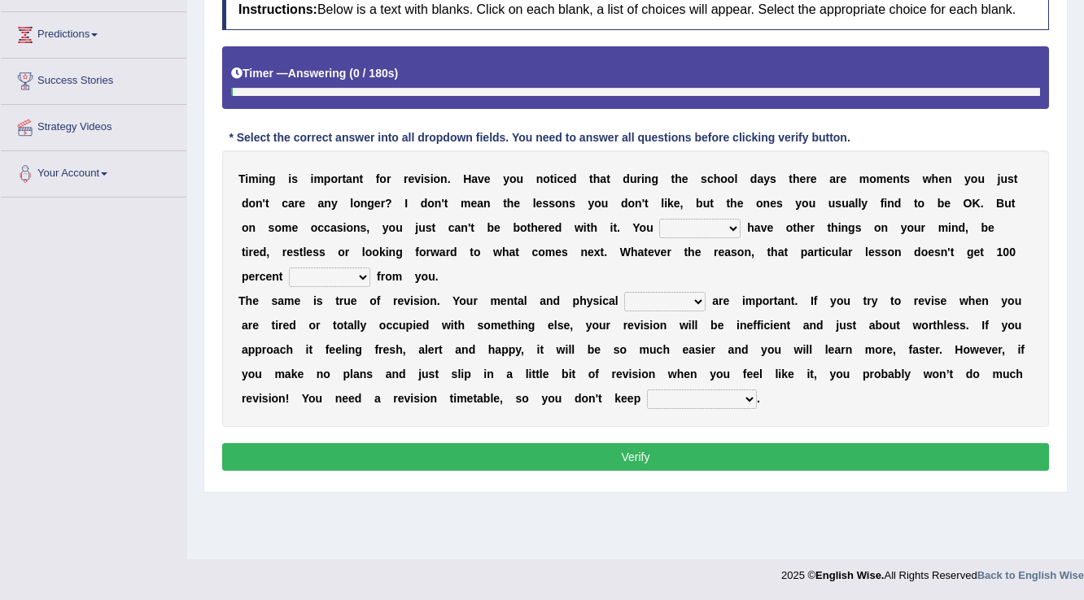
click at [695, 294] on select "altitude strength attitudes talent" at bounding box center [664, 302] width 81 height 20
select select "attitudes"
click at [624, 292] on select "altitude strength attitudes talent" at bounding box center [664, 302] width 81 height 20
click at [642, 450] on button "Verify" at bounding box center [635, 457] width 826 height 28
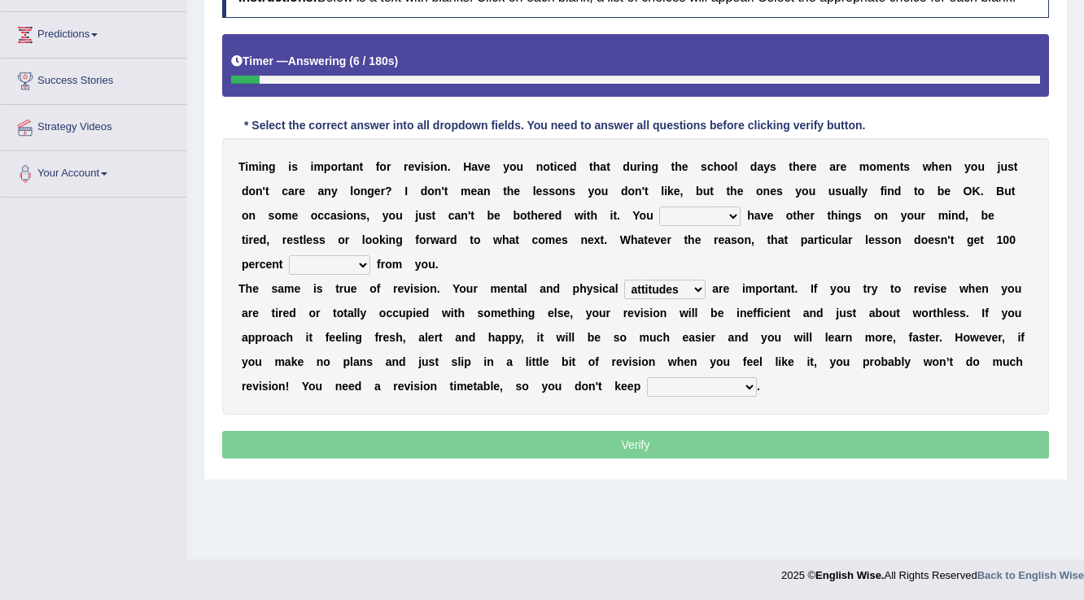
click at [688, 387] on select "stopping it from putting it off giving it out getting it wrong" at bounding box center [702, 387] width 110 height 20
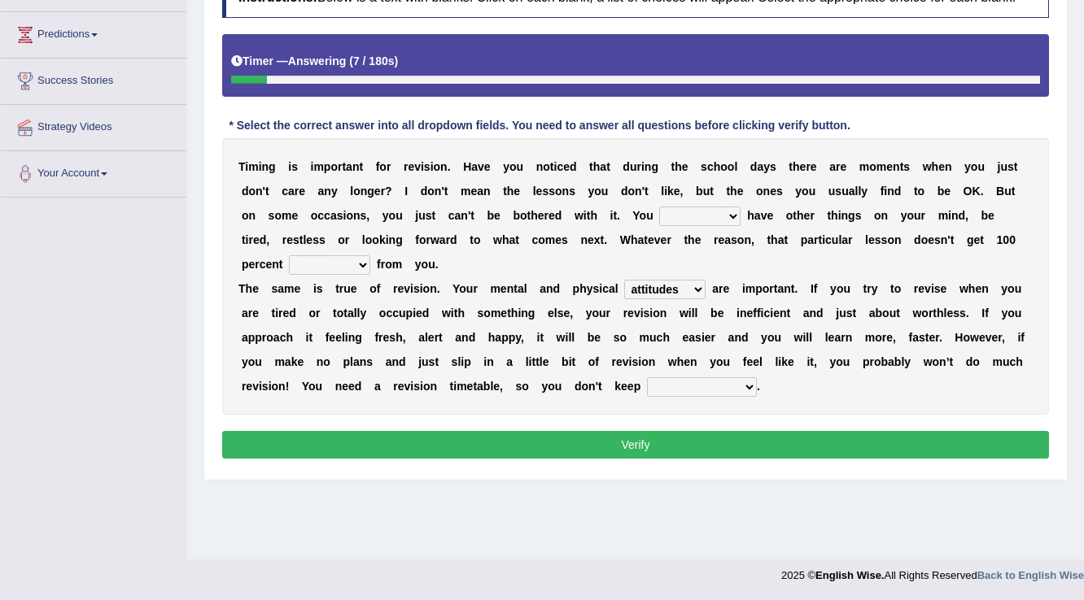
select select "putting it off"
click at [647, 377] on select "stopping it from putting it off giving it out getting it wrong" at bounding box center [702, 387] width 110 height 20
click at [700, 213] on select "may can will must" at bounding box center [699, 217] width 81 height 20
select select "must"
click at [659, 207] on select "may can will must" at bounding box center [699, 217] width 81 height 20
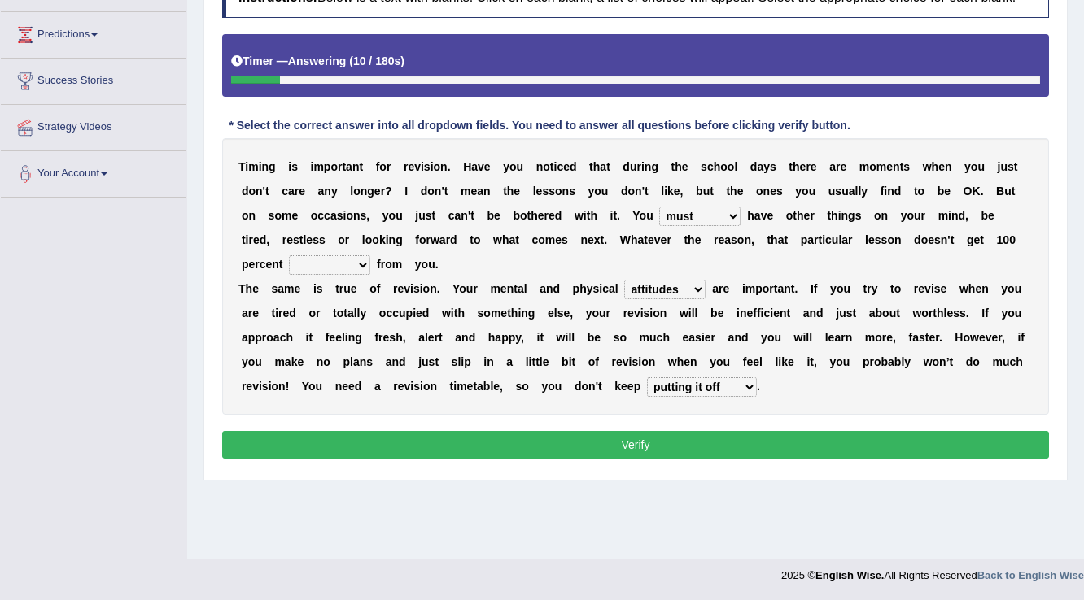
click at [314, 262] on select "effect afford effort affect" at bounding box center [329, 265] width 81 height 20
select select "afford"
click at [289, 255] on select "effect afford effort affect" at bounding box center [329, 265] width 81 height 20
click at [449, 444] on button "Verify" at bounding box center [635, 445] width 826 height 28
